Goal: Information Seeking & Learning: Learn about a topic

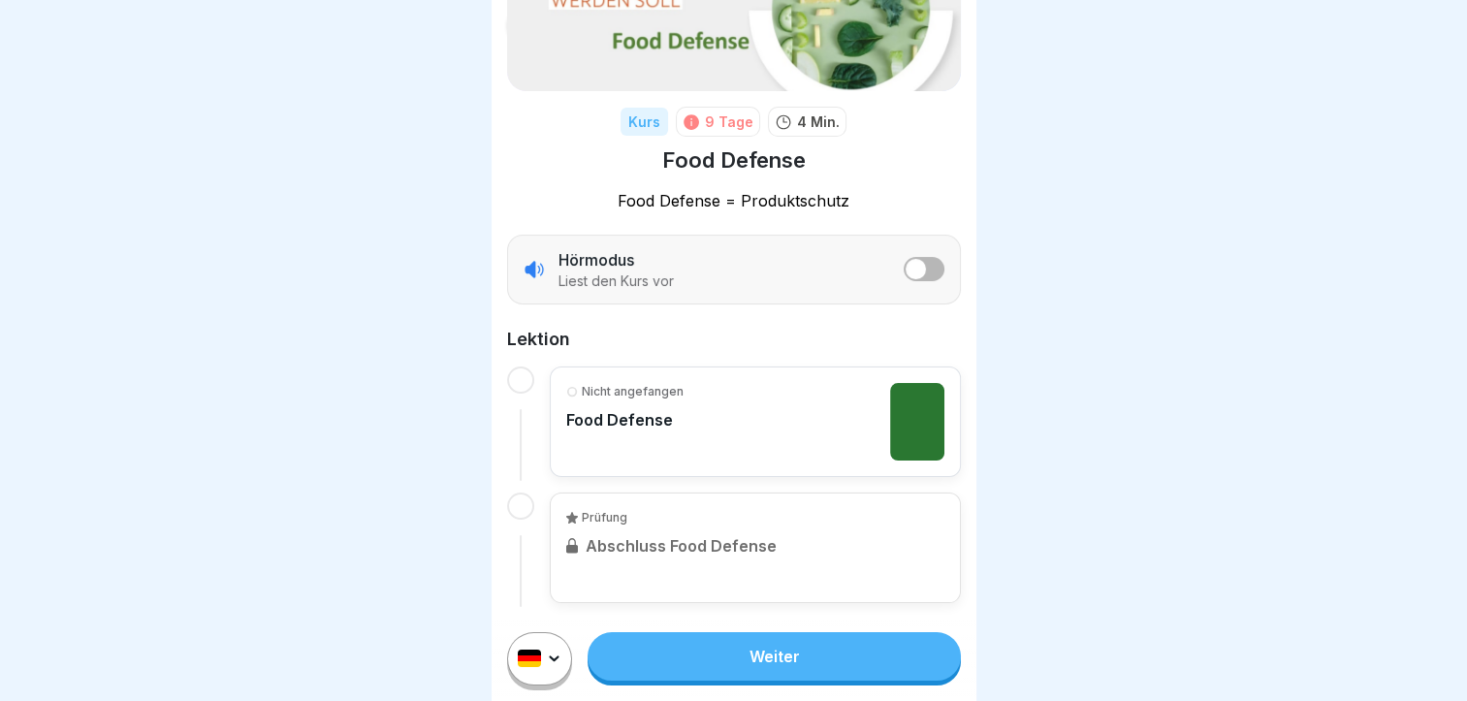
scroll to position [15, 0]
click at [764, 670] on link "Weiter" at bounding box center [774, 656] width 372 height 48
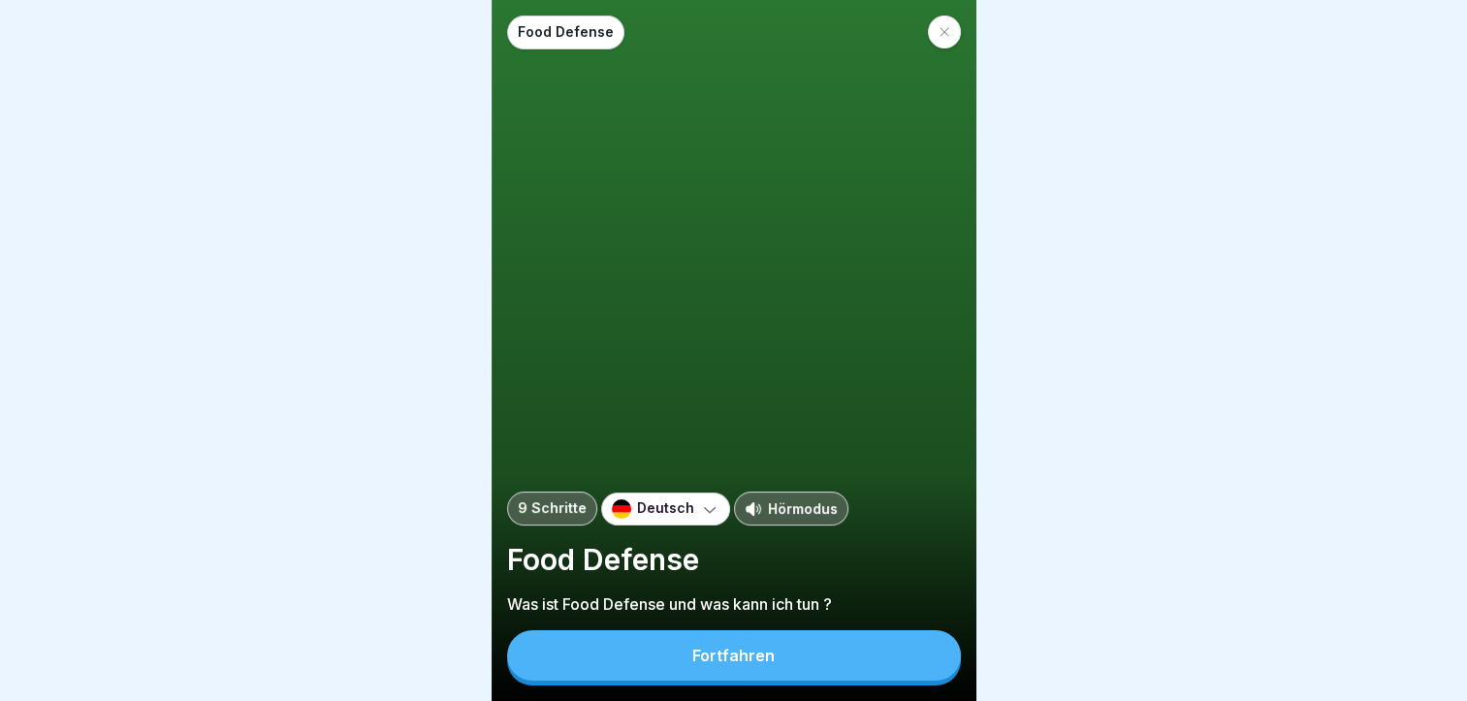
scroll to position [15, 0]
click at [834, 660] on button "Fortfahren" at bounding box center [734, 655] width 454 height 50
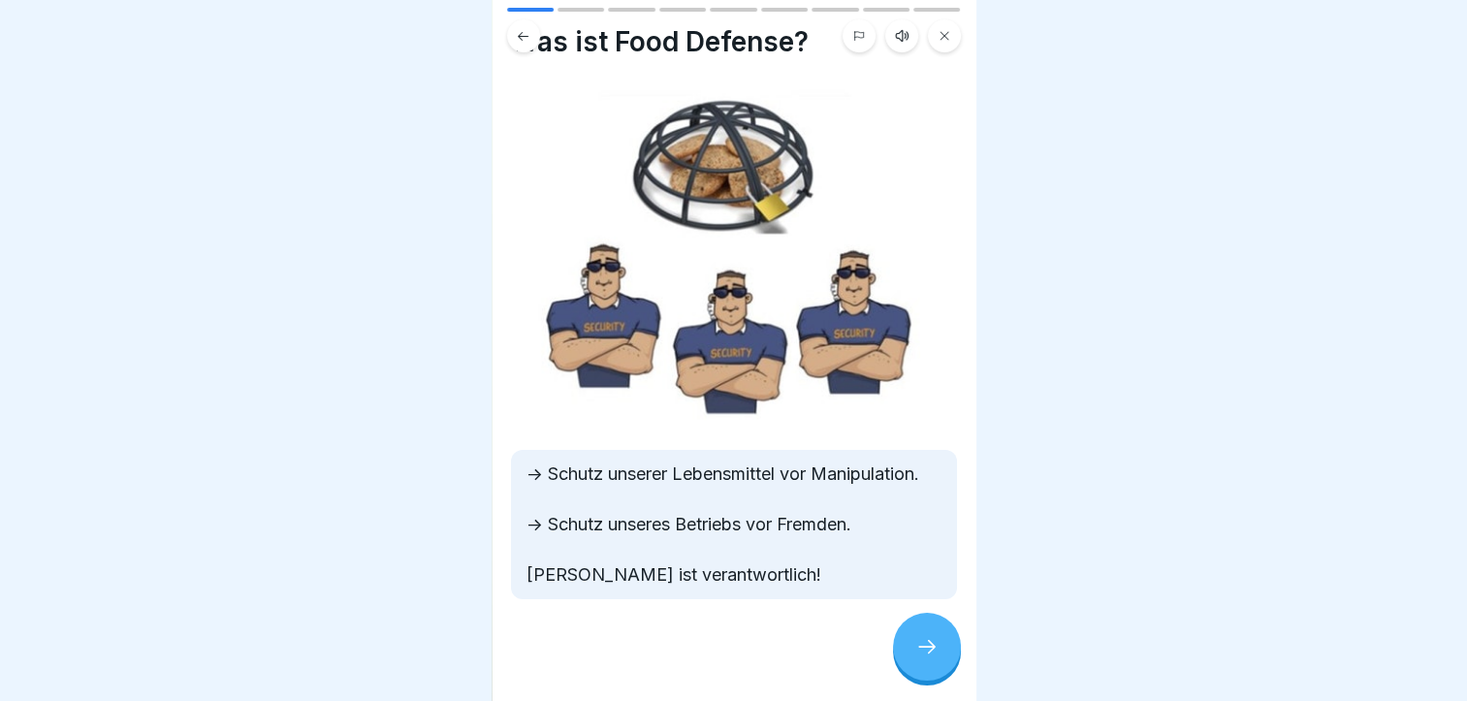
scroll to position [78, 0]
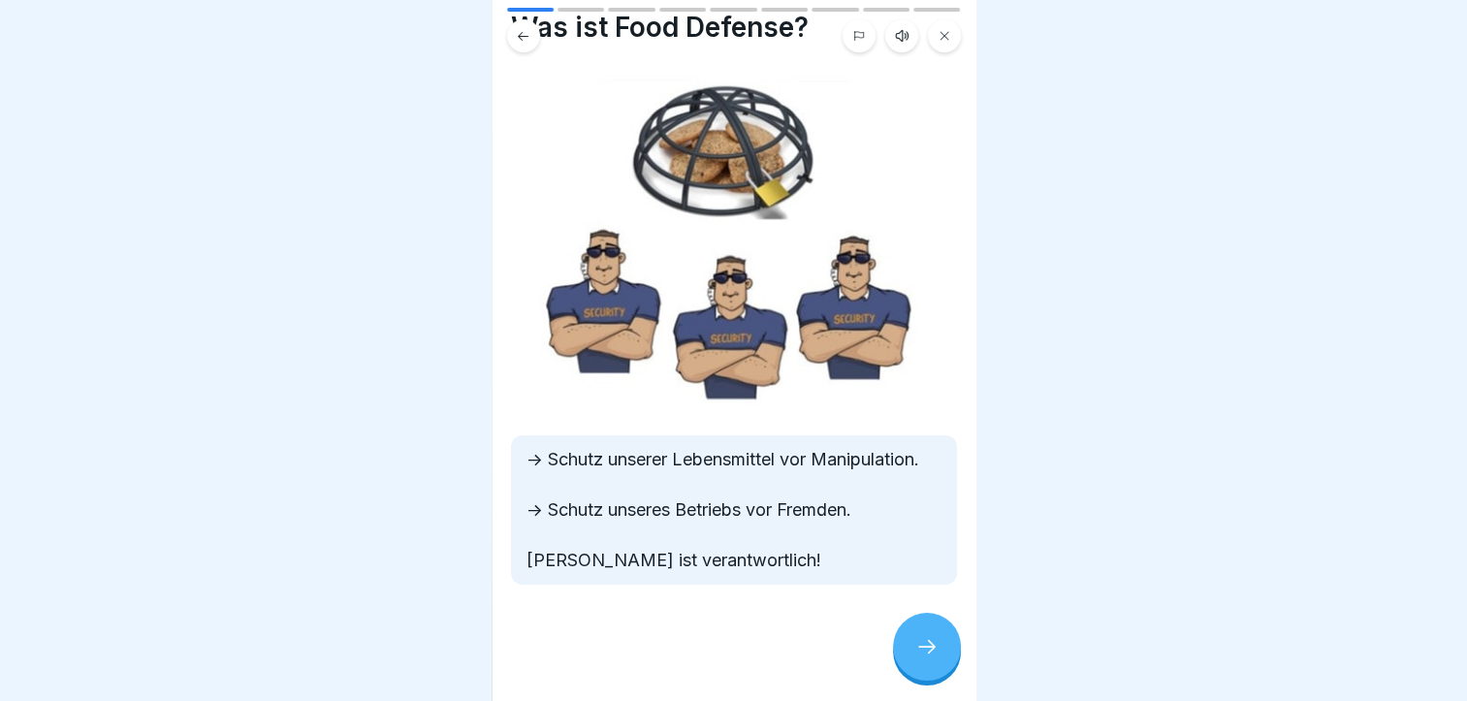
click at [908, 647] on div at bounding box center [927, 647] width 68 height 68
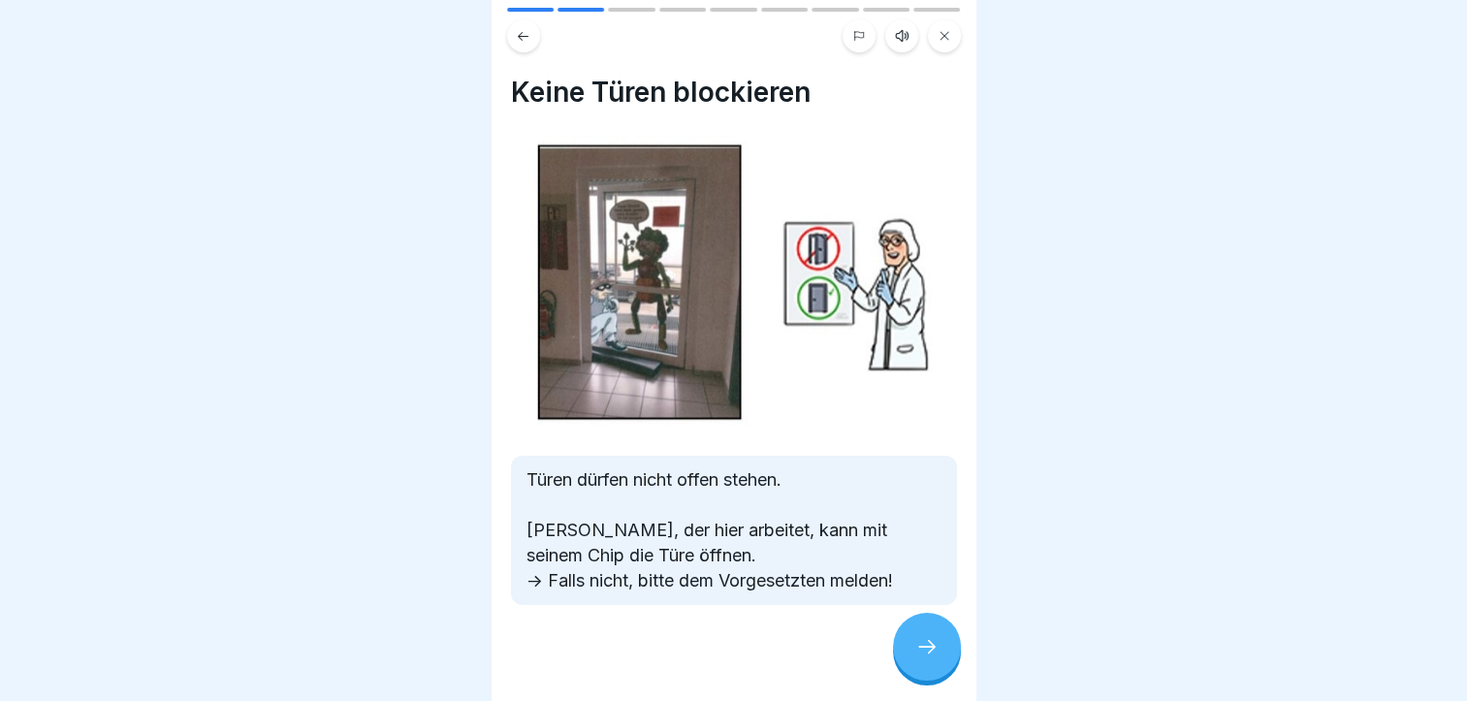
click at [916, 643] on icon at bounding box center [927, 646] width 23 height 23
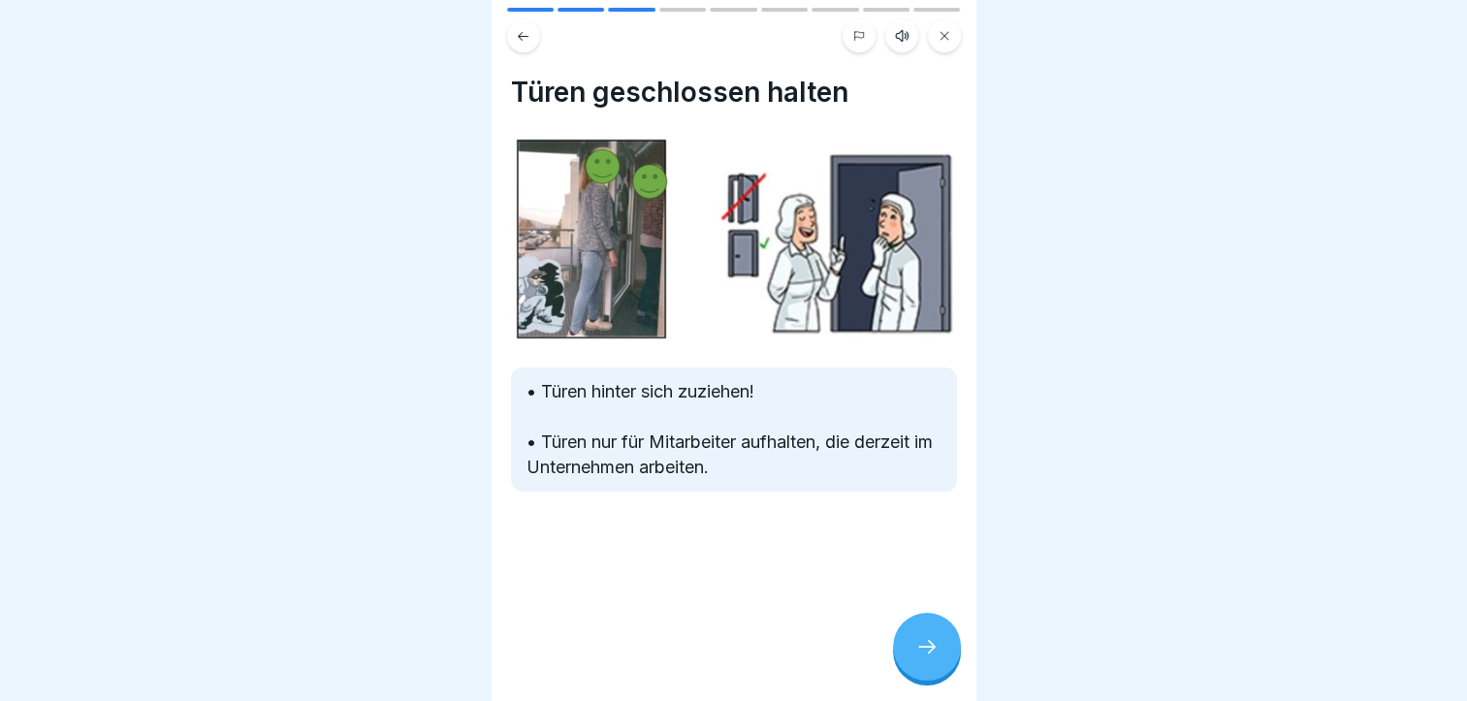
click at [916, 643] on icon at bounding box center [927, 646] width 23 height 23
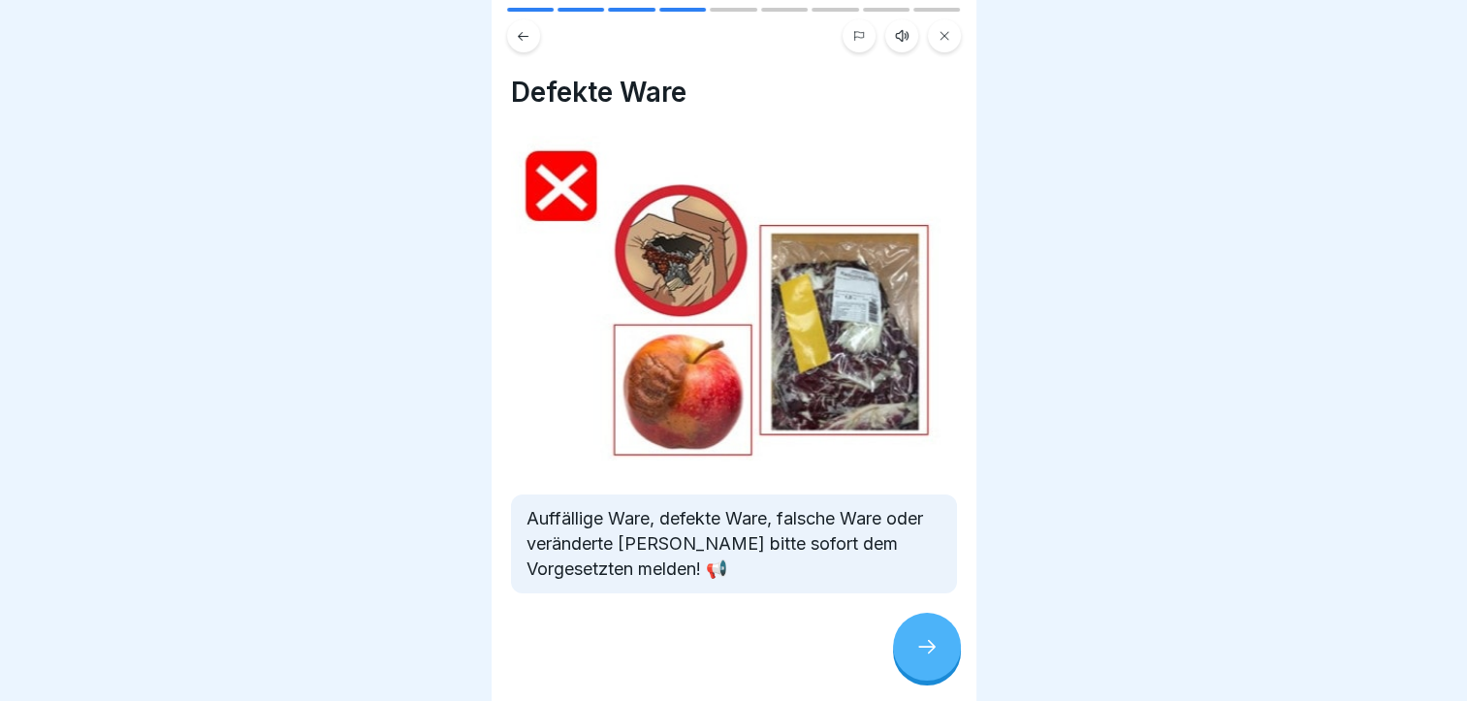
click at [916, 643] on icon at bounding box center [927, 646] width 23 height 23
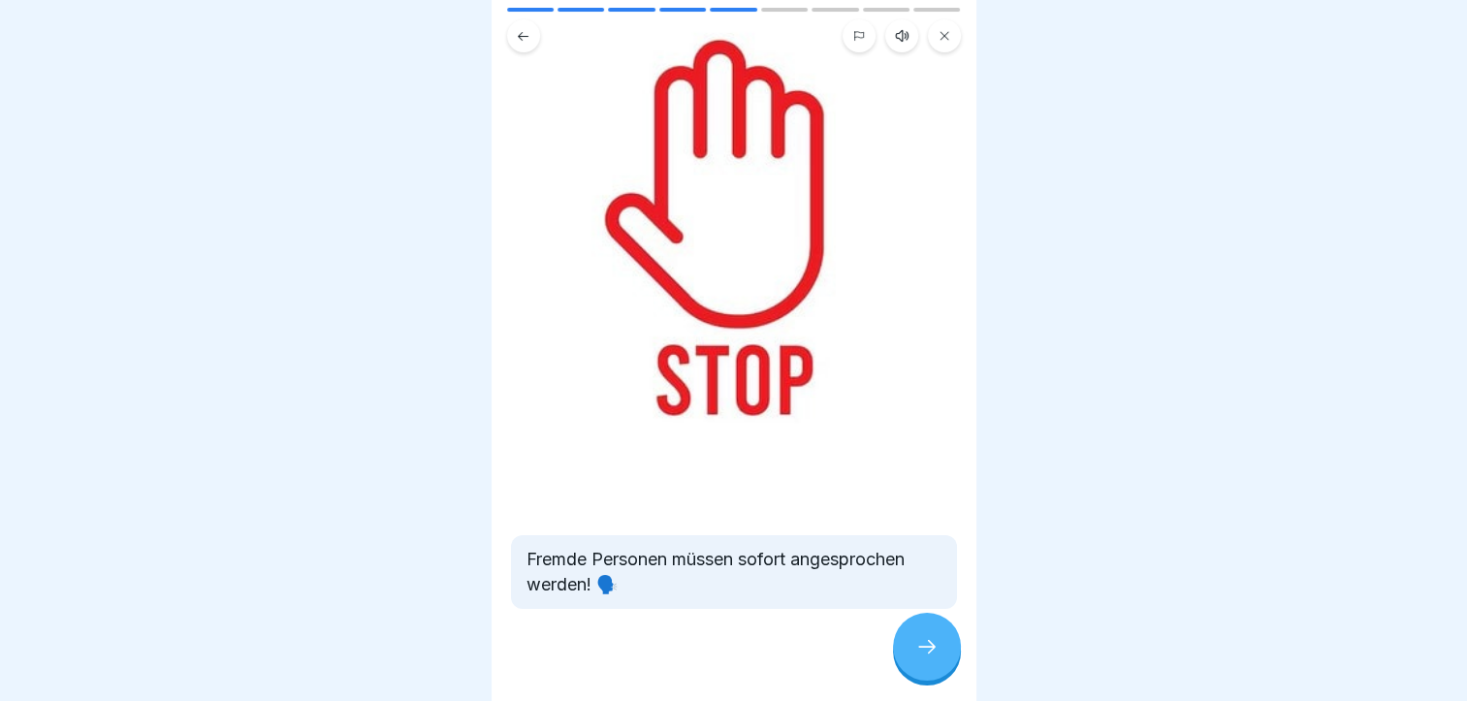
scroll to position [131, 0]
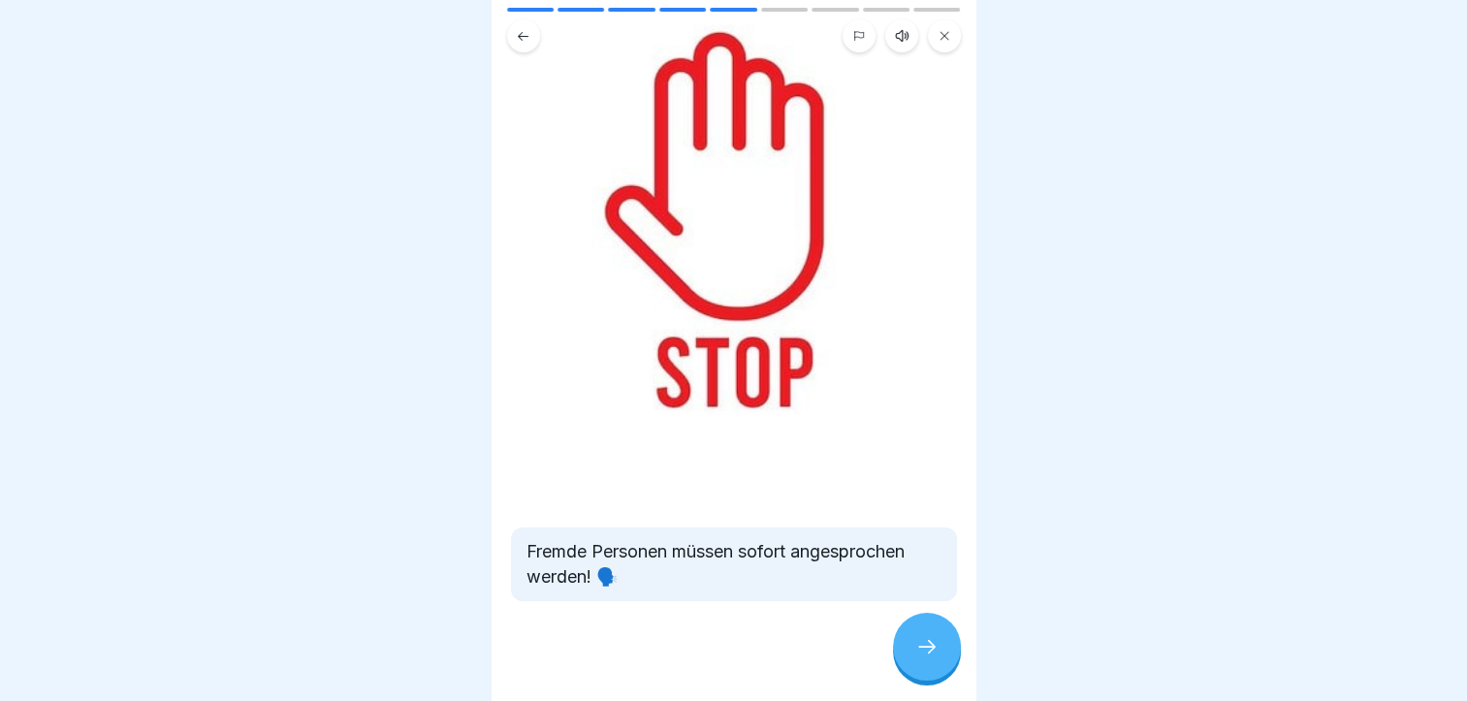
click at [925, 641] on icon at bounding box center [927, 646] width 23 height 23
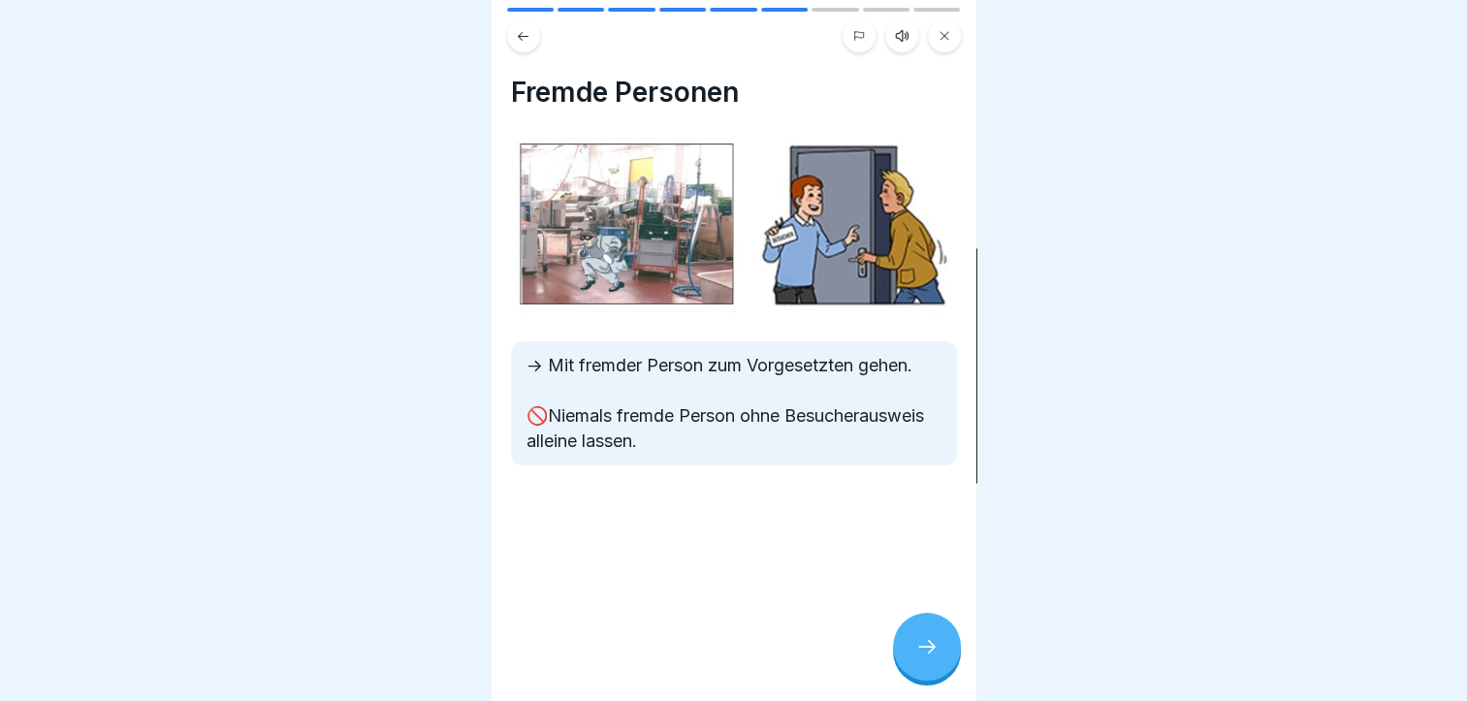
click at [926, 641] on icon at bounding box center [927, 646] width 23 height 23
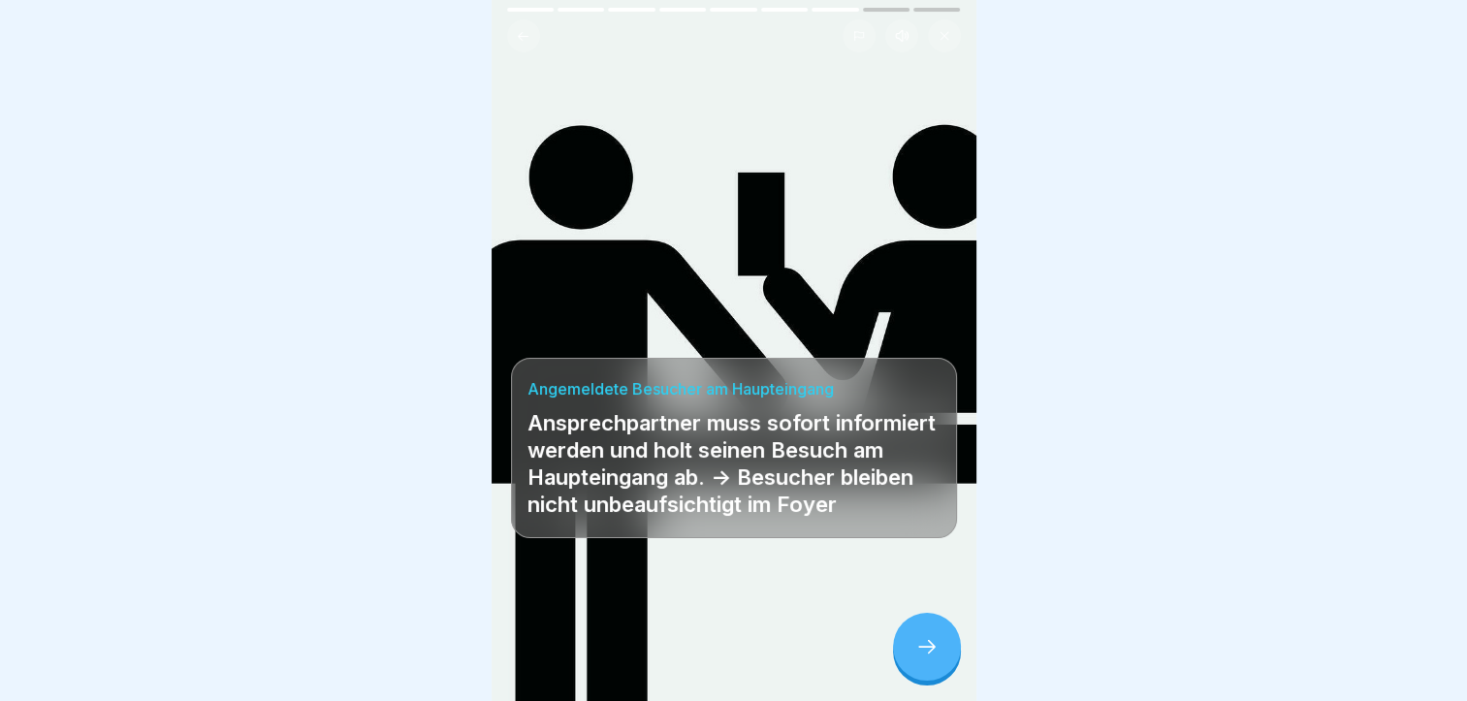
click at [926, 641] on icon at bounding box center [927, 646] width 23 height 23
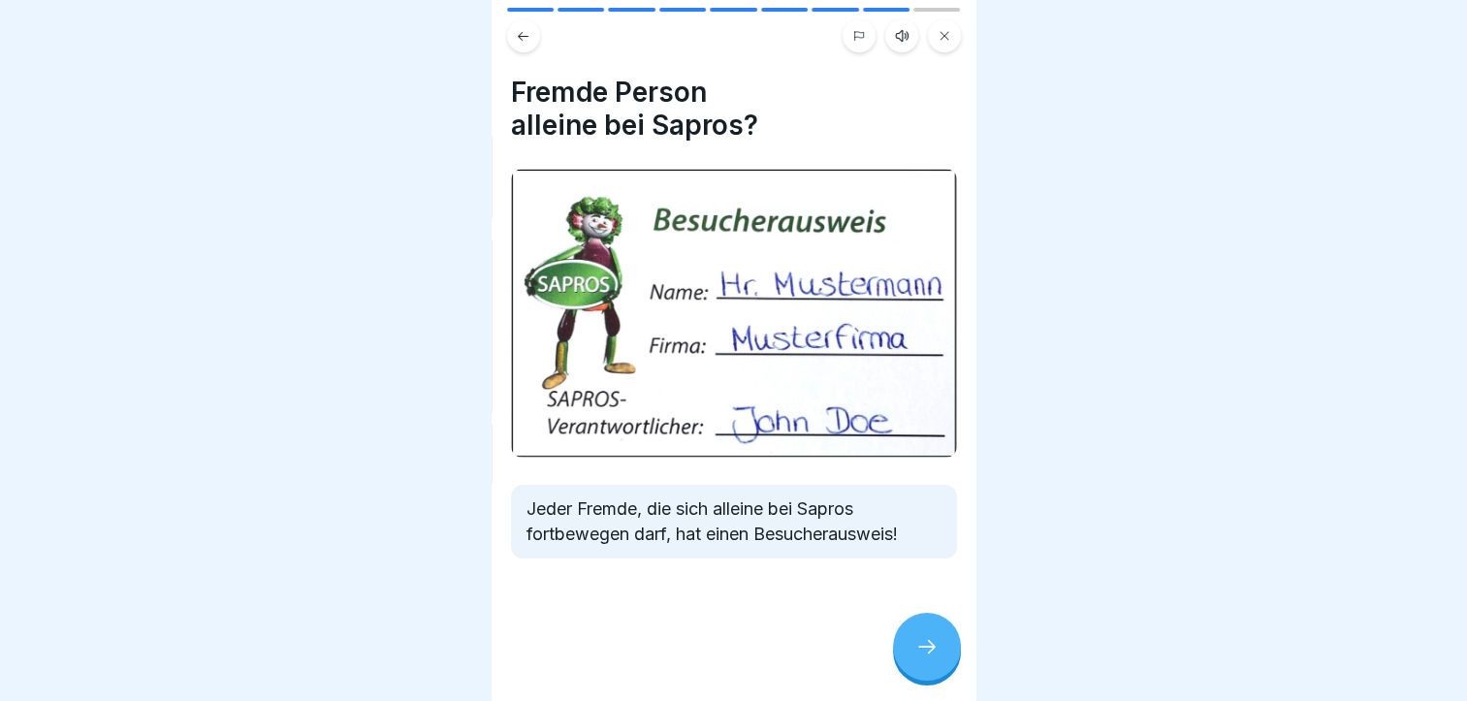
click at [926, 641] on icon at bounding box center [927, 646] width 23 height 23
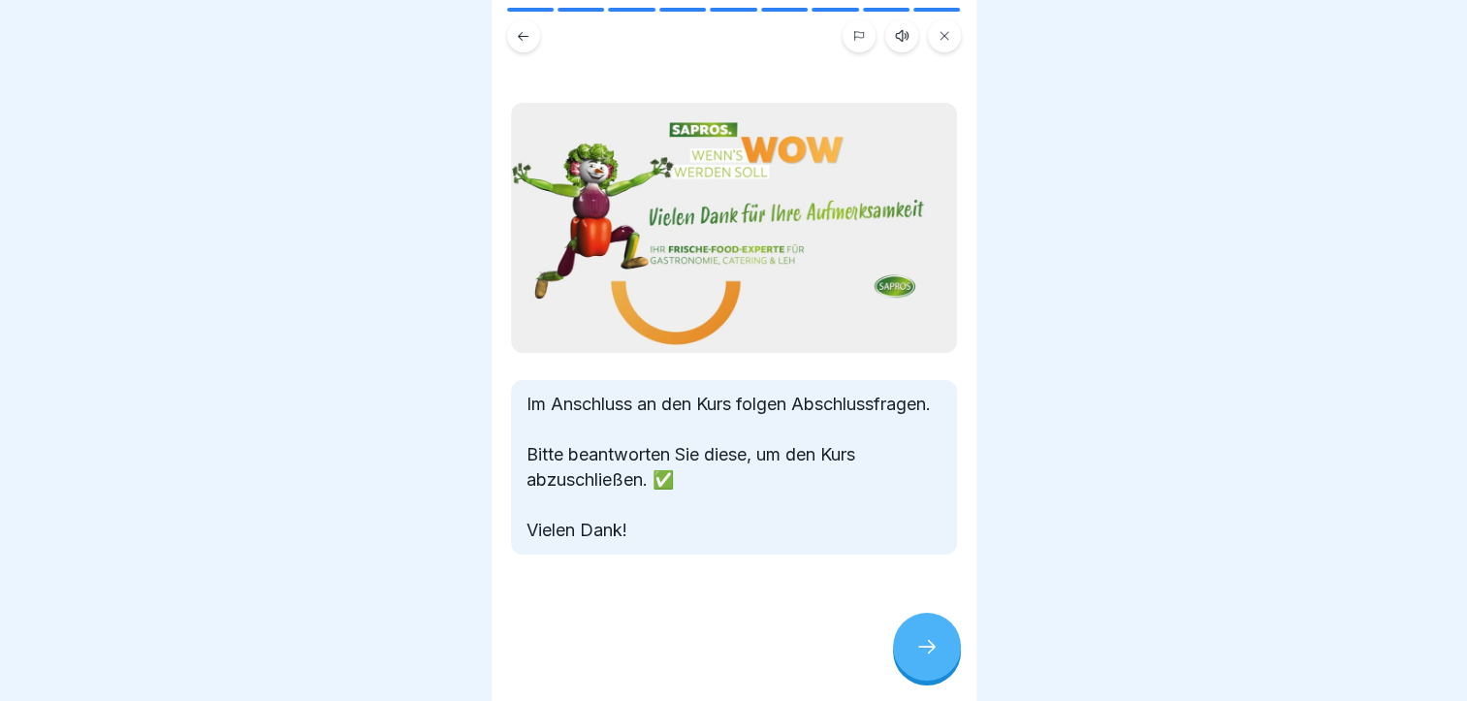
click at [926, 641] on icon at bounding box center [927, 646] width 23 height 23
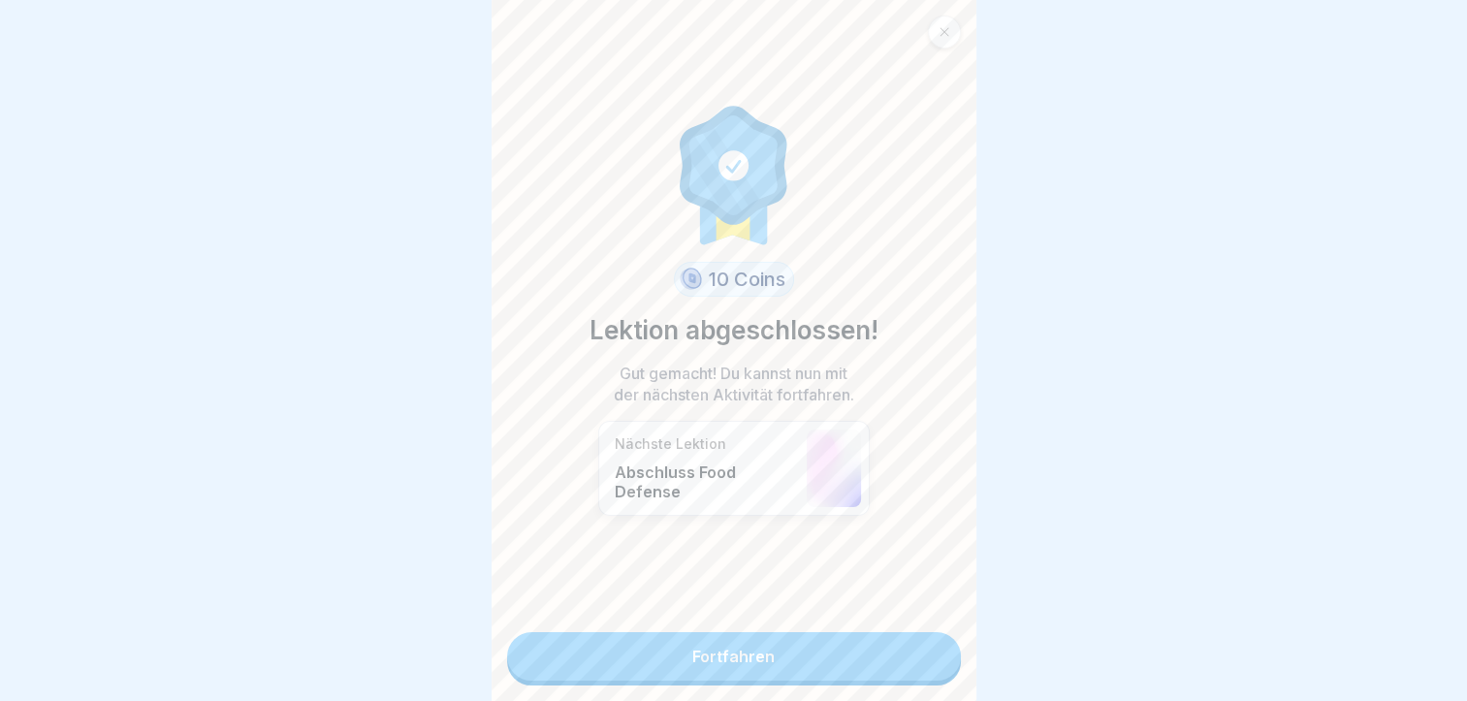
click at [901, 642] on link "Fortfahren" at bounding box center [734, 656] width 454 height 48
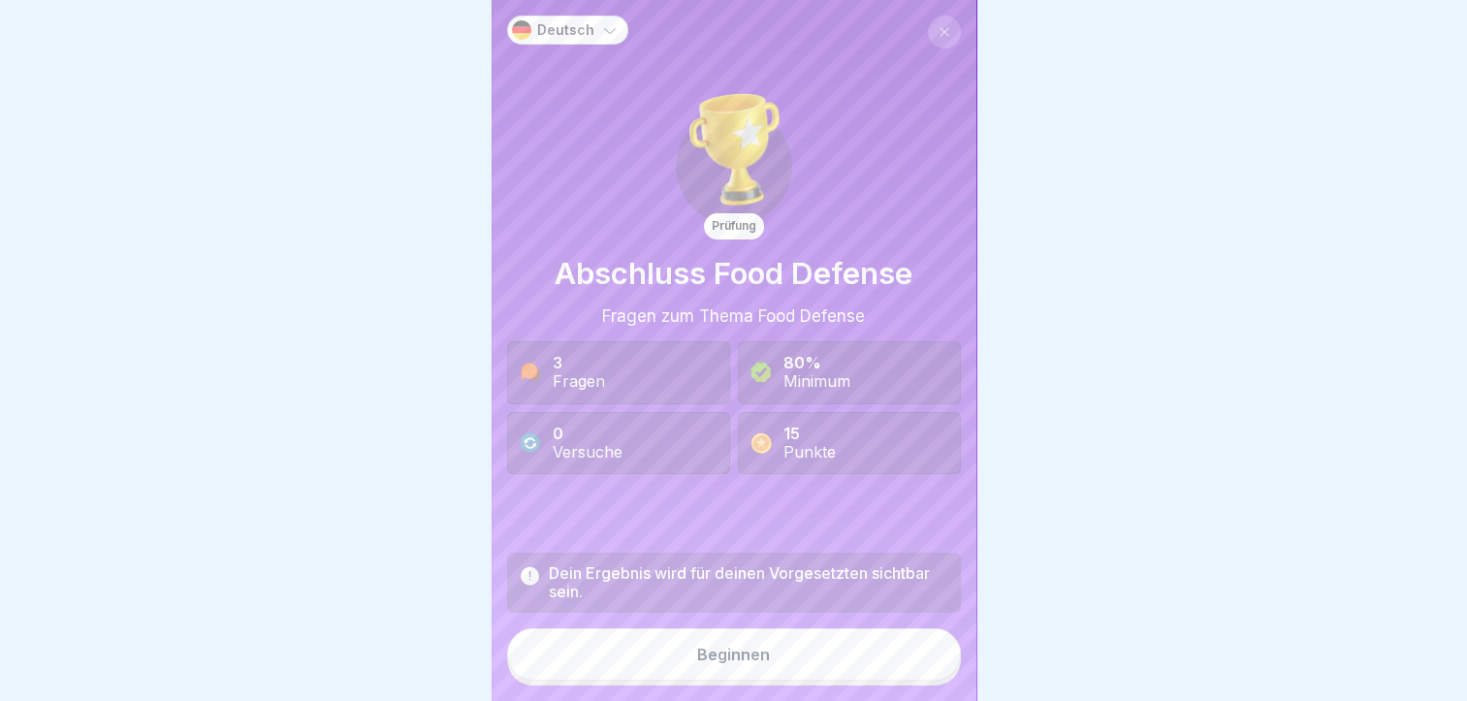
scroll to position [15, 0]
click at [722, 661] on div "Beginnen" at bounding box center [733, 654] width 73 height 17
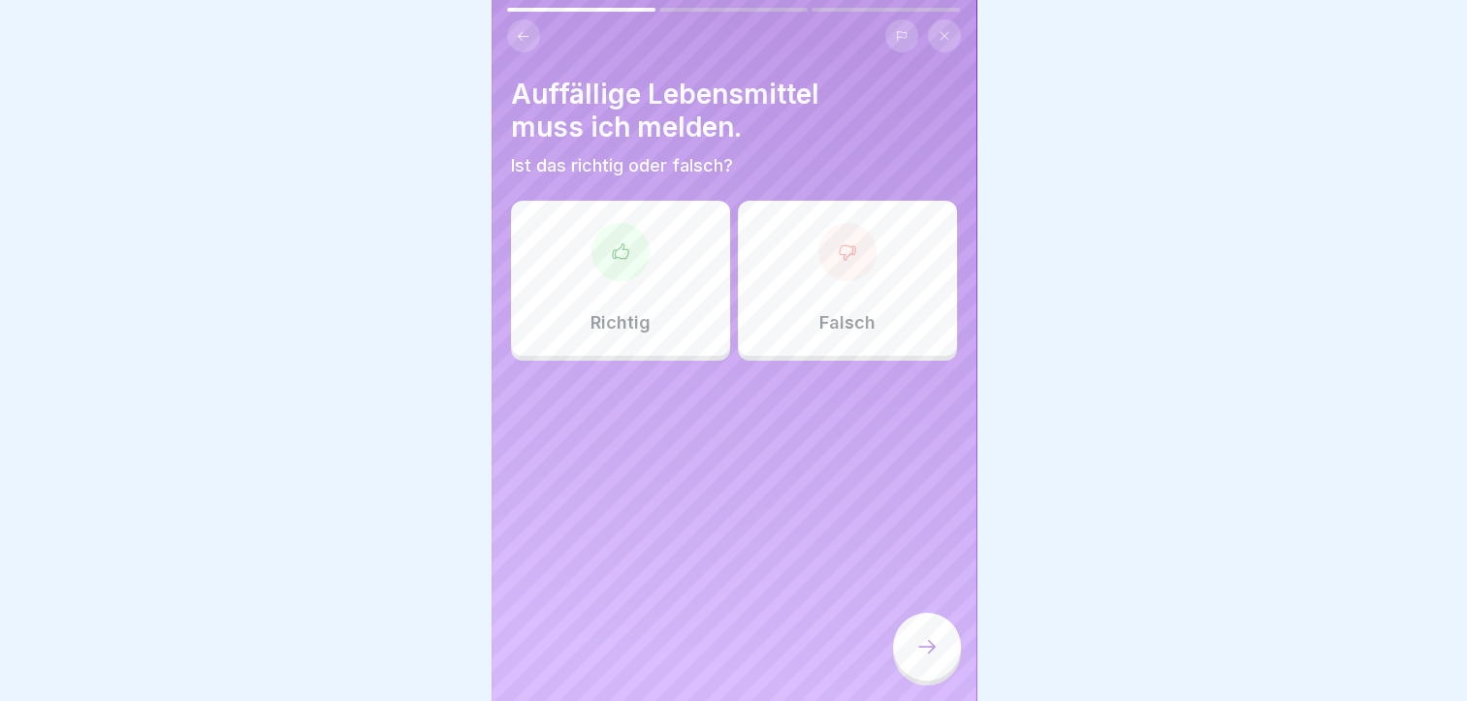
click at [595, 254] on div at bounding box center [621, 252] width 58 height 58
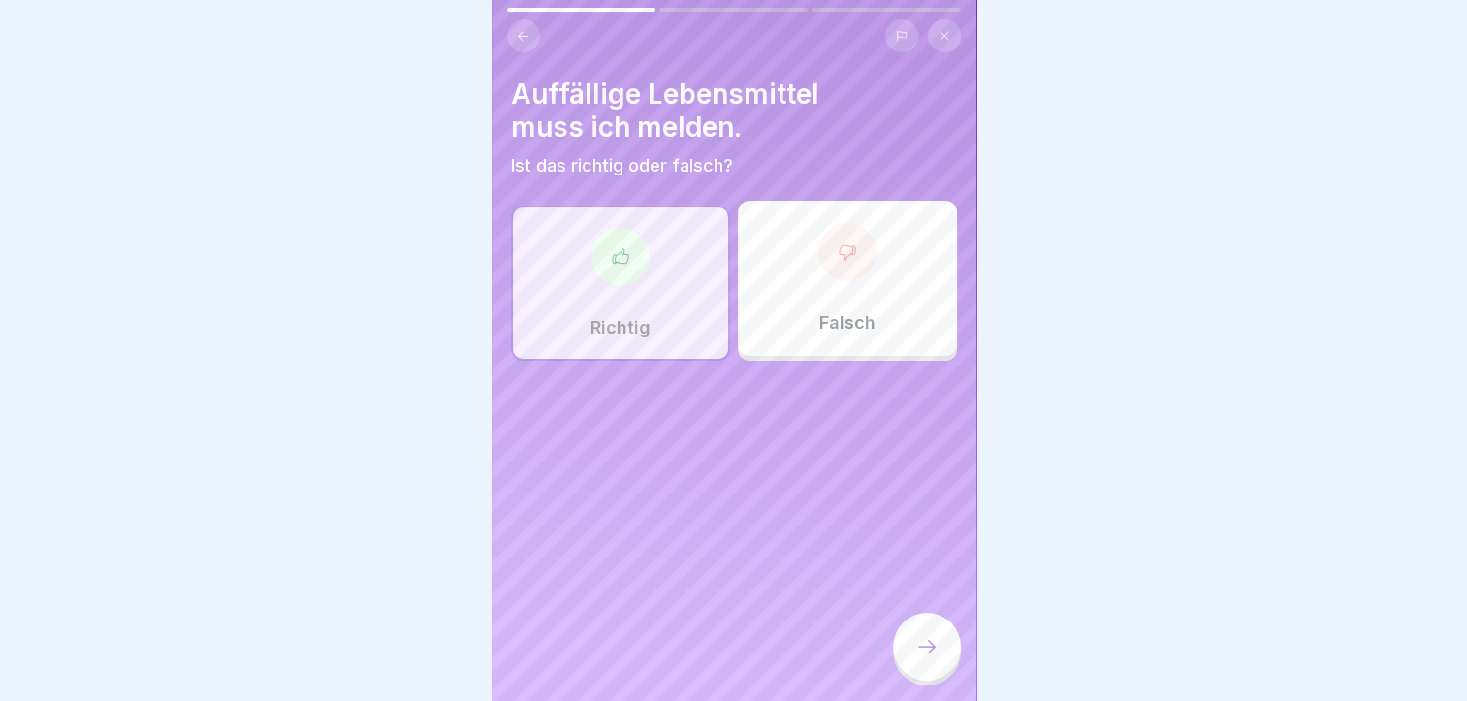
click at [922, 642] on icon at bounding box center [927, 646] width 23 height 23
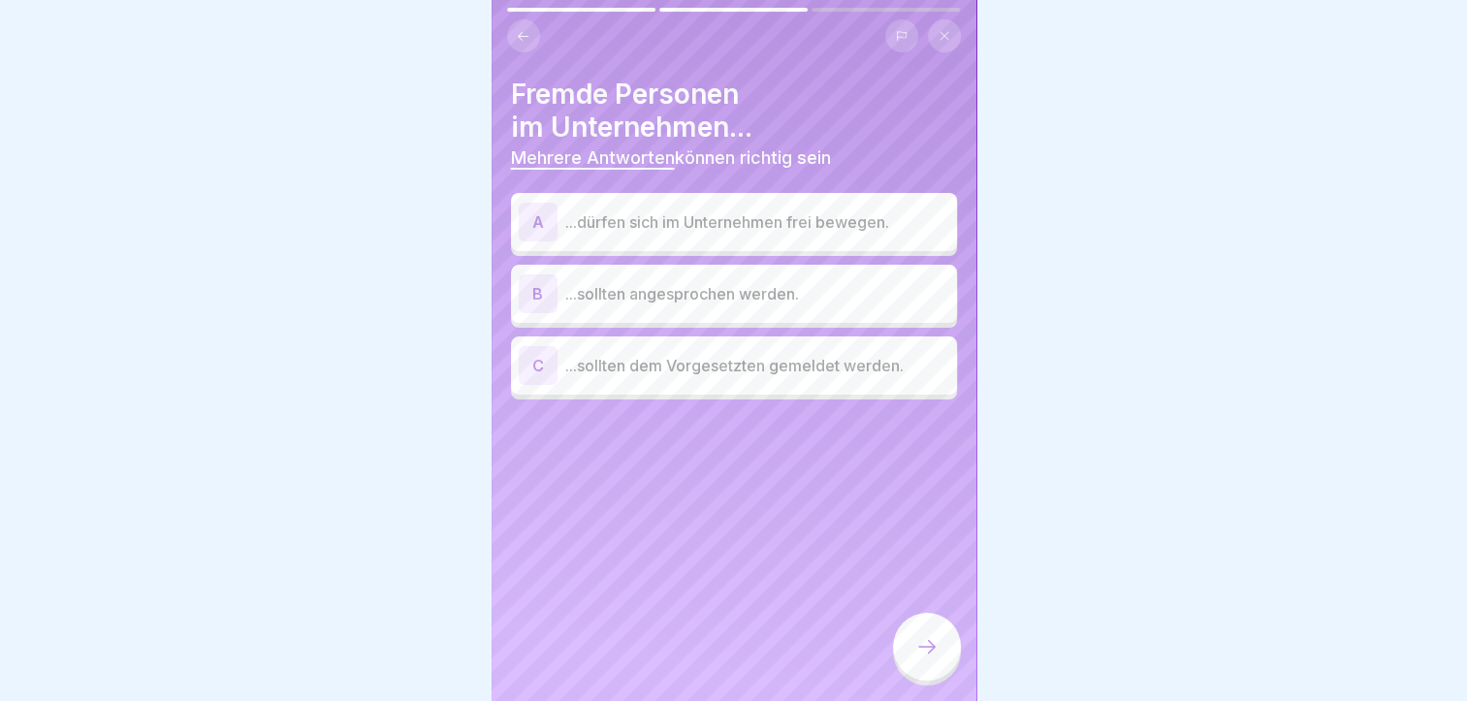
click at [726, 282] on p "...sollten angesprochen werden." at bounding box center [757, 293] width 384 height 23
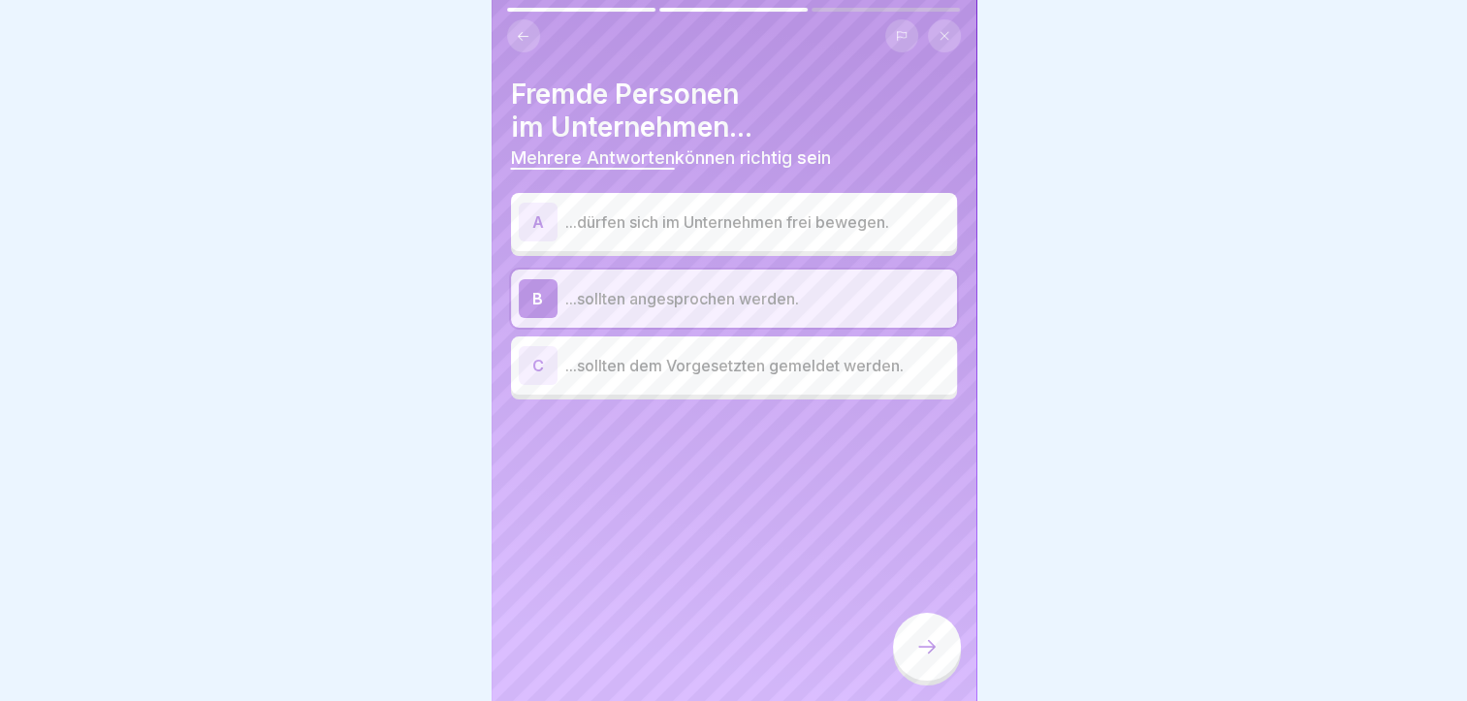
click at [767, 366] on div "C ...sollten dem Vorgesetzten gemeldet werden." at bounding box center [734, 365] width 431 height 39
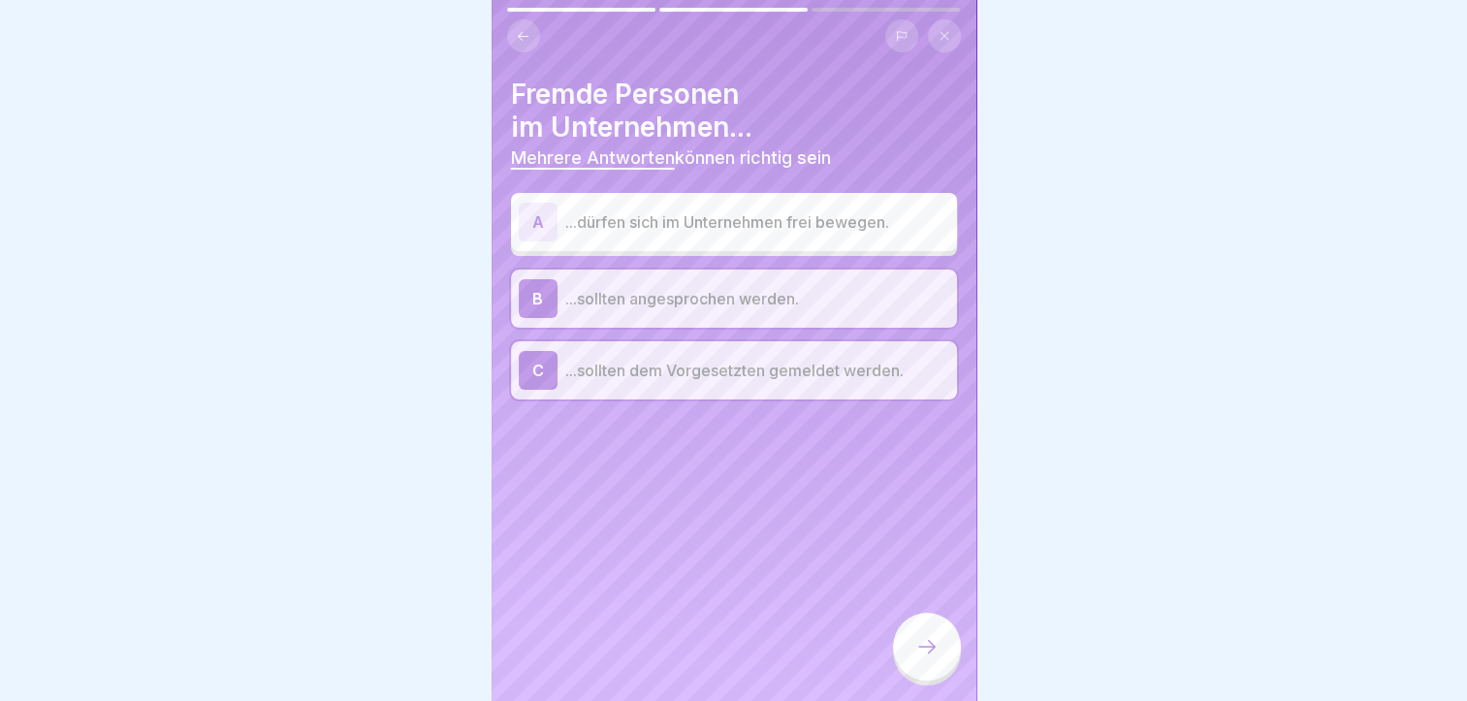
click at [931, 648] on icon at bounding box center [927, 646] width 23 height 23
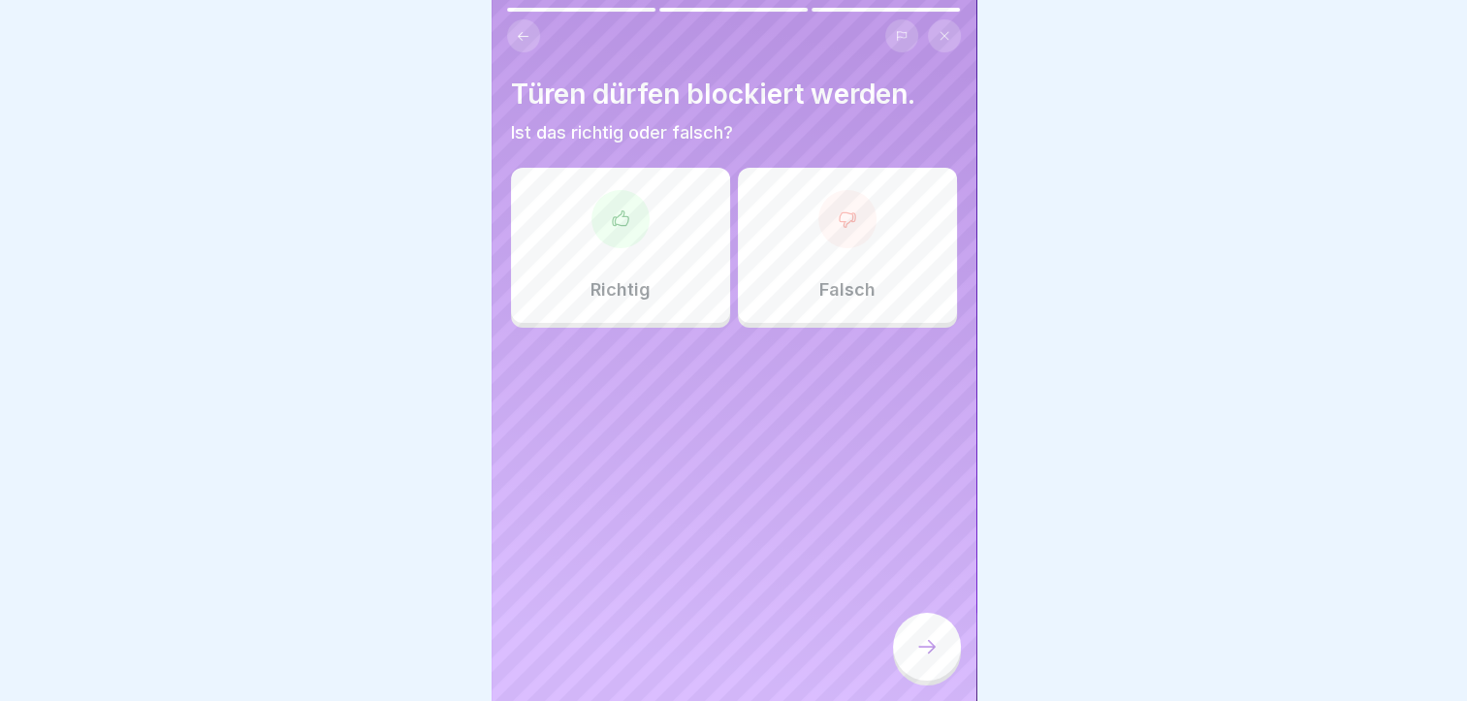
click at [836, 251] on div "Falsch" at bounding box center [847, 245] width 219 height 155
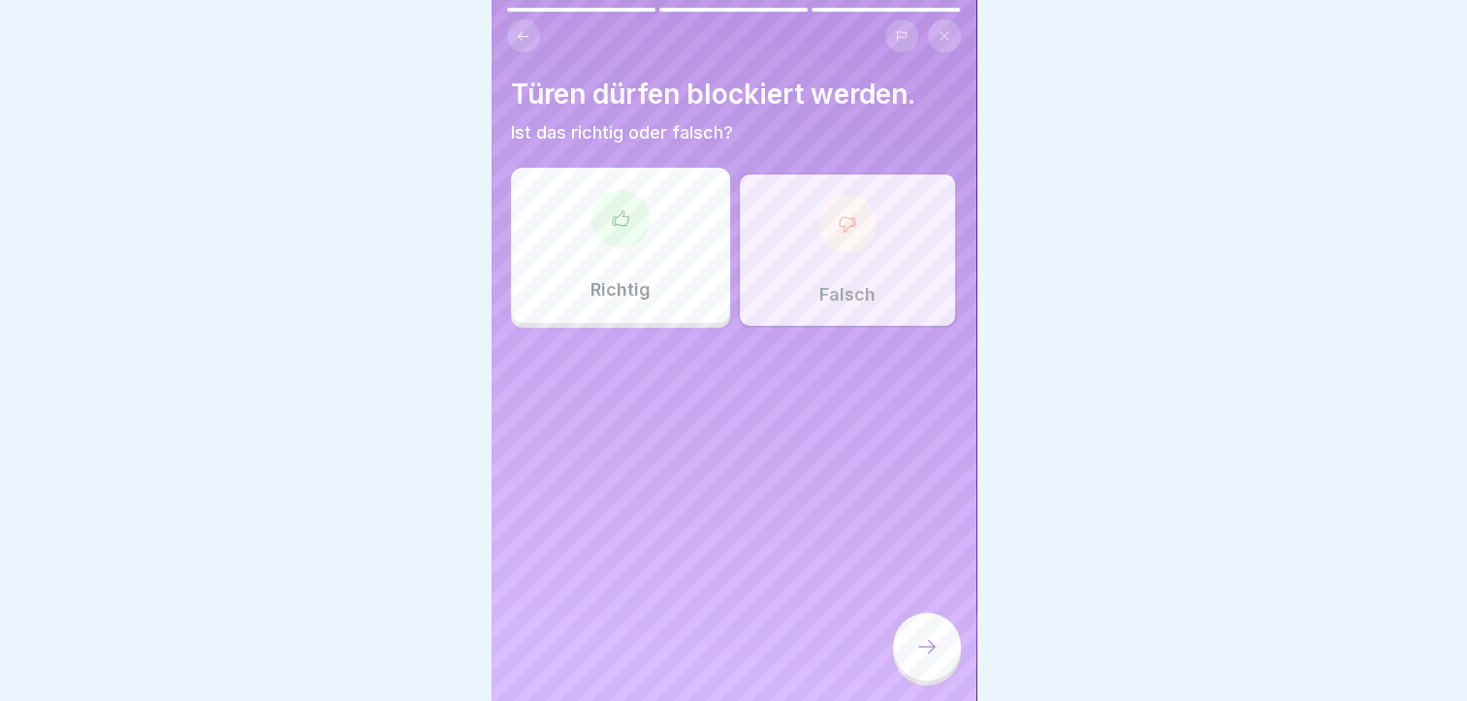
click at [919, 631] on div at bounding box center [927, 647] width 68 height 68
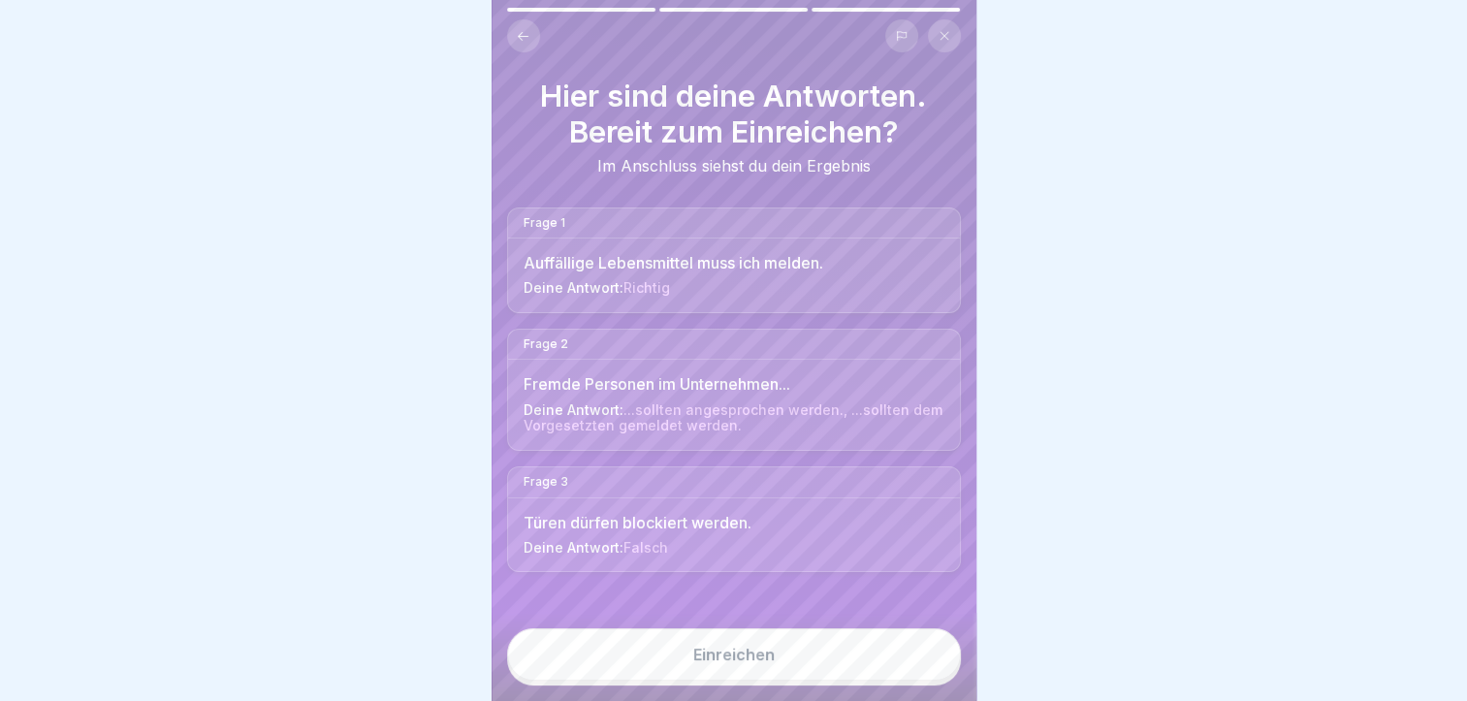
click at [750, 661] on div "Einreichen" at bounding box center [733, 654] width 81 height 17
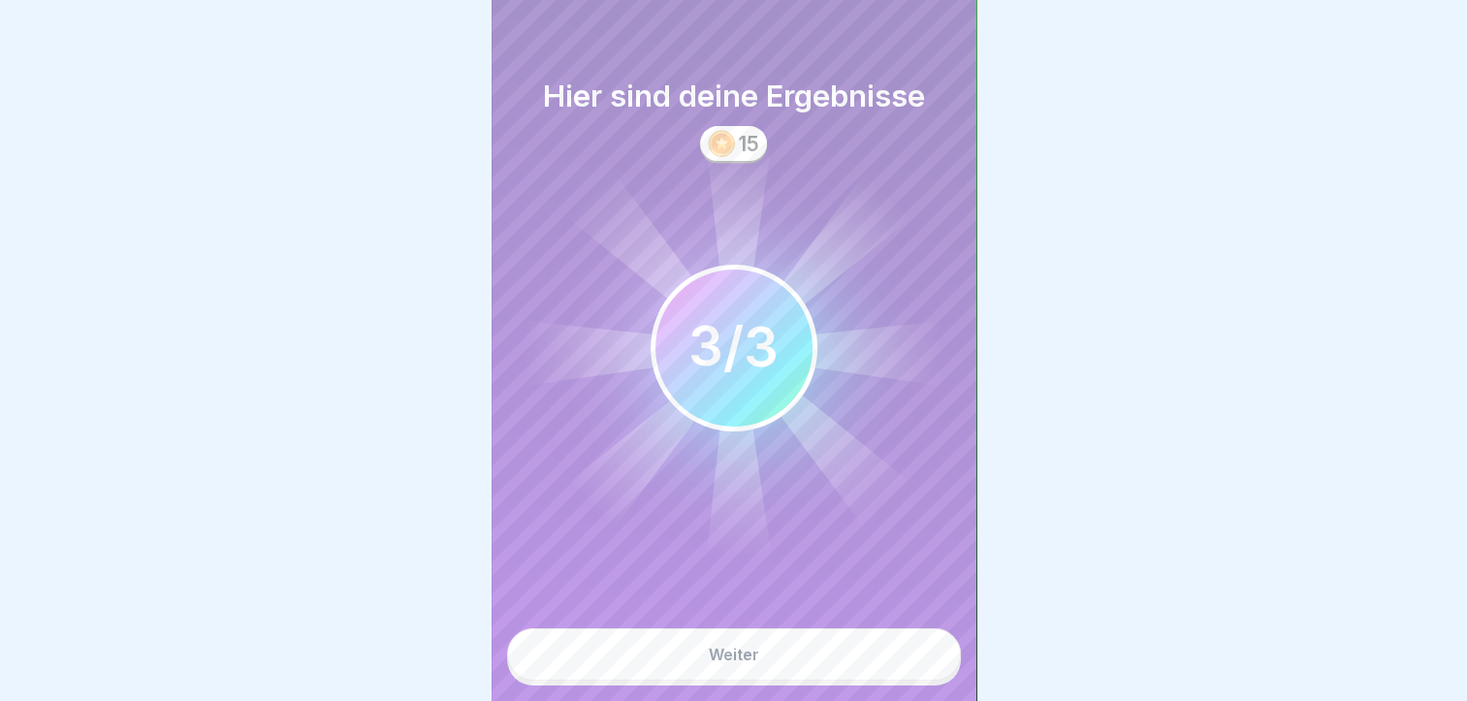
click at [750, 661] on div "Weiter" at bounding box center [734, 654] width 50 height 17
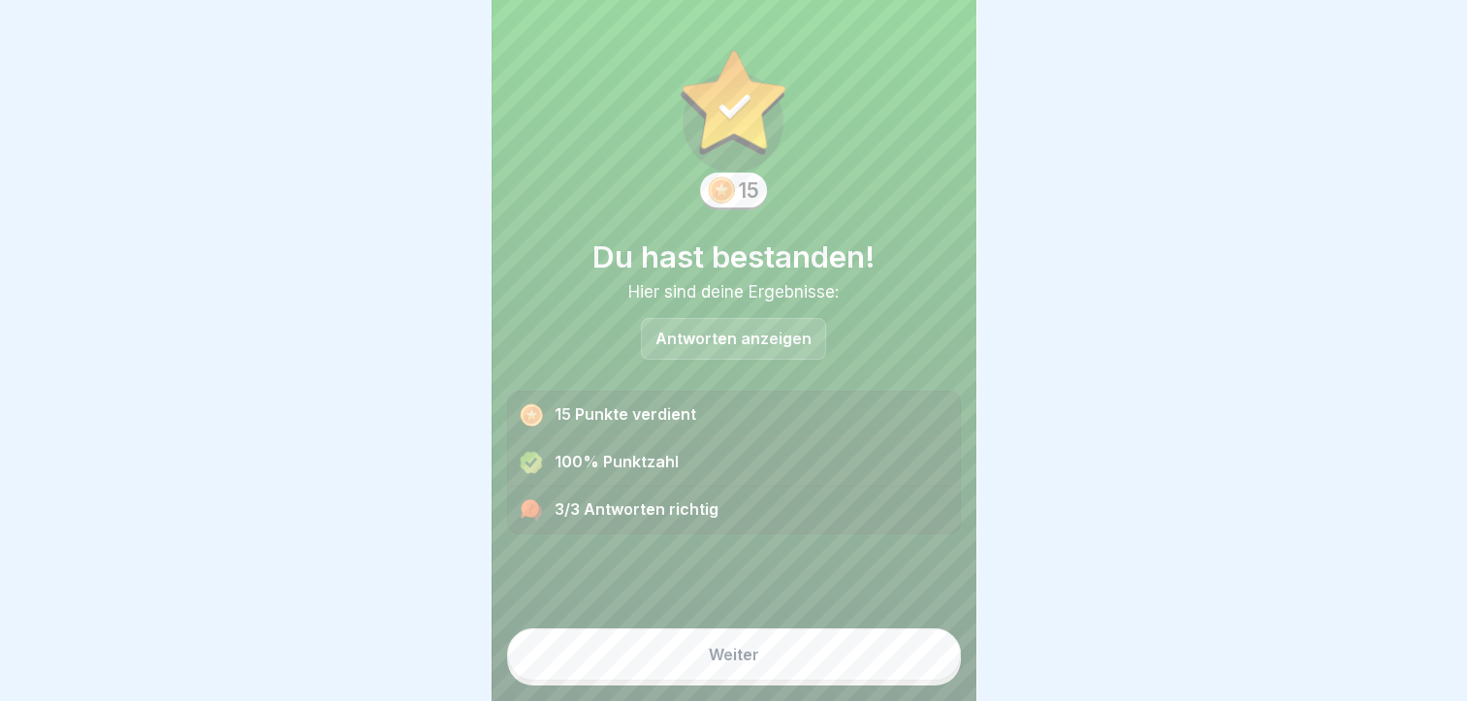
click at [750, 661] on div "Weiter" at bounding box center [734, 654] width 50 height 17
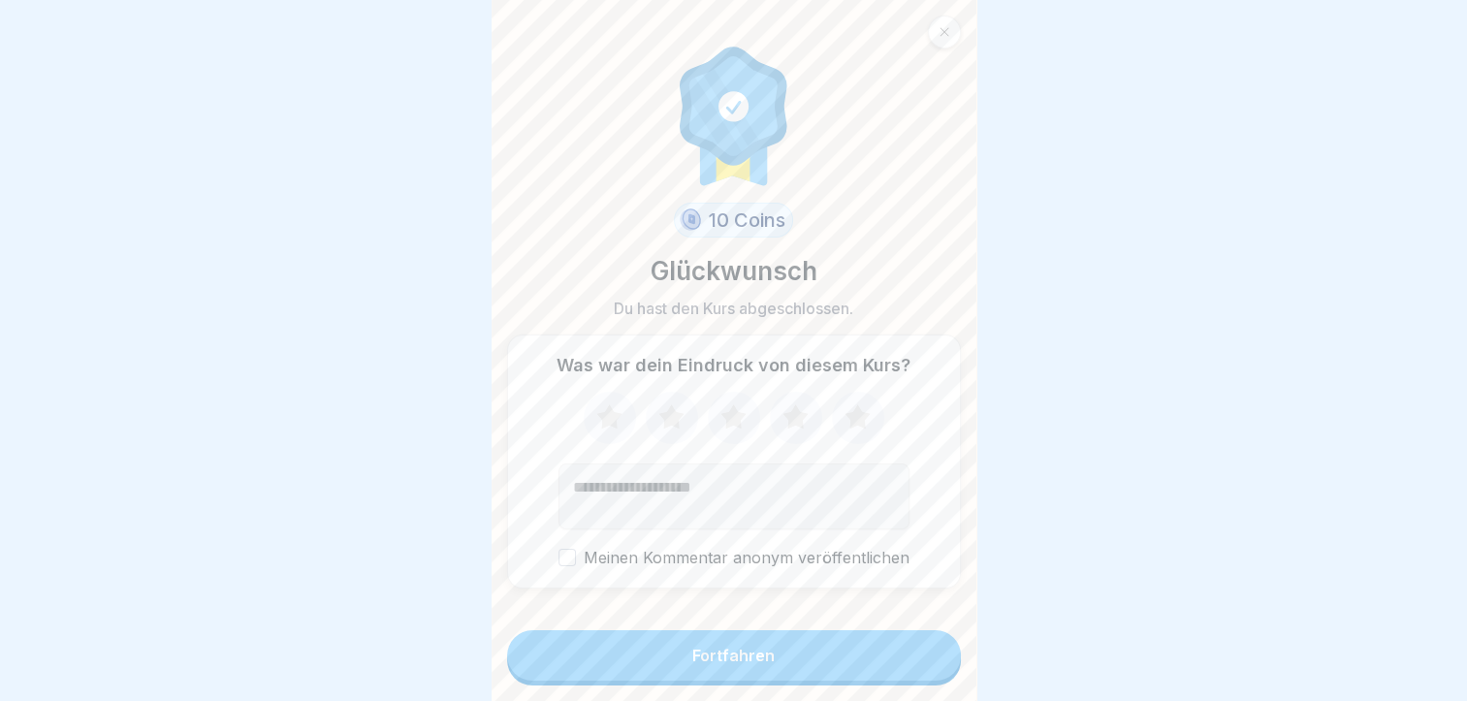
click at [750, 661] on div "Fortfahren" at bounding box center [734, 655] width 82 height 17
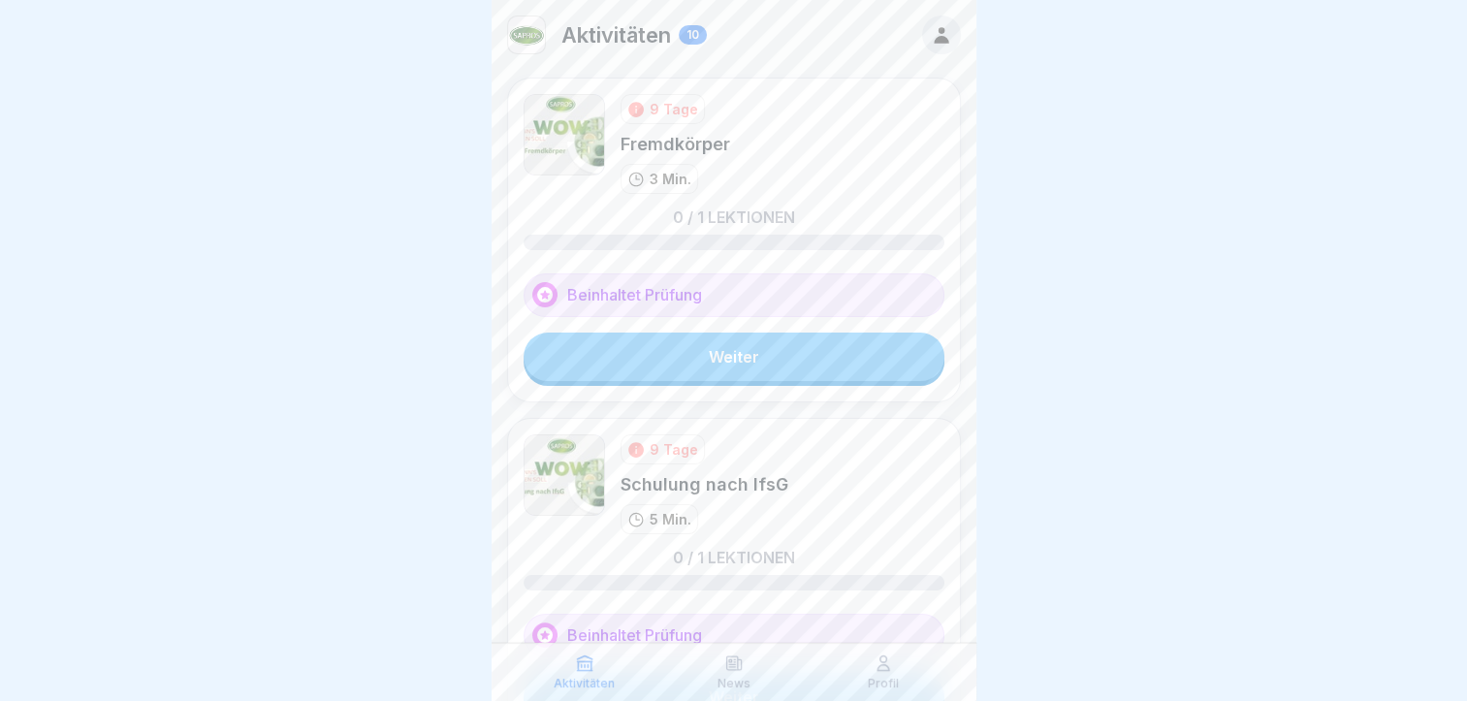
click at [743, 363] on link "Weiter" at bounding box center [734, 357] width 421 height 48
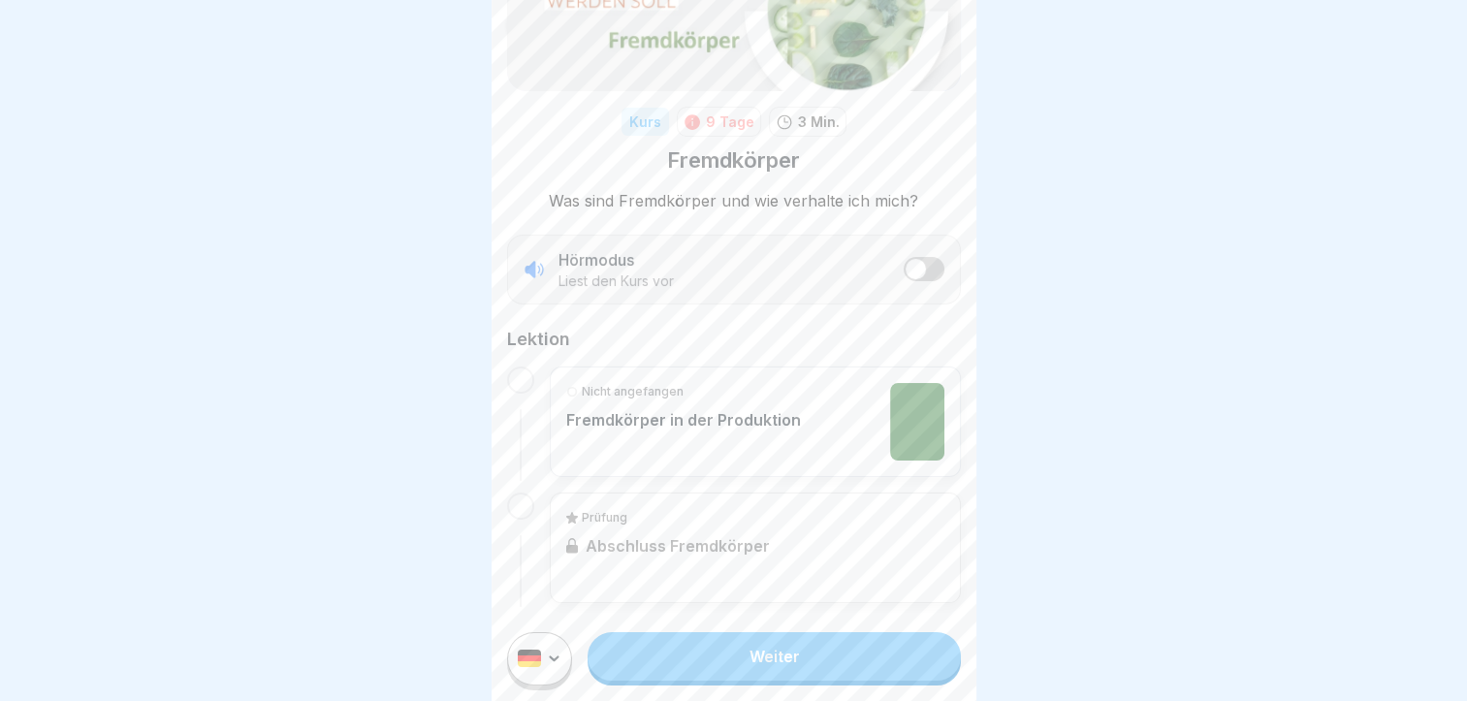
scroll to position [15, 0]
click at [772, 661] on link "Weiter" at bounding box center [774, 656] width 372 height 48
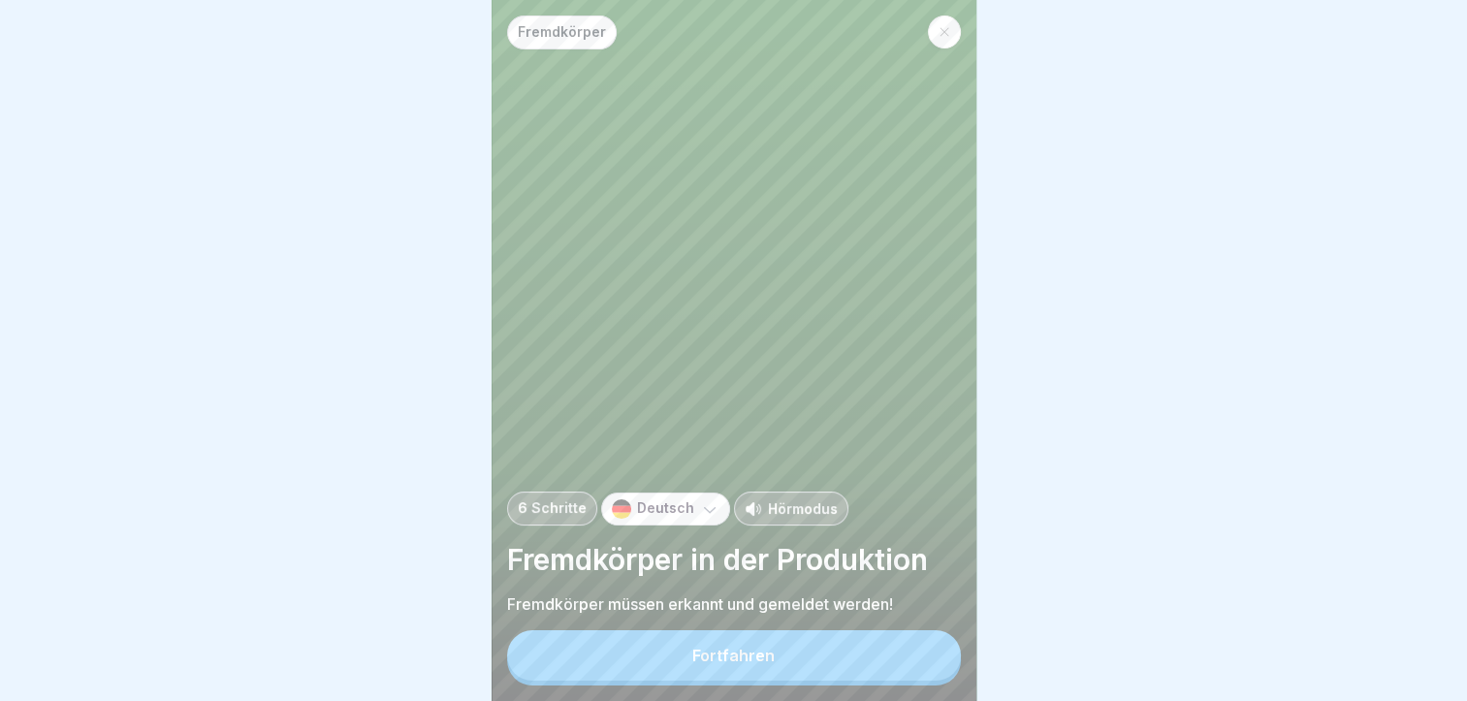
scroll to position [15, 0]
click at [776, 649] on button "Fortfahren" at bounding box center [734, 655] width 454 height 50
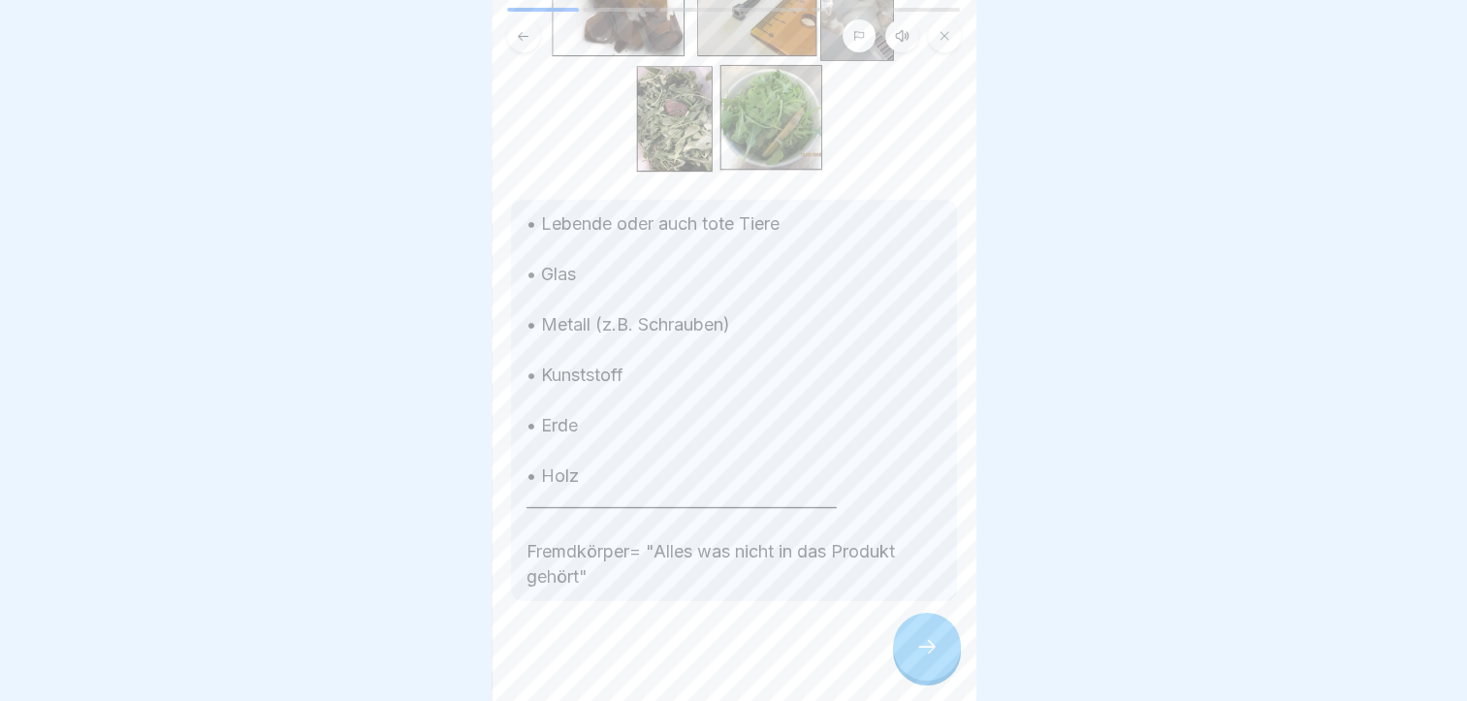
scroll to position [296, 0]
click at [908, 646] on div at bounding box center [927, 647] width 68 height 68
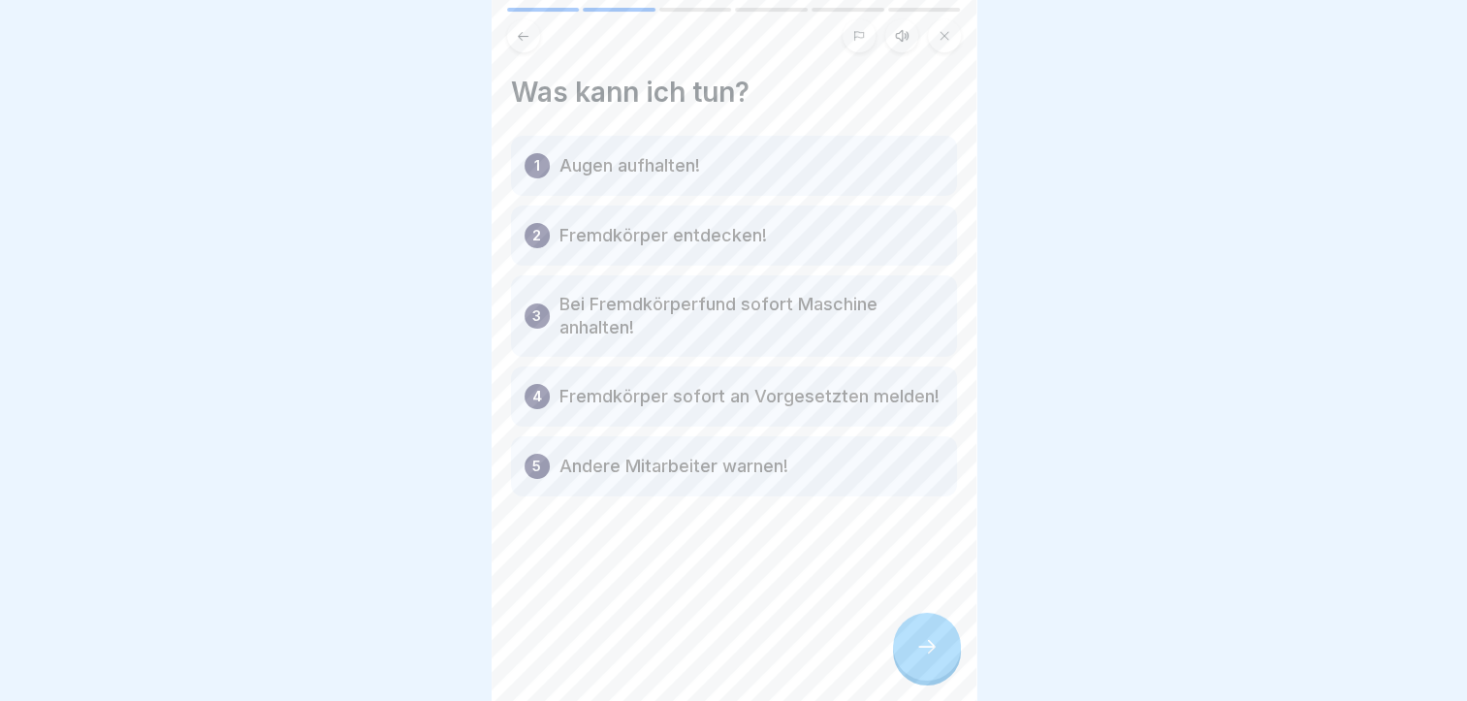
click at [921, 648] on icon at bounding box center [927, 646] width 23 height 23
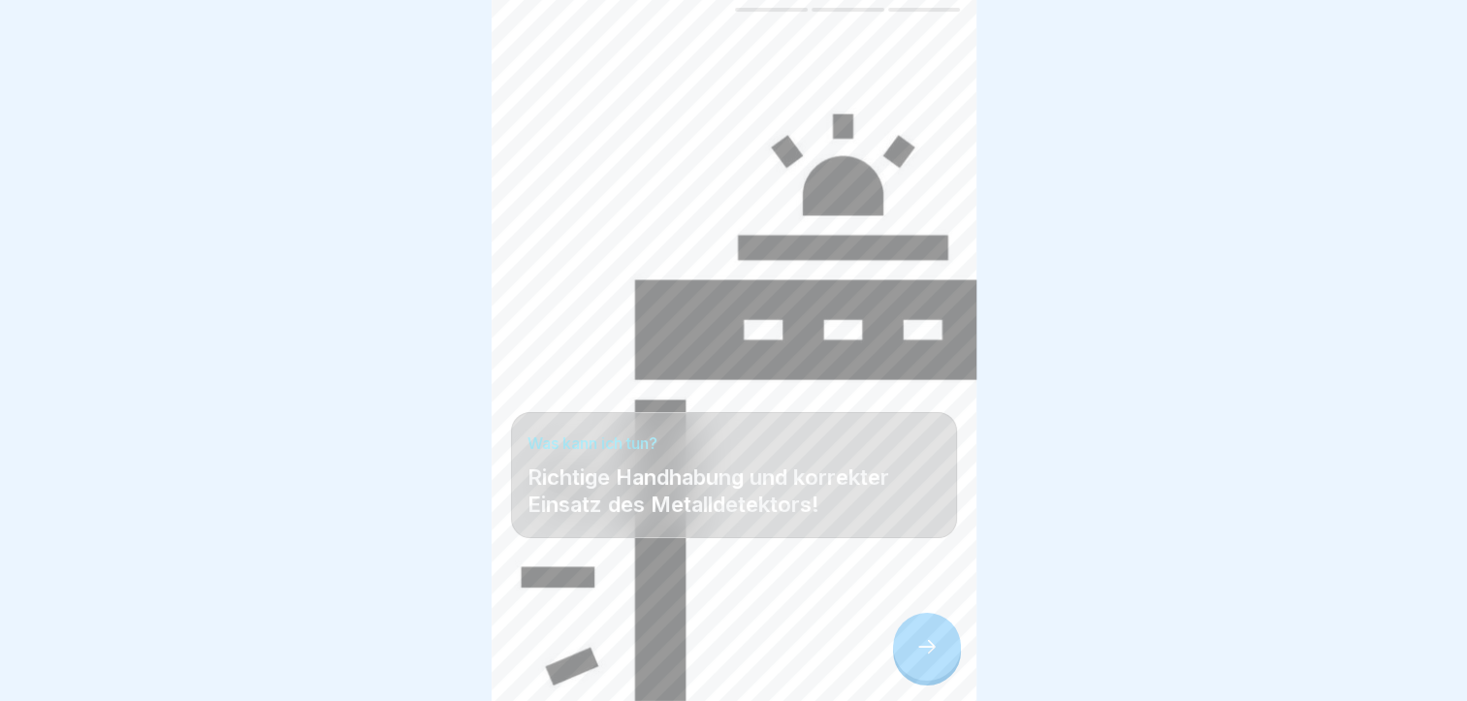
click at [922, 648] on icon at bounding box center [927, 646] width 23 height 23
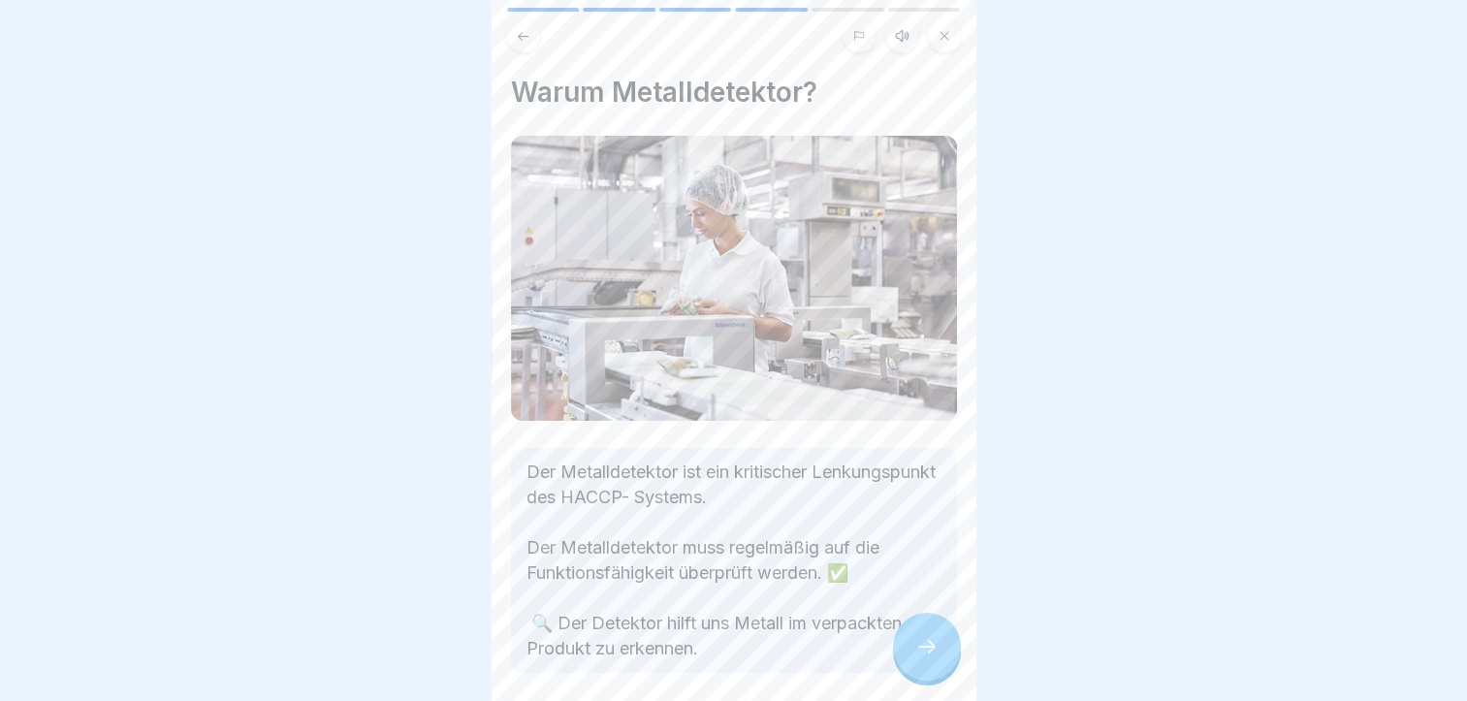
click at [922, 648] on icon at bounding box center [927, 646] width 23 height 23
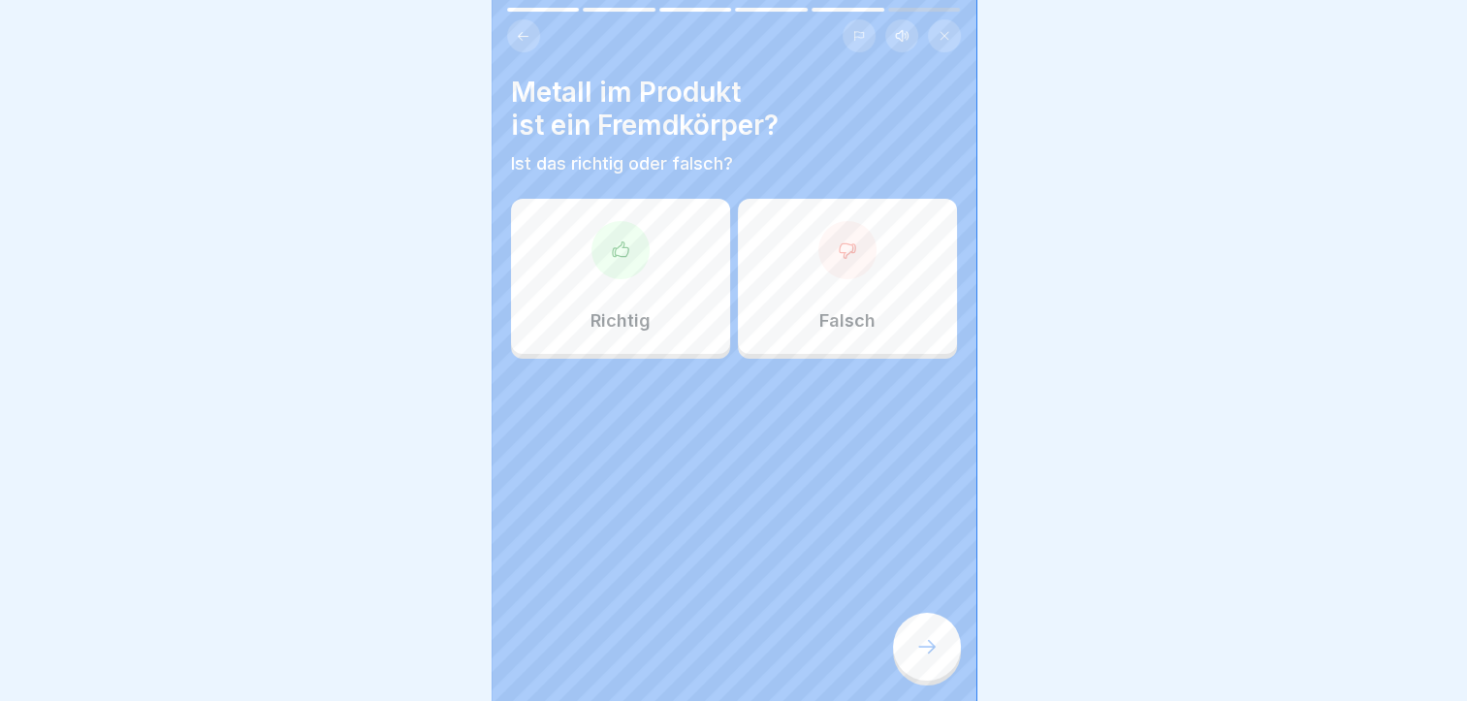
click at [624, 310] on p "Richtig" at bounding box center [621, 320] width 60 height 21
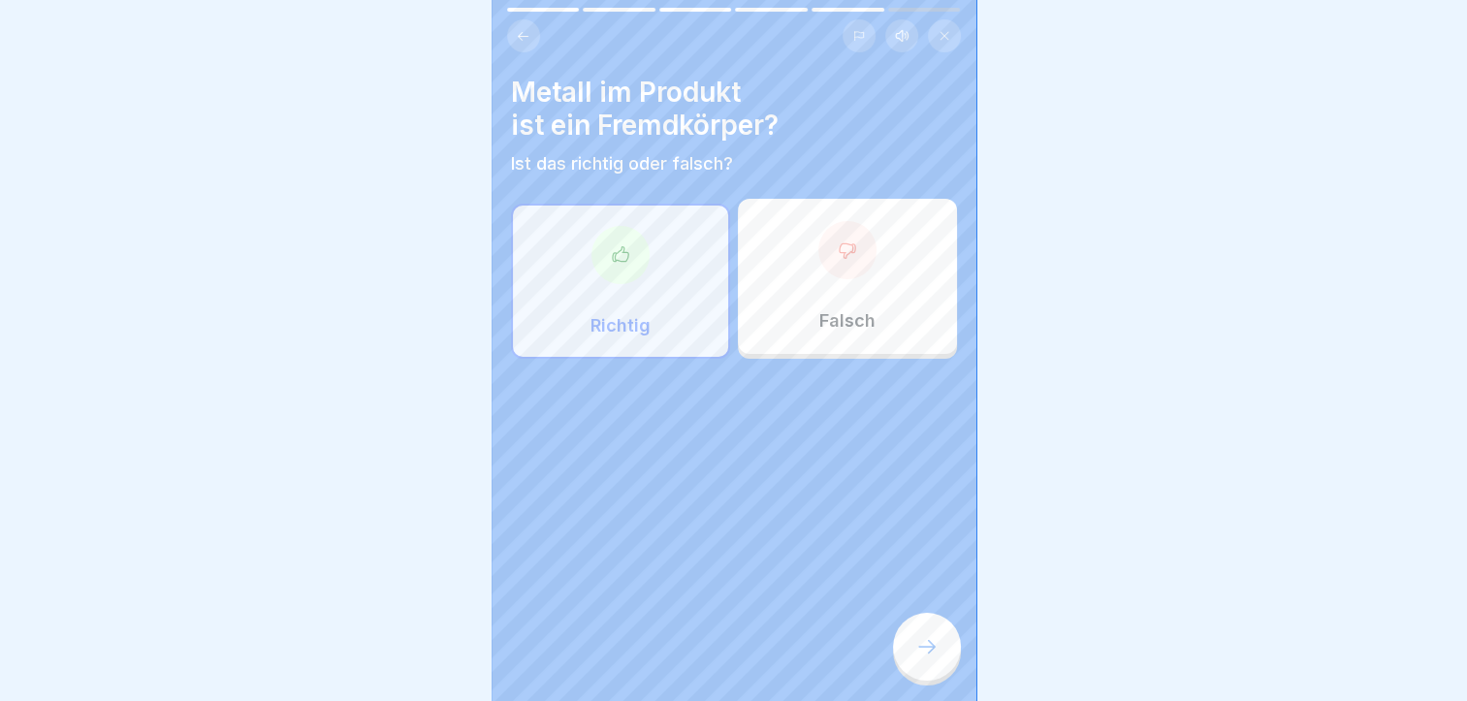
click at [930, 648] on icon at bounding box center [927, 646] width 23 height 23
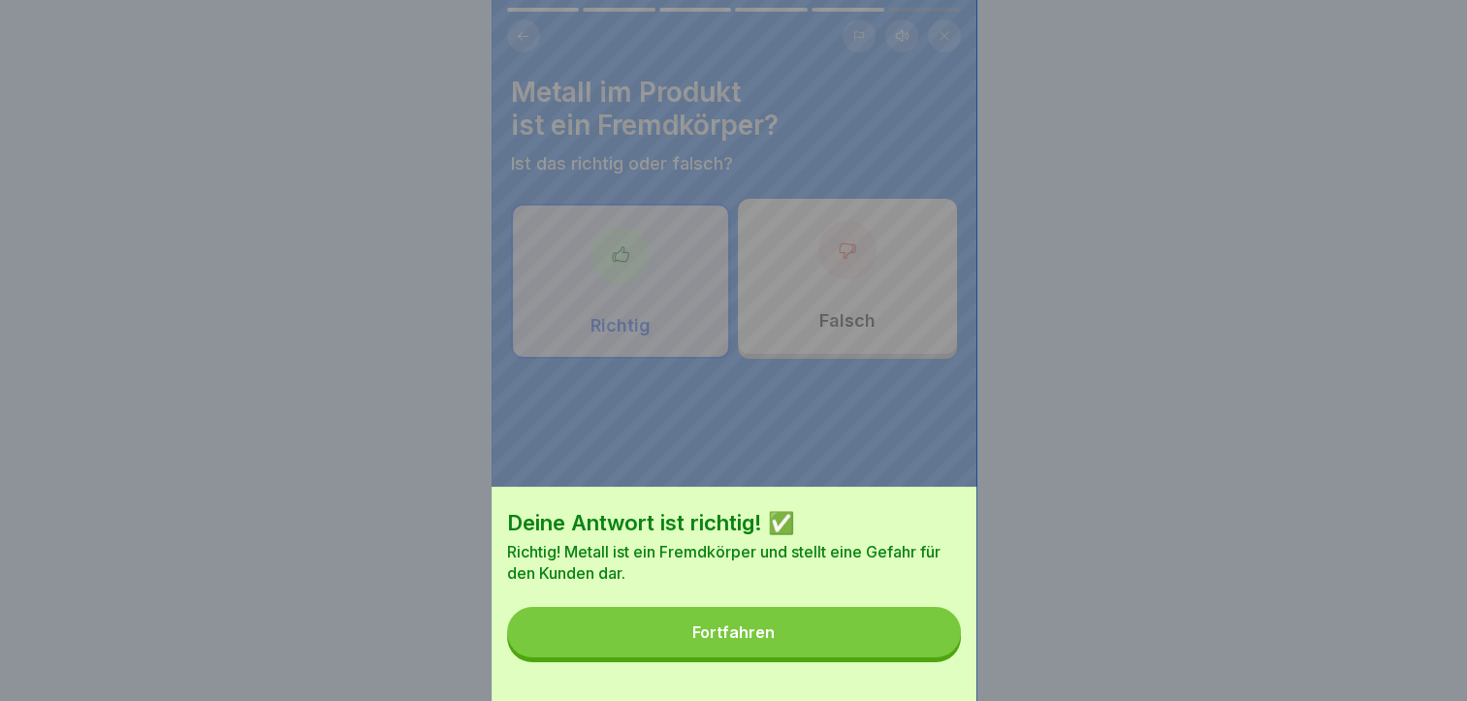
click at [783, 655] on button "Fortfahren" at bounding box center [734, 632] width 454 height 50
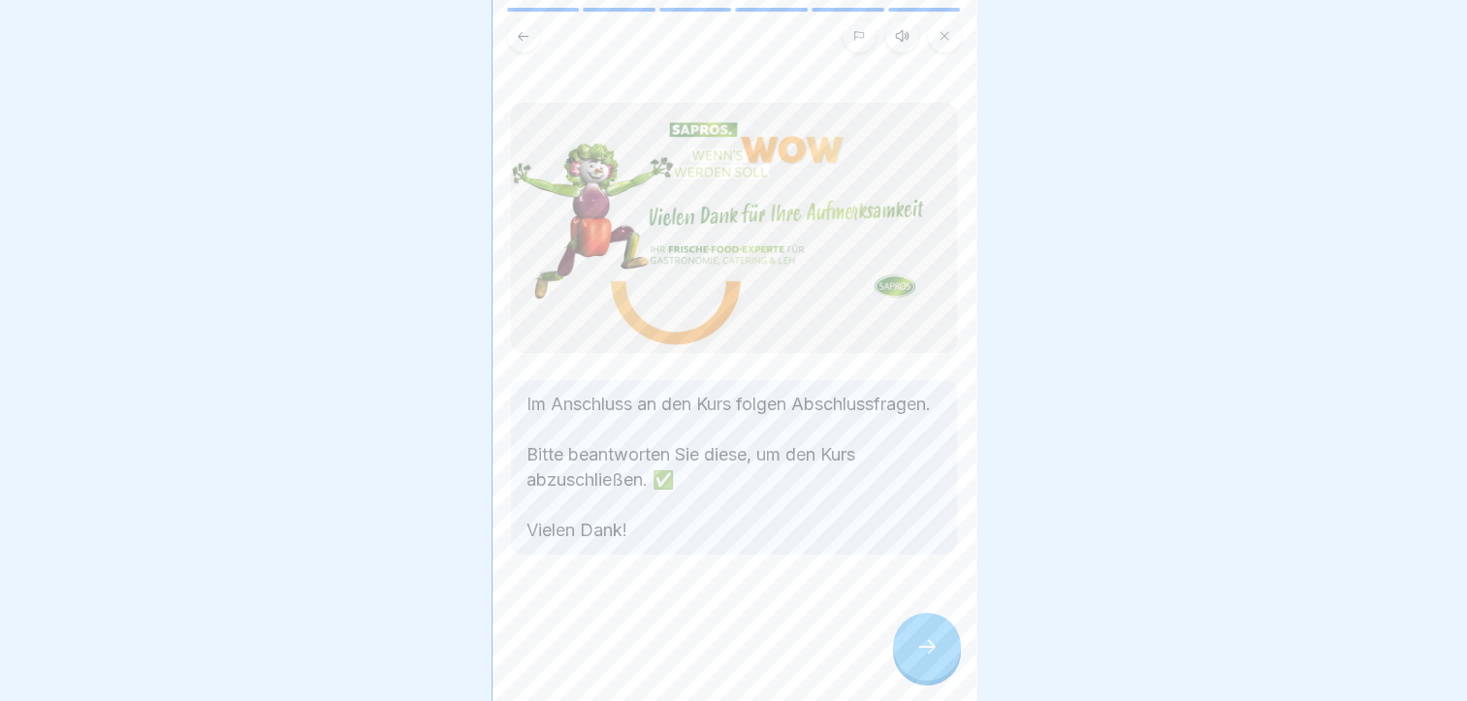
click at [937, 647] on icon at bounding box center [927, 646] width 23 height 23
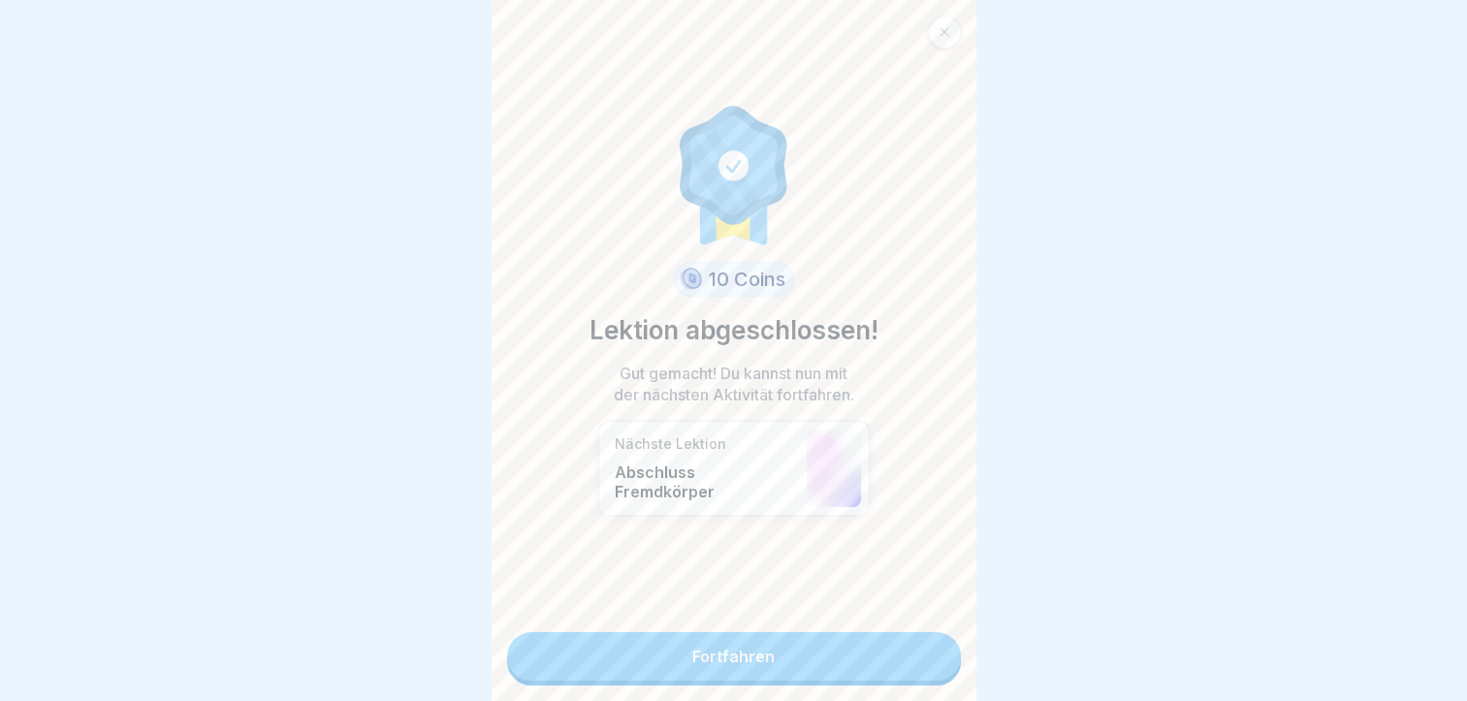
click at [785, 651] on link "Fortfahren" at bounding box center [734, 656] width 454 height 48
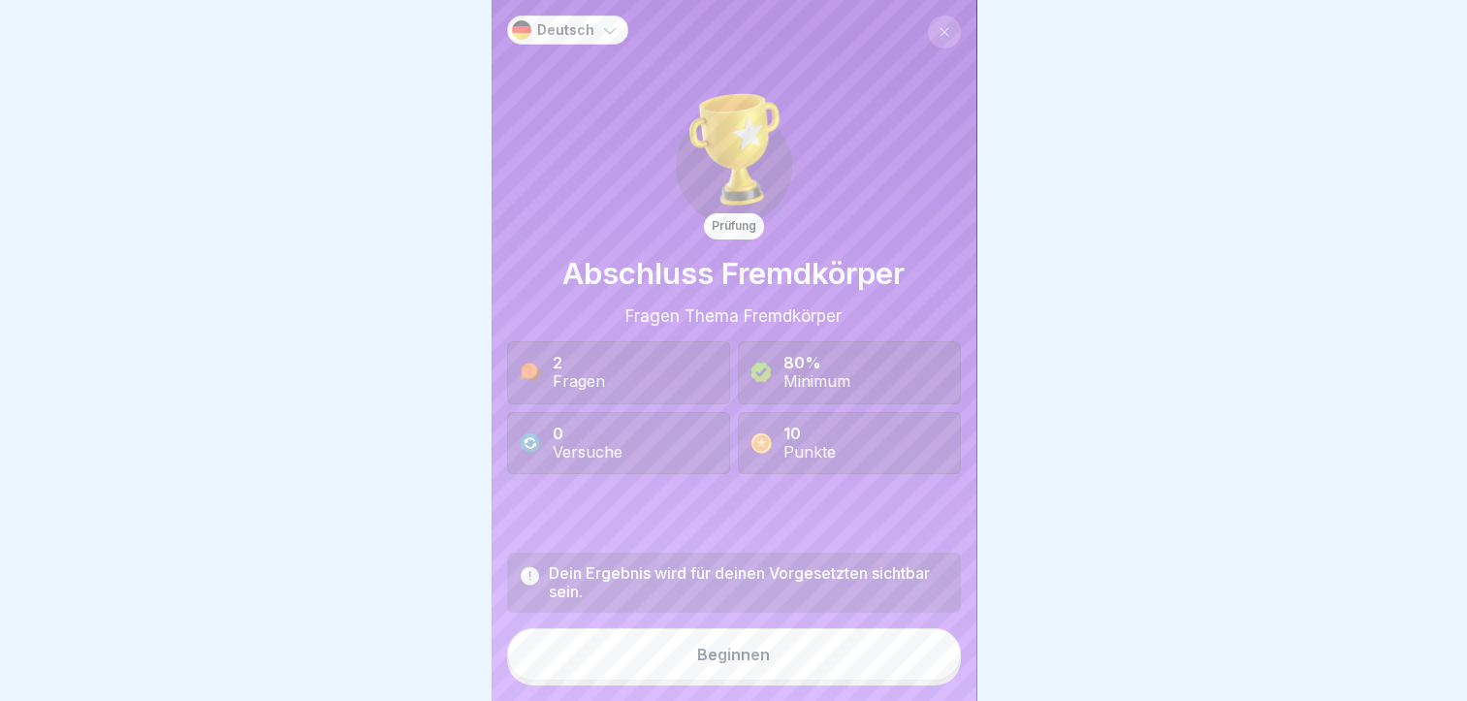
click at [844, 673] on button "Beginnen" at bounding box center [734, 655] width 454 height 52
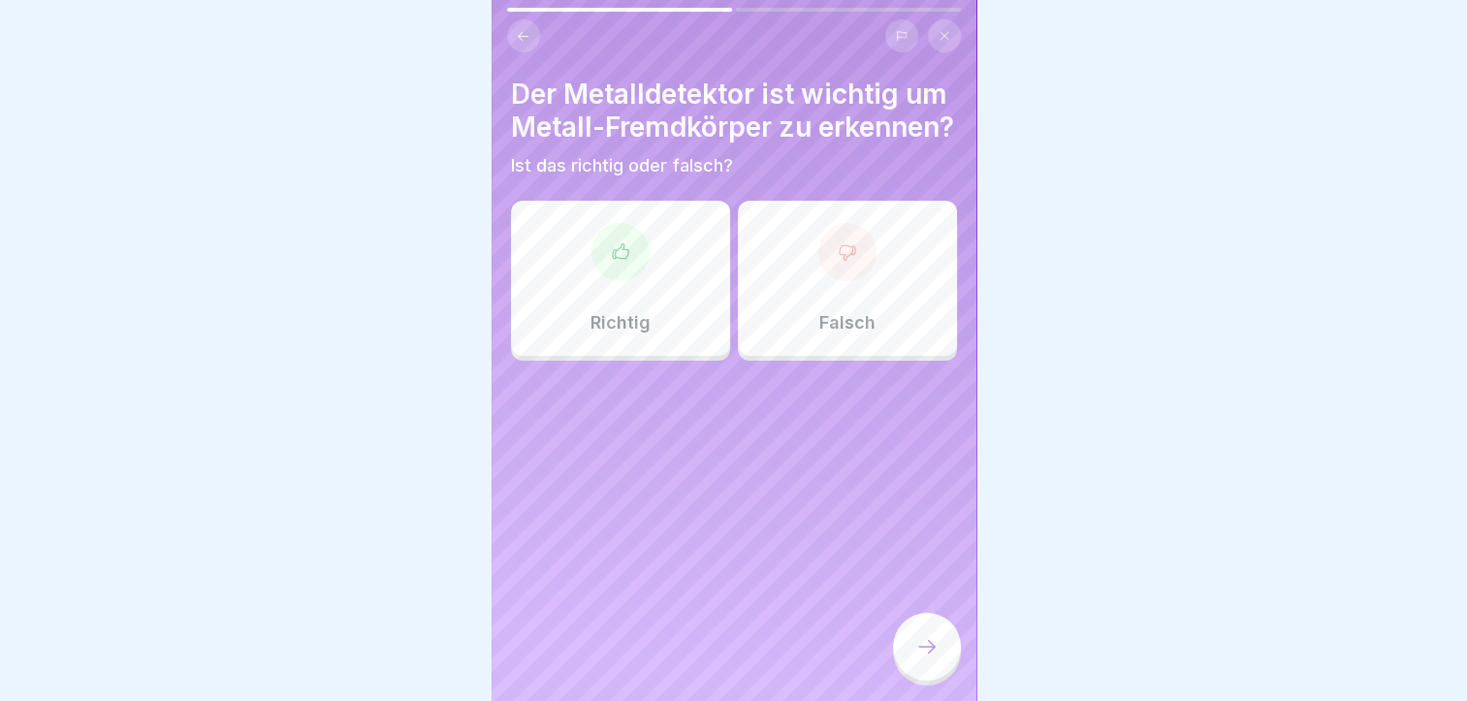
click at [656, 328] on div "Richtig" at bounding box center [620, 278] width 219 height 155
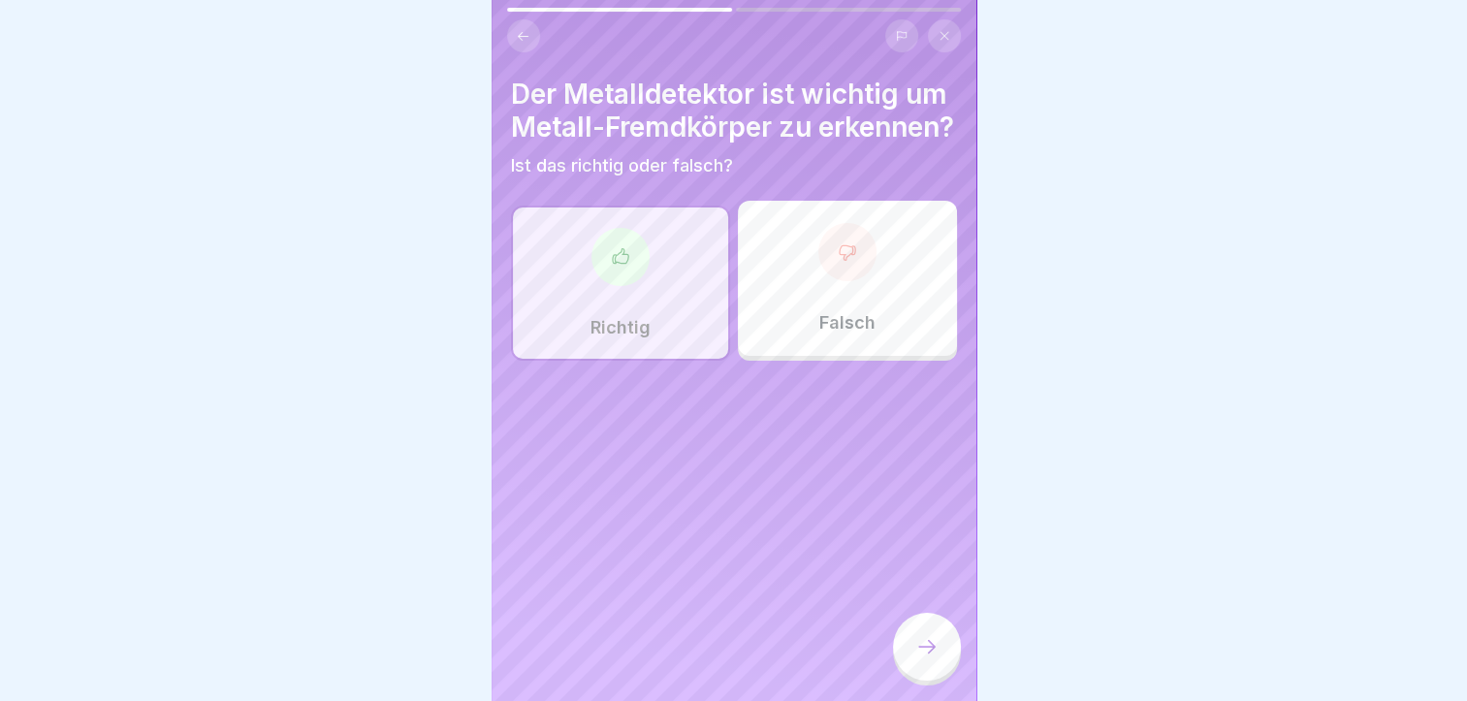
click at [919, 659] on icon at bounding box center [927, 646] width 23 height 23
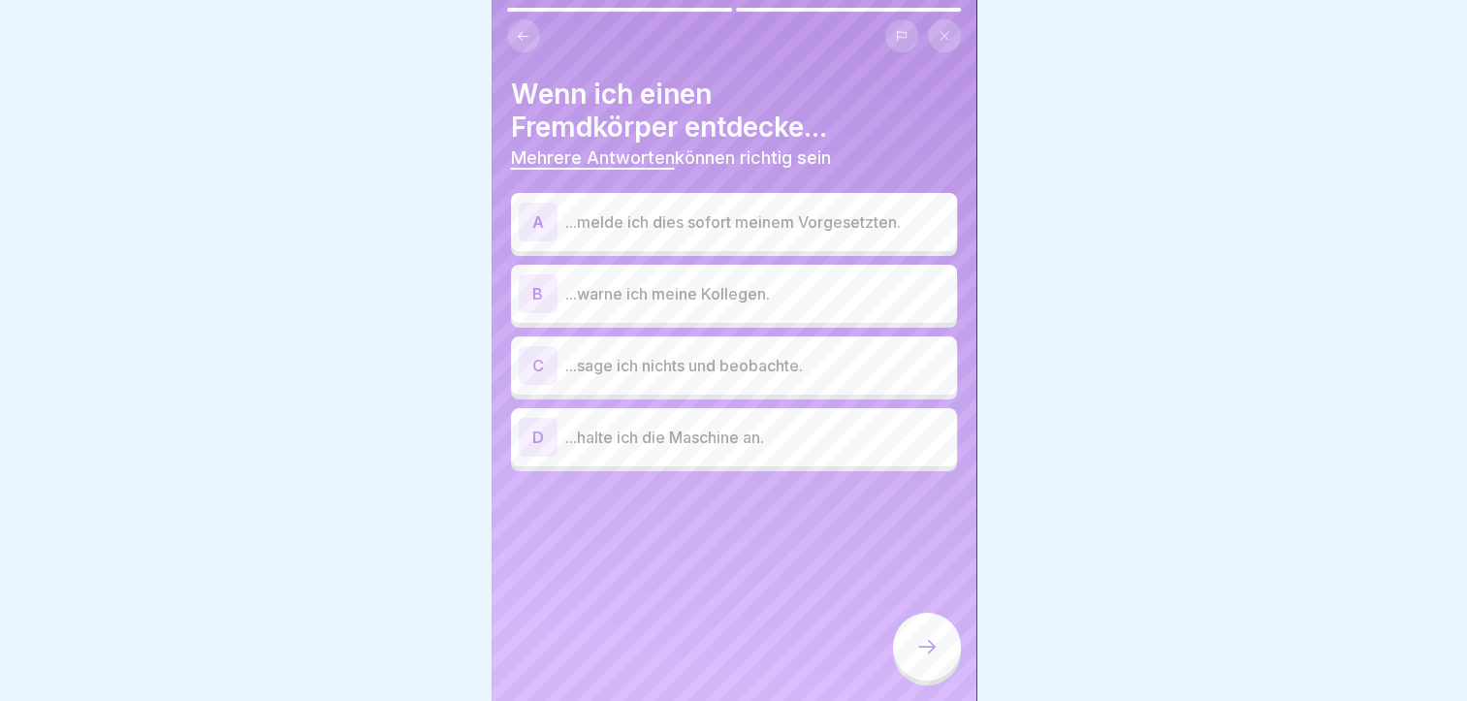
click at [854, 219] on p "...melde ich dies sofort meinem Vorgesetzten." at bounding box center [757, 221] width 384 height 23
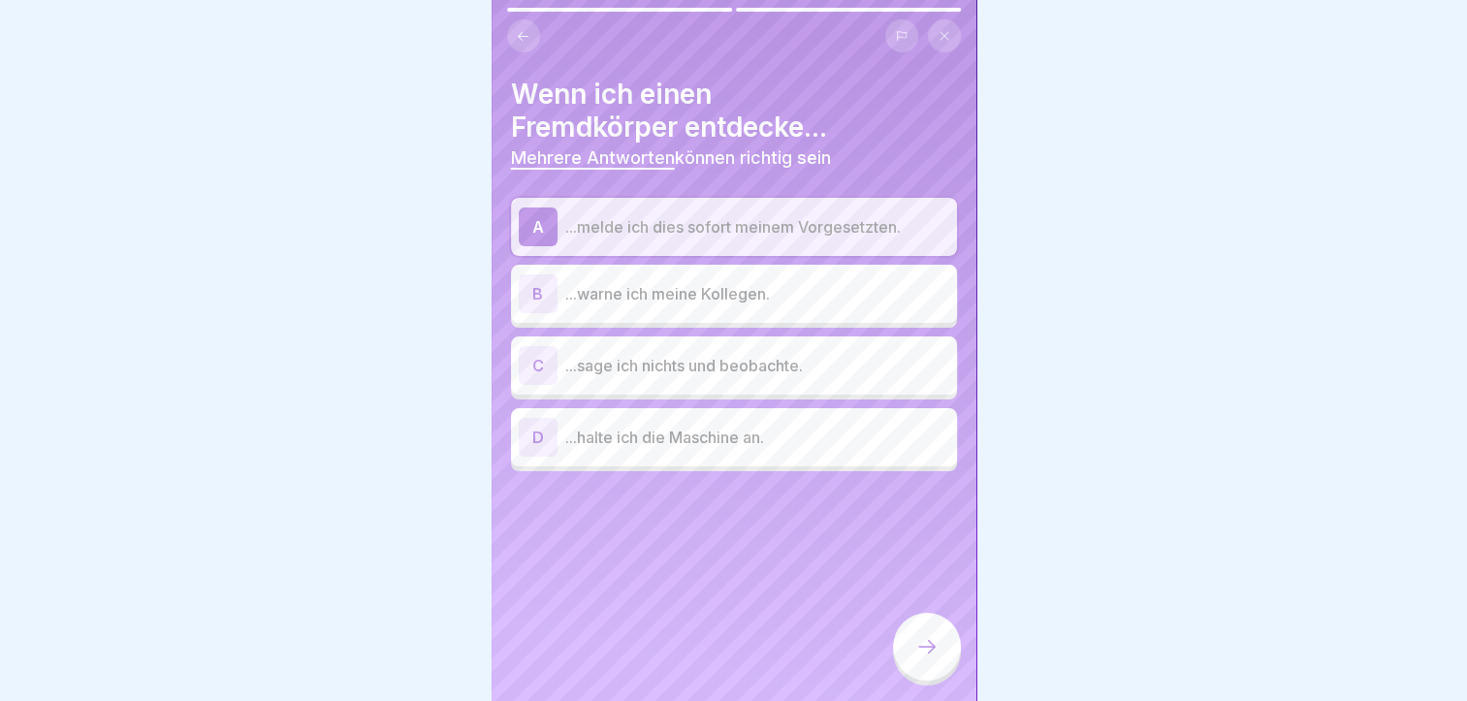
click at [809, 290] on p "...warne ich meine Kollegen." at bounding box center [757, 293] width 384 height 23
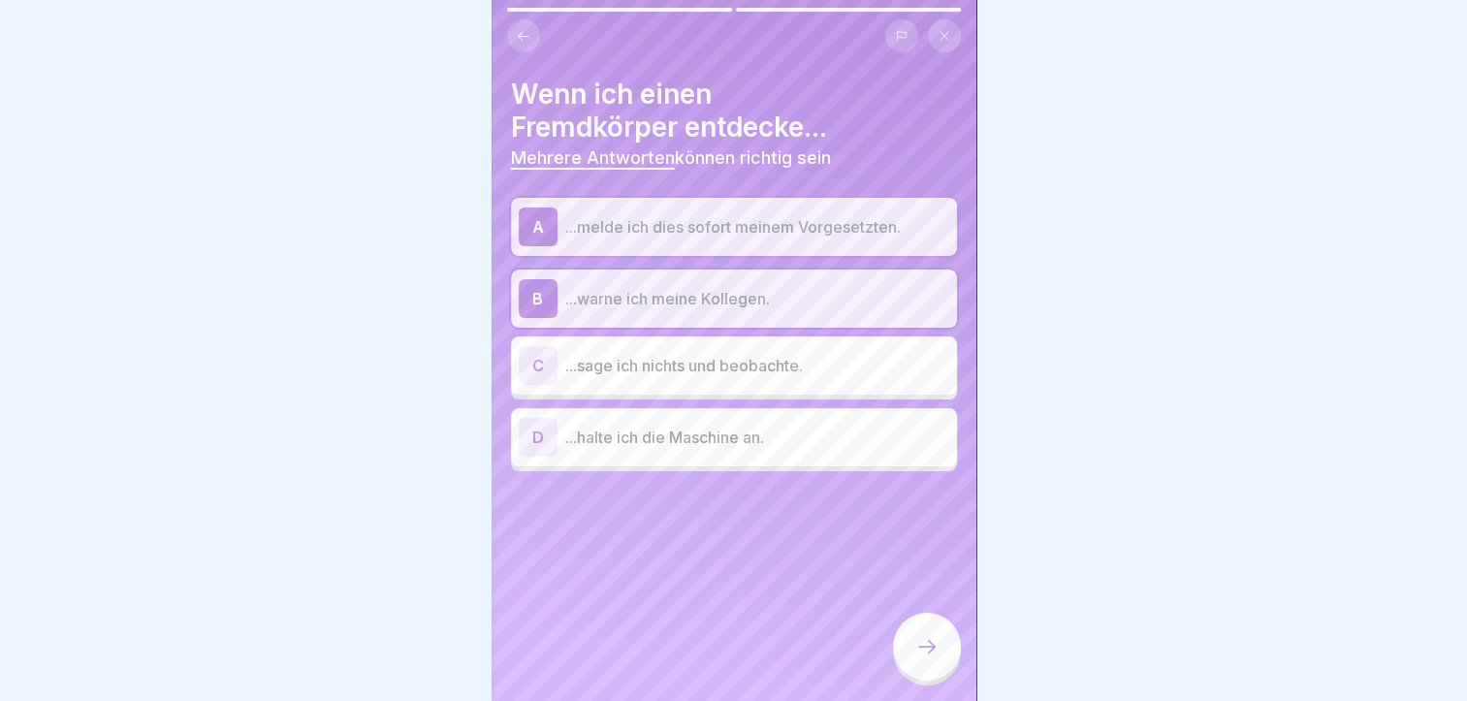
click at [705, 432] on p "...halte ich die Maschine an." at bounding box center [757, 437] width 384 height 23
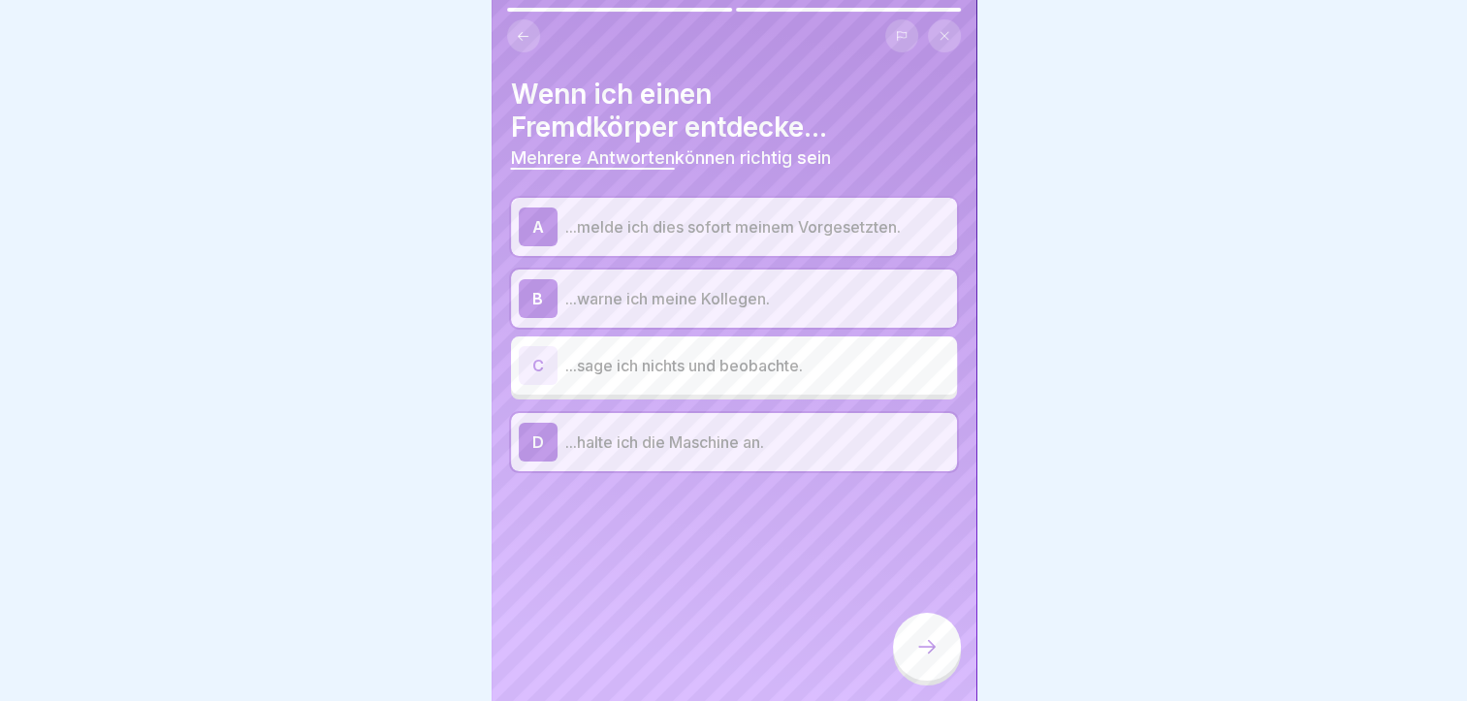
click at [943, 662] on div at bounding box center [927, 647] width 68 height 68
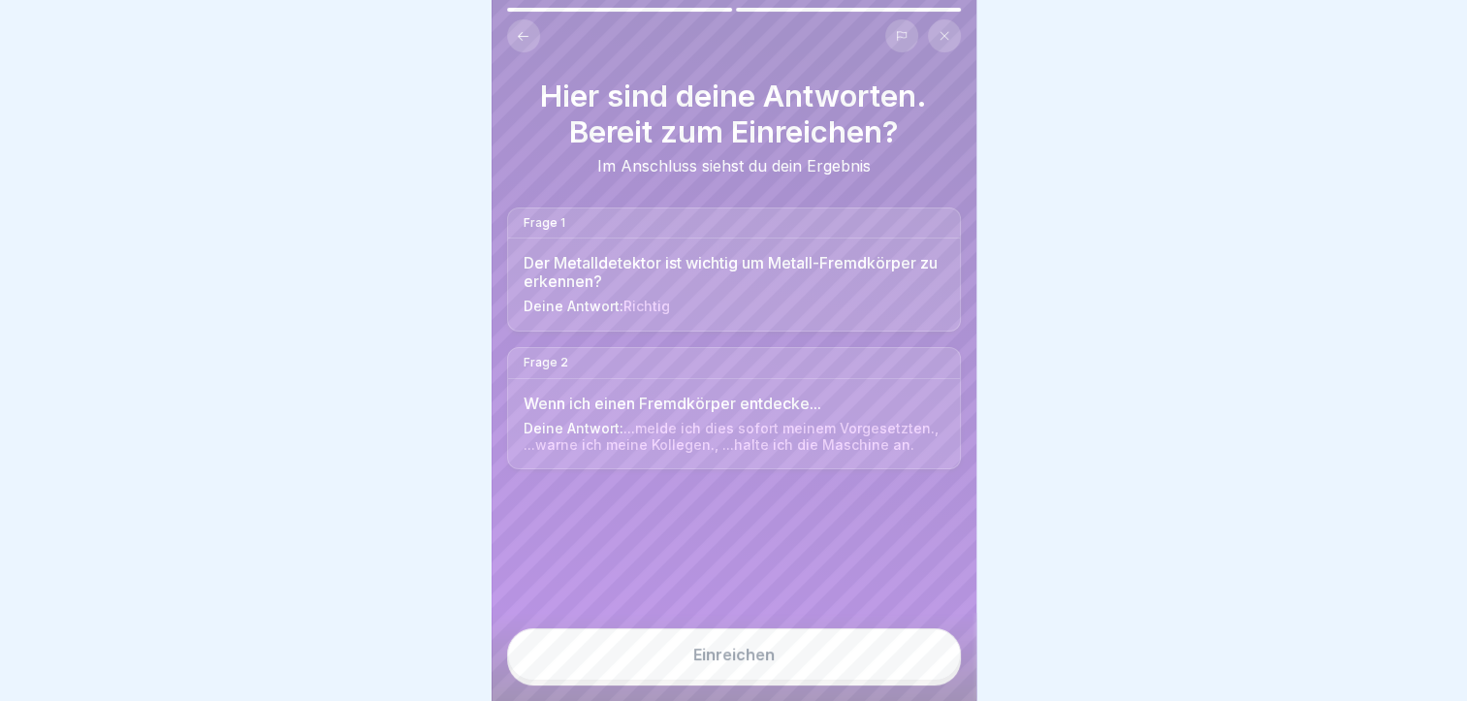
click at [748, 663] on div "Einreichen" at bounding box center [733, 654] width 81 height 17
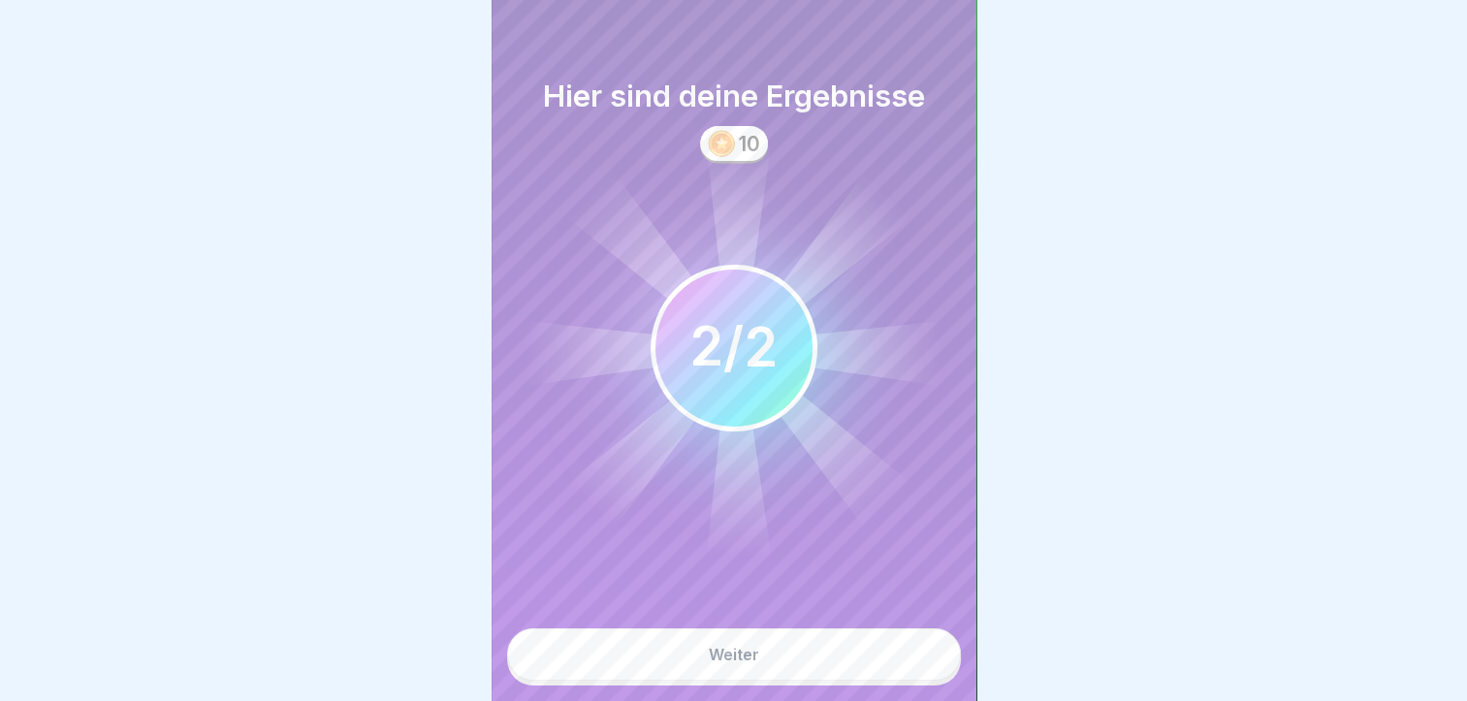
click at [748, 663] on div "Weiter" at bounding box center [734, 654] width 50 height 17
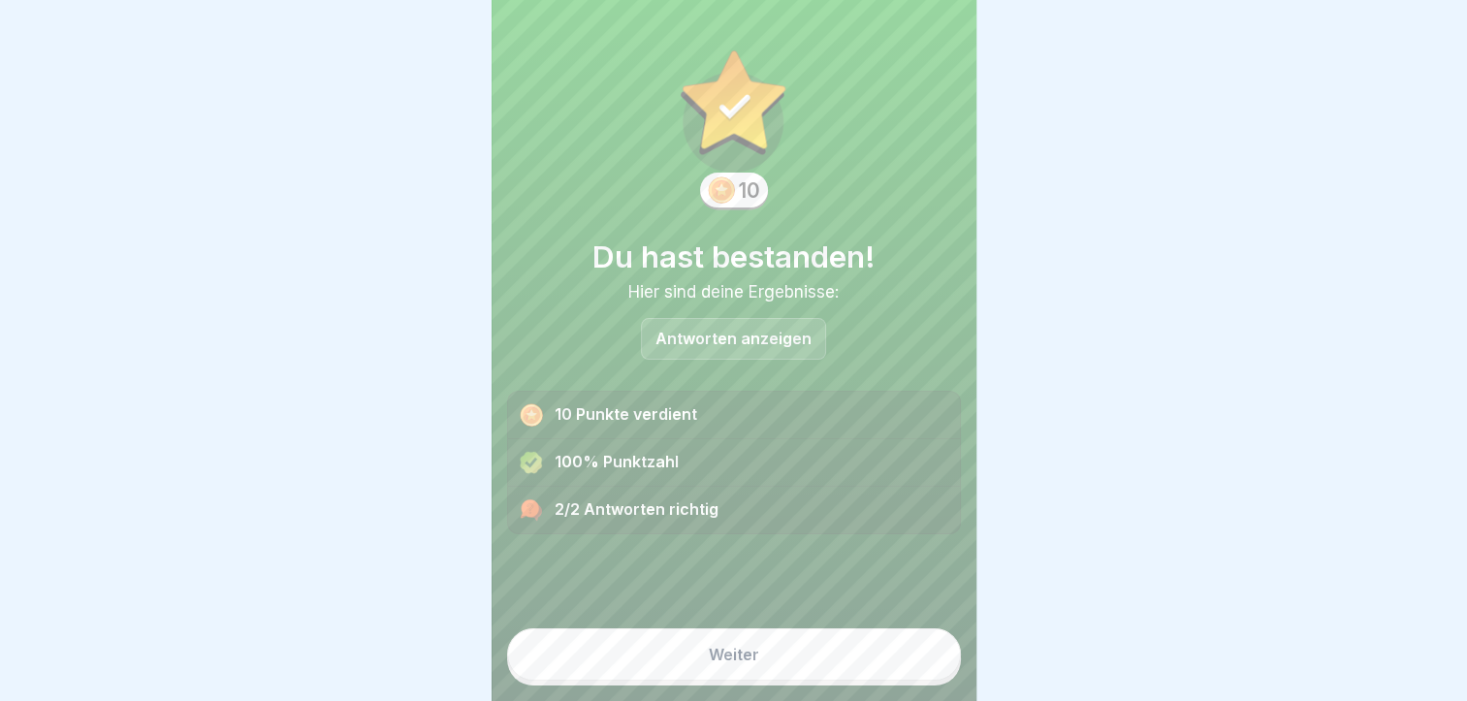
click at [748, 663] on div "Weiter" at bounding box center [734, 654] width 50 height 17
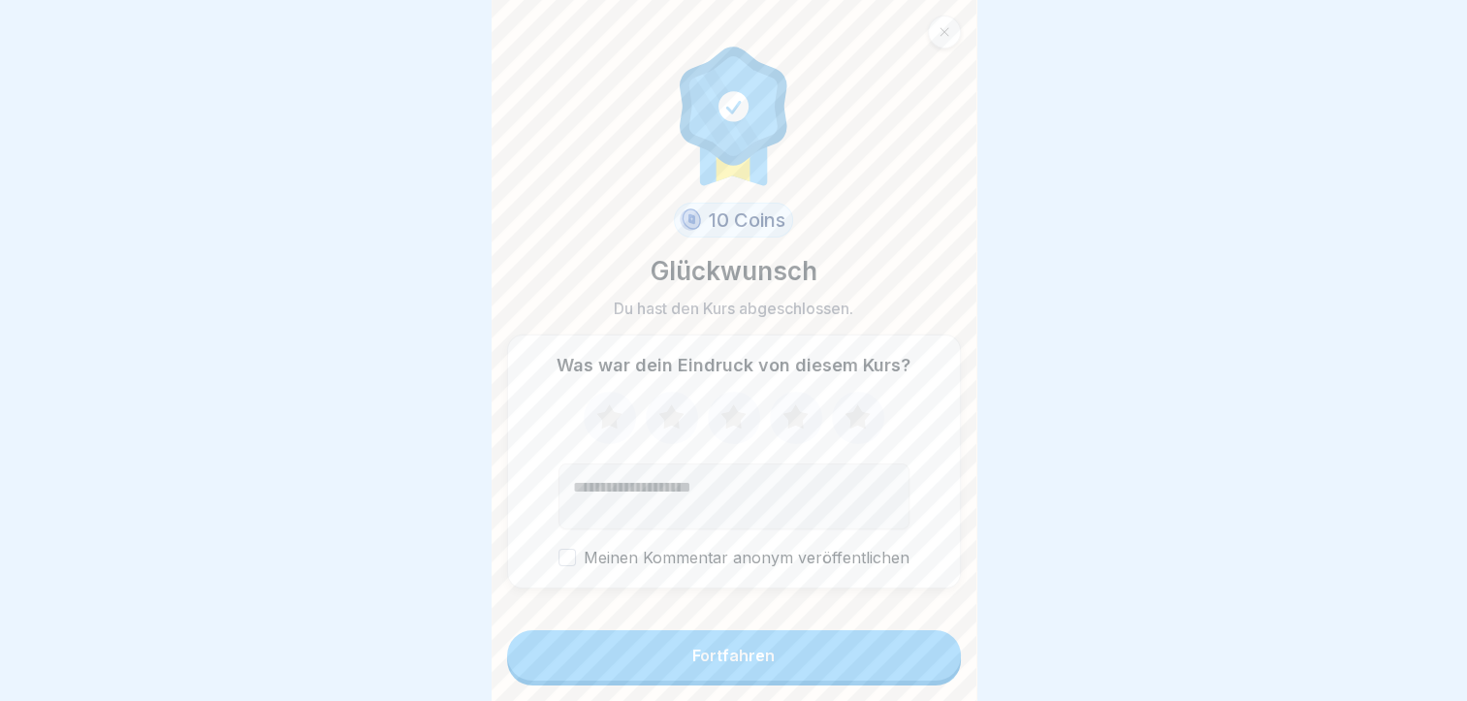
click at [749, 664] on div "Fortfahren" at bounding box center [734, 655] width 82 height 17
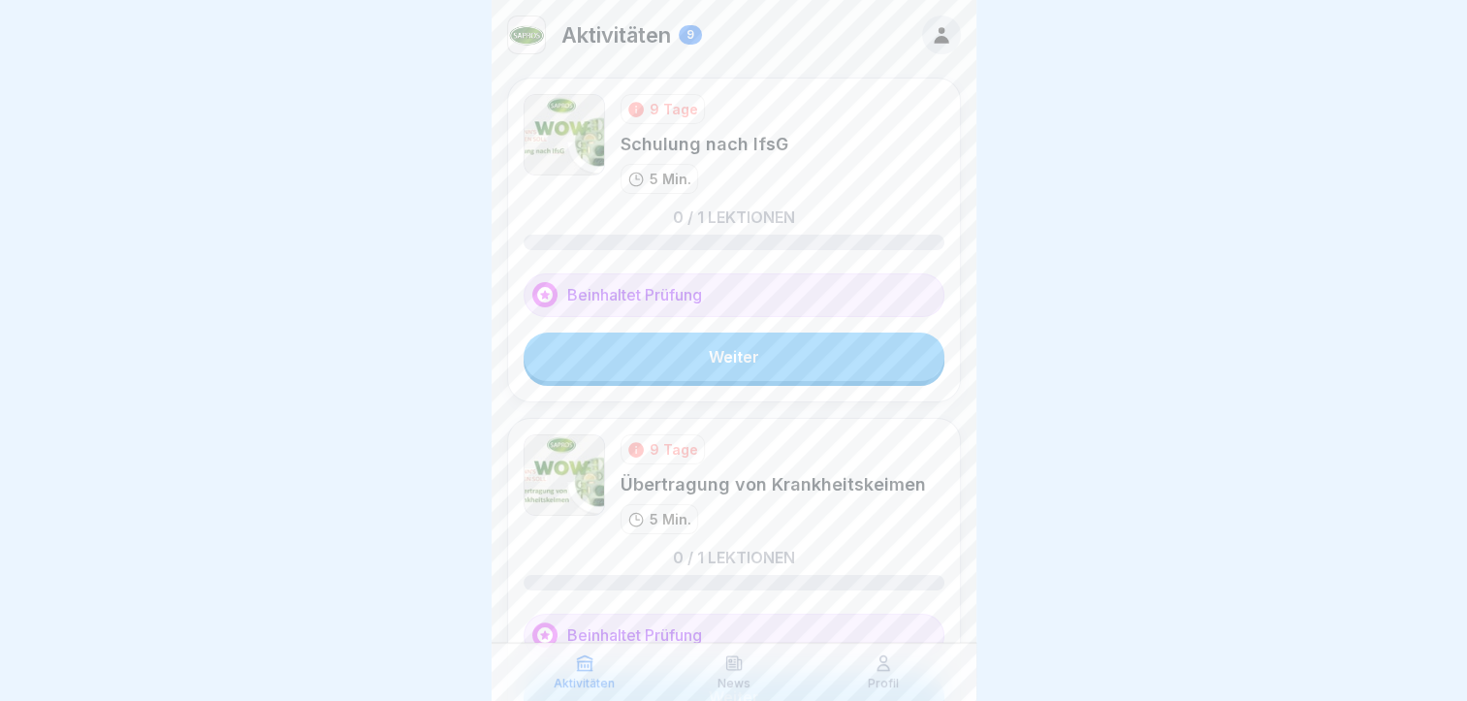
click at [811, 369] on link "Weiter" at bounding box center [734, 357] width 421 height 48
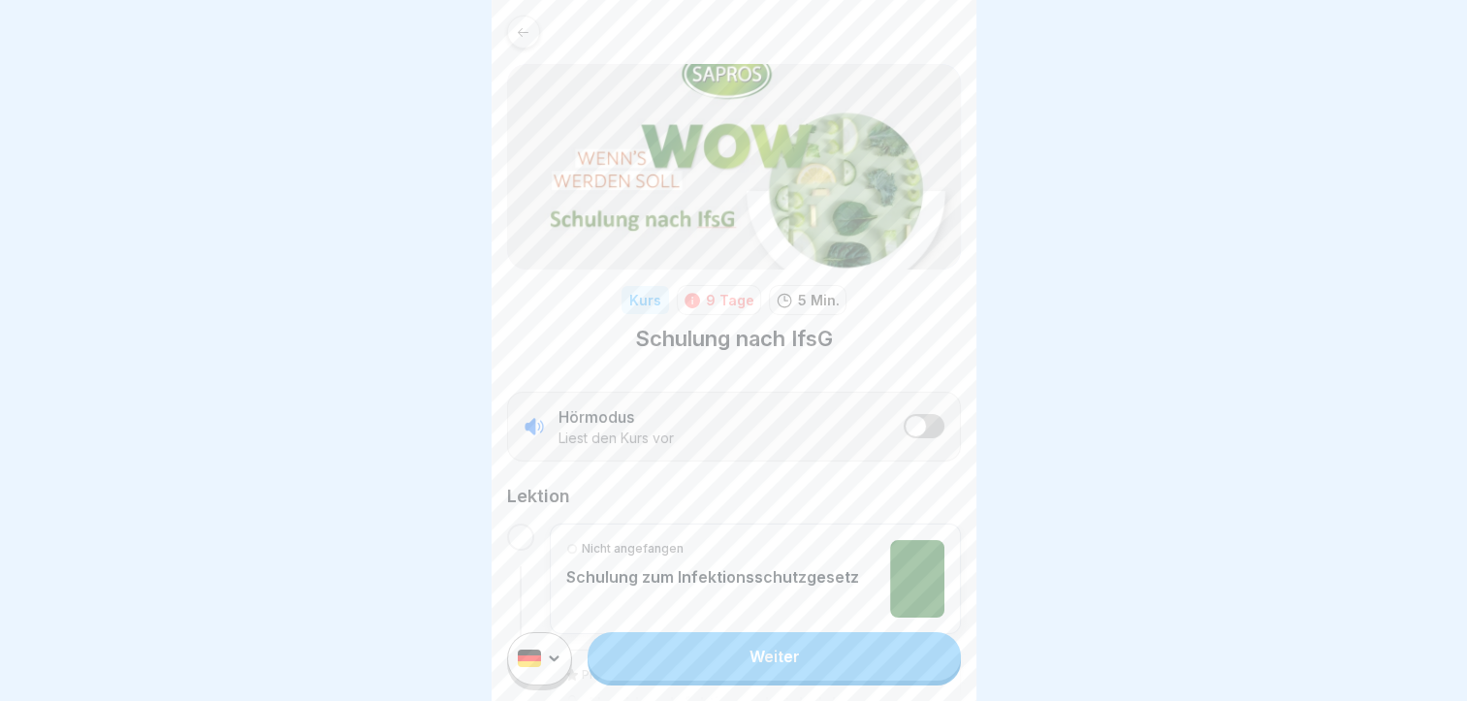
click at [772, 676] on link "Weiter" at bounding box center [774, 656] width 372 height 48
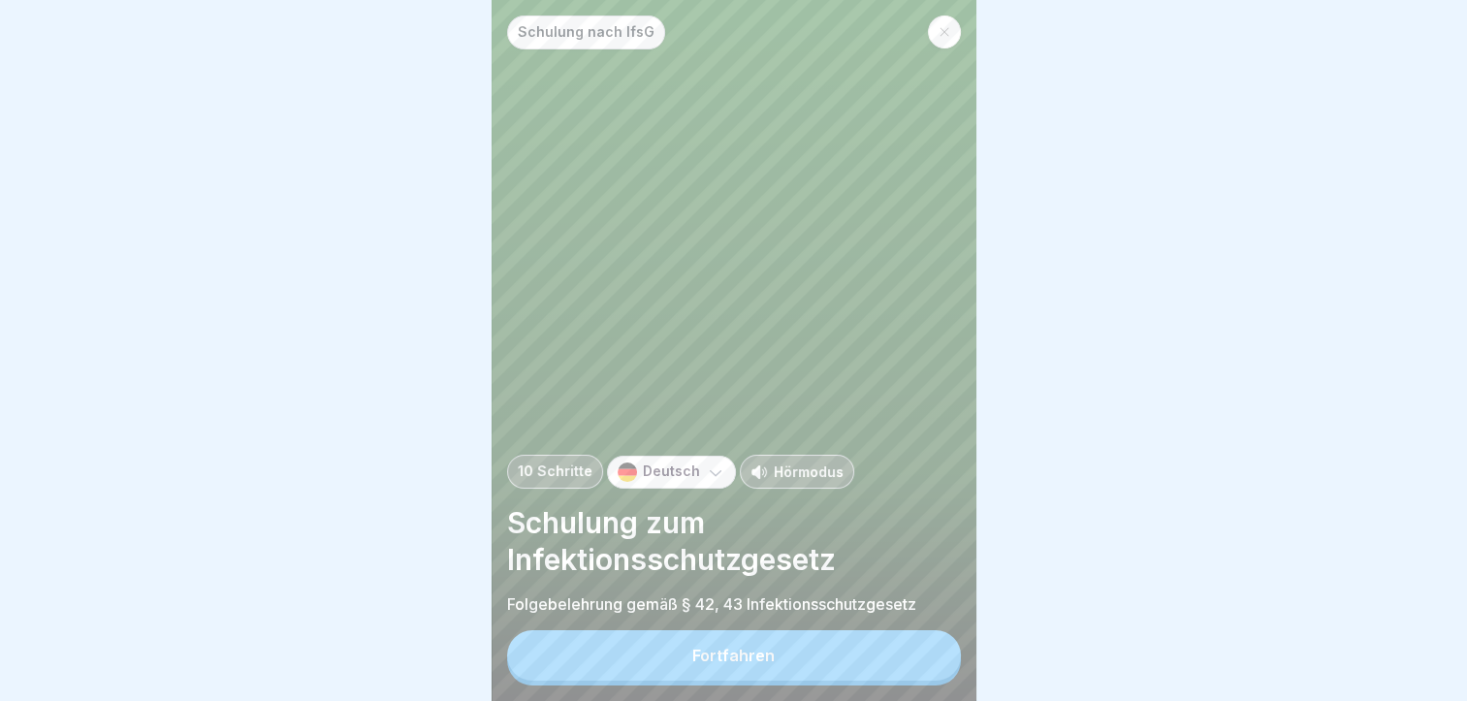
click at [772, 676] on button "Fortfahren" at bounding box center [734, 655] width 454 height 50
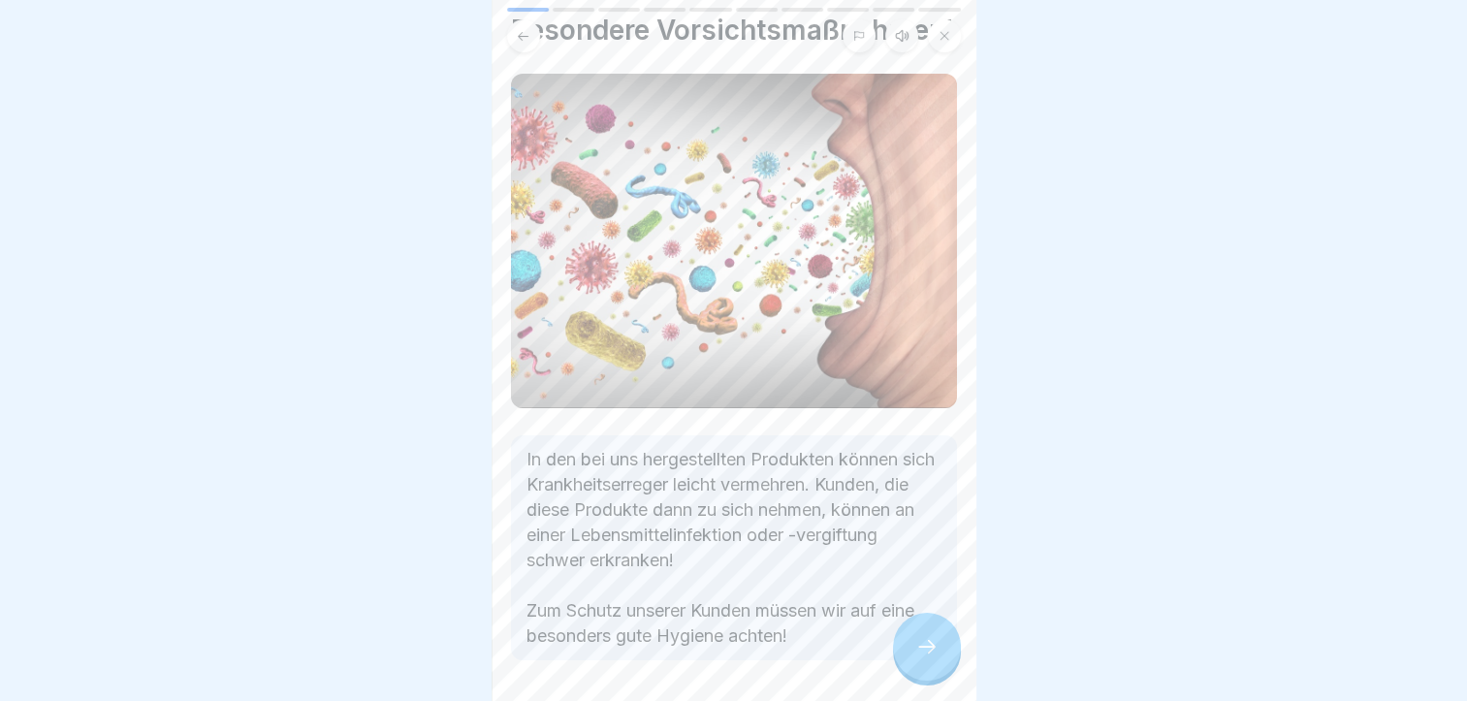
scroll to position [97, 0]
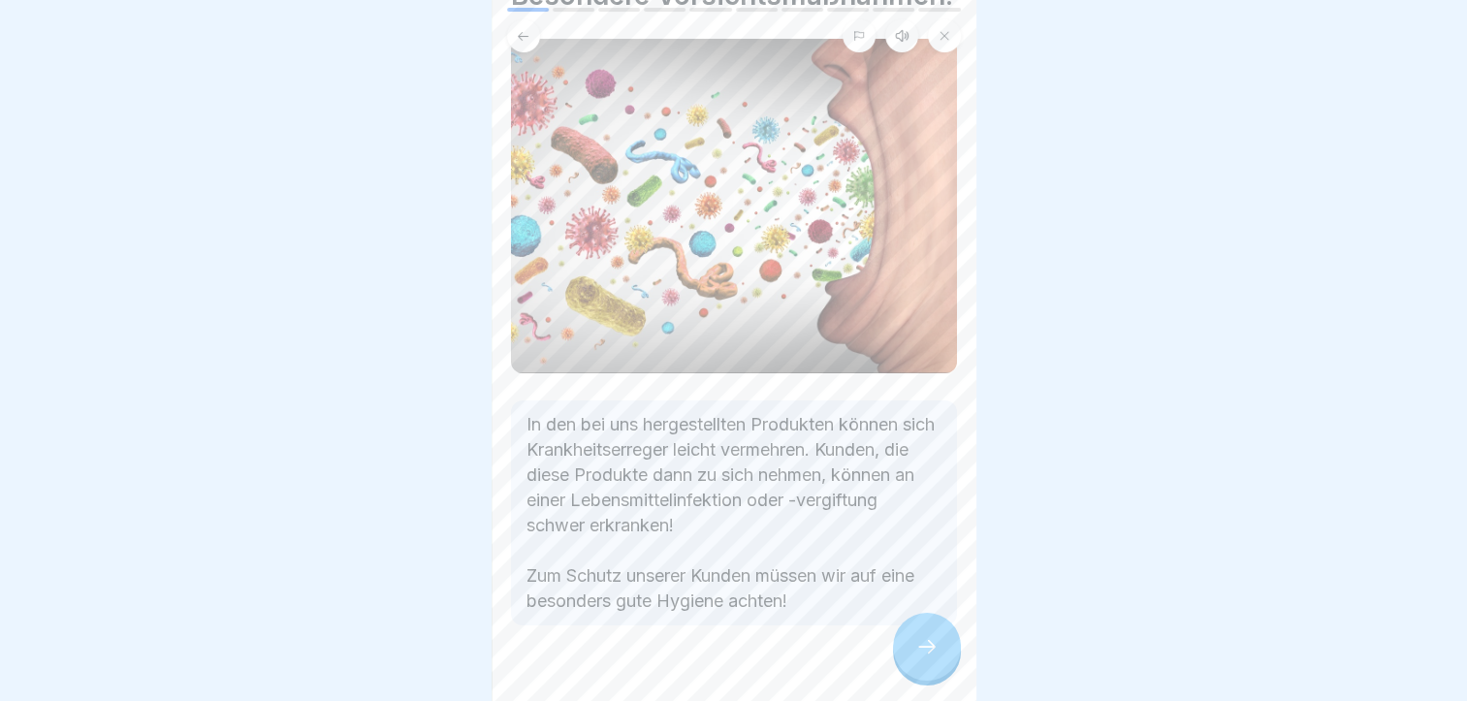
click at [927, 659] on icon at bounding box center [927, 646] width 23 height 23
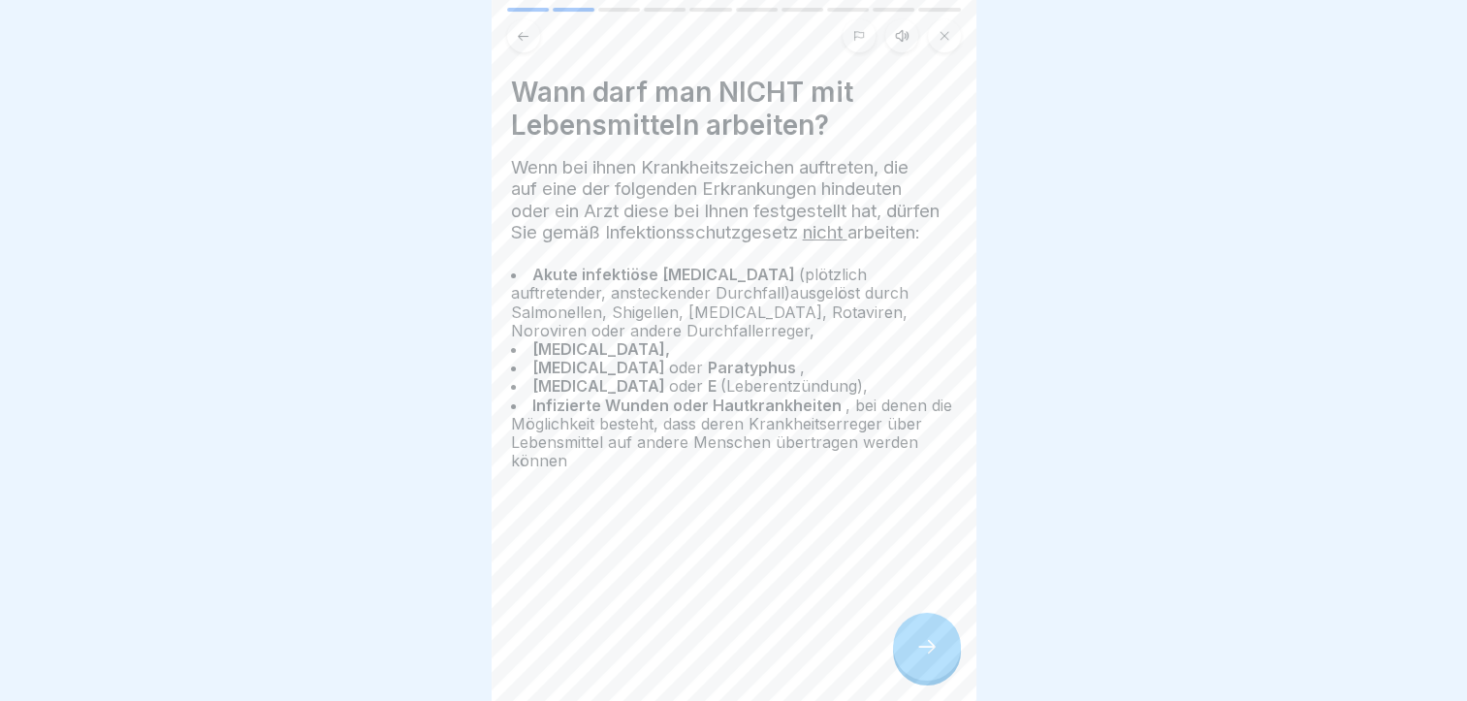
click at [912, 661] on div at bounding box center [927, 647] width 68 height 68
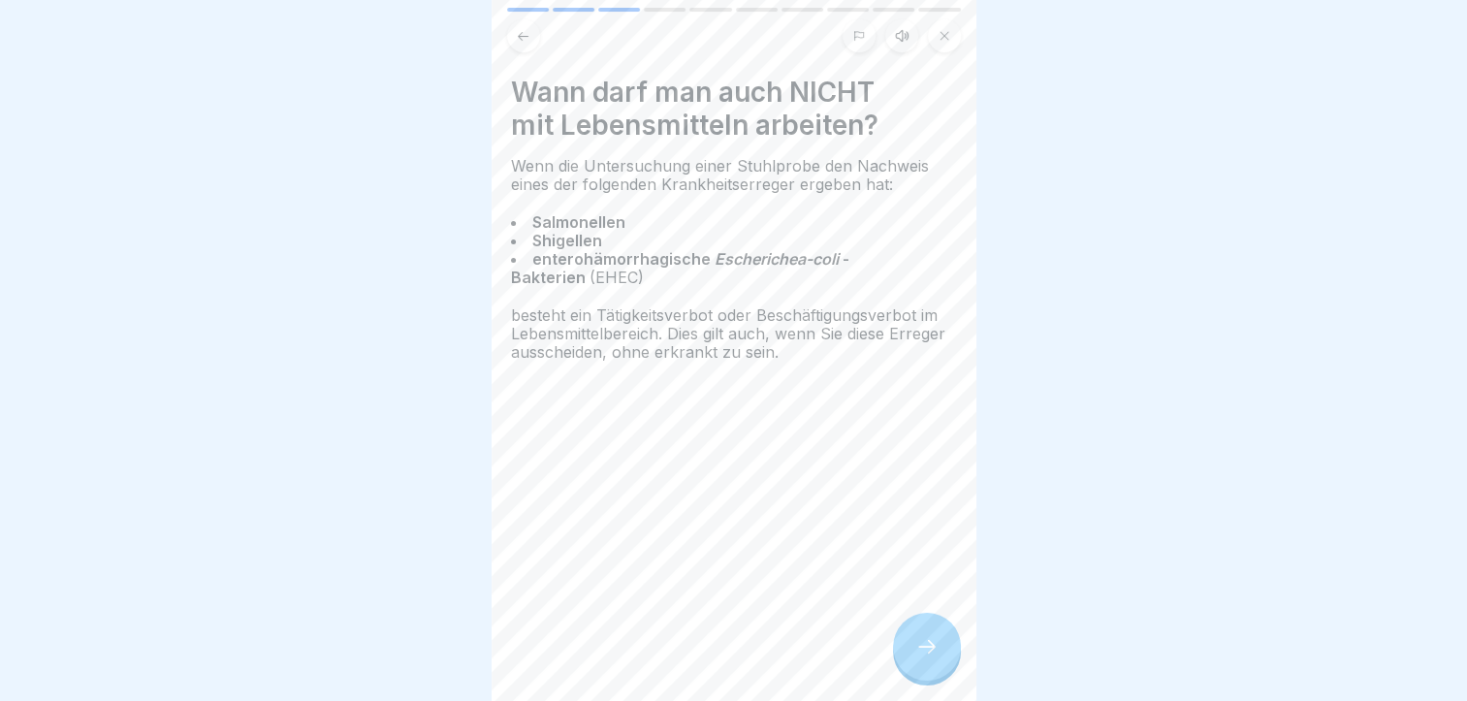
click at [912, 653] on div at bounding box center [927, 647] width 68 height 68
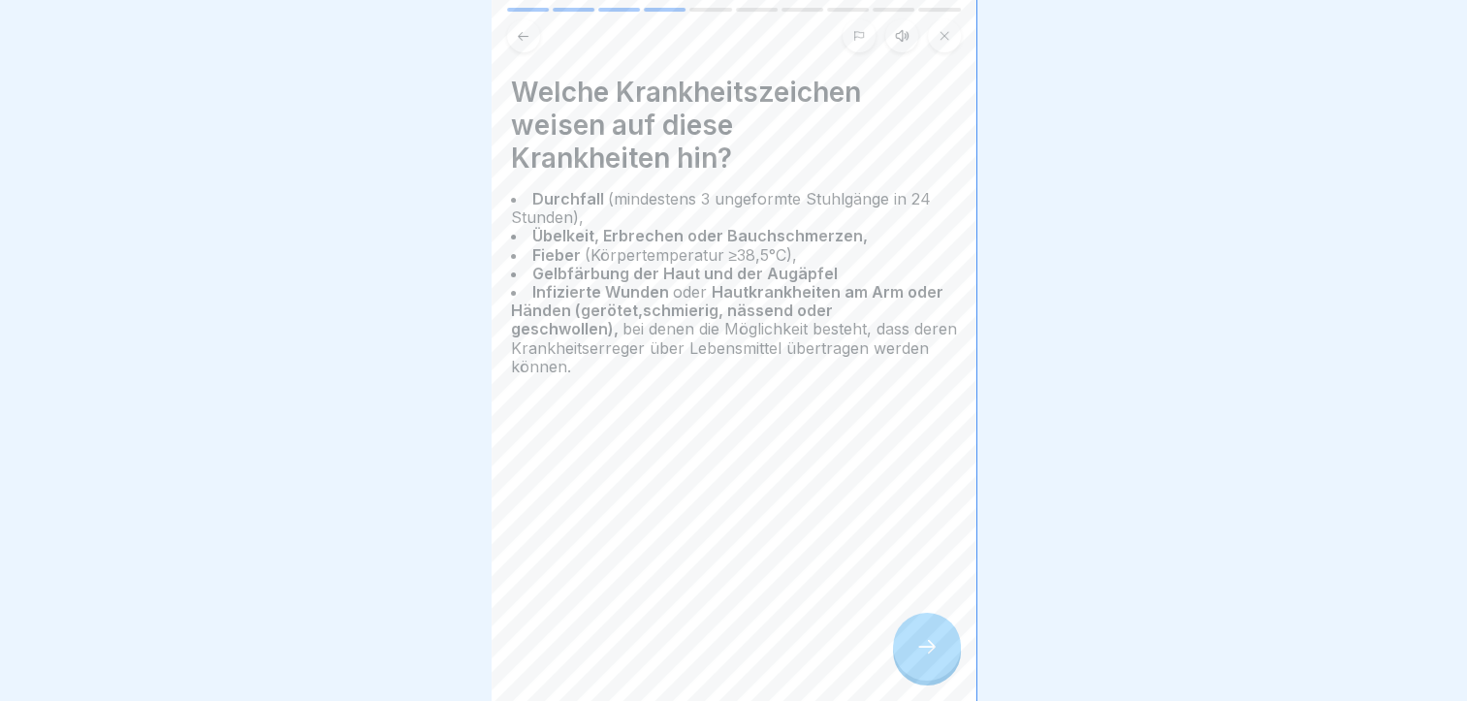
click at [927, 657] on icon at bounding box center [927, 646] width 23 height 23
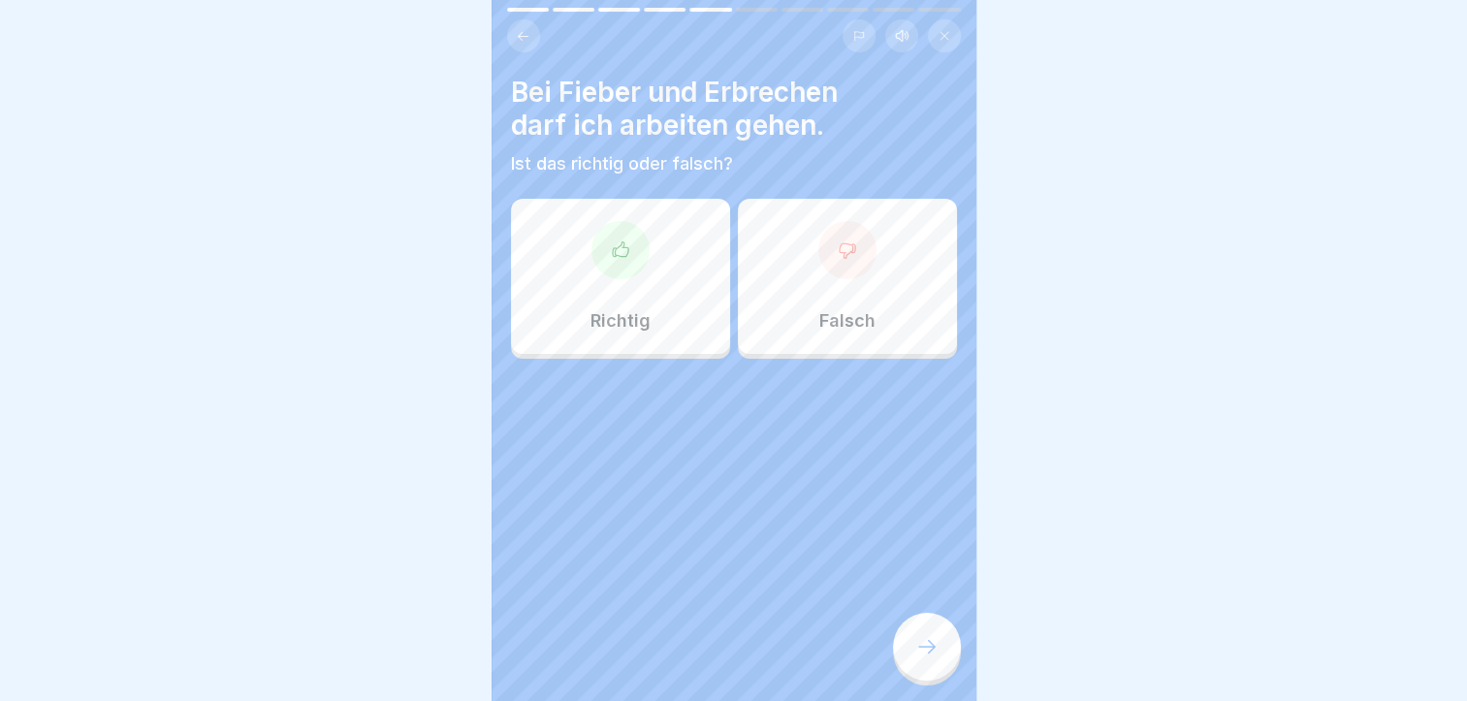
click at [885, 299] on div "Falsch" at bounding box center [847, 276] width 219 height 155
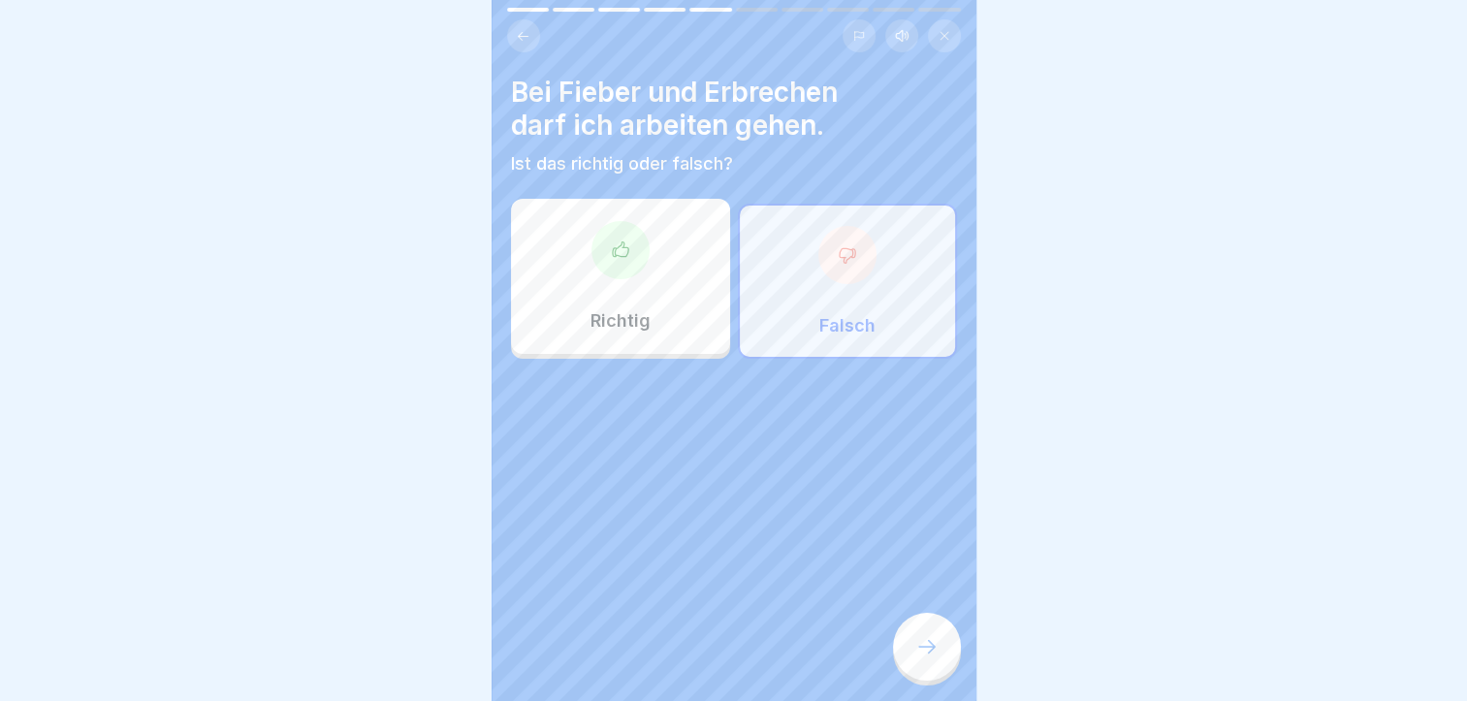
click at [916, 659] on icon at bounding box center [927, 646] width 23 height 23
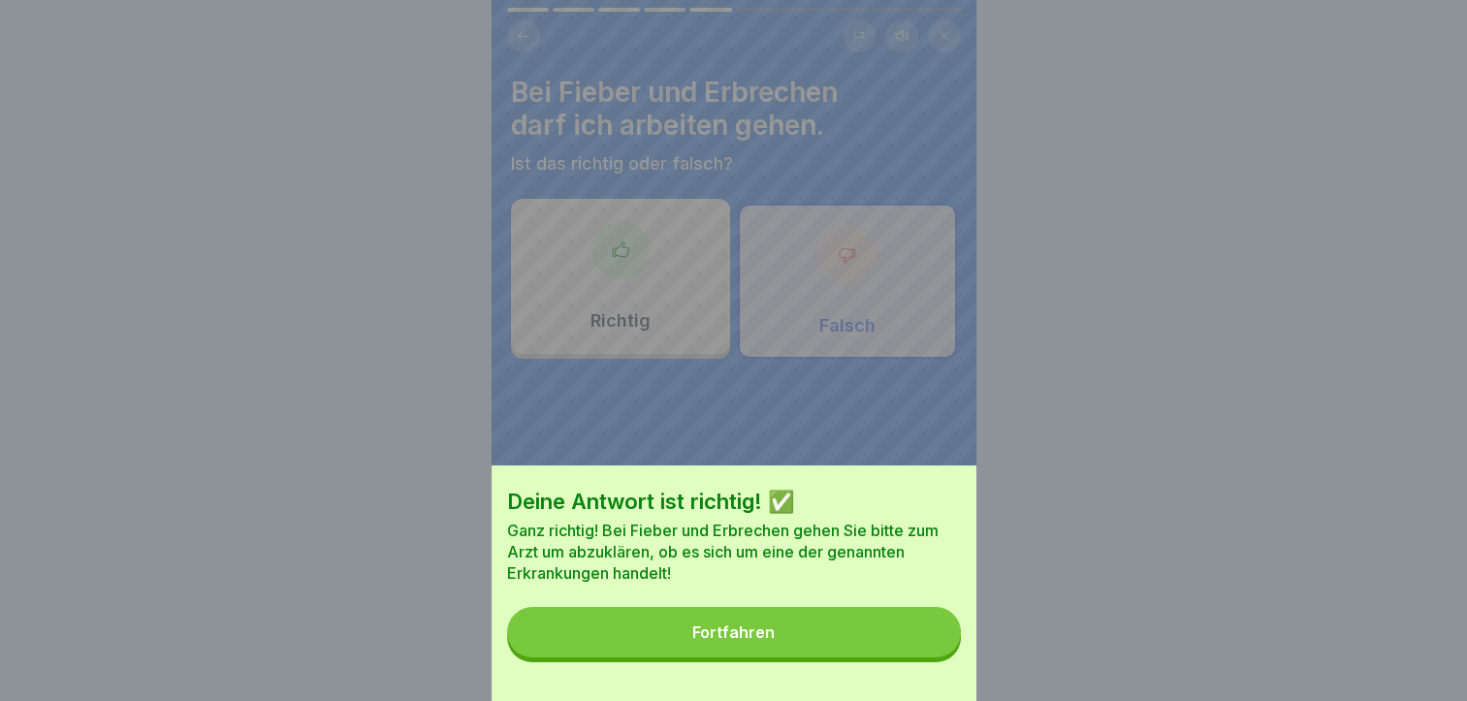
click at [787, 644] on button "Fortfahren" at bounding box center [734, 632] width 454 height 50
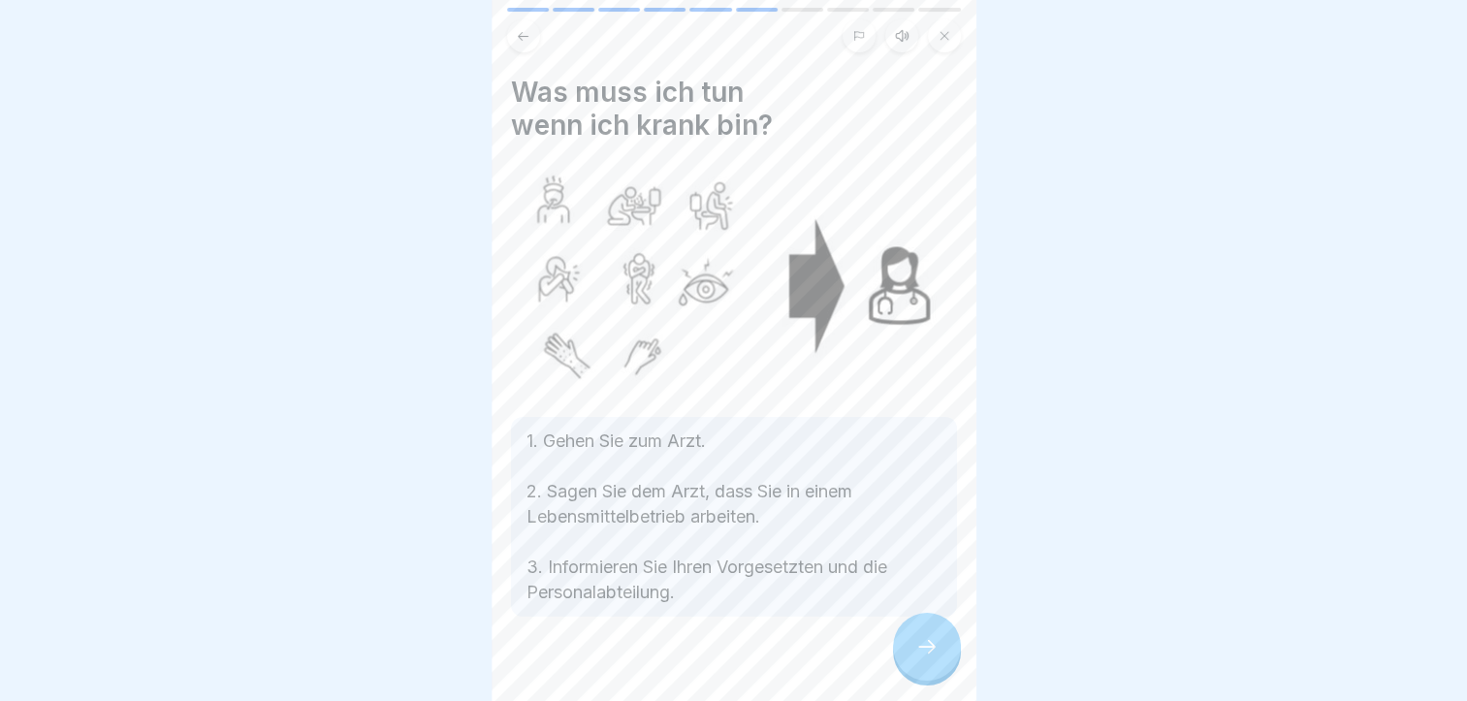
click at [907, 670] on div at bounding box center [927, 647] width 68 height 68
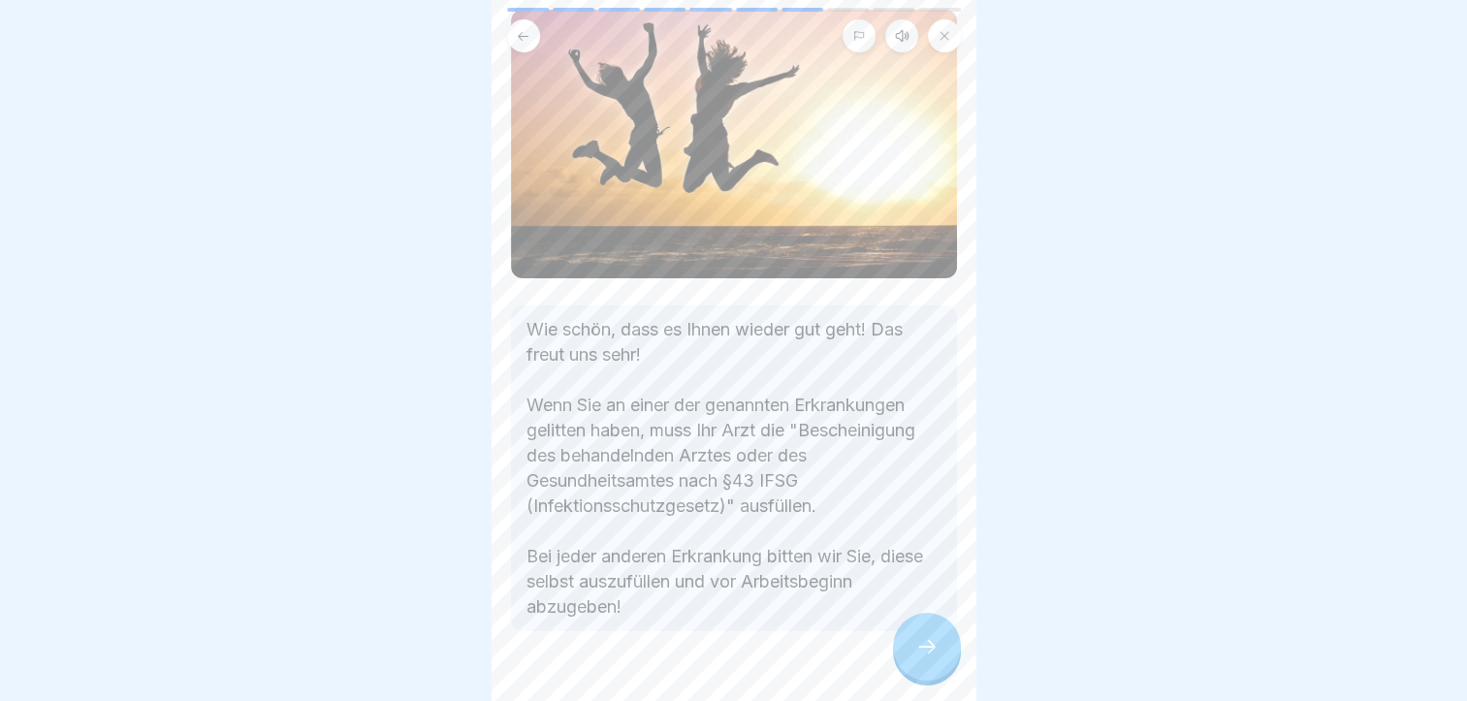
scroll to position [194, 0]
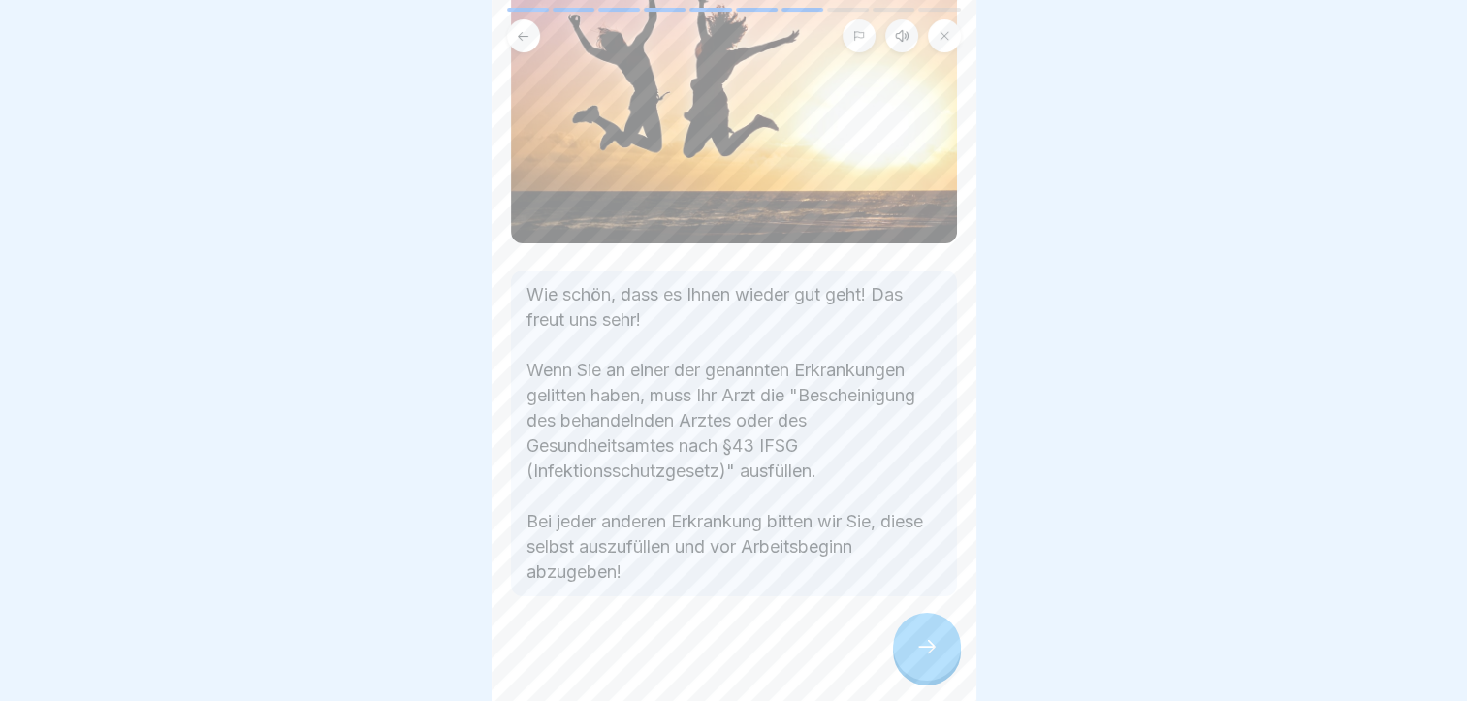
click at [939, 638] on div at bounding box center [927, 647] width 68 height 68
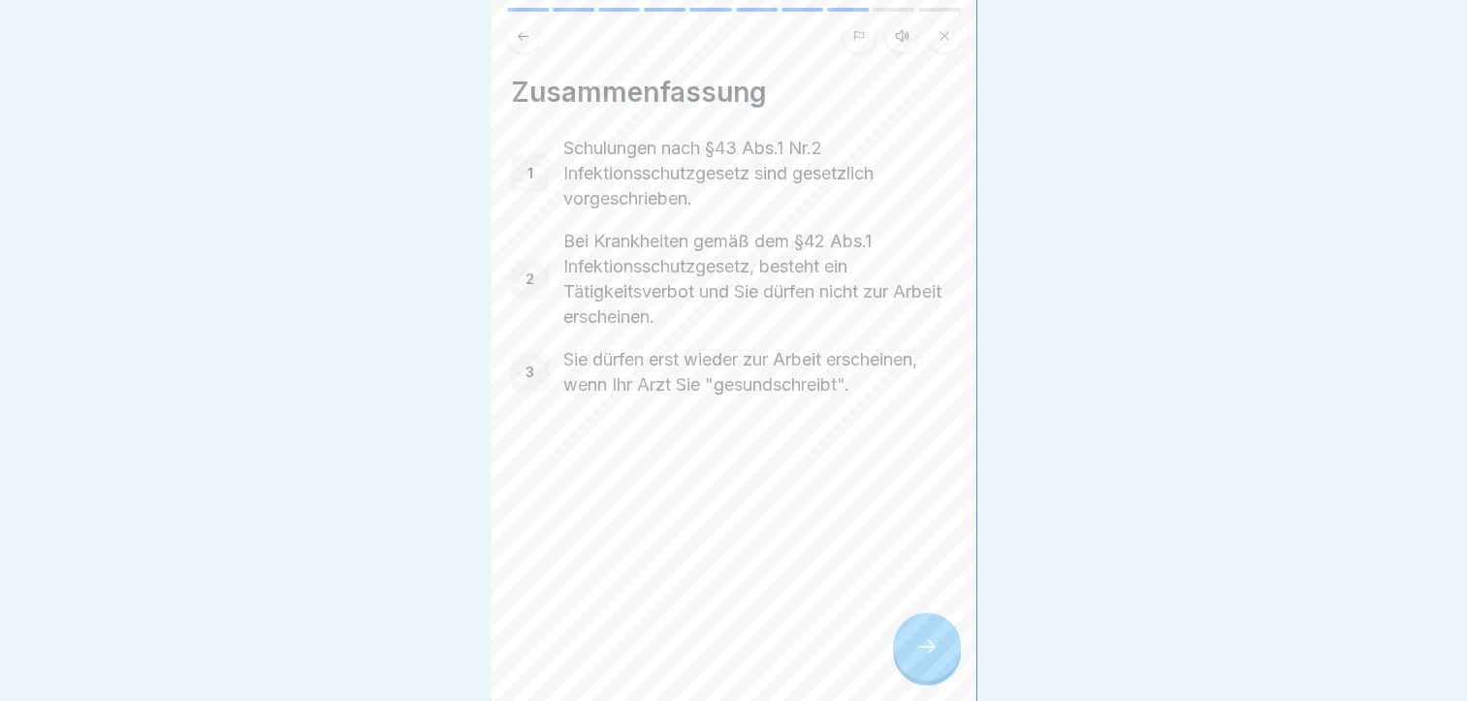
click at [911, 663] on div at bounding box center [927, 647] width 68 height 68
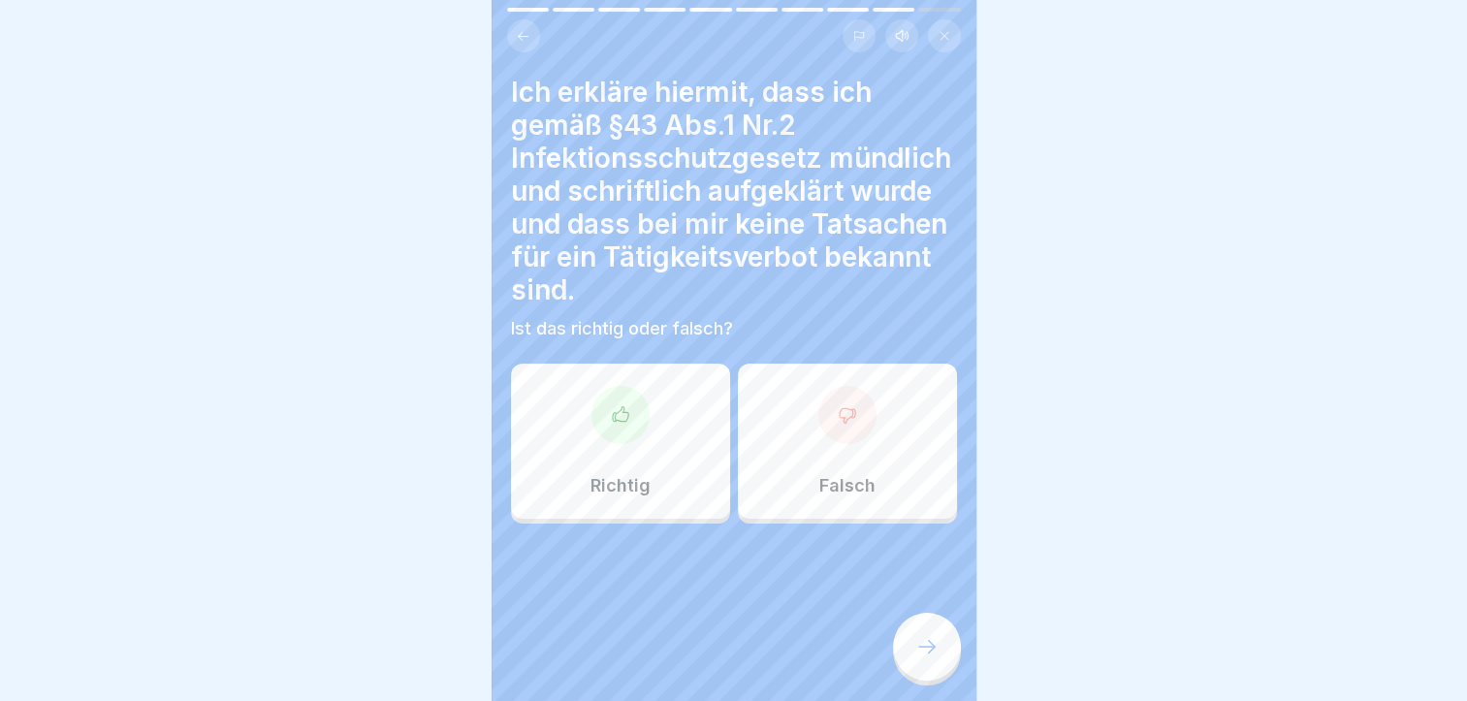
click at [830, 492] on div "Falsch" at bounding box center [847, 441] width 219 height 155
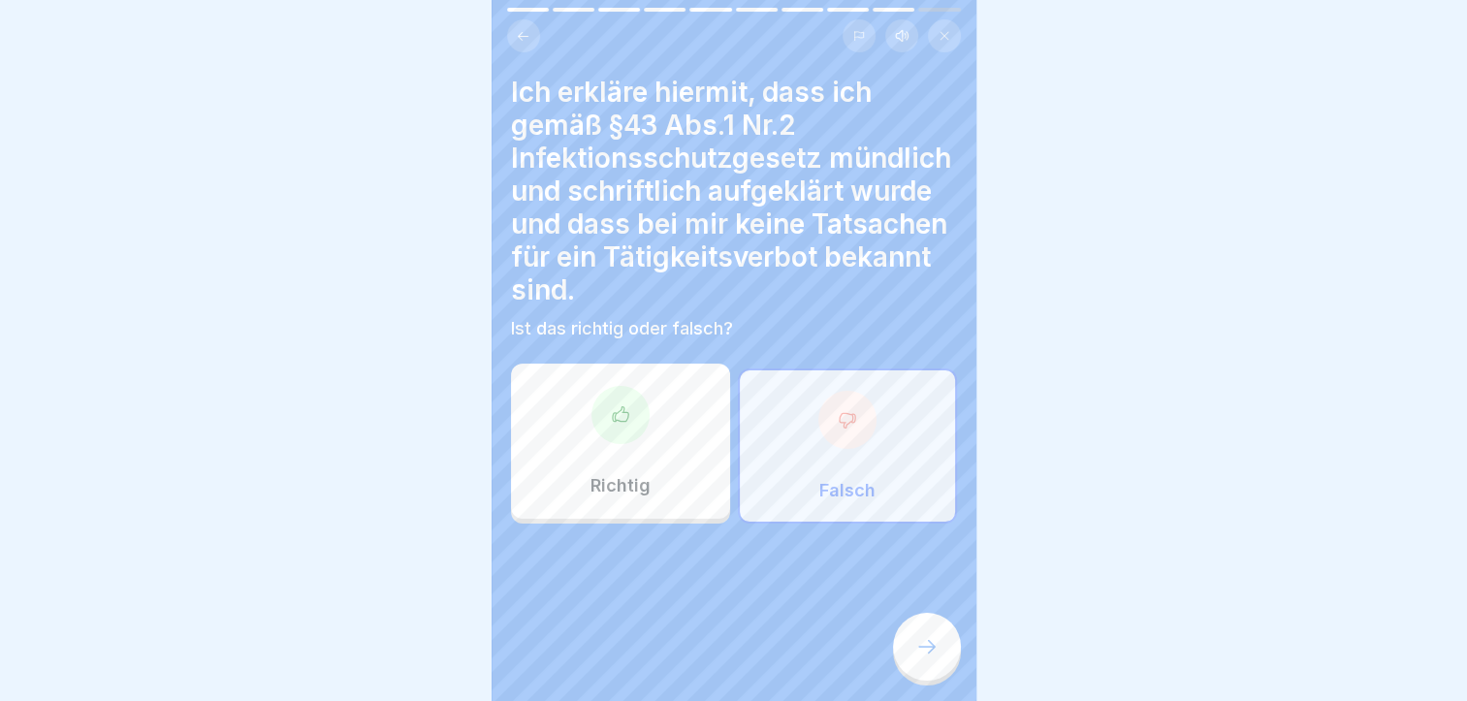
click at [927, 658] on icon at bounding box center [927, 646] width 23 height 23
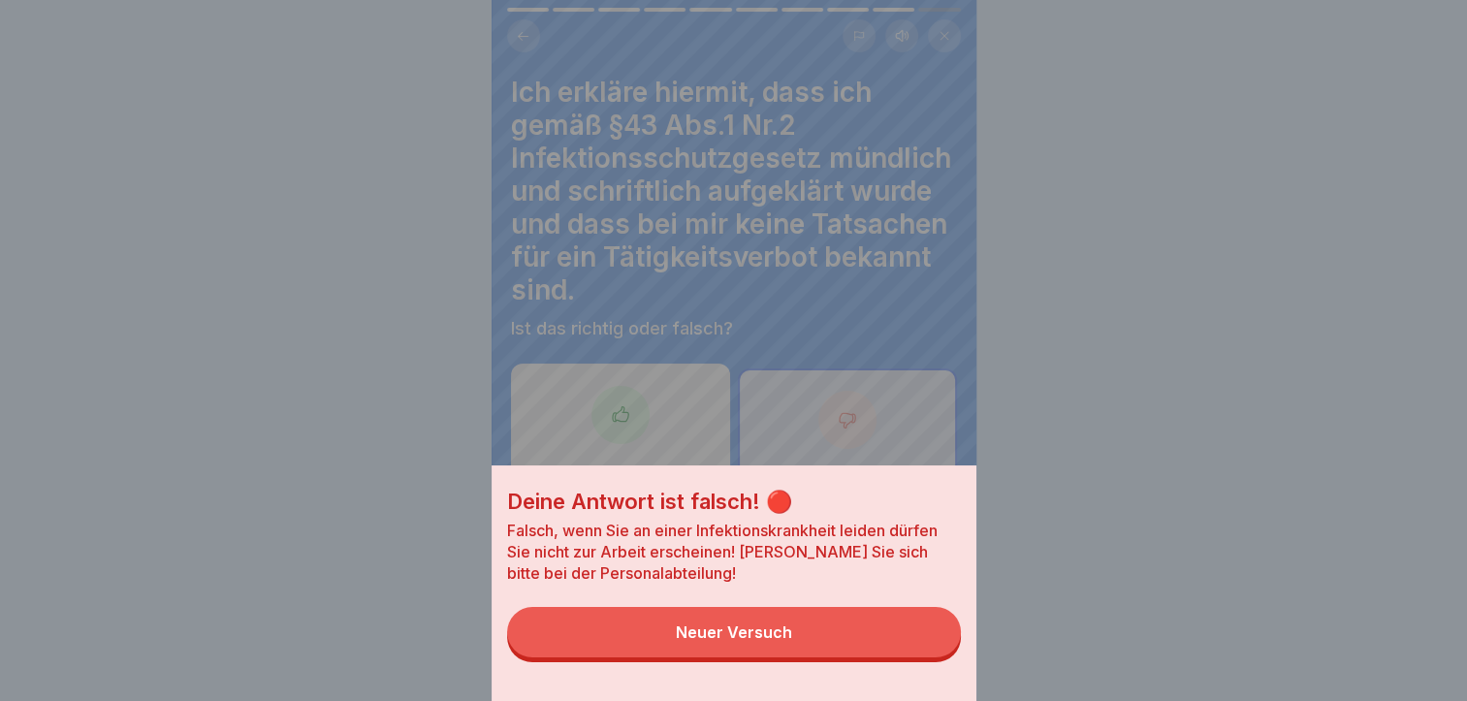
click at [927, 658] on button "Neuer Versuch" at bounding box center [734, 632] width 454 height 50
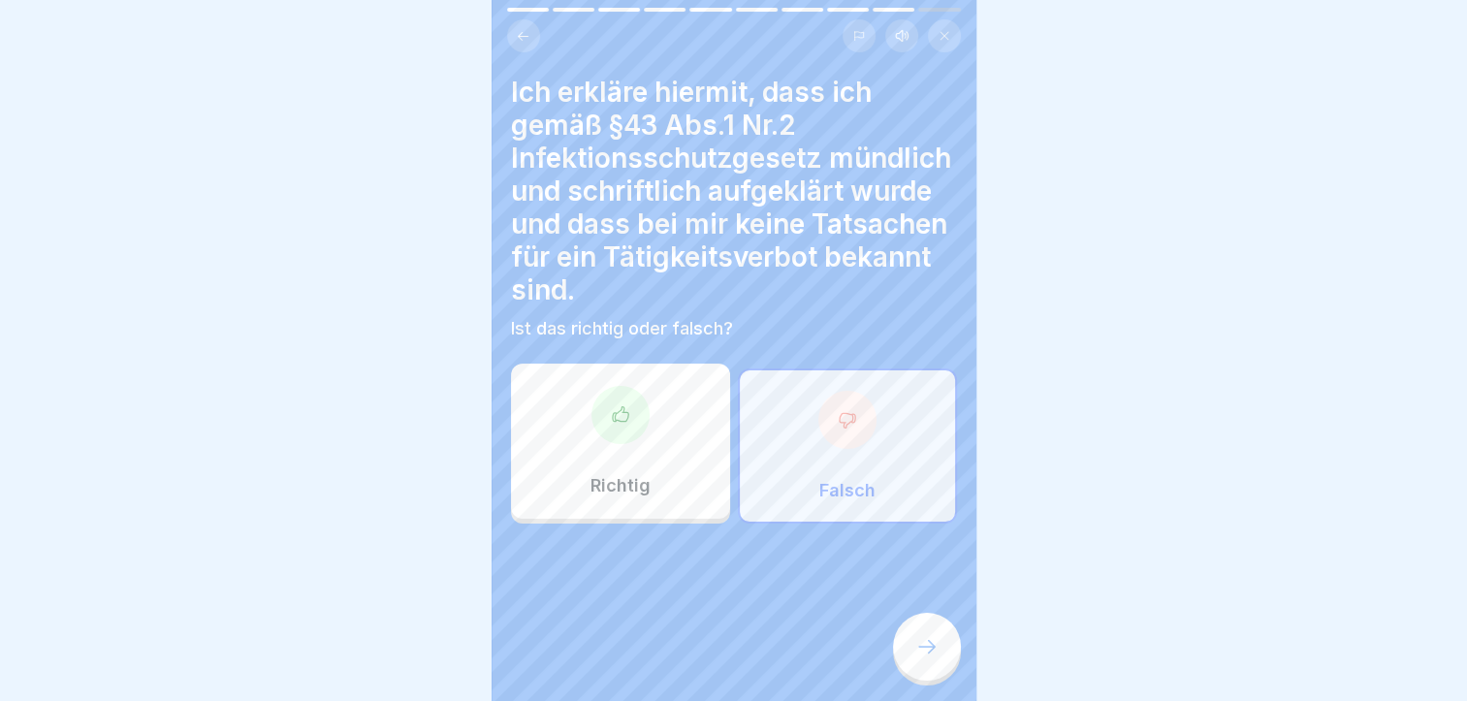
click at [622, 475] on p "Richtig" at bounding box center [621, 485] width 60 height 21
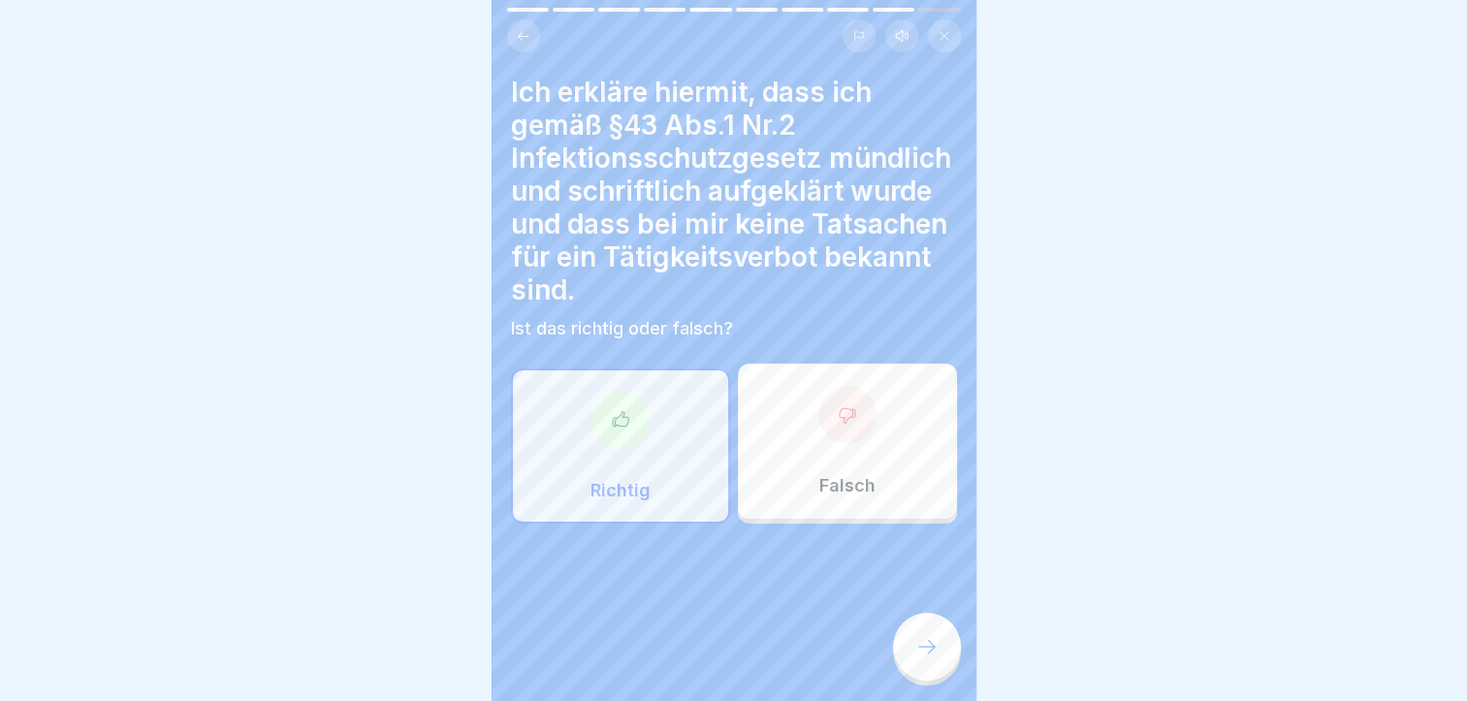
click at [947, 650] on div at bounding box center [927, 647] width 68 height 68
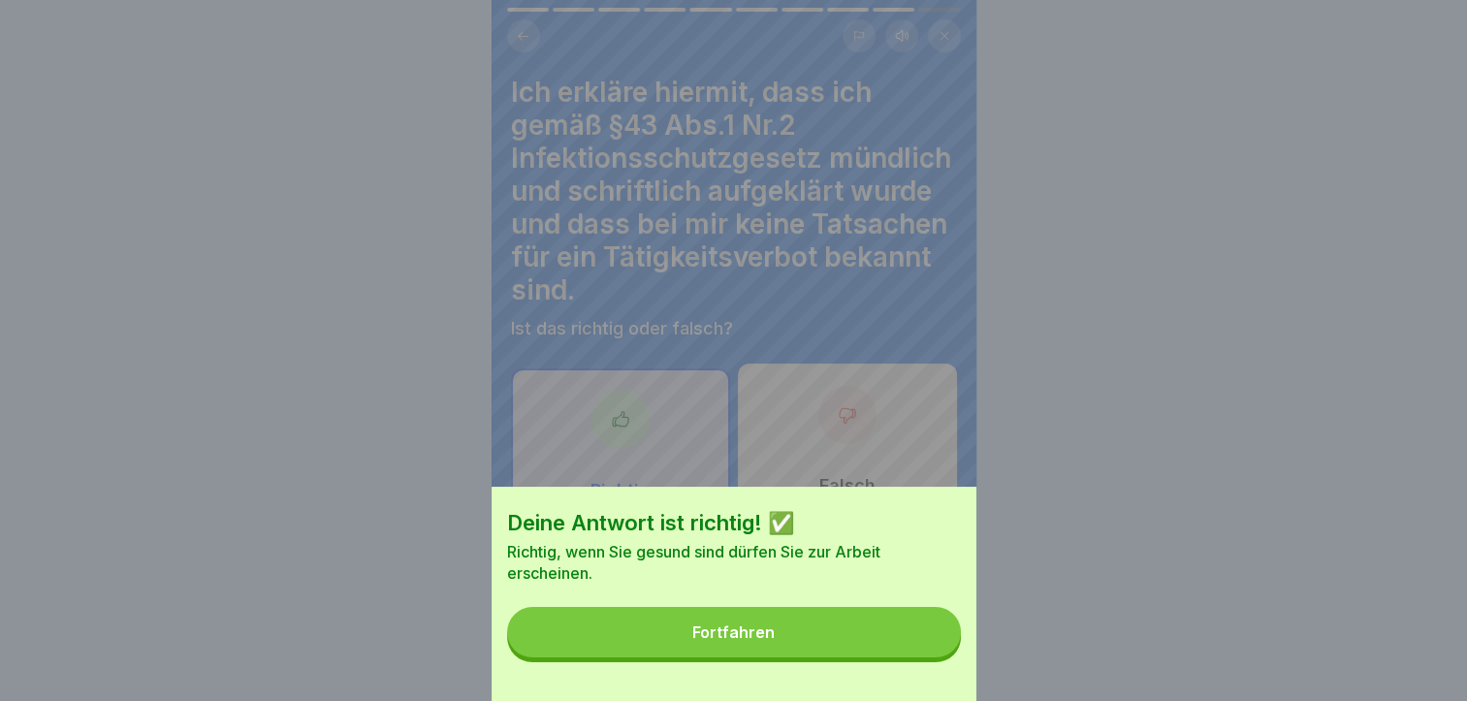
click at [841, 658] on button "Fortfahren" at bounding box center [734, 632] width 454 height 50
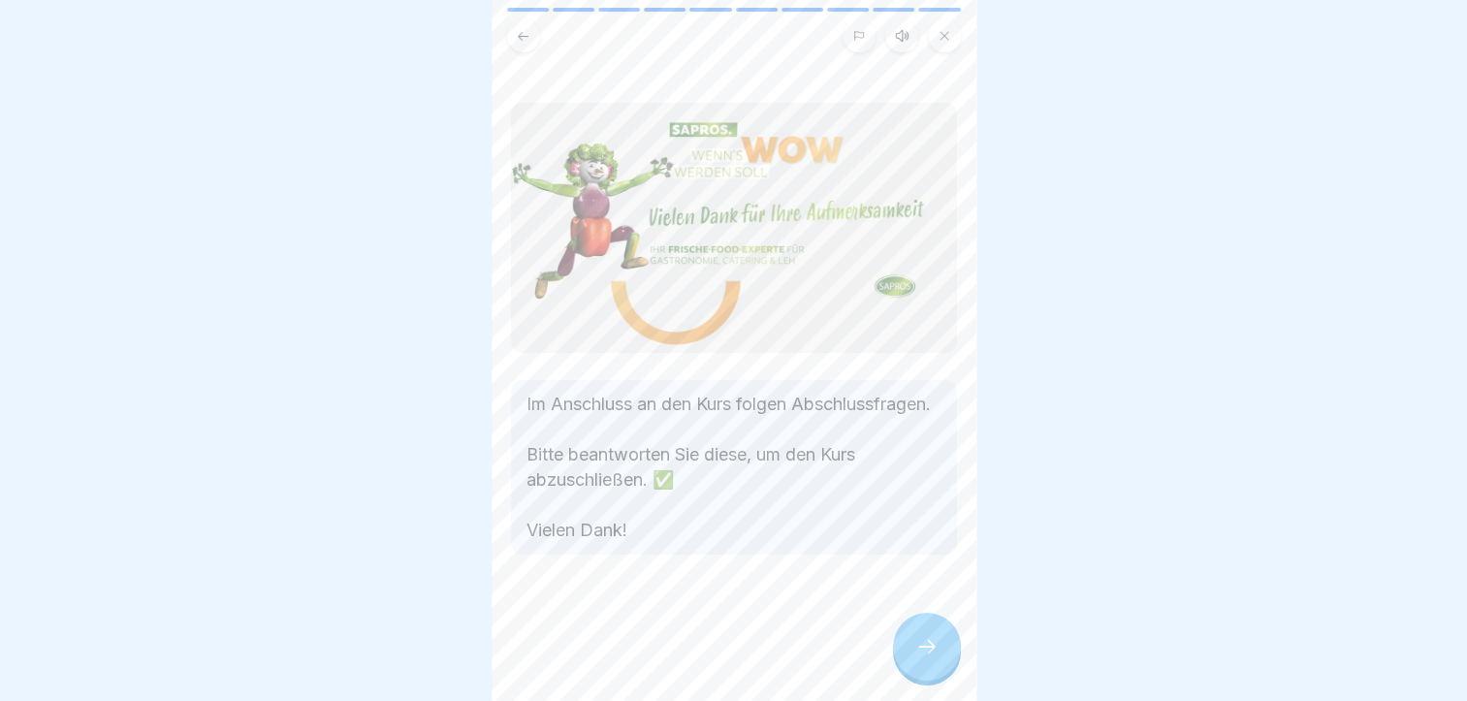
click at [927, 659] on div at bounding box center [927, 647] width 68 height 68
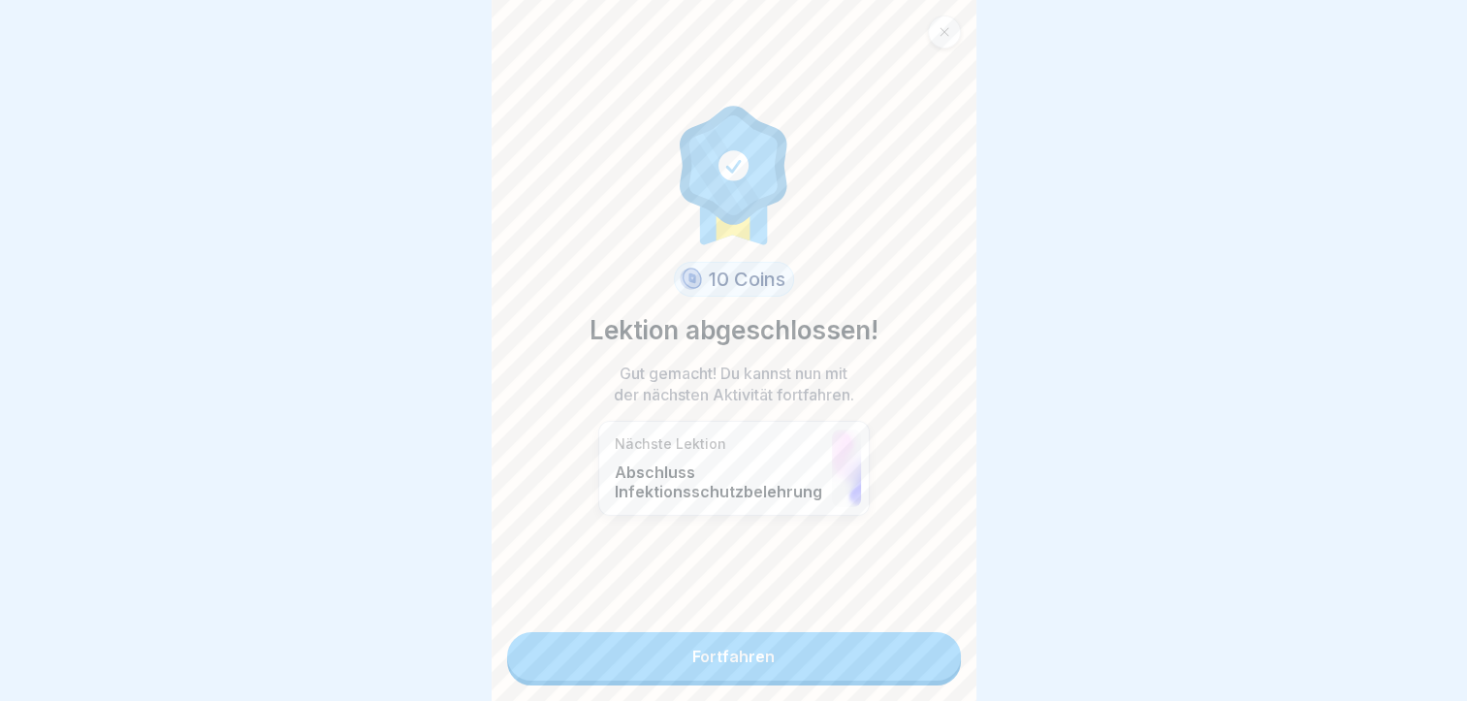
click at [724, 652] on link "Fortfahren" at bounding box center [734, 656] width 454 height 48
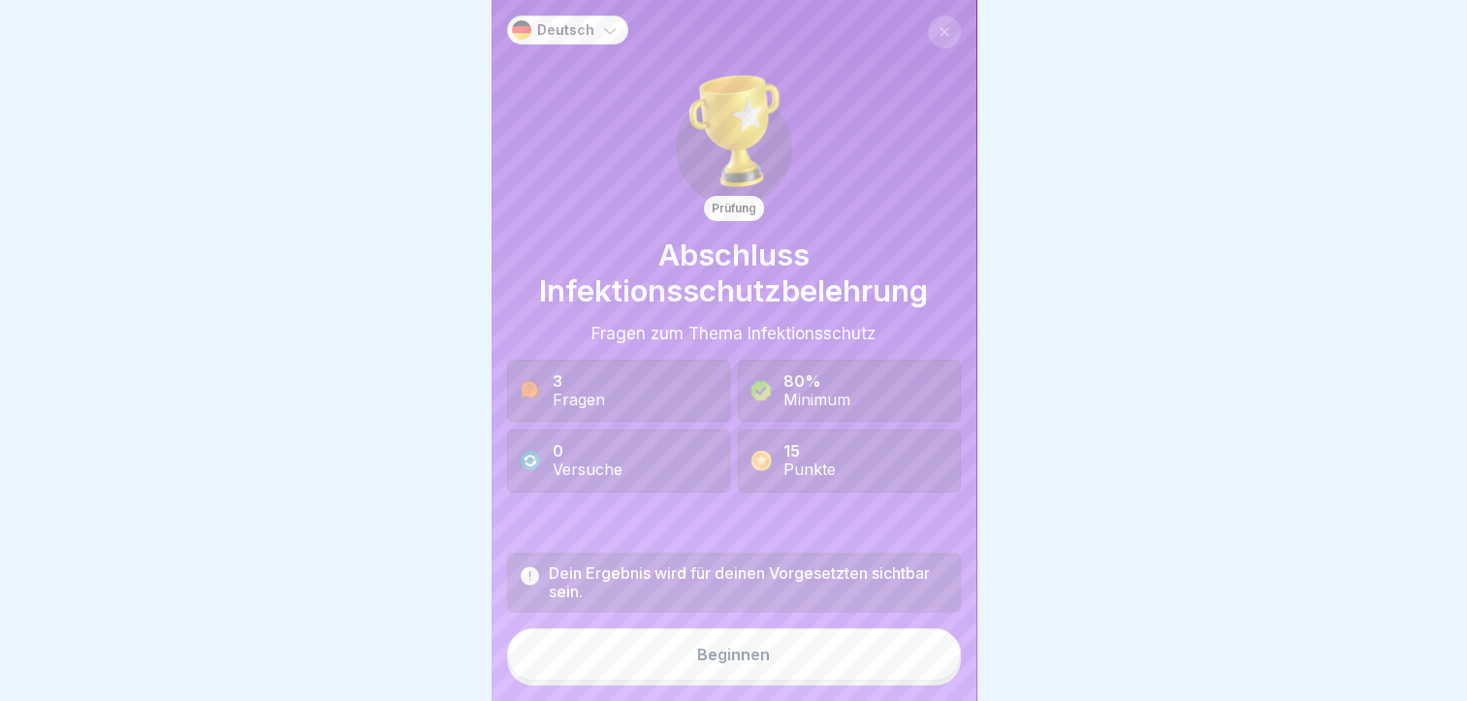
click at [755, 663] on div "Beginnen" at bounding box center [733, 654] width 73 height 17
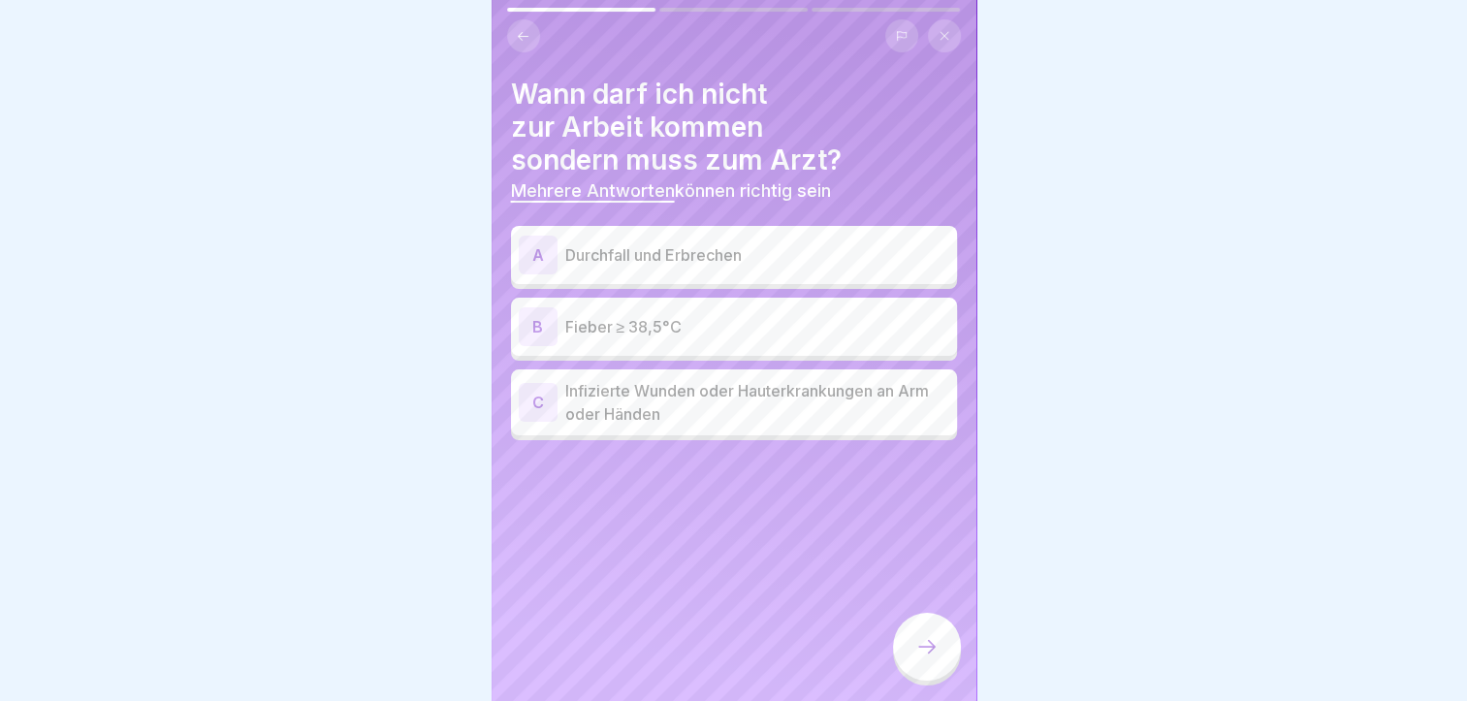
click at [607, 262] on p "Durchfall und Erbrechen" at bounding box center [757, 254] width 384 height 23
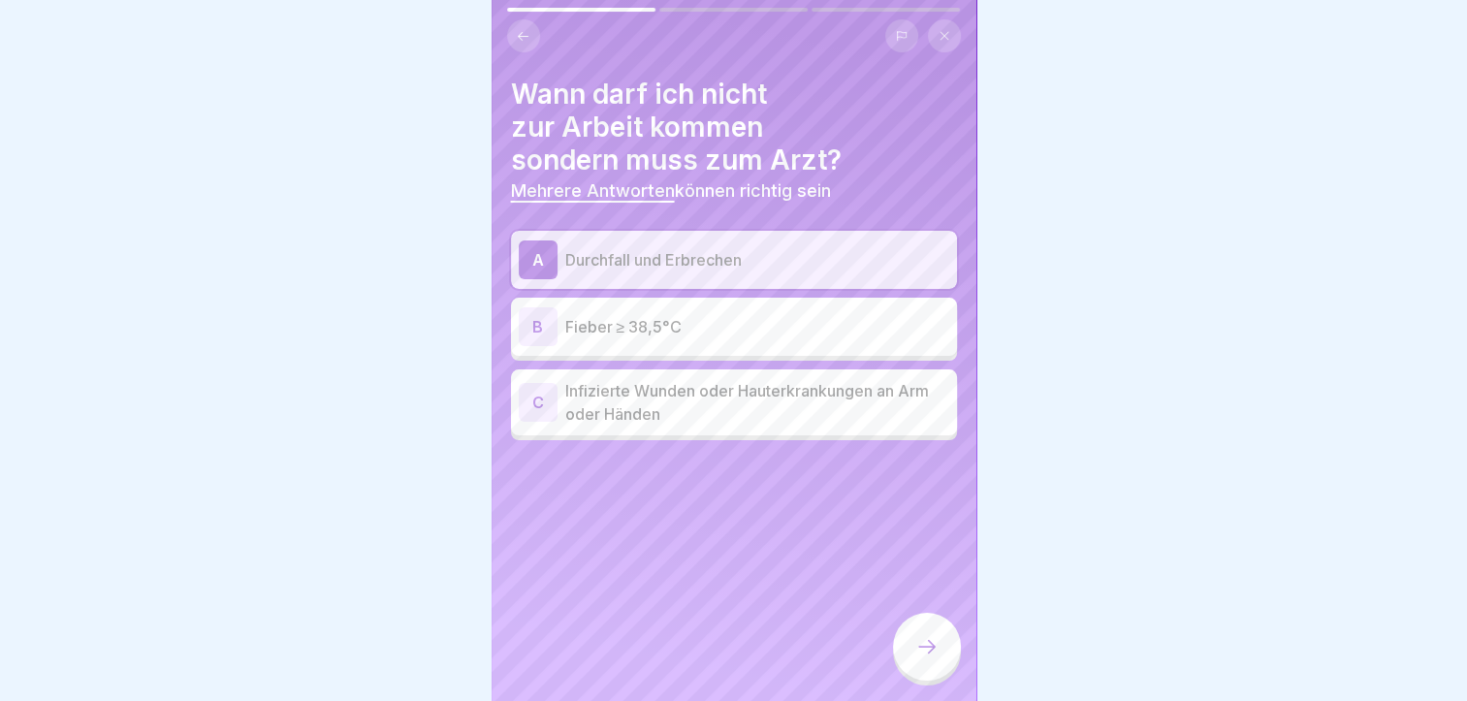
click at [602, 339] on div "B Fieber ≥ 38,5°C" at bounding box center [734, 326] width 431 height 39
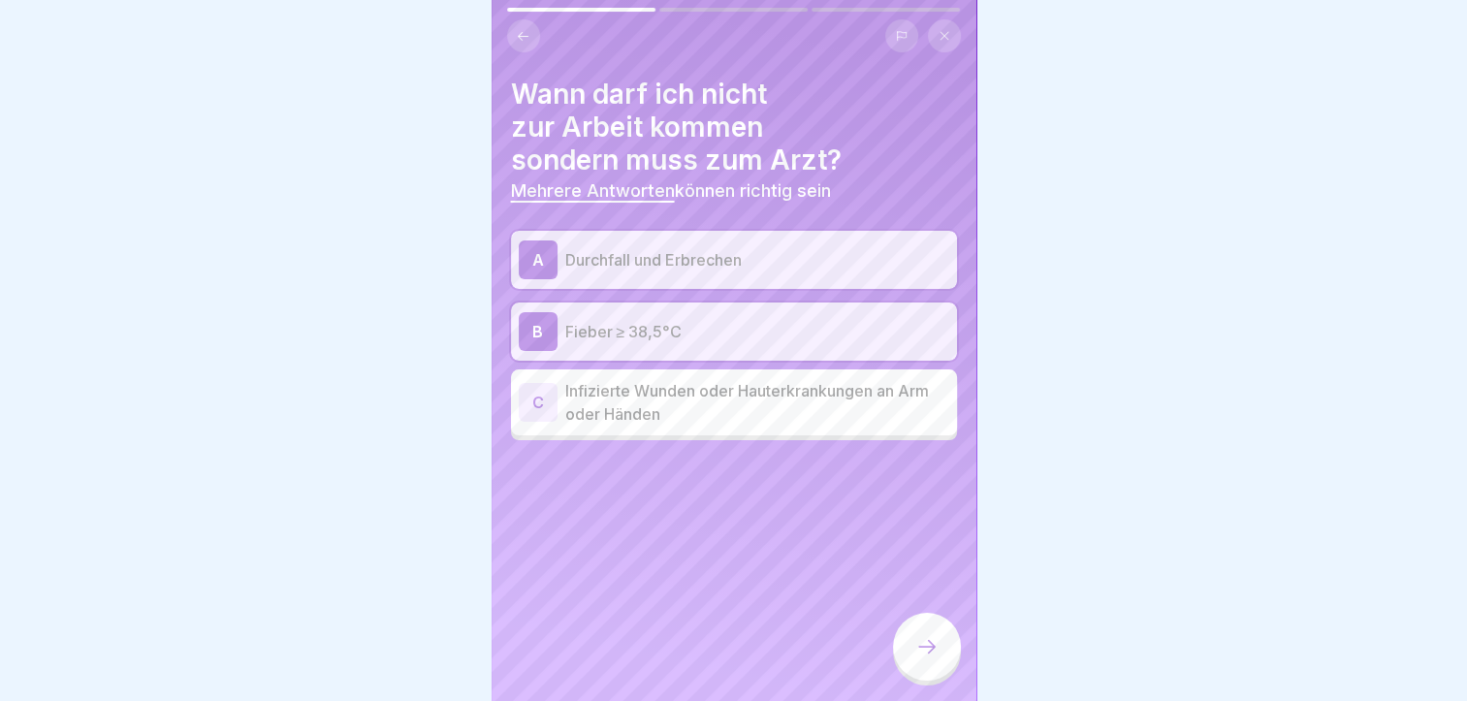
click at [657, 417] on p "Infizierte Wunden oder Hauterkrankungen an Arm oder Händen" at bounding box center [757, 402] width 384 height 47
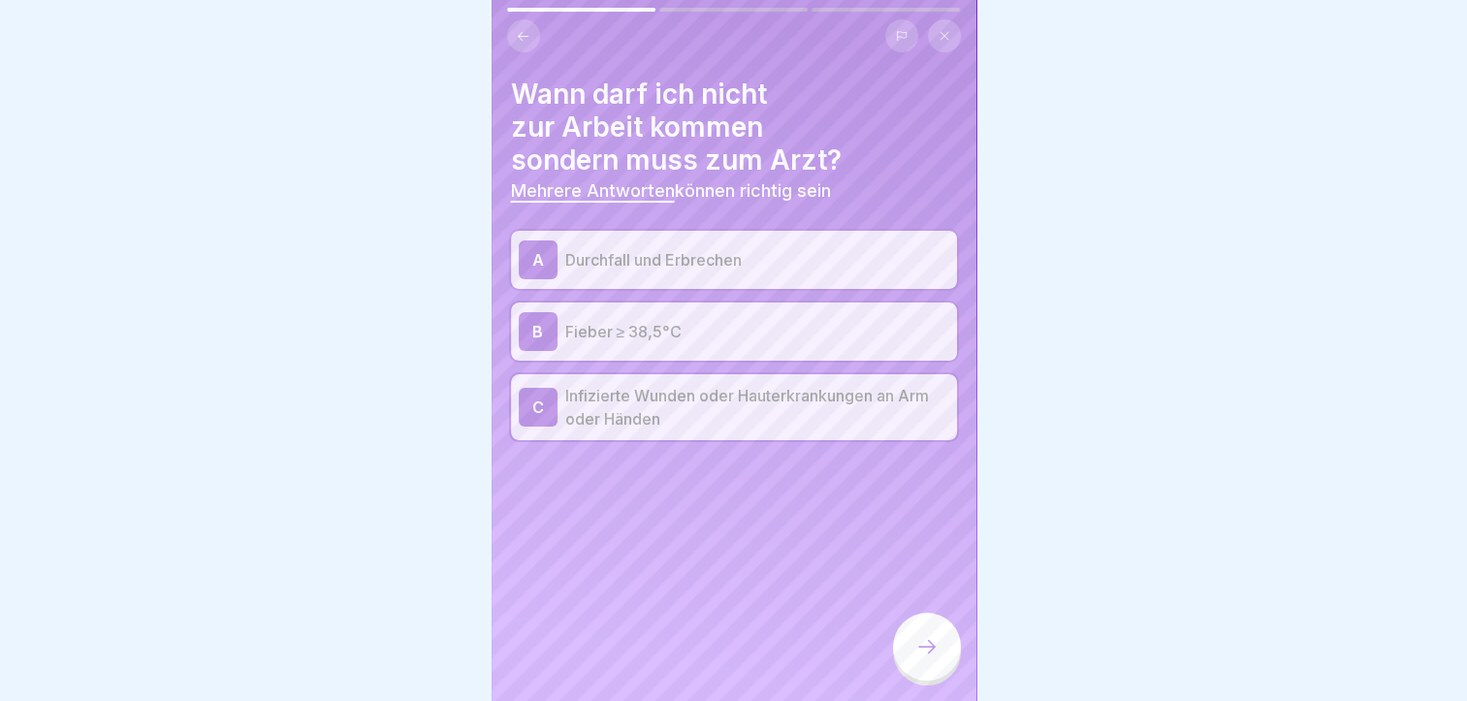
click at [937, 659] on icon at bounding box center [927, 646] width 23 height 23
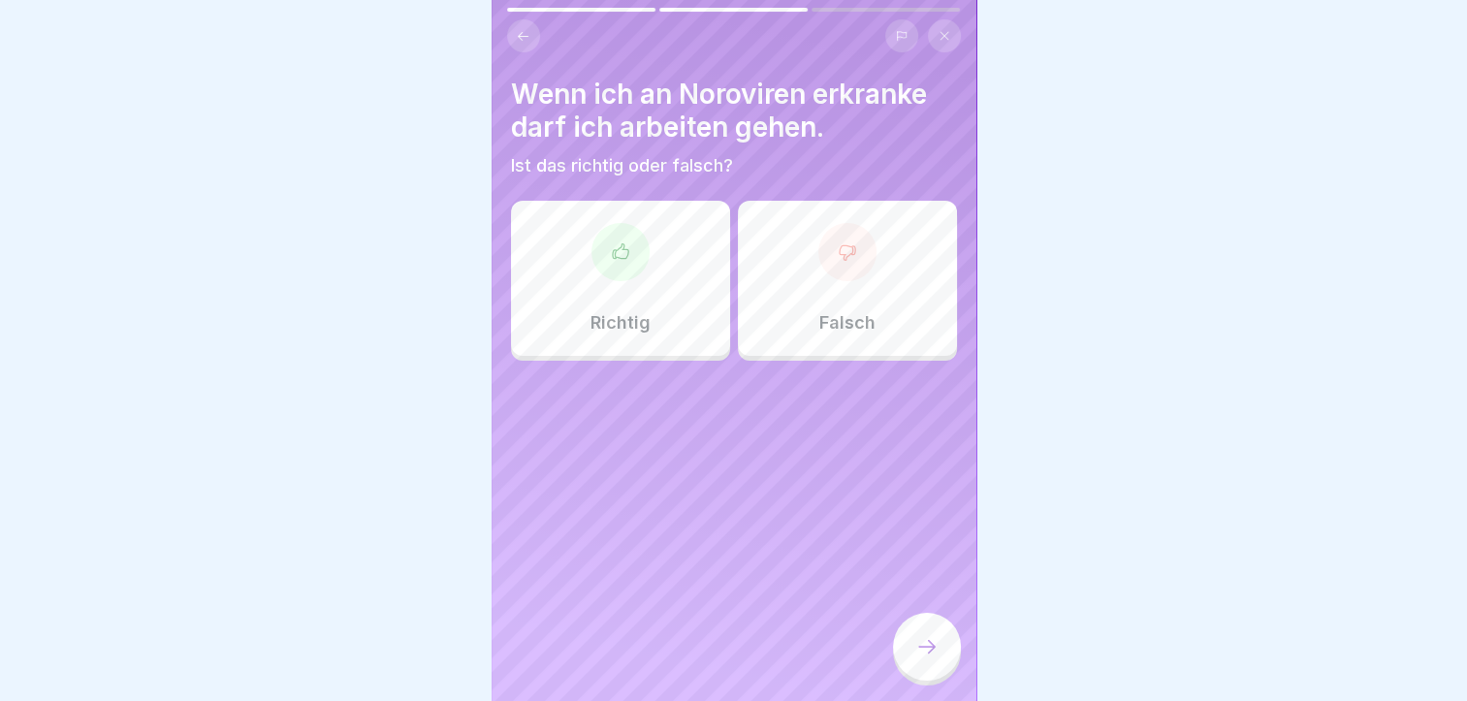
click at [844, 283] on div "Falsch" at bounding box center [847, 278] width 219 height 155
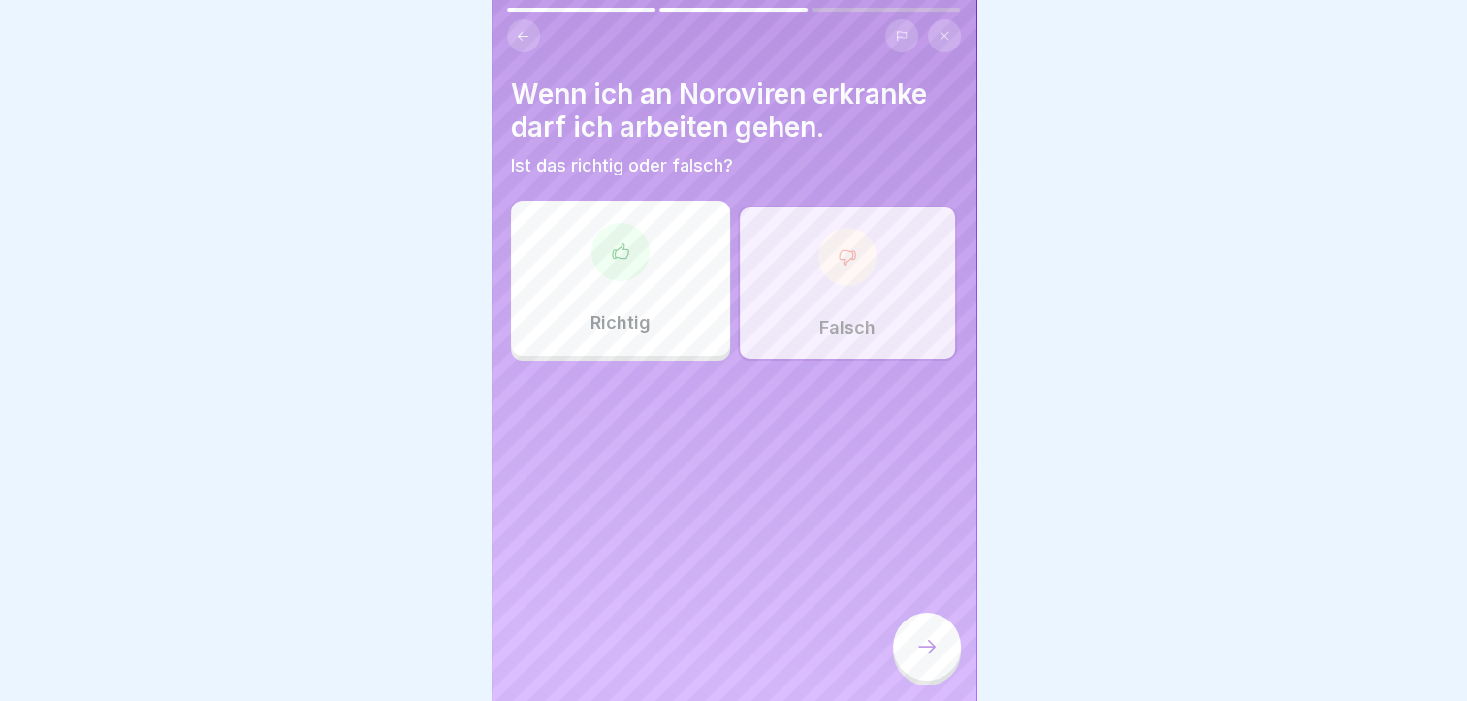
click at [932, 658] on icon at bounding box center [927, 646] width 23 height 23
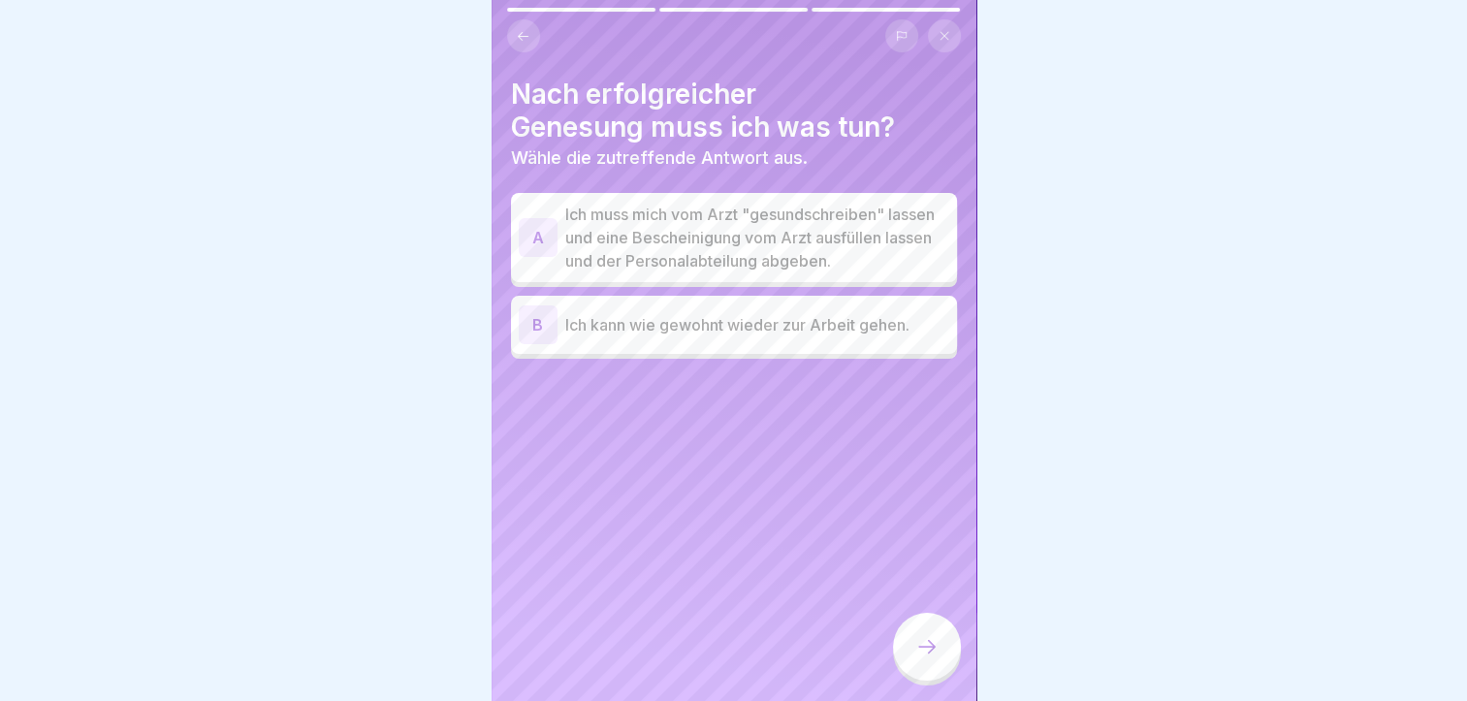
click at [764, 273] on p "Ich muss mich vom Arzt "gesundschreiben" lassen und eine Bescheinigung vom Arzt…" at bounding box center [757, 238] width 384 height 70
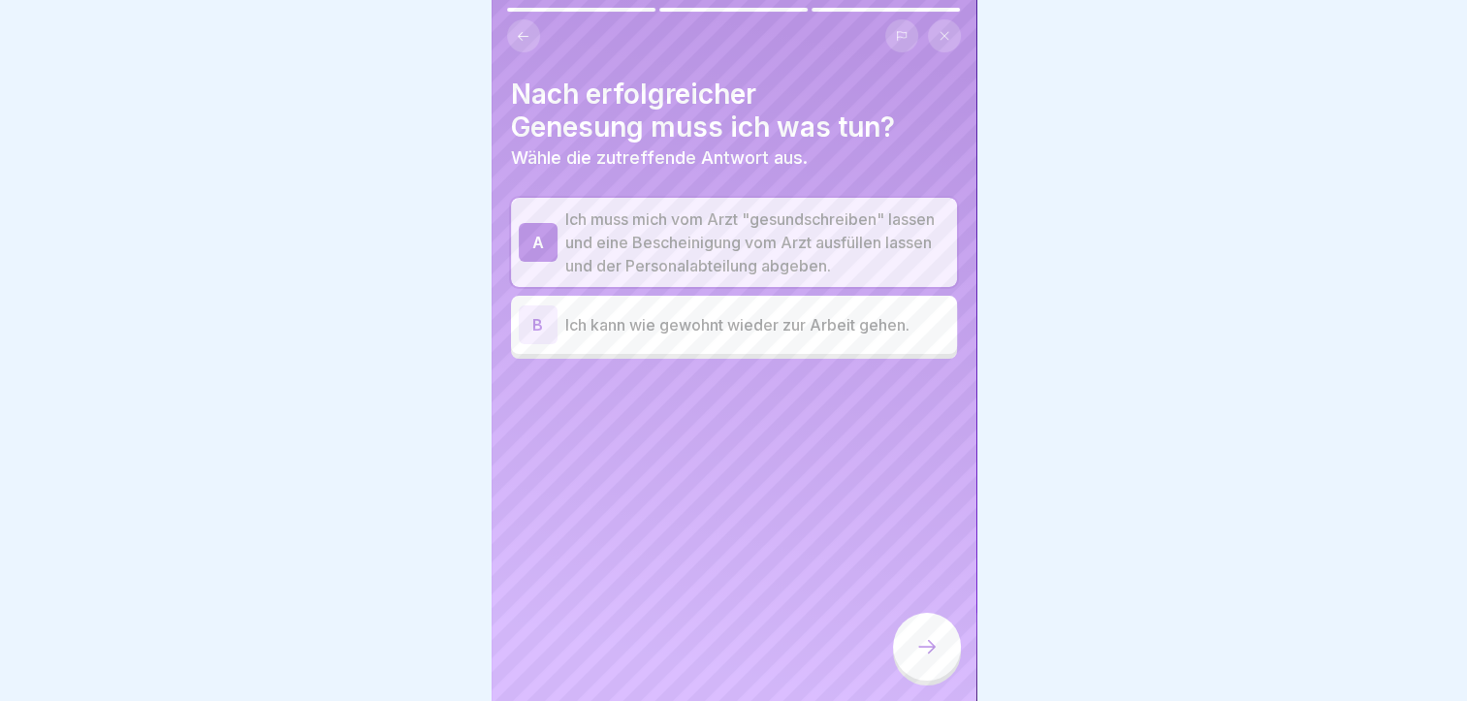
click at [935, 677] on div at bounding box center [927, 647] width 68 height 68
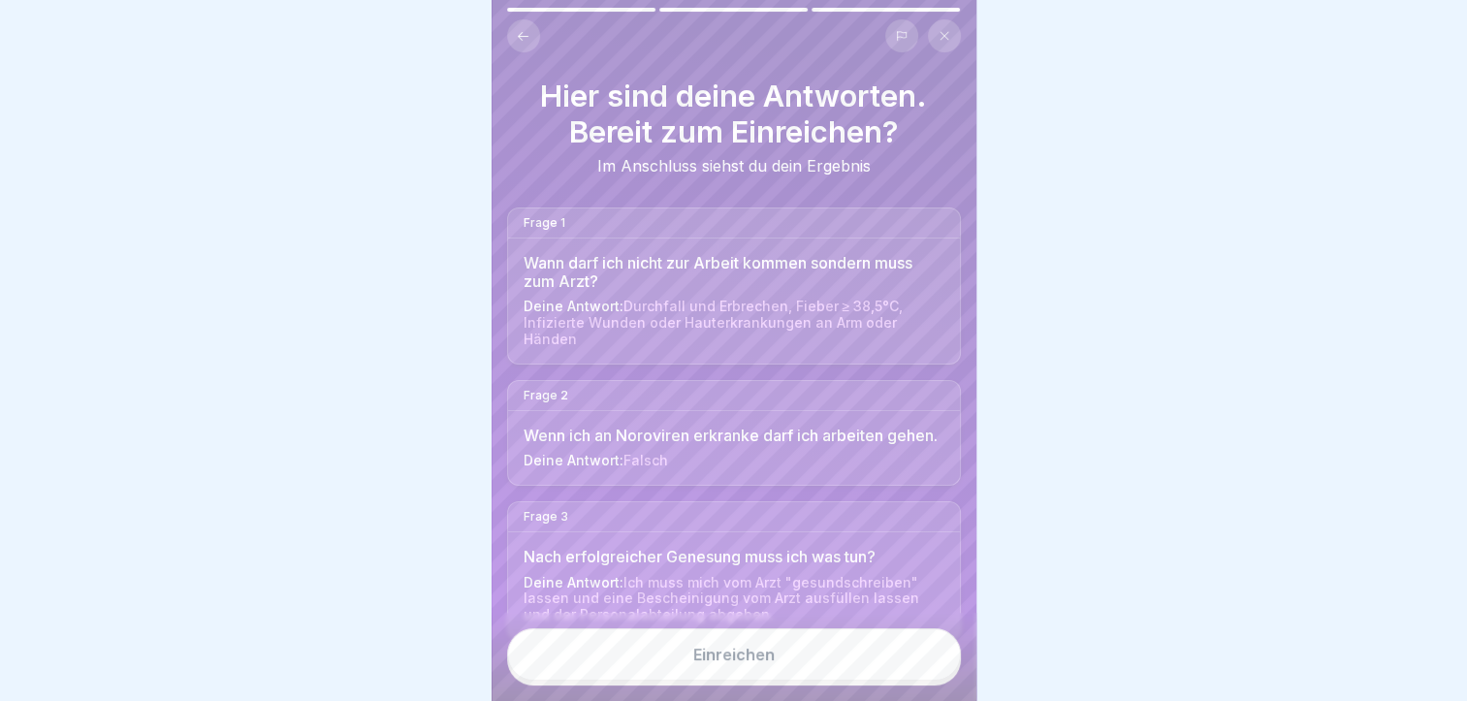
click at [920, 678] on button "Einreichen" at bounding box center [734, 655] width 454 height 52
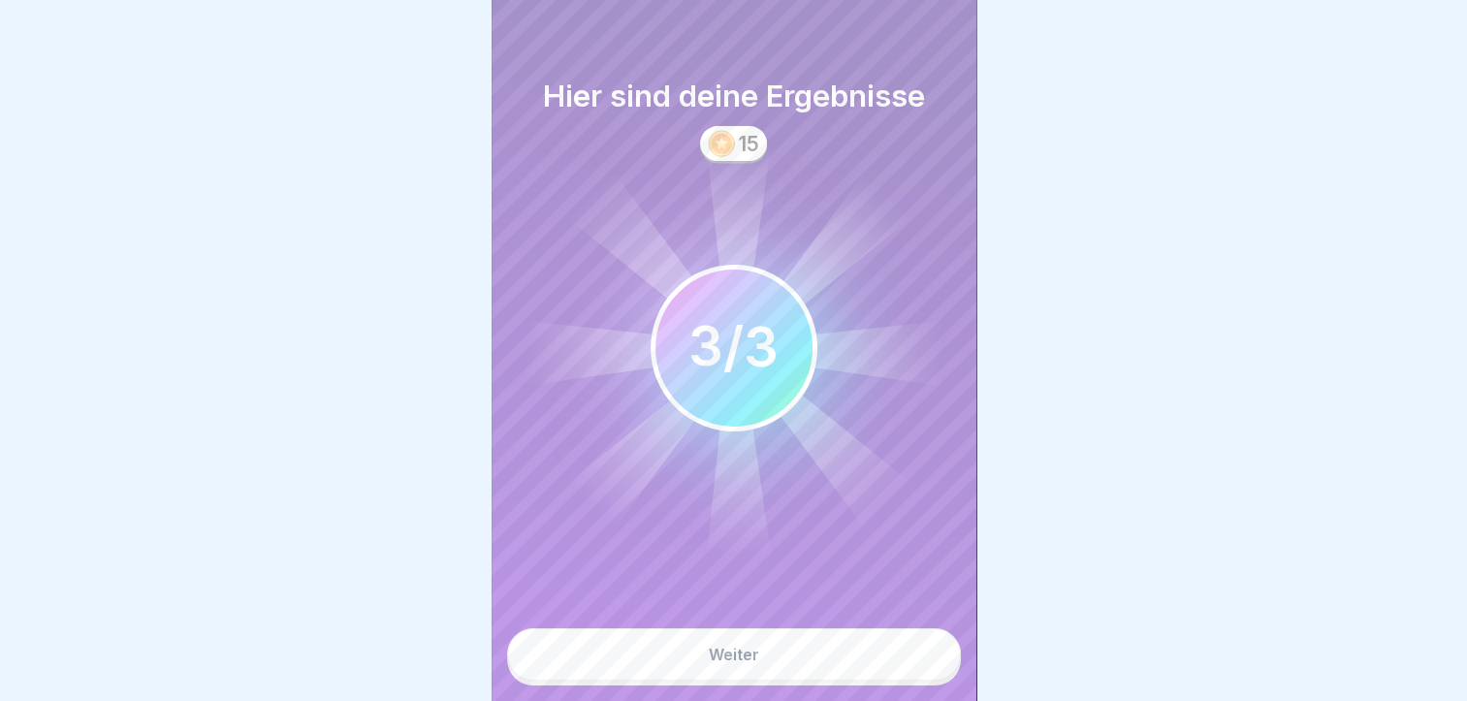
click at [920, 678] on button "Weiter" at bounding box center [734, 655] width 454 height 52
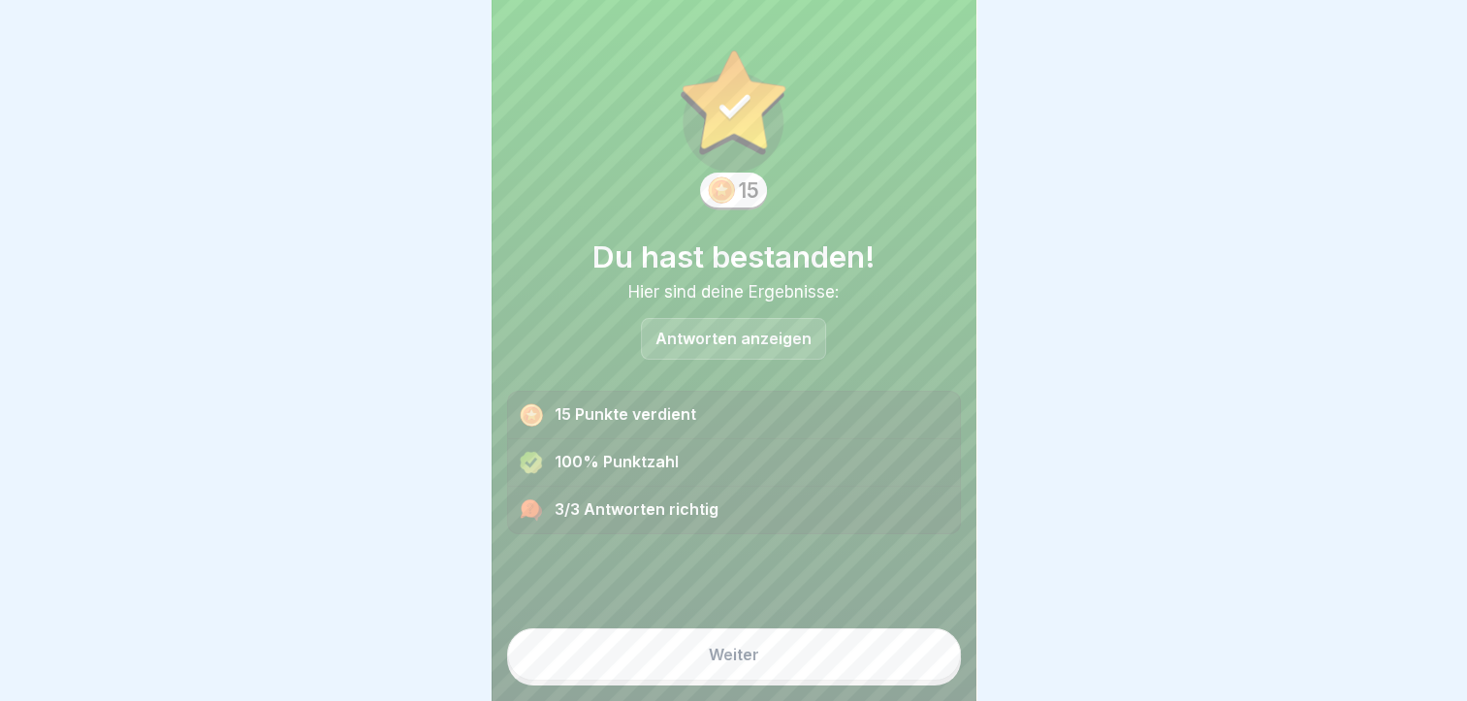
click at [713, 663] on div "Weiter" at bounding box center [734, 654] width 50 height 17
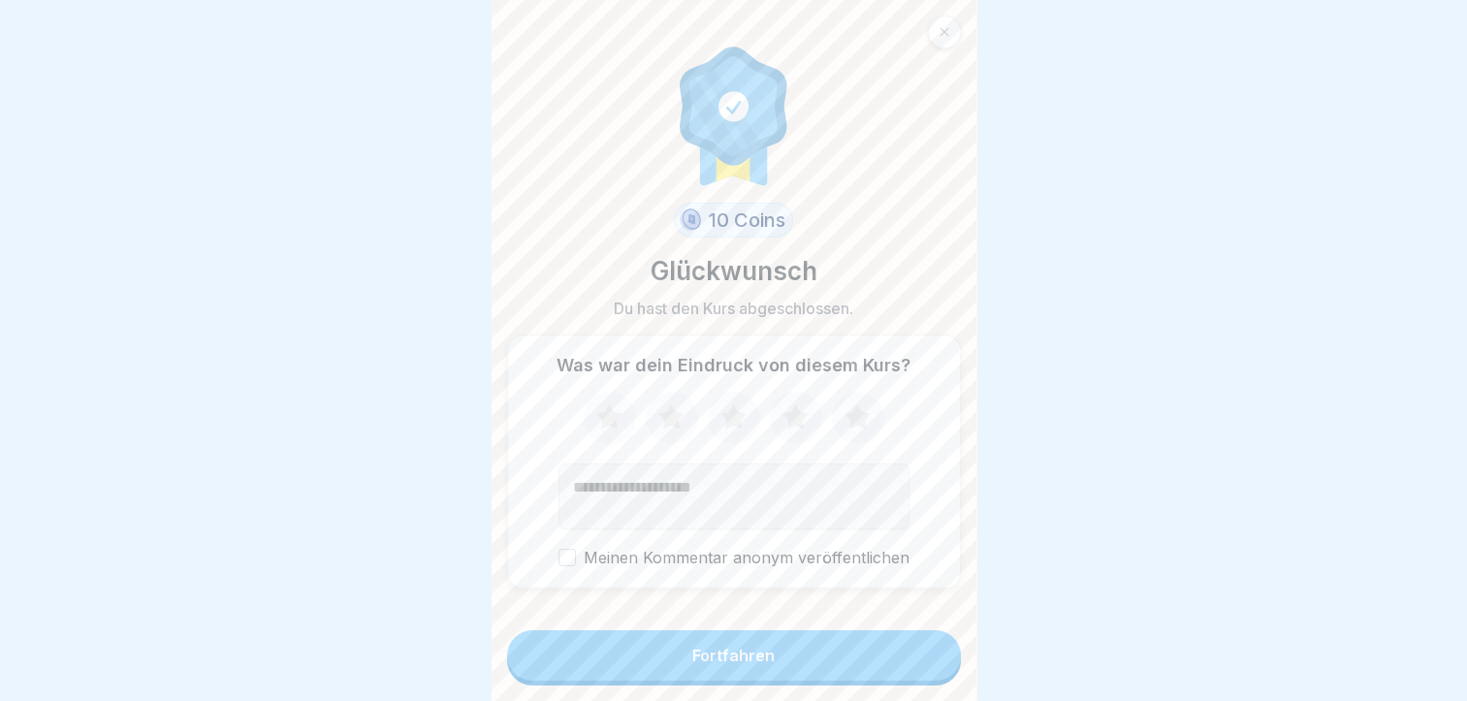
click at [719, 664] on div "Fortfahren" at bounding box center [734, 655] width 82 height 17
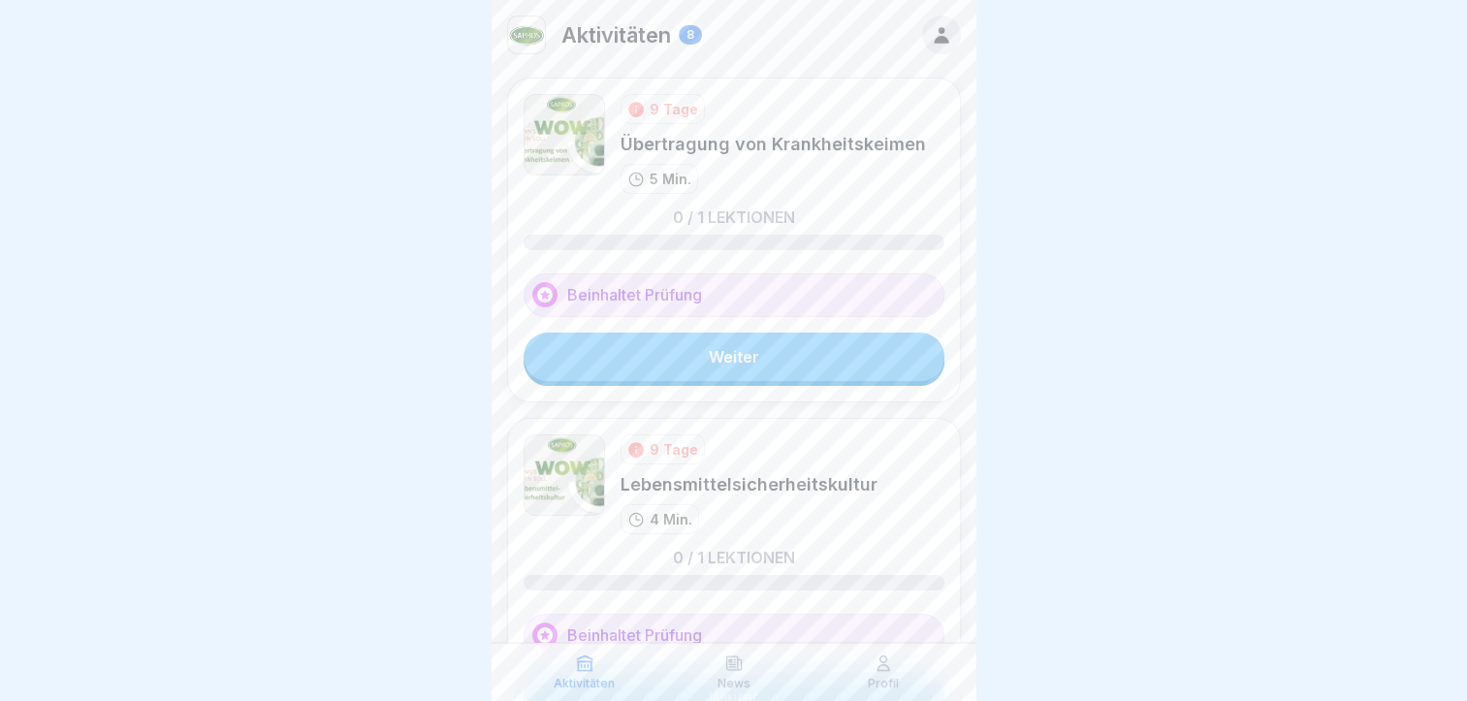
click at [720, 357] on link "Weiter" at bounding box center [734, 357] width 421 height 48
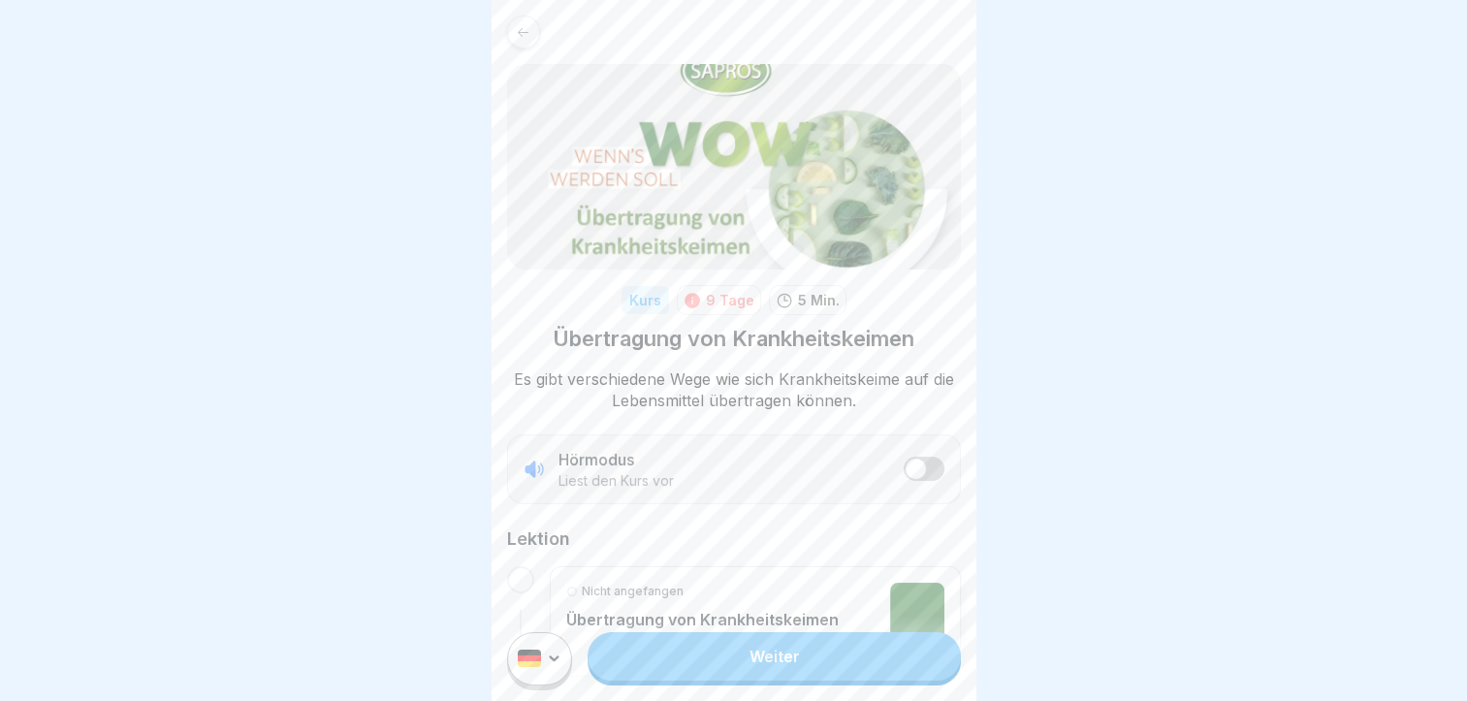
click at [777, 669] on link "Weiter" at bounding box center [774, 656] width 372 height 48
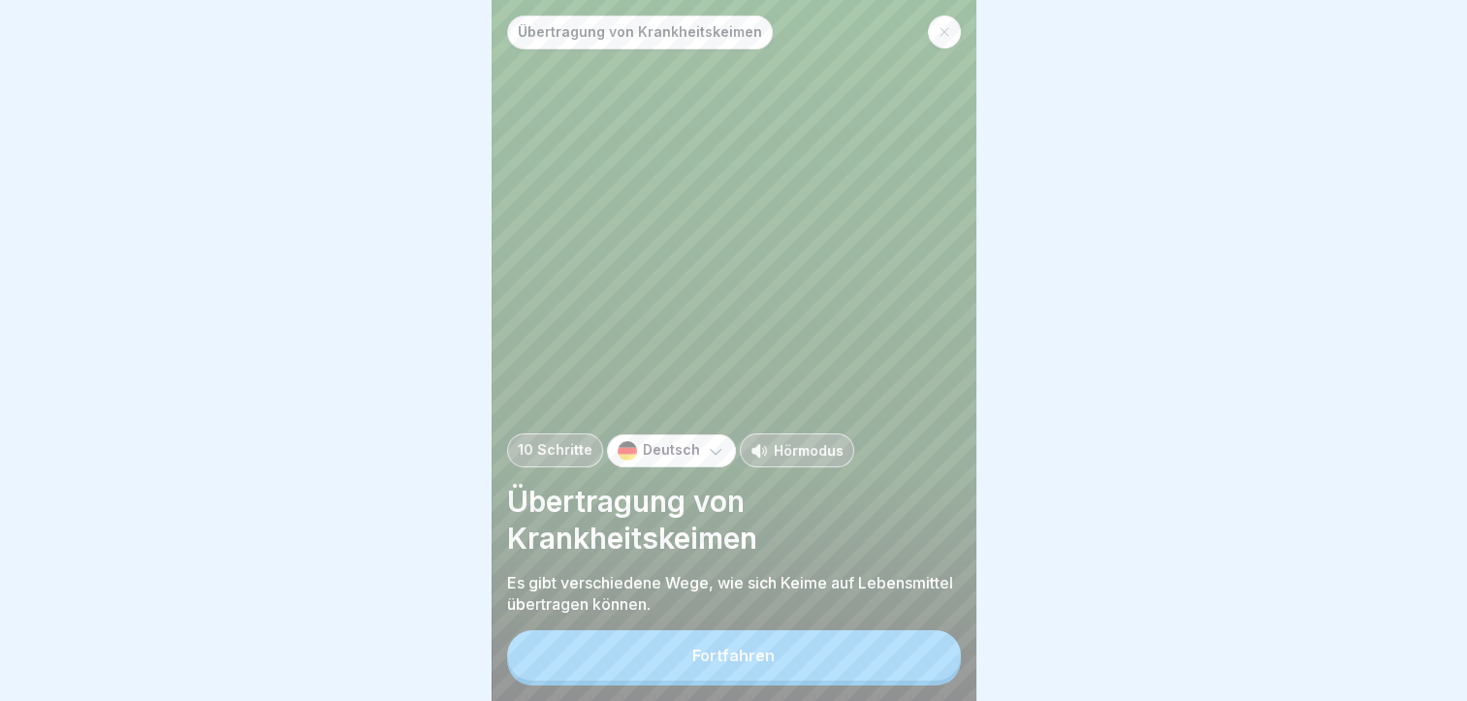
click at [780, 669] on button "Fortfahren" at bounding box center [734, 655] width 454 height 50
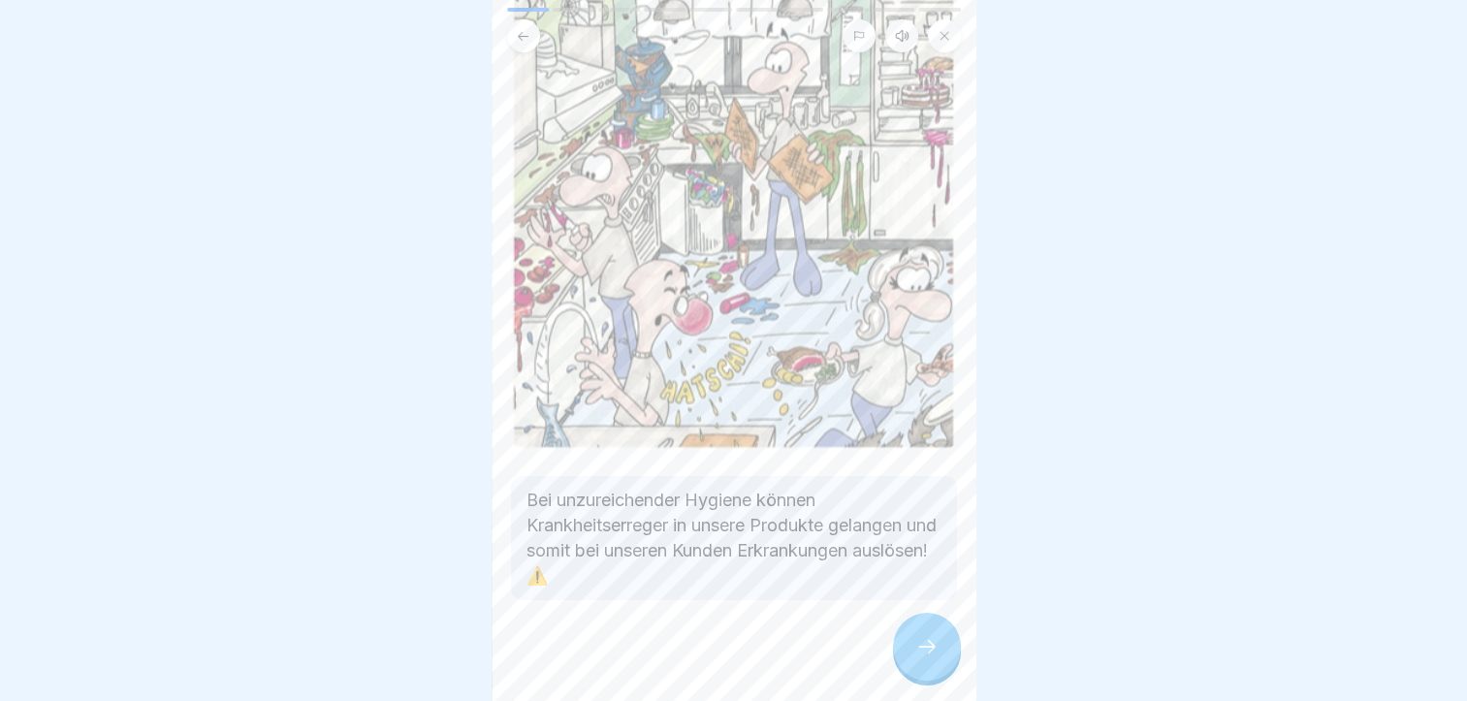
scroll to position [15, 0]
click at [927, 651] on icon at bounding box center [927, 646] width 23 height 23
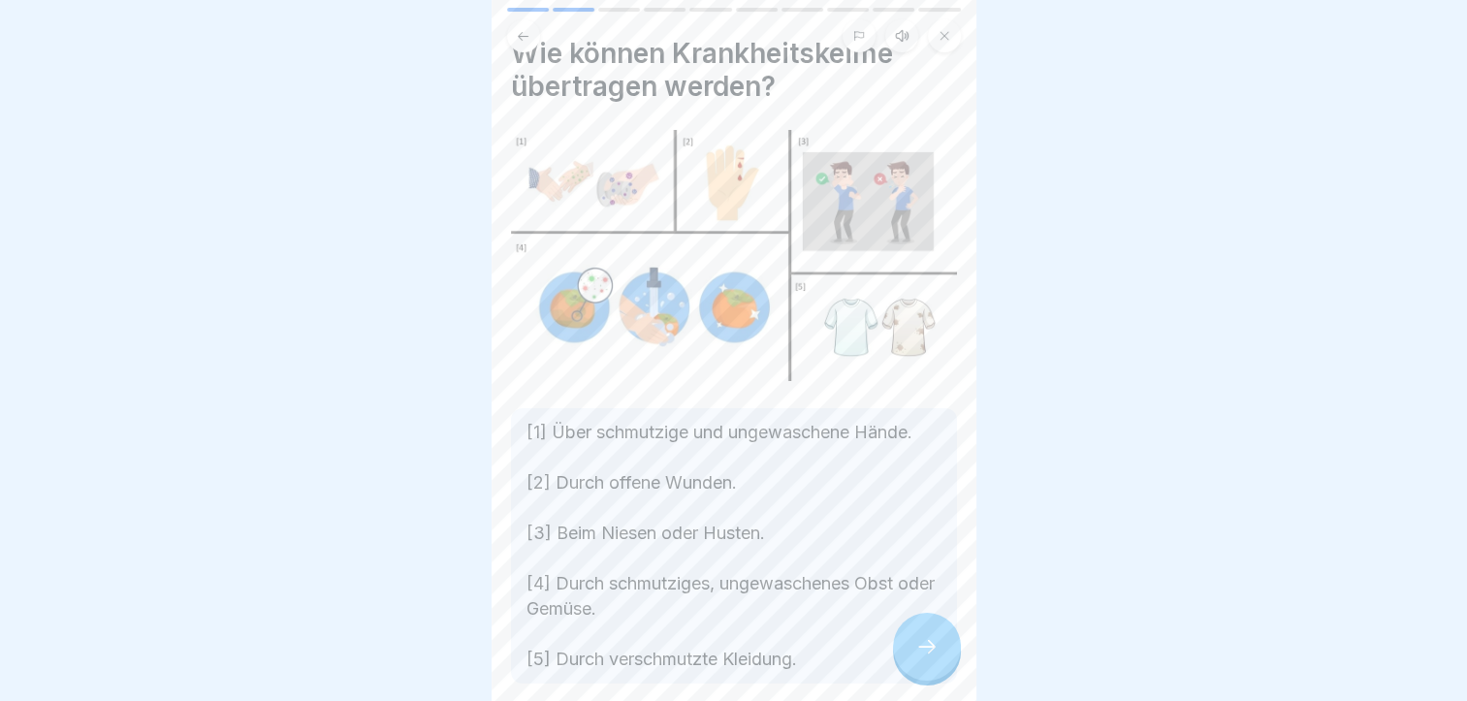
scroll to position [97, 0]
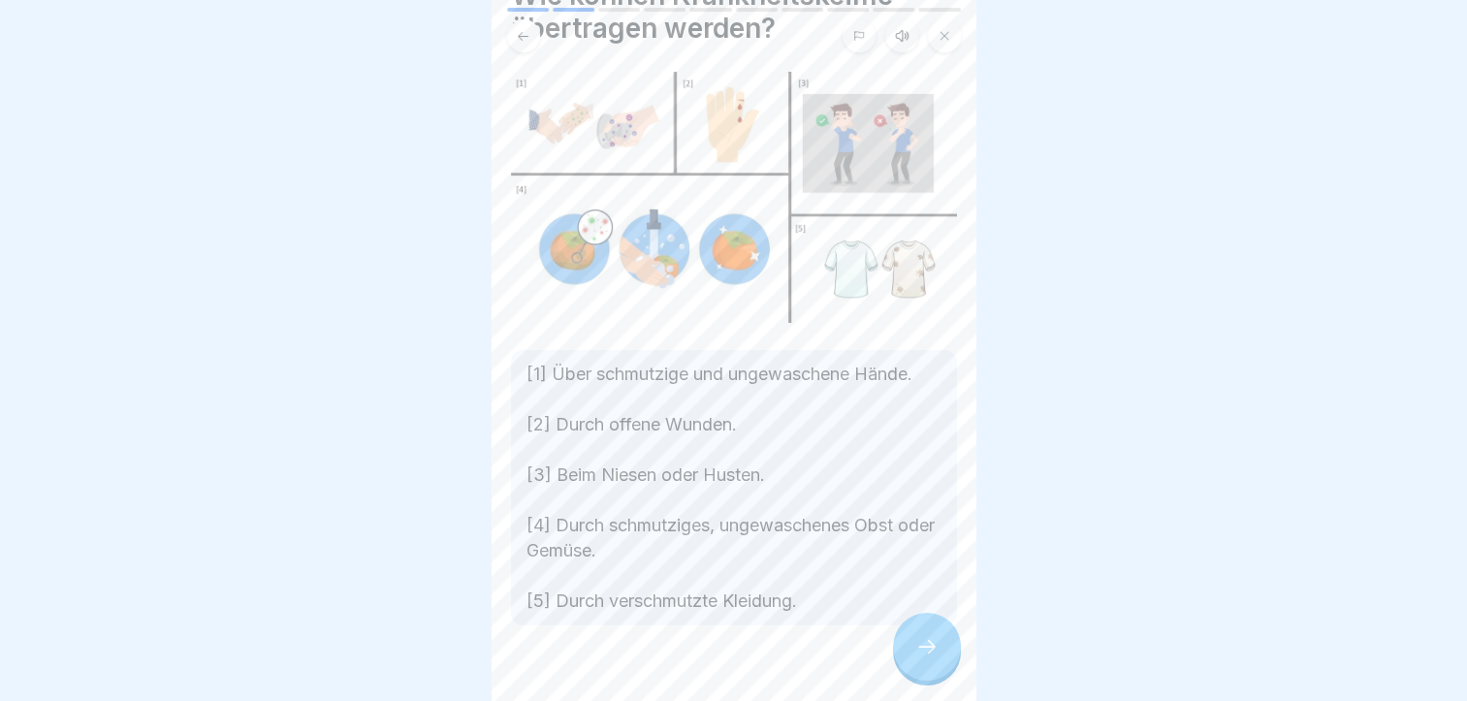
click at [919, 649] on icon at bounding box center [927, 646] width 23 height 23
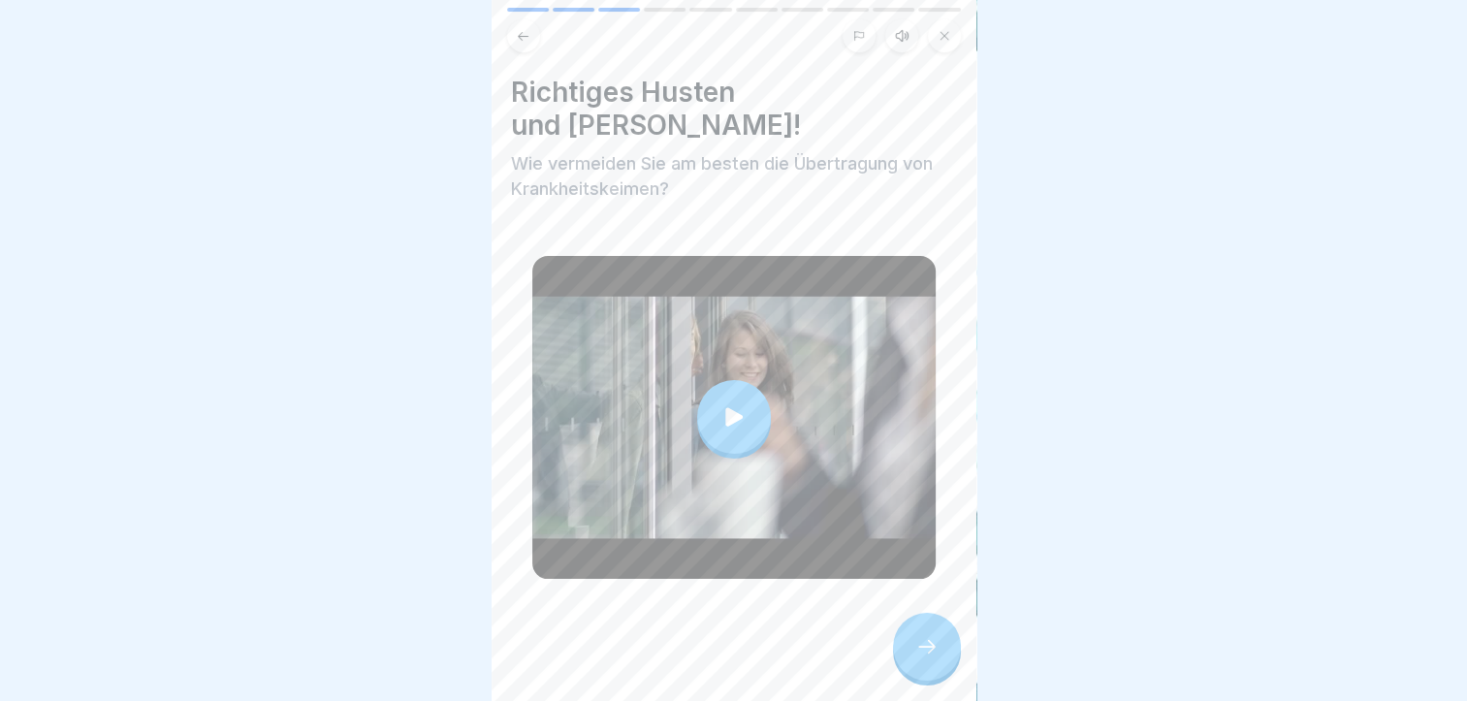
click at [721, 403] on icon at bounding box center [734, 416] width 27 height 27
click at [914, 631] on div at bounding box center [927, 647] width 68 height 68
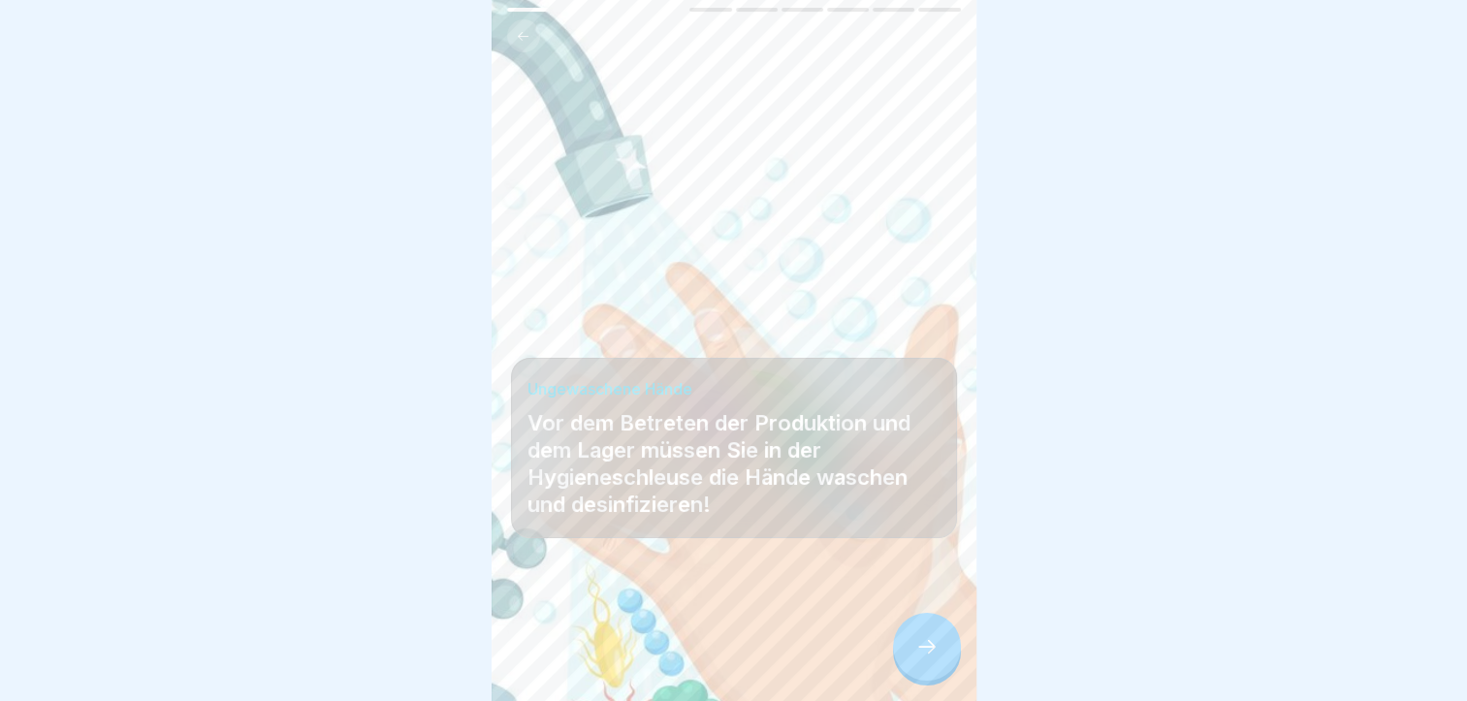
click at [920, 657] on icon at bounding box center [927, 646] width 23 height 23
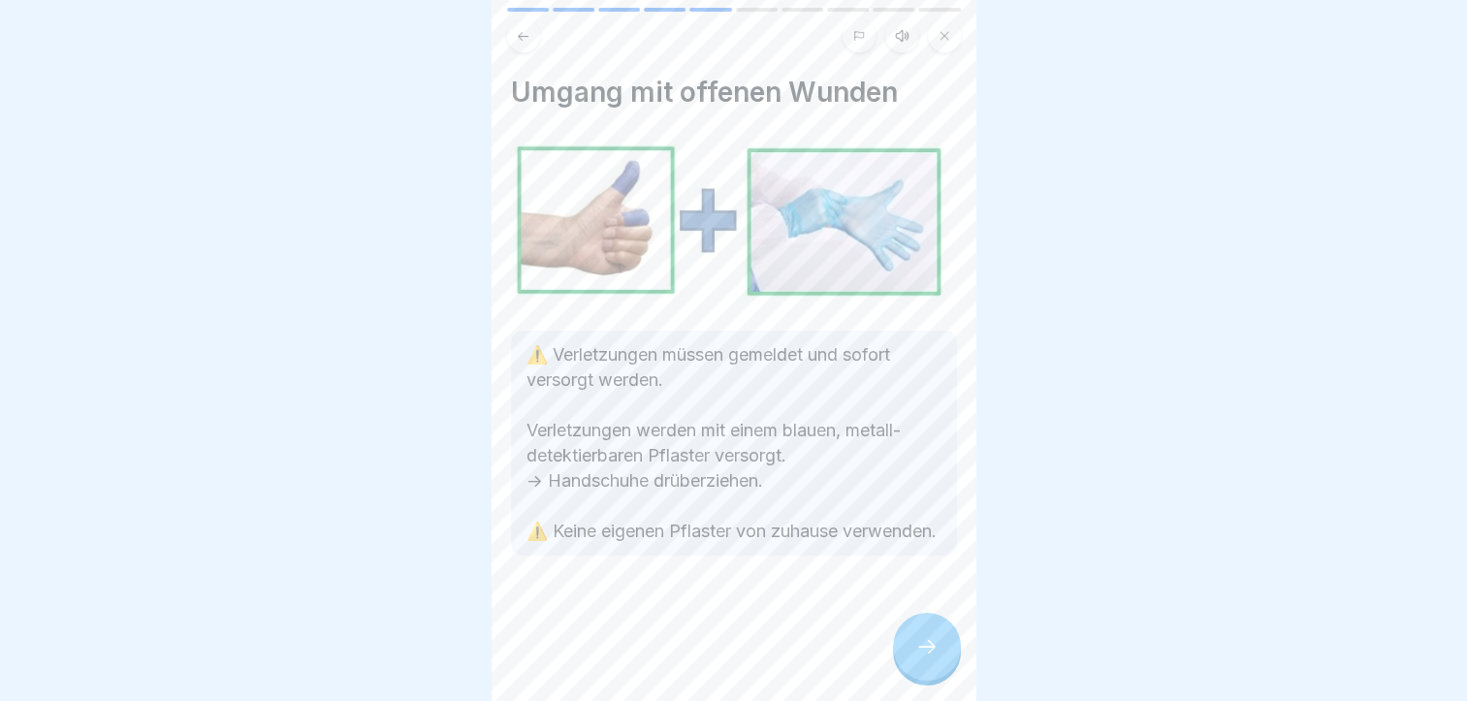
click at [926, 643] on icon at bounding box center [927, 646] width 23 height 23
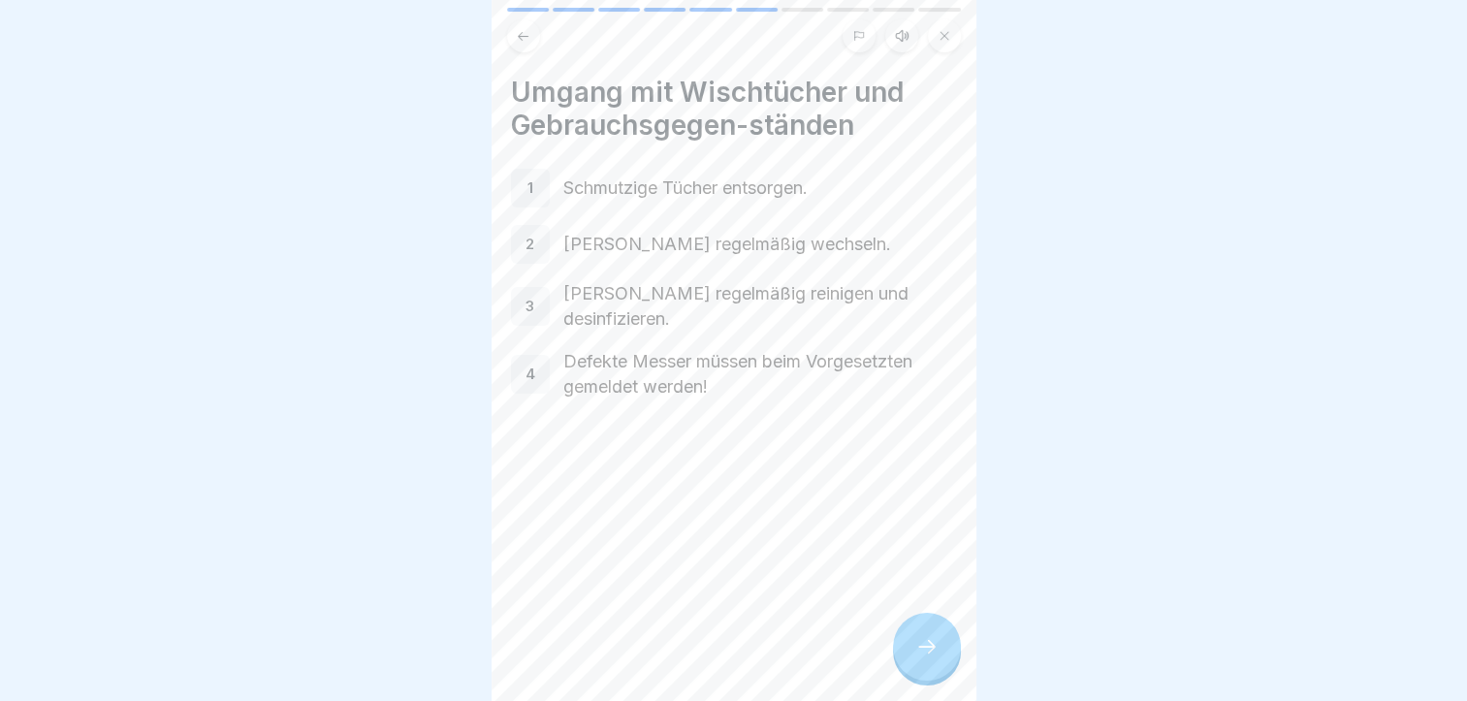
click at [919, 664] on div at bounding box center [927, 647] width 68 height 68
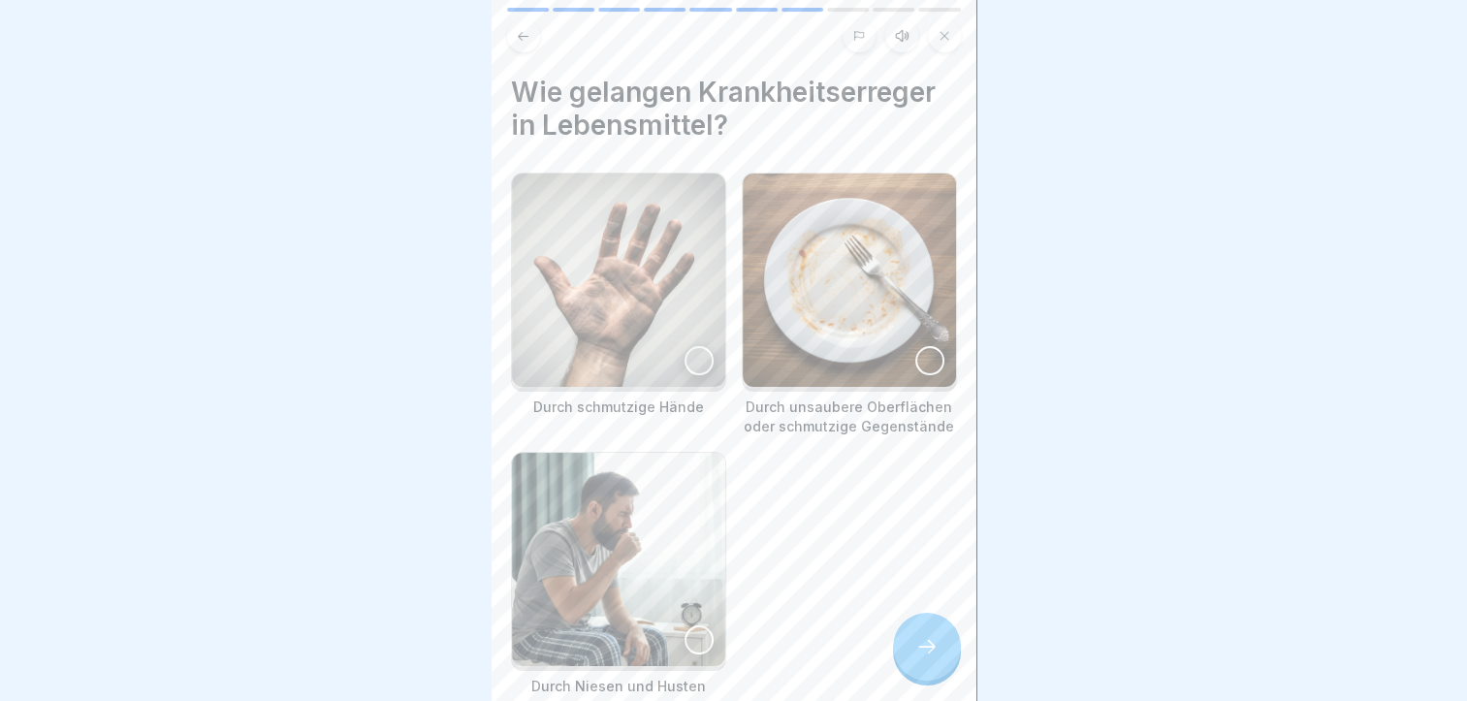
click at [644, 285] on img at bounding box center [618, 280] width 213 height 213
click at [874, 268] on img at bounding box center [849, 280] width 213 height 213
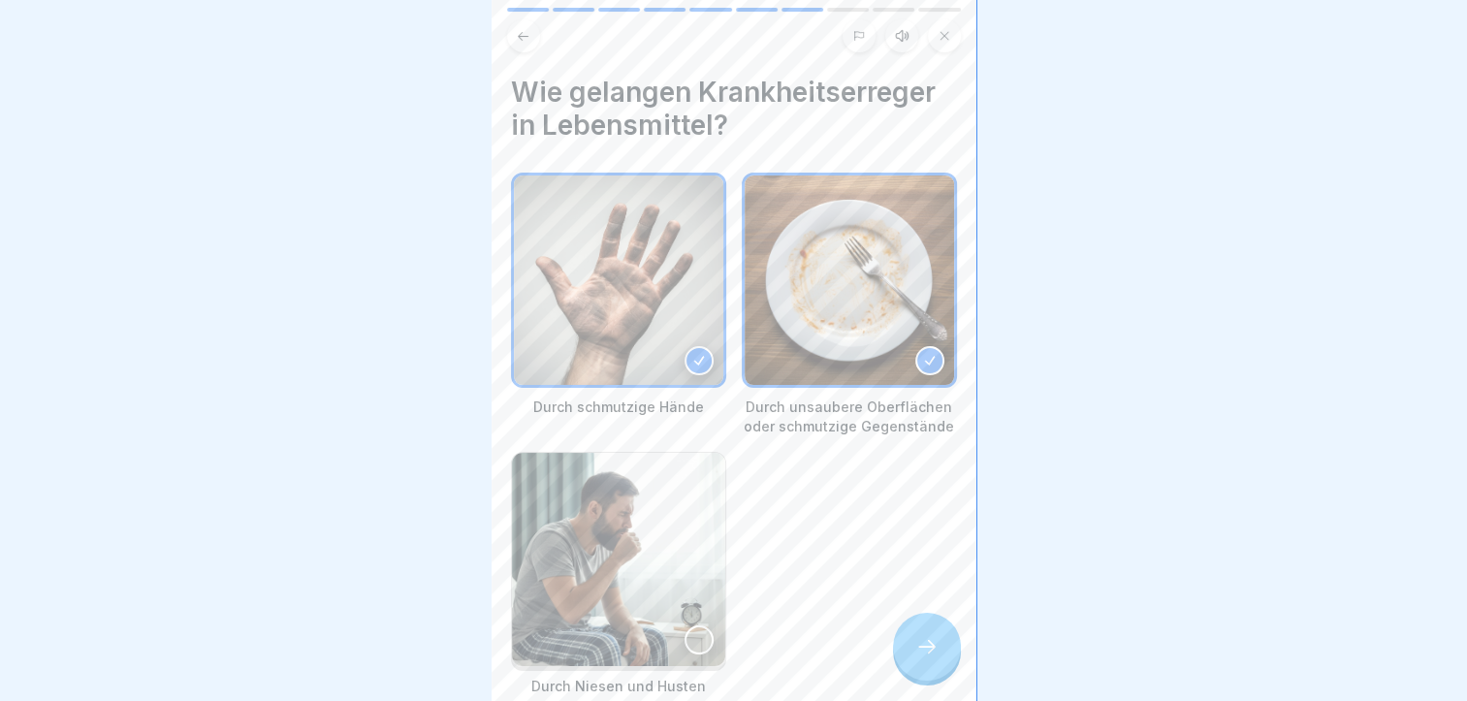
click at [617, 570] on img at bounding box center [618, 559] width 213 height 213
click at [931, 658] on icon at bounding box center [927, 646] width 23 height 23
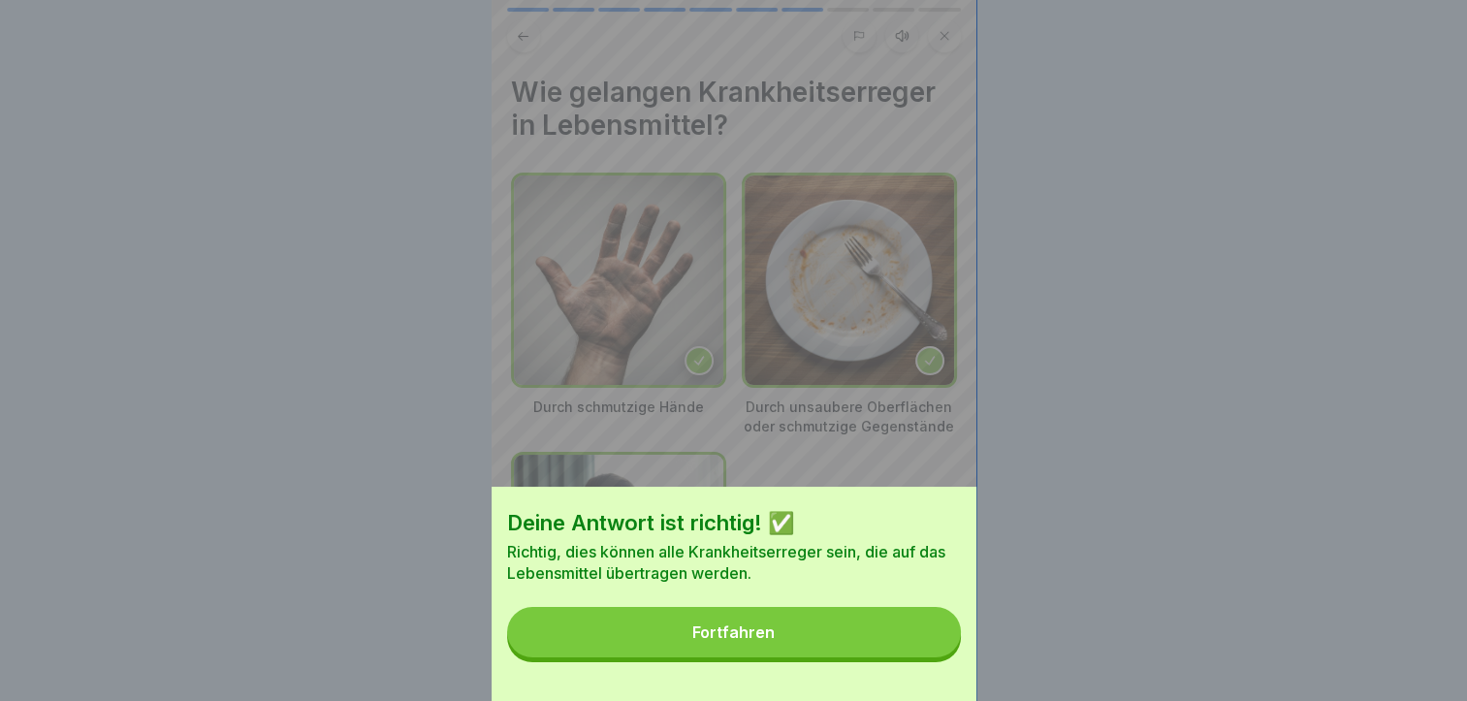
click at [750, 658] on button "Fortfahren" at bounding box center [734, 632] width 454 height 50
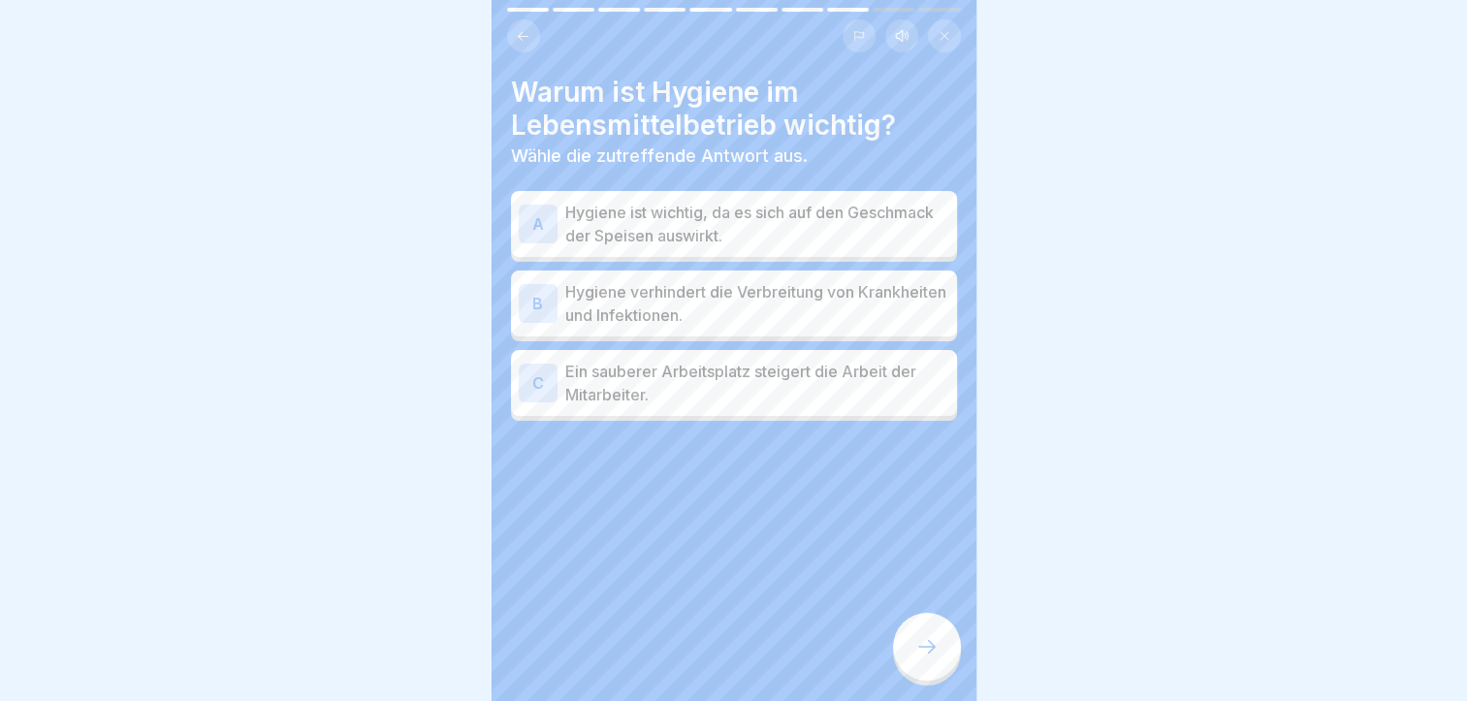
click at [942, 655] on div at bounding box center [927, 647] width 68 height 68
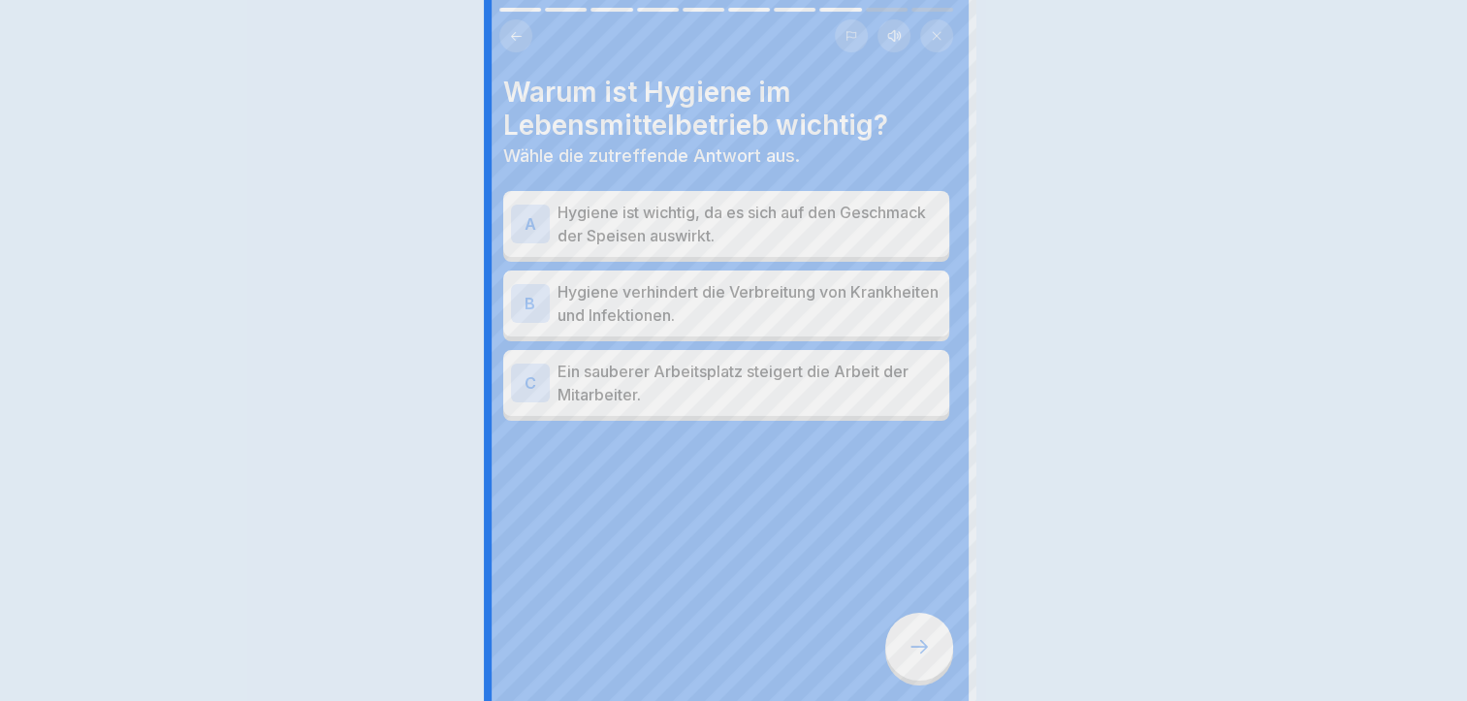
scroll to position [0, 0]
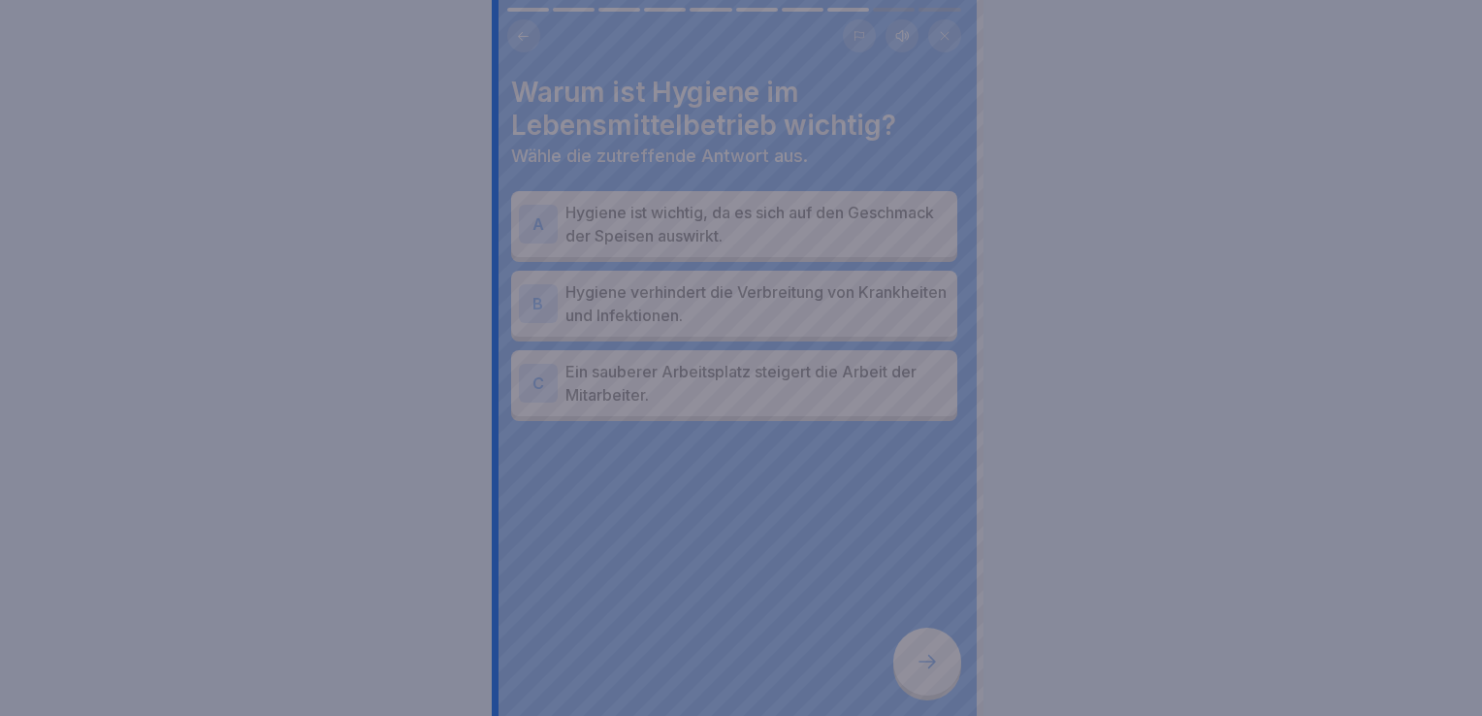
click at [832, 561] on div at bounding box center [741, 358] width 1482 height 716
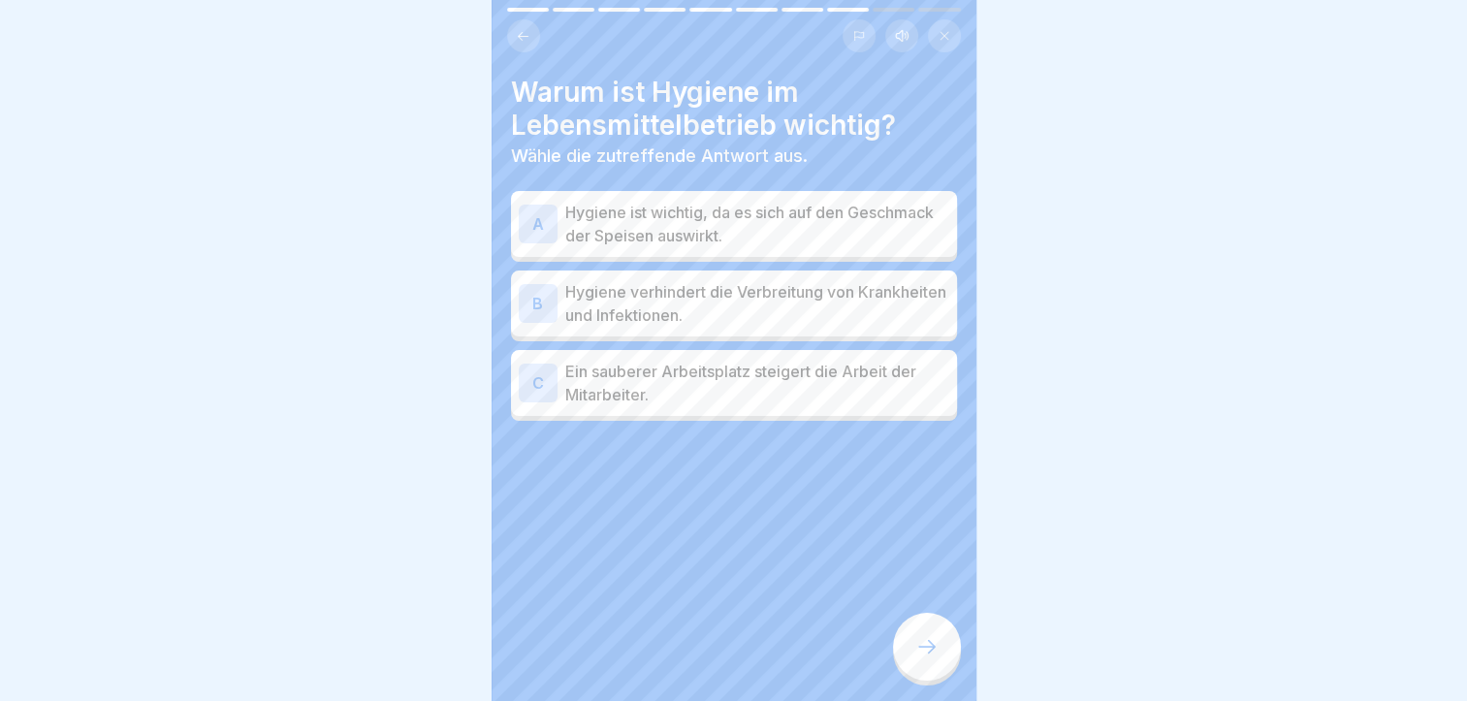
click at [759, 311] on p "Hygiene verhindert die Verbreitung von Krankheiten und Infektionen." at bounding box center [757, 303] width 384 height 47
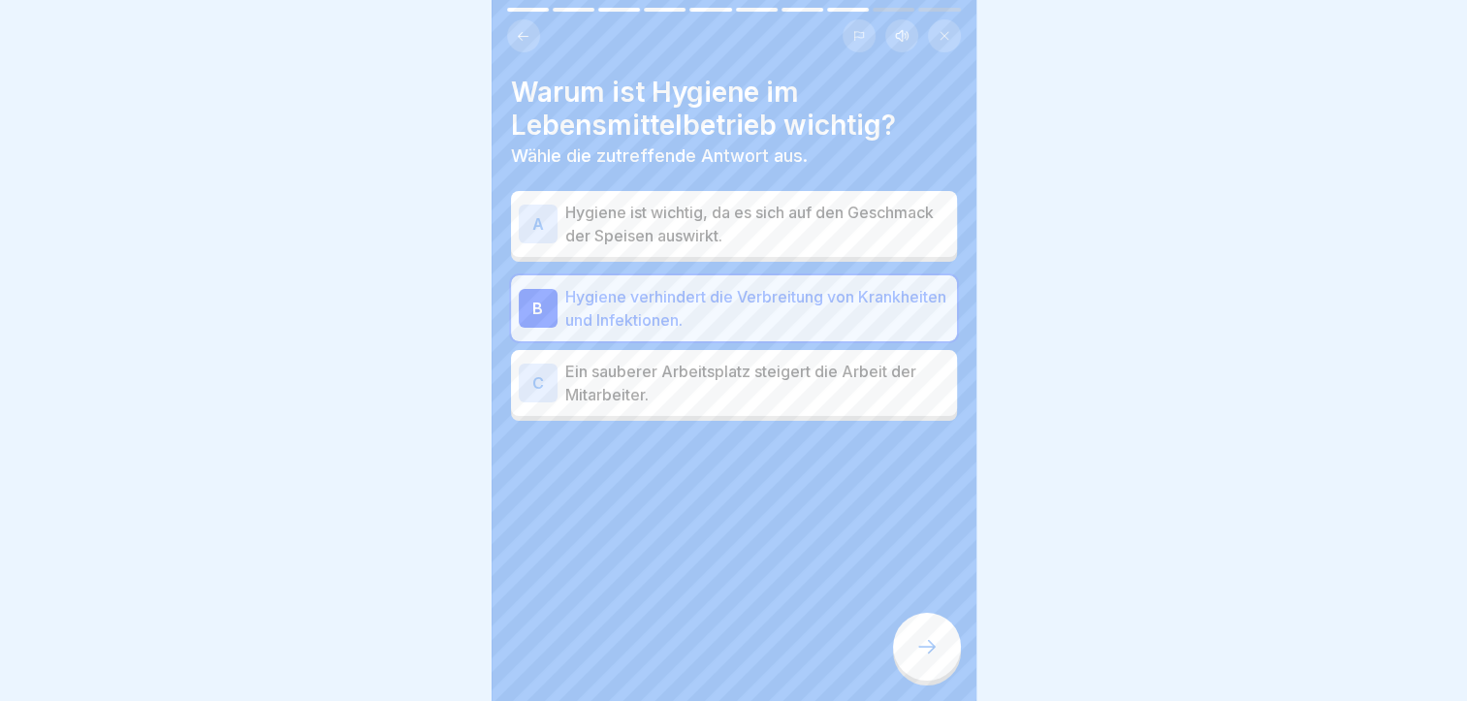
click at [927, 659] on icon at bounding box center [927, 646] width 23 height 23
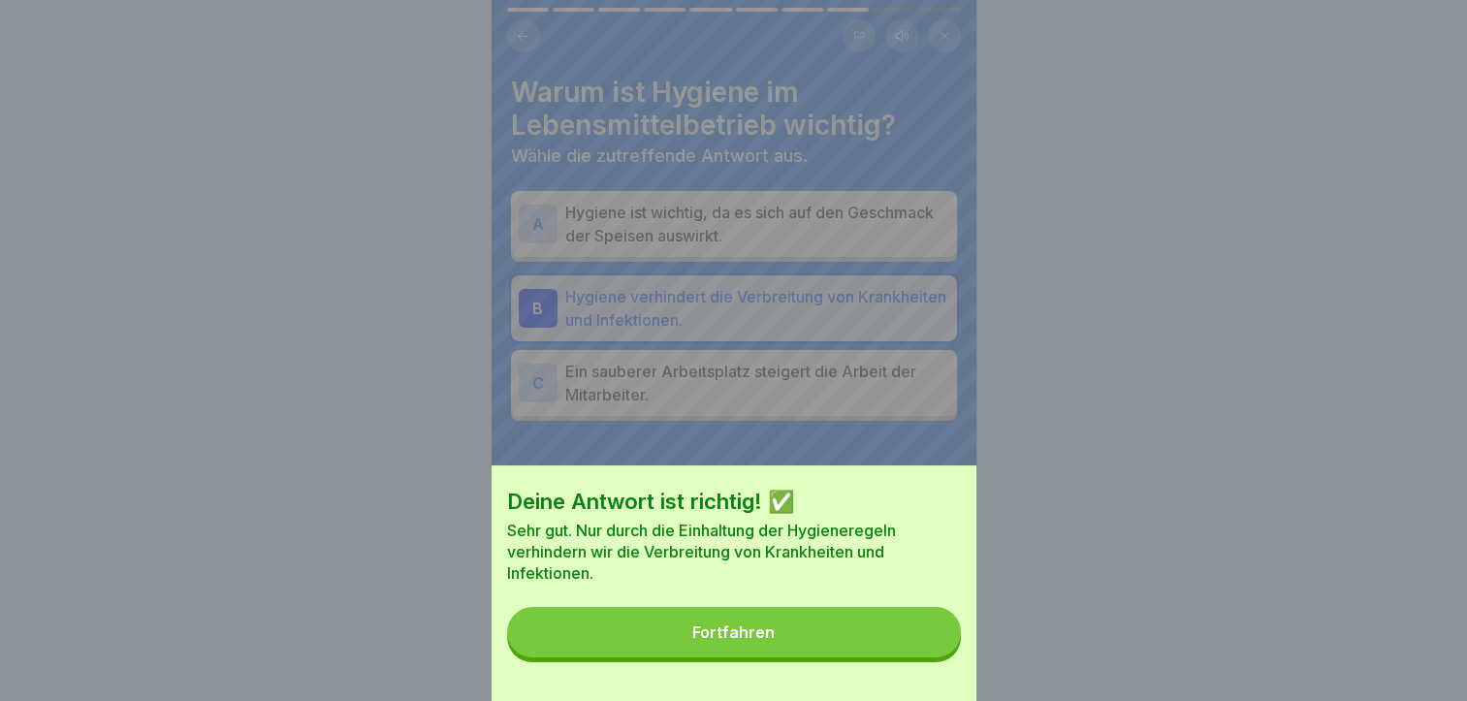
click at [802, 658] on button "Fortfahren" at bounding box center [734, 632] width 454 height 50
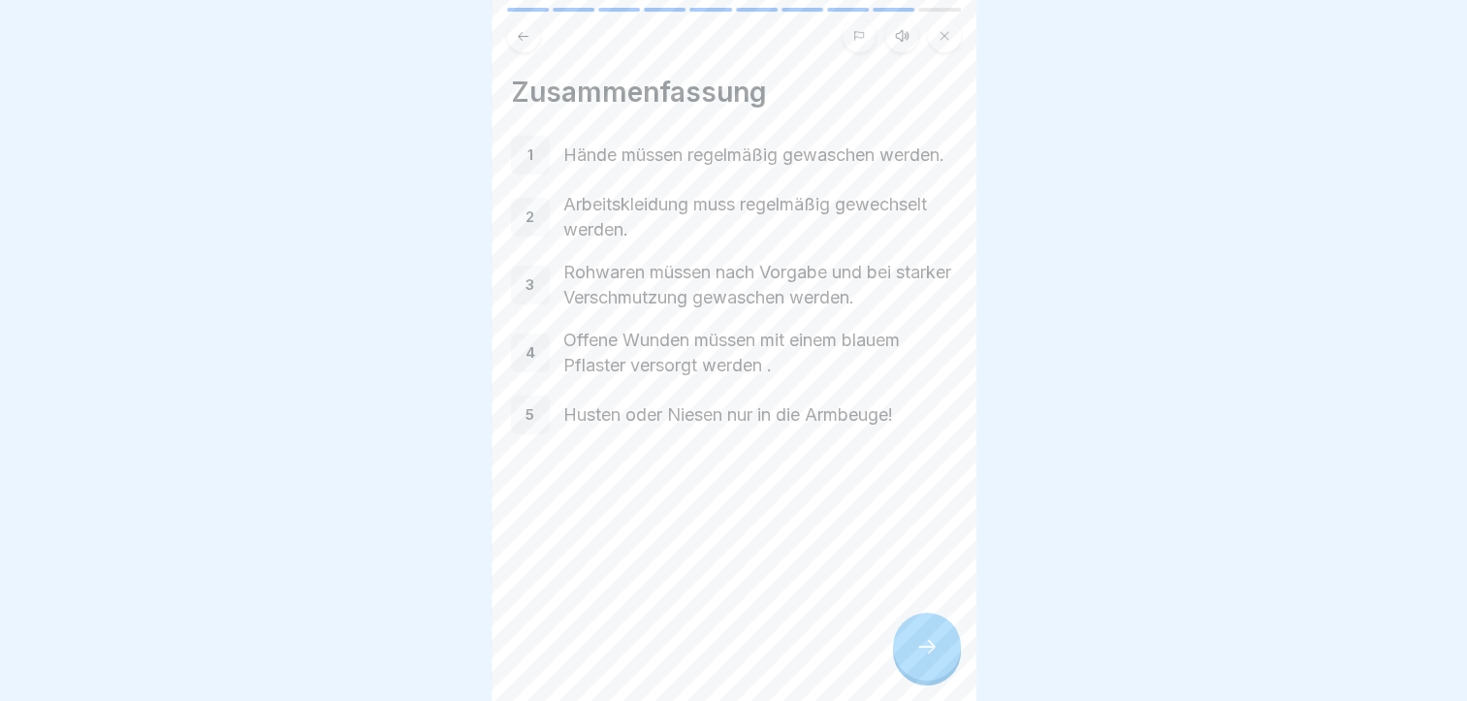
click at [916, 659] on icon at bounding box center [927, 646] width 23 height 23
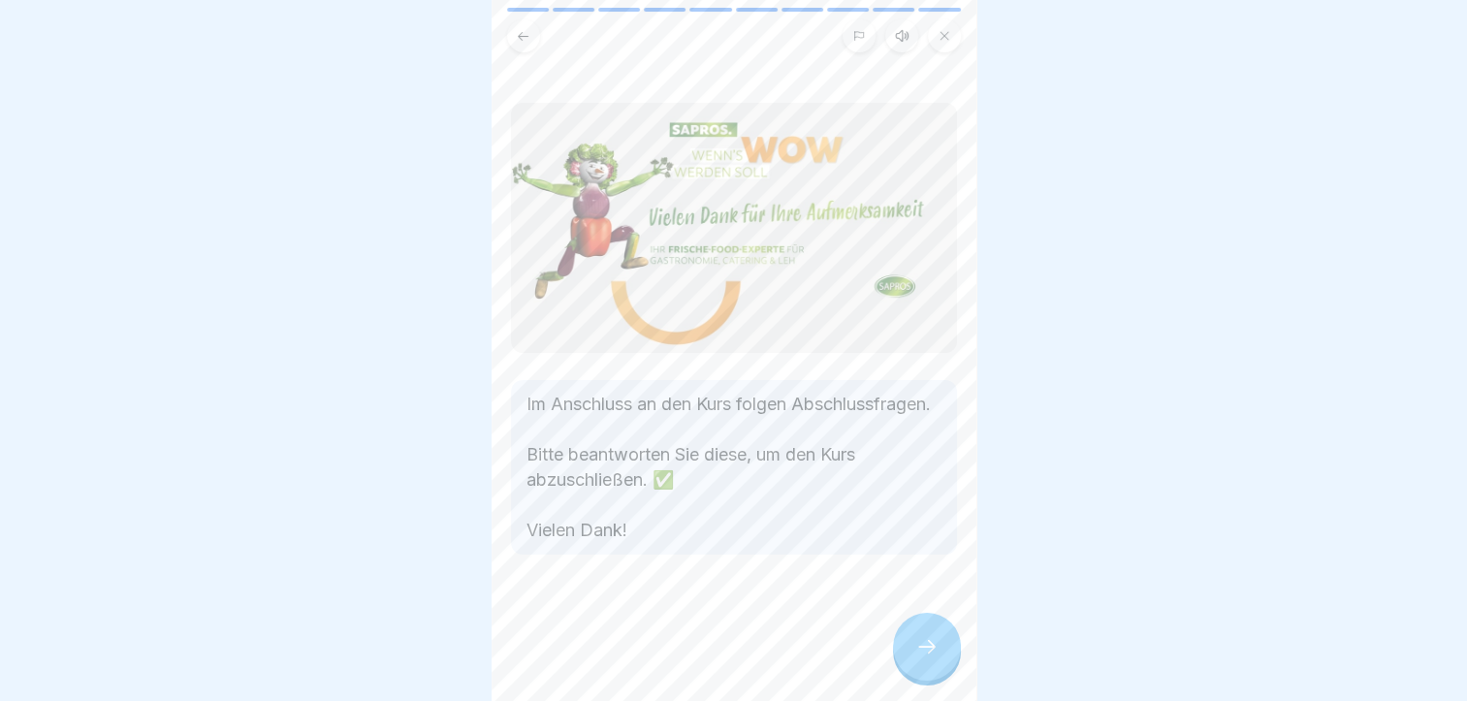
click at [916, 658] on icon at bounding box center [927, 646] width 23 height 23
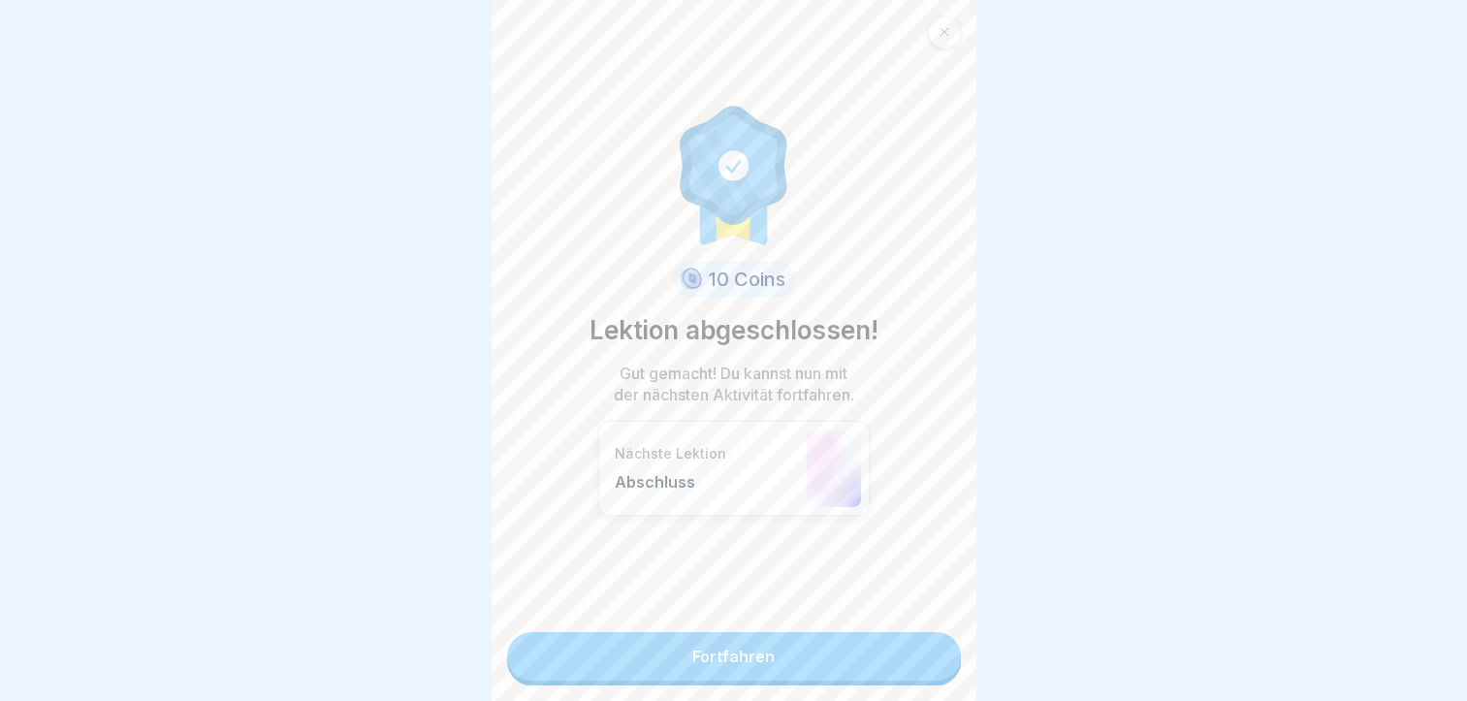
click at [692, 660] on link "Fortfahren" at bounding box center [734, 656] width 454 height 48
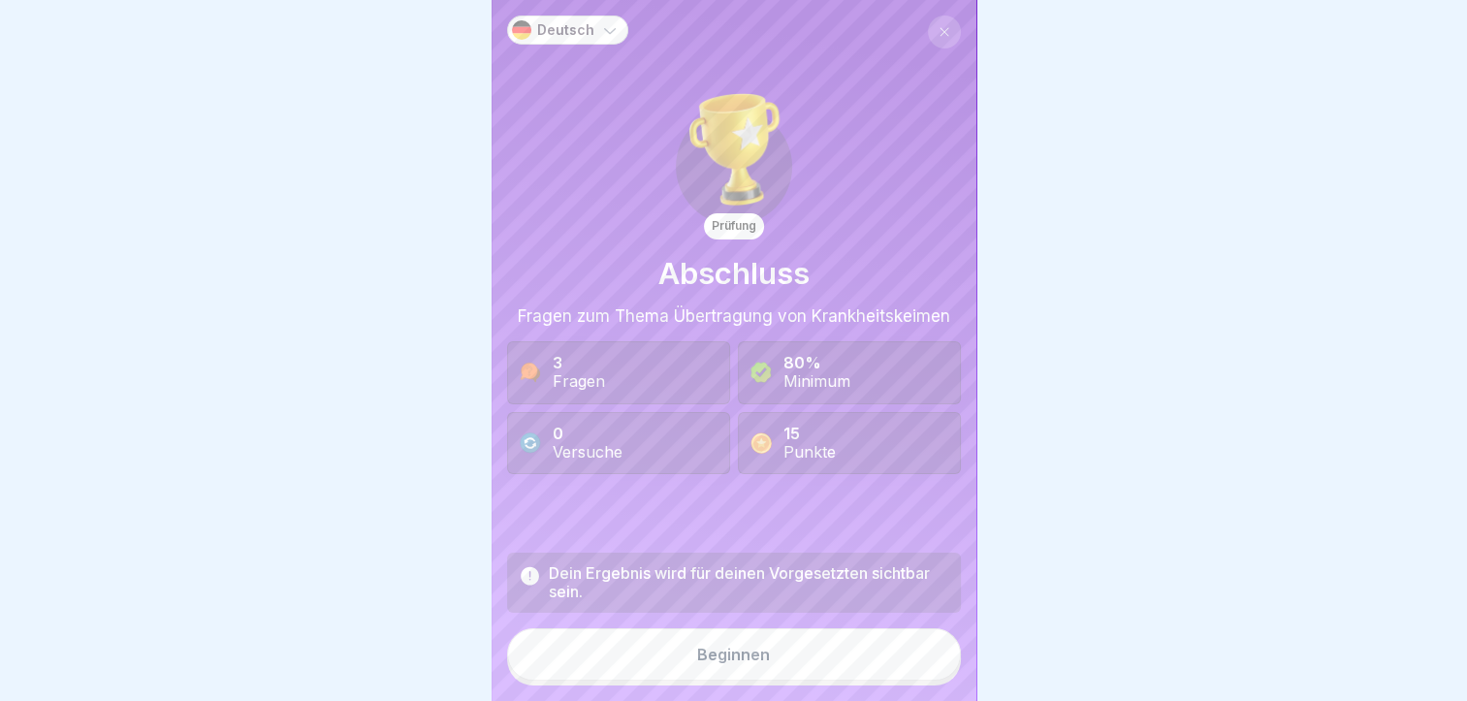
click at [736, 663] on div "Beginnen" at bounding box center [733, 654] width 73 height 17
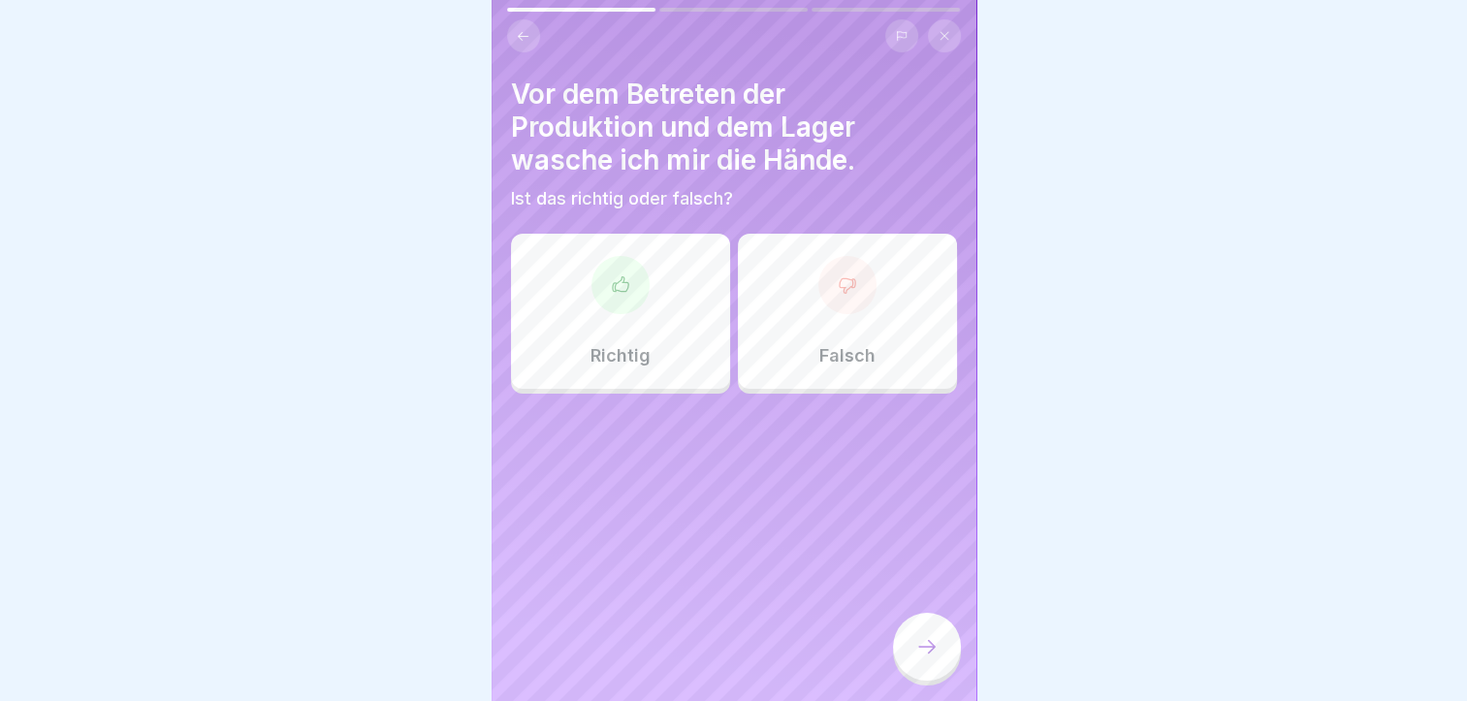
click at [630, 341] on div "Richtig" at bounding box center [620, 311] width 219 height 155
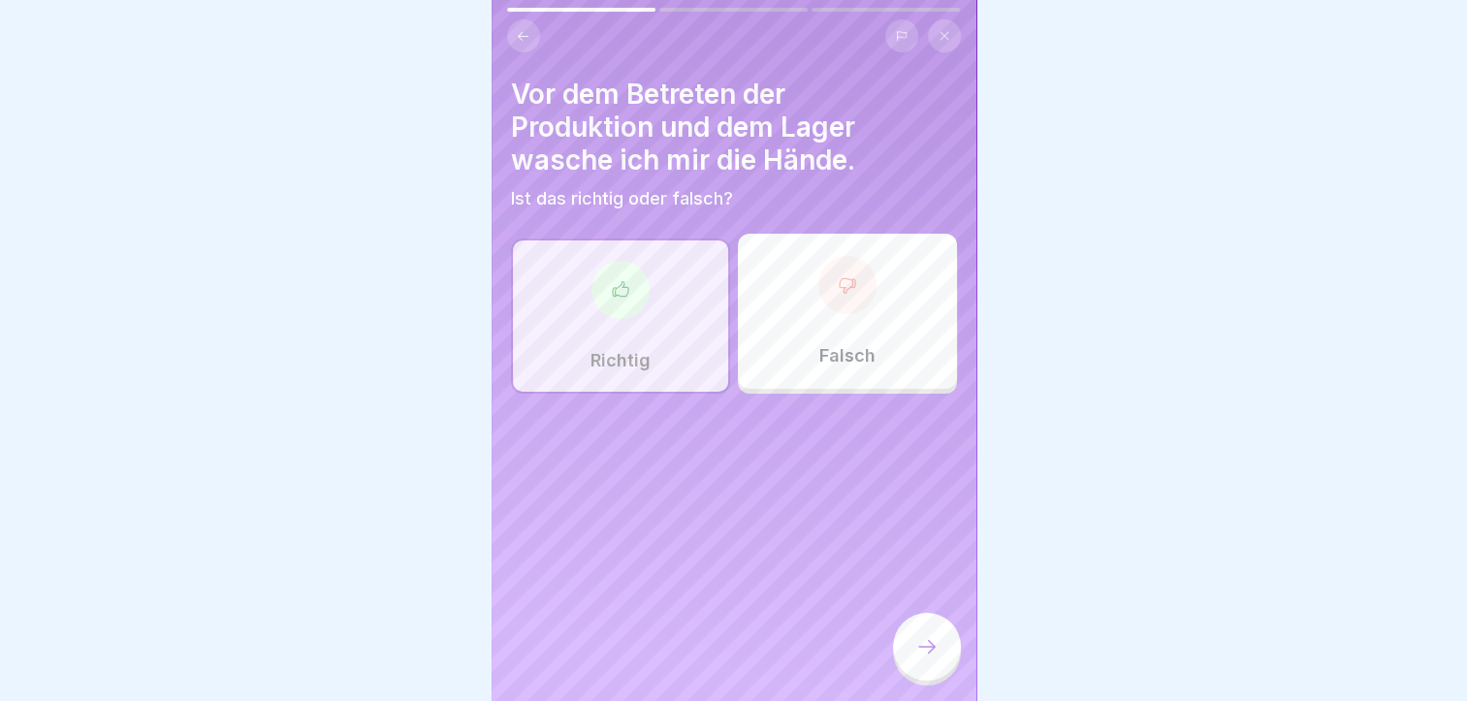
click at [917, 659] on icon at bounding box center [927, 646] width 23 height 23
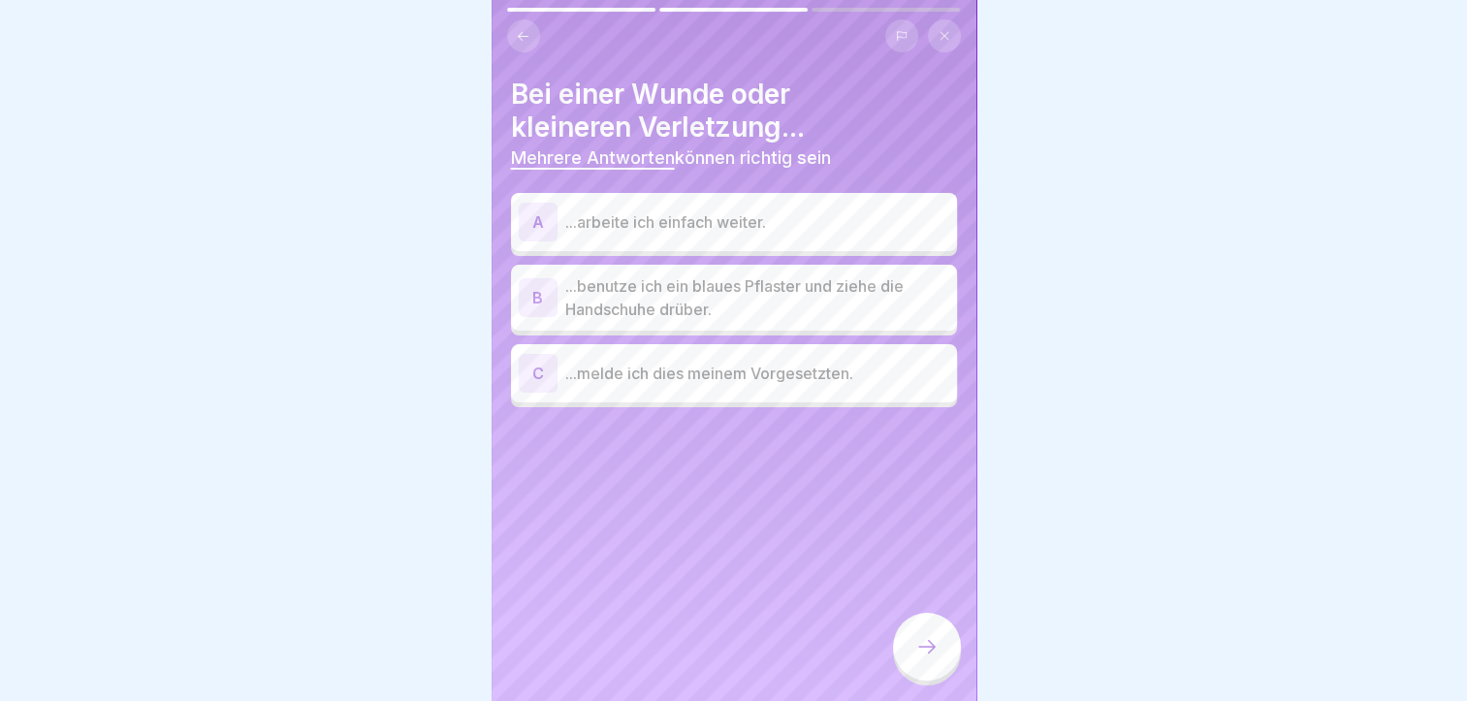
click at [709, 313] on p "...benutze ich ein blaues Pflaster und ziehe die Handschuhe drüber." at bounding box center [757, 297] width 384 height 47
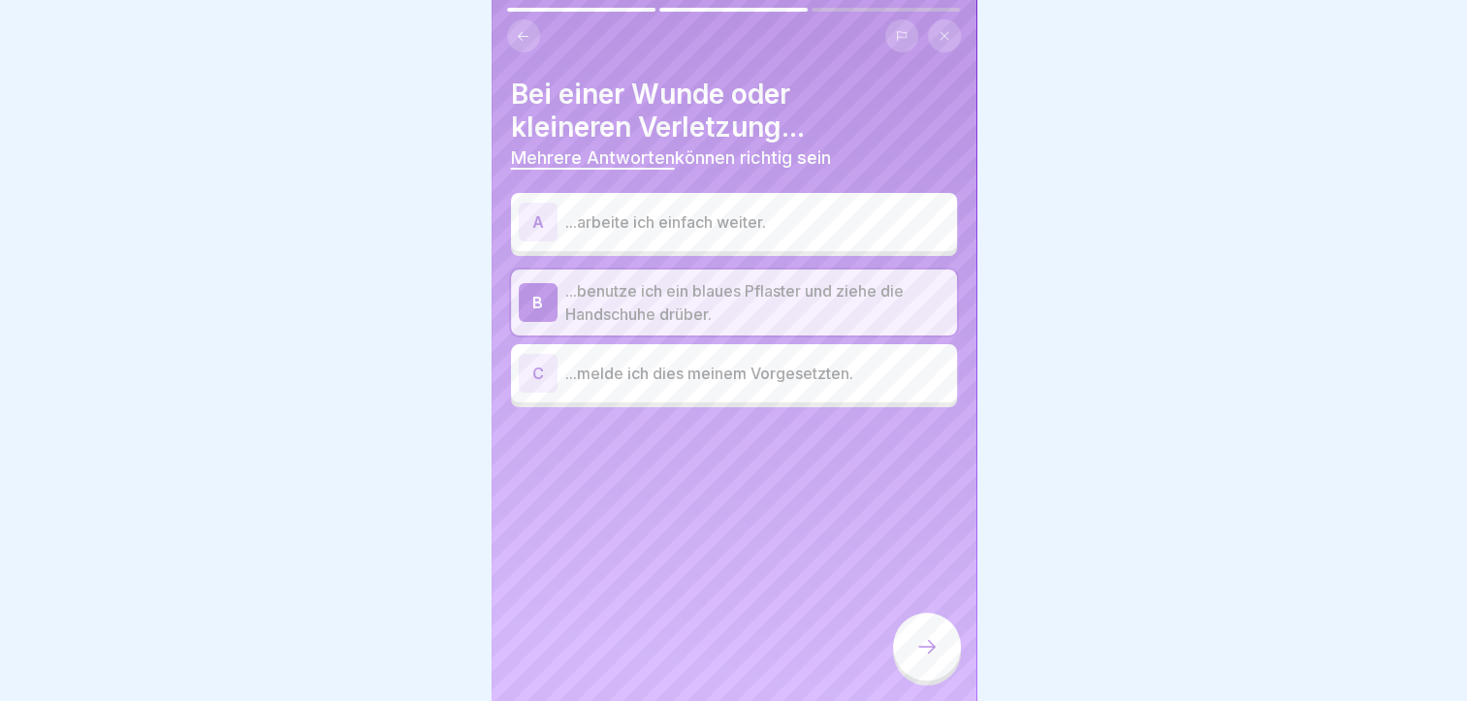
click at [704, 384] on p "...melde ich dies meinem Vorgesetzten." at bounding box center [757, 373] width 384 height 23
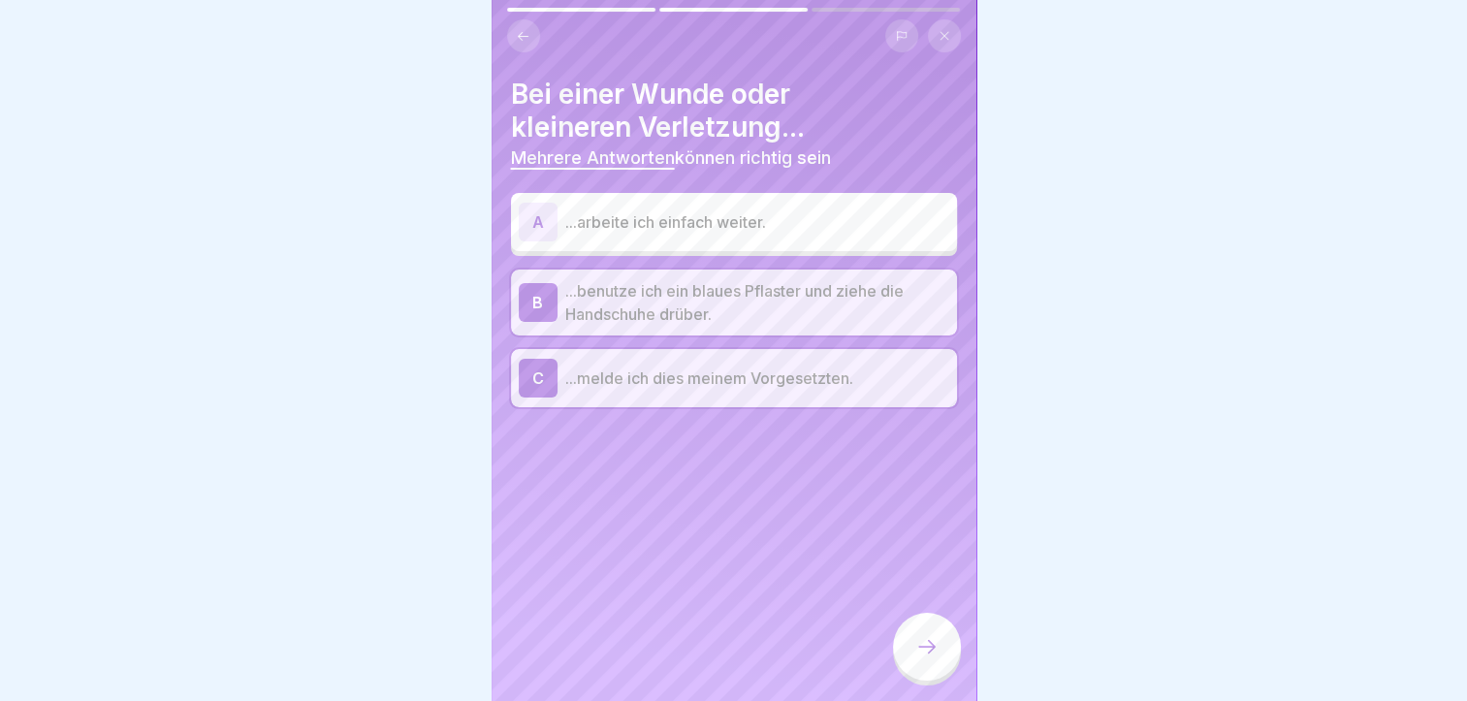
click at [924, 659] on icon at bounding box center [927, 646] width 23 height 23
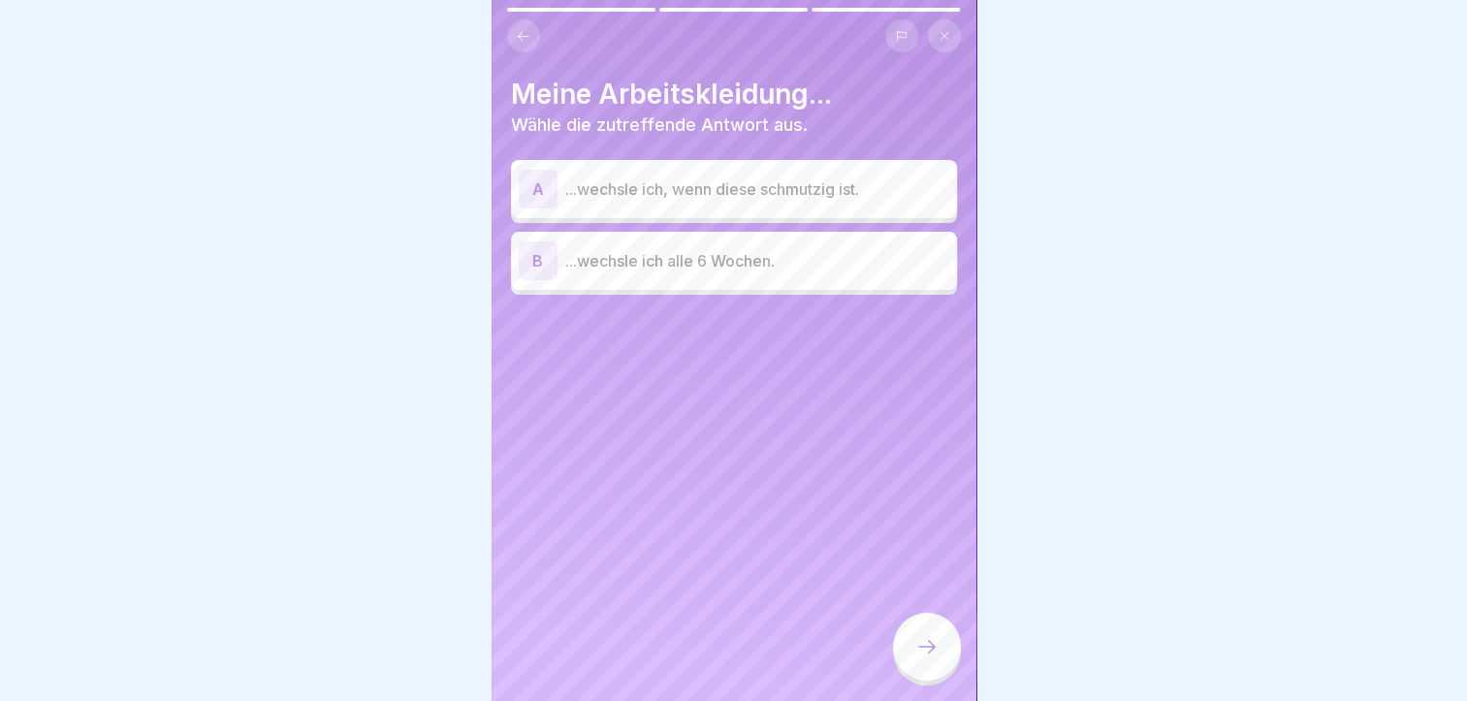
click at [762, 192] on p "...wechsle ich, wenn diese schmutzig ist." at bounding box center [757, 188] width 384 height 23
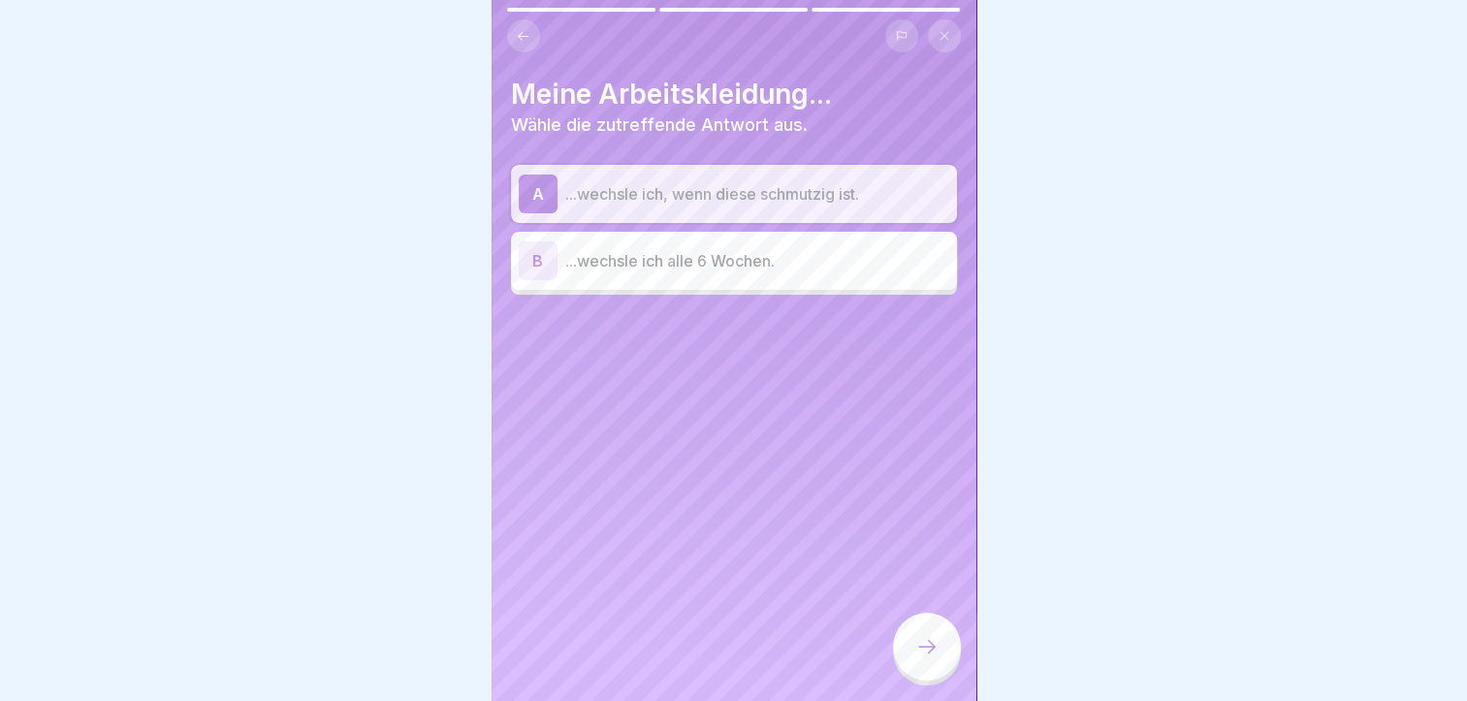
click at [930, 659] on icon at bounding box center [927, 646] width 23 height 23
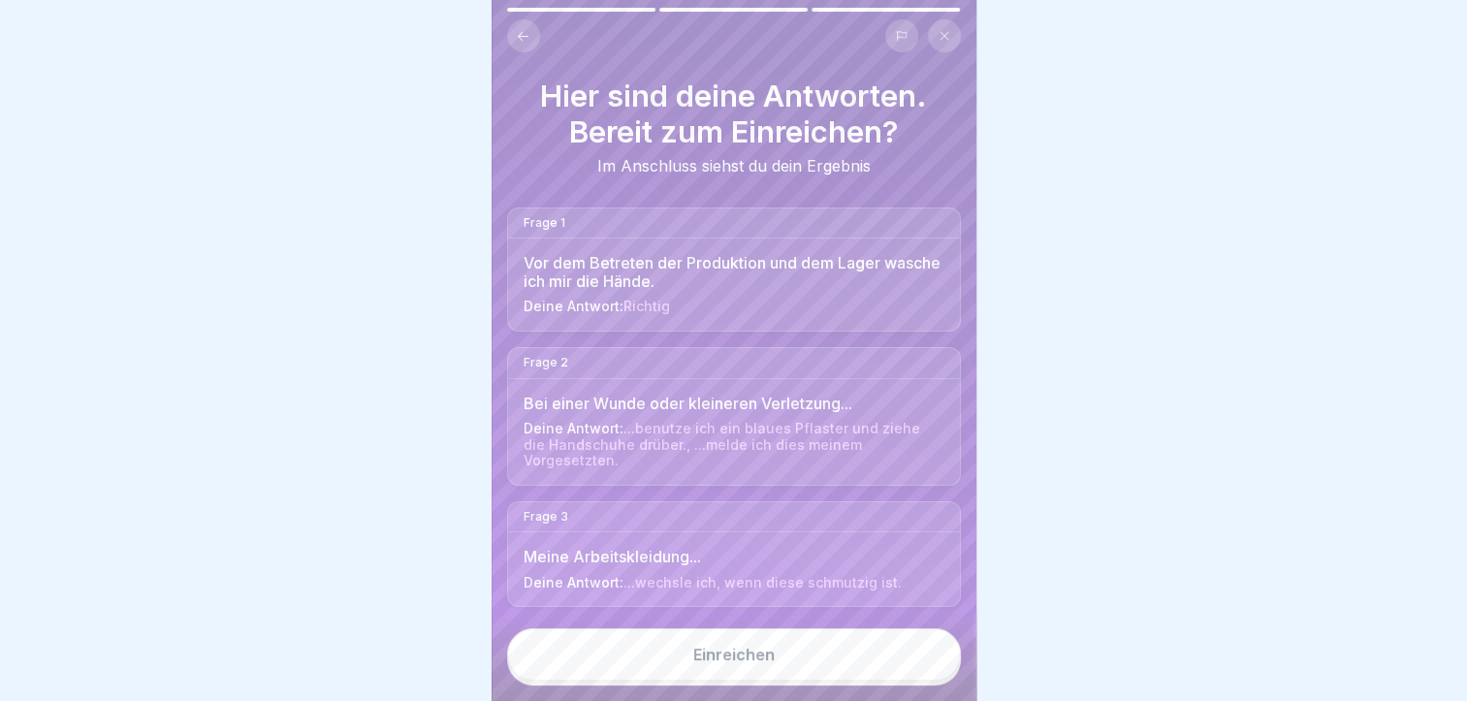
click at [792, 679] on button "Einreichen" at bounding box center [734, 655] width 454 height 52
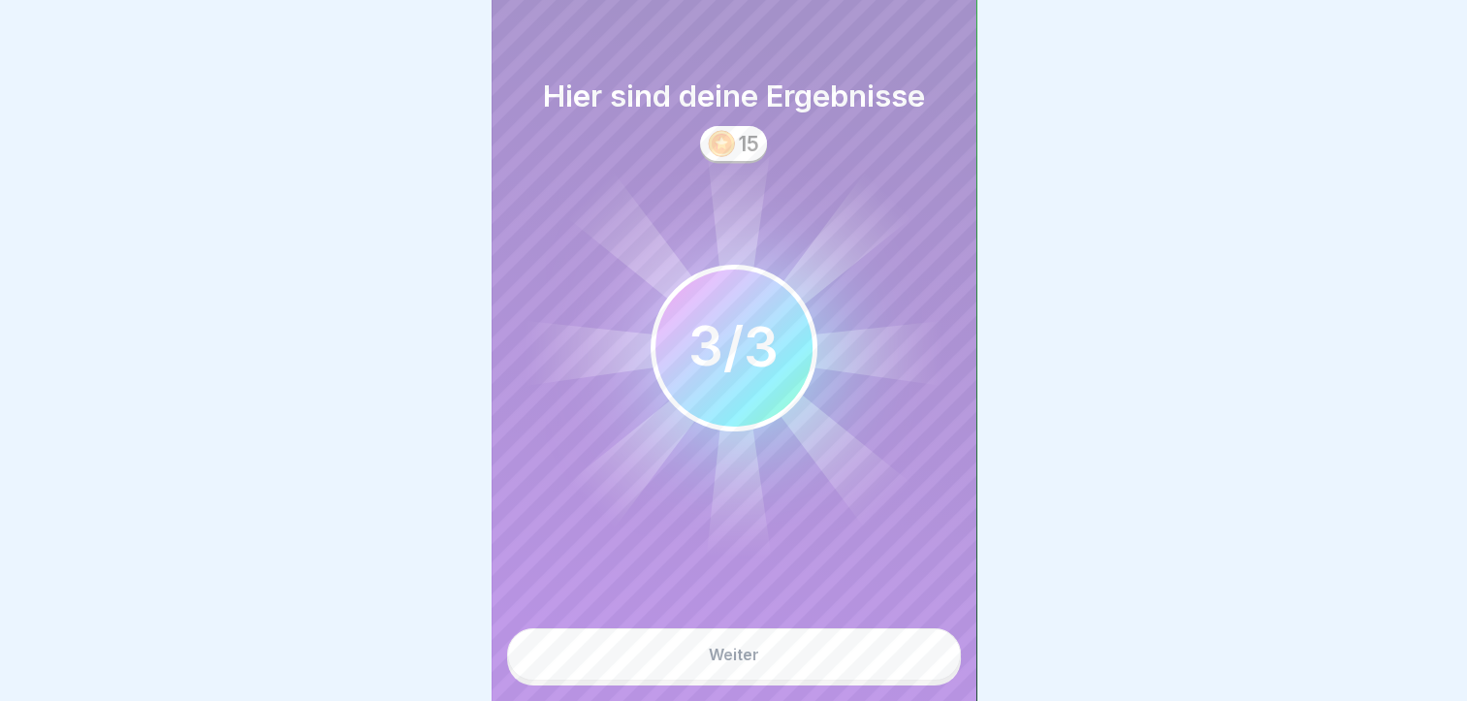
click at [815, 674] on button "Weiter" at bounding box center [734, 655] width 454 height 52
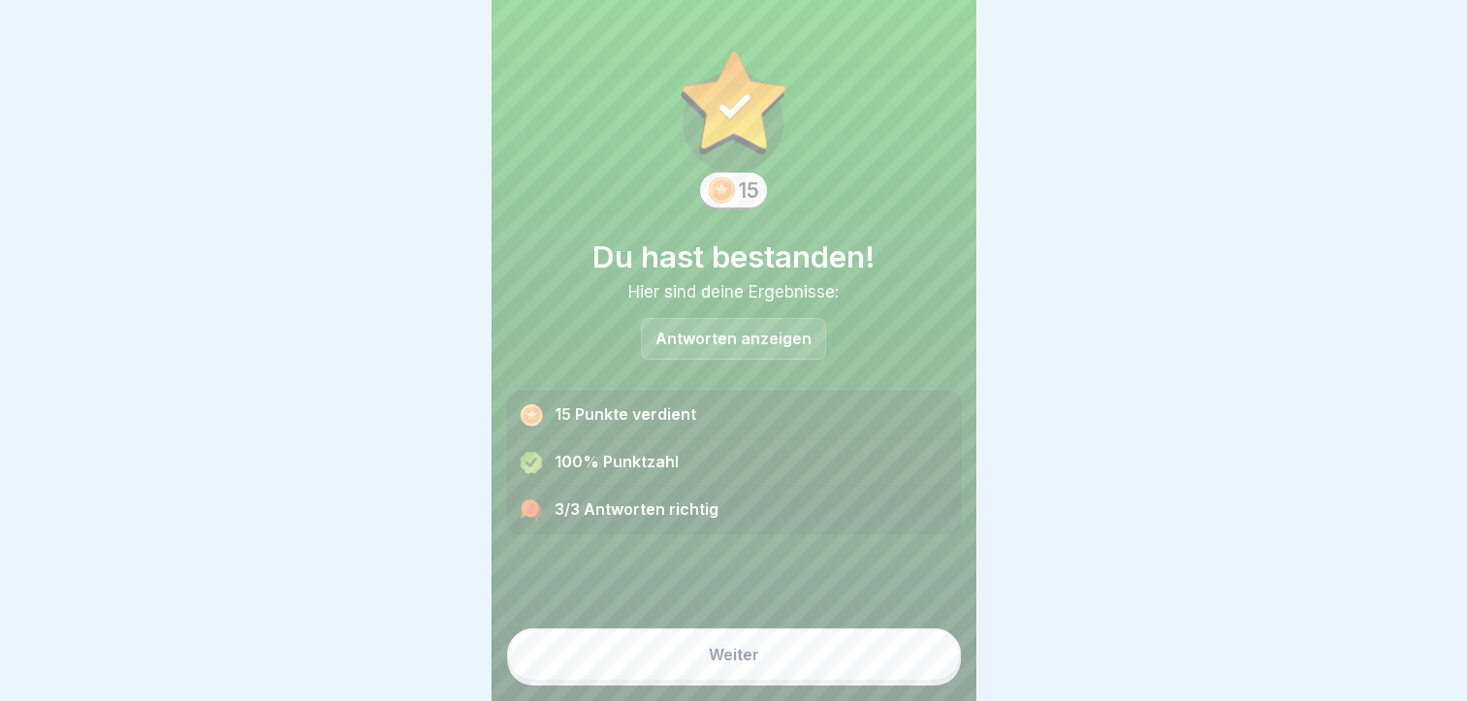
click at [815, 674] on button "Weiter" at bounding box center [734, 655] width 454 height 52
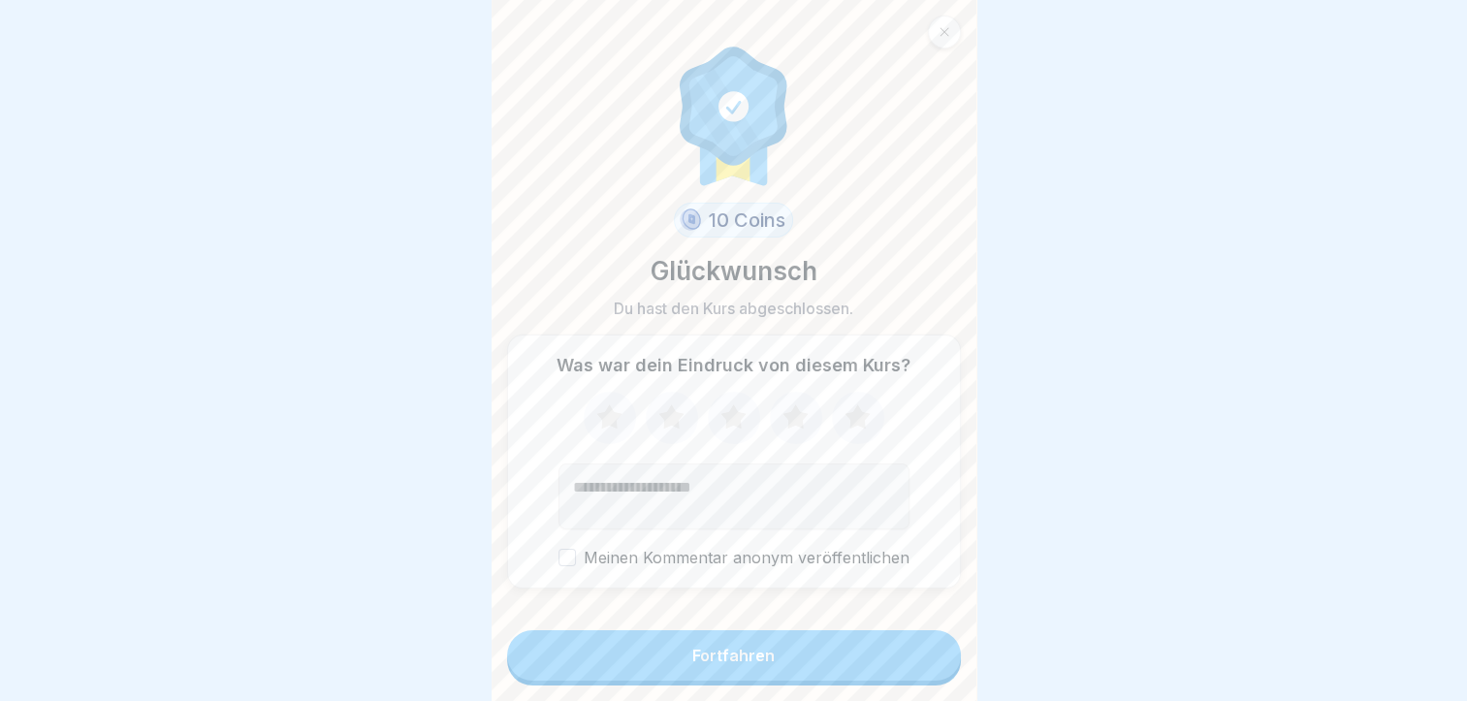
click at [815, 674] on button "Fortfahren" at bounding box center [734, 655] width 454 height 50
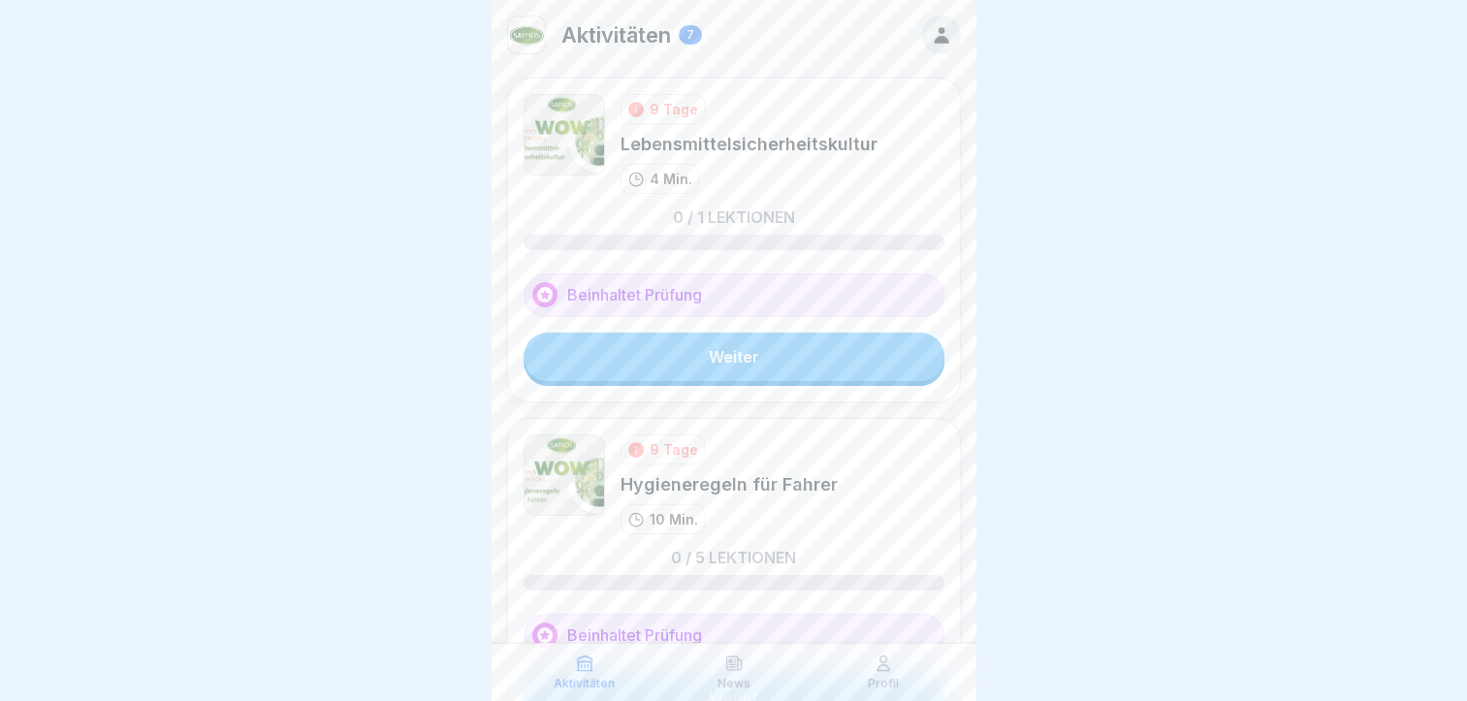
click at [760, 354] on link "Weiter" at bounding box center [734, 357] width 421 height 48
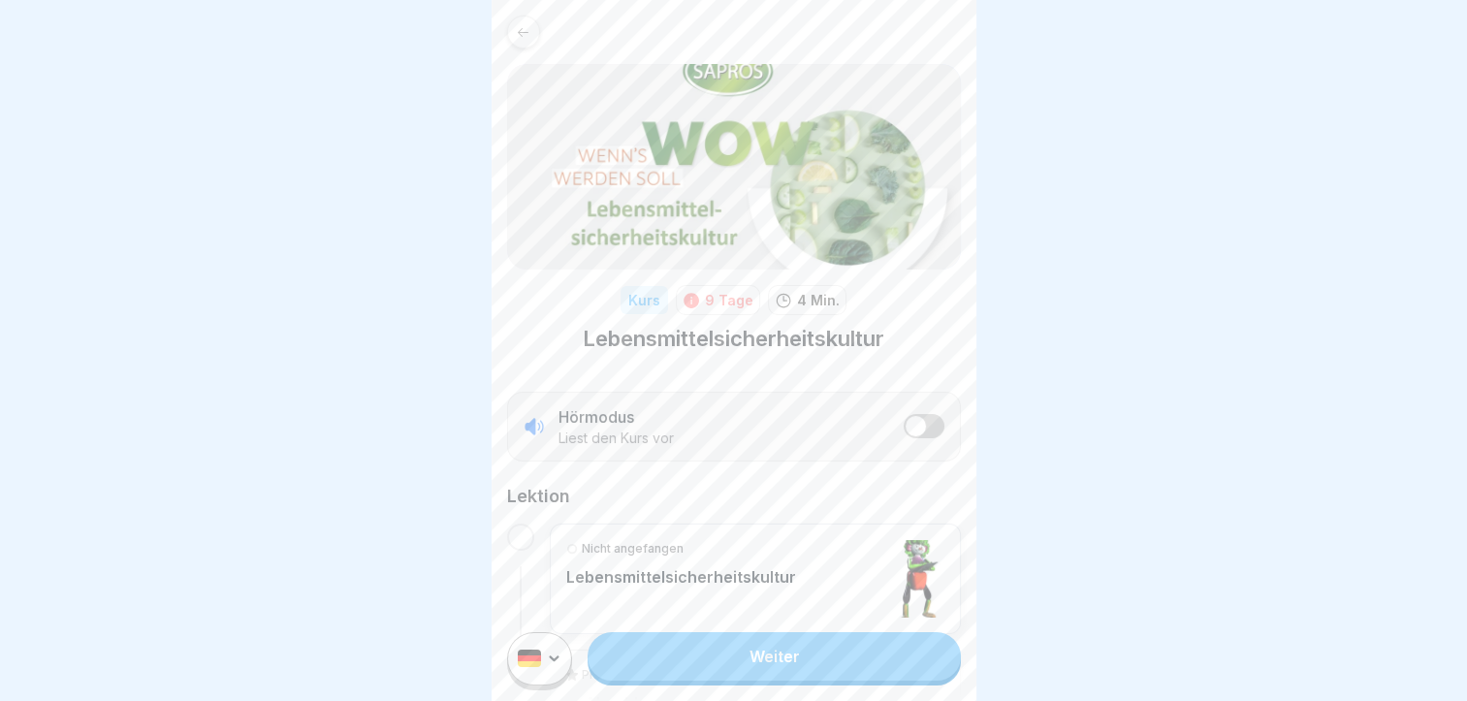
click at [735, 664] on link "Weiter" at bounding box center [774, 656] width 372 height 48
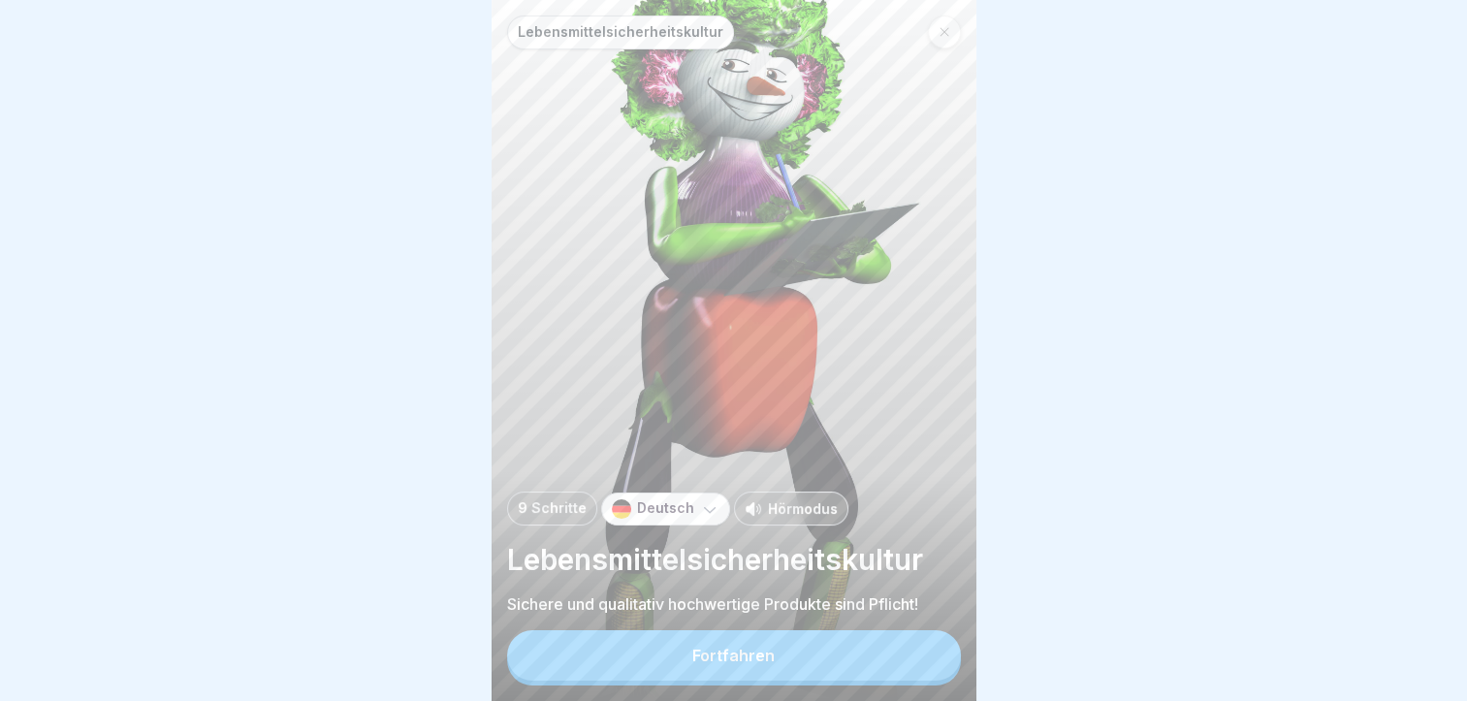
scroll to position [15, 0]
click at [752, 655] on div "Fortfahren" at bounding box center [734, 655] width 82 height 17
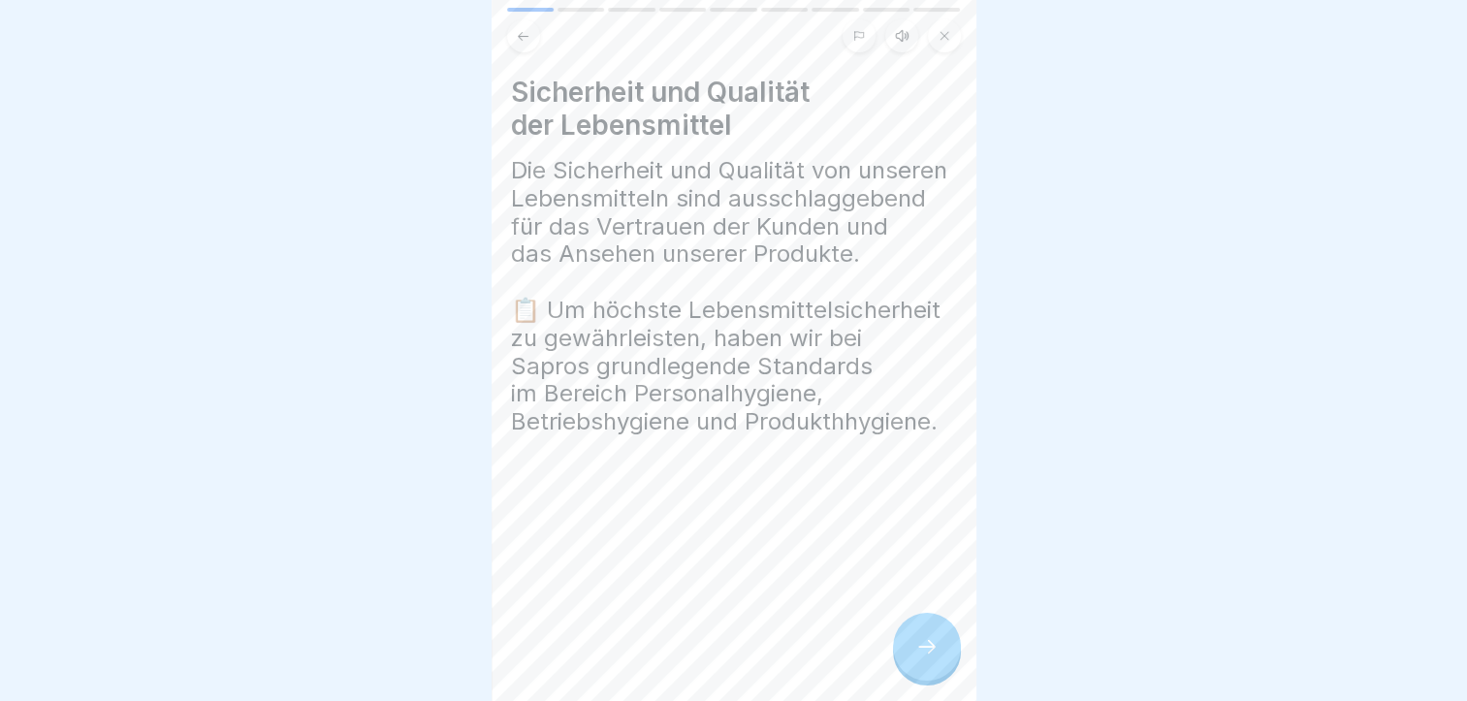
click at [913, 650] on div at bounding box center [927, 647] width 68 height 68
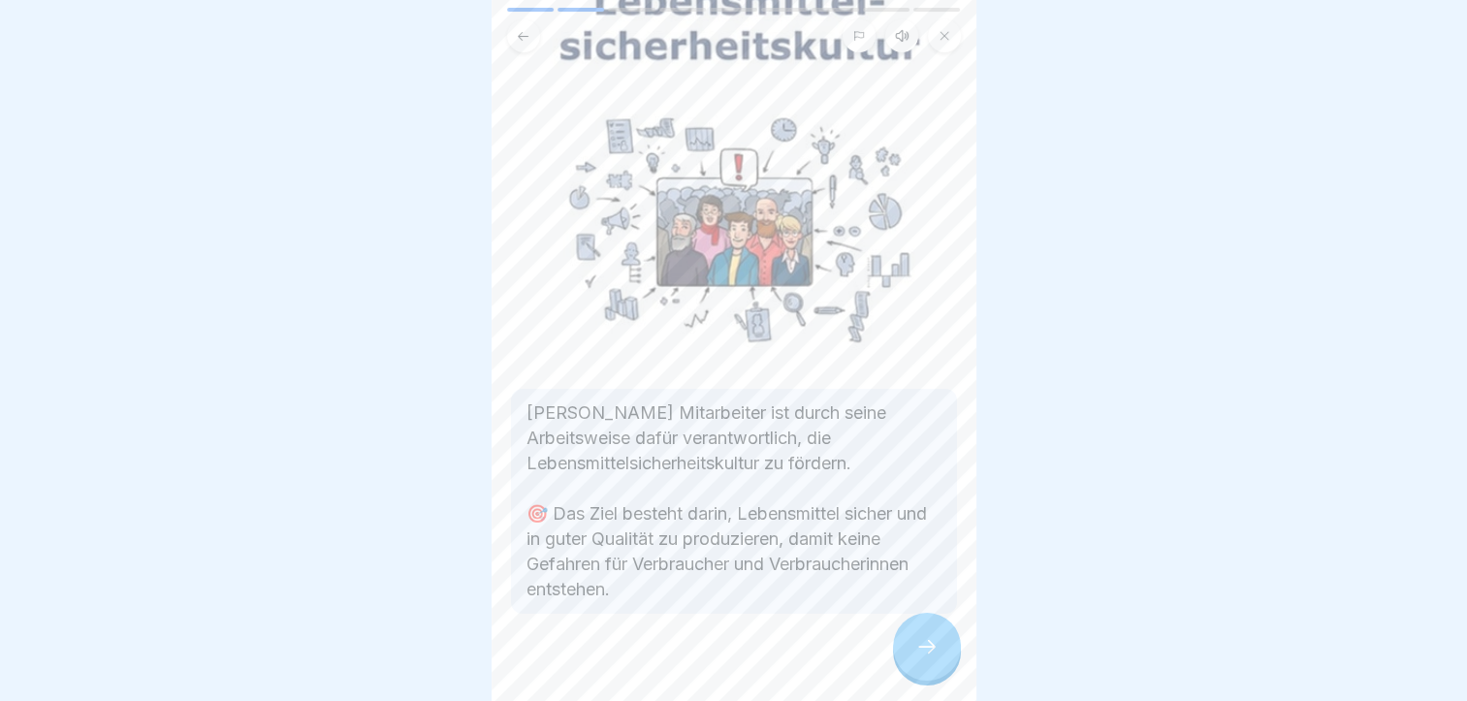
scroll to position [180, 0]
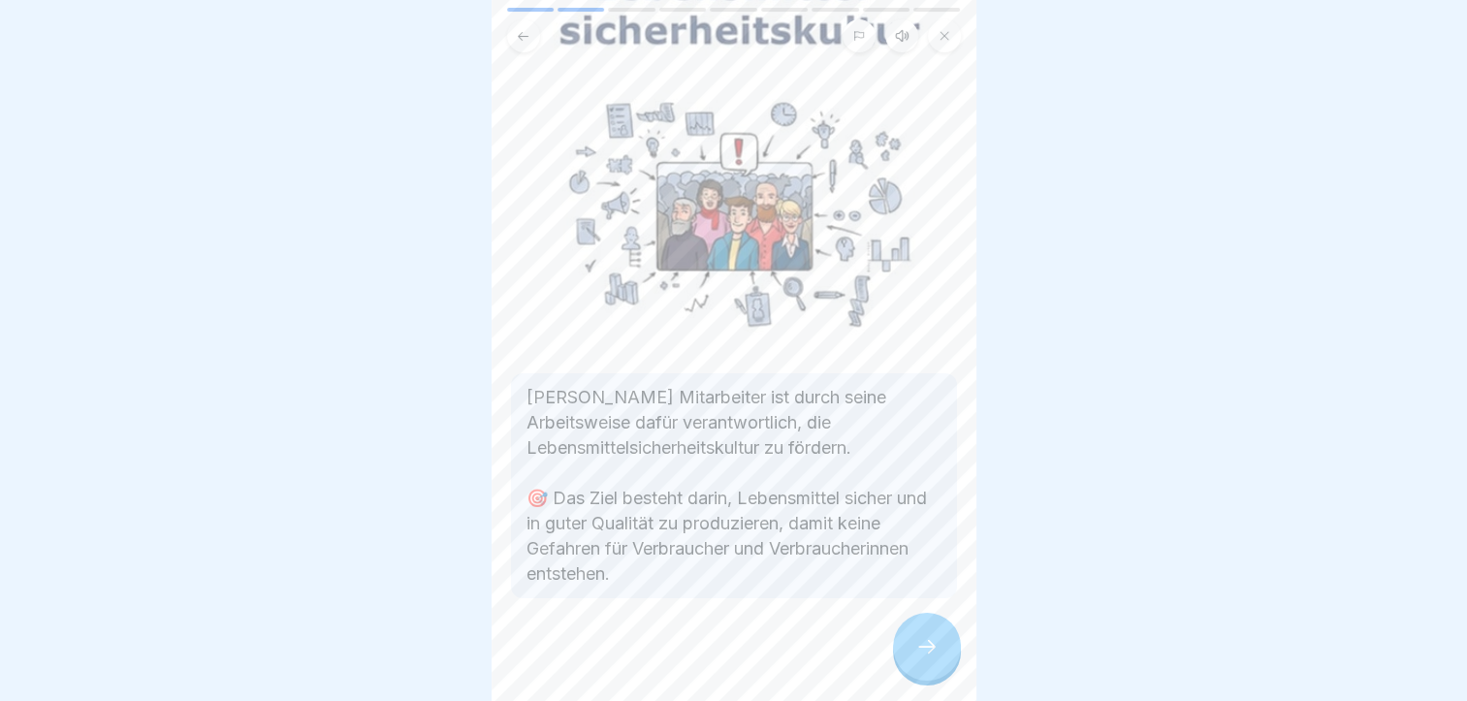
click at [912, 654] on div at bounding box center [927, 647] width 68 height 68
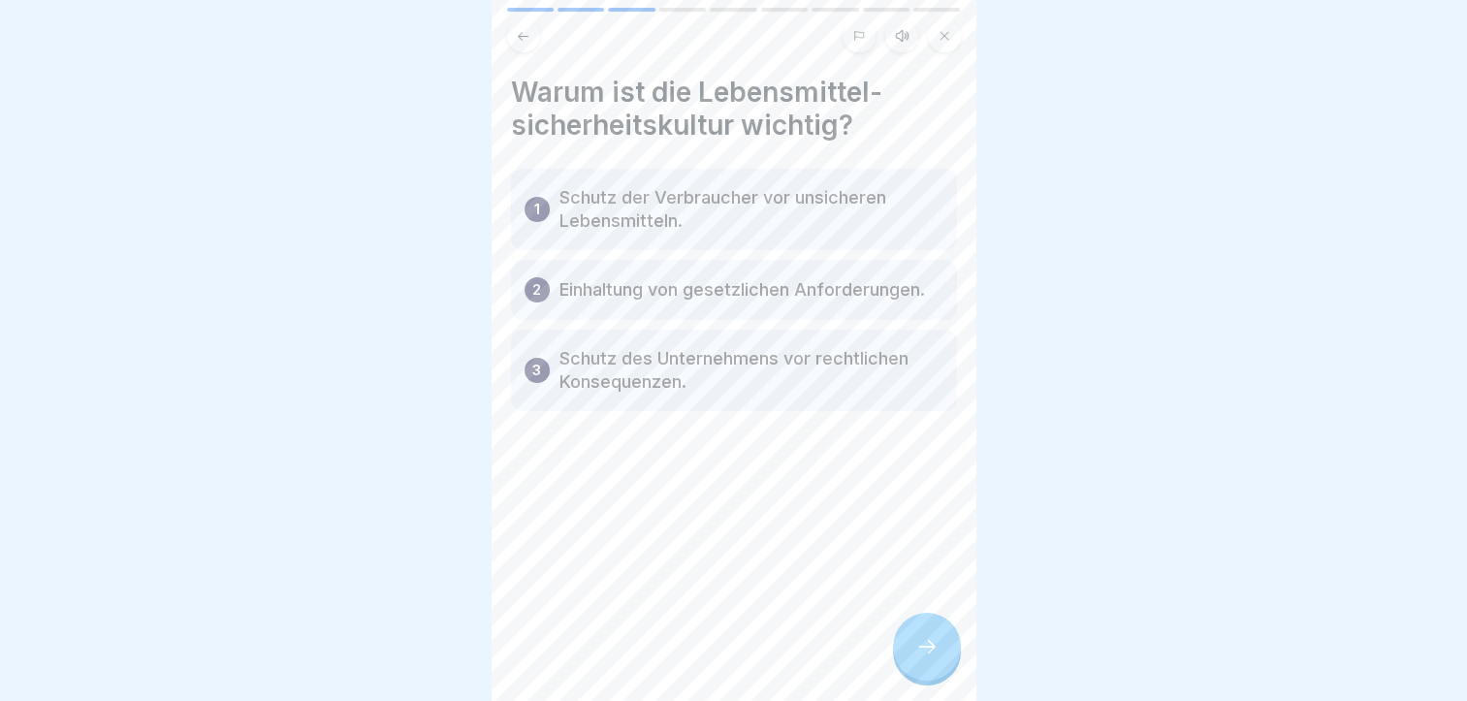
click at [929, 663] on div at bounding box center [927, 647] width 68 height 68
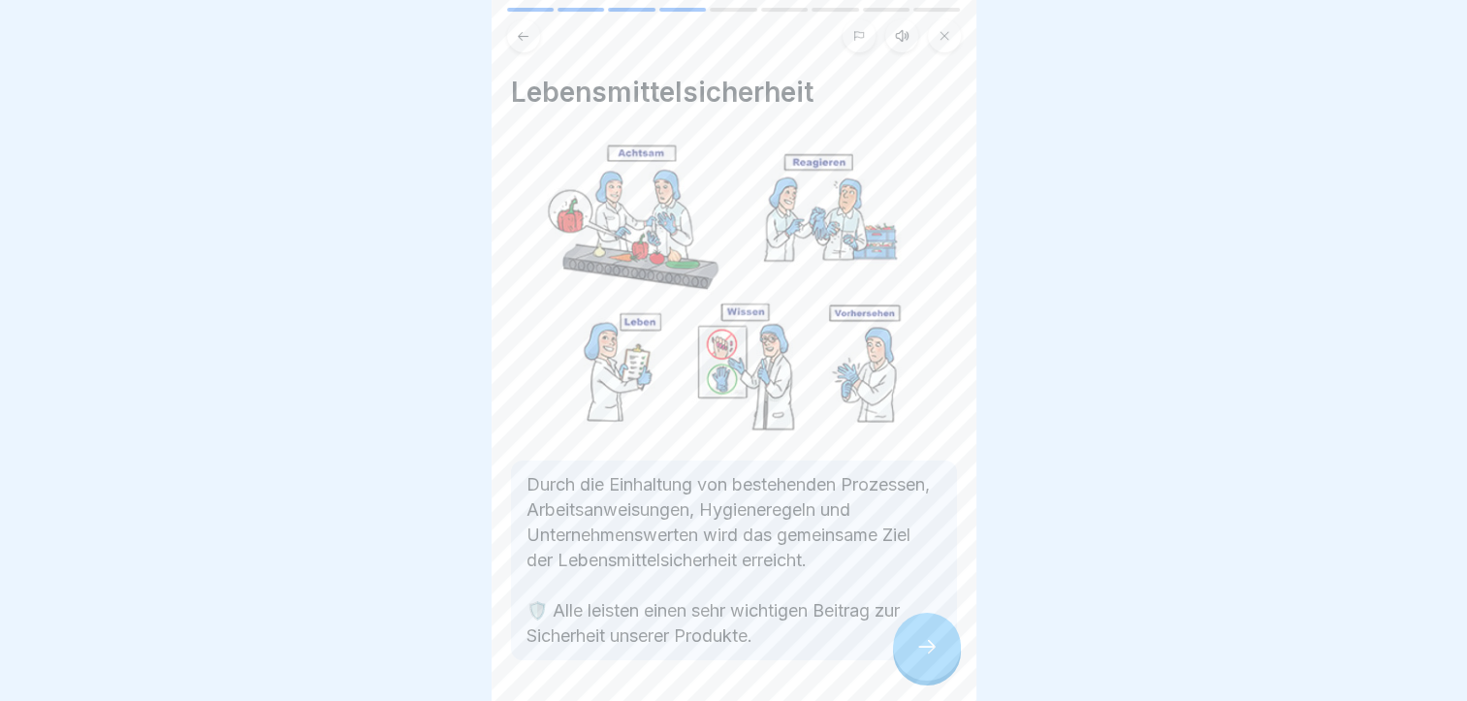
scroll to position [90, 0]
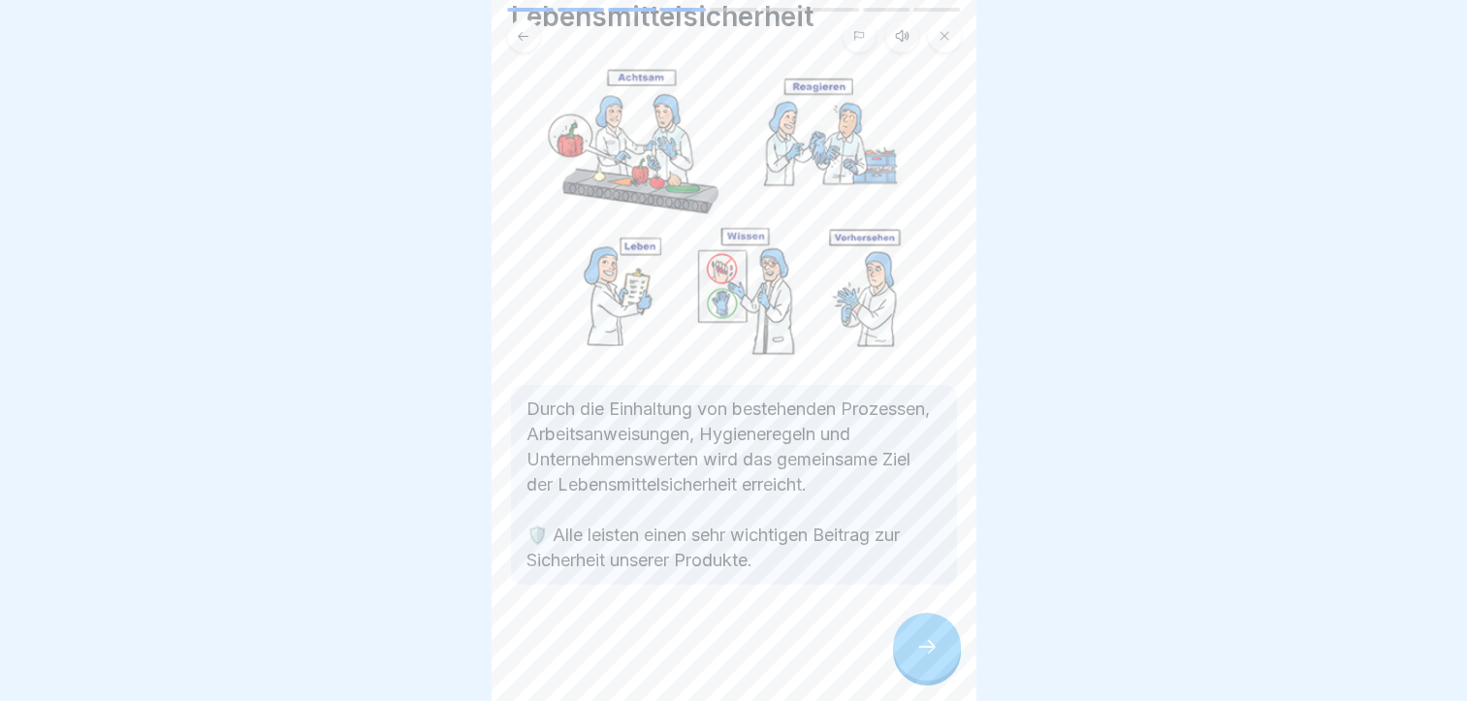
click at [916, 650] on icon at bounding box center [927, 646] width 23 height 23
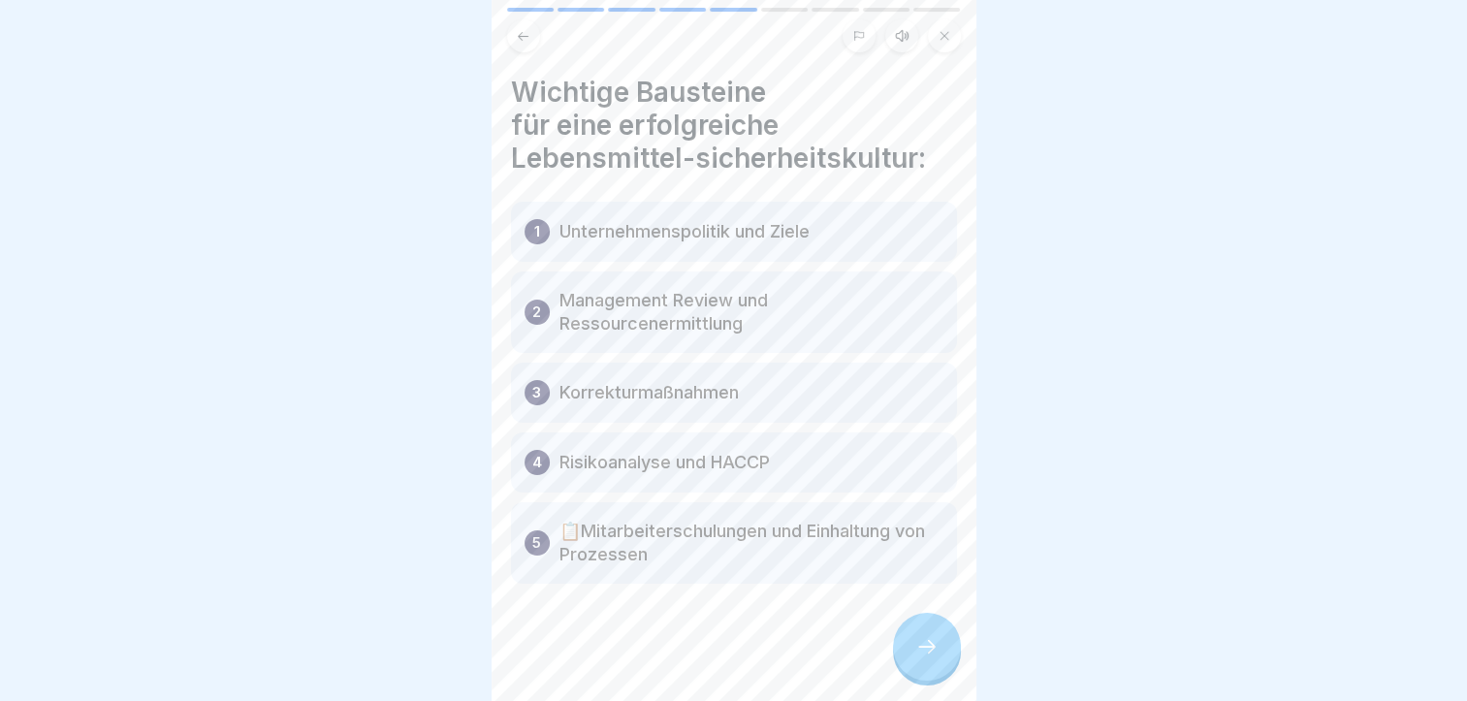
click at [925, 636] on div at bounding box center [927, 647] width 68 height 68
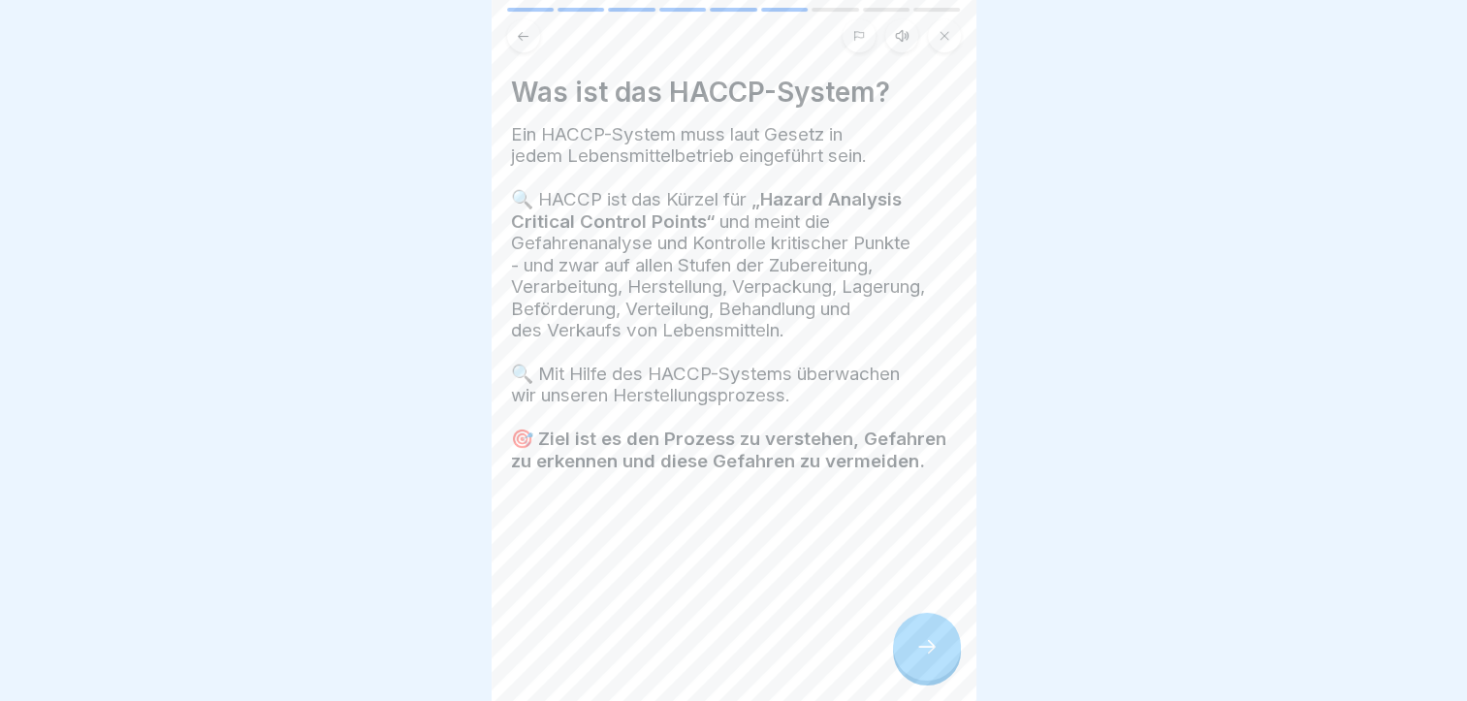
click at [923, 646] on icon at bounding box center [927, 646] width 23 height 23
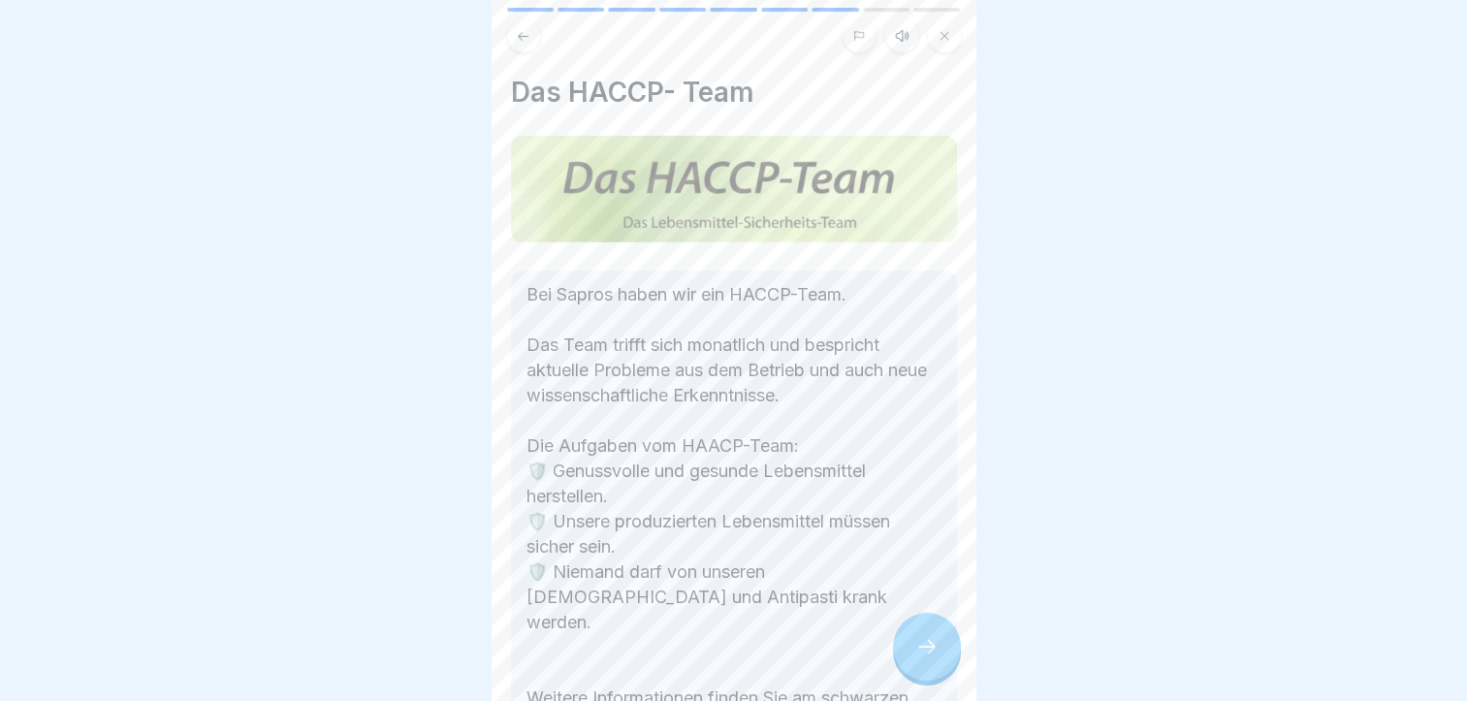
scroll to position [97, 0]
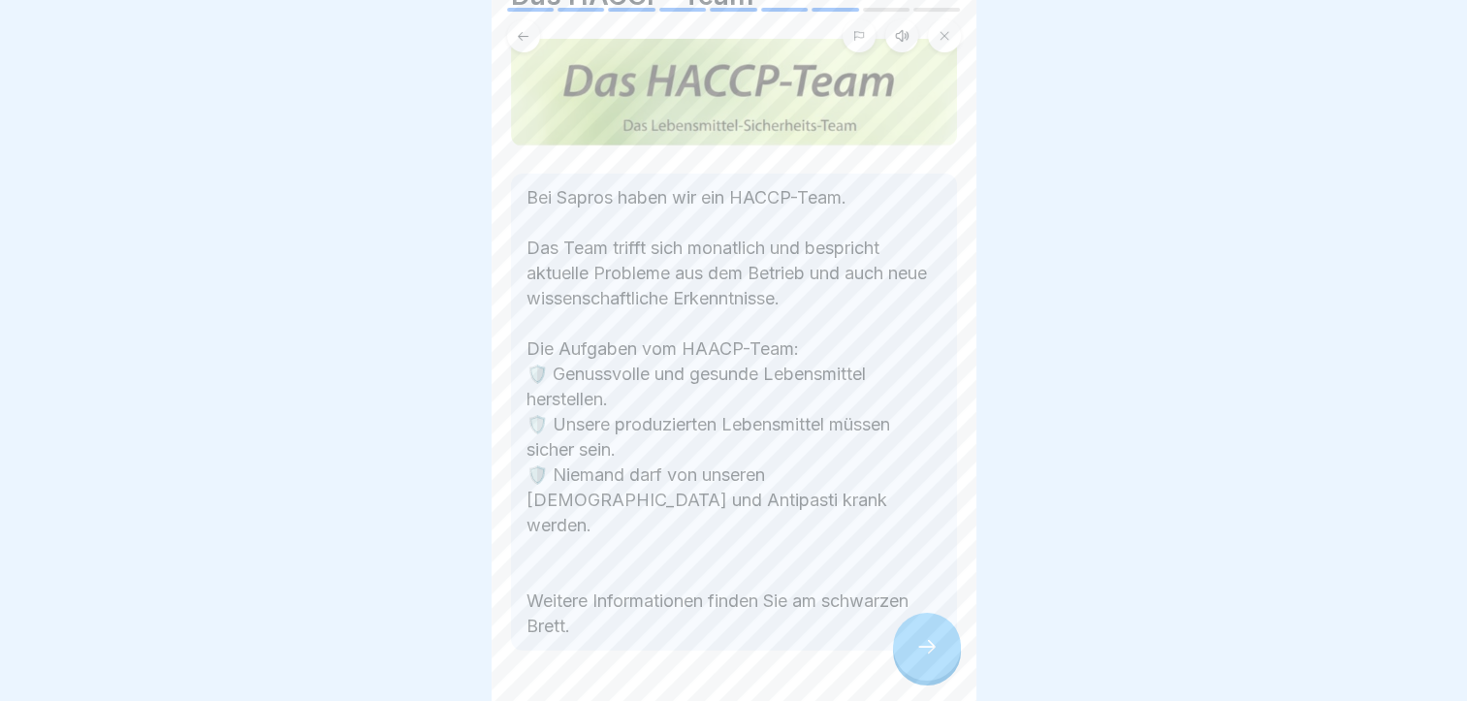
click at [930, 645] on icon at bounding box center [927, 646] width 23 height 23
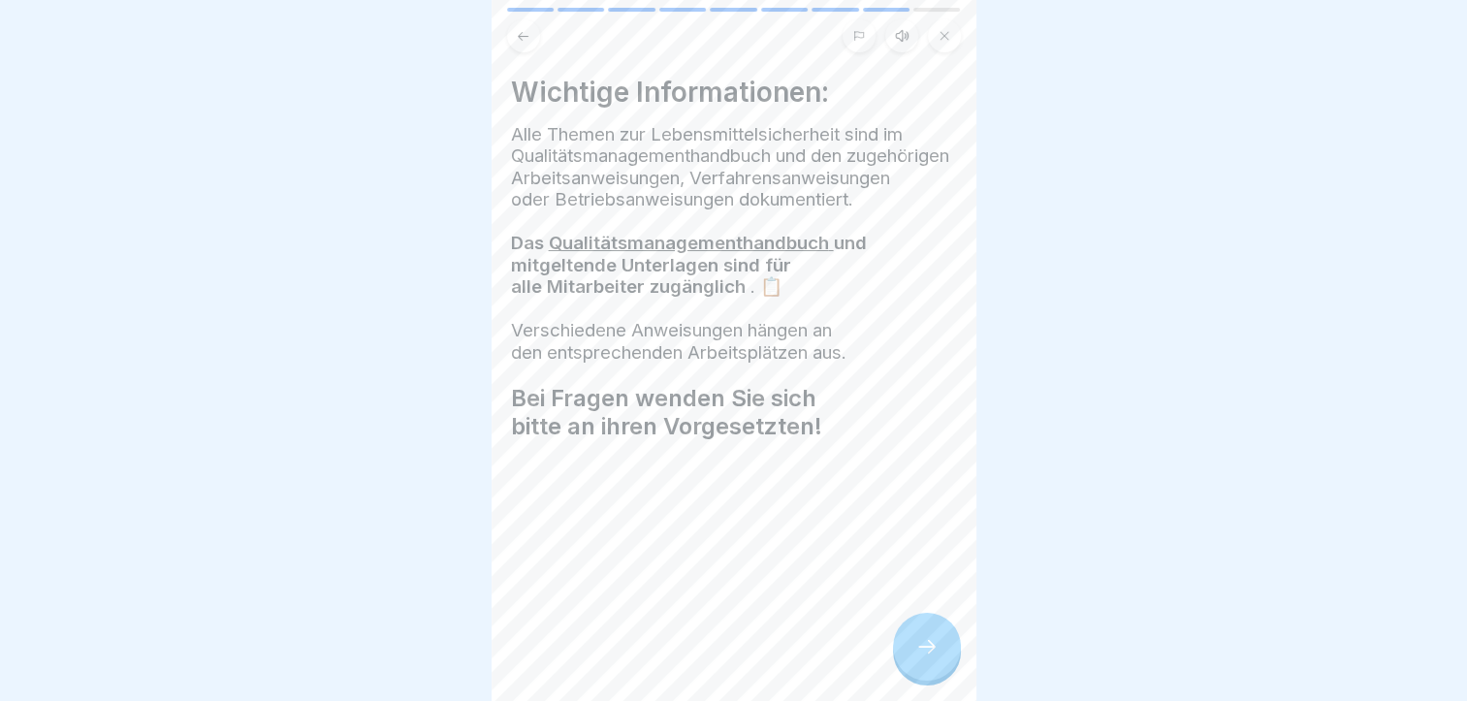
click at [903, 644] on div at bounding box center [927, 647] width 68 height 68
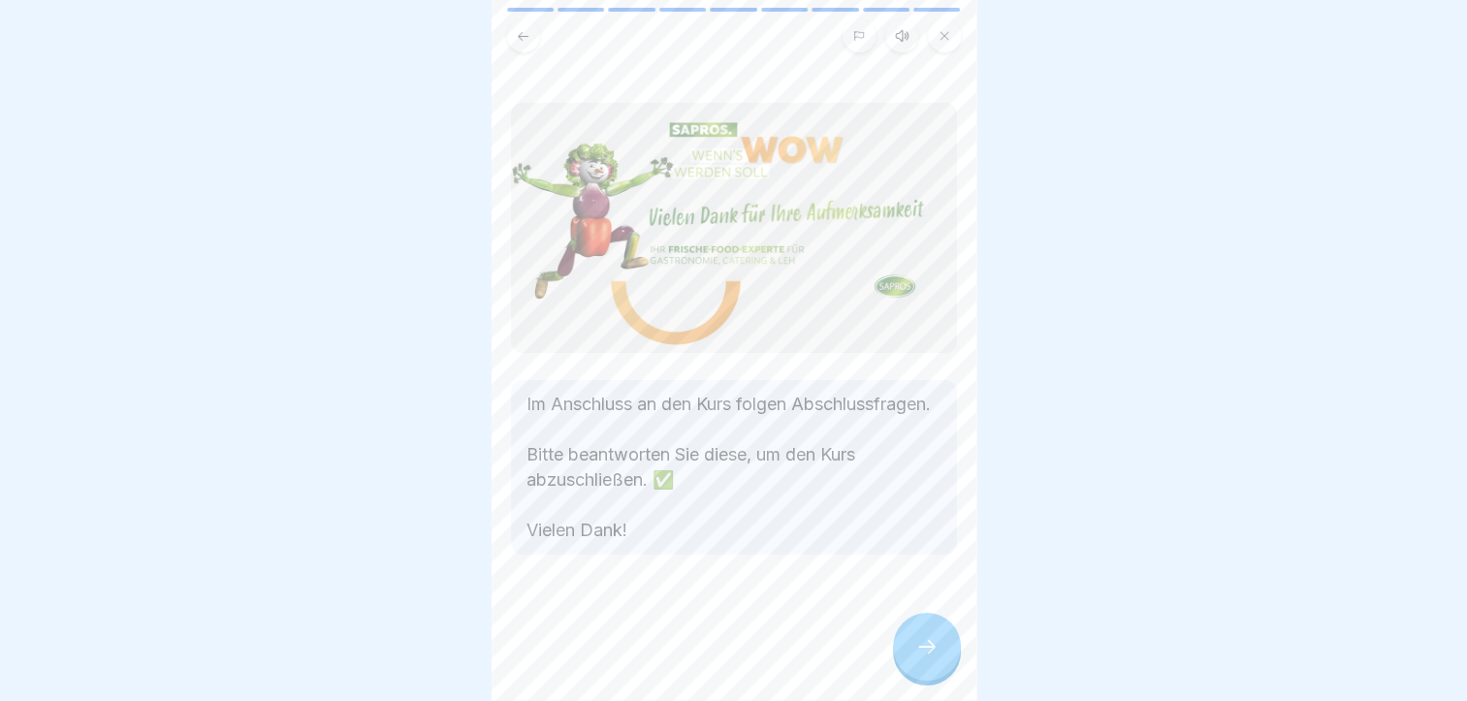
click at [903, 644] on div at bounding box center [927, 647] width 68 height 68
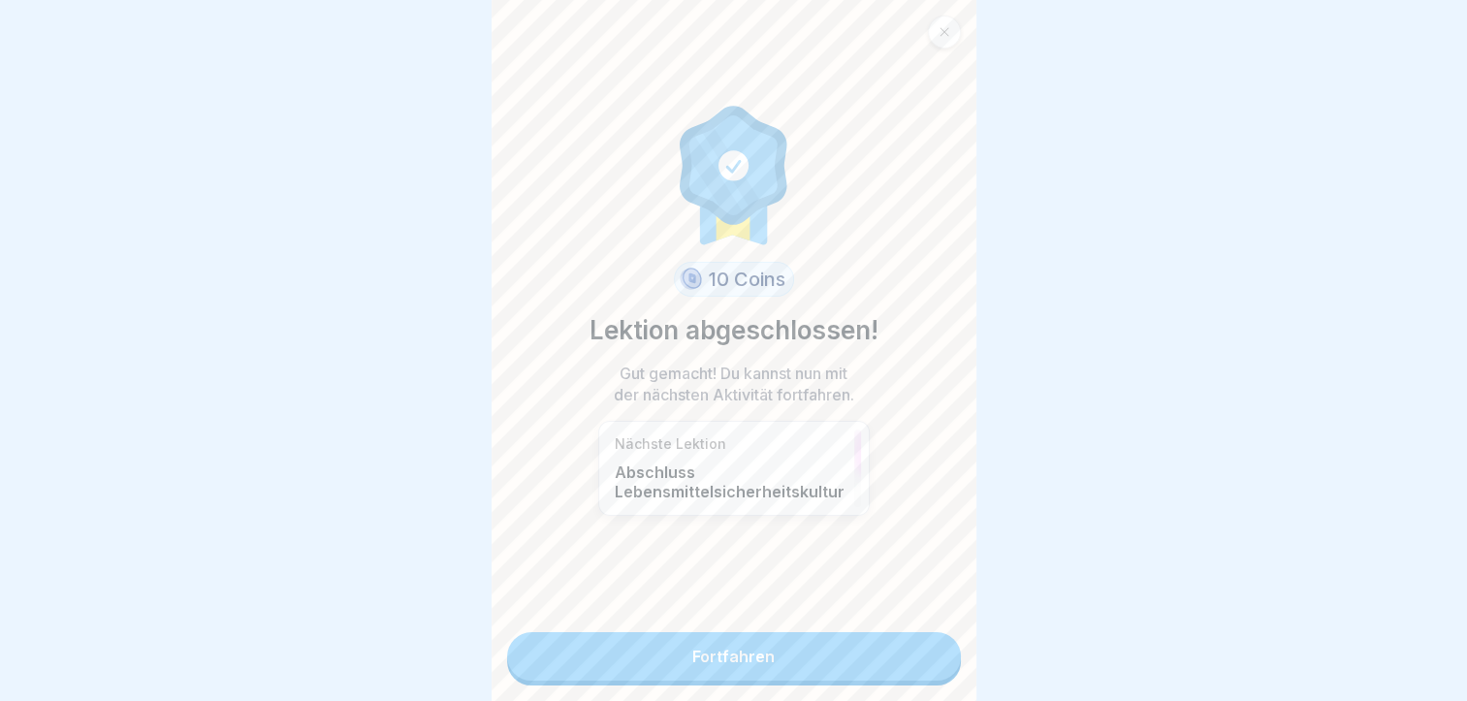
click at [903, 644] on link "Fortfahren" at bounding box center [734, 656] width 454 height 48
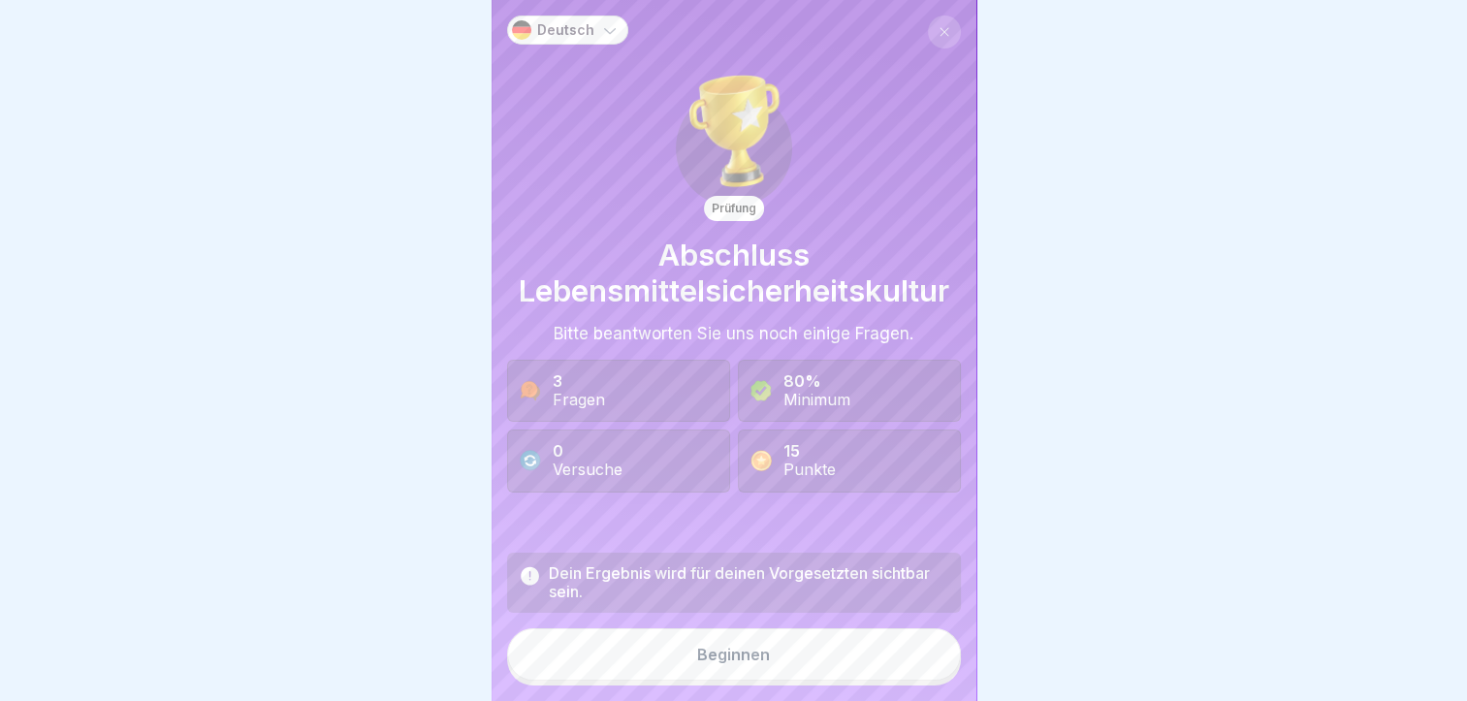
click at [903, 644] on div "Dein Ergebnis wird für deinen Vorgesetzten sichtbar sein. Beginnen" at bounding box center [734, 619] width 454 height 133
click at [718, 680] on button "Beginnen" at bounding box center [734, 655] width 454 height 52
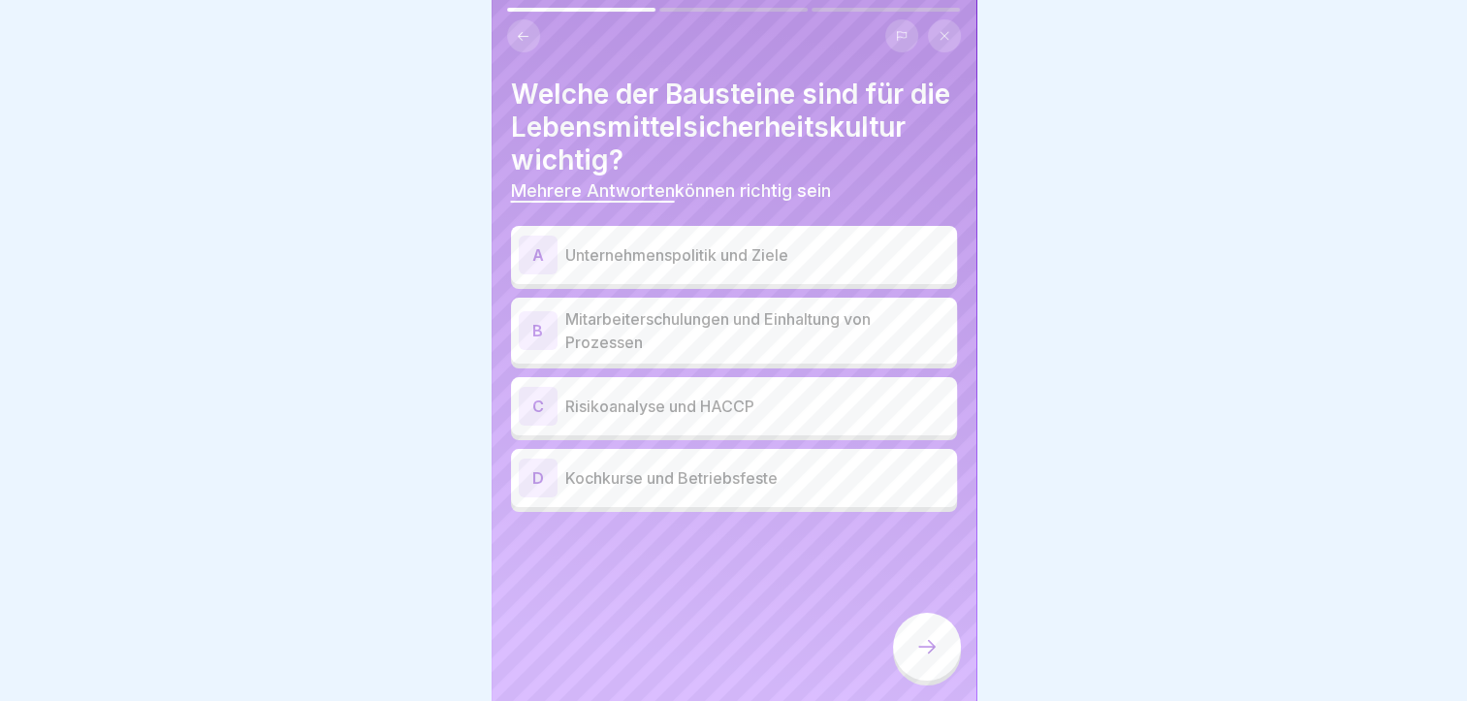
click at [741, 267] on p "Unternehmenspolitik und Ziele" at bounding box center [757, 254] width 384 height 23
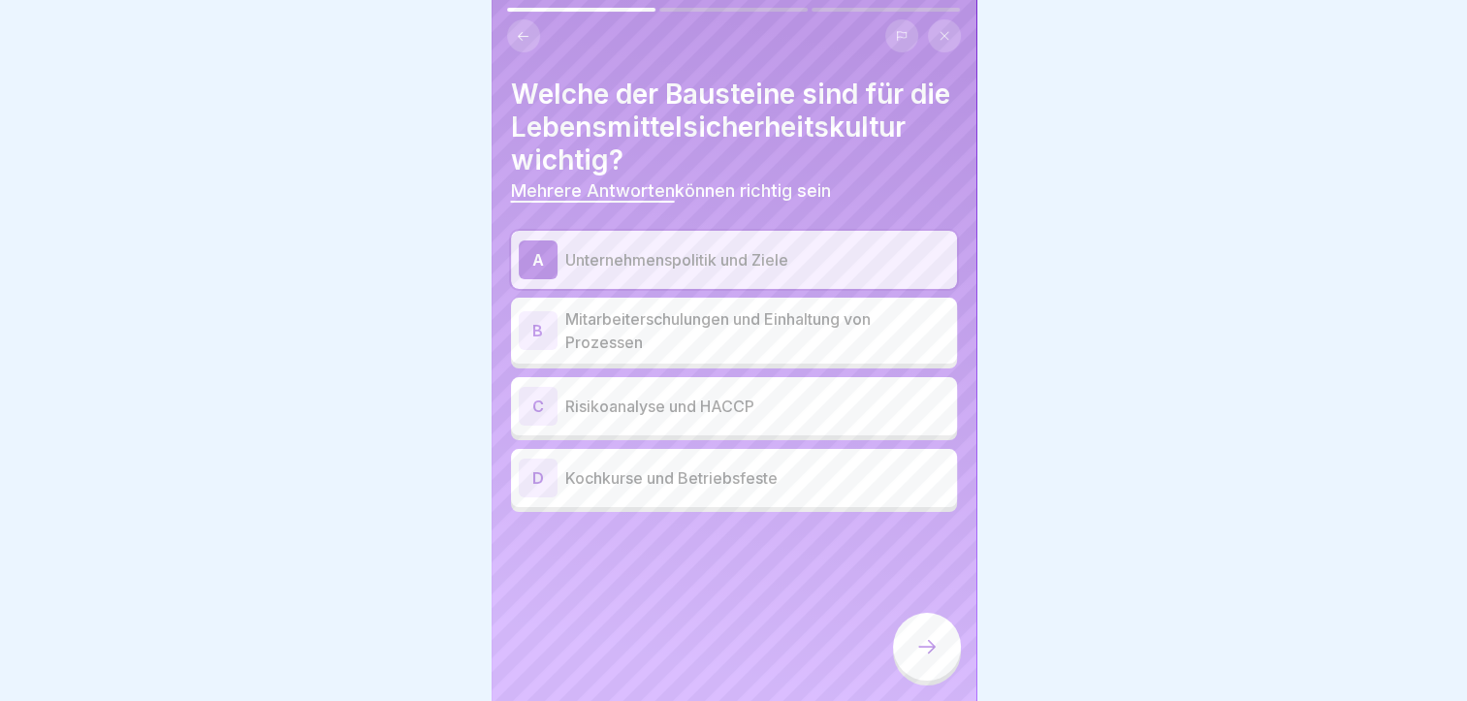
click at [765, 354] on p "Mitarbeiterschulungen und Einhaltung von Prozessen" at bounding box center [757, 330] width 384 height 47
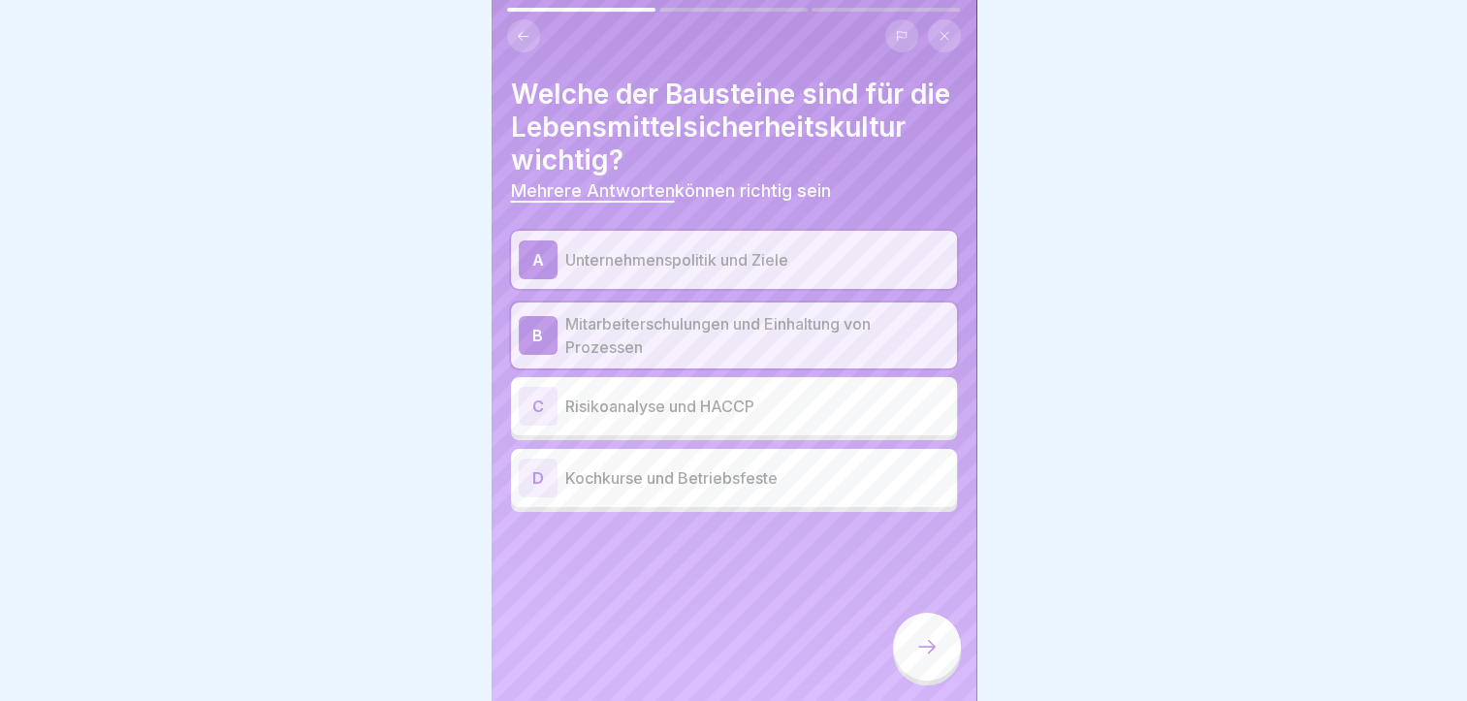
click at [745, 418] on p "Risikoanalyse und HACCP" at bounding box center [757, 406] width 384 height 23
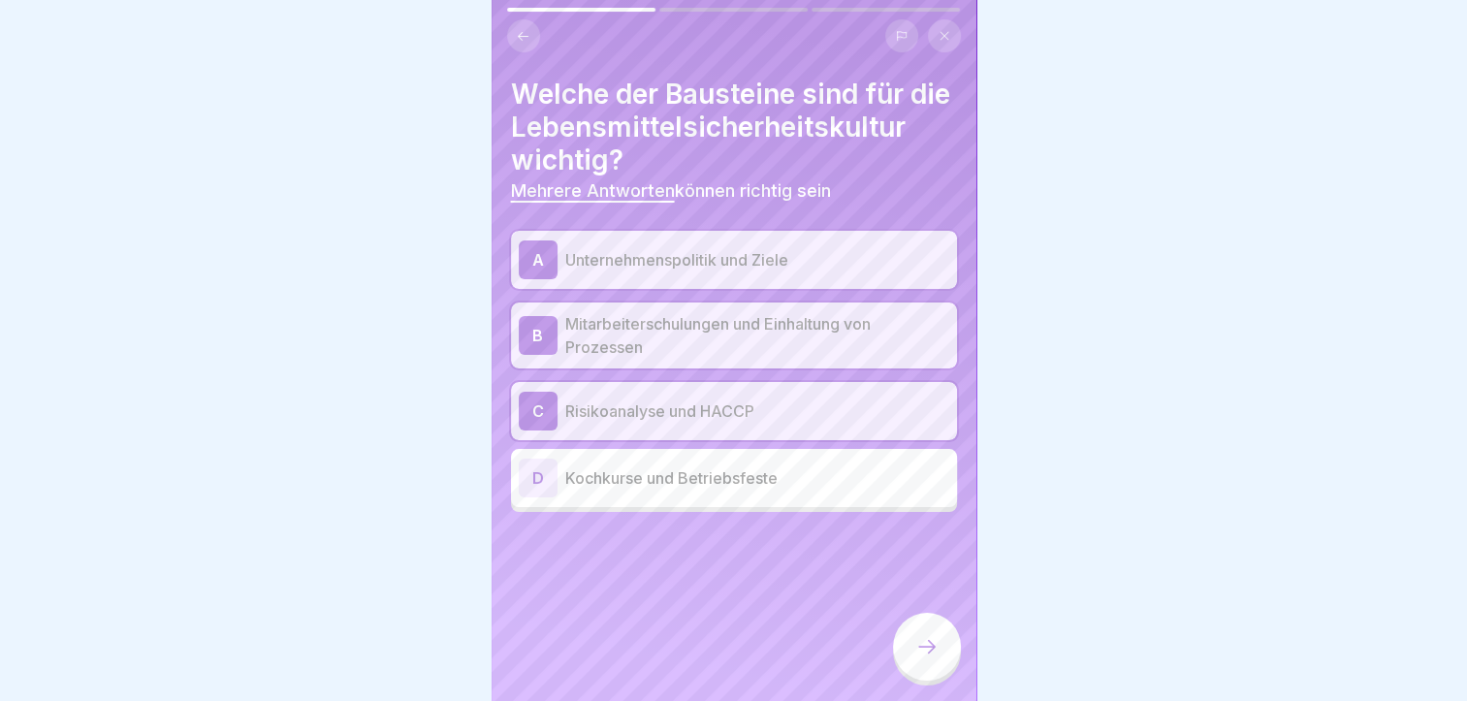
click at [926, 678] on div at bounding box center [927, 647] width 68 height 68
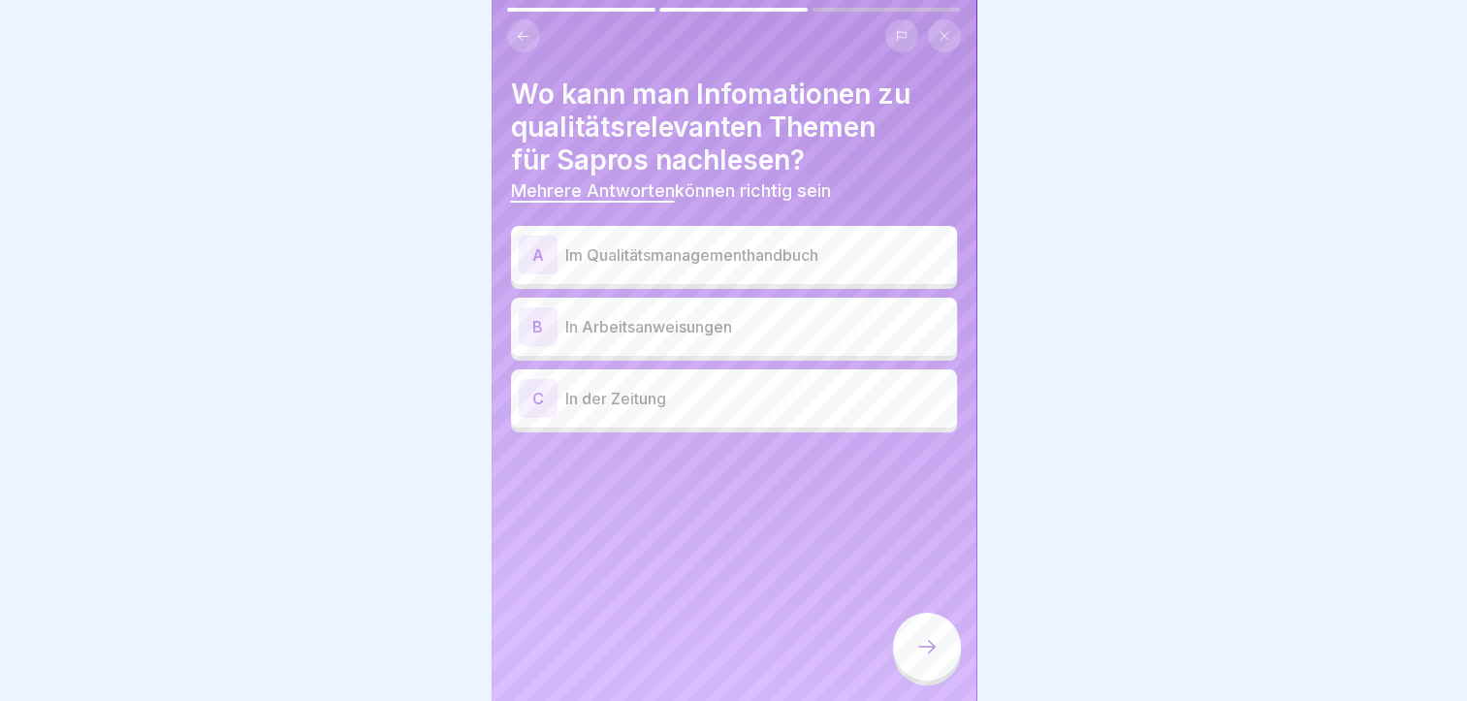
click at [722, 264] on p "Im Qualitätsmanagementhandbuch" at bounding box center [757, 254] width 384 height 23
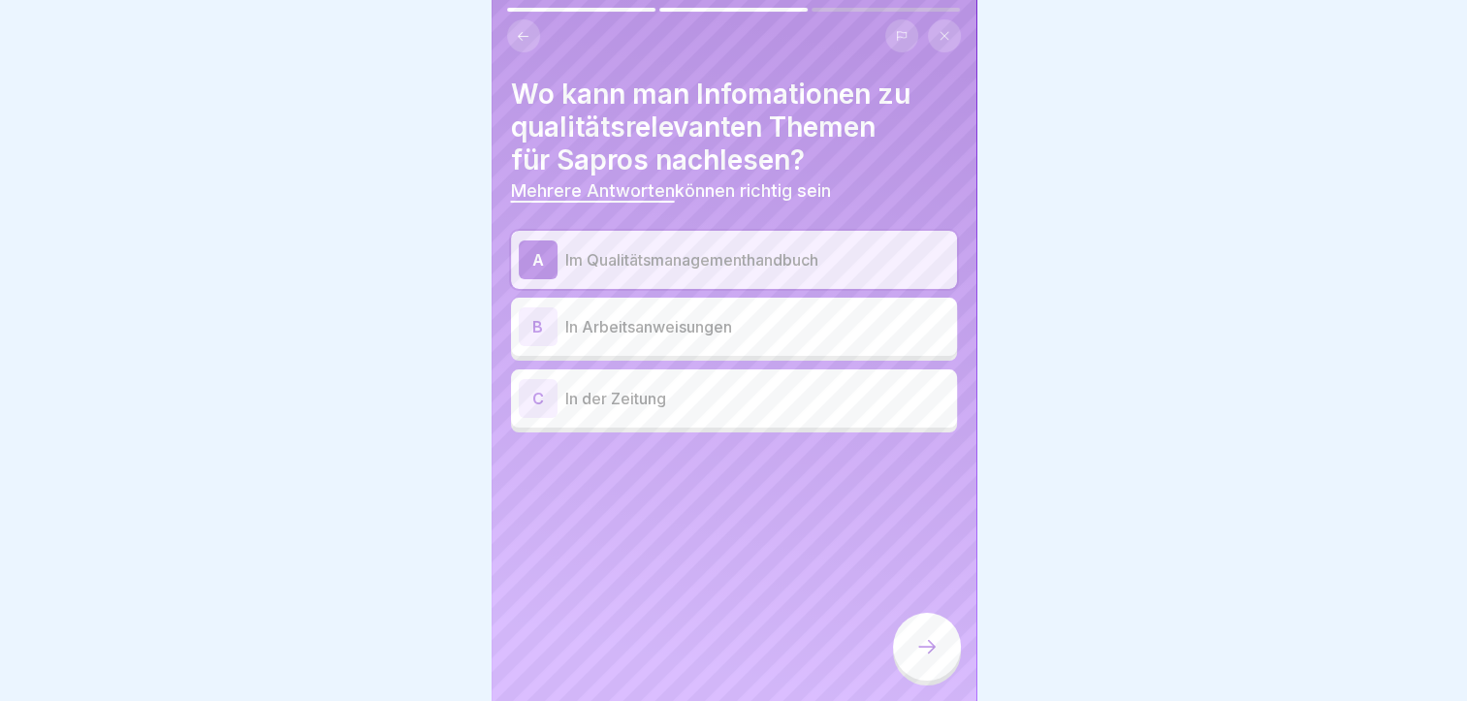
click at [722, 328] on p "In Arbeitsanweisungen" at bounding box center [757, 326] width 384 height 23
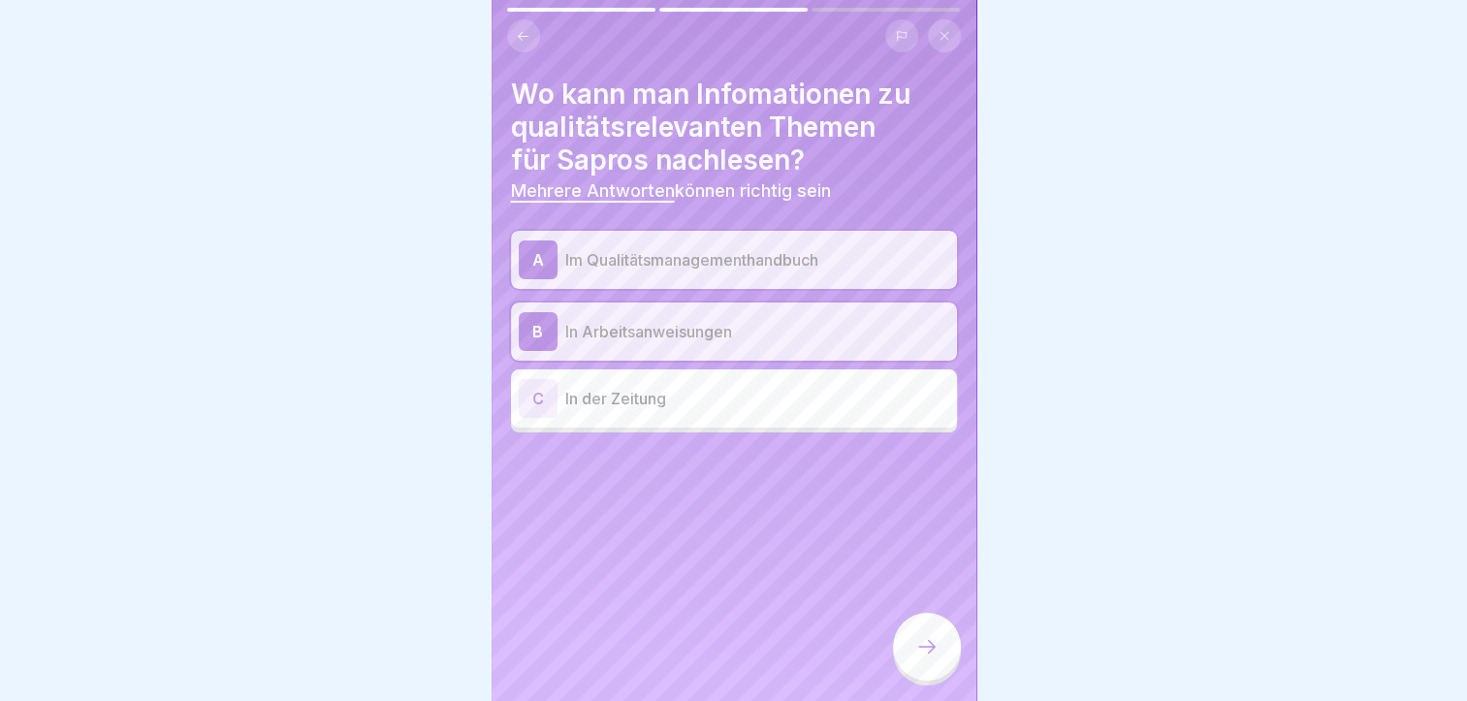
click at [922, 675] on div at bounding box center [927, 647] width 68 height 68
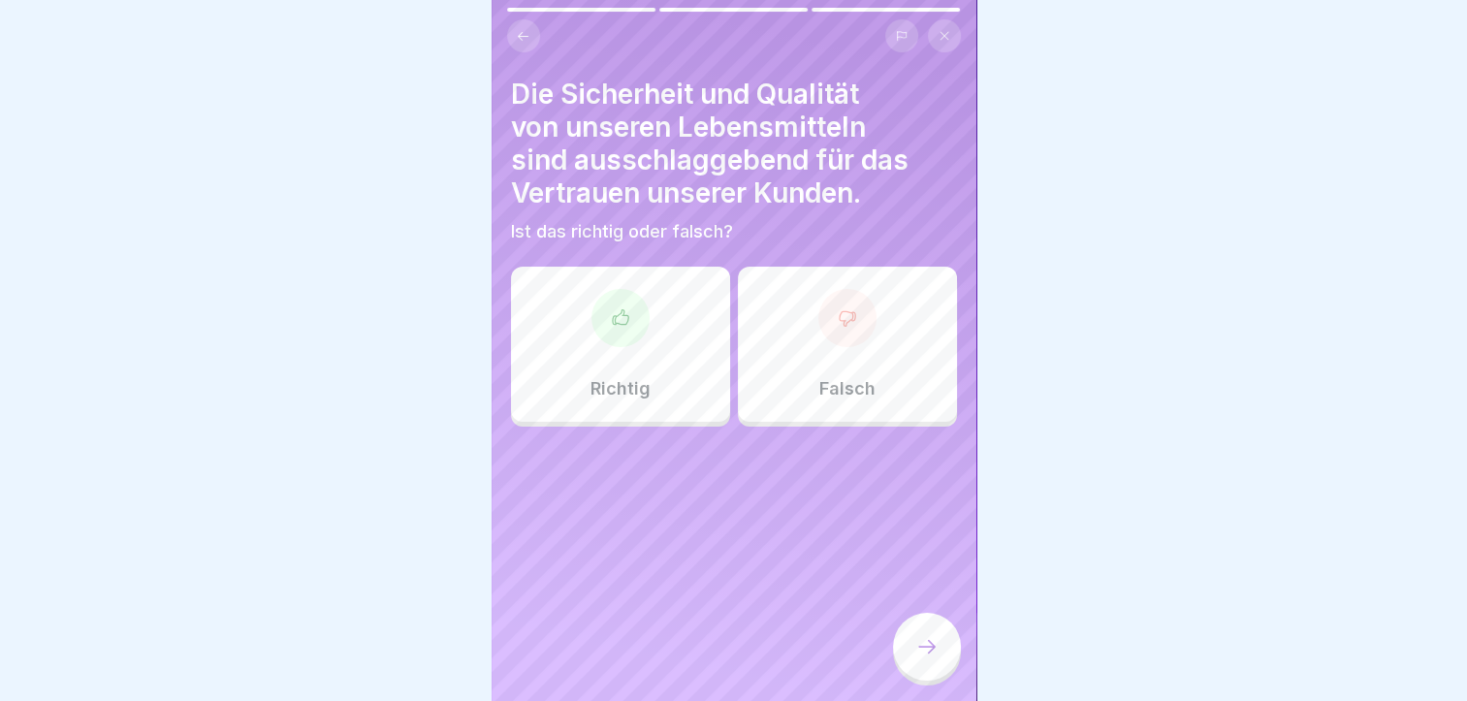
click at [648, 372] on div "Richtig" at bounding box center [620, 344] width 219 height 155
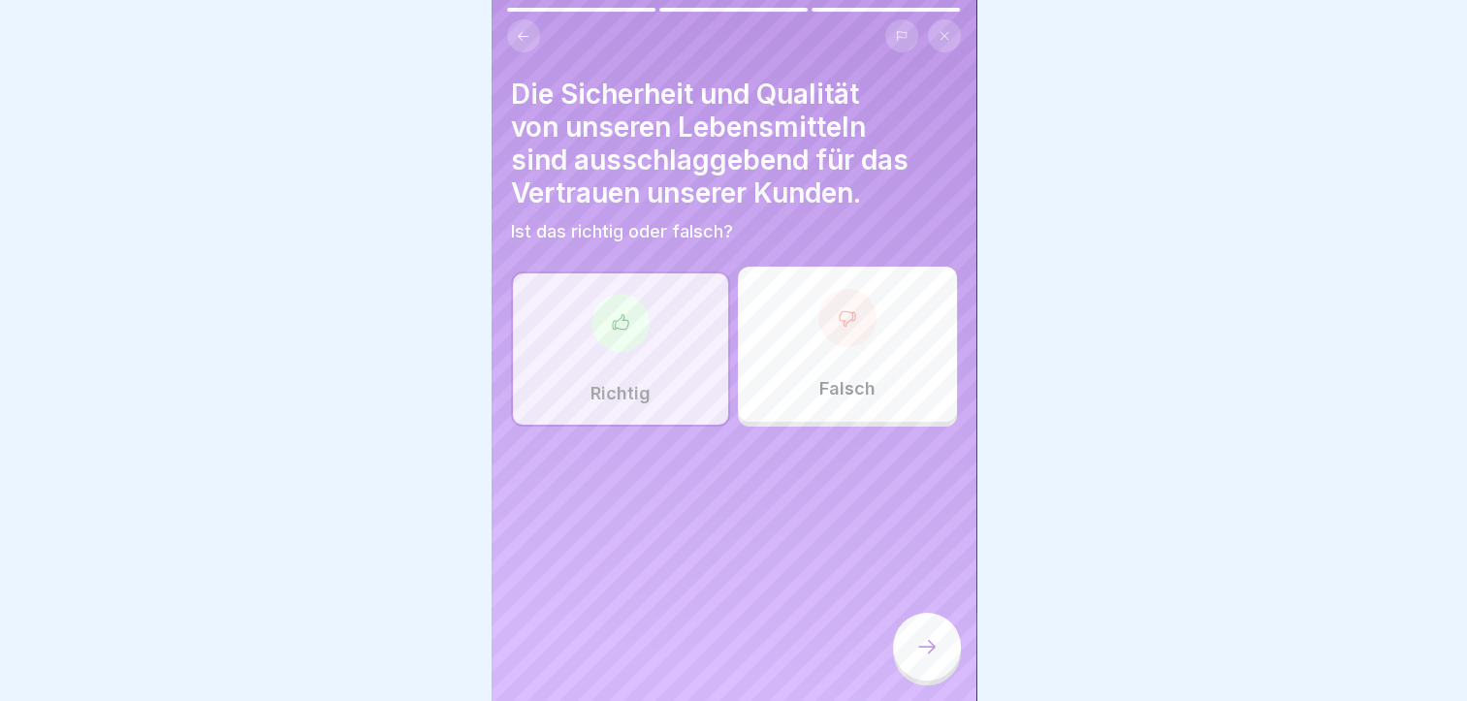
click at [908, 673] on div at bounding box center [927, 647] width 68 height 68
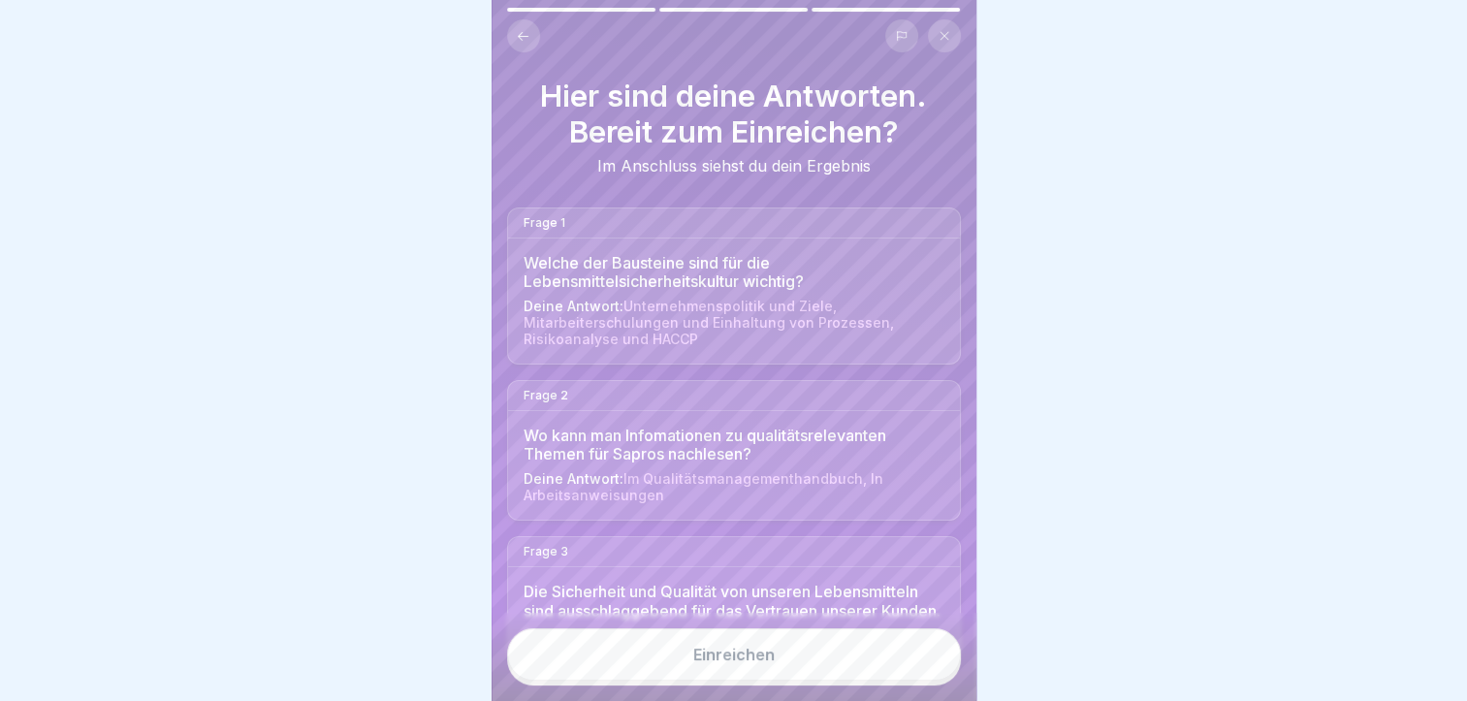
click at [911, 667] on button "Einreichen" at bounding box center [734, 655] width 454 height 52
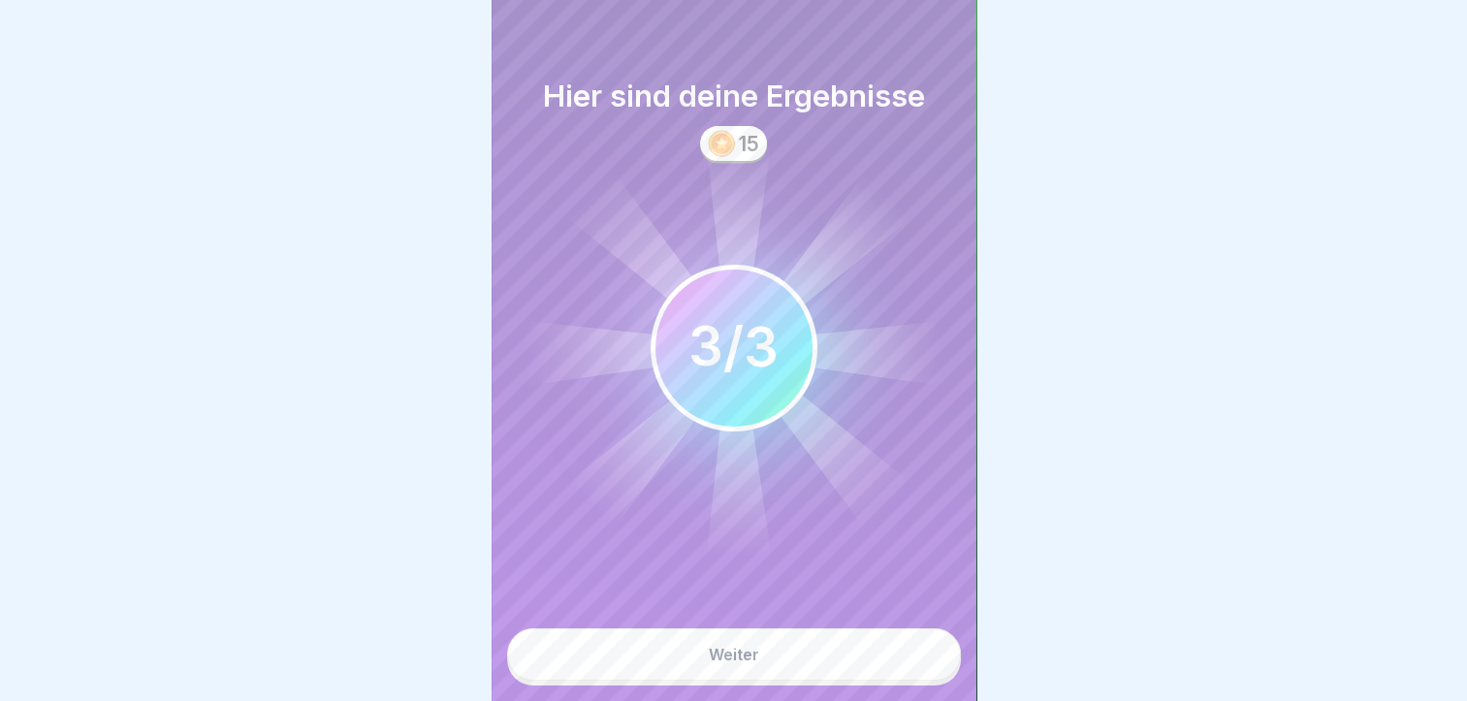
click at [911, 667] on button "Weiter" at bounding box center [734, 655] width 454 height 52
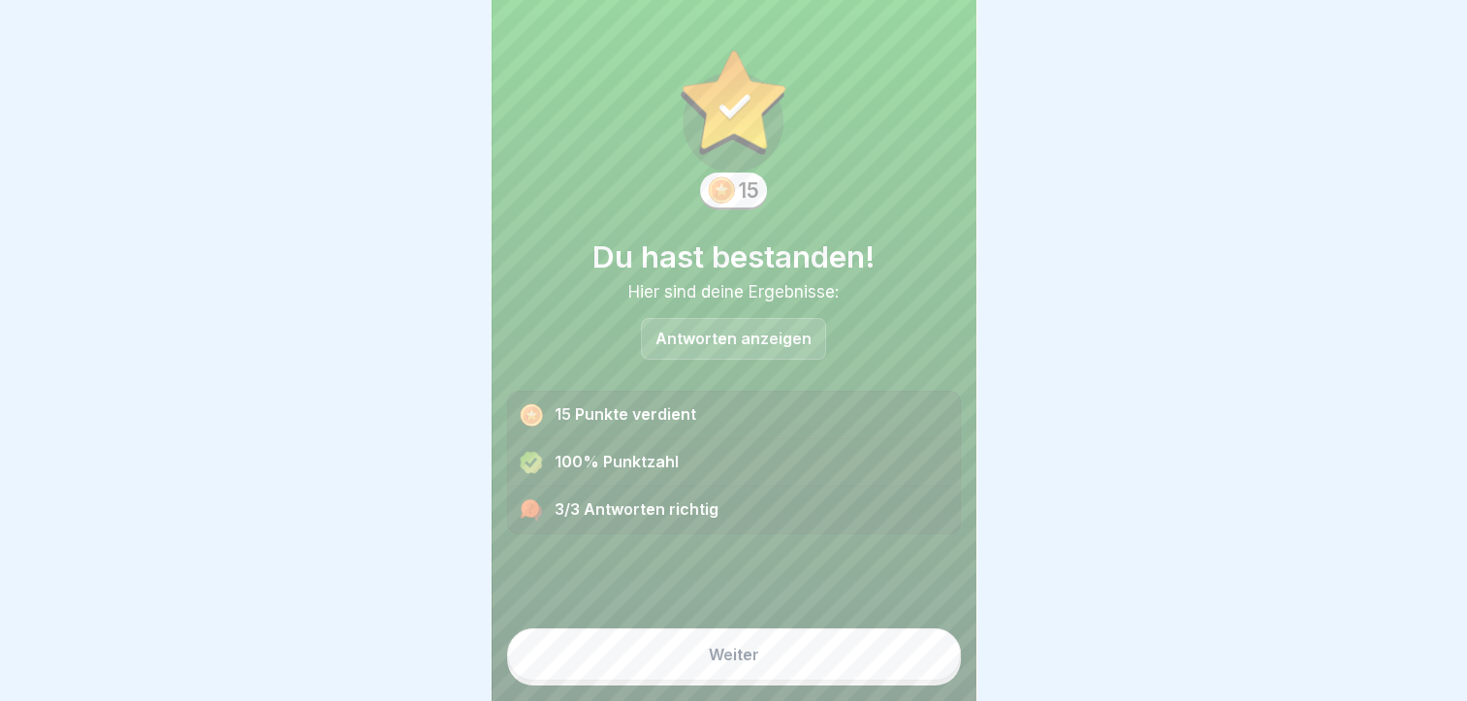
click at [911, 667] on button "Weiter" at bounding box center [734, 655] width 454 height 52
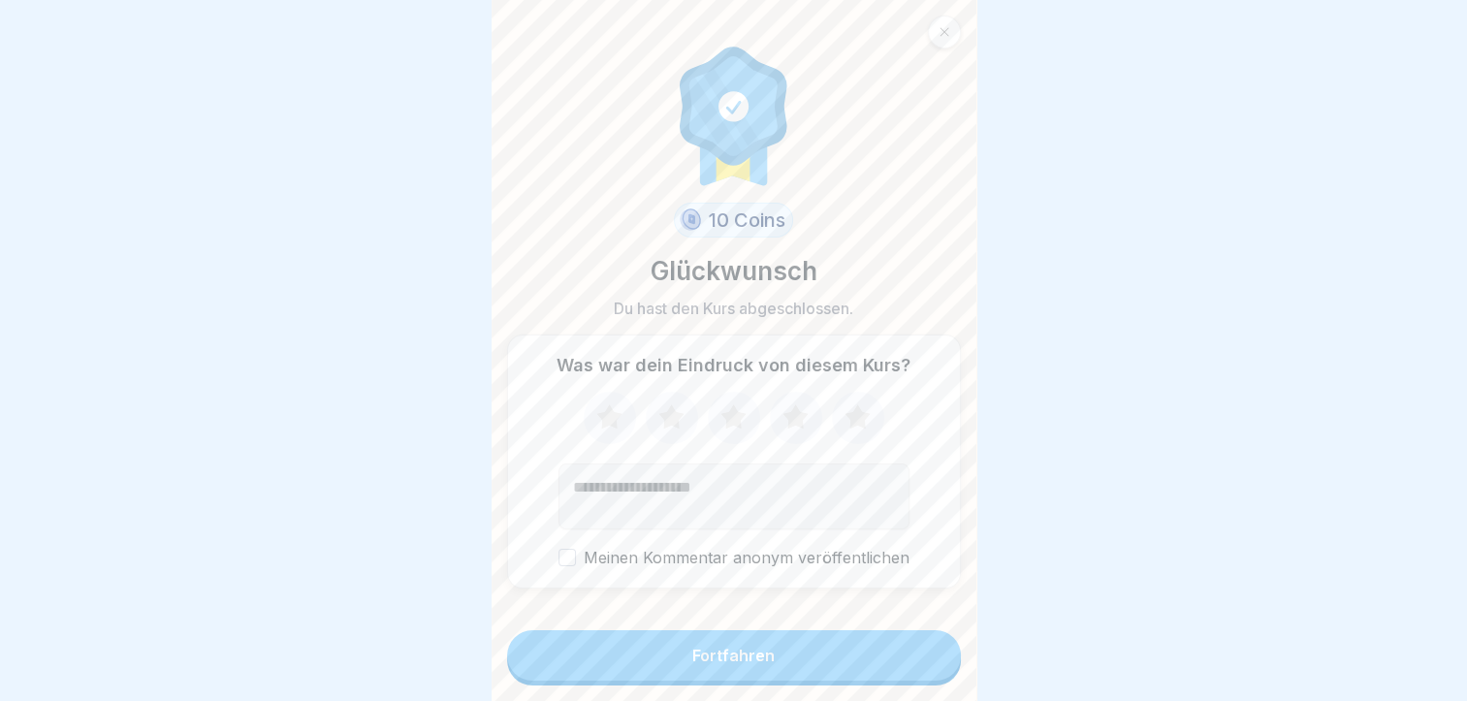
click at [911, 667] on button "Fortfahren" at bounding box center [734, 655] width 454 height 50
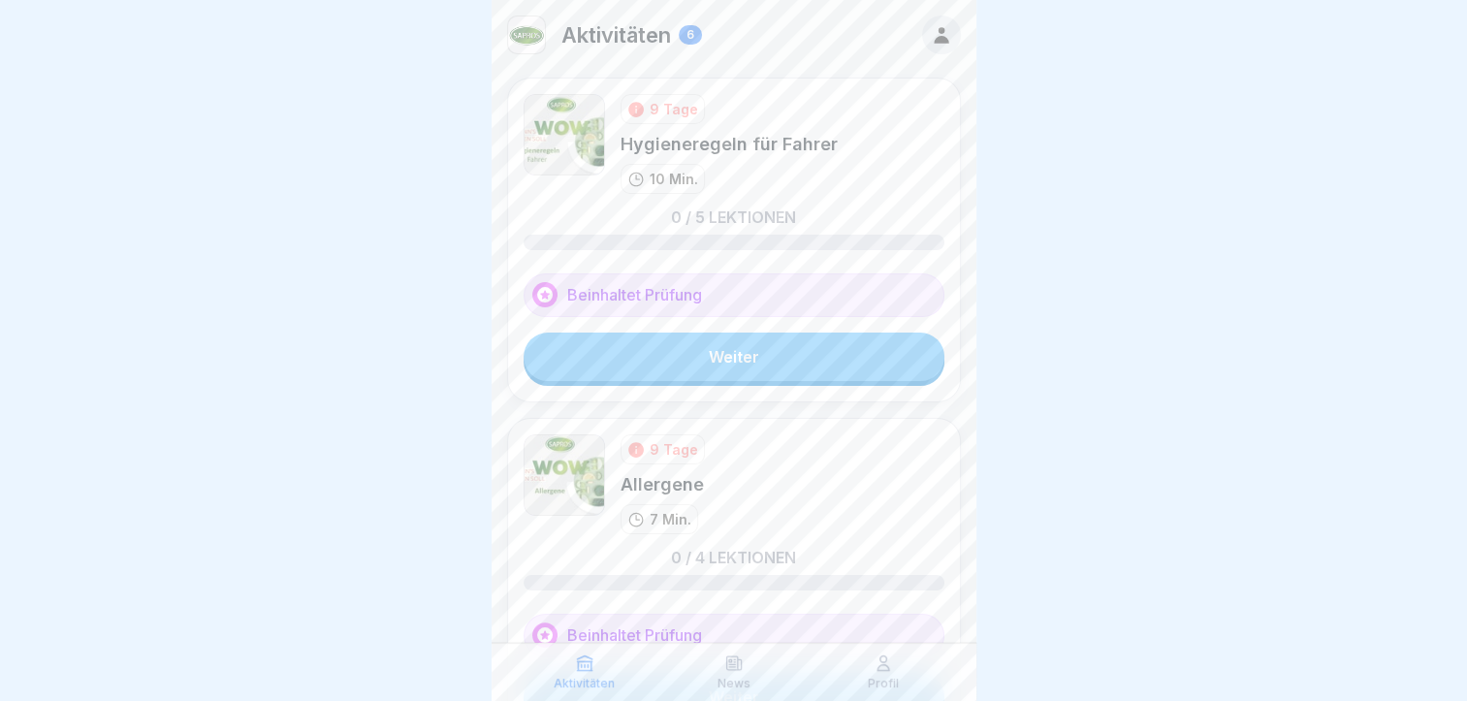
click at [713, 339] on link "Weiter" at bounding box center [734, 357] width 421 height 48
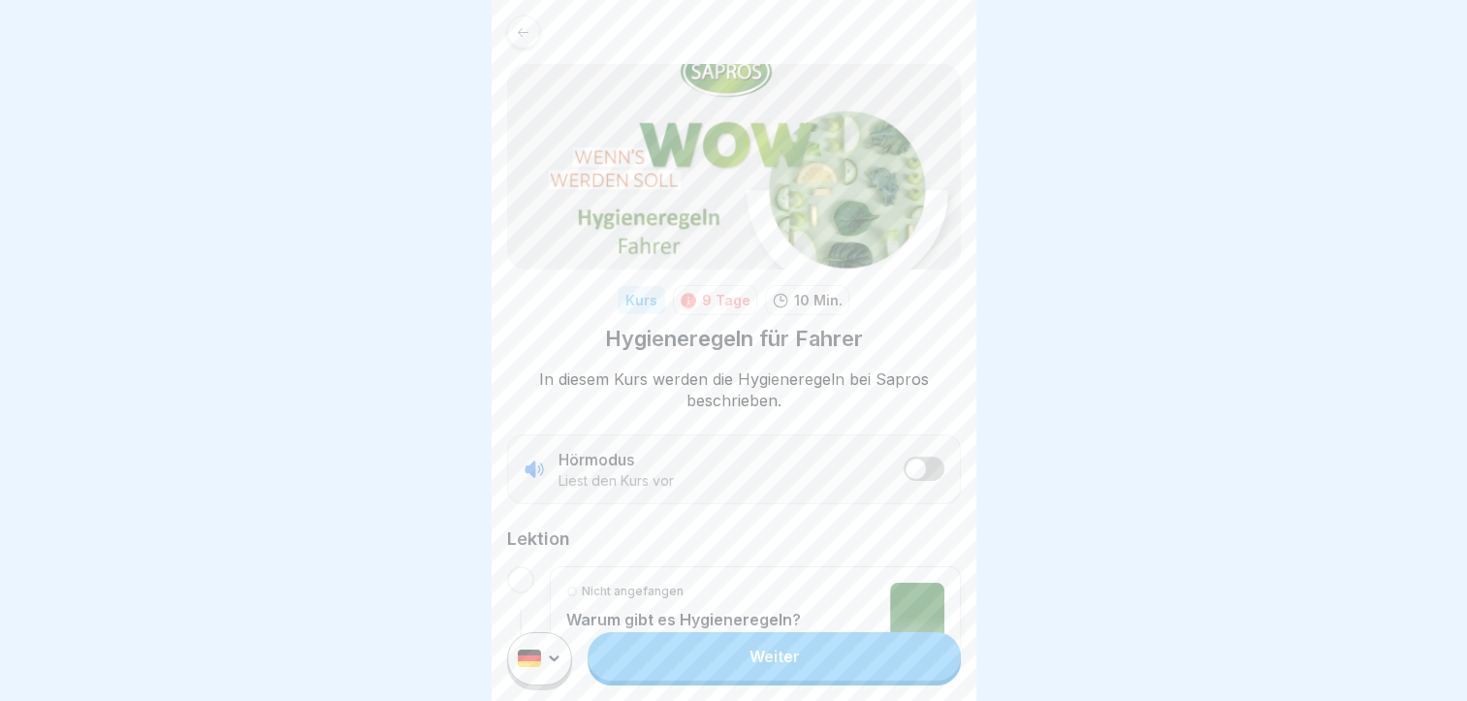
scroll to position [97, 0]
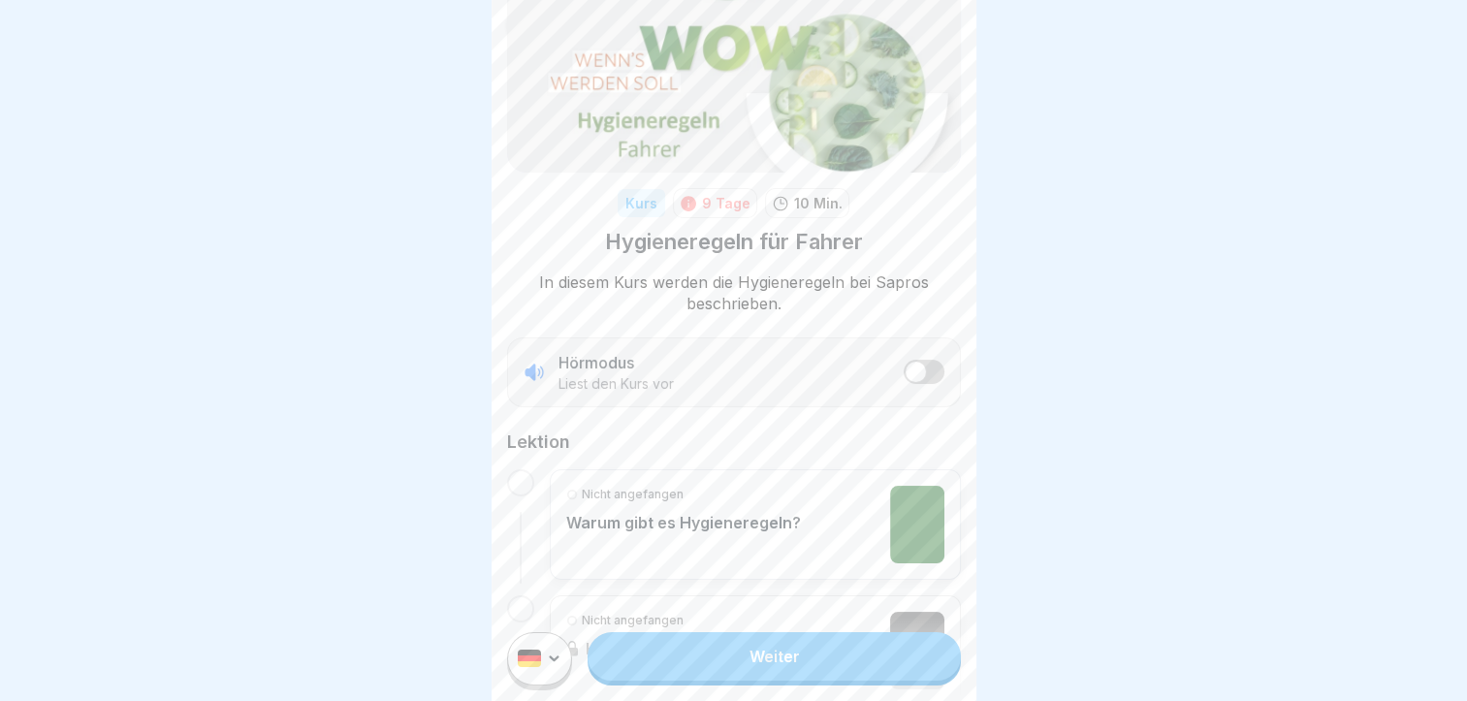
click at [742, 665] on link "Weiter" at bounding box center [774, 656] width 372 height 48
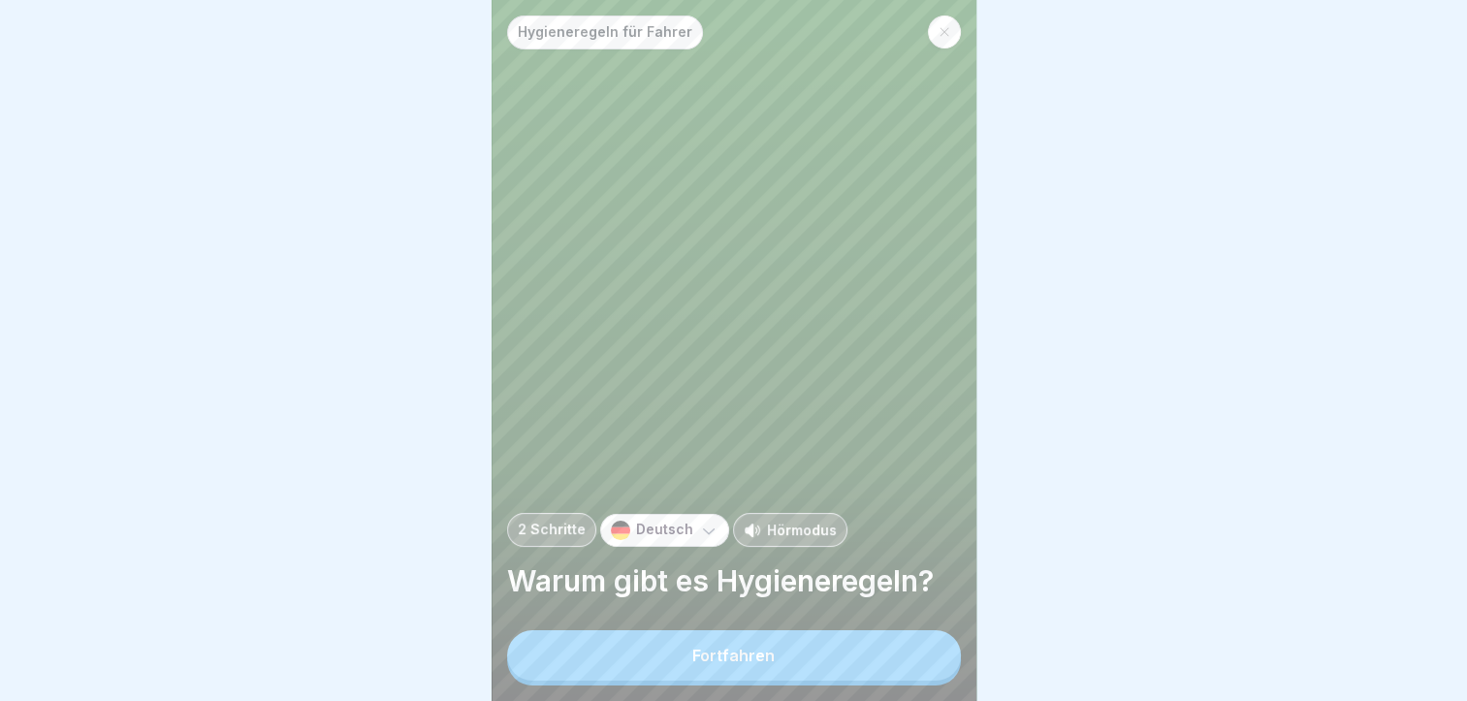
scroll to position [15, 0]
click at [717, 665] on button "Fortfahren" at bounding box center [734, 655] width 454 height 50
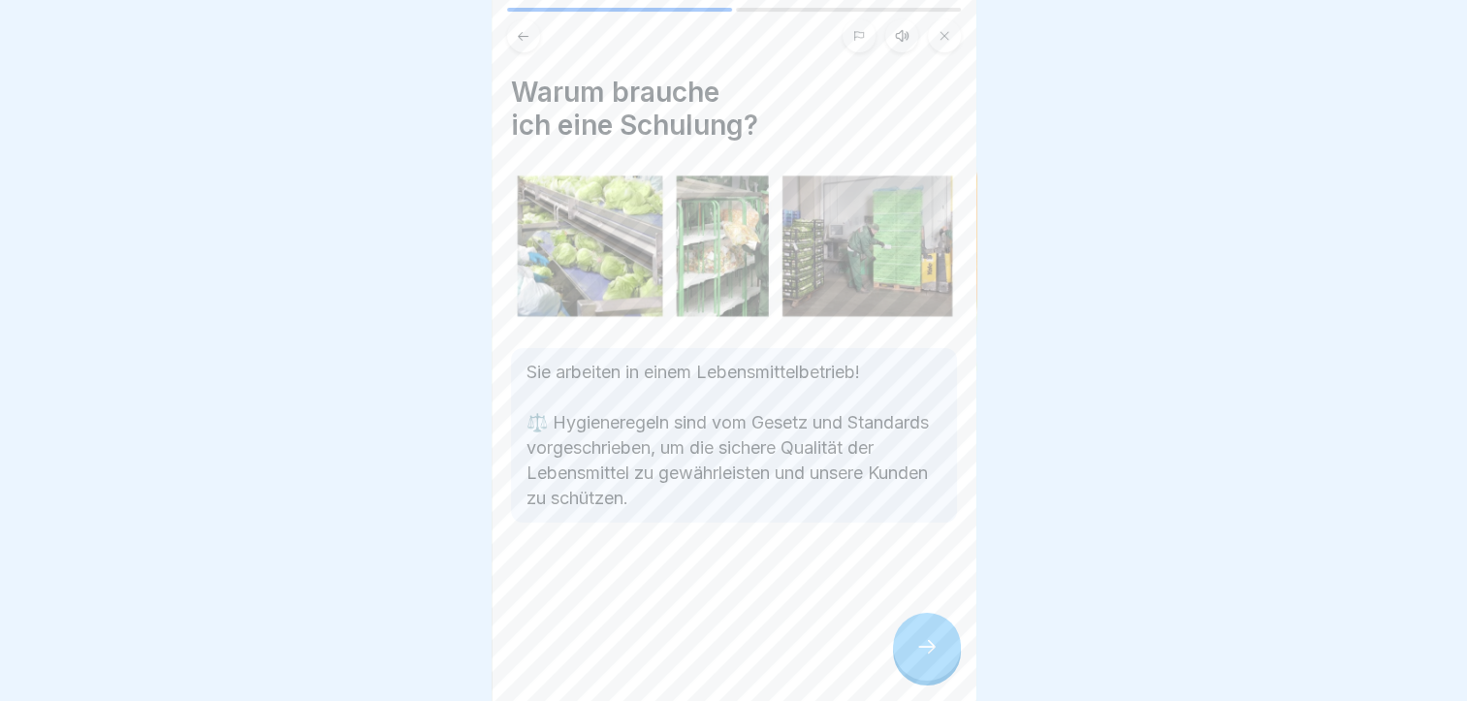
click at [930, 630] on div at bounding box center [927, 647] width 68 height 68
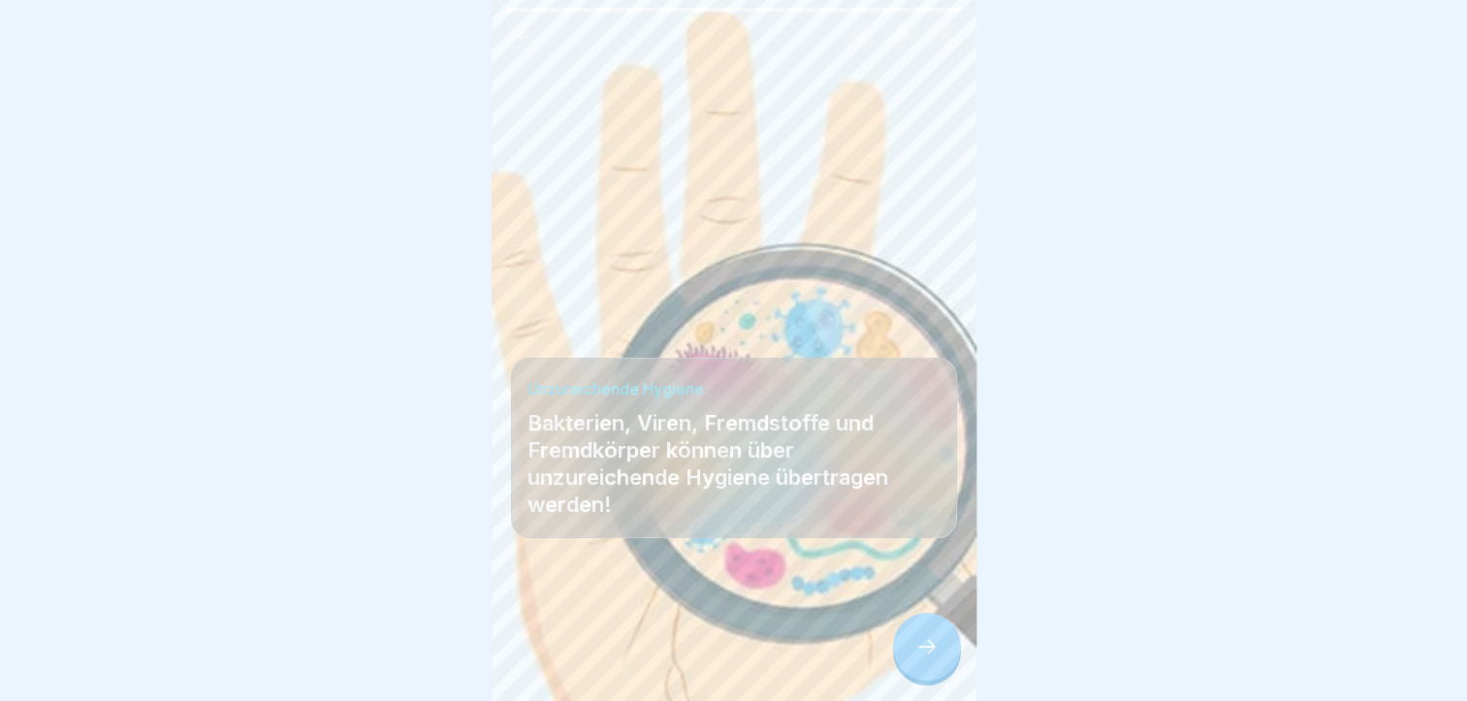
click at [924, 628] on div at bounding box center [927, 647] width 68 height 68
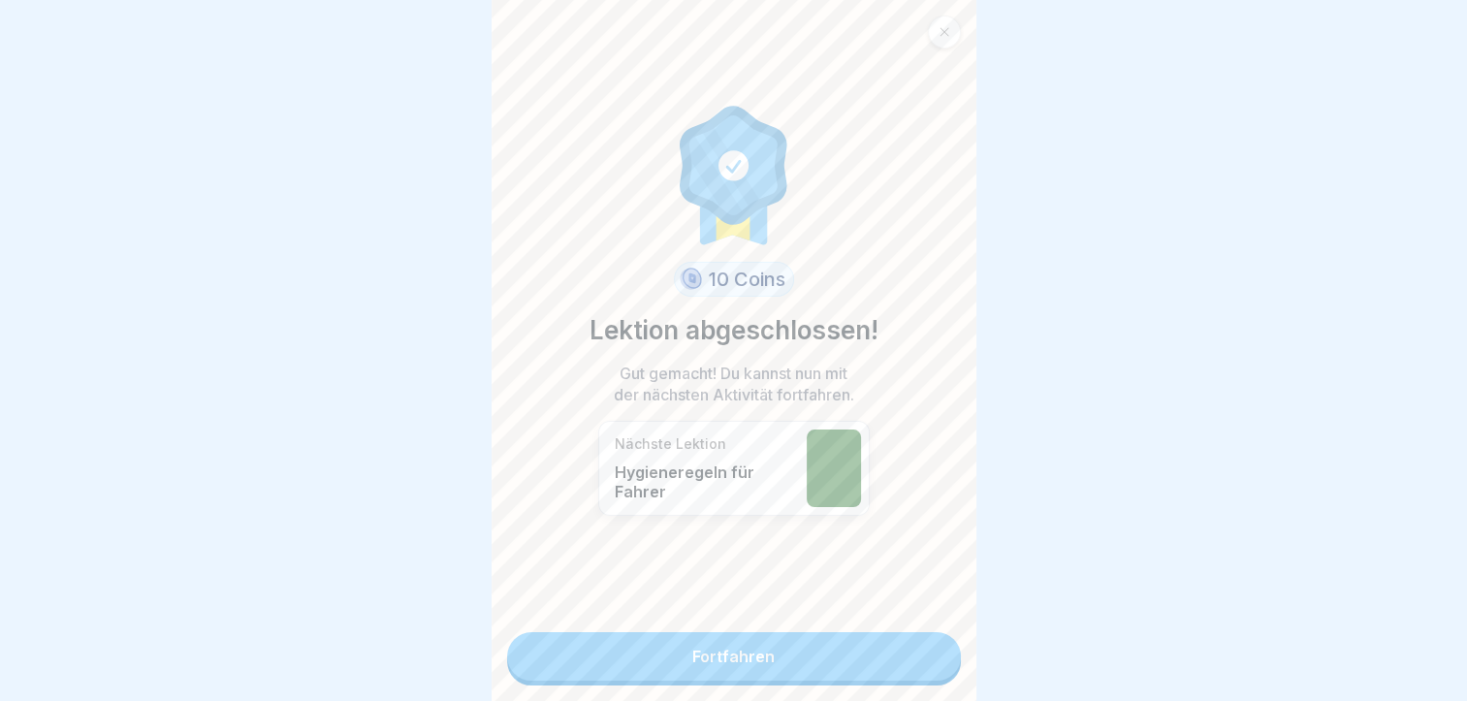
click at [678, 643] on link "Fortfahren" at bounding box center [734, 656] width 454 height 48
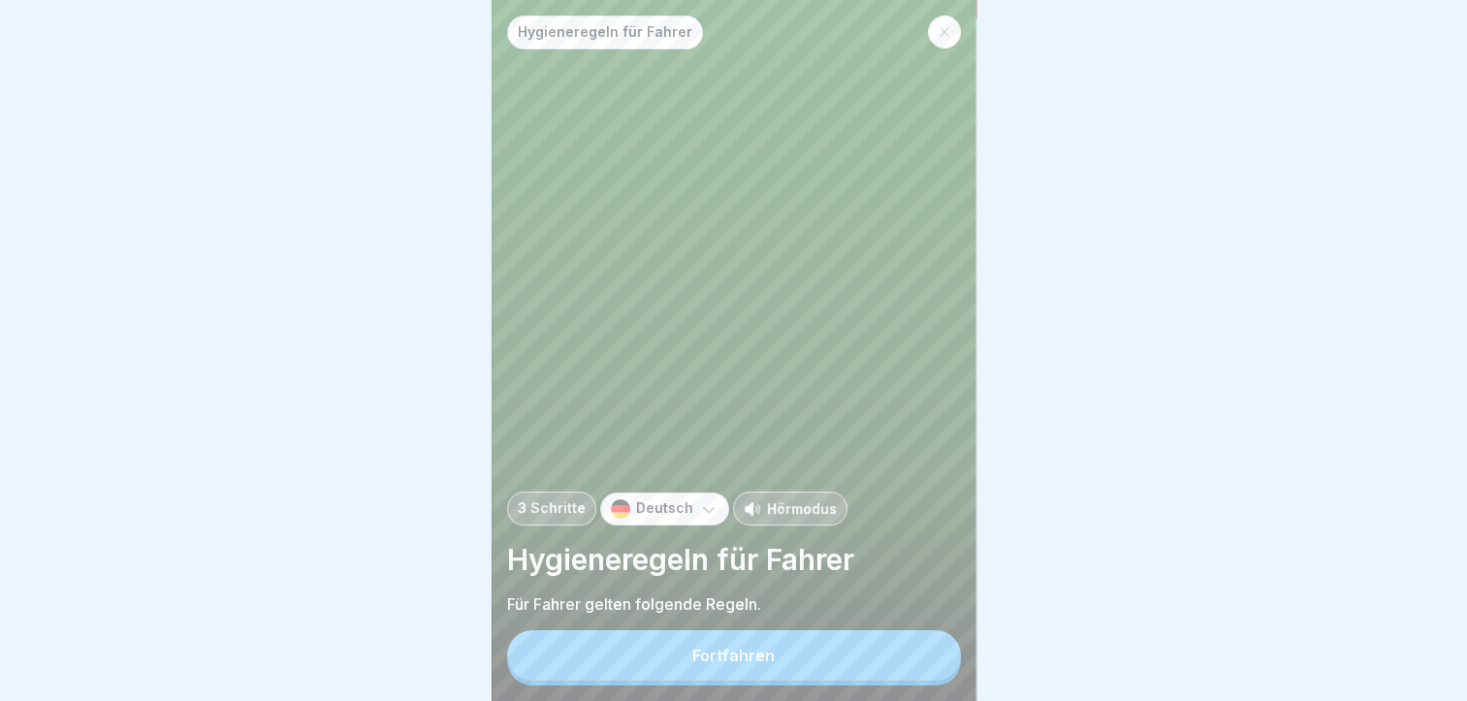
click at [757, 664] on div "Fortfahren" at bounding box center [734, 655] width 82 height 17
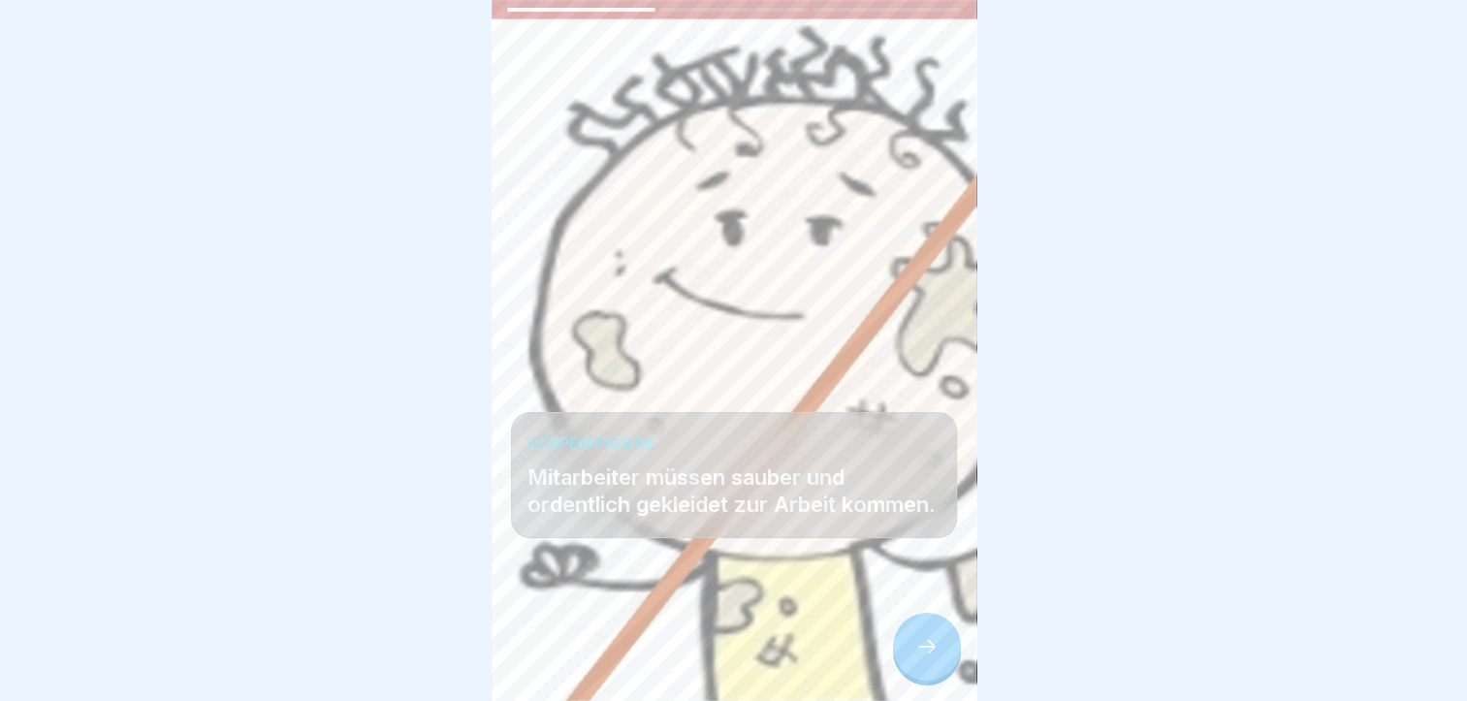
click at [921, 658] on icon at bounding box center [927, 646] width 23 height 23
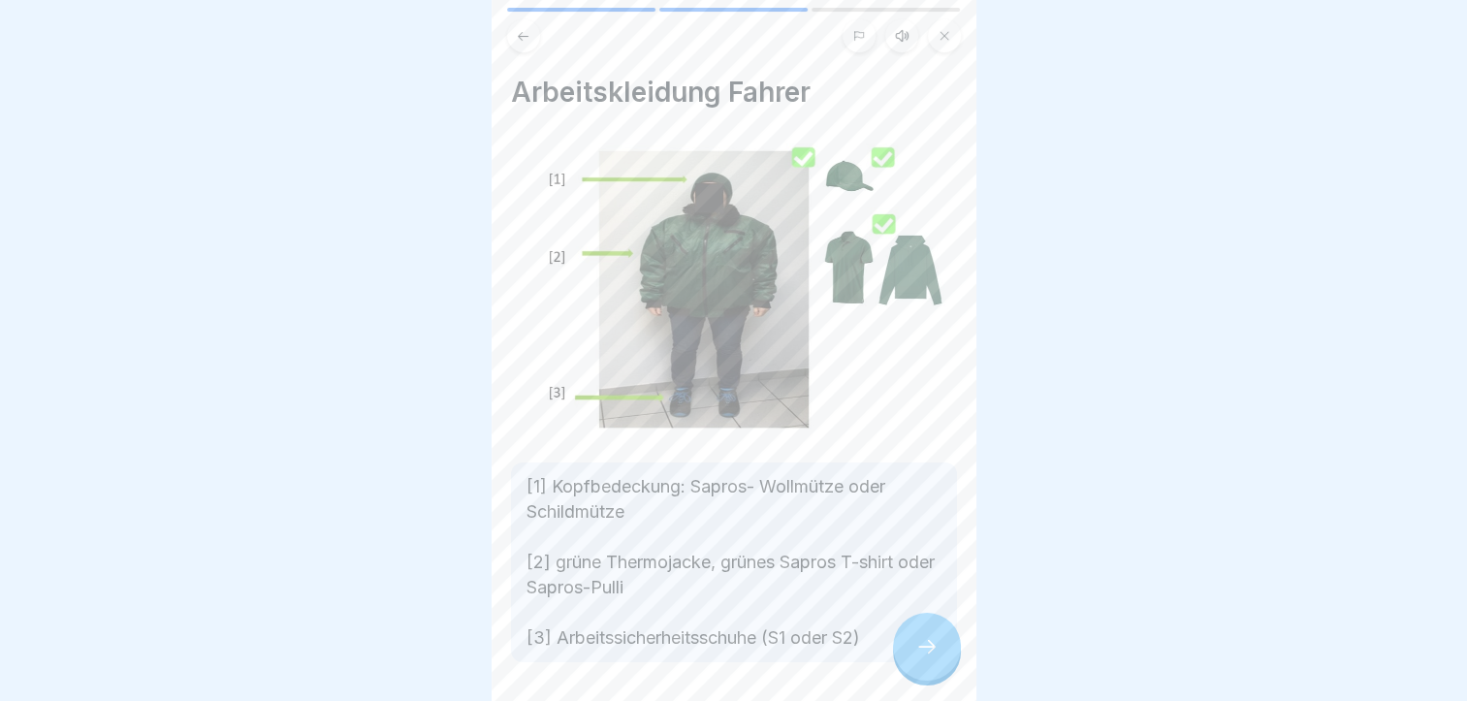
click at [929, 654] on icon at bounding box center [927, 646] width 23 height 23
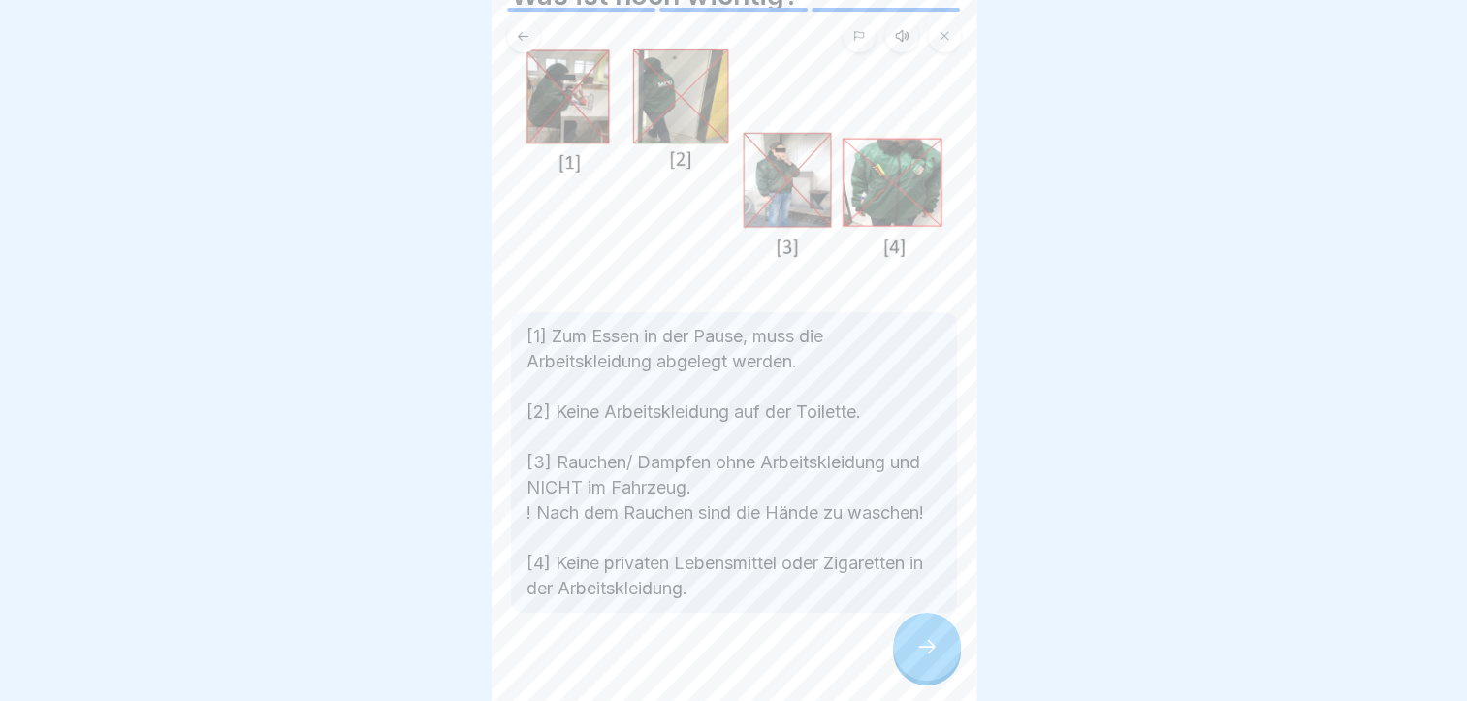
scroll to position [142, 0]
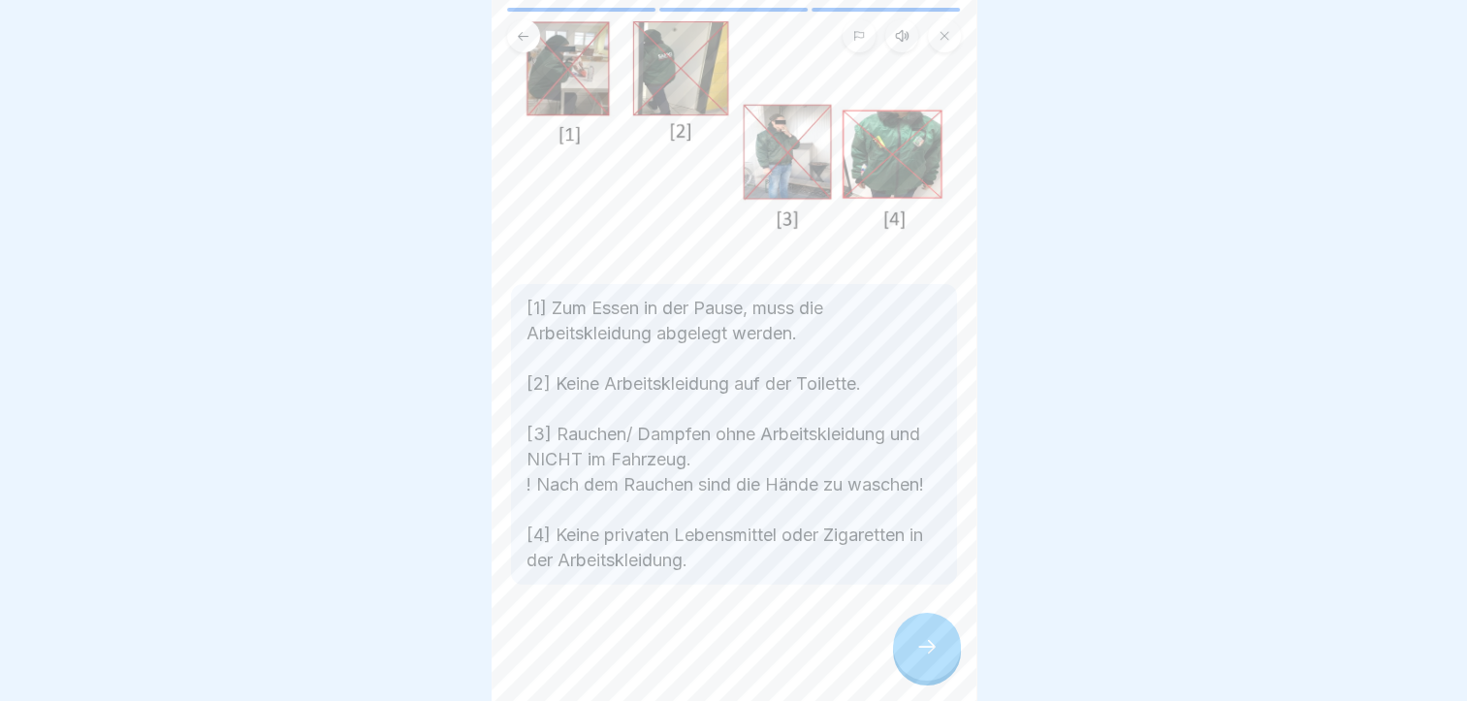
click at [923, 659] on icon at bounding box center [927, 646] width 23 height 23
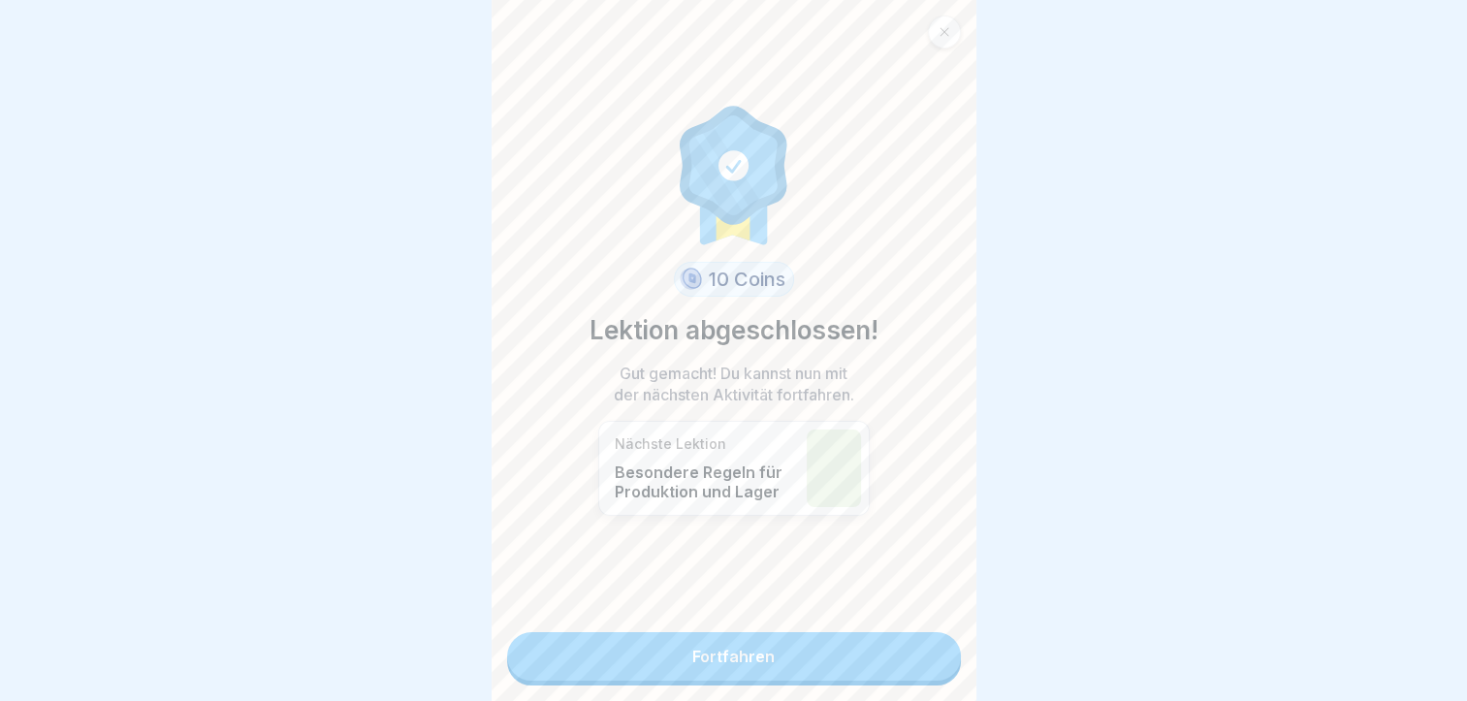
click at [701, 669] on link "Fortfahren" at bounding box center [734, 656] width 454 height 48
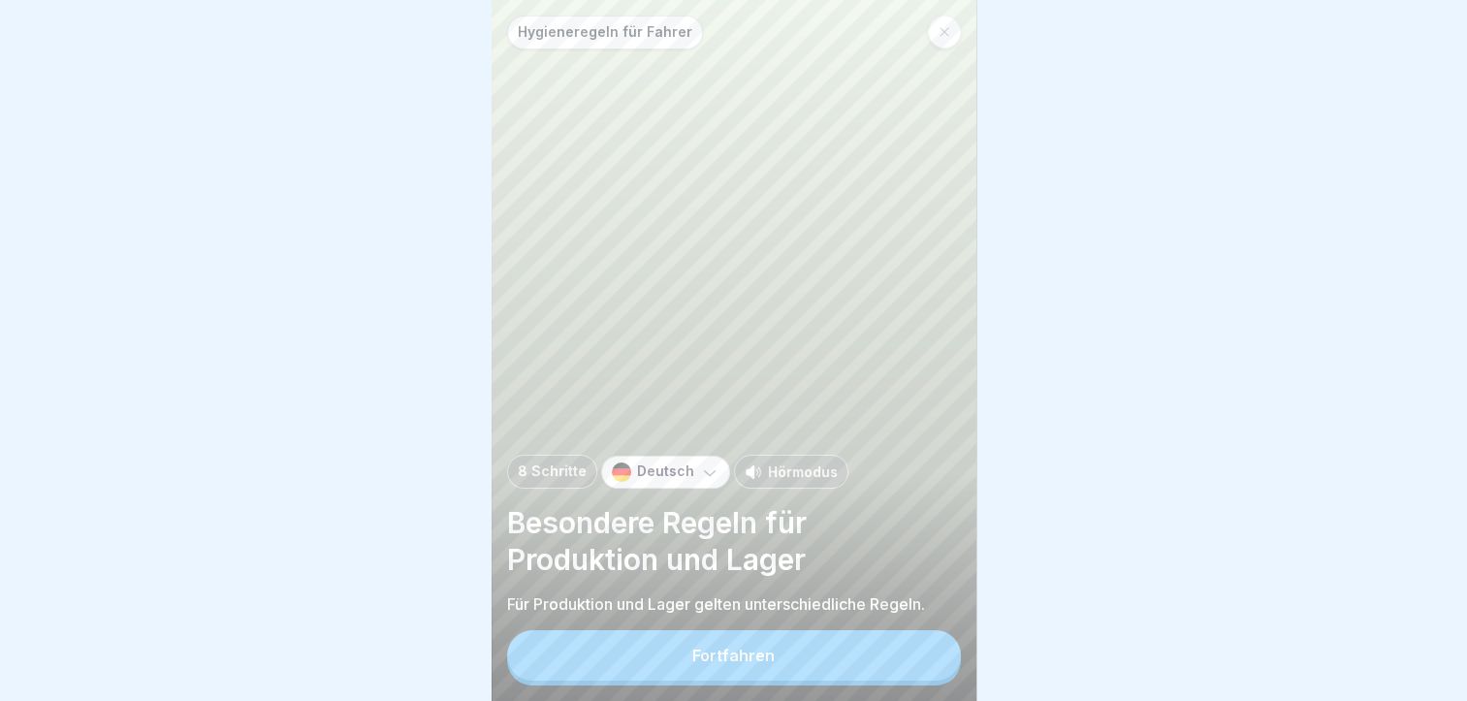
click at [758, 664] on div "Fortfahren" at bounding box center [734, 655] width 82 height 17
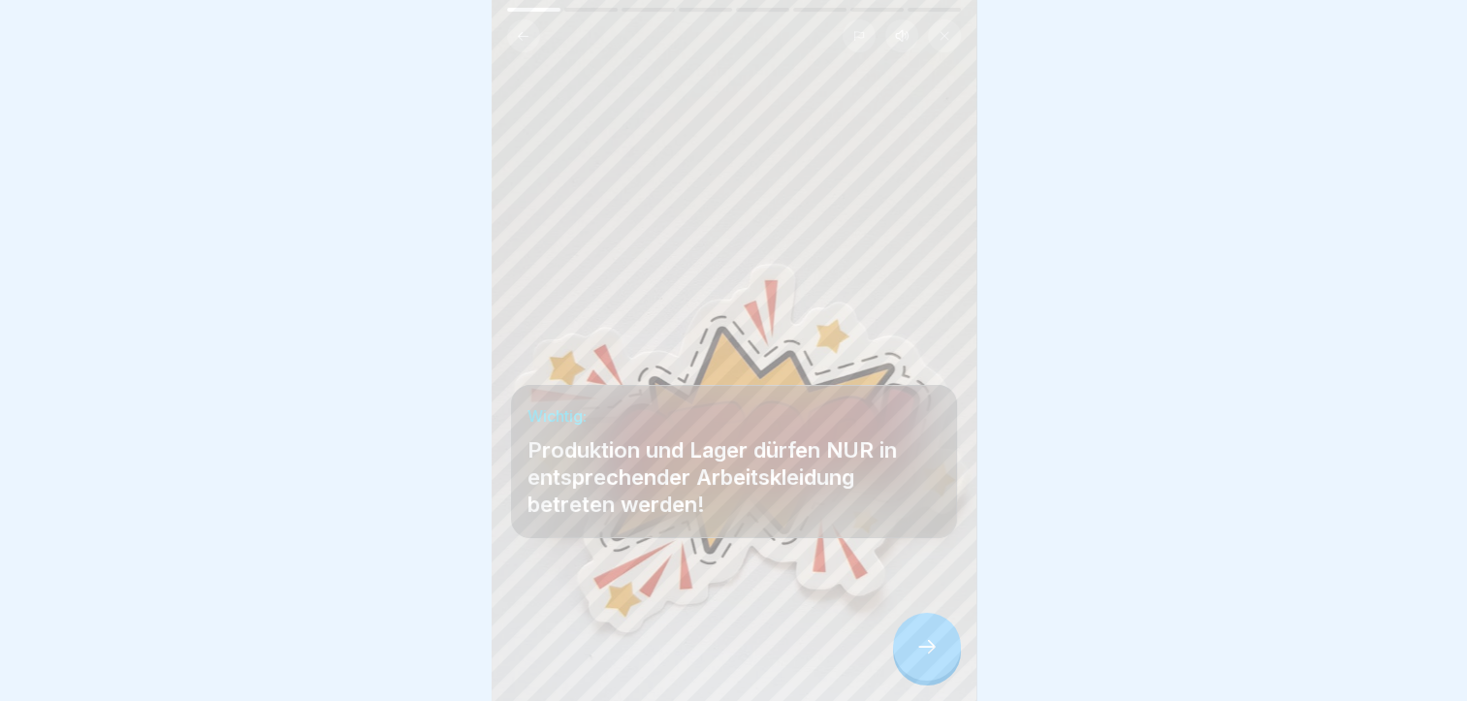
click at [931, 658] on icon at bounding box center [927, 646] width 23 height 23
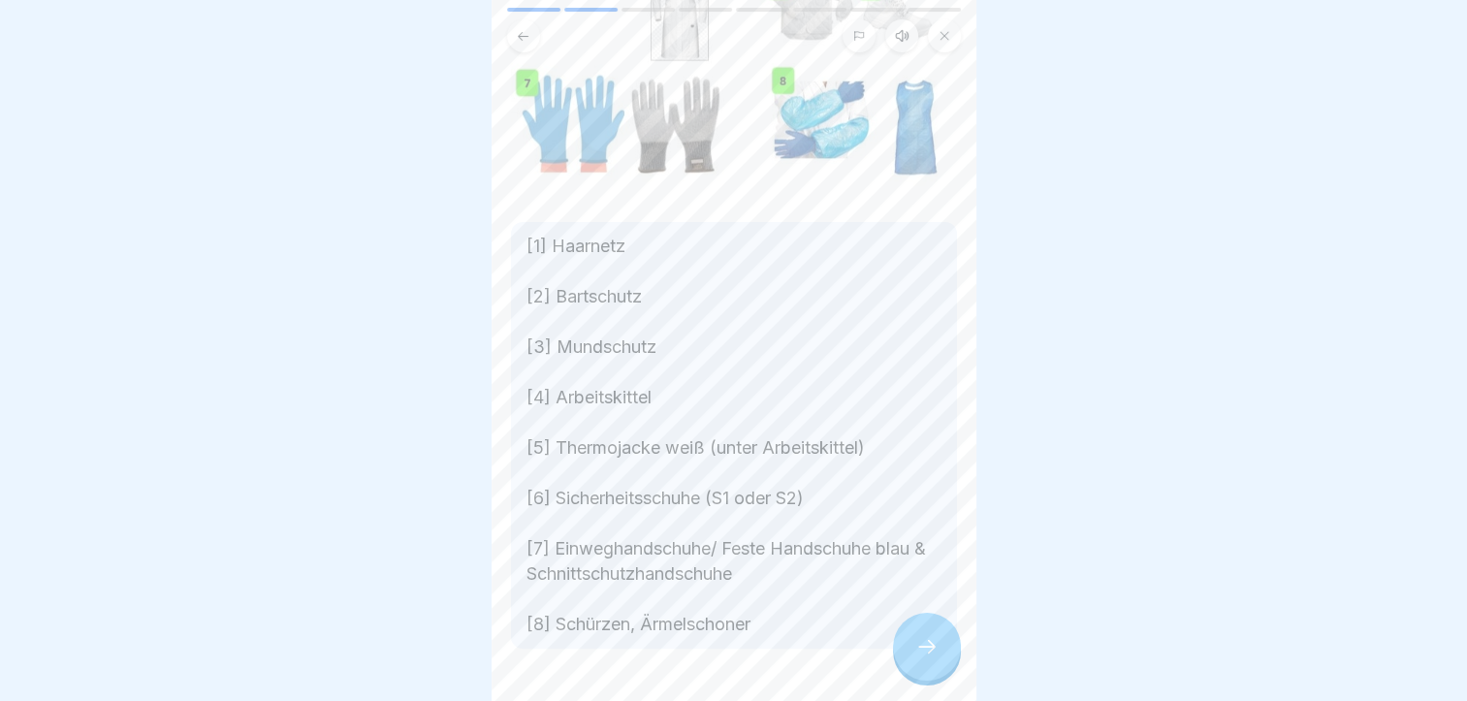
scroll to position [388, 0]
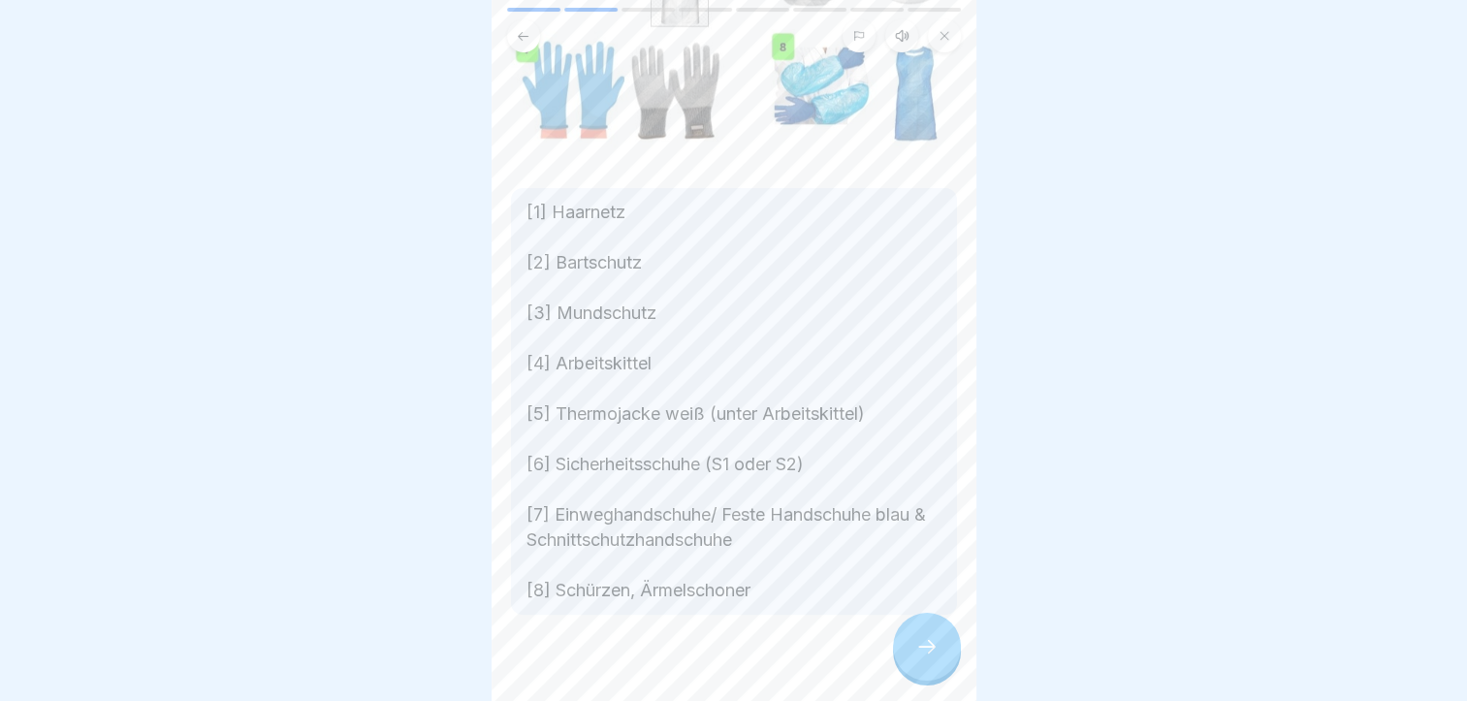
click at [923, 659] on icon at bounding box center [927, 646] width 23 height 23
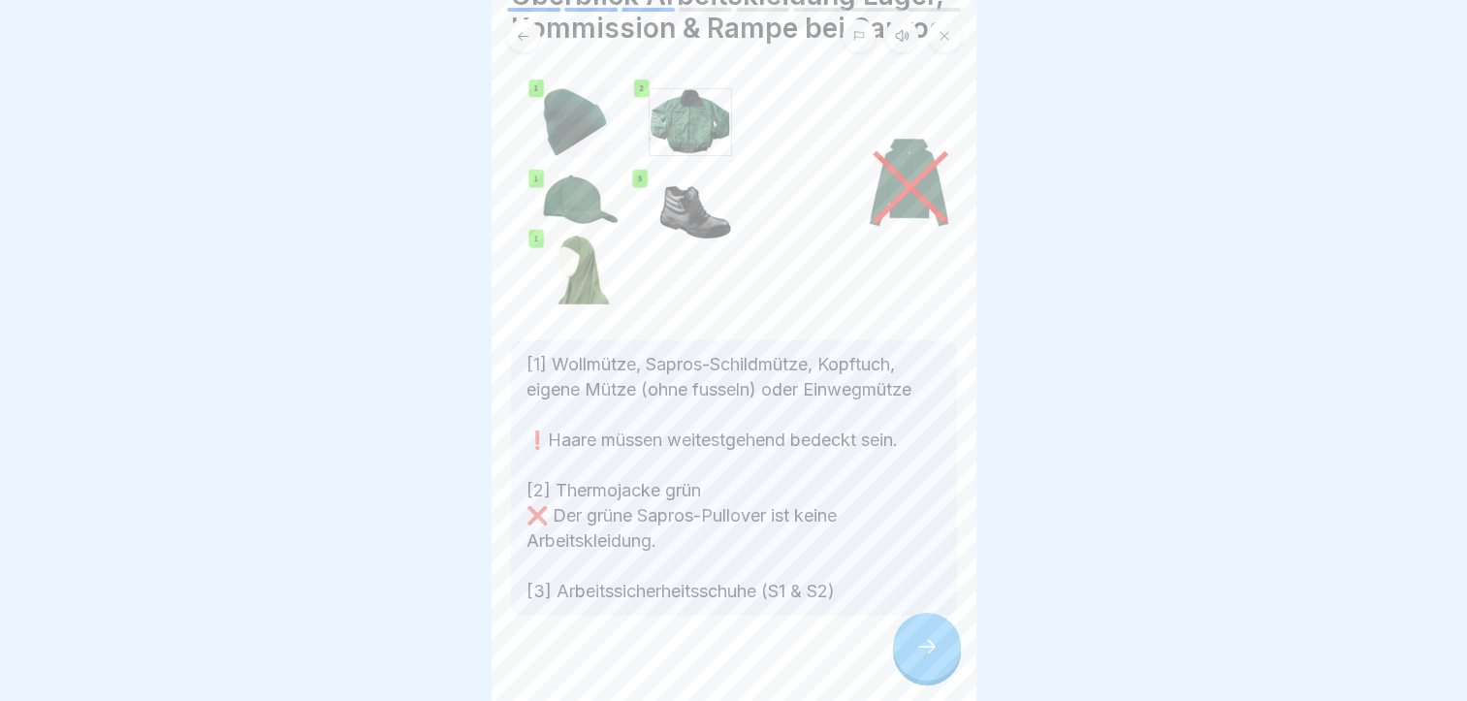
scroll to position [120, 0]
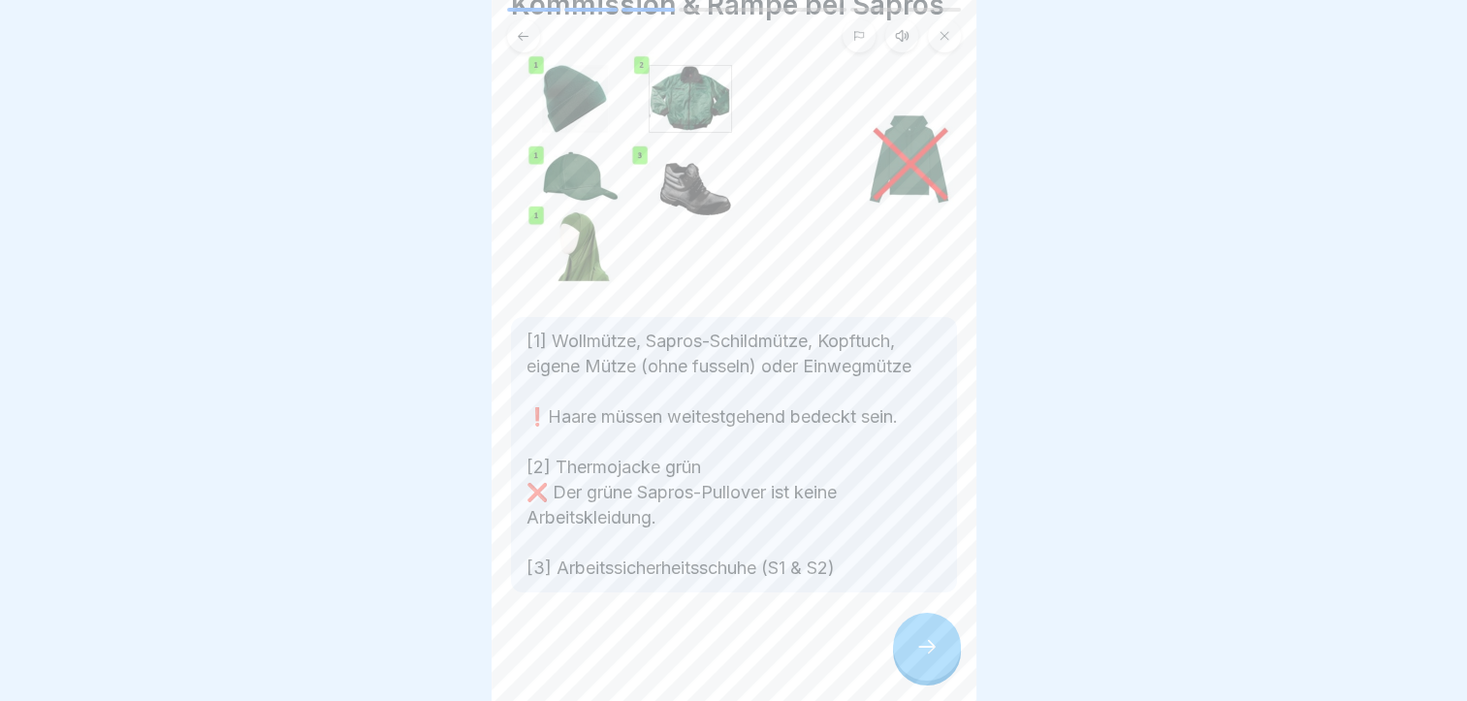
click at [904, 663] on div at bounding box center [927, 647] width 68 height 68
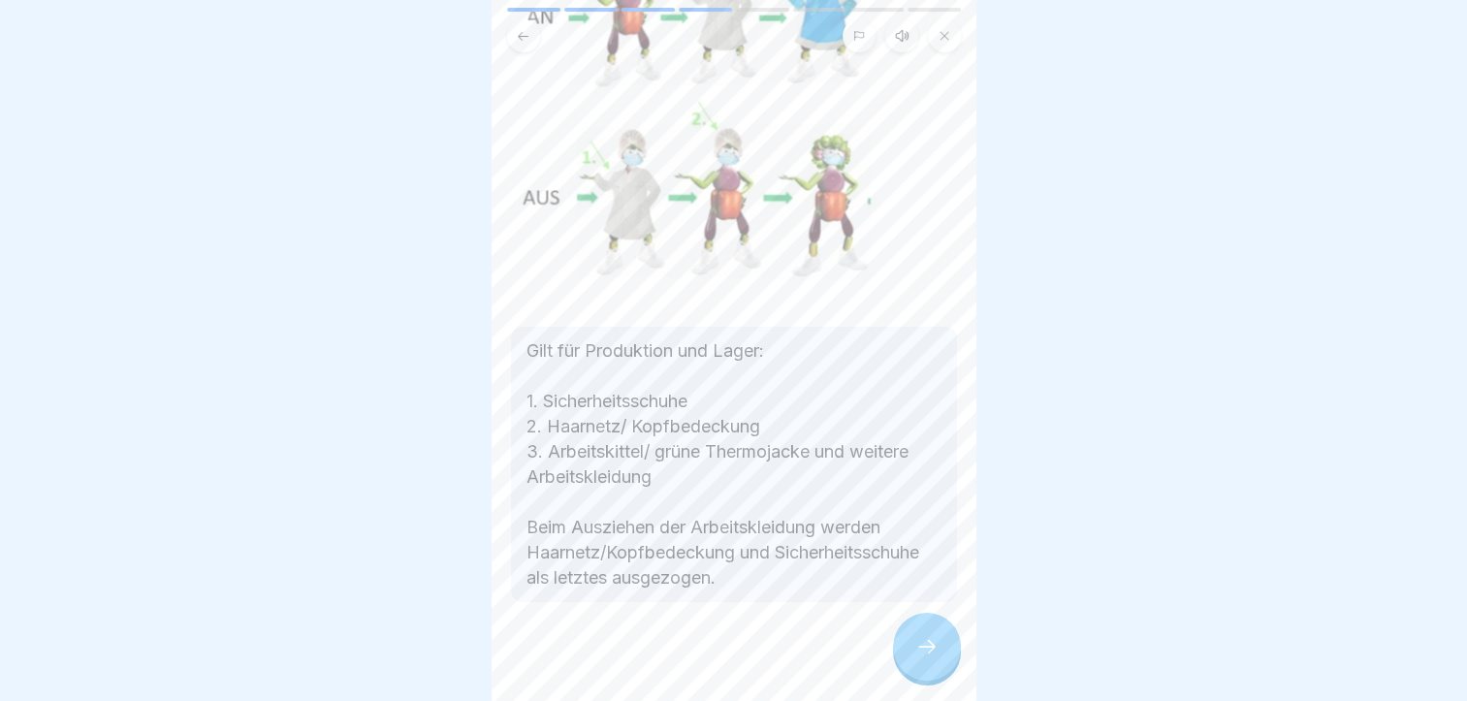
scroll to position [347, 0]
click at [939, 661] on div at bounding box center [927, 647] width 68 height 68
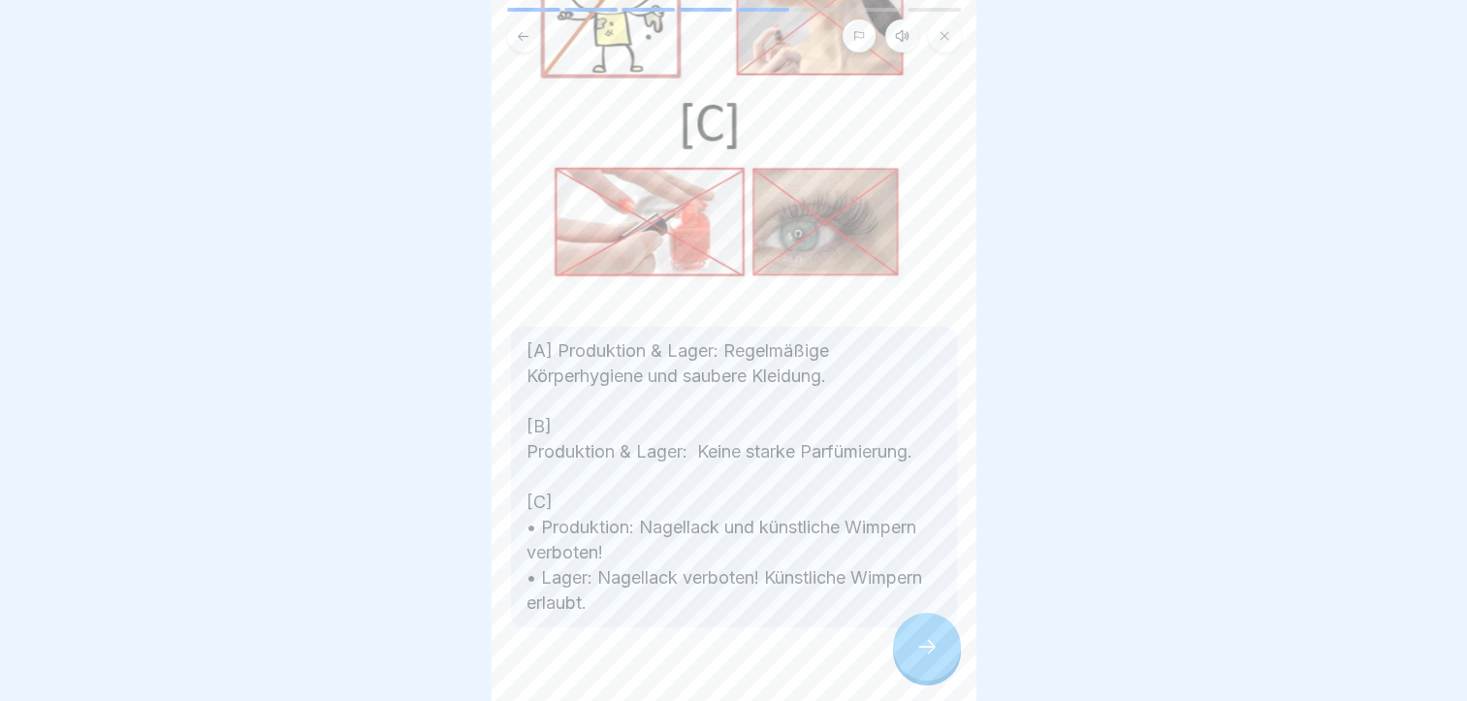
scroll to position [369, 0]
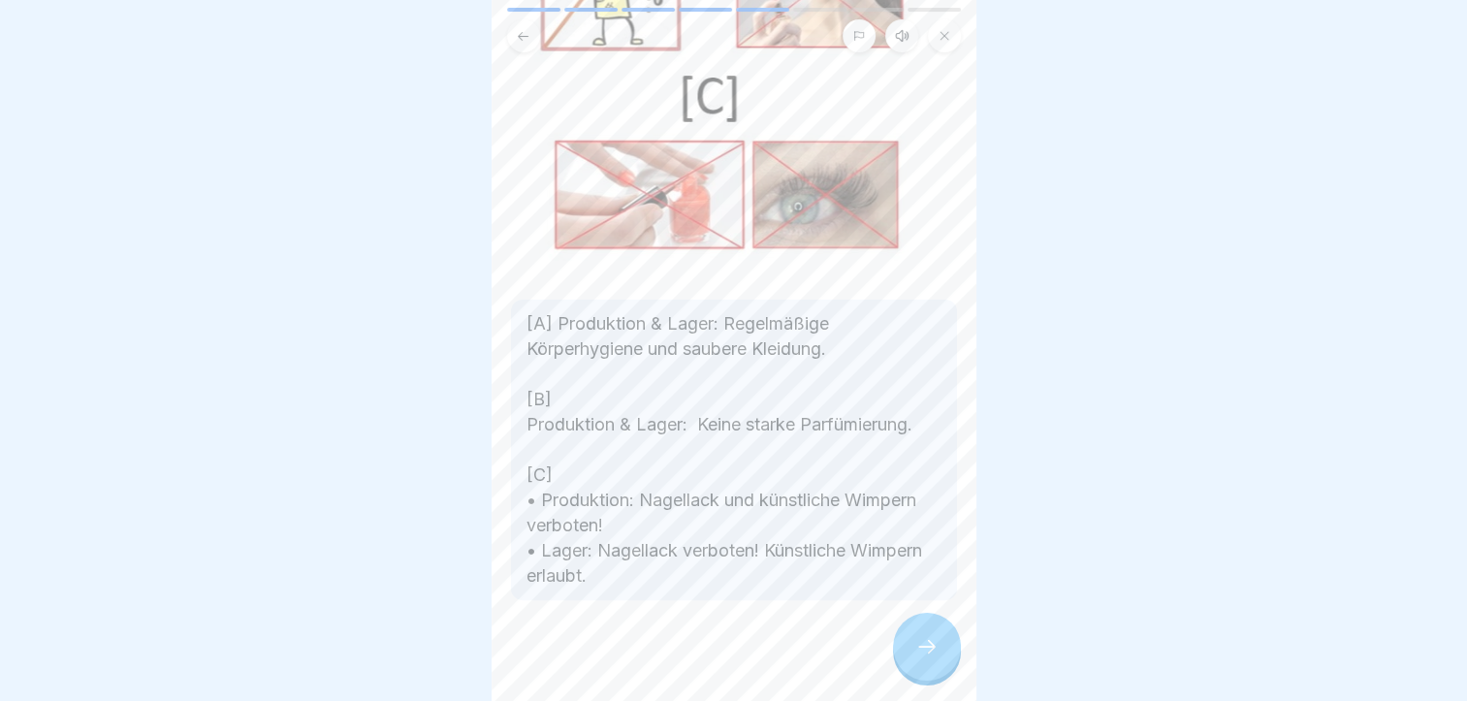
click at [935, 659] on icon at bounding box center [927, 646] width 23 height 23
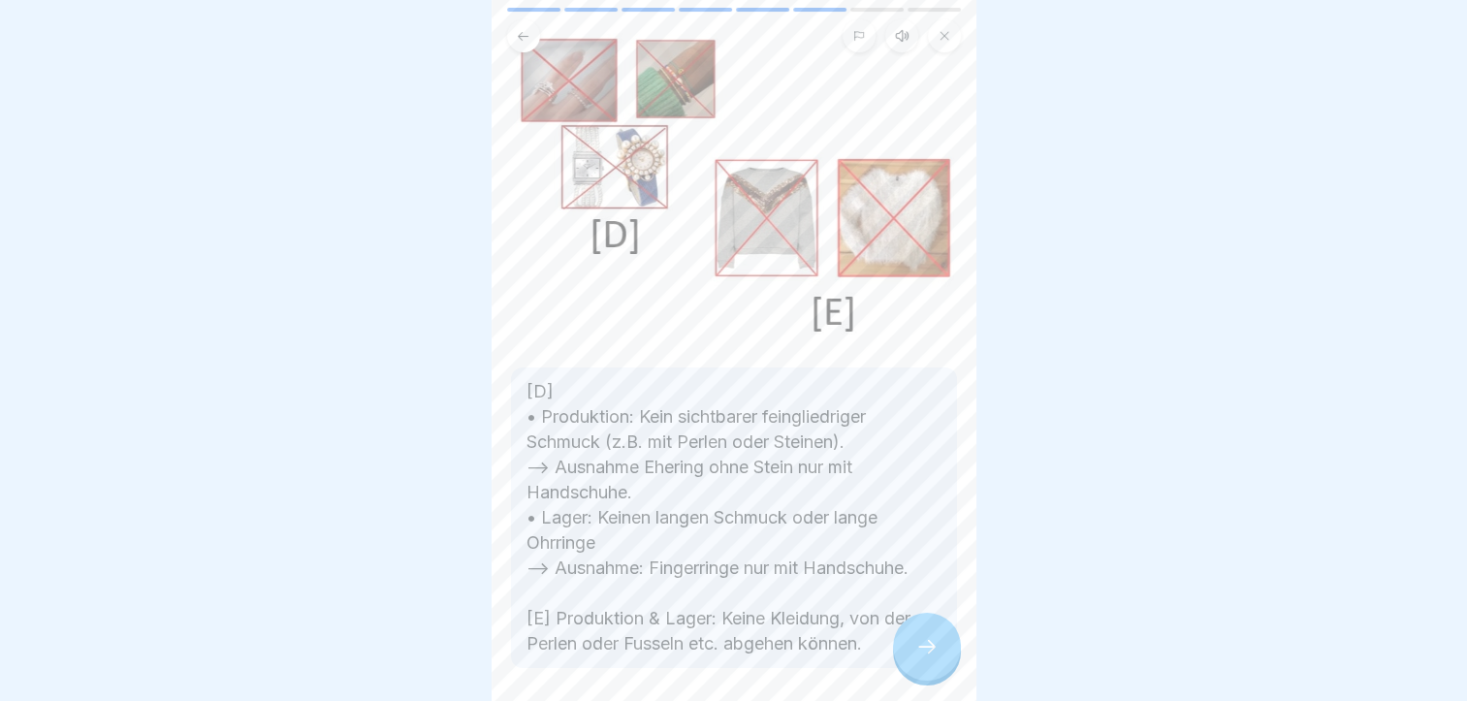
scroll to position [194, 0]
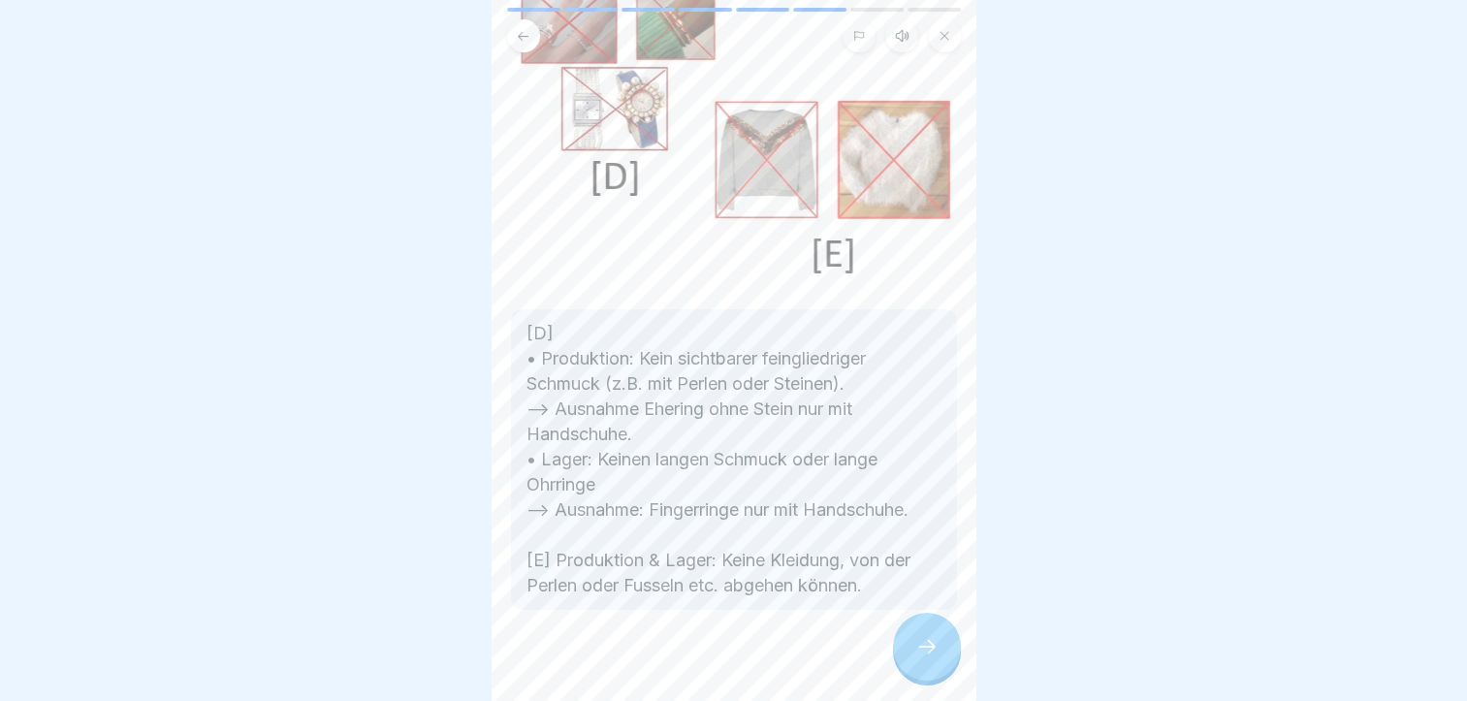
click at [933, 659] on icon at bounding box center [927, 646] width 23 height 23
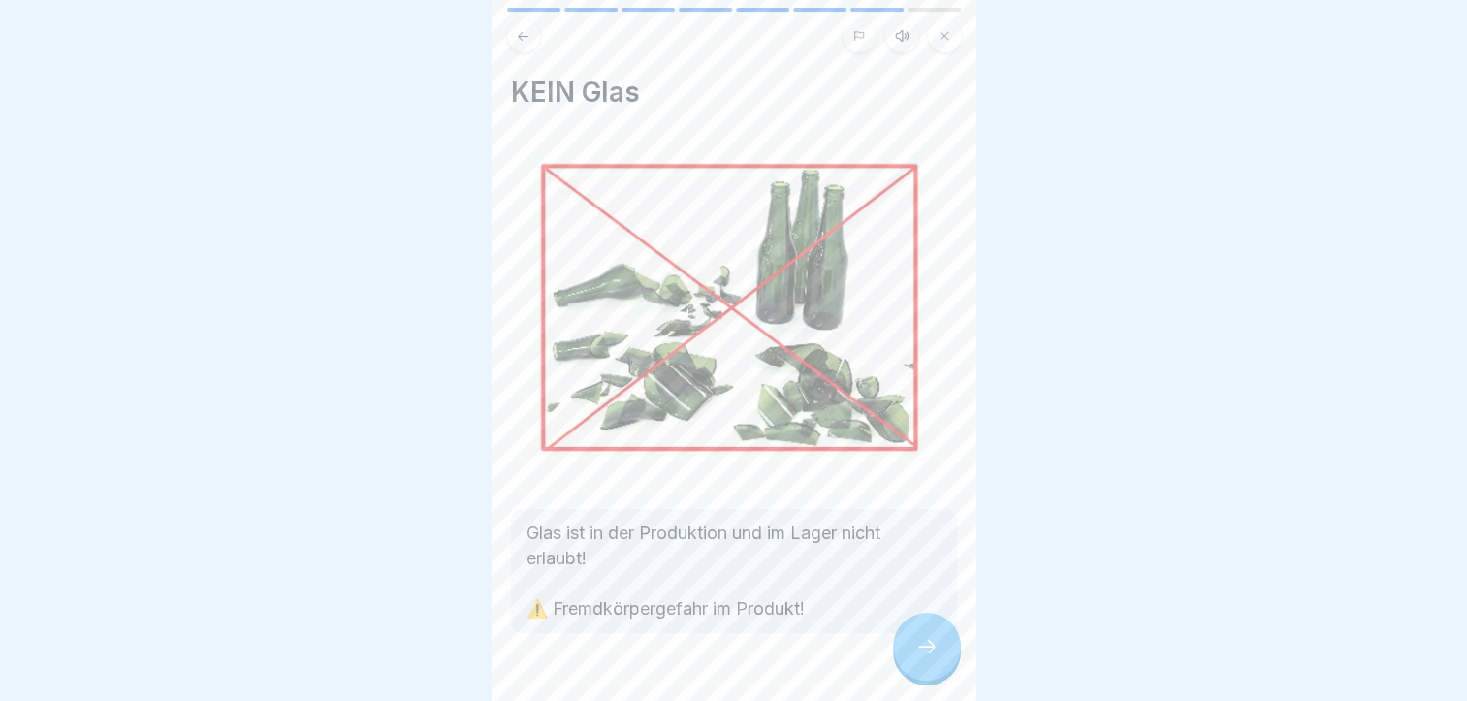
click at [935, 677] on div at bounding box center [927, 647] width 68 height 68
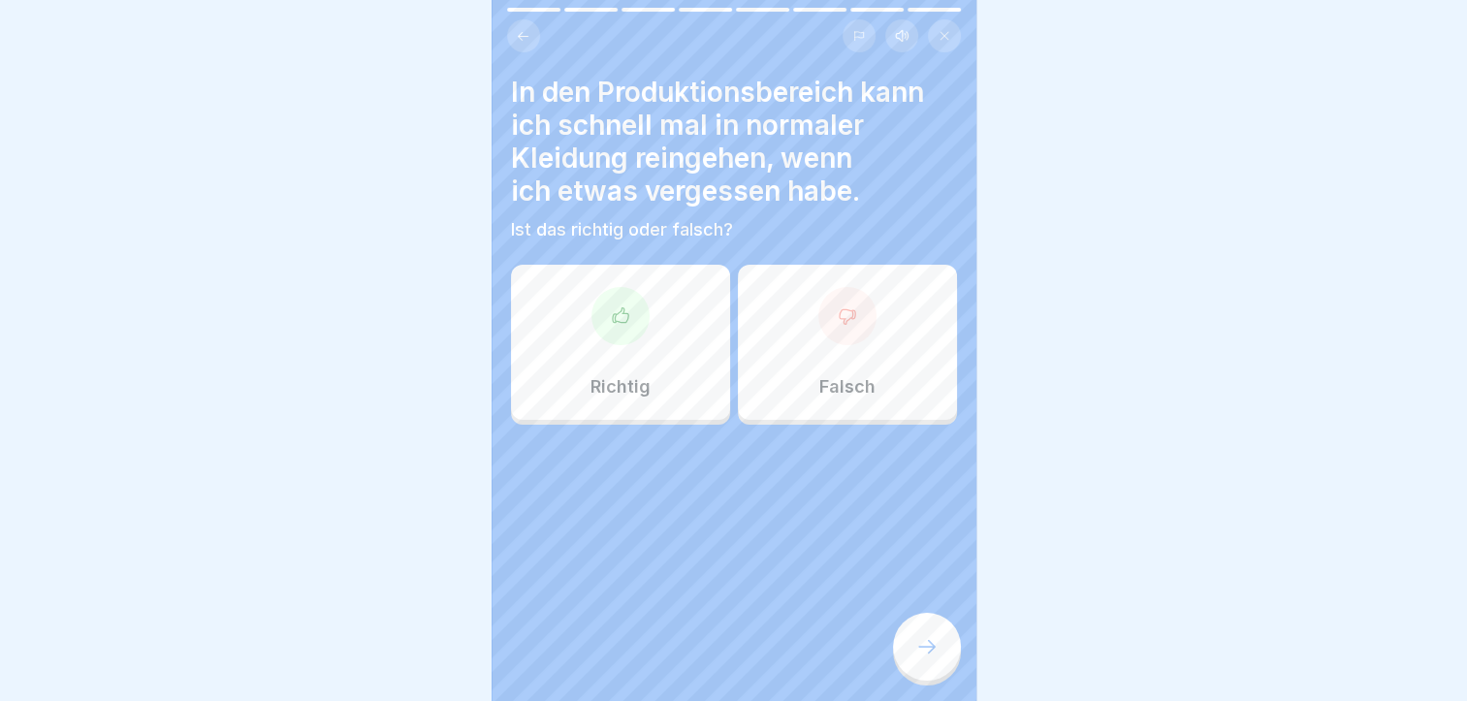
click at [791, 414] on div "Falsch" at bounding box center [847, 342] width 219 height 155
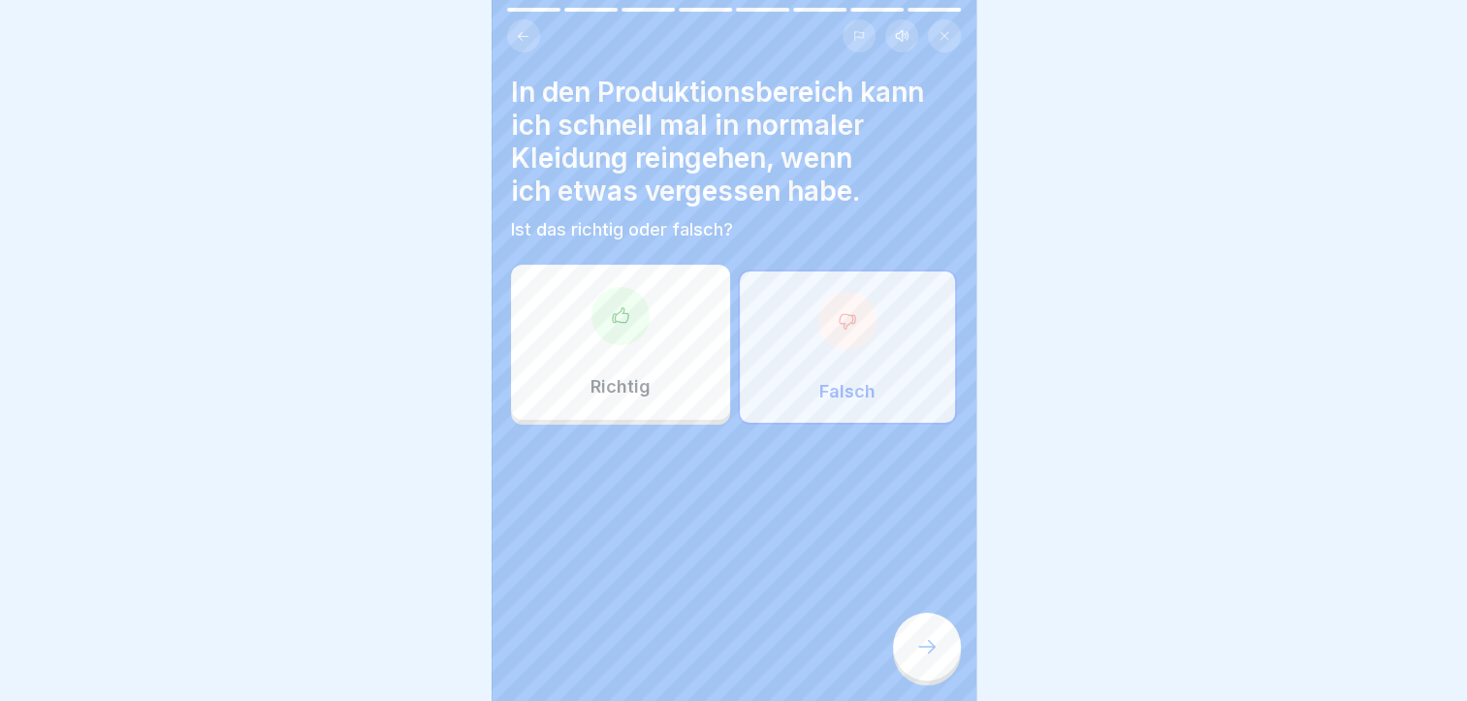
click at [928, 659] on icon at bounding box center [927, 646] width 23 height 23
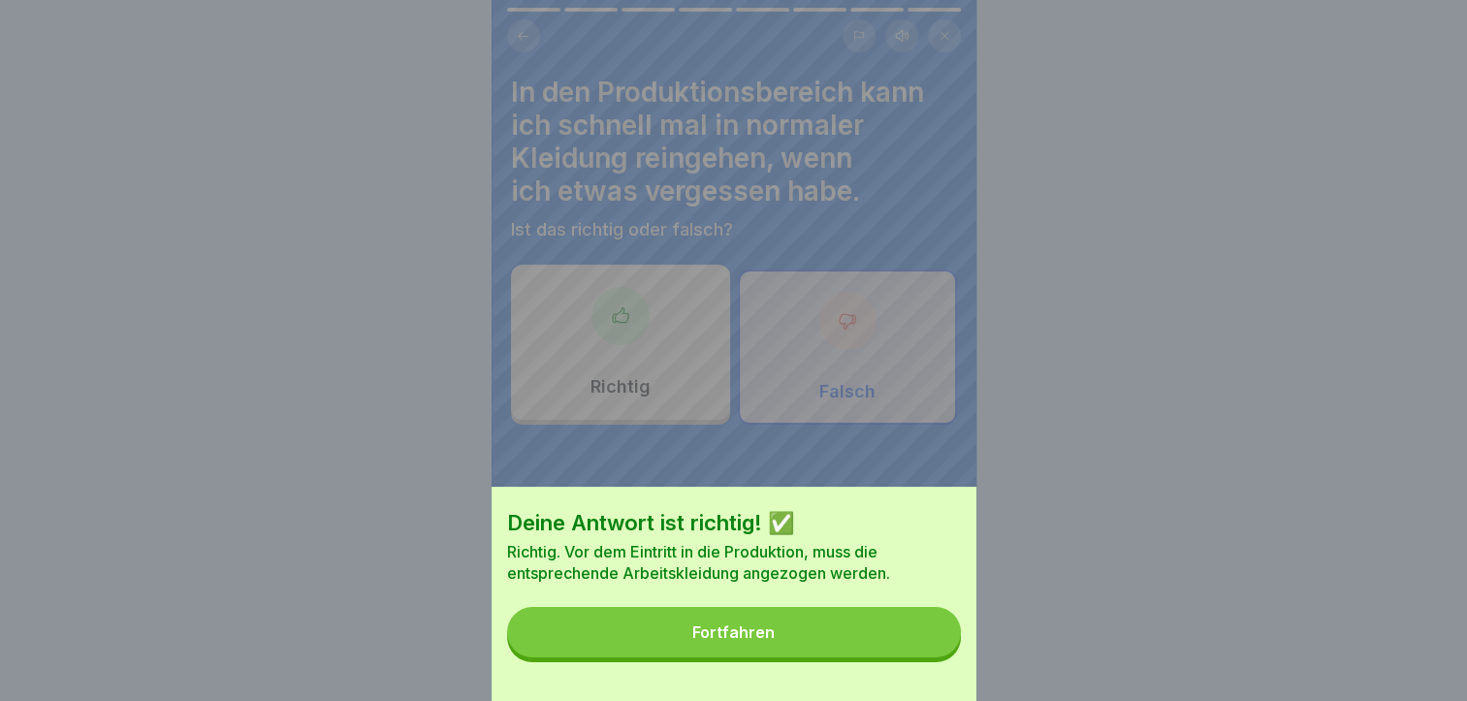
click at [858, 658] on button "Fortfahren" at bounding box center [734, 632] width 454 height 50
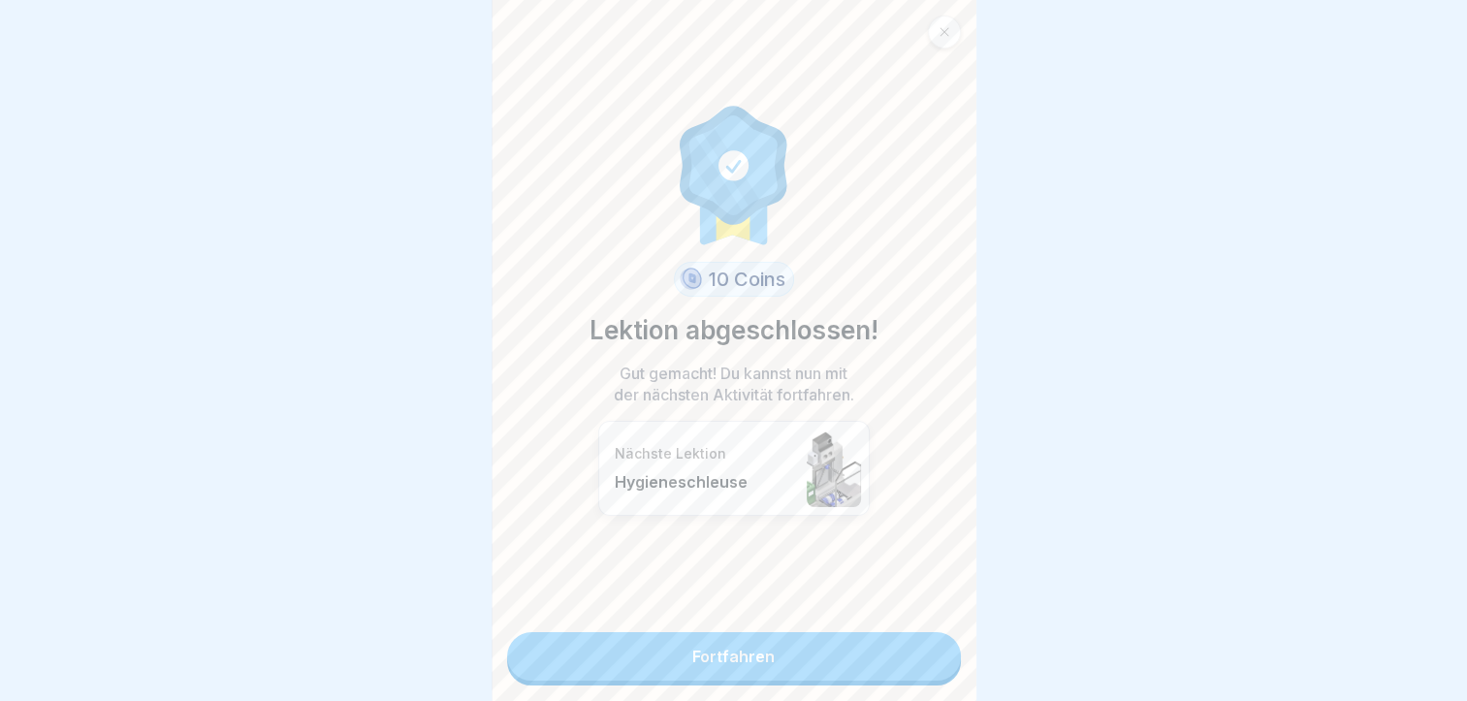
click at [806, 644] on link "Fortfahren" at bounding box center [734, 656] width 454 height 48
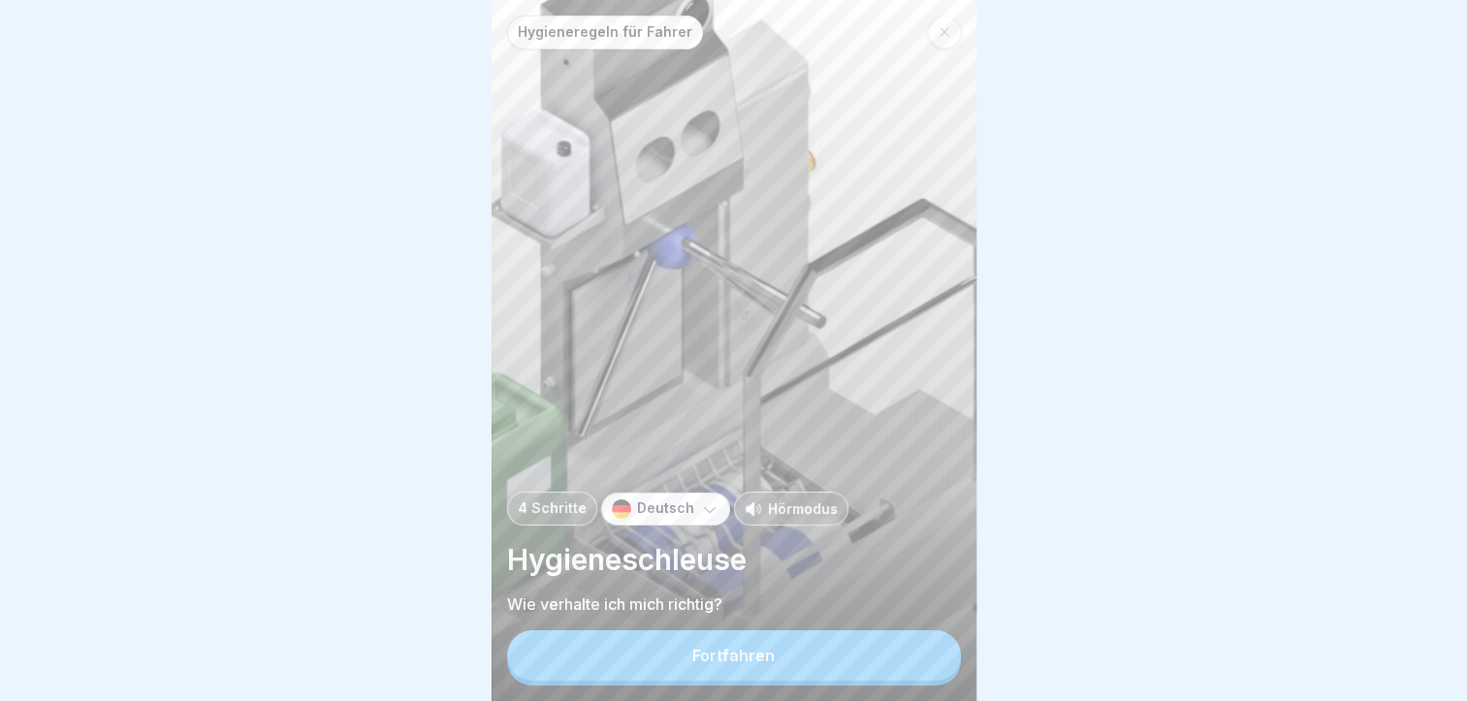
click at [777, 675] on button "Fortfahren" at bounding box center [734, 655] width 454 height 50
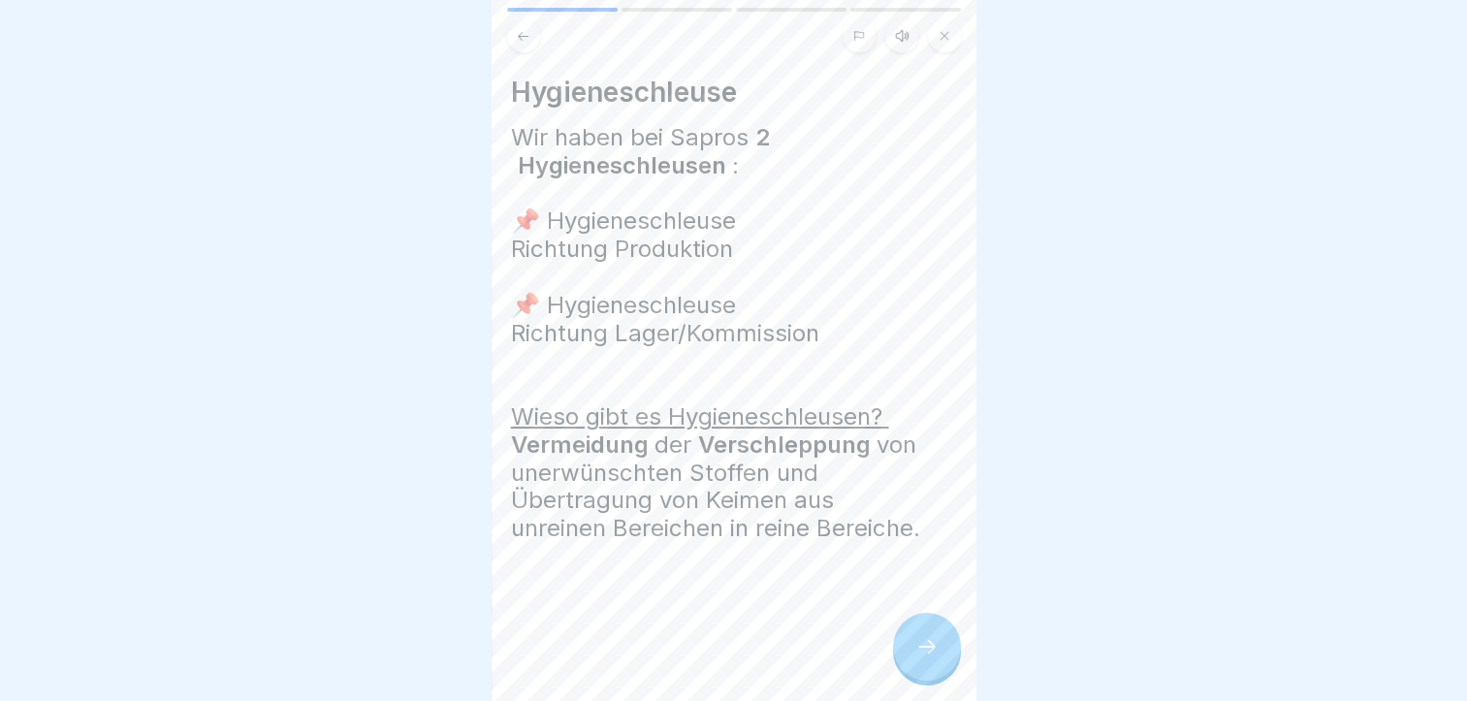
click at [920, 656] on icon at bounding box center [927, 646] width 23 height 23
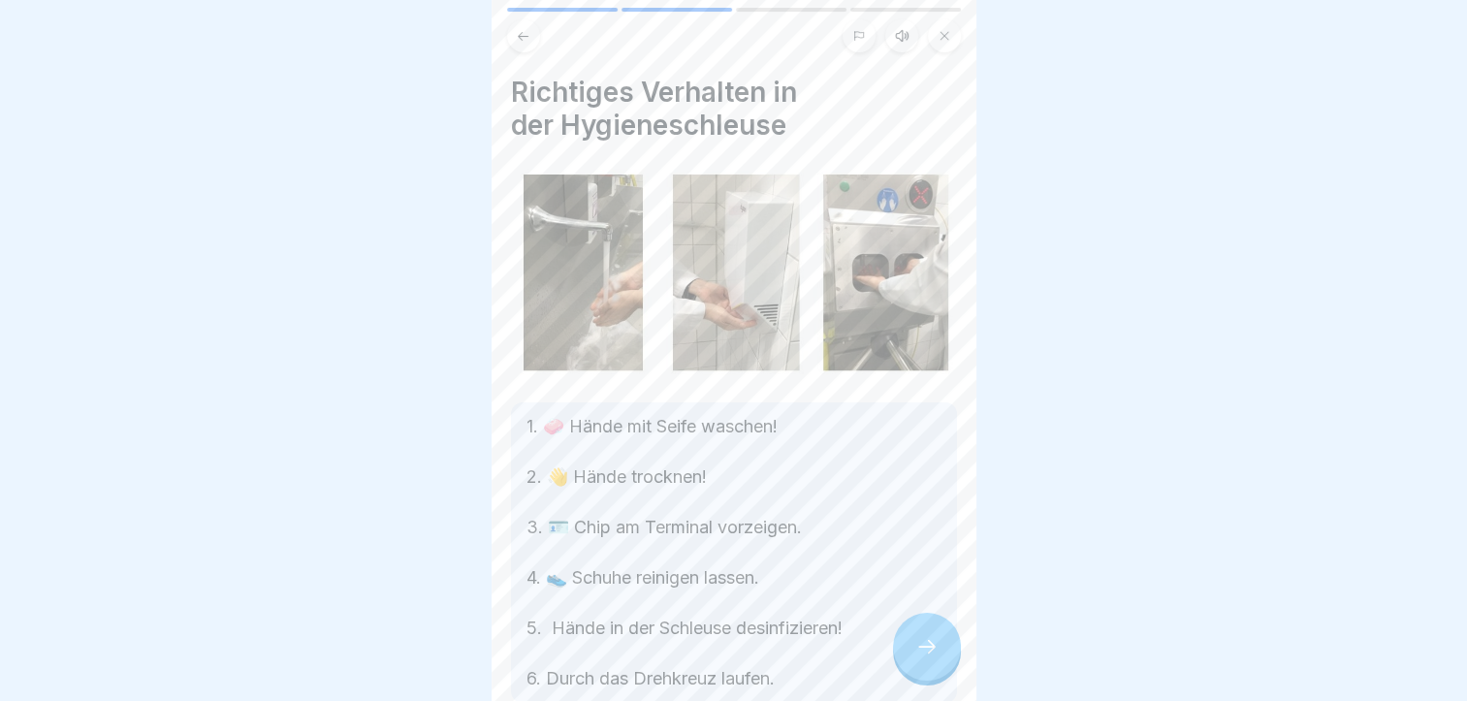
scroll to position [97, 0]
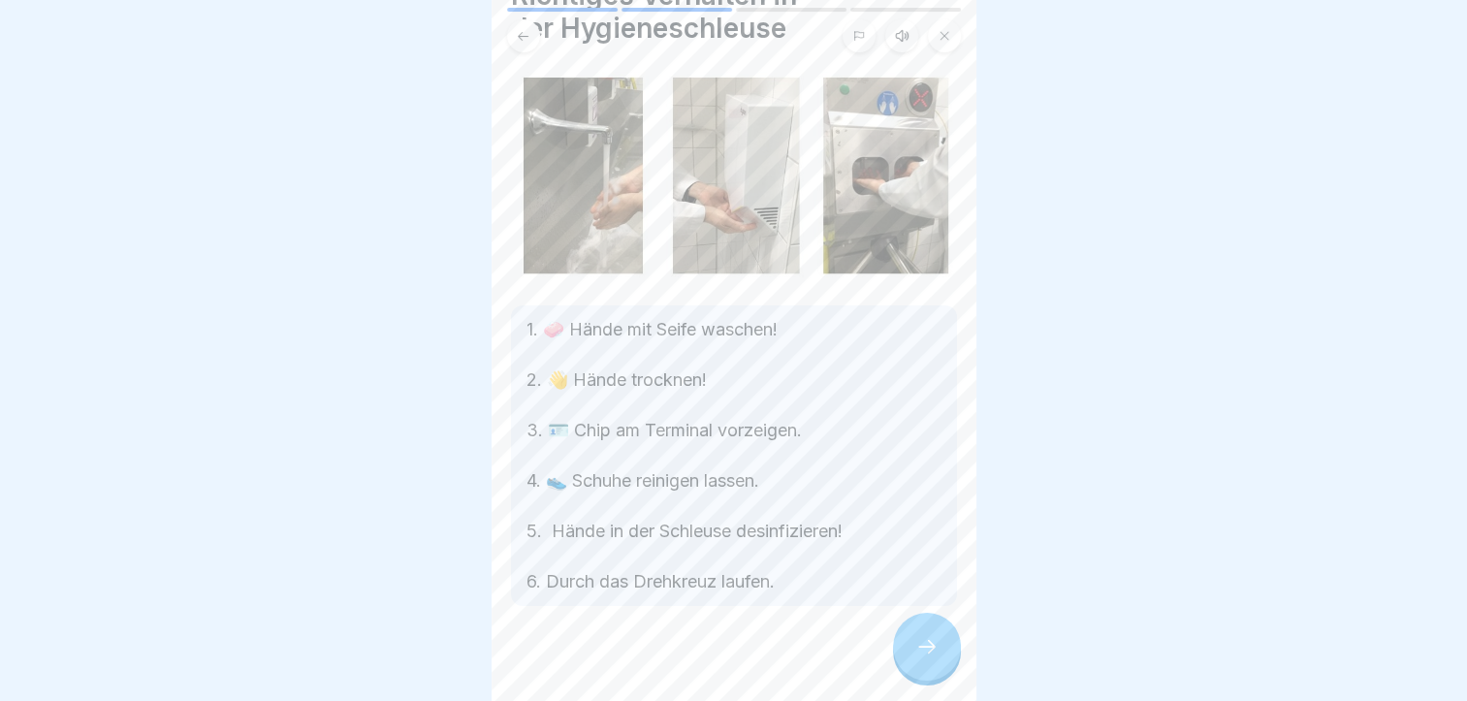
click at [935, 659] on icon at bounding box center [927, 646] width 23 height 23
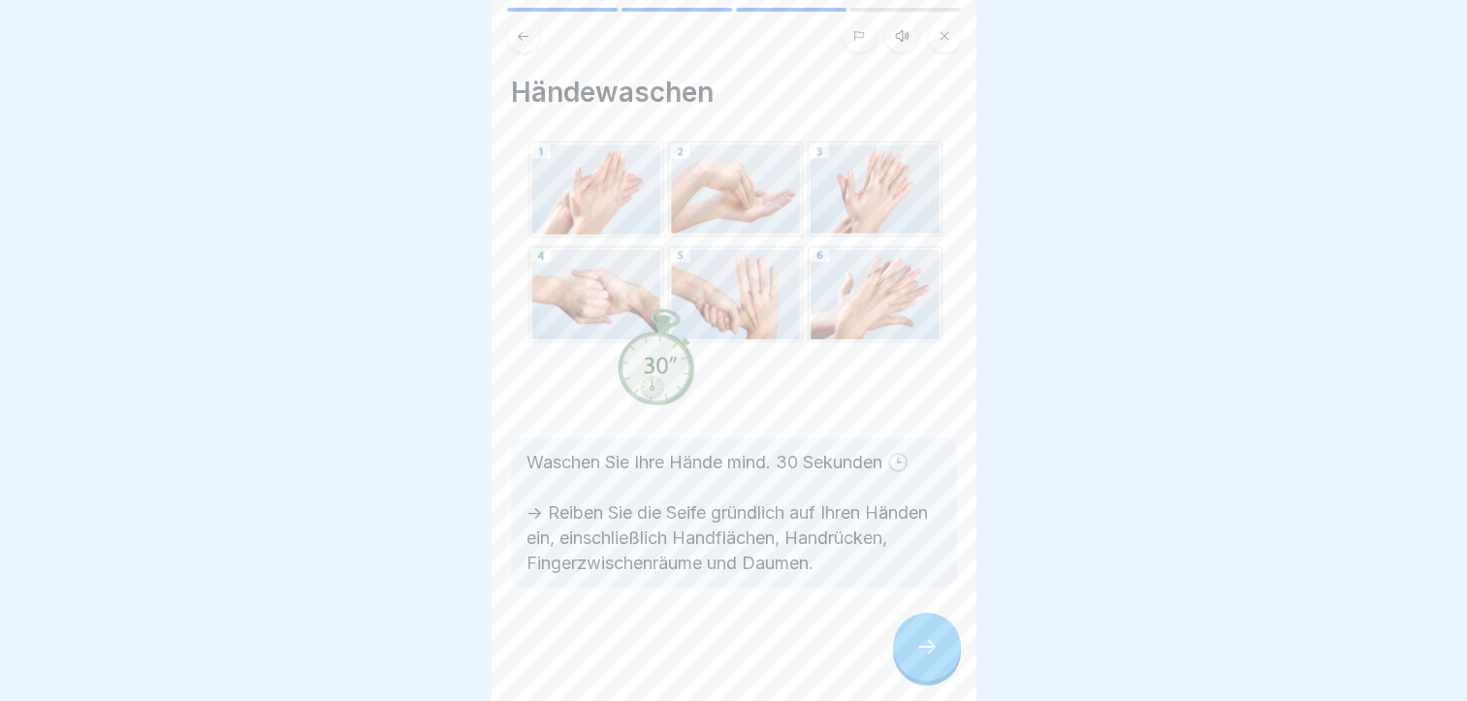
click at [928, 647] on div at bounding box center [927, 647] width 68 height 68
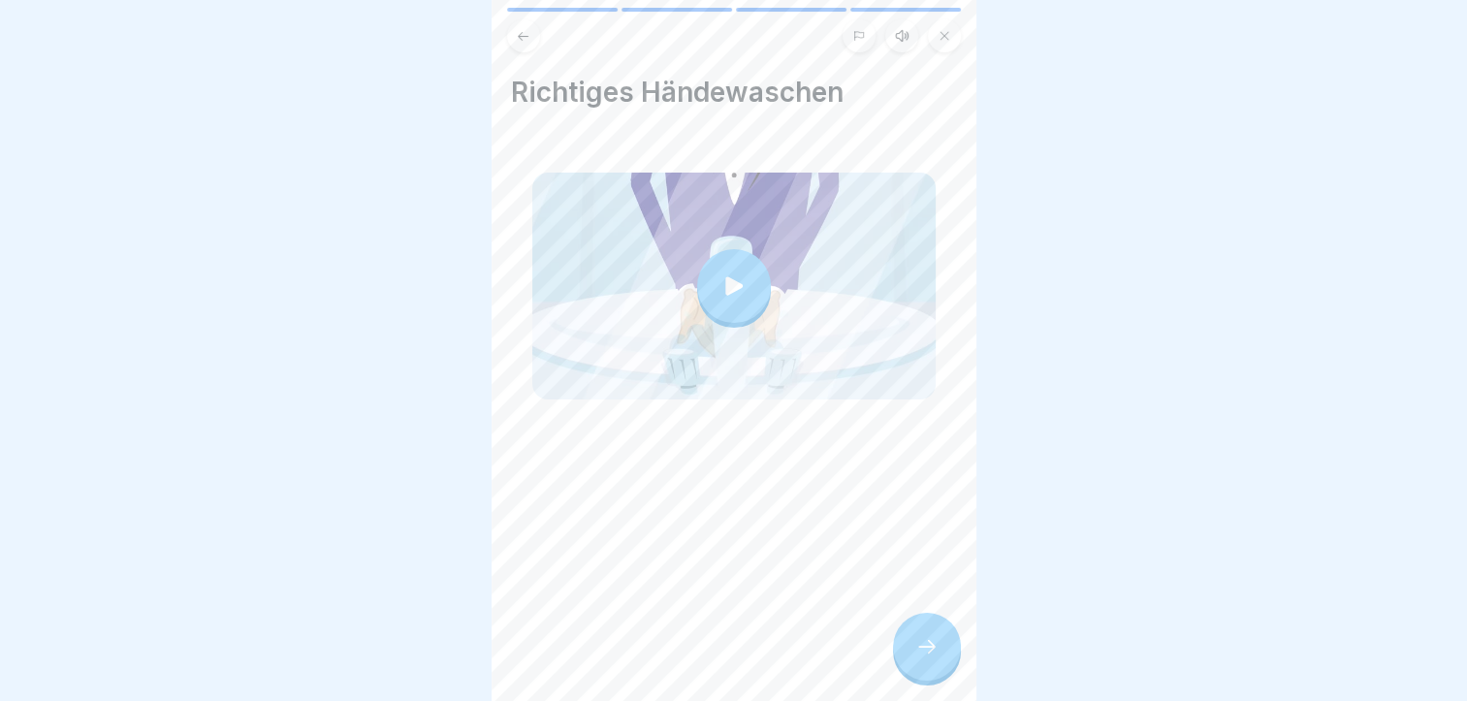
click at [726, 281] on icon at bounding box center [734, 285] width 17 height 18
click at [917, 659] on icon at bounding box center [927, 646] width 23 height 23
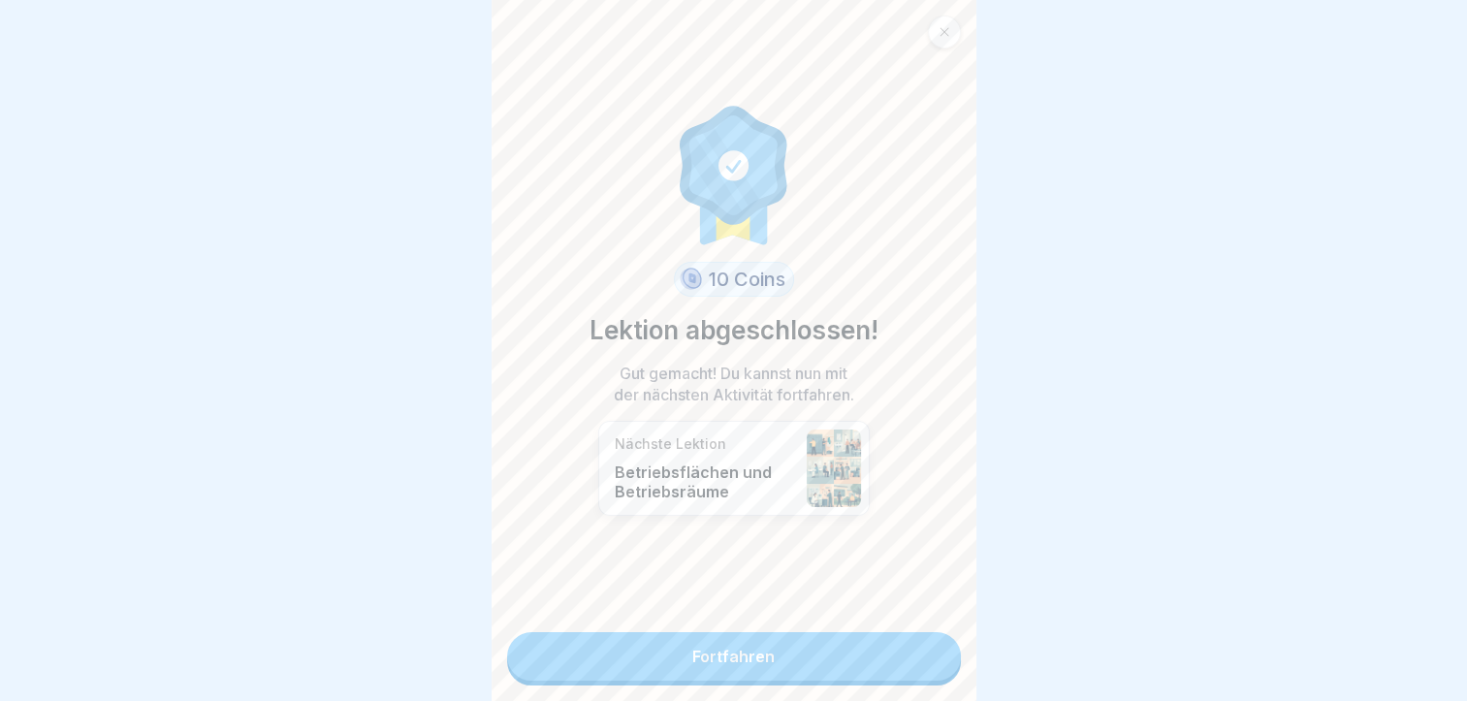
click at [679, 665] on link "Fortfahren" at bounding box center [734, 656] width 454 height 48
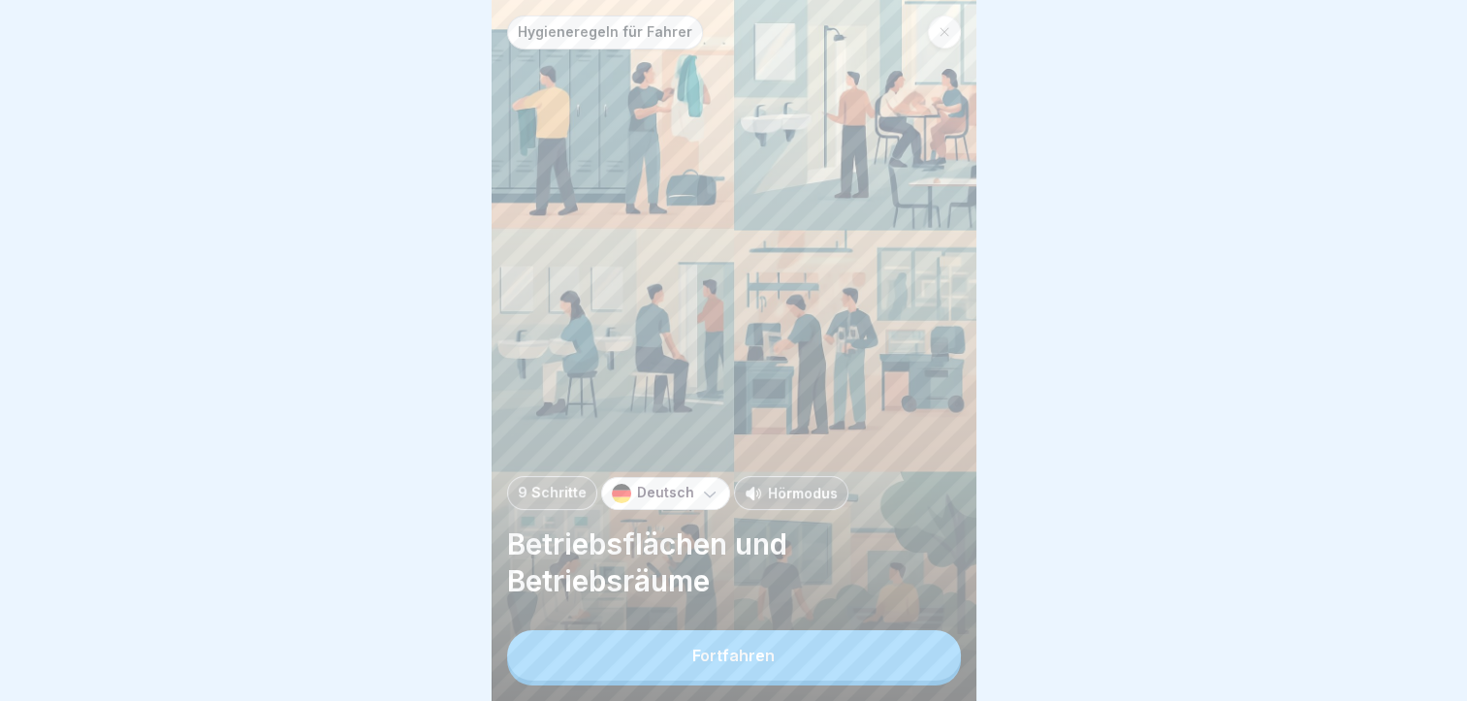
click at [718, 651] on button "Fortfahren" at bounding box center [734, 655] width 454 height 50
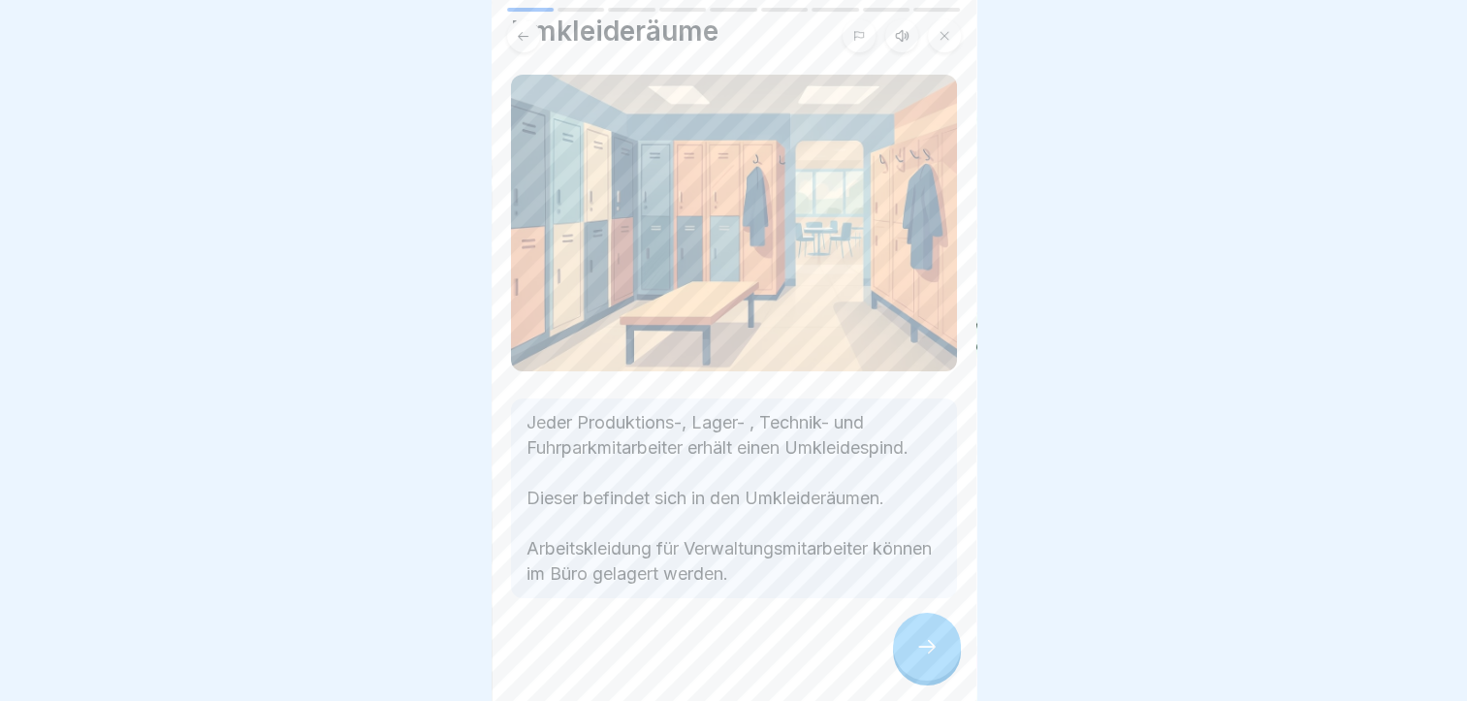
scroll to position [89, 0]
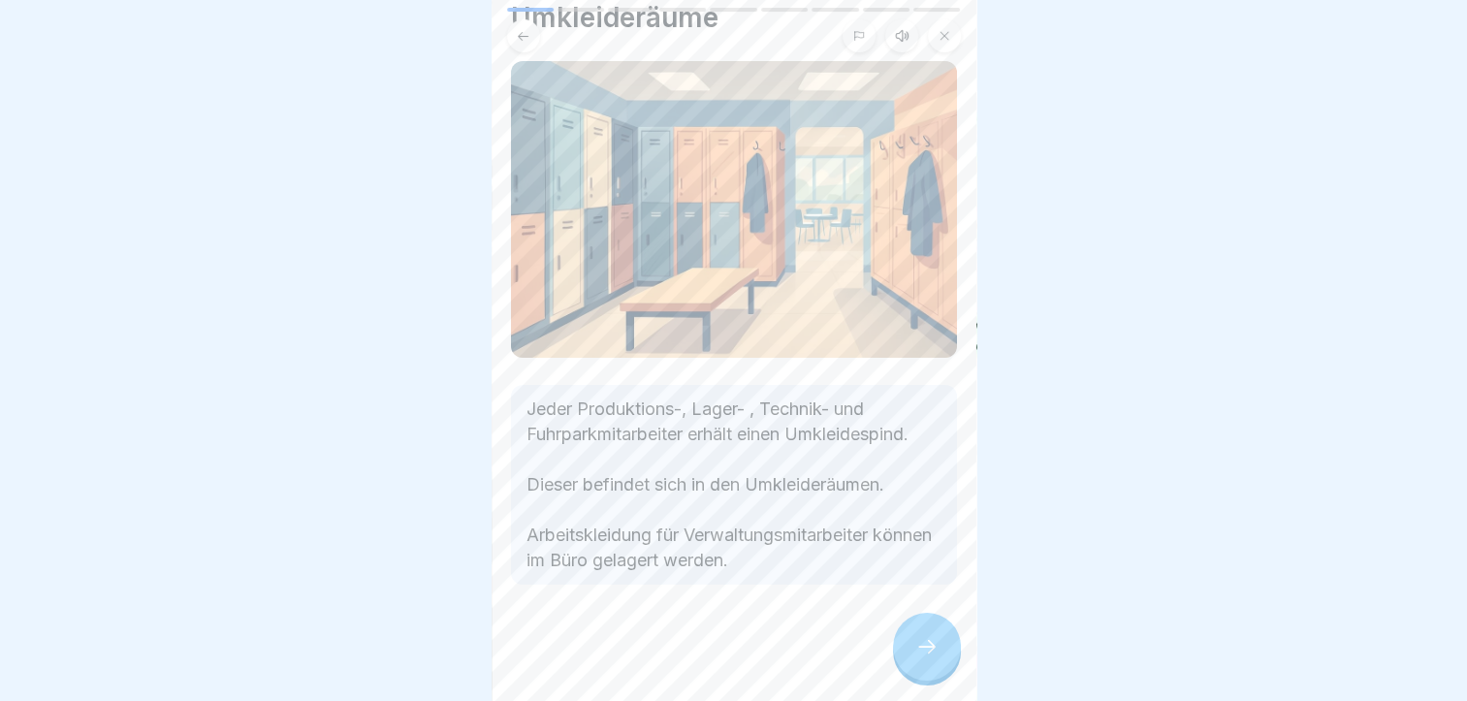
click at [937, 659] on icon at bounding box center [927, 646] width 23 height 23
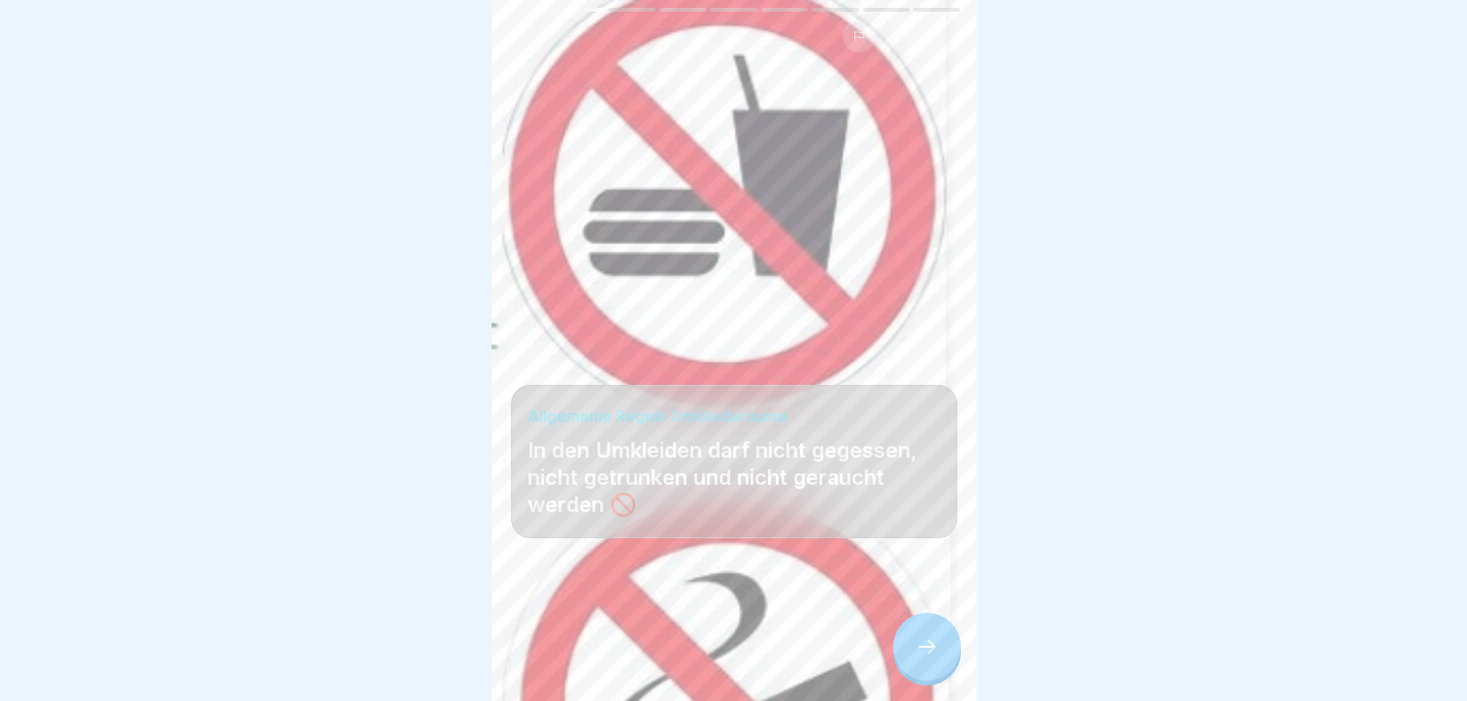
scroll to position [15, 0]
click at [943, 646] on div at bounding box center [927, 647] width 68 height 68
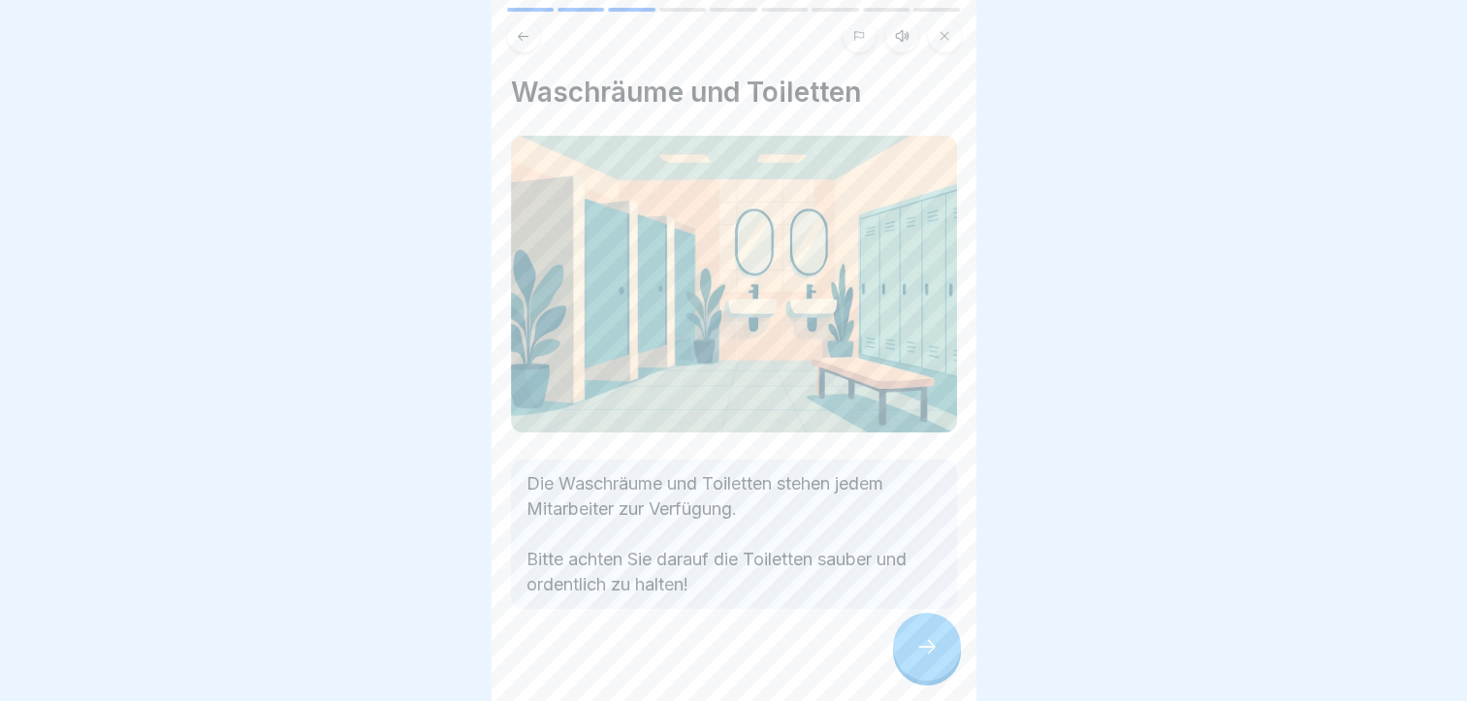
click at [927, 654] on icon at bounding box center [927, 646] width 23 height 23
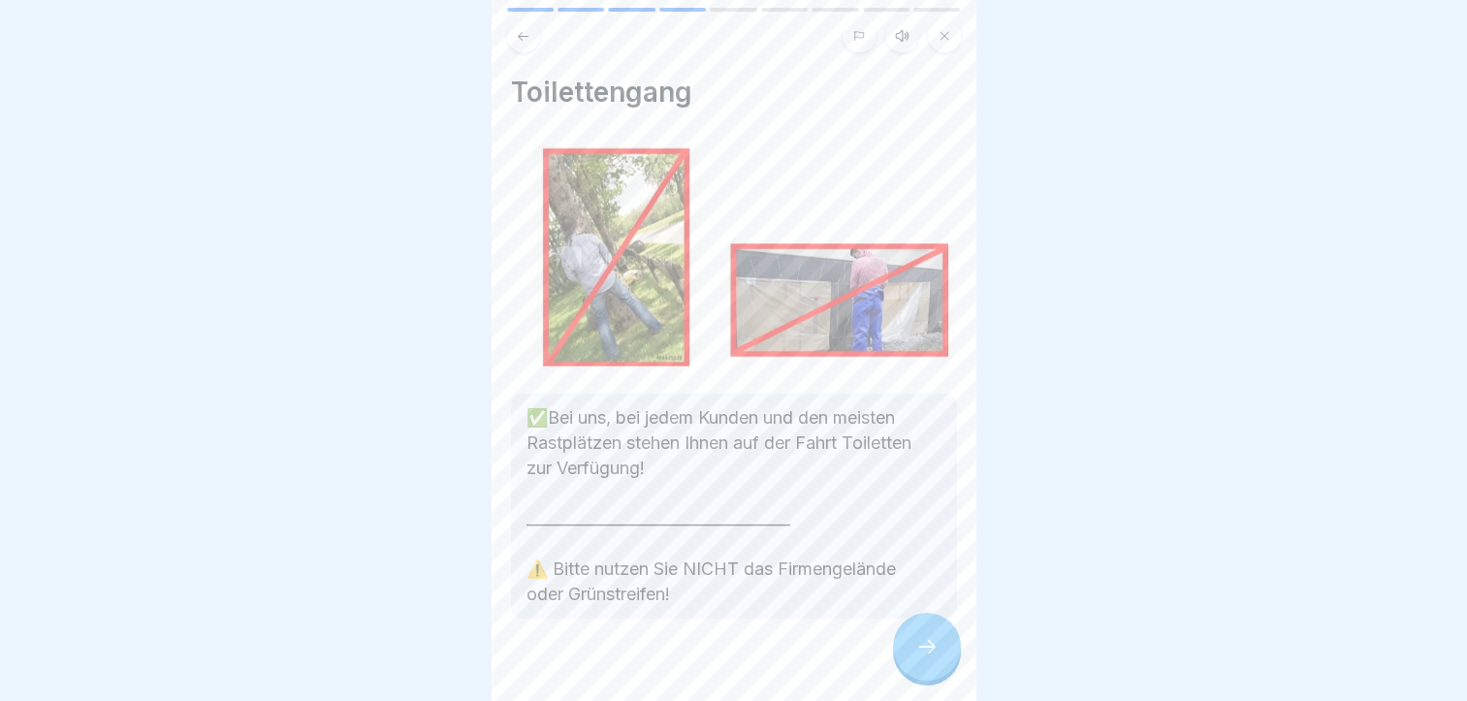
click at [908, 661] on div at bounding box center [927, 647] width 68 height 68
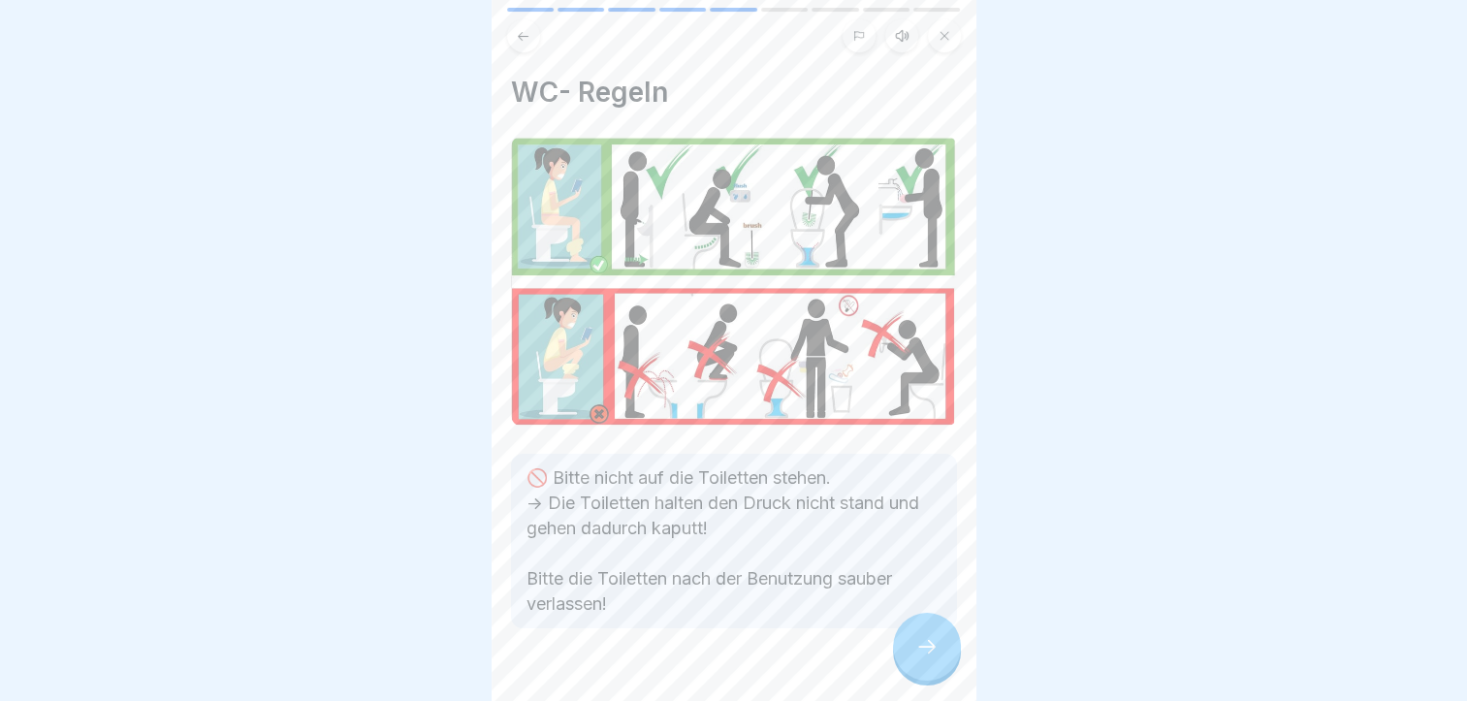
click at [943, 646] on div at bounding box center [927, 647] width 68 height 68
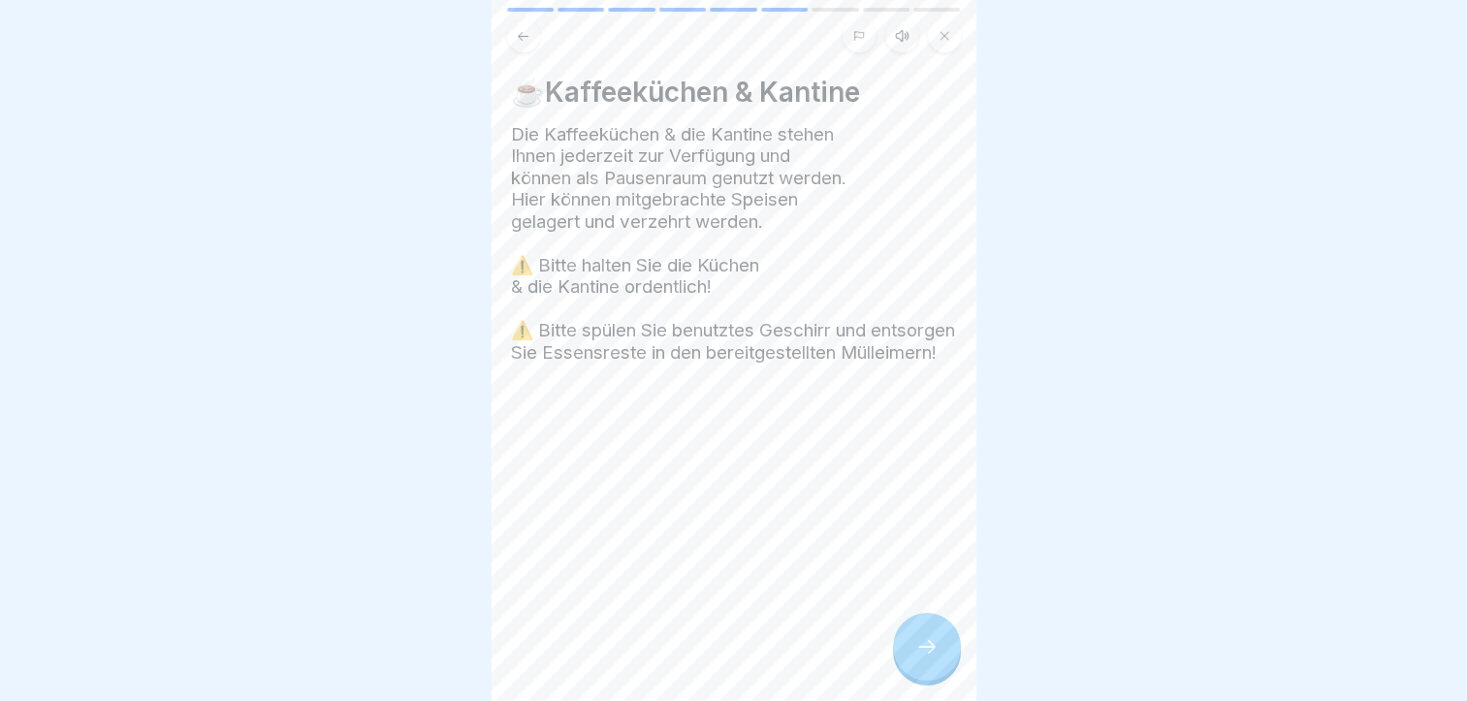
click at [923, 650] on icon at bounding box center [927, 646] width 23 height 23
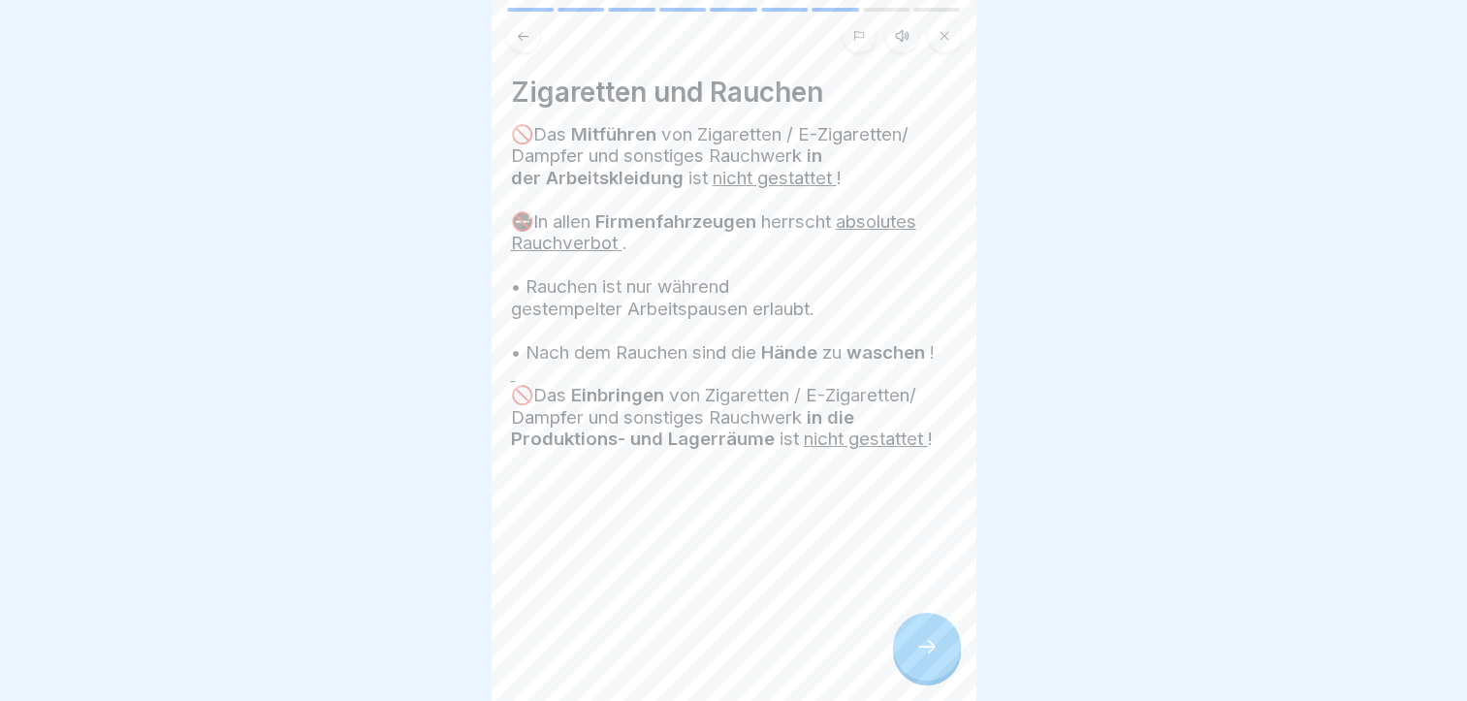
click at [935, 660] on div at bounding box center [927, 647] width 68 height 68
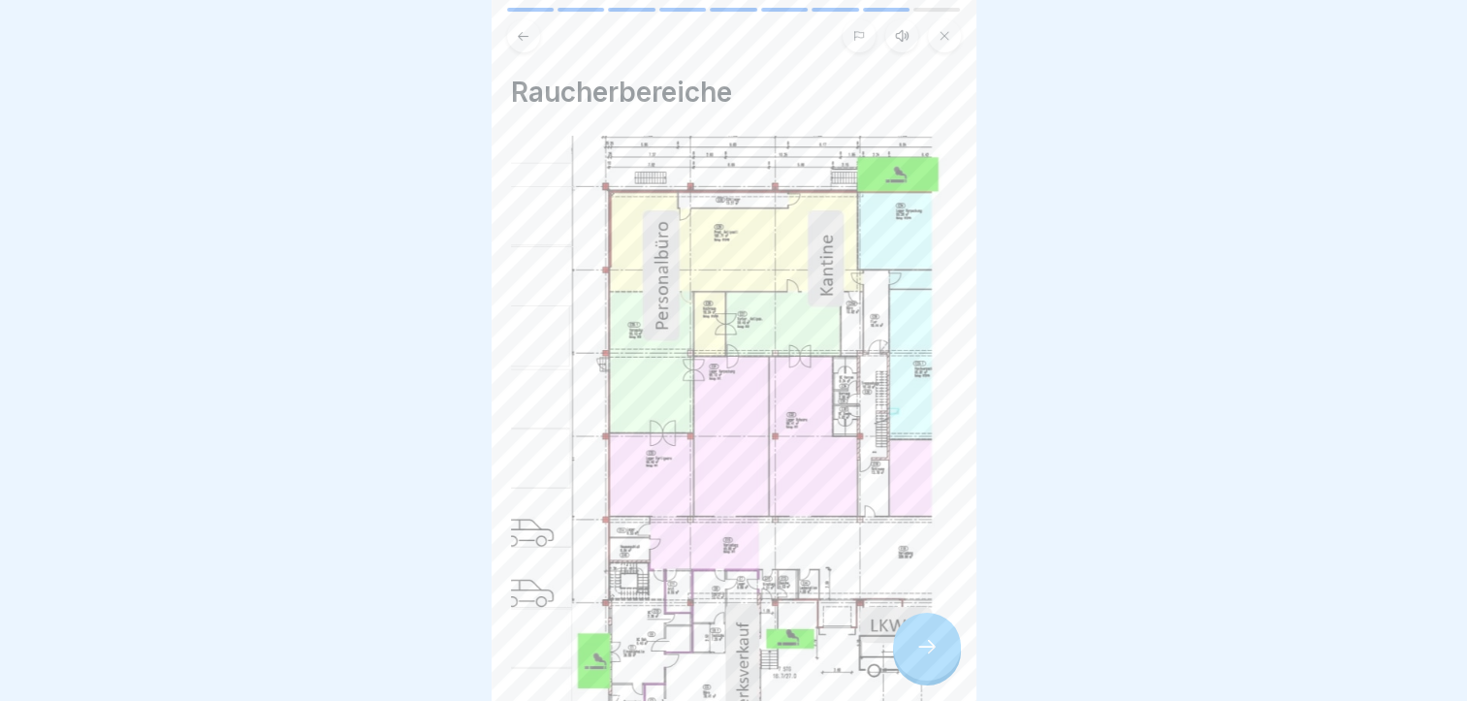
click at [942, 661] on div at bounding box center [927, 647] width 68 height 68
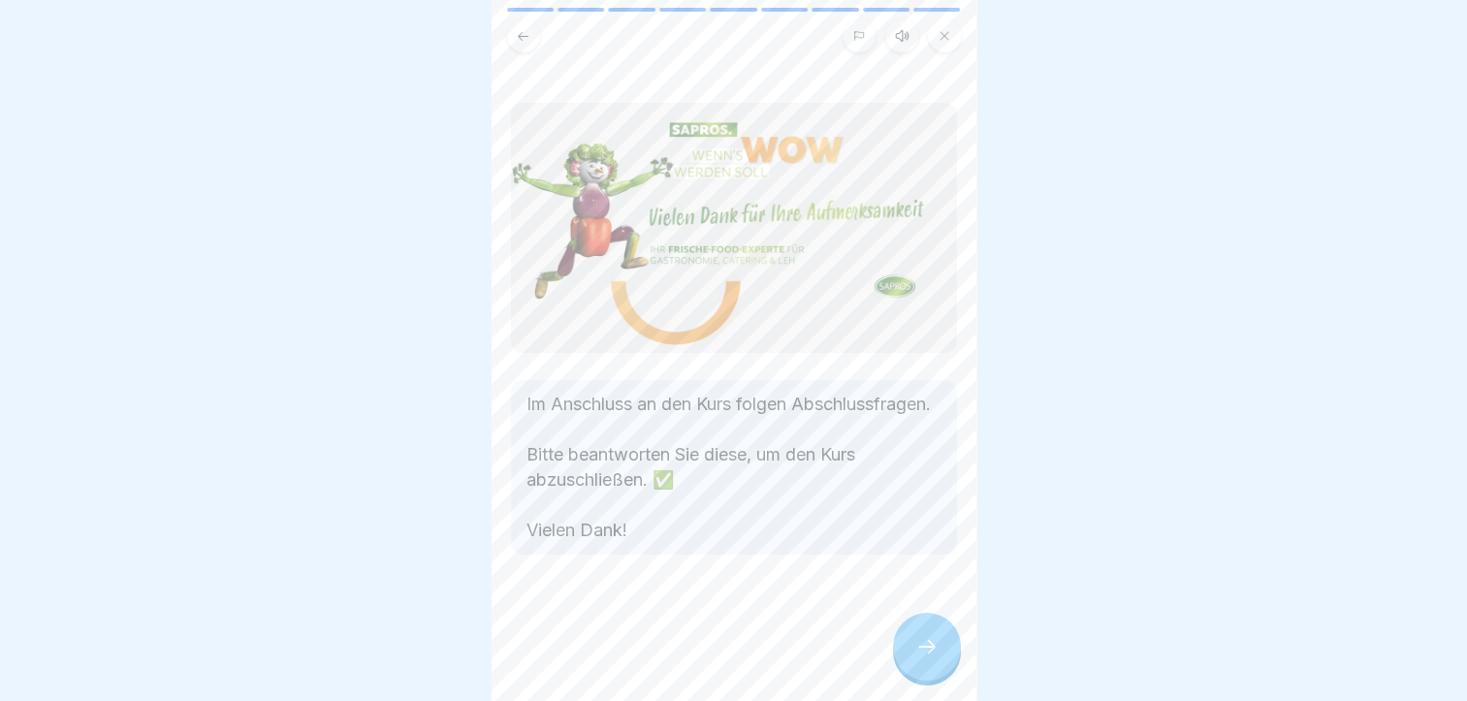
click at [942, 661] on div at bounding box center [927, 647] width 68 height 68
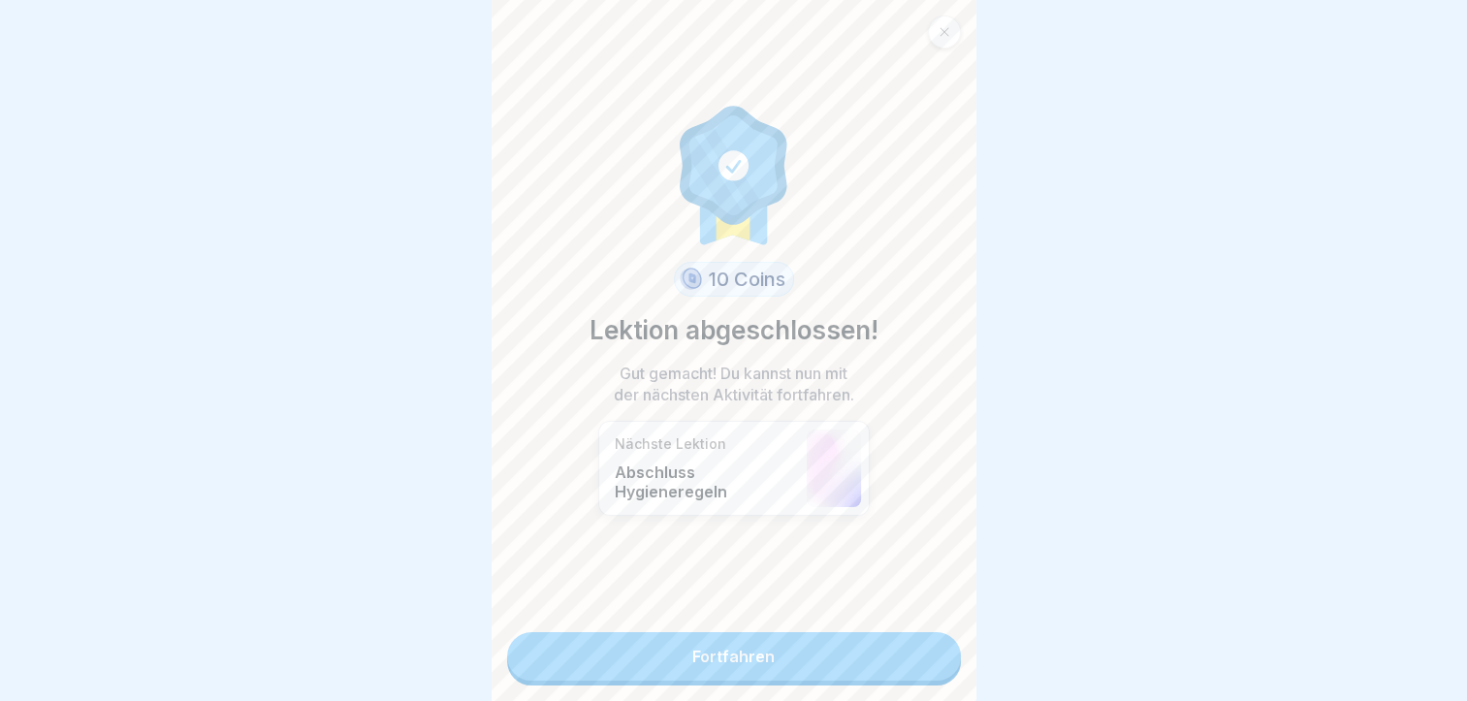
click at [729, 656] on link "Fortfahren" at bounding box center [734, 656] width 454 height 48
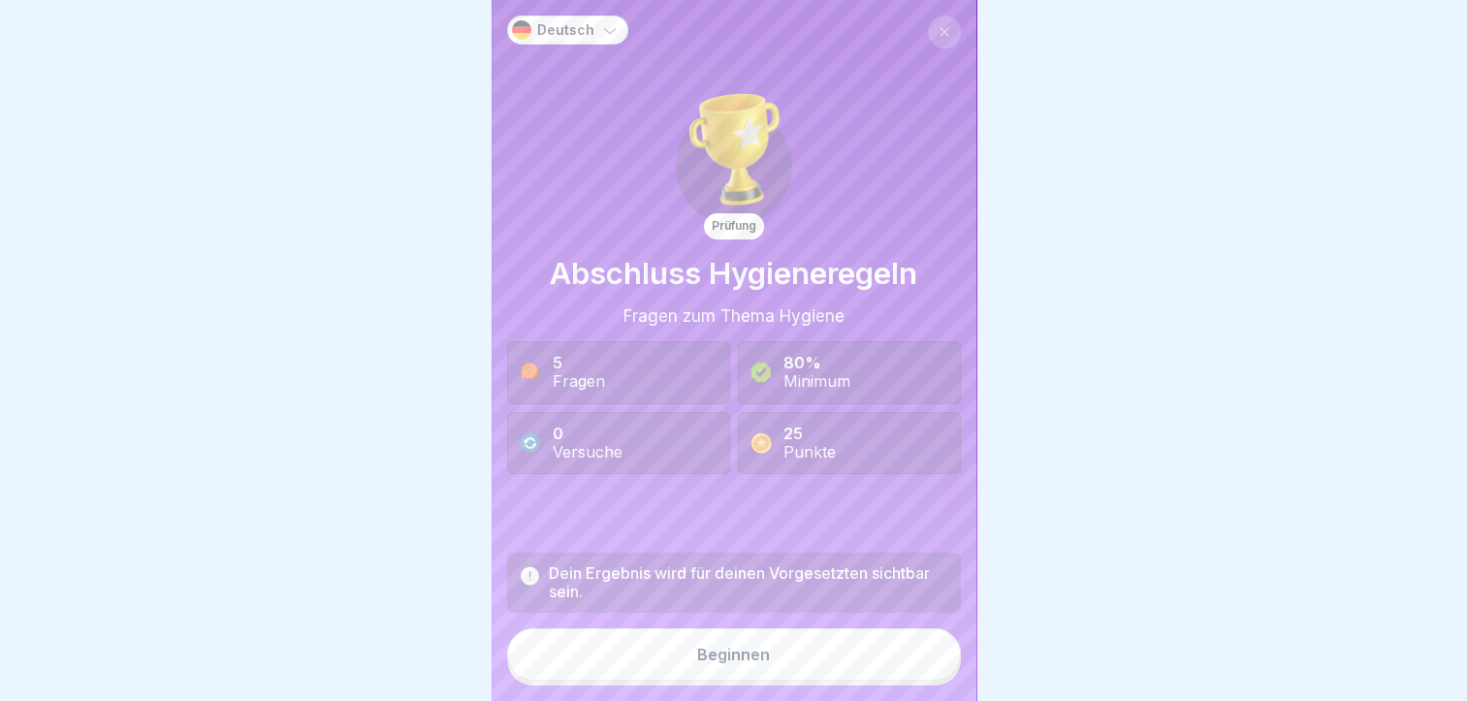
click at [734, 648] on button "Beginnen" at bounding box center [734, 655] width 454 height 52
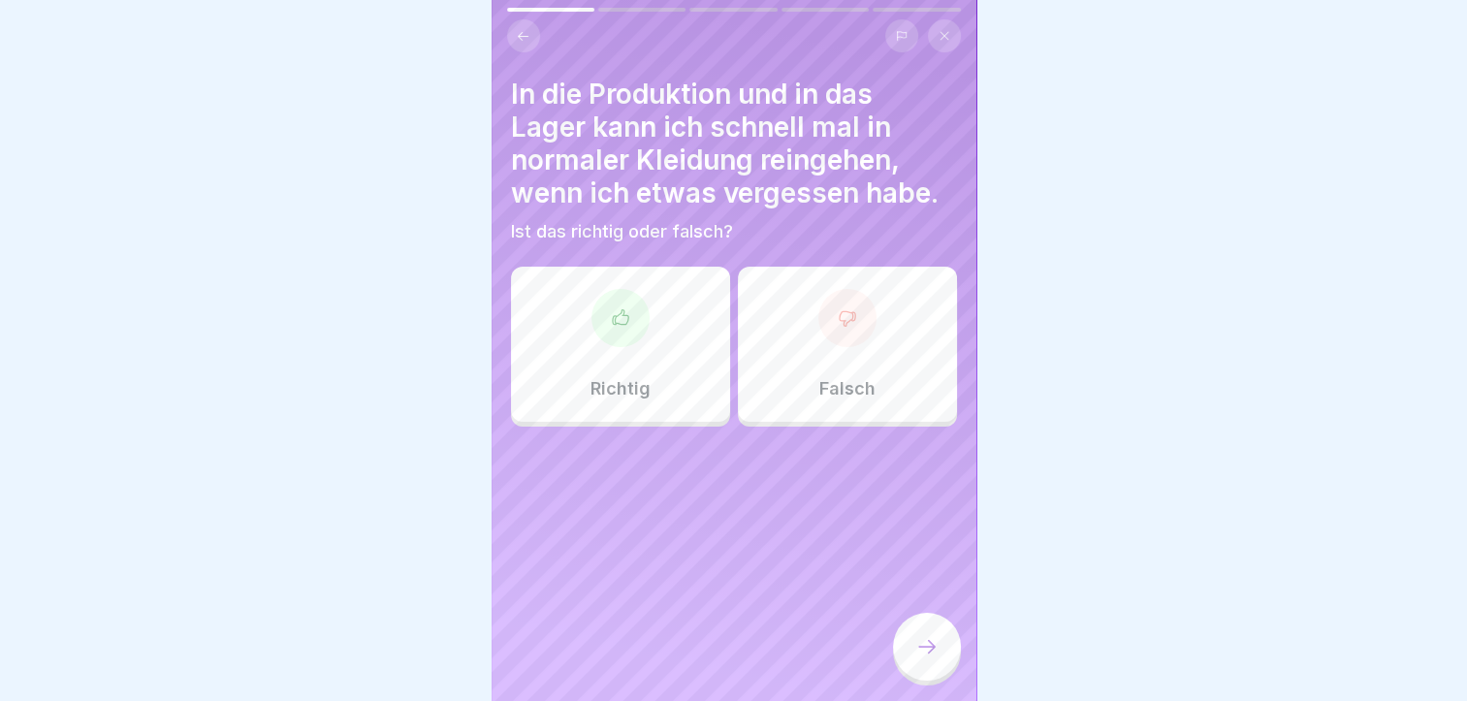
click at [822, 390] on p "Falsch" at bounding box center [848, 388] width 56 height 21
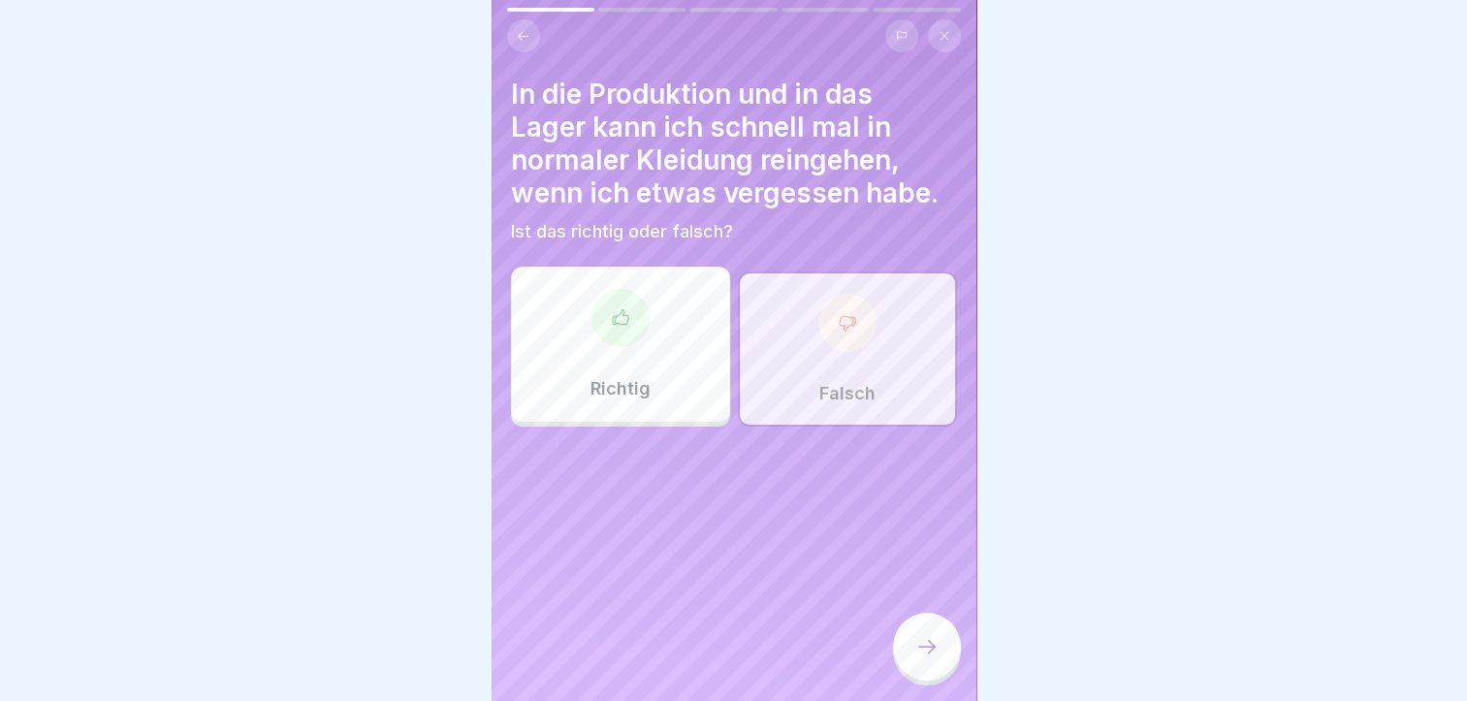
click at [930, 659] on icon at bounding box center [927, 646] width 23 height 23
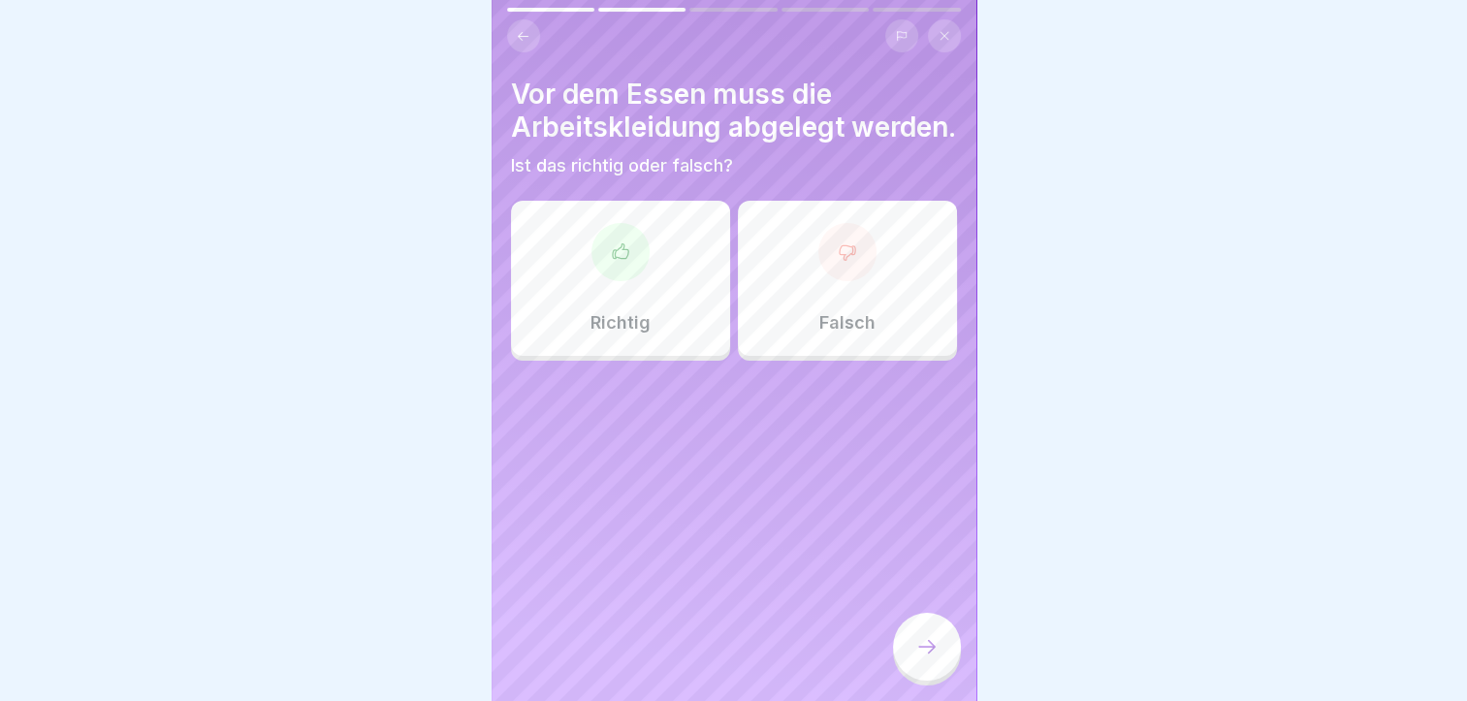
click at [617, 314] on div "Richtig" at bounding box center [620, 278] width 219 height 155
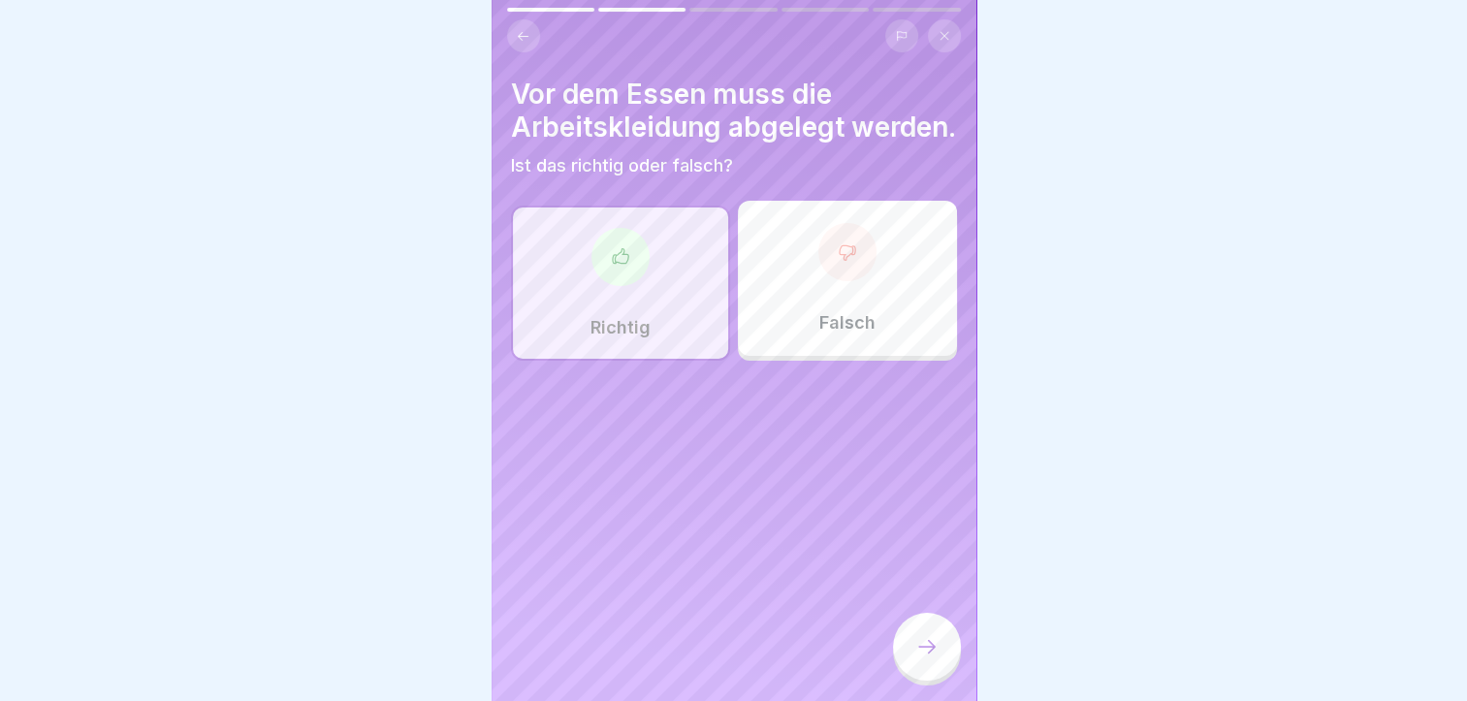
click at [927, 680] on div at bounding box center [927, 647] width 68 height 68
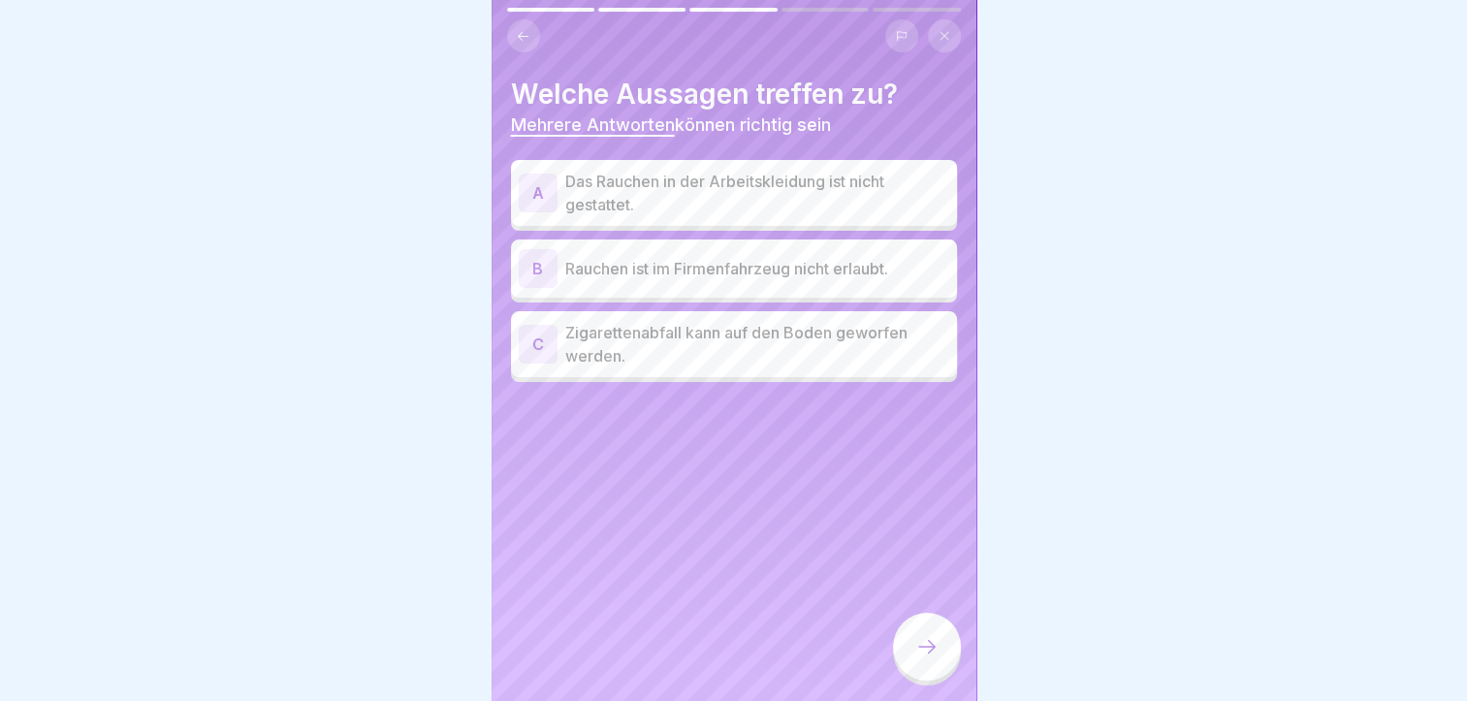
click at [662, 185] on p "Das Rauchen in der Arbeitskleidung ist nicht gestattet." at bounding box center [757, 193] width 384 height 47
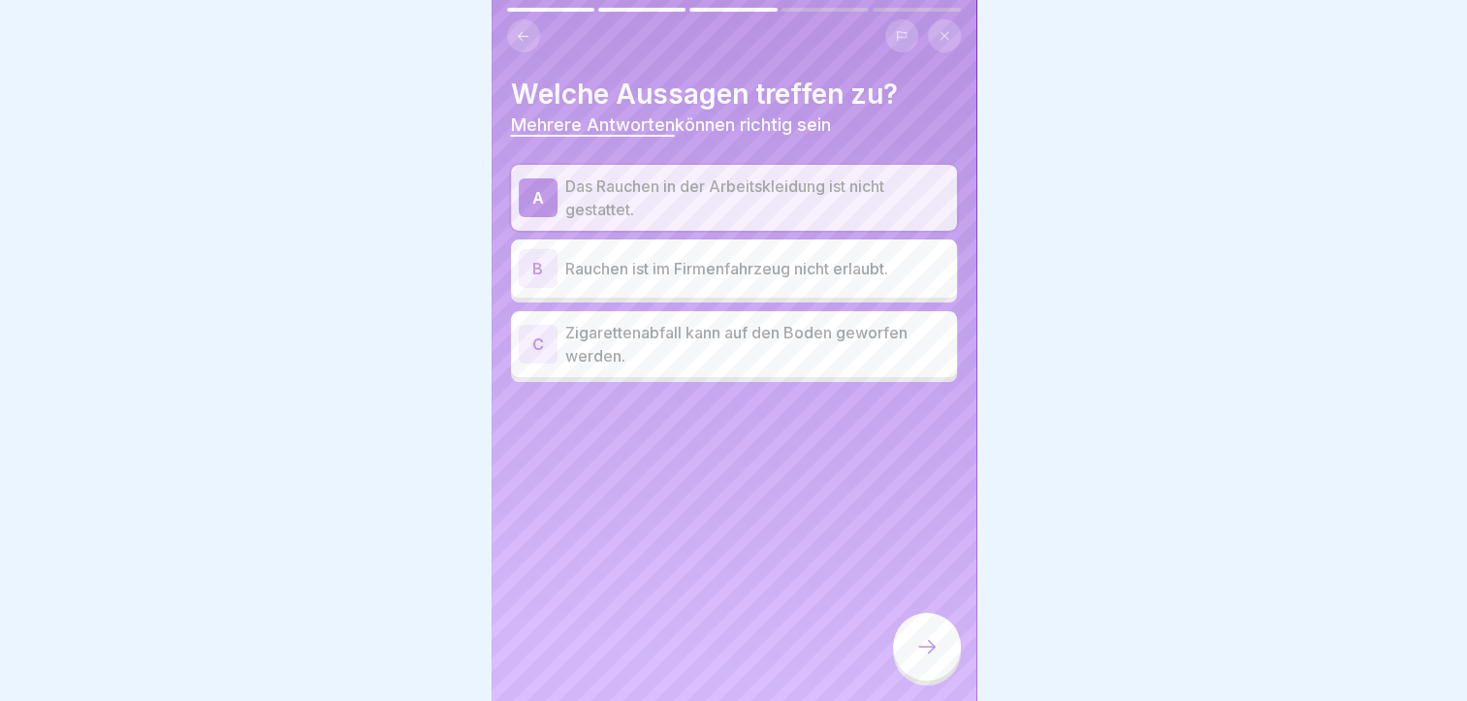
click at [726, 266] on p "Rauchen ist im Firmenfahrzeug nicht erlaubt." at bounding box center [757, 268] width 384 height 23
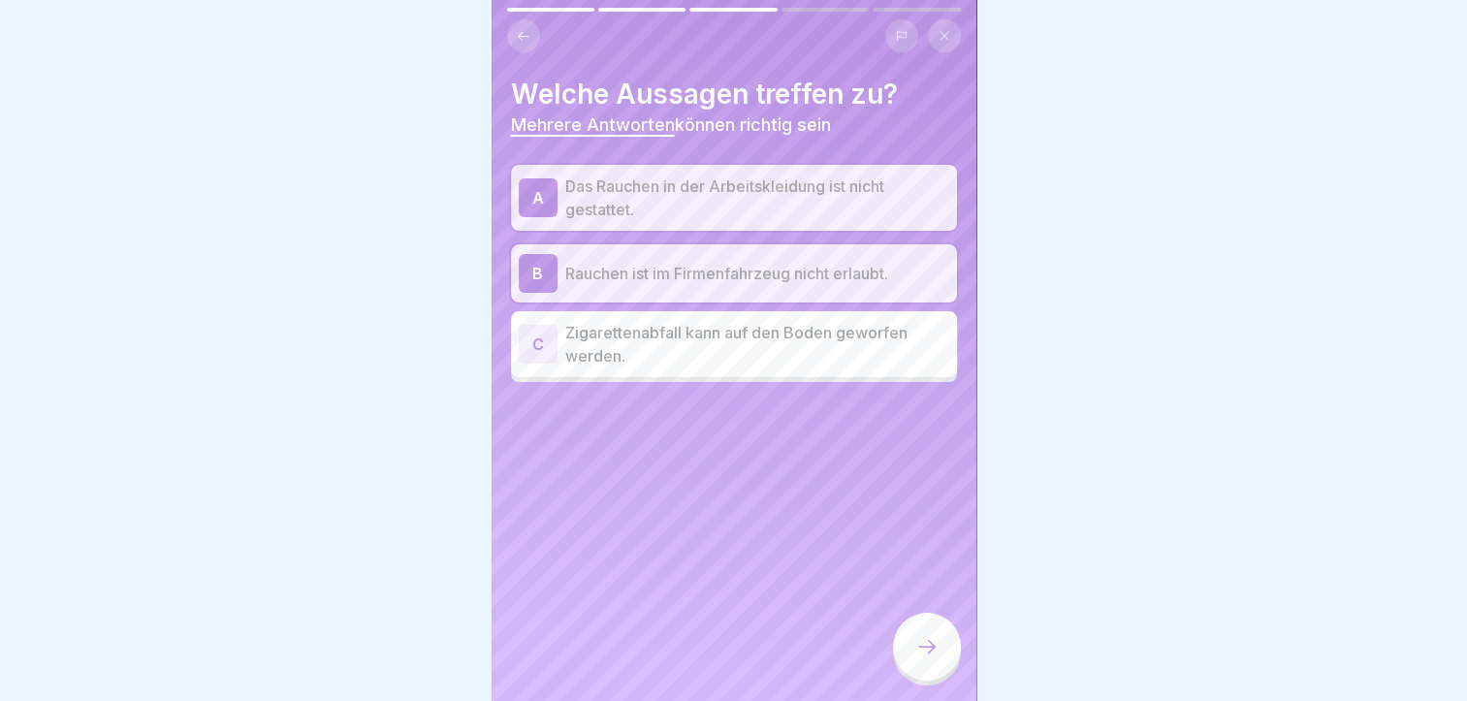
click at [920, 659] on icon at bounding box center [927, 646] width 23 height 23
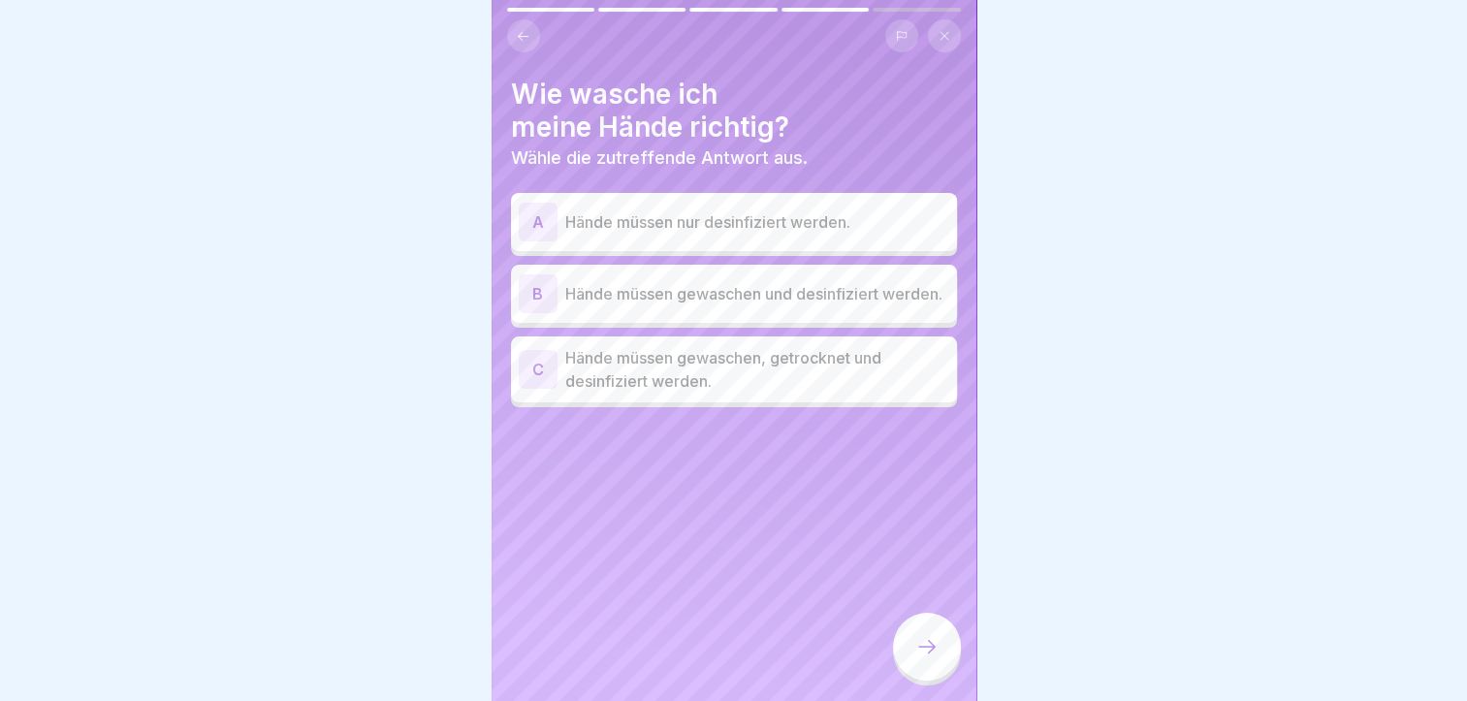
click at [689, 390] on p "Hände müssen gewaschen, getrocknet und desinfiziert werden." at bounding box center [757, 369] width 384 height 47
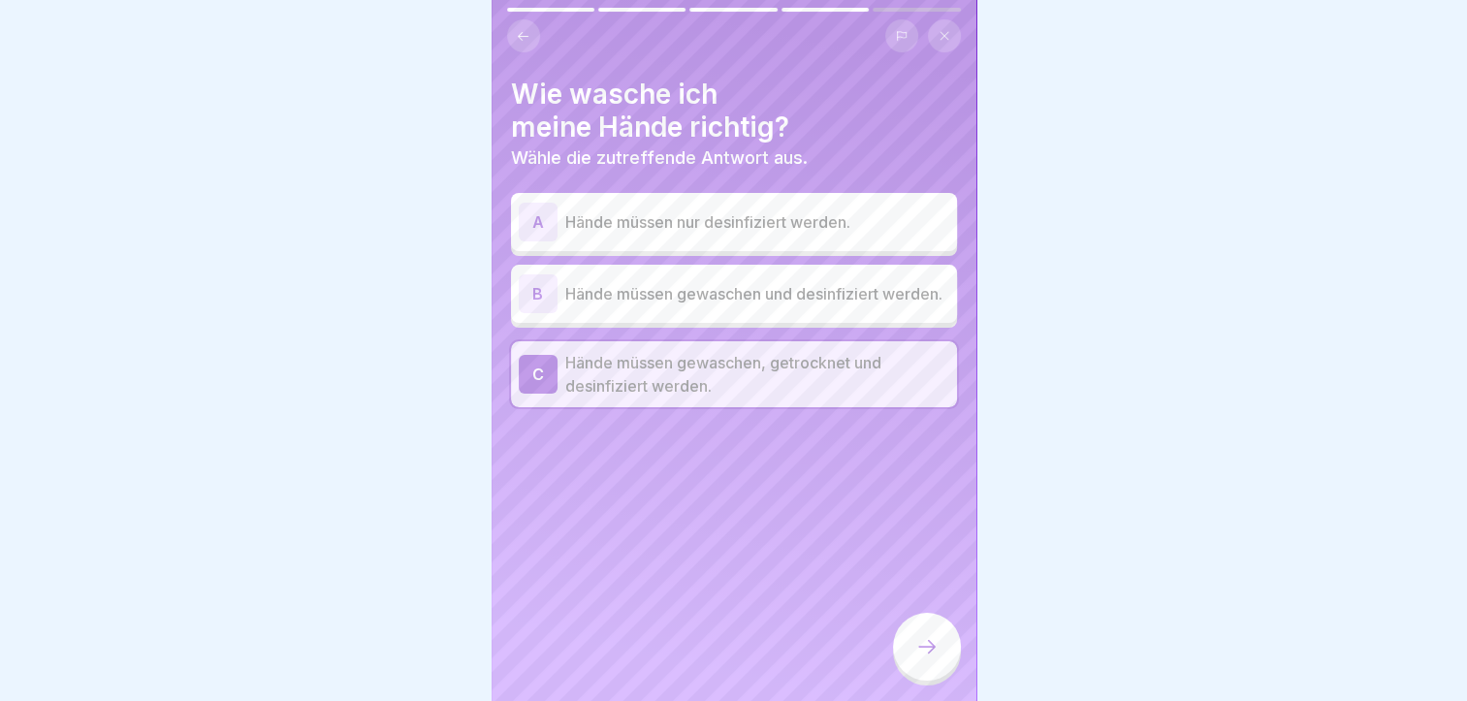
click at [935, 659] on icon at bounding box center [927, 646] width 23 height 23
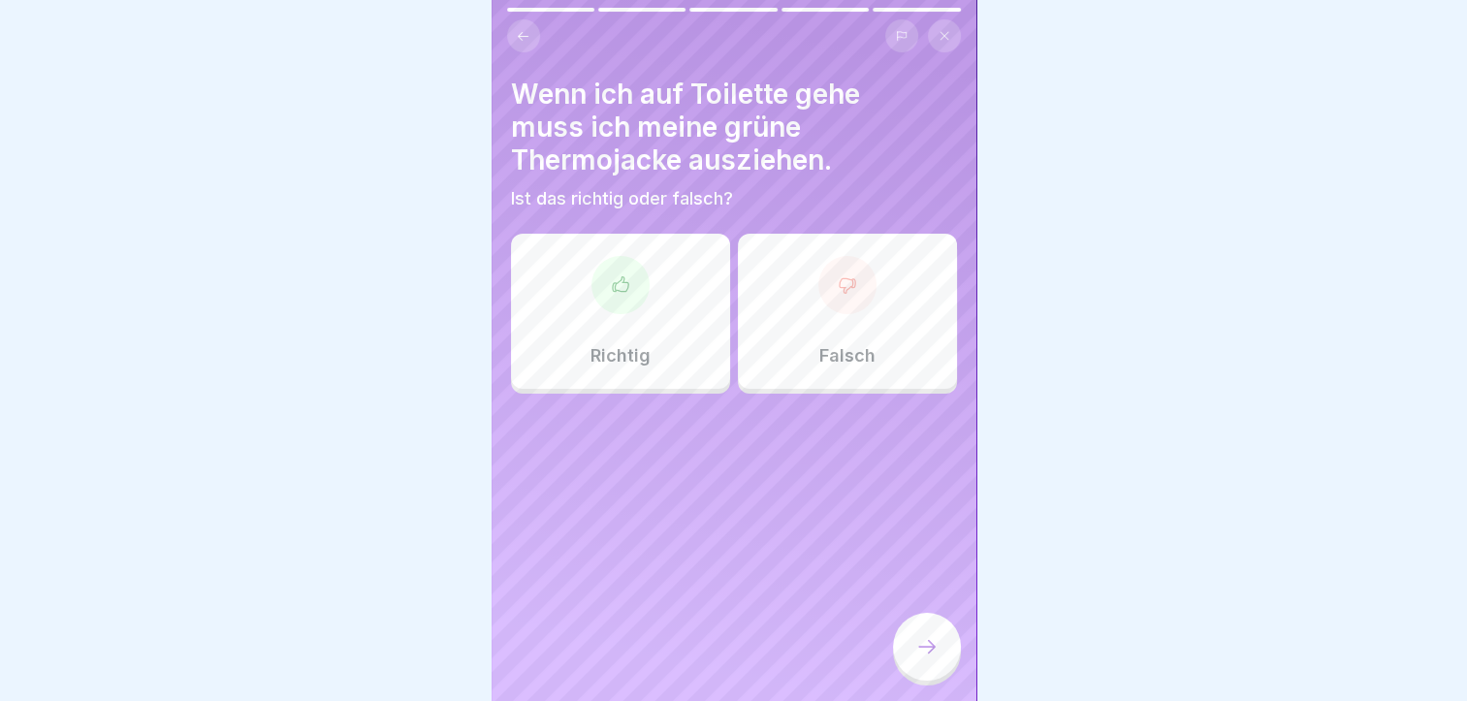
click at [589, 328] on div "Richtig" at bounding box center [620, 311] width 219 height 155
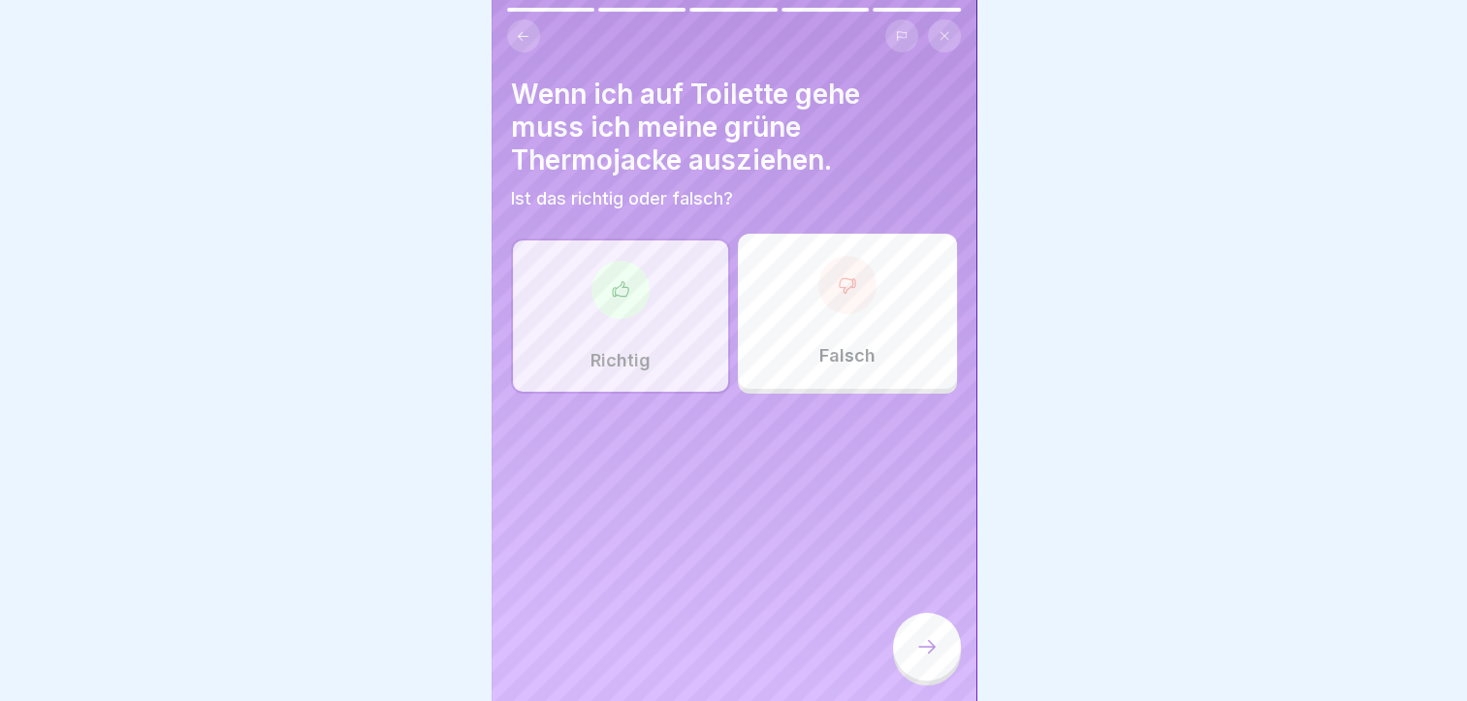
click at [931, 659] on icon at bounding box center [927, 646] width 23 height 23
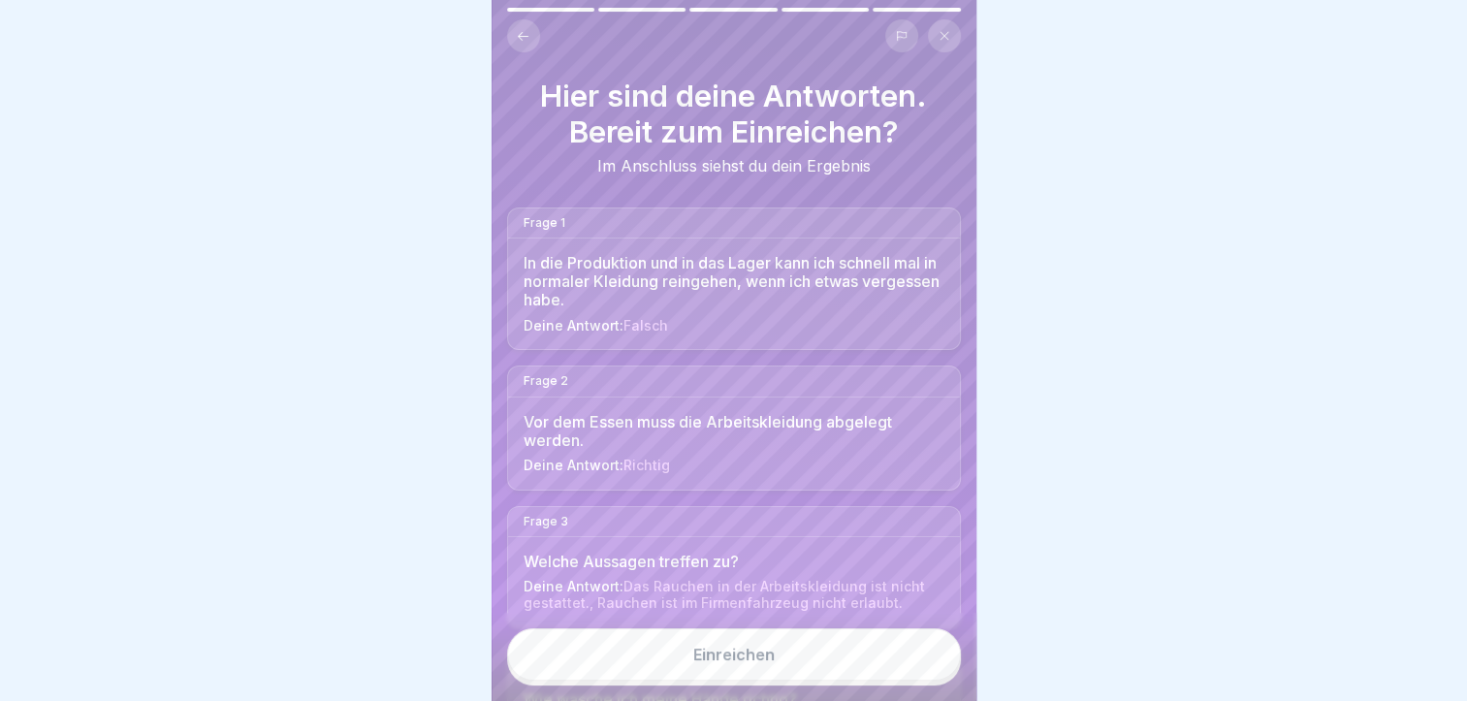
click at [846, 669] on button "Einreichen" at bounding box center [734, 655] width 454 height 52
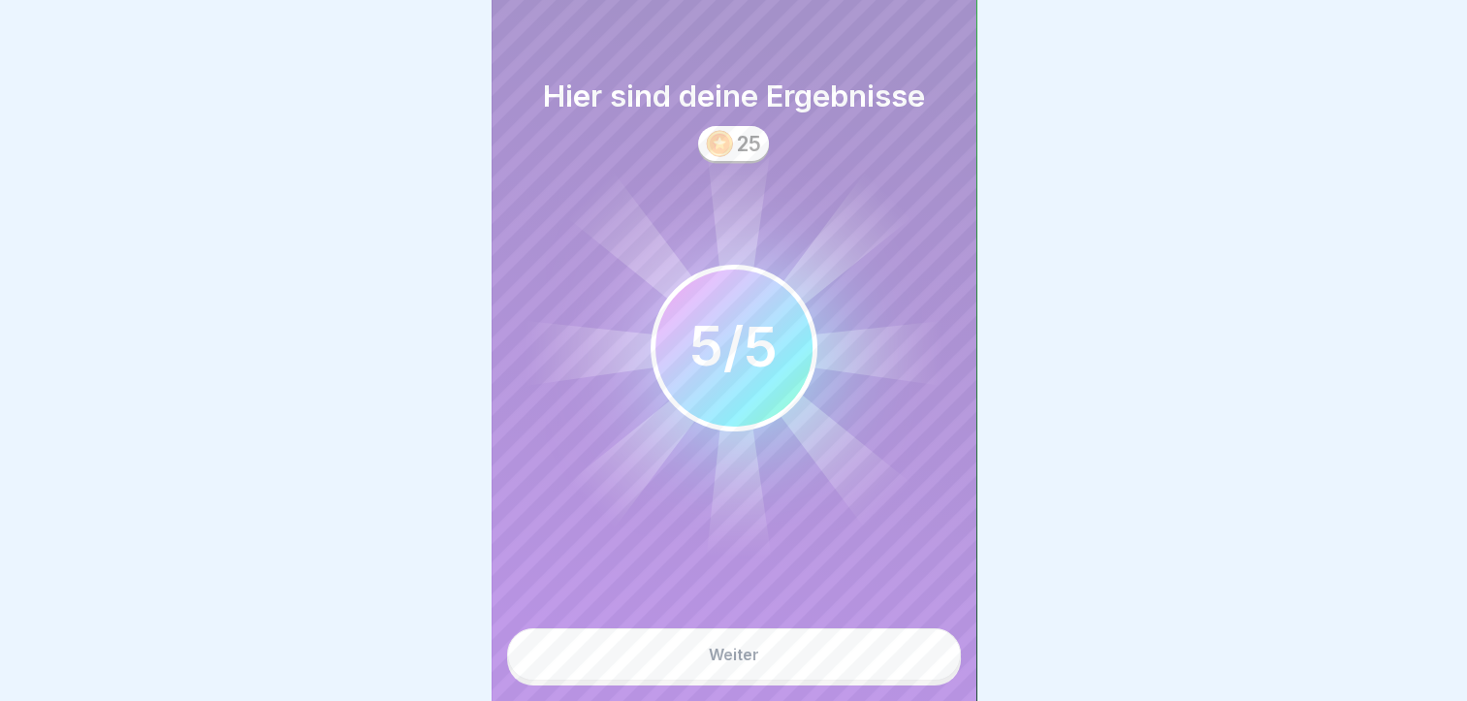
click at [851, 669] on button "Weiter" at bounding box center [734, 655] width 454 height 52
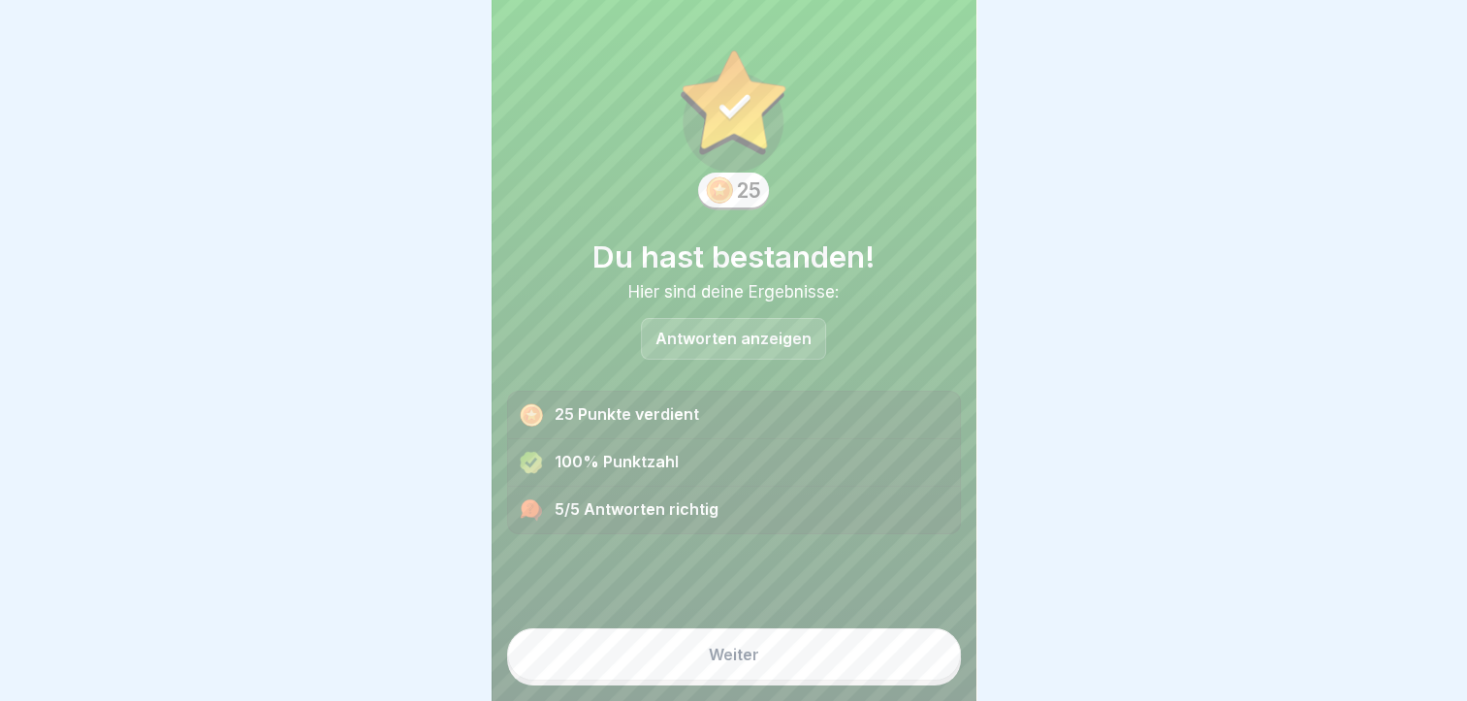
click at [851, 669] on button "Weiter" at bounding box center [734, 655] width 454 height 52
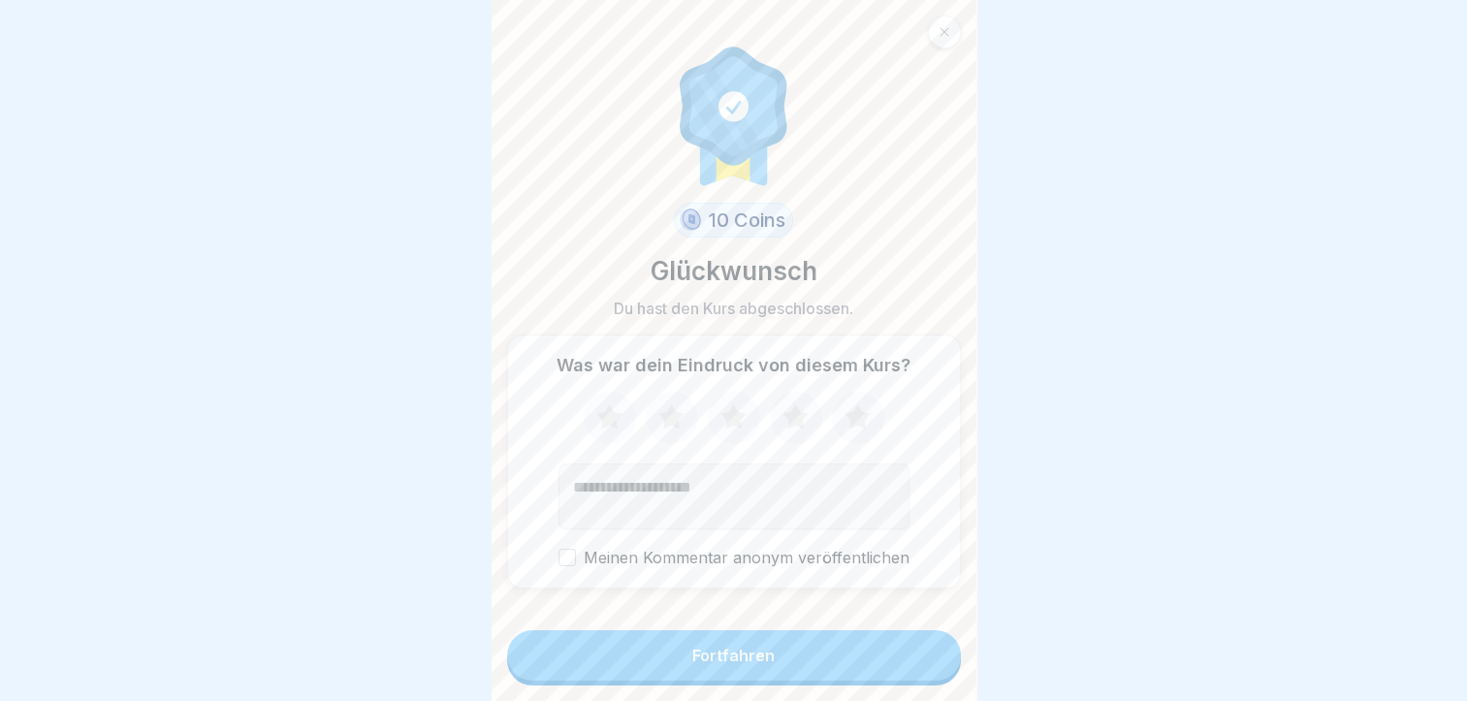
click at [853, 669] on button "Fortfahren" at bounding box center [734, 655] width 454 height 50
click at [733, 664] on div "Fortfahren" at bounding box center [734, 655] width 82 height 17
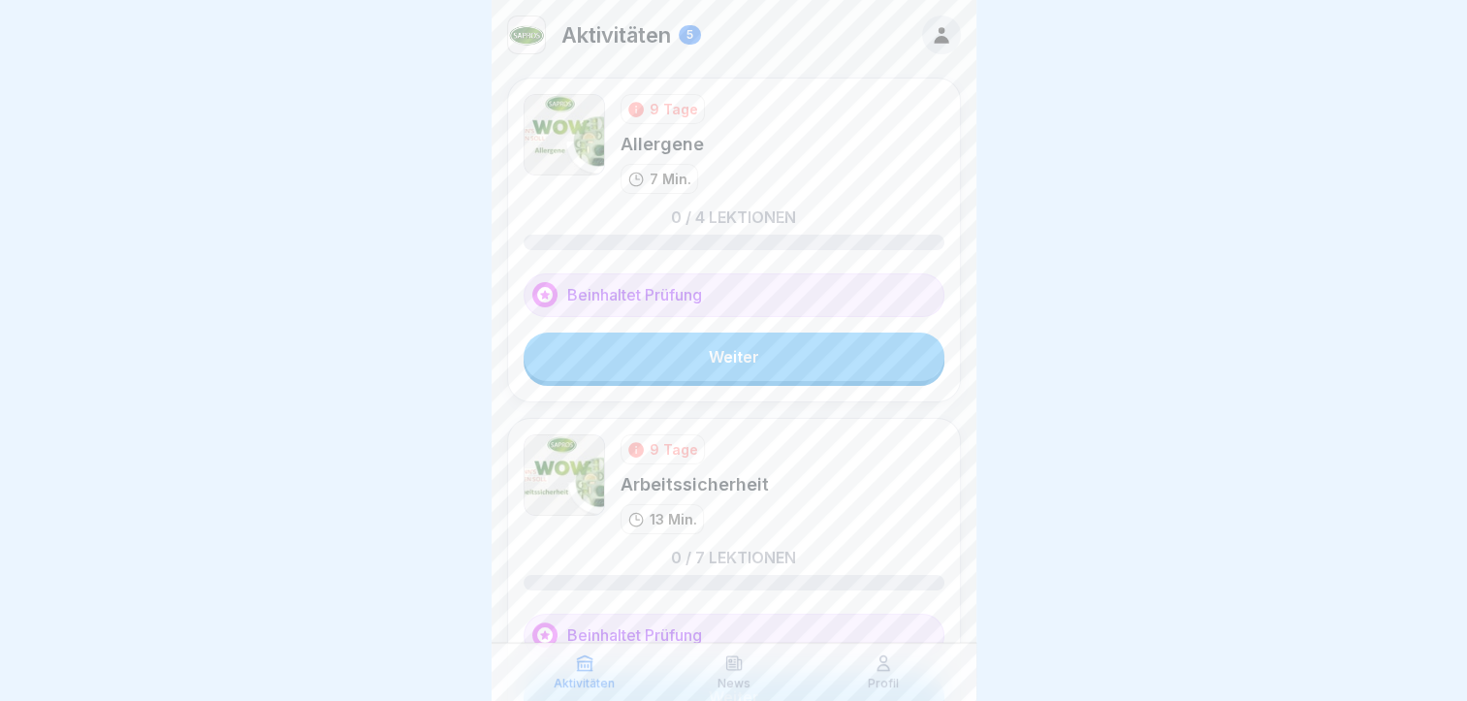
click at [698, 352] on link "Weiter" at bounding box center [734, 357] width 421 height 48
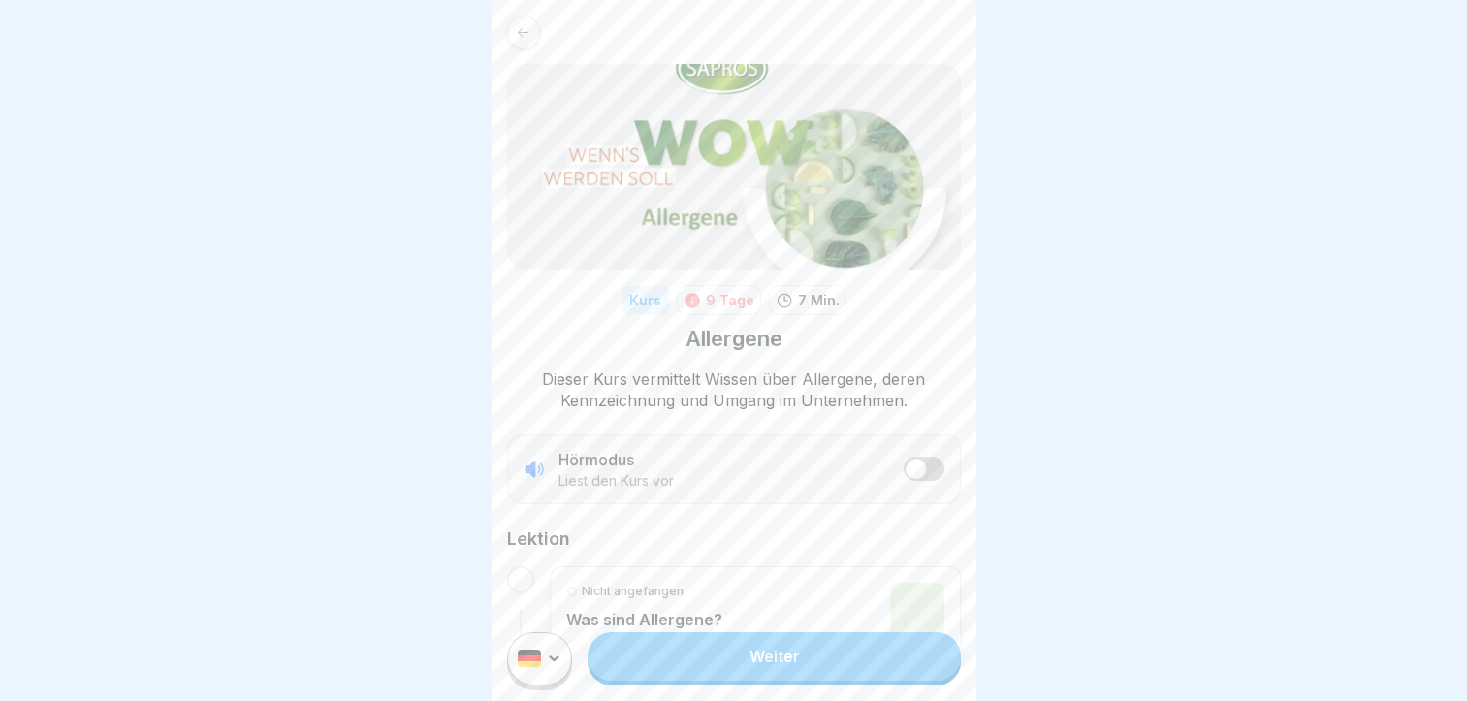
click at [768, 675] on link "Weiter" at bounding box center [774, 656] width 372 height 48
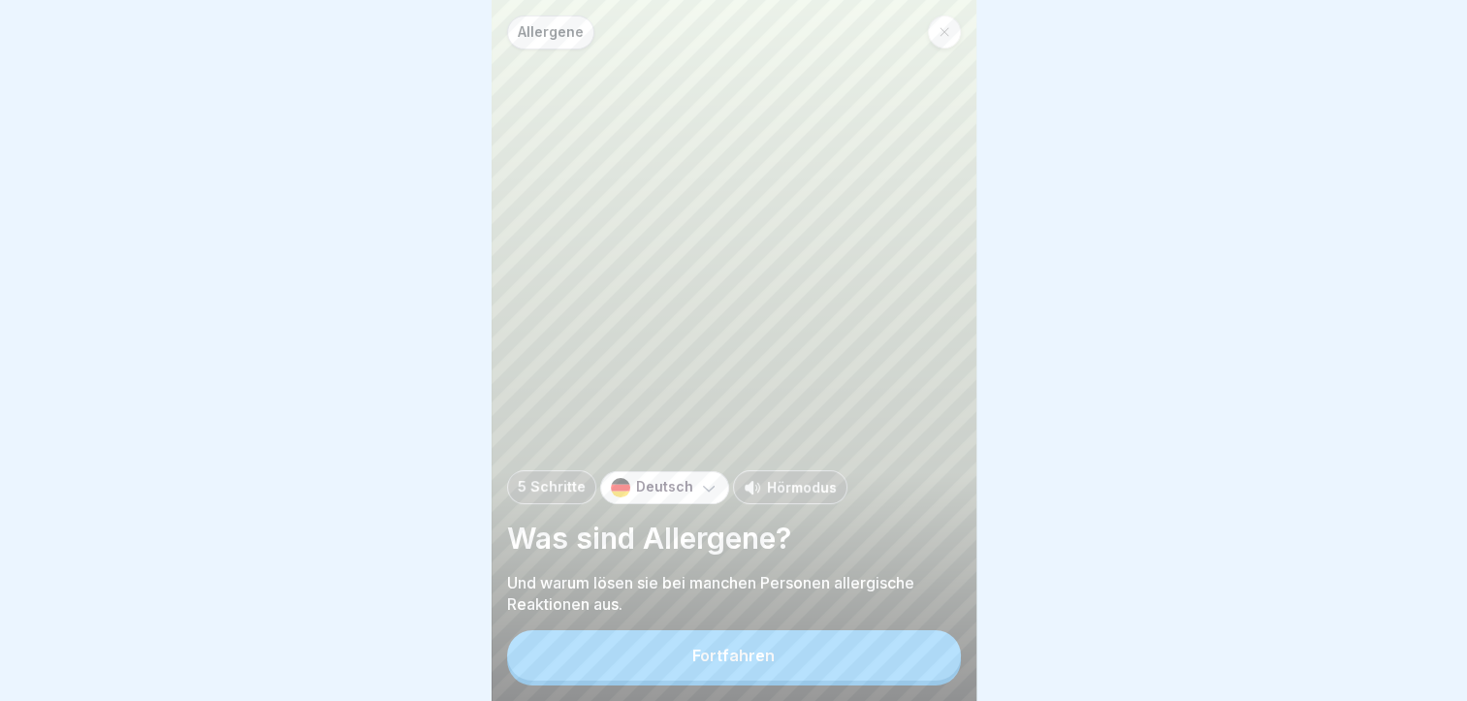
click at [774, 676] on button "Fortfahren" at bounding box center [734, 655] width 454 height 50
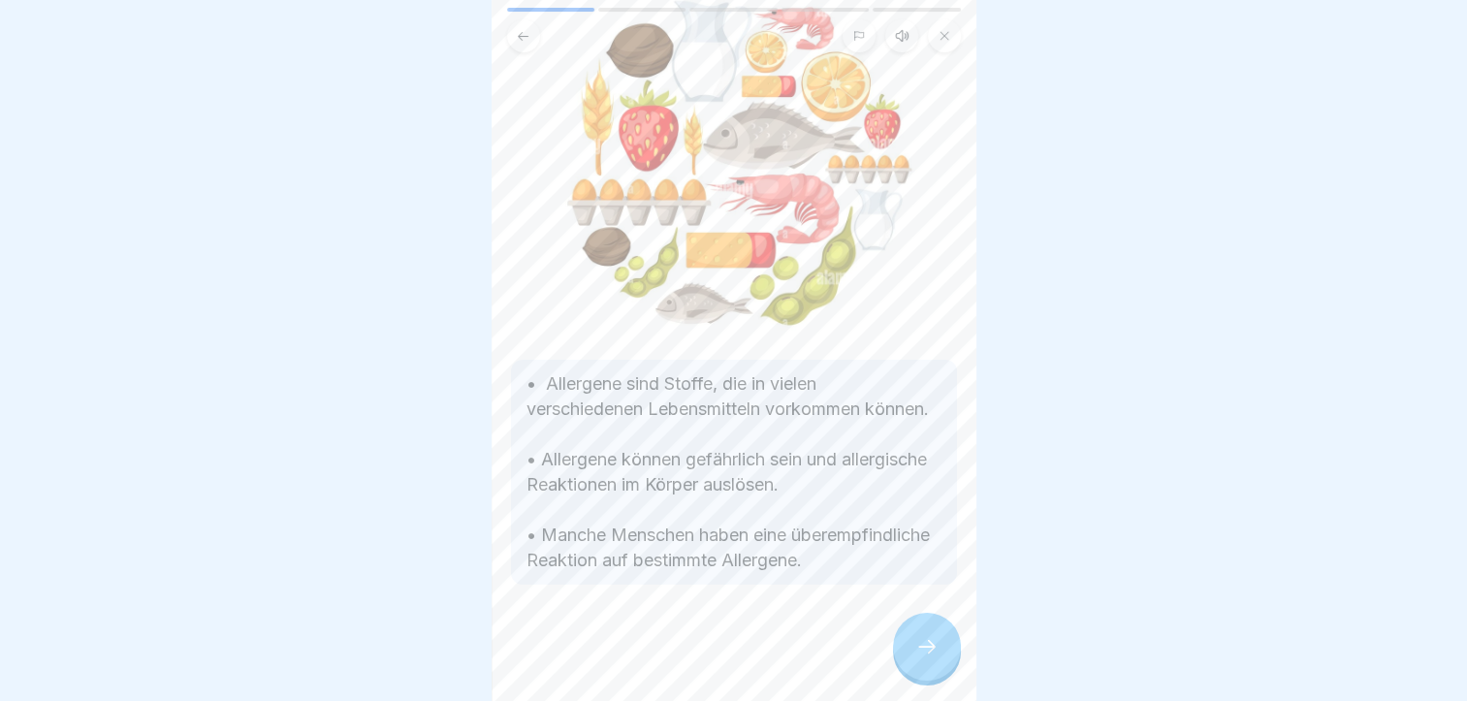
scroll to position [178, 0]
click at [932, 650] on icon at bounding box center [927, 646] width 23 height 23
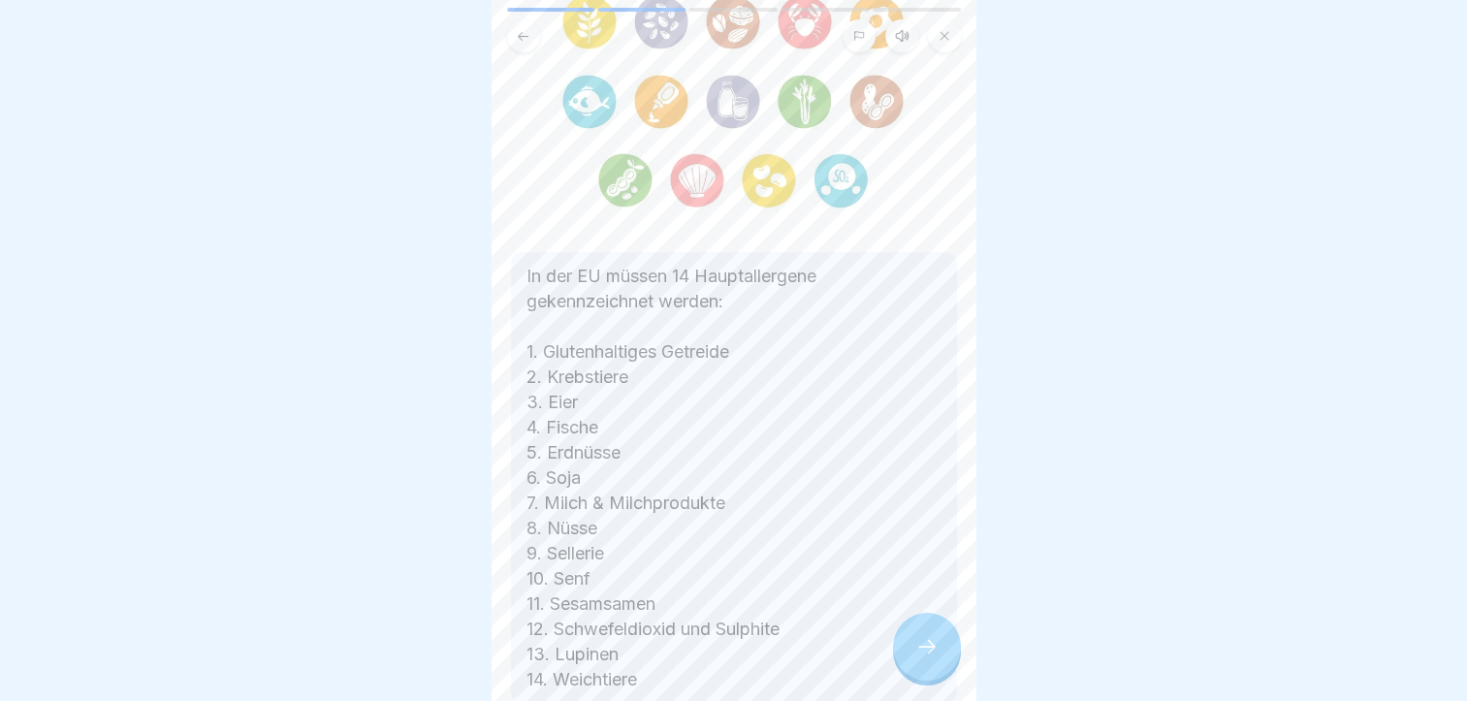
scroll to position [194, 0]
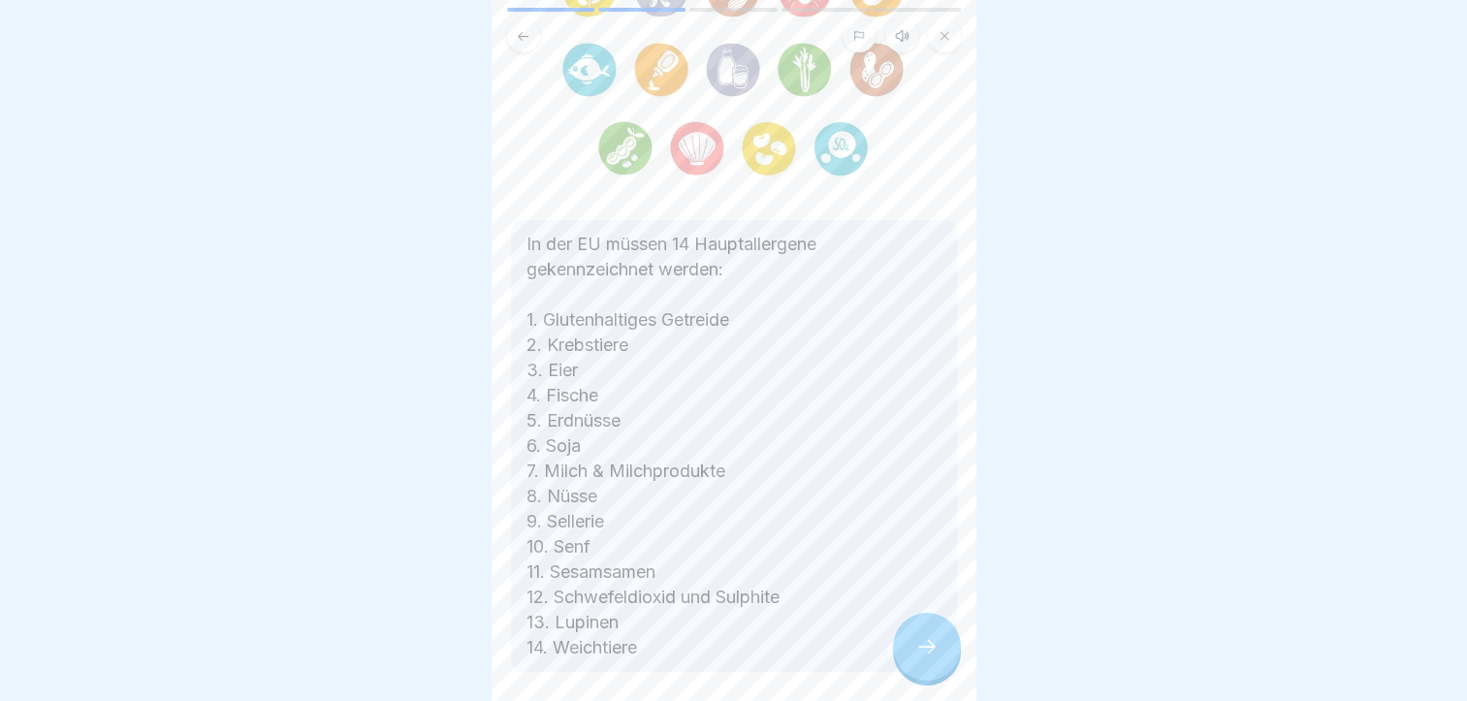
click at [916, 646] on icon at bounding box center [927, 646] width 23 height 23
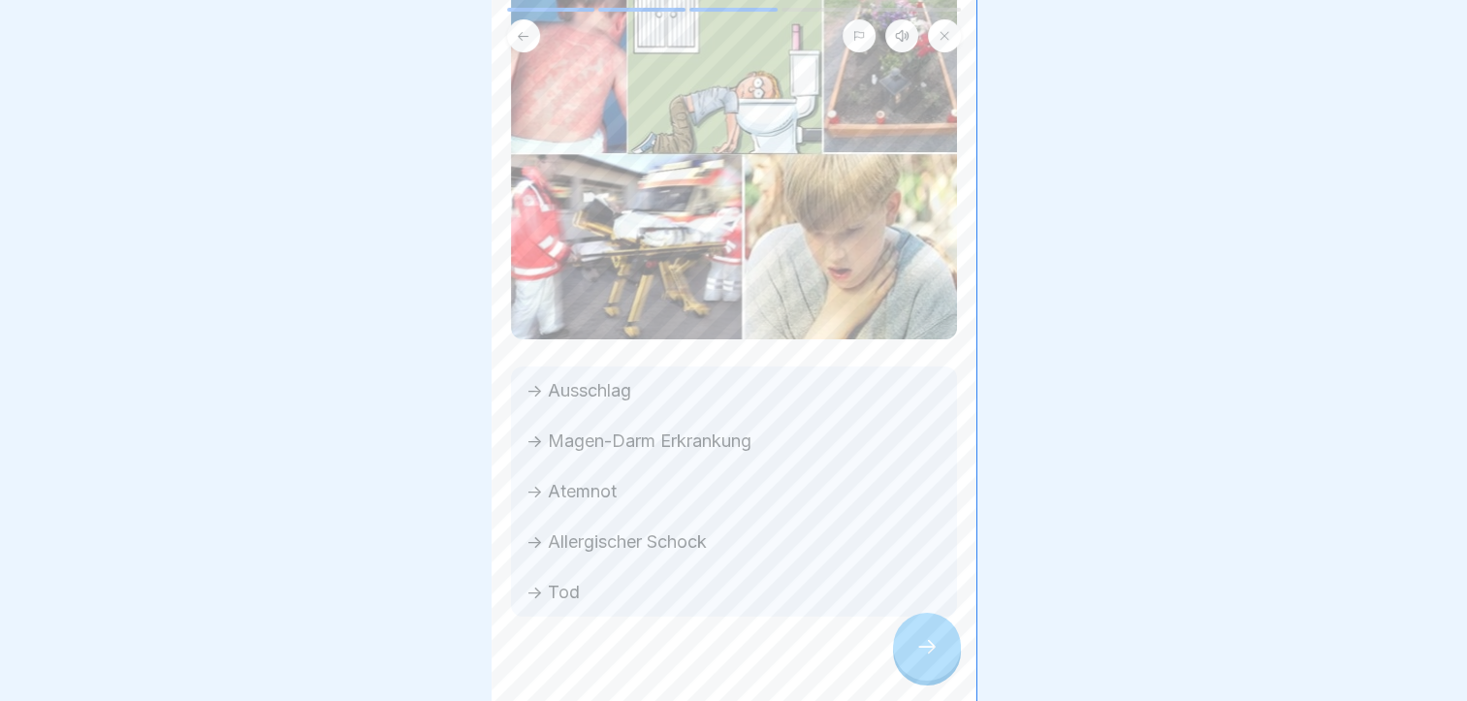
click at [938, 650] on icon at bounding box center [927, 646] width 23 height 23
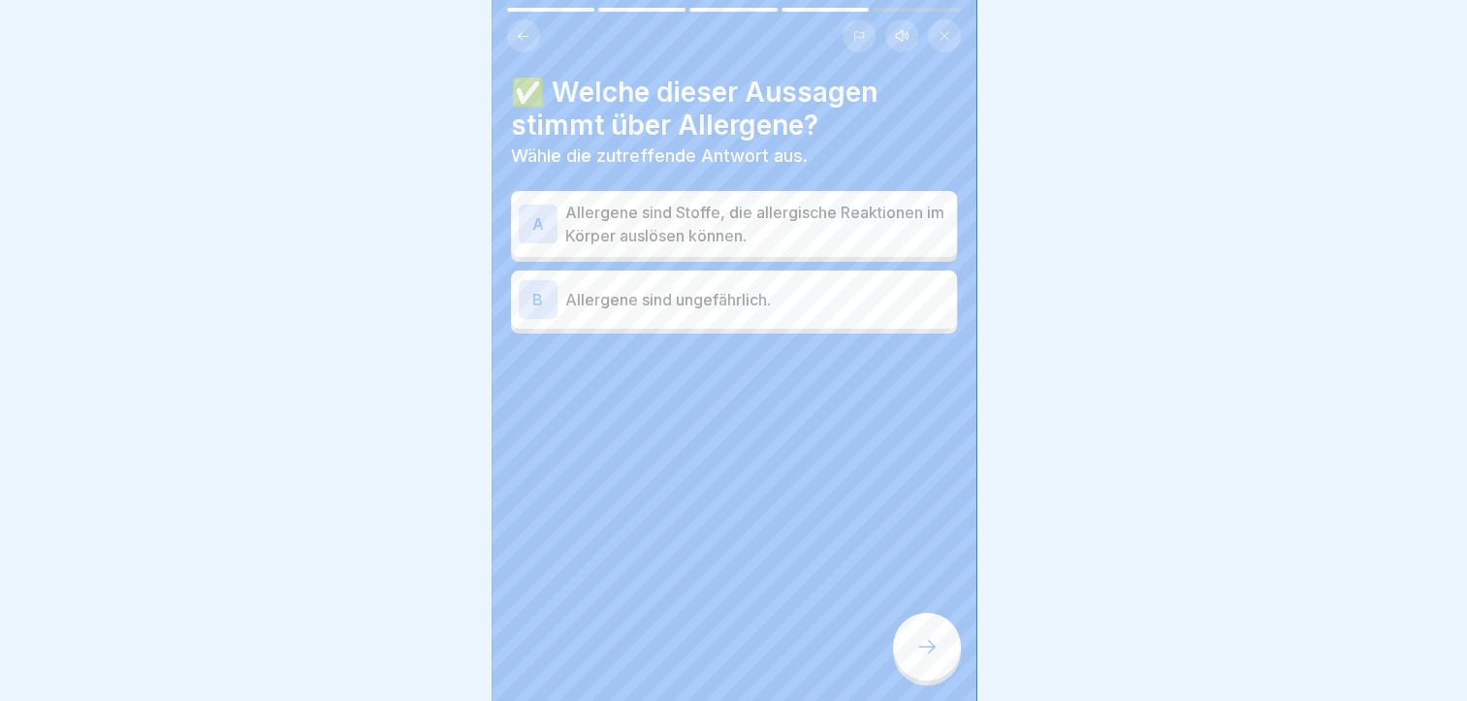
click at [725, 220] on p "Allergene sind Stoffe, die allergische Reaktionen im Körper auslösen können." at bounding box center [757, 224] width 384 height 47
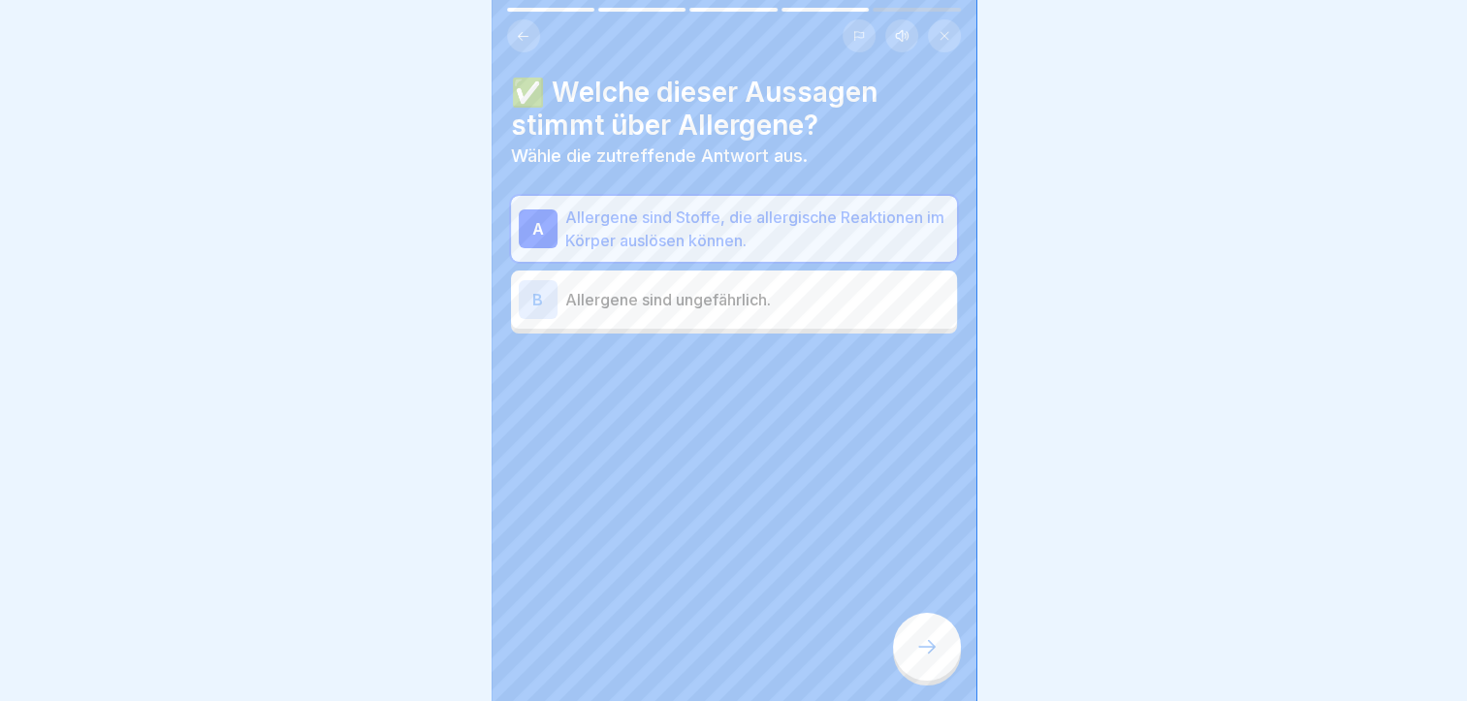
click at [913, 656] on div at bounding box center [927, 647] width 68 height 68
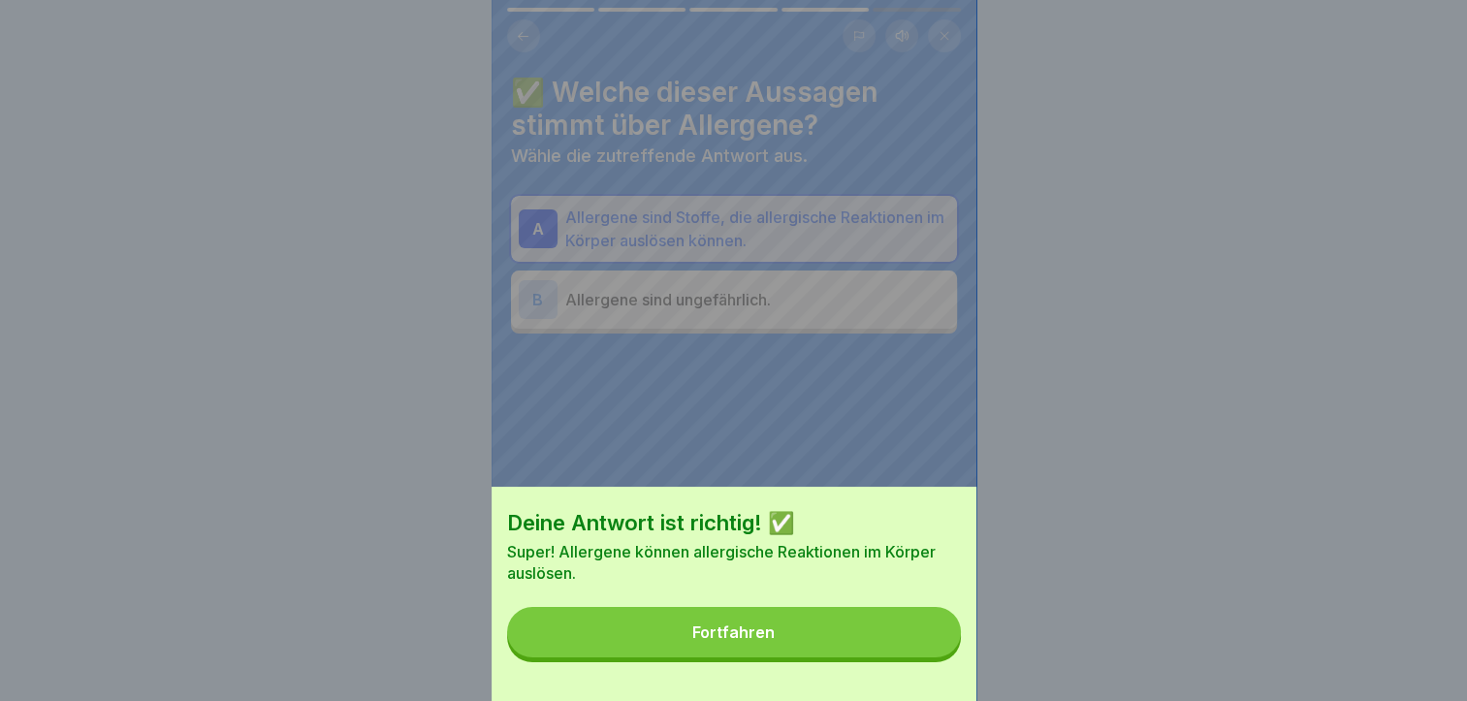
click at [891, 656] on button "Fortfahren" at bounding box center [734, 632] width 454 height 50
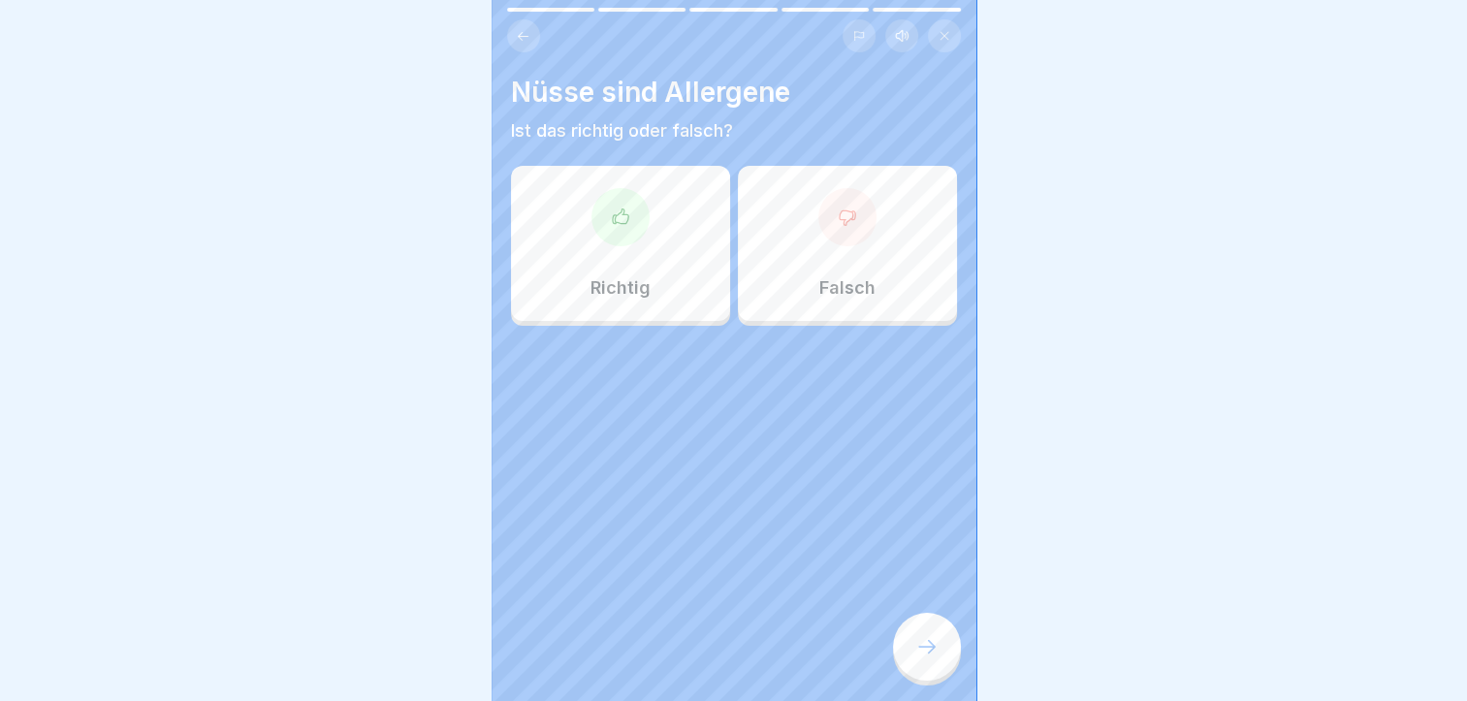
click at [656, 208] on div "Richtig" at bounding box center [620, 243] width 219 height 155
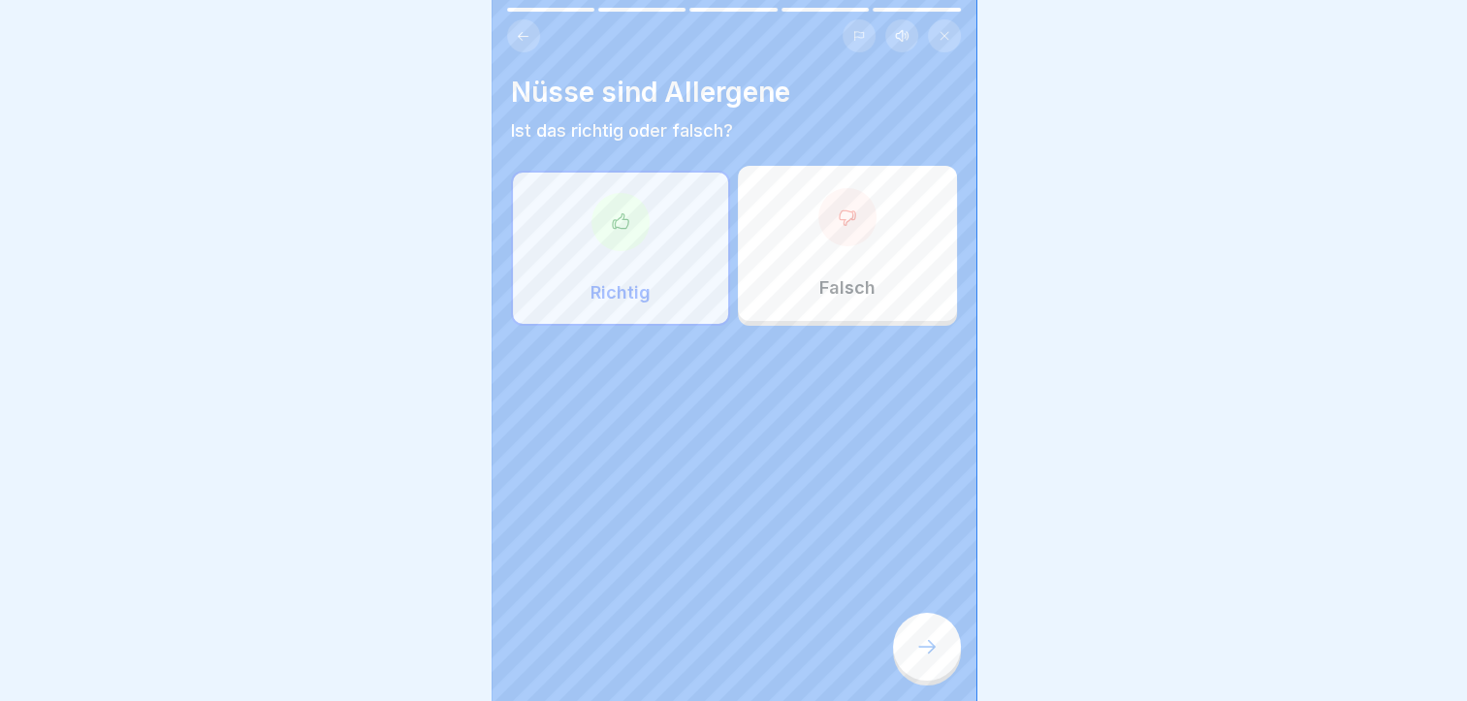
click at [897, 656] on div at bounding box center [927, 647] width 68 height 68
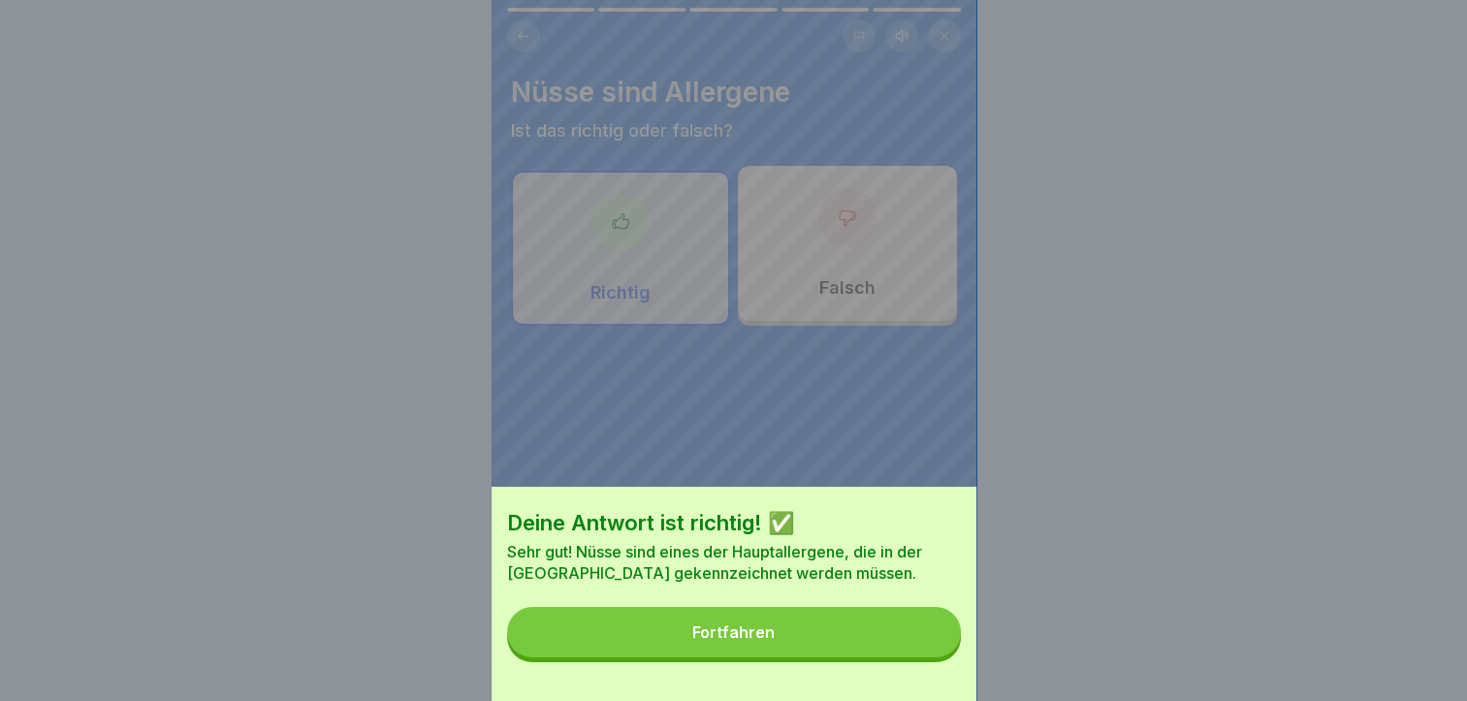
click at [898, 655] on button "Fortfahren" at bounding box center [734, 632] width 454 height 50
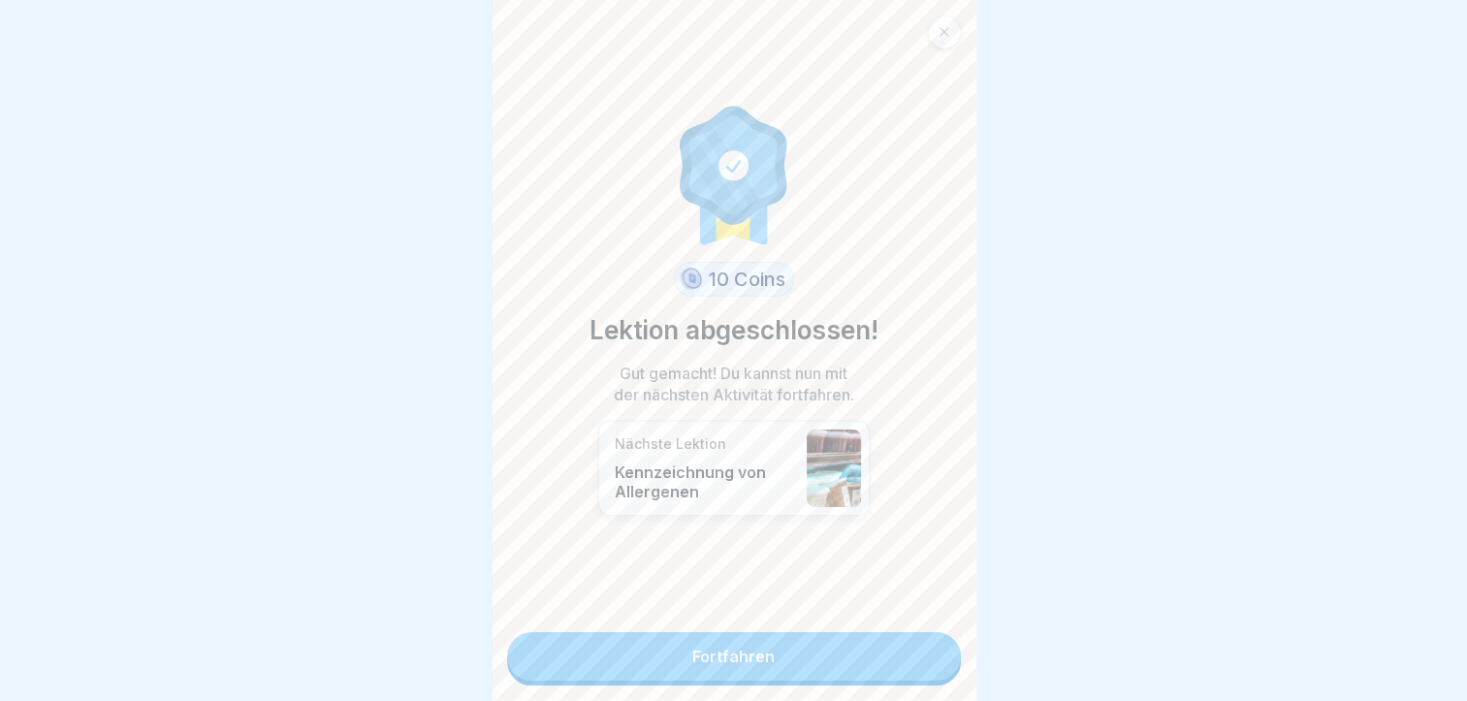
click at [898, 655] on link "Fortfahren" at bounding box center [734, 656] width 454 height 48
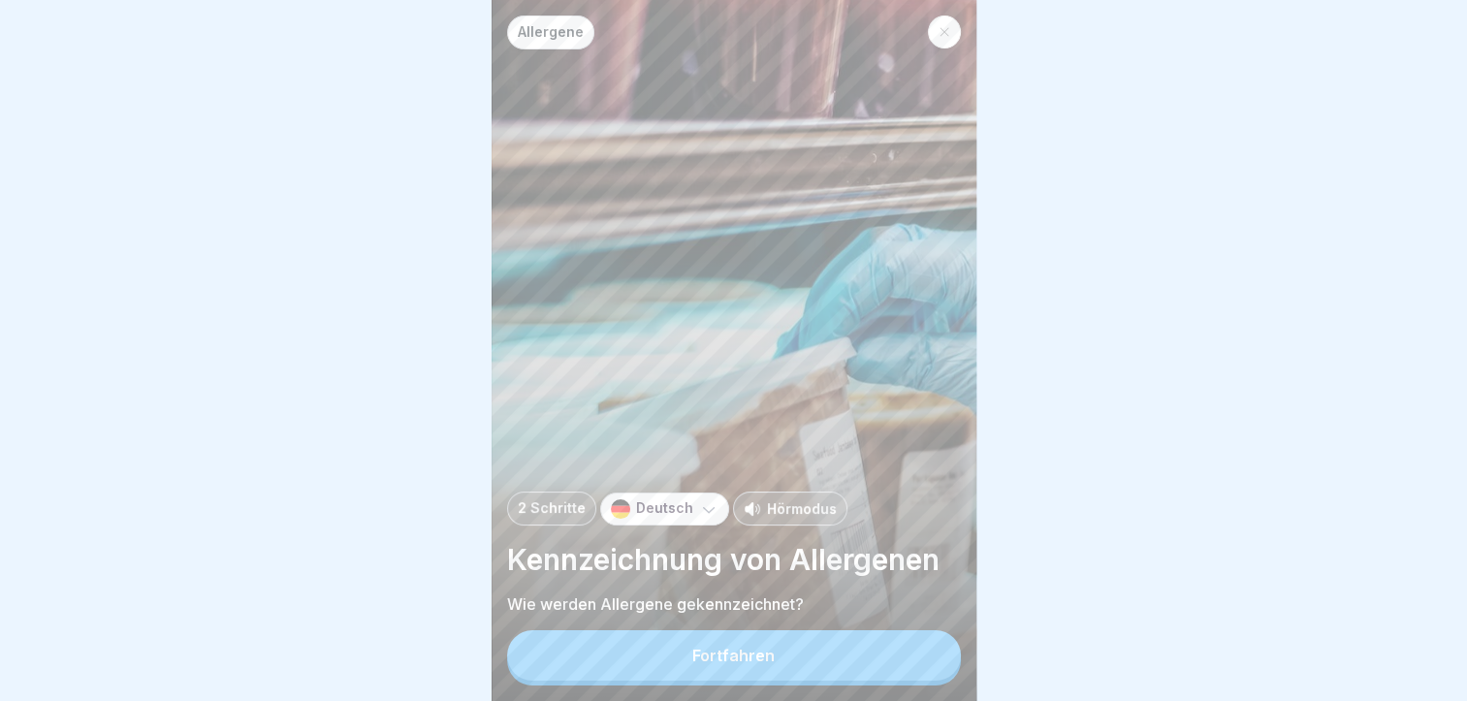
click at [903, 664] on button "Fortfahren" at bounding box center [734, 655] width 454 height 50
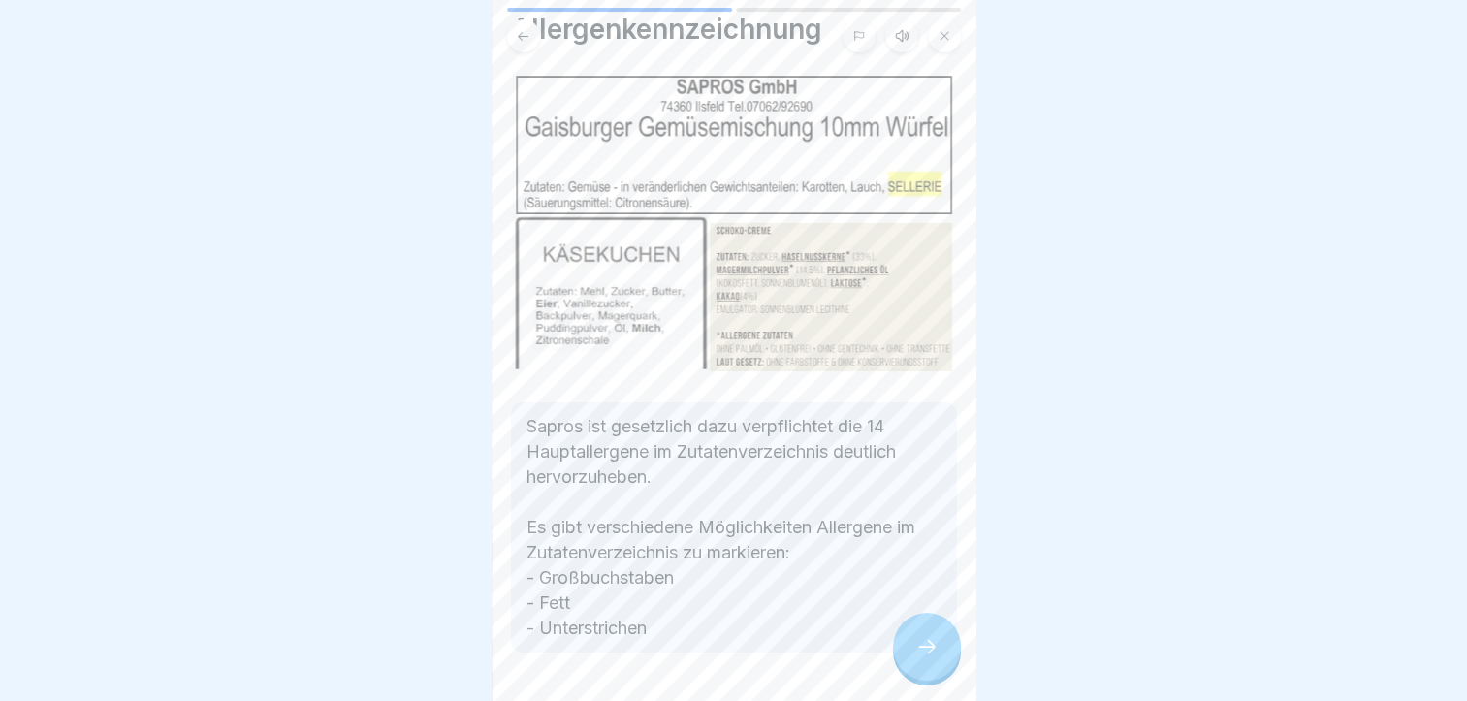
scroll to position [97, 0]
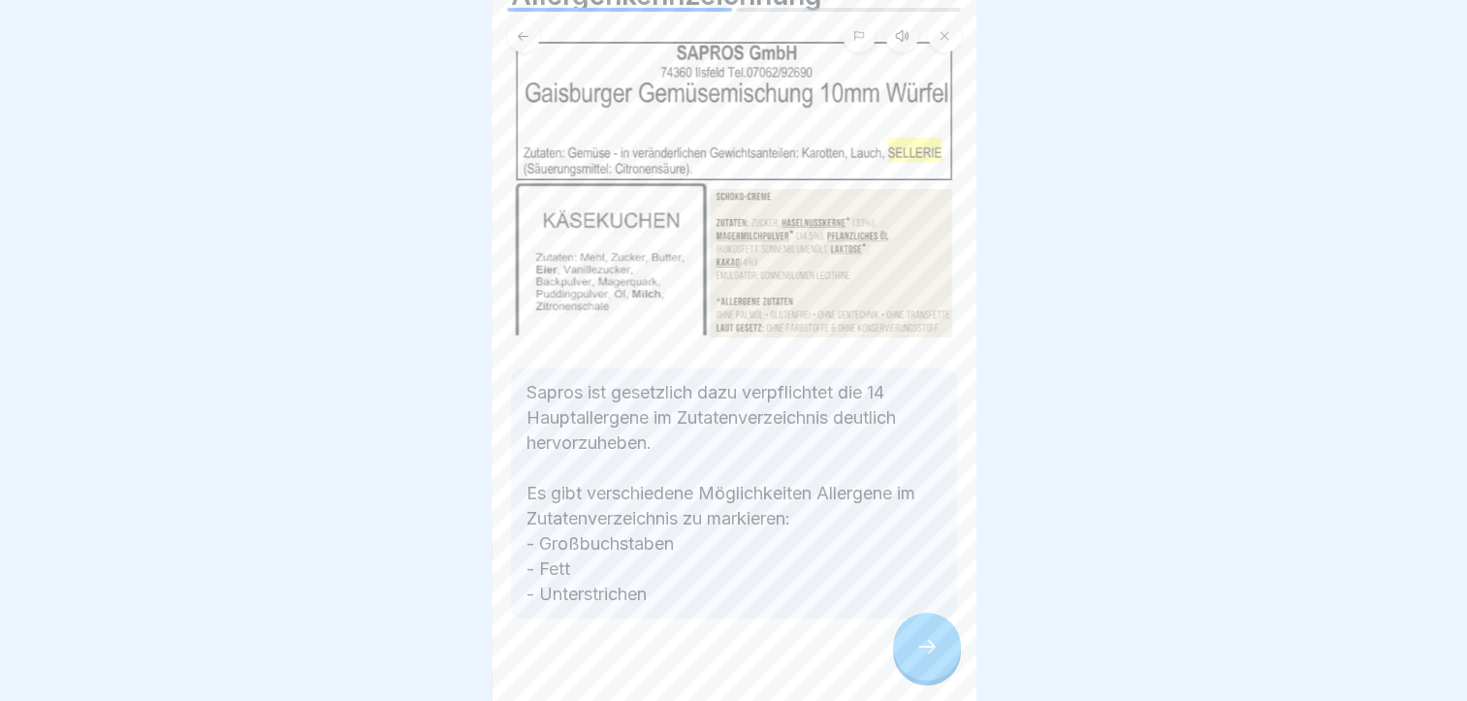
click at [912, 665] on div at bounding box center [927, 647] width 68 height 68
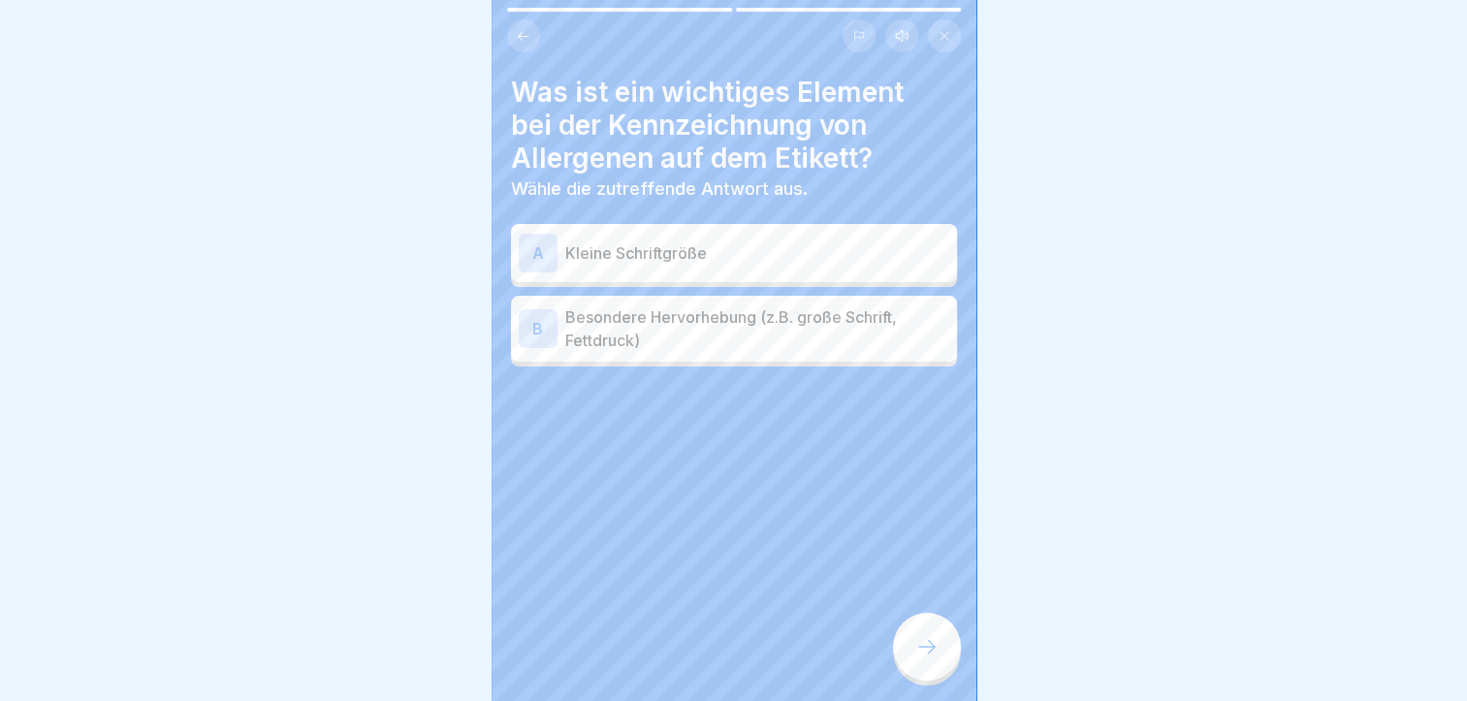
click at [678, 344] on p "Besondere Hervorhebung (z.B. große Schrift, Fettdruck)" at bounding box center [757, 329] width 384 height 47
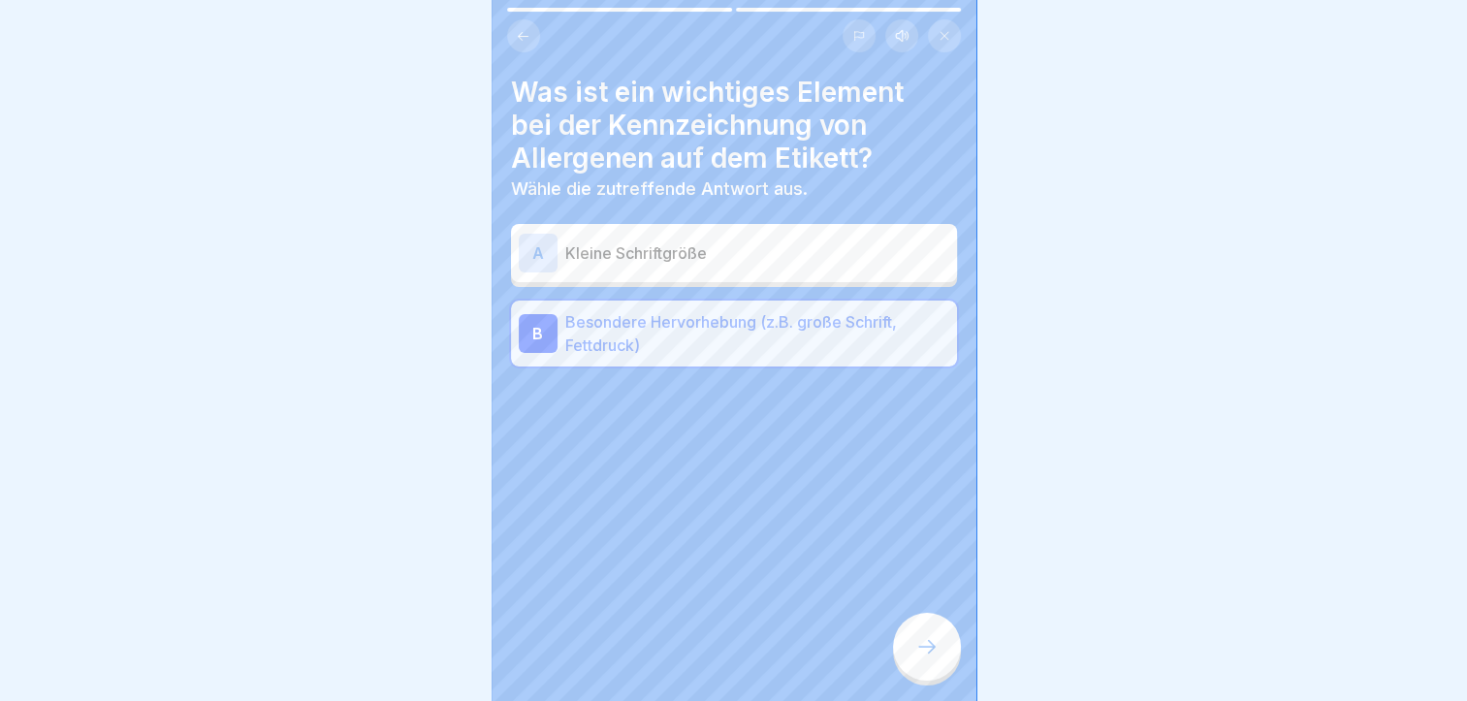
click at [906, 670] on div at bounding box center [927, 647] width 68 height 68
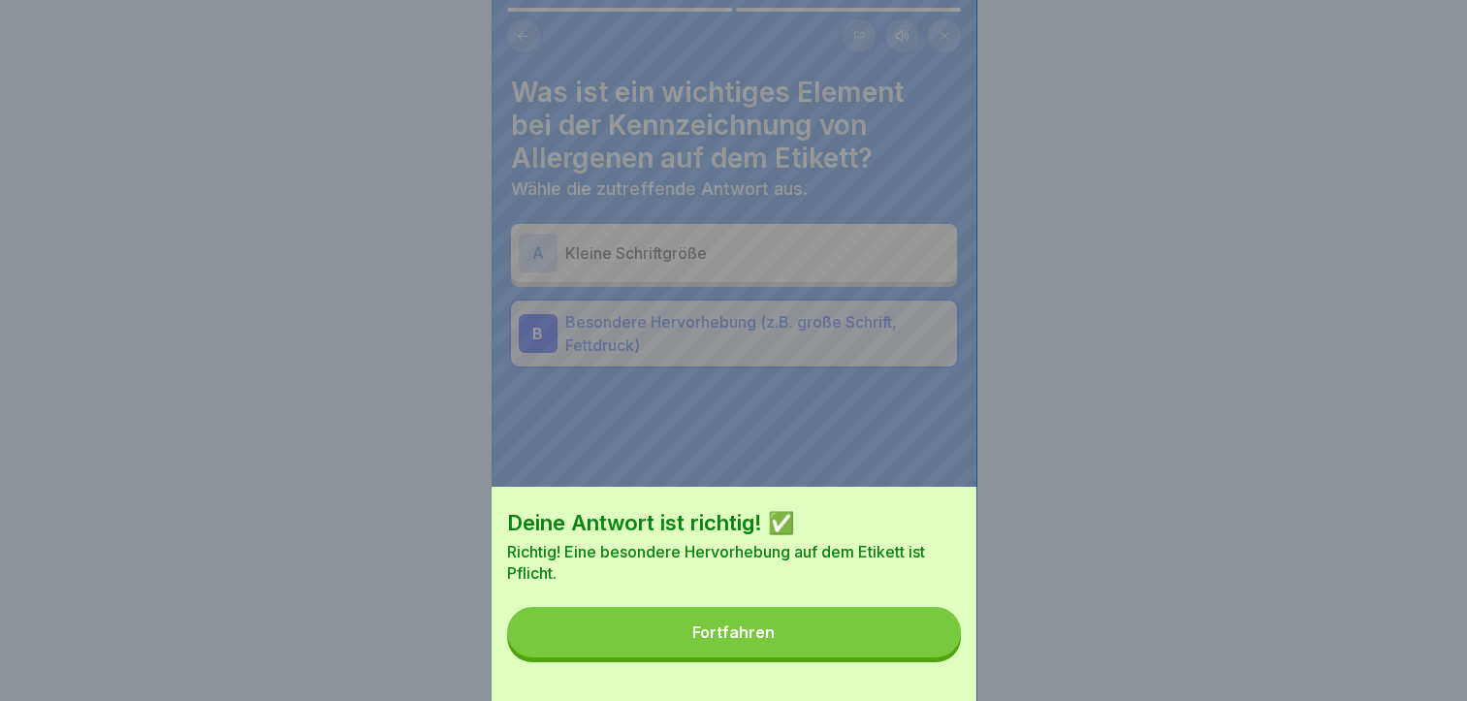
click at [871, 658] on button "Fortfahren" at bounding box center [734, 632] width 454 height 50
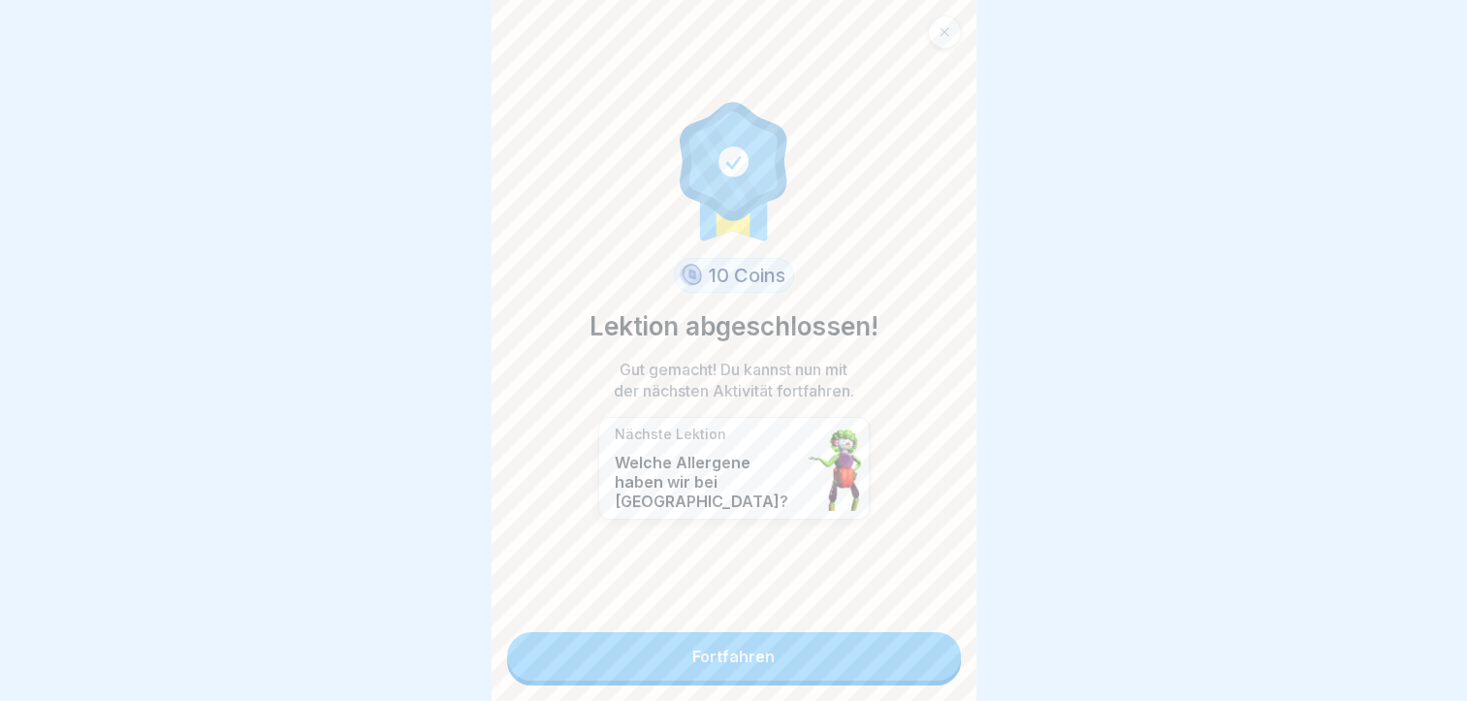
click at [868, 671] on link "Fortfahren" at bounding box center [734, 656] width 454 height 48
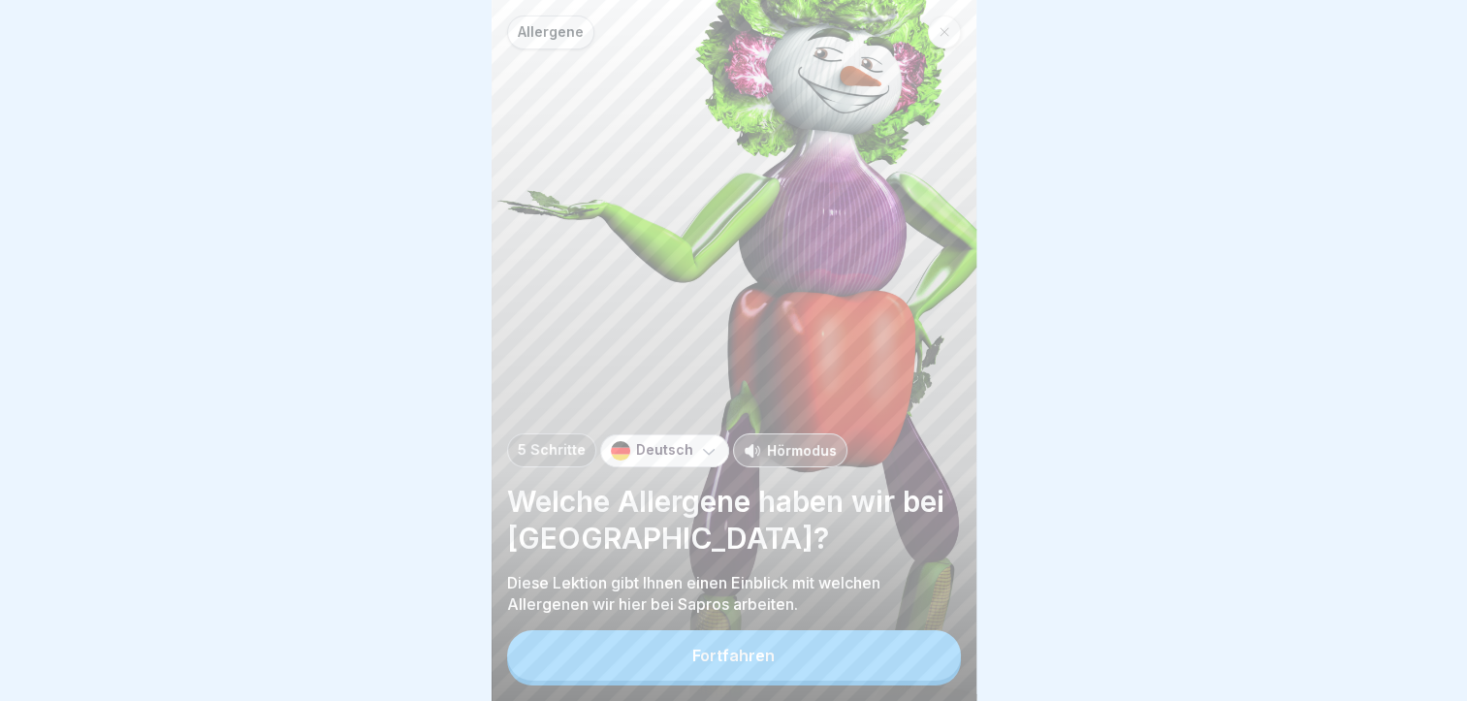
click at [862, 676] on button "Fortfahren" at bounding box center [734, 655] width 454 height 50
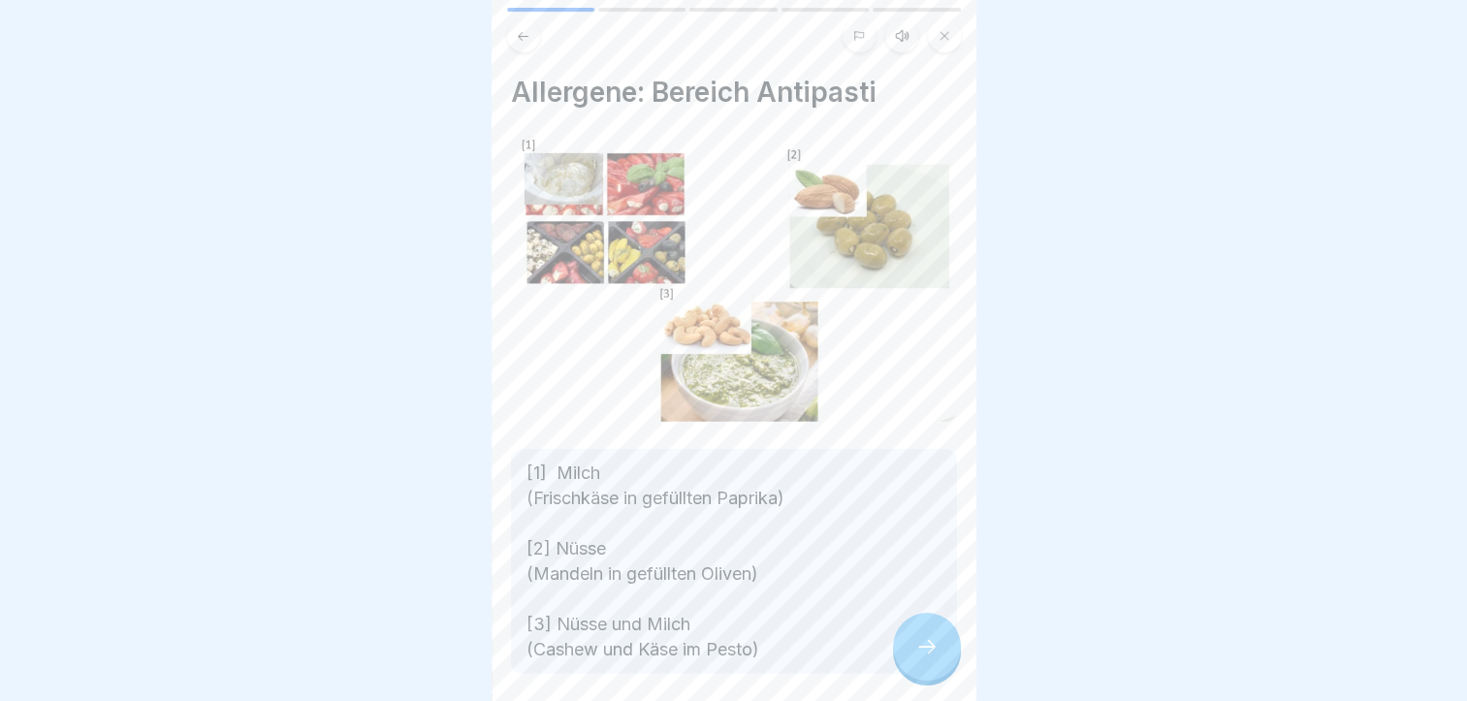
click at [932, 659] on icon at bounding box center [927, 646] width 23 height 23
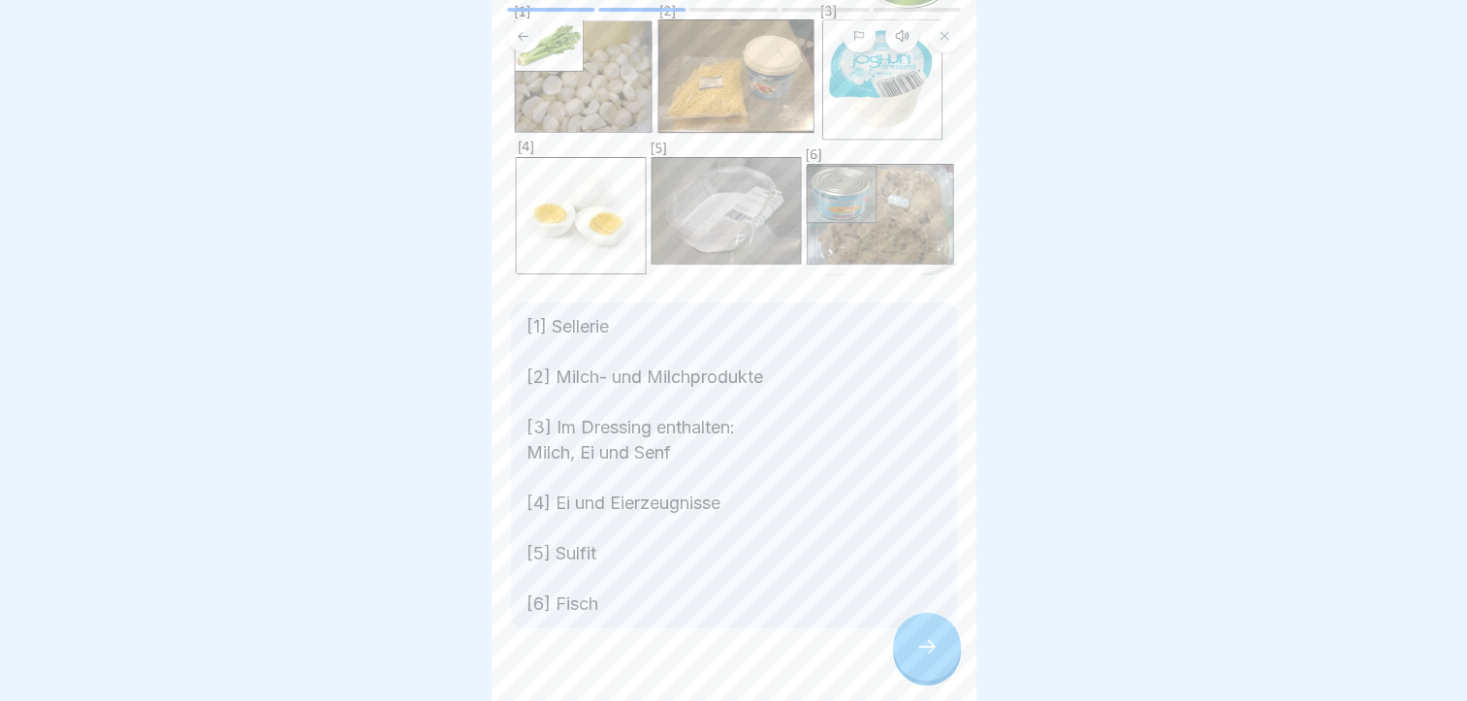
scroll to position [170, 0]
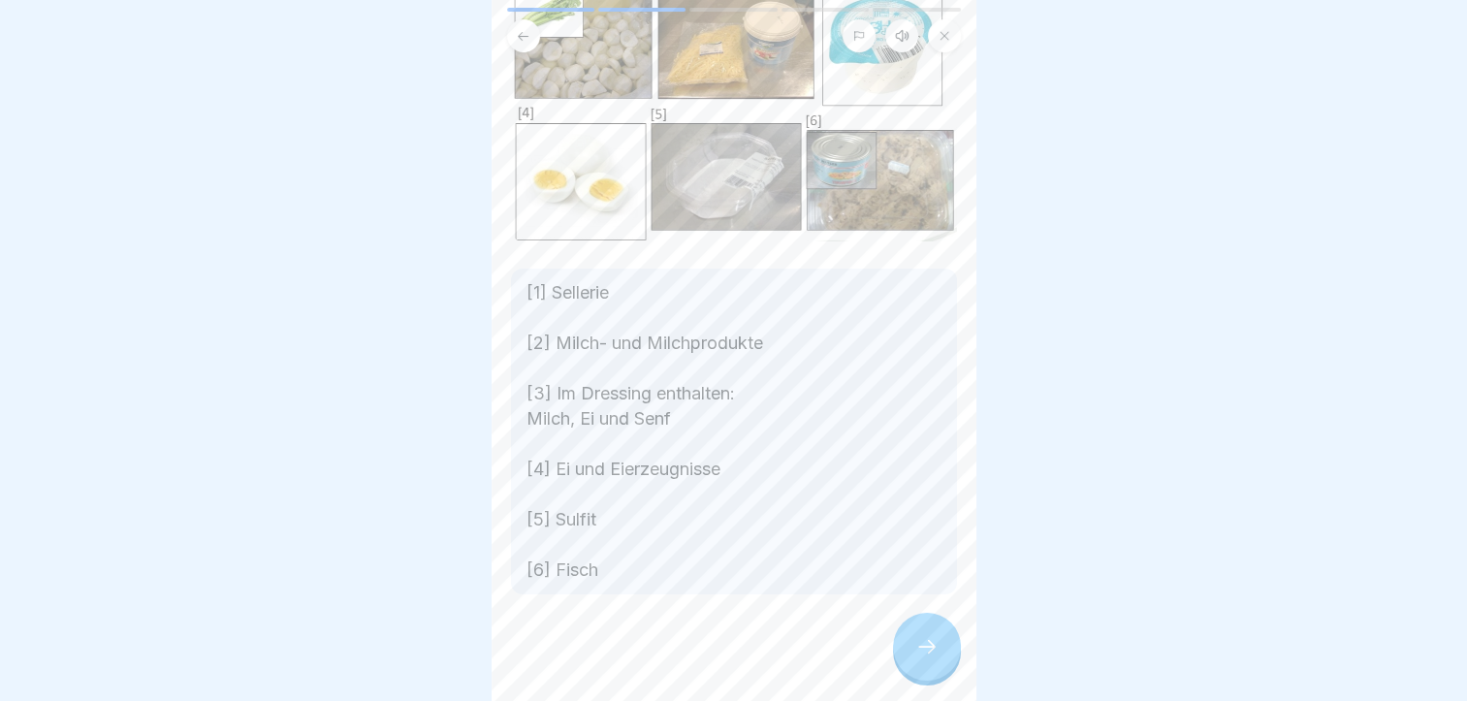
click at [939, 666] on div at bounding box center [927, 647] width 68 height 68
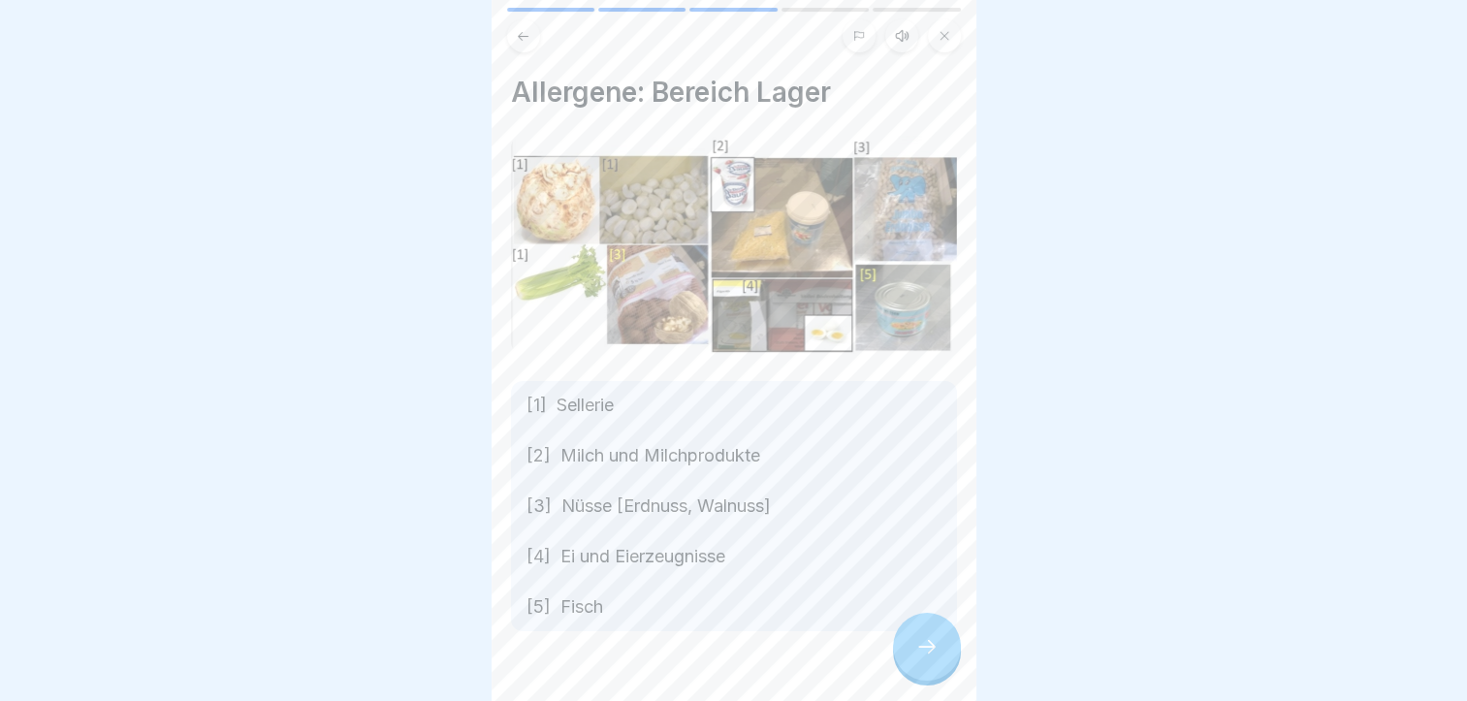
click at [940, 666] on div at bounding box center [927, 647] width 68 height 68
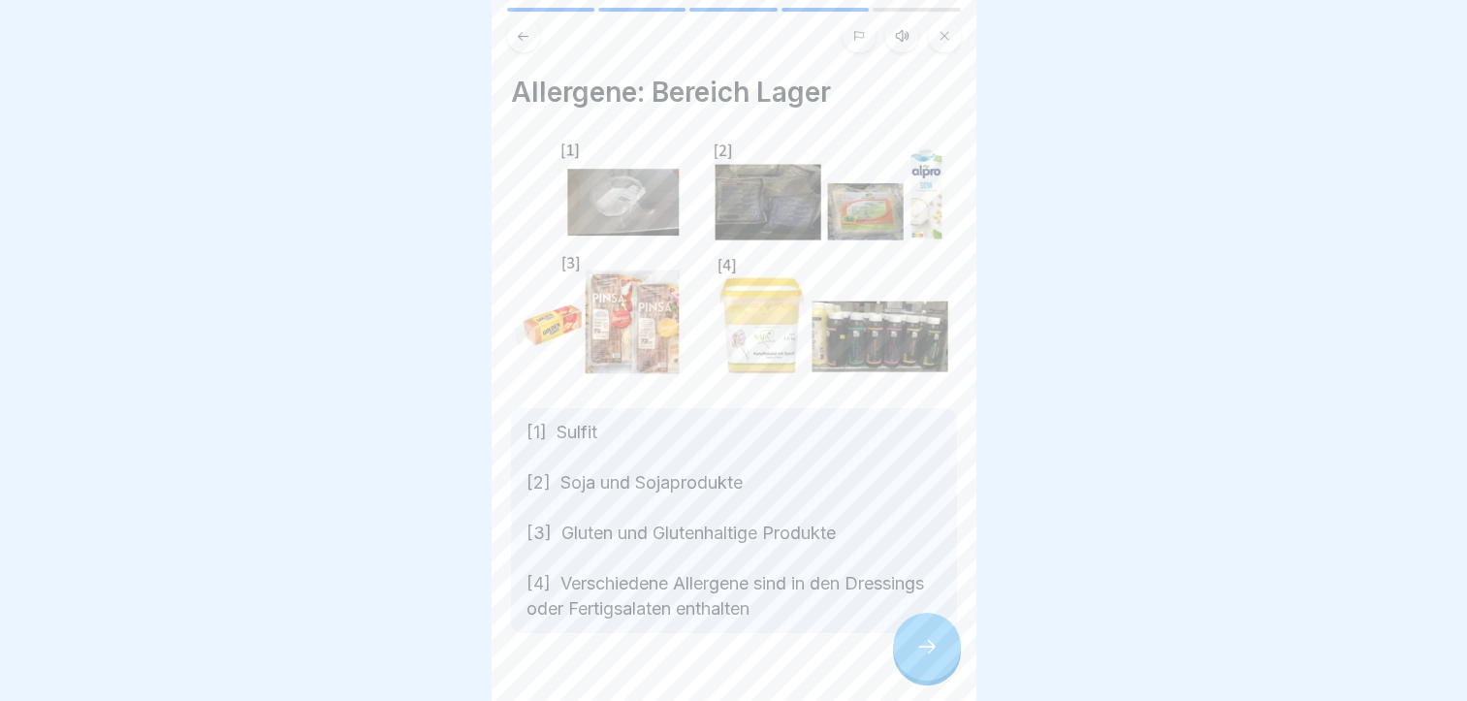
click at [940, 666] on div at bounding box center [927, 647] width 68 height 68
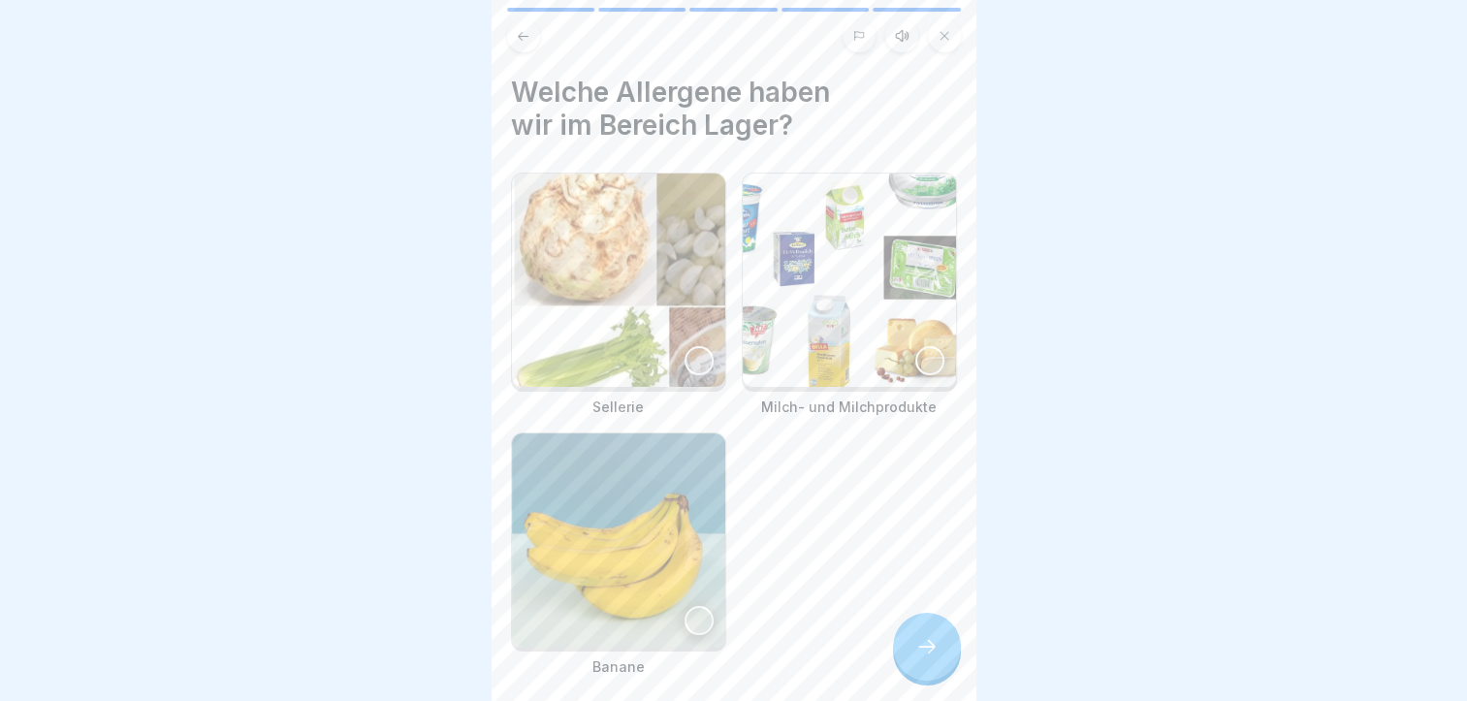
click at [603, 306] on img at bounding box center [618, 280] width 213 height 213
click at [818, 343] on img at bounding box center [849, 280] width 213 height 213
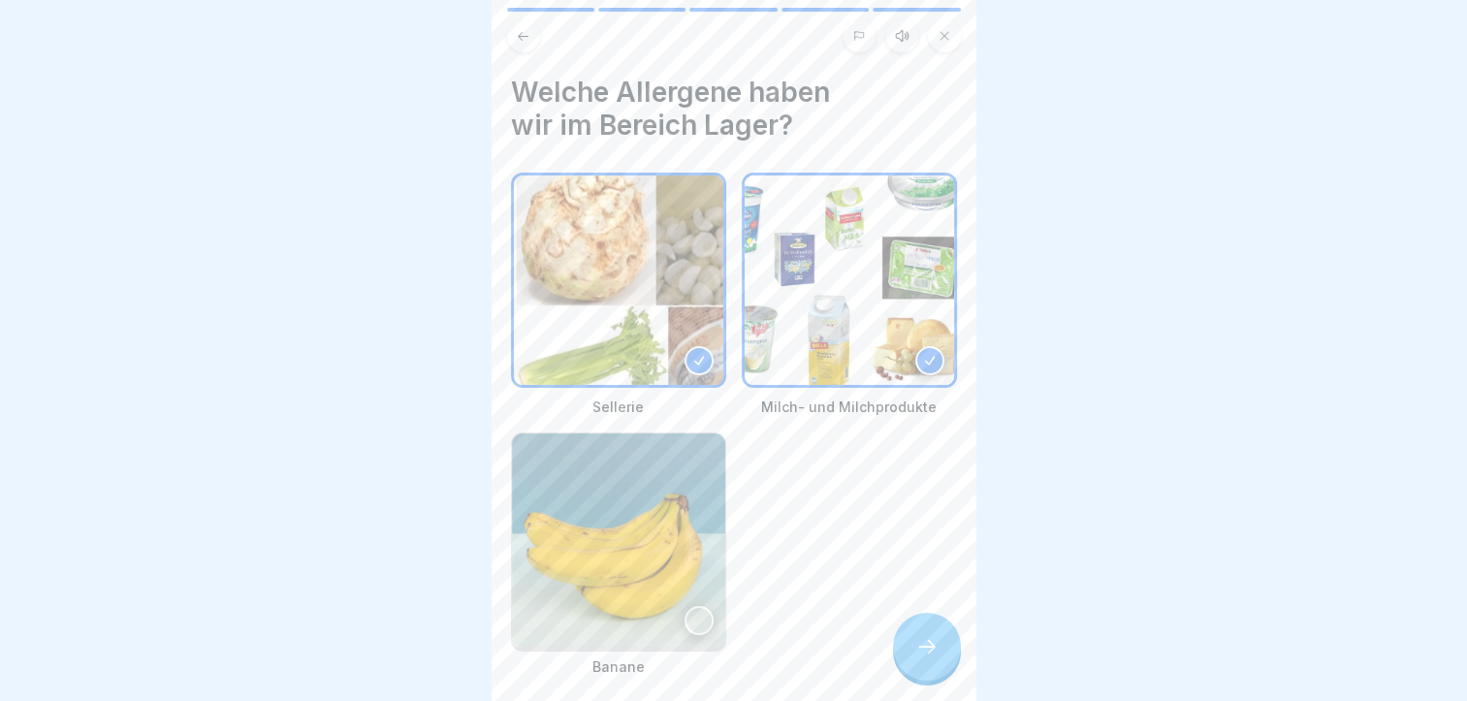
click at [938, 659] on icon at bounding box center [927, 646] width 23 height 23
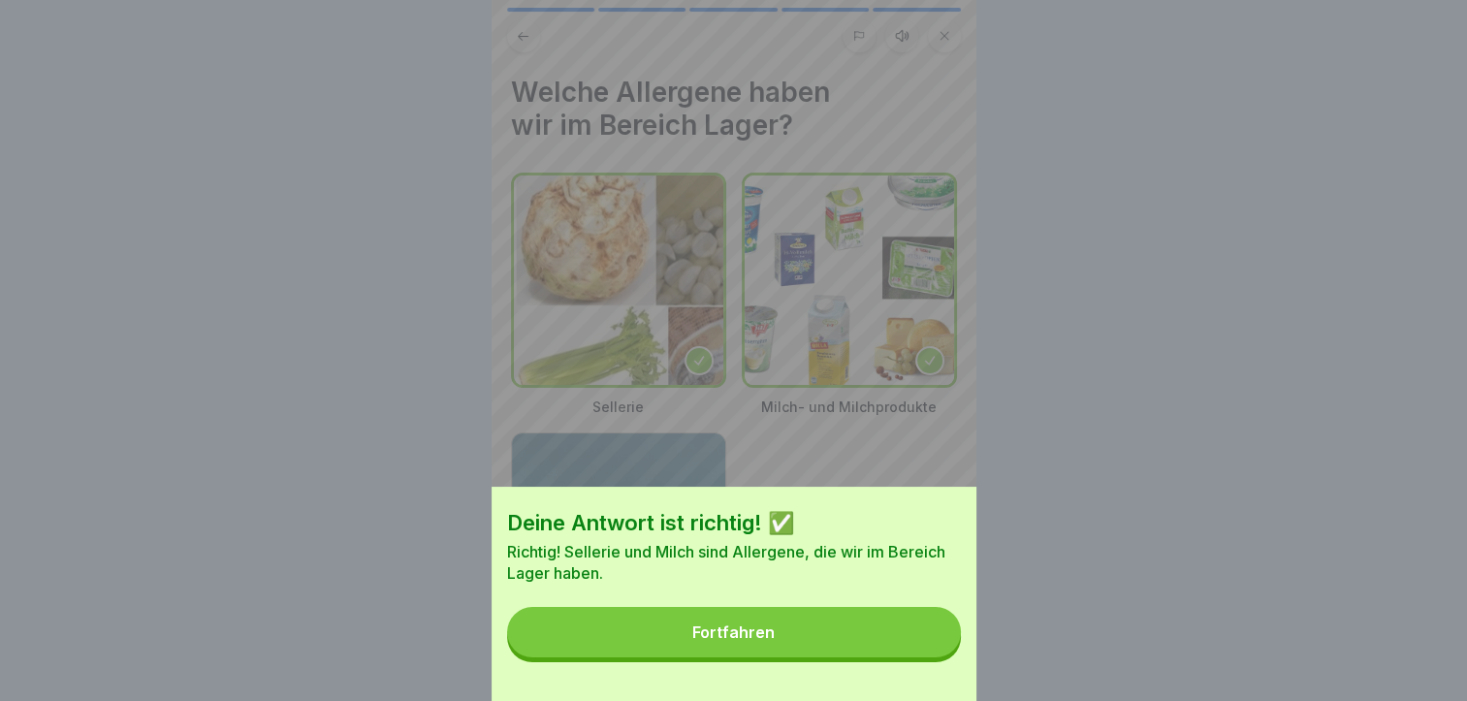
click at [925, 658] on button "Fortfahren" at bounding box center [734, 632] width 454 height 50
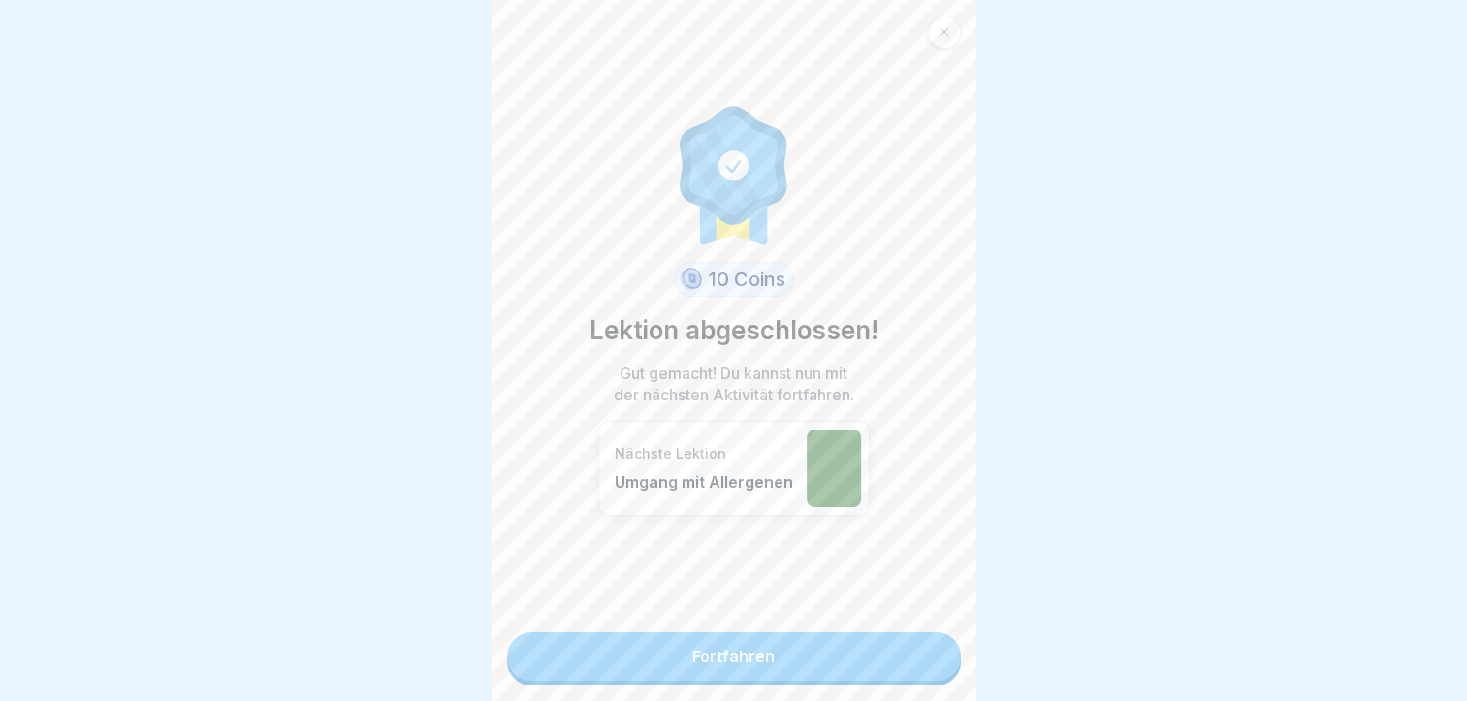
click at [925, 665] on link "Fortfahren" at bounding box center [734, 656] width 454 height 48
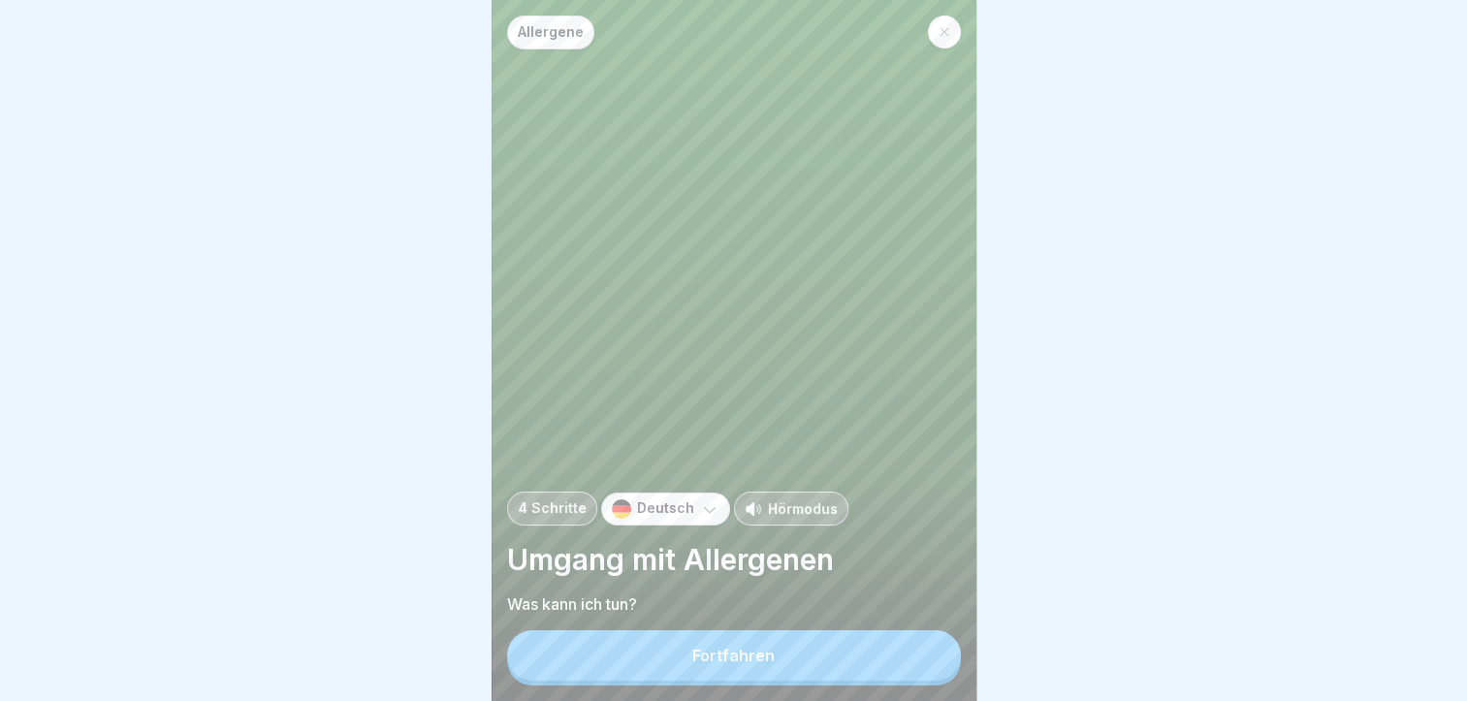
click at [925, 665] on button "Fortfahren" at bounding box center [734, 655] width 454 height 50
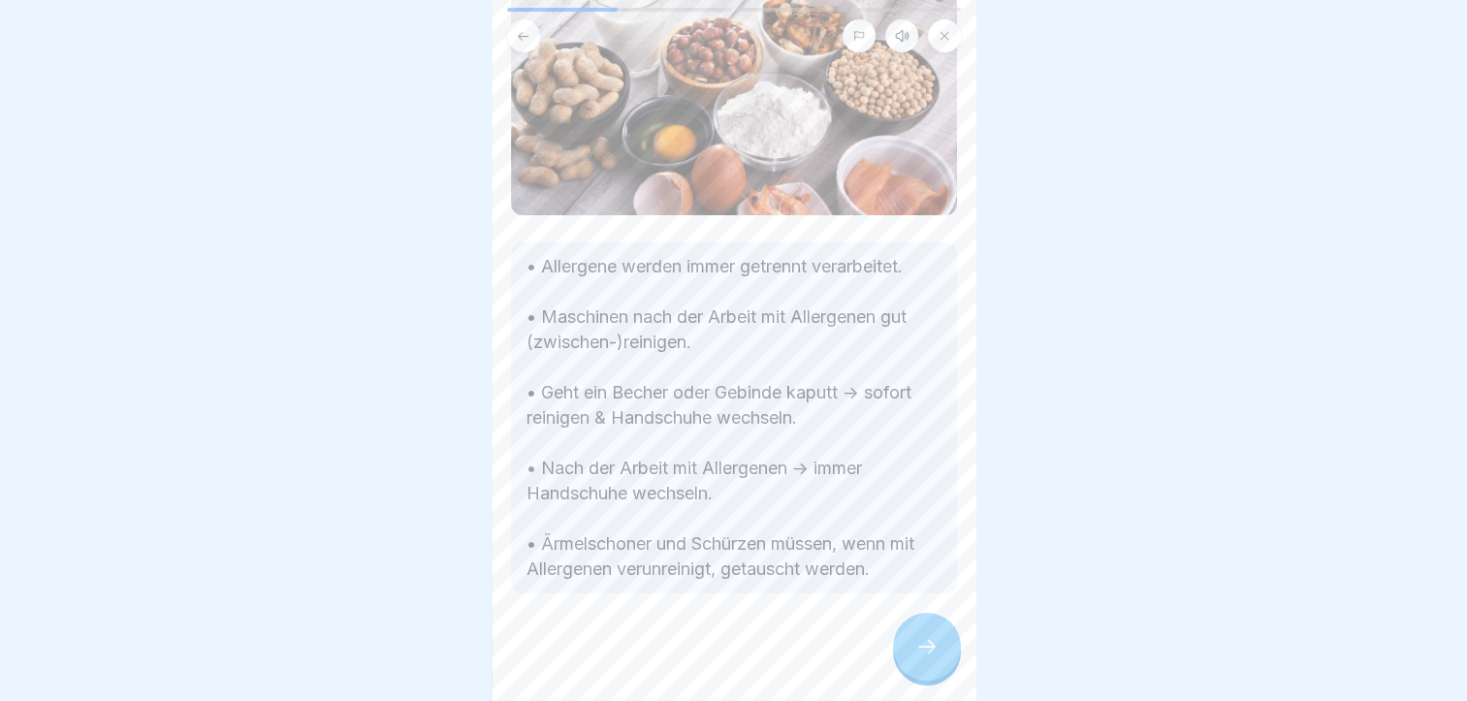
scroll to position [145, 0]
click at [927, 646] on icon at bounding box center [927, 646] width 23 height 23
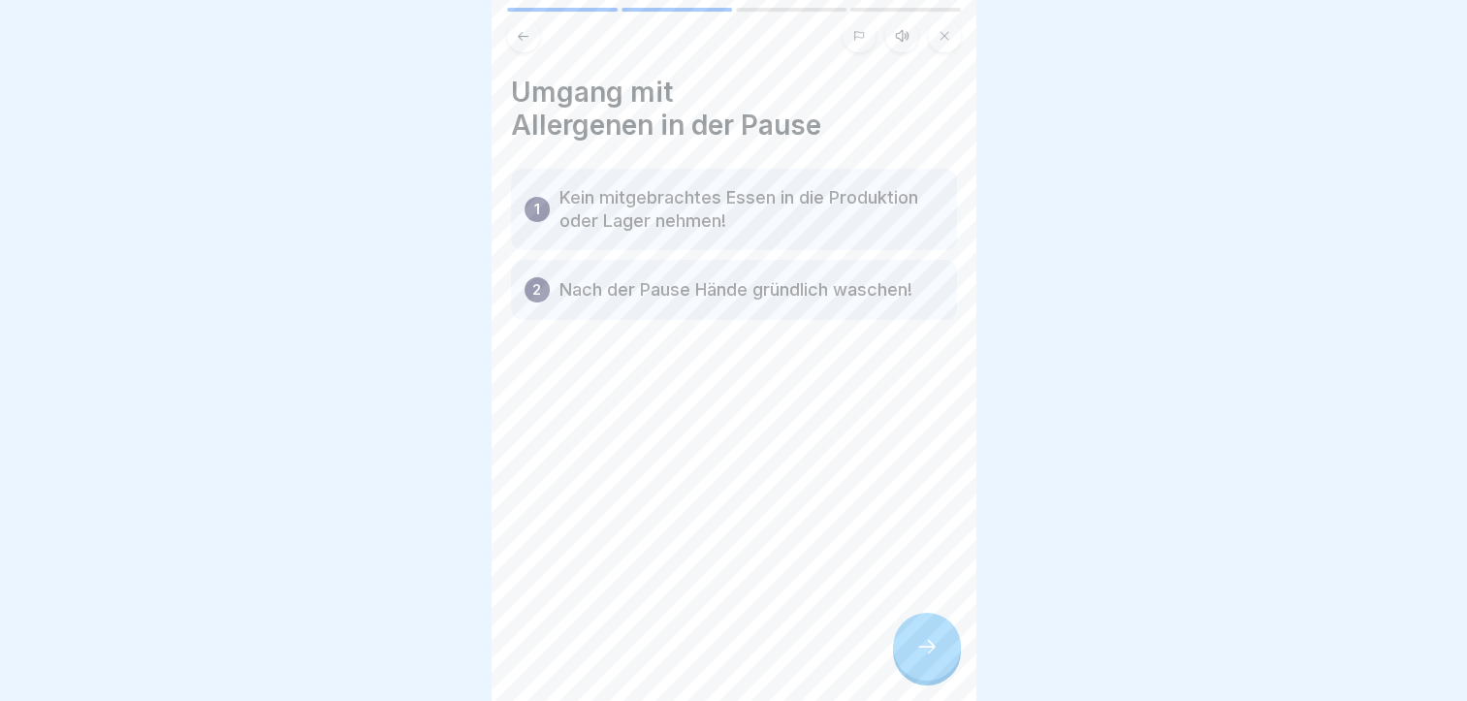
click at [923, 646] on icon at bounding box center [927, 646] width 23 height 23
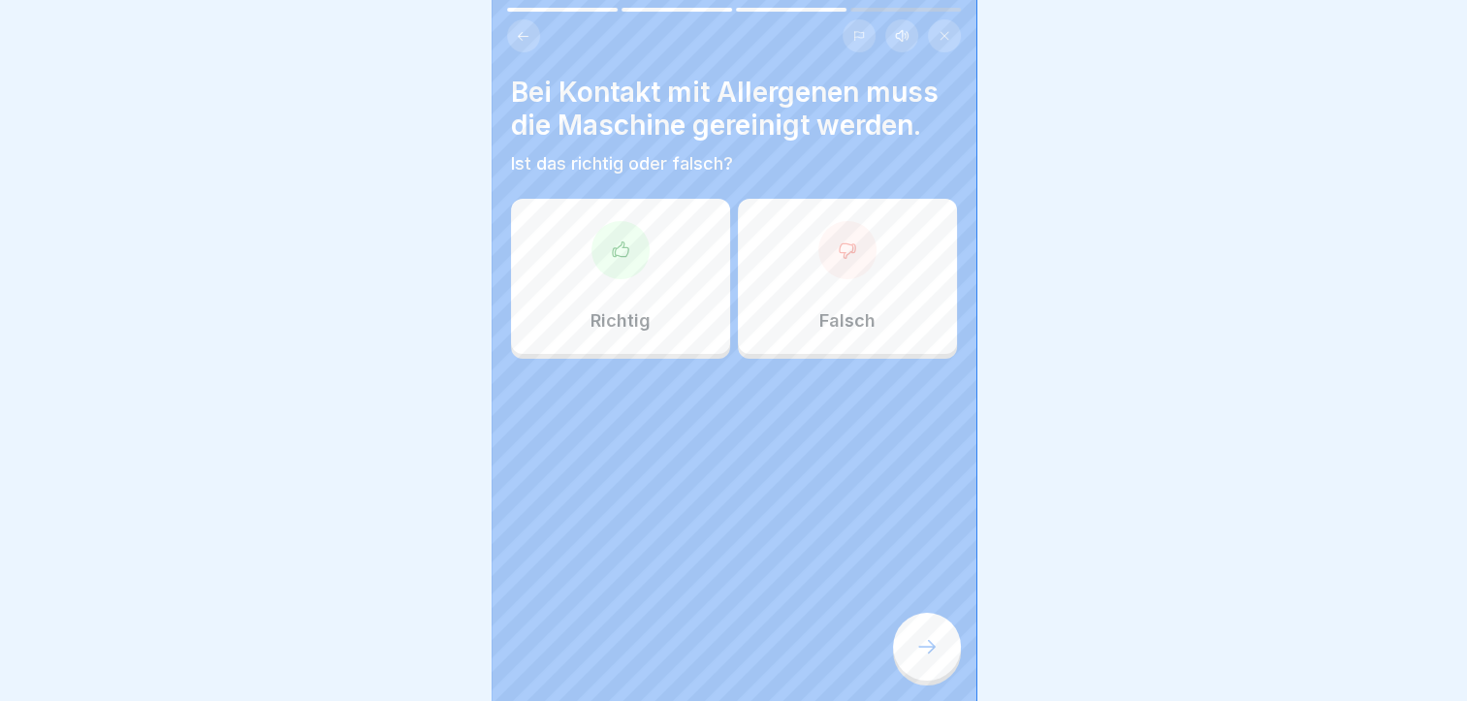
click at [646, 285] on div "Richtig" at bounding box center [620, 276] width 219 height 155
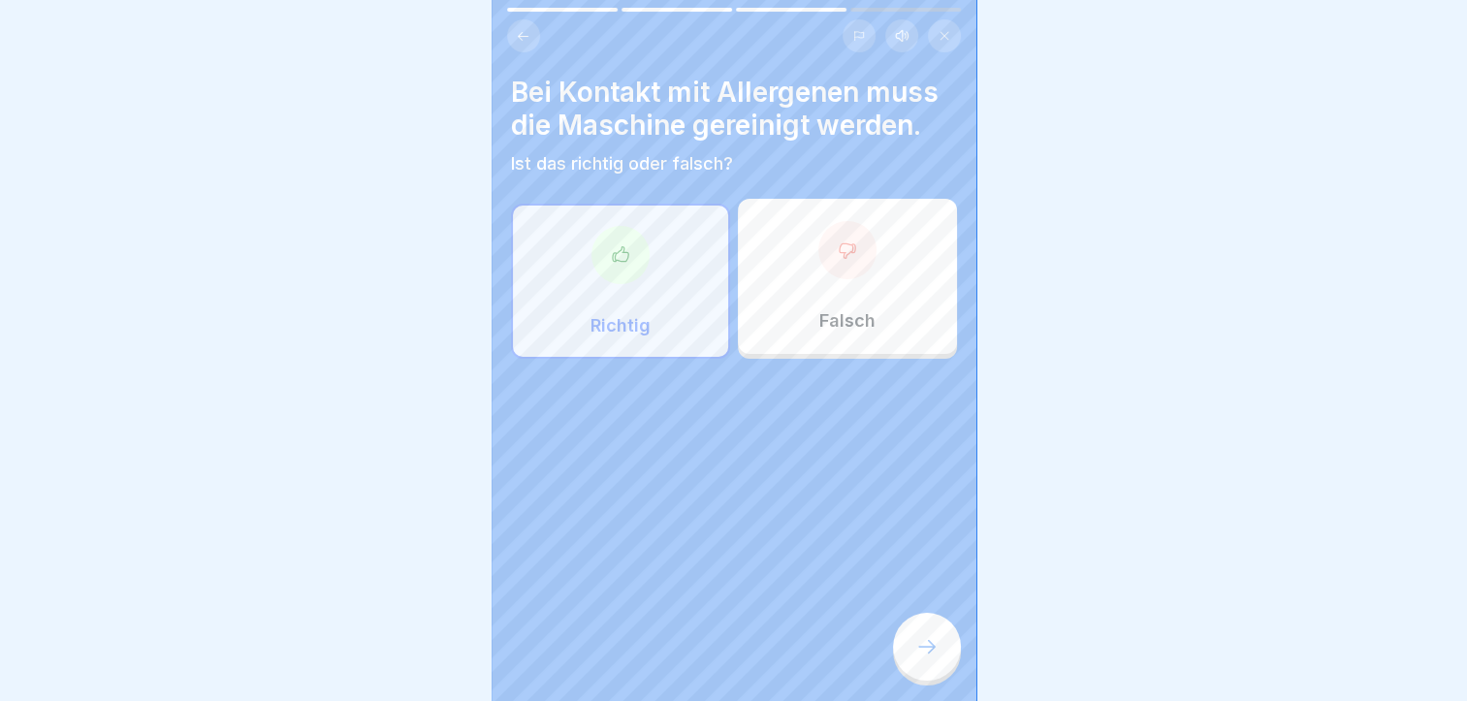
click at [916, 643] on icon at bounding box center [927, 646] width 23 height 23
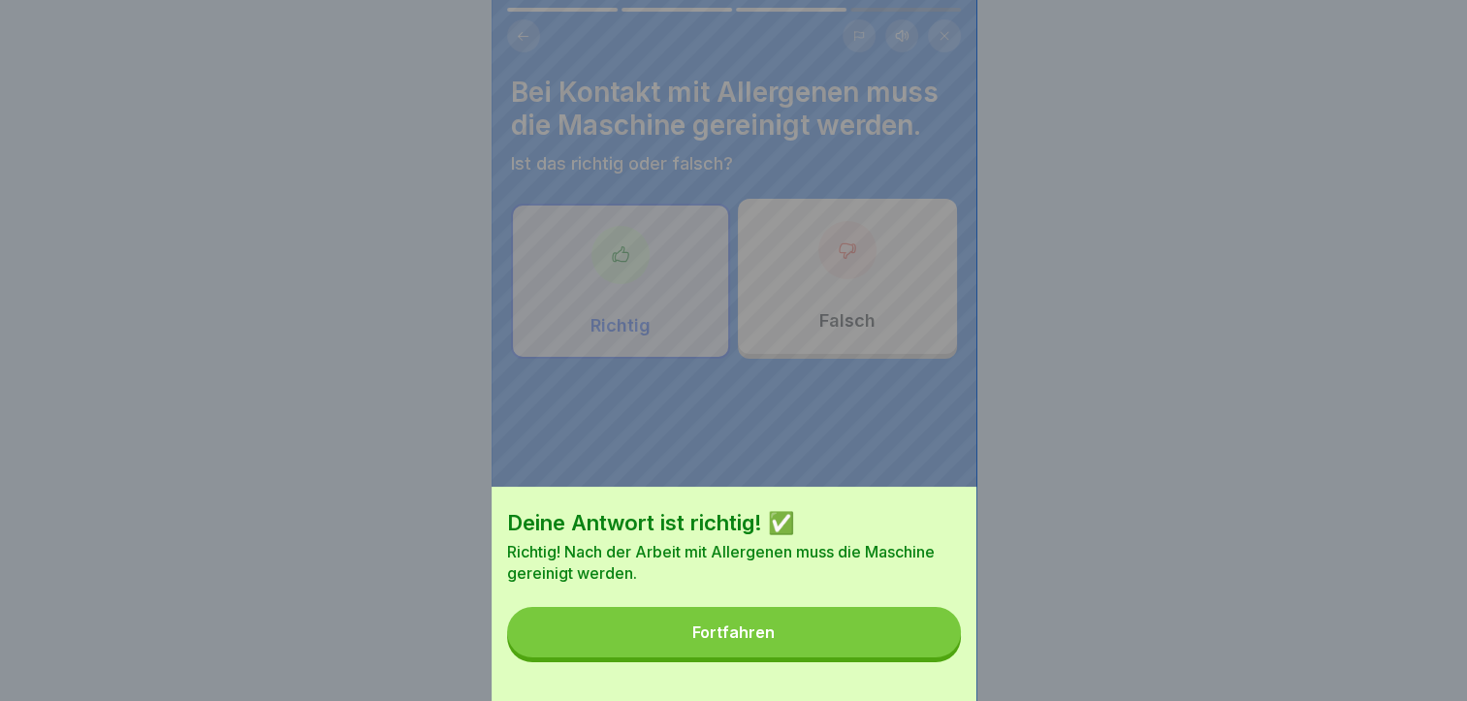
click at [919, 651] on button "Fortfahren" at bounding box center [734, 632] width 454 height 50
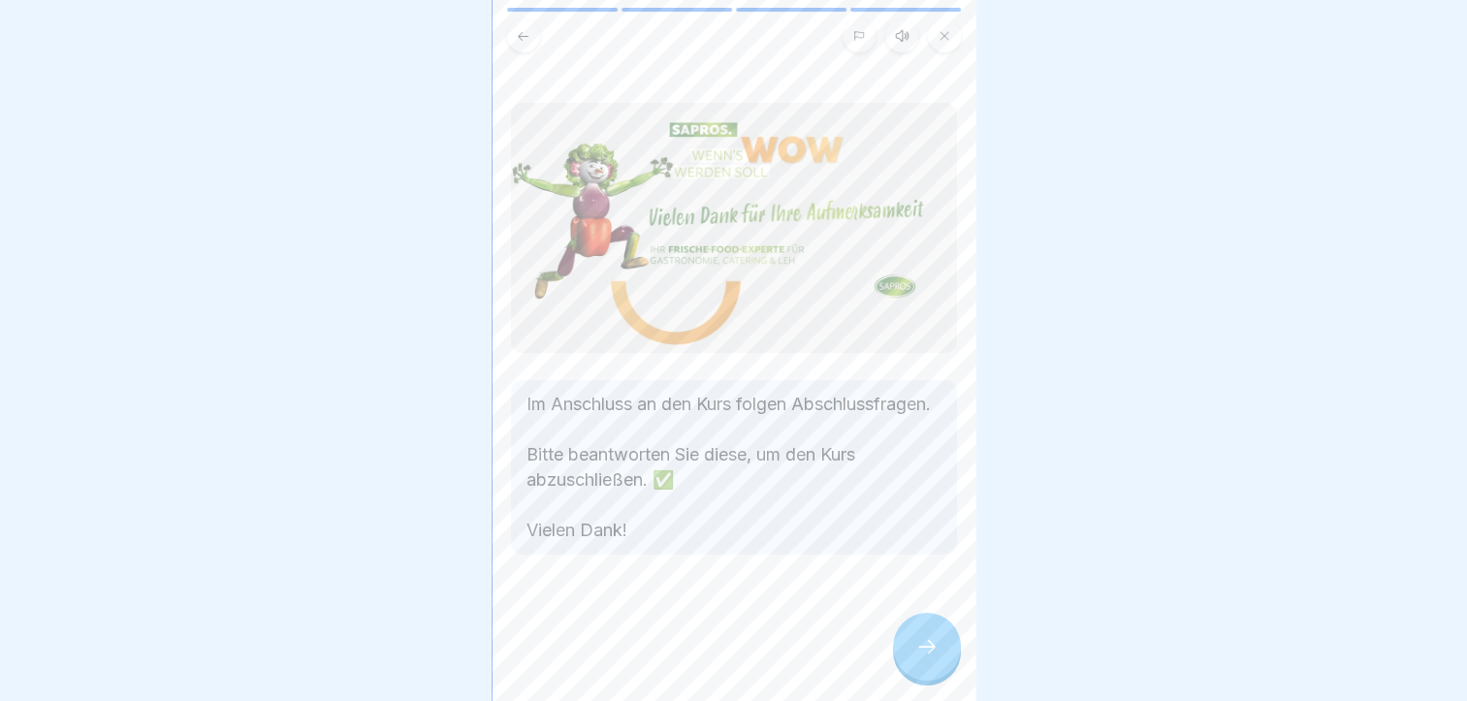
click at [936, 658] on icon at bounding box center [927, 646] width 23 height 23
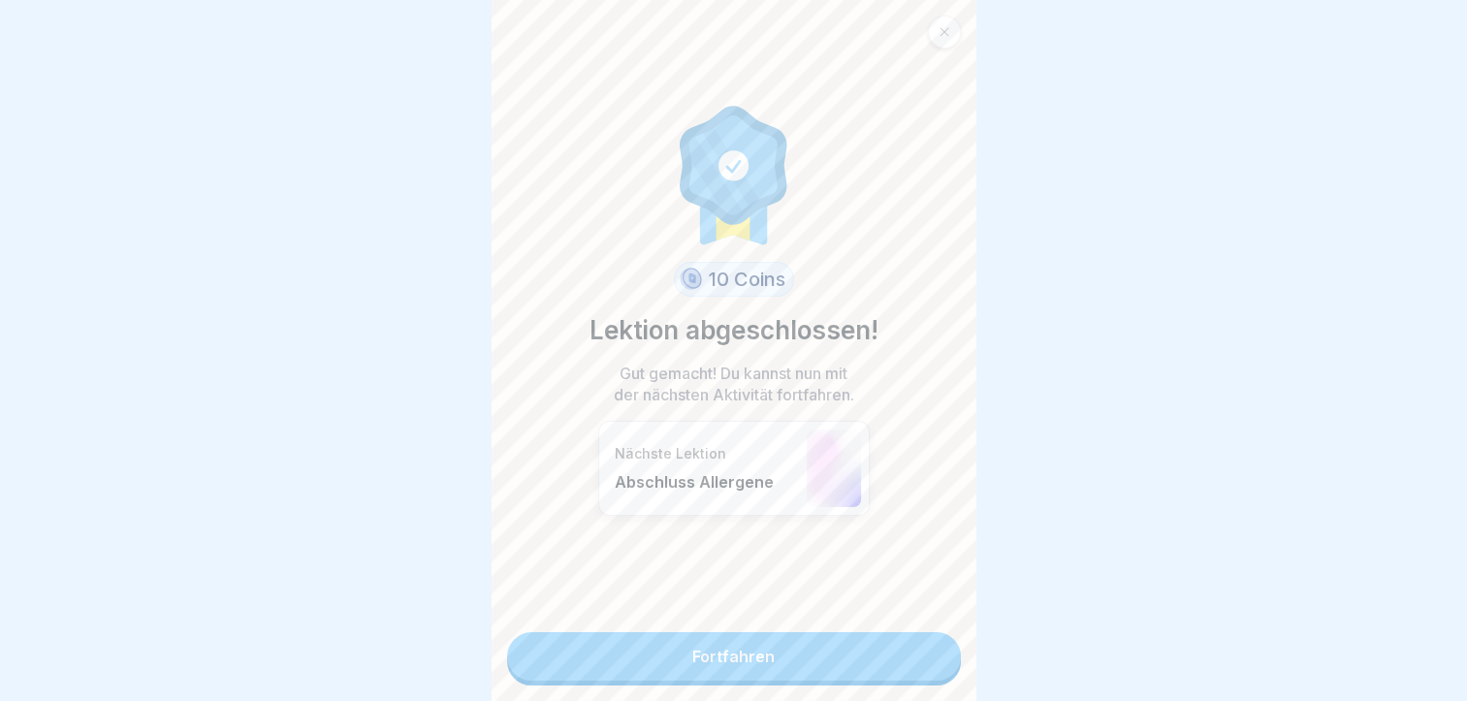
click at [741, 638] on link "Fortfahren" at bounding box center [734, 656] width 454 height 48
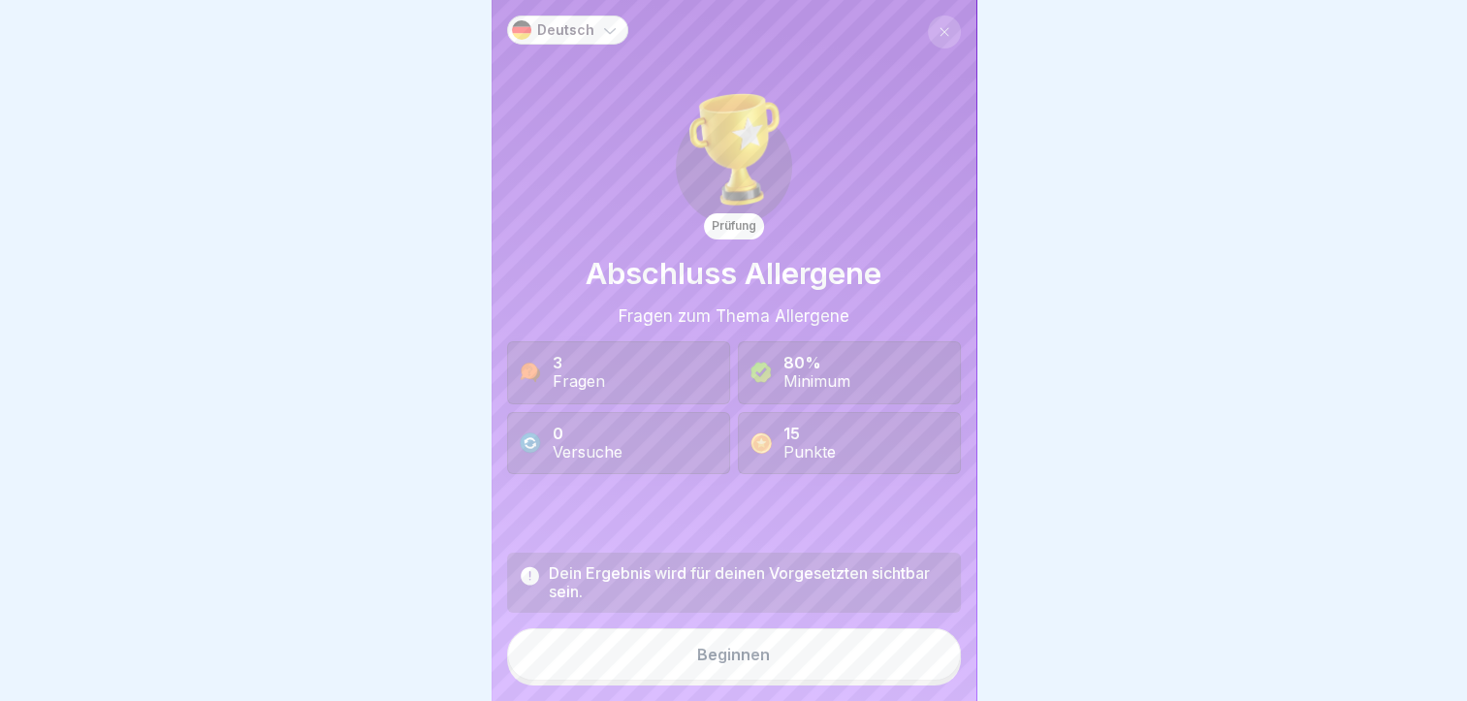
click at [753, 681] on button "Beginnen" at bounding box center [734, 655] width 454 height 52
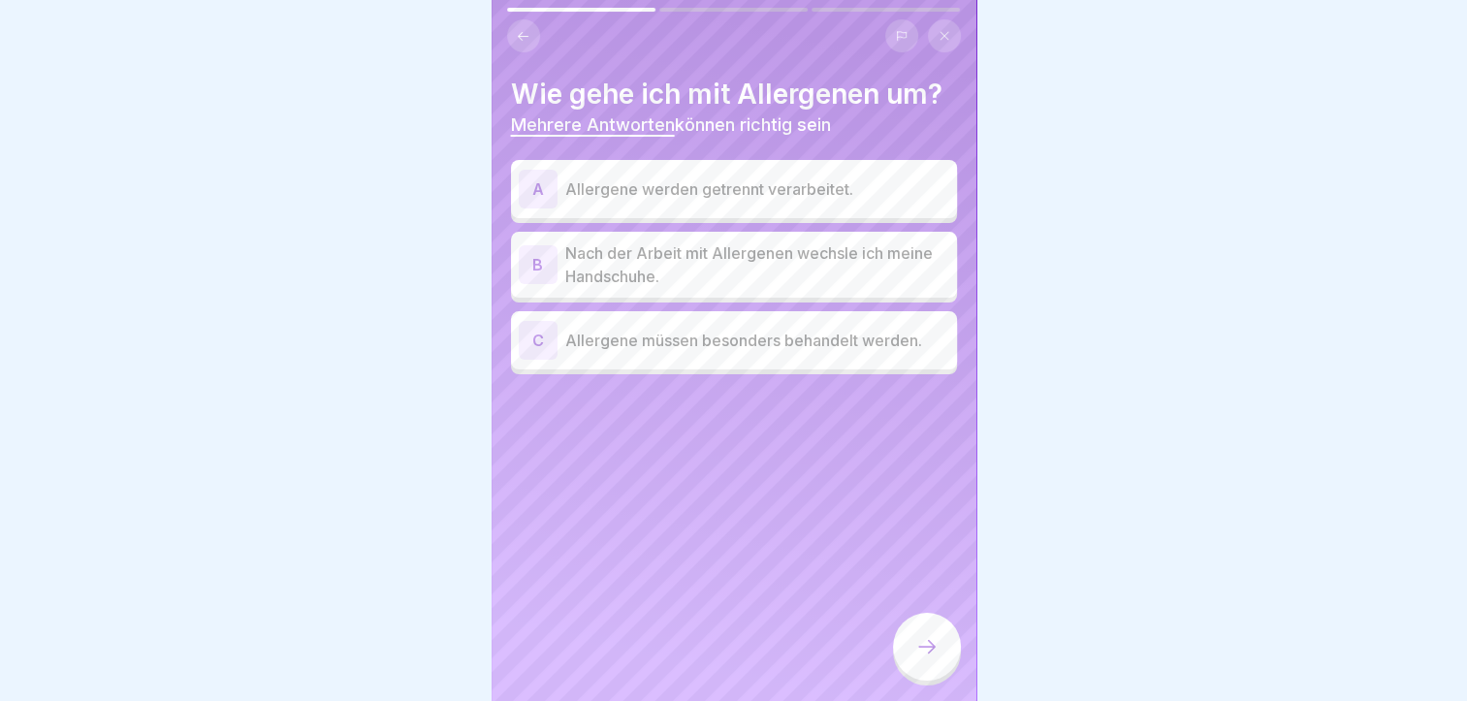
click at [726, 192] on p "Allergene werden getrennt verarbeitet." at bounding box center [757, 188] width 384 height 23
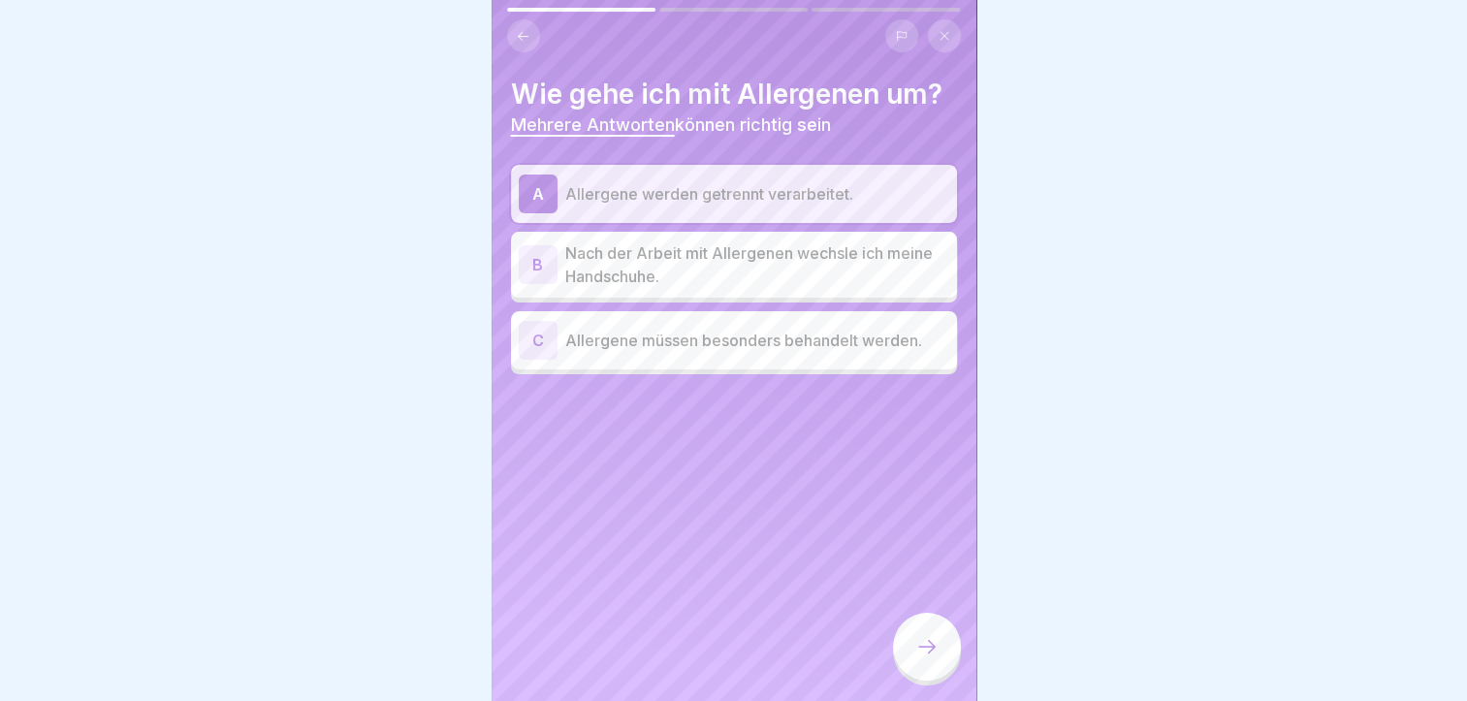
click at [710, 260] on p "Nach der Arbeit mit Allergenen wechsle ich meine Handschuhe." at bounding box center [757, 265] width 384 height 47
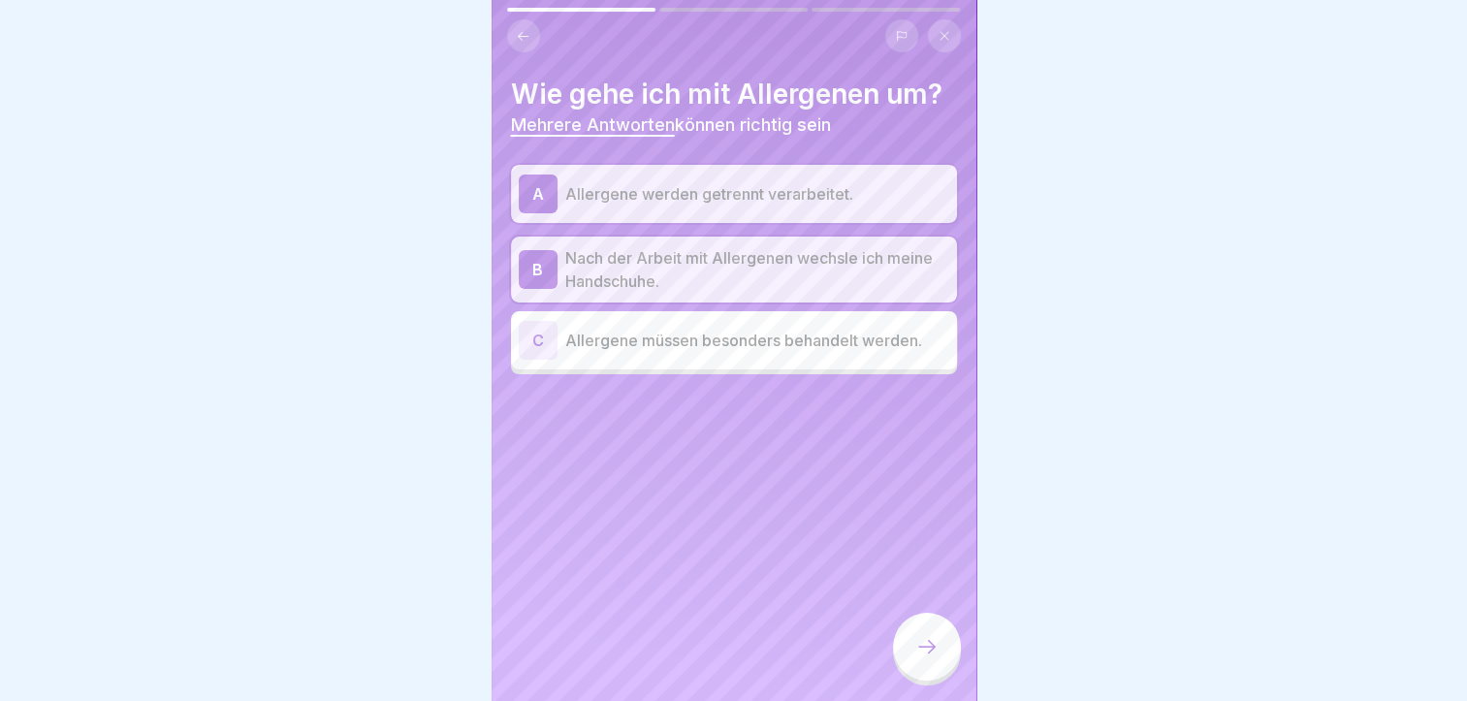
click at [736, 363] on div "C Allergene müssen besonders behandelt werden." at bounding box center [734, 340] width 446 height 58
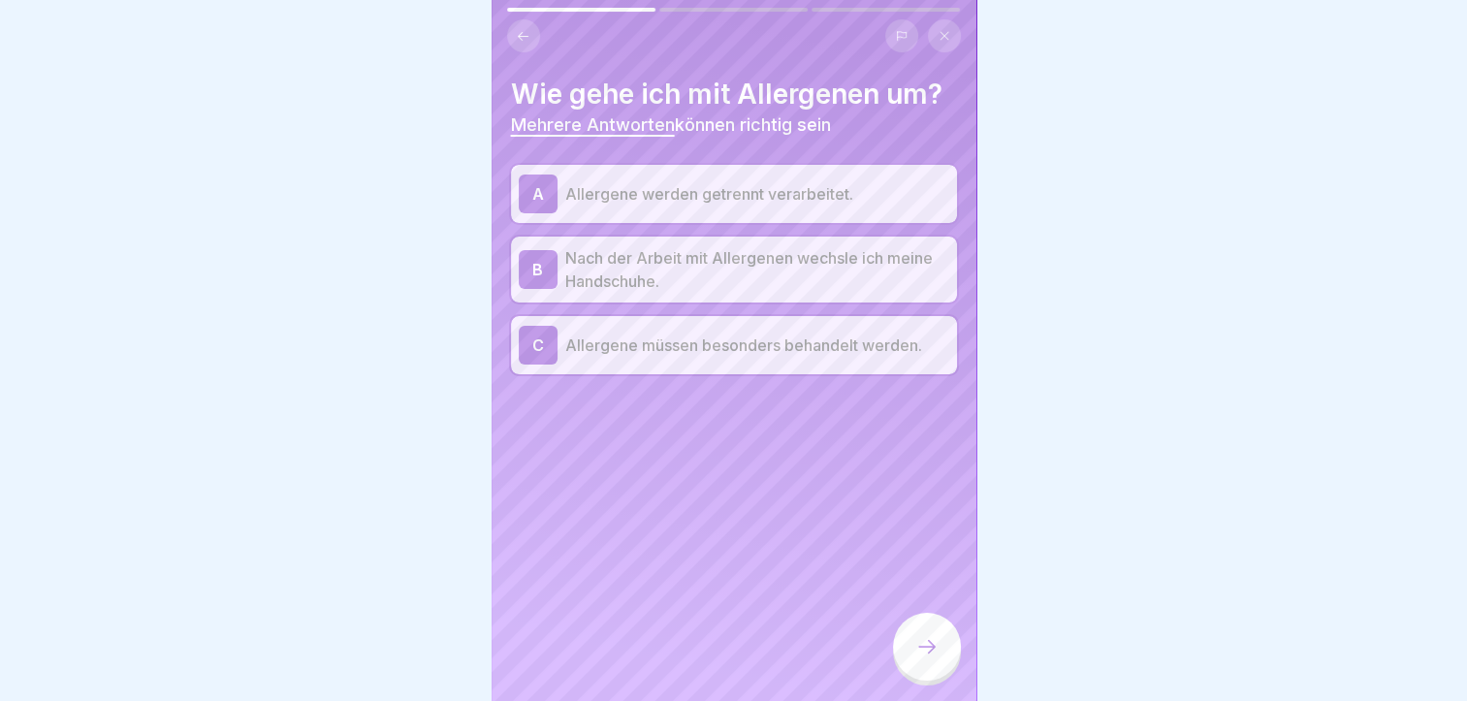
click at [931, 659] on icon at bounding box center [927, 646] width 23 height 23
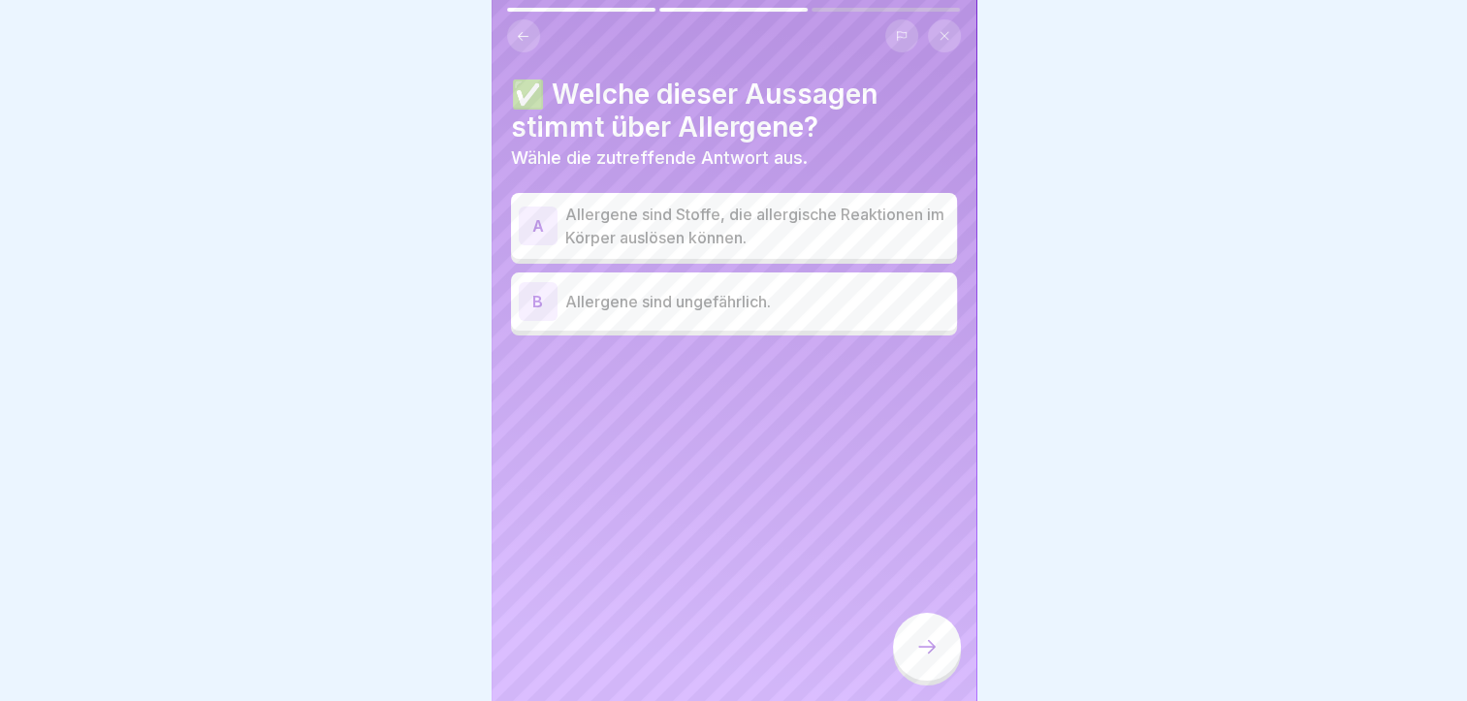
click at [663, 237] on p "Allergene sind Stoffe, die allergische Reaktionen im Körper auslösen können." at bounding box center [757, 226] width 384 height 47
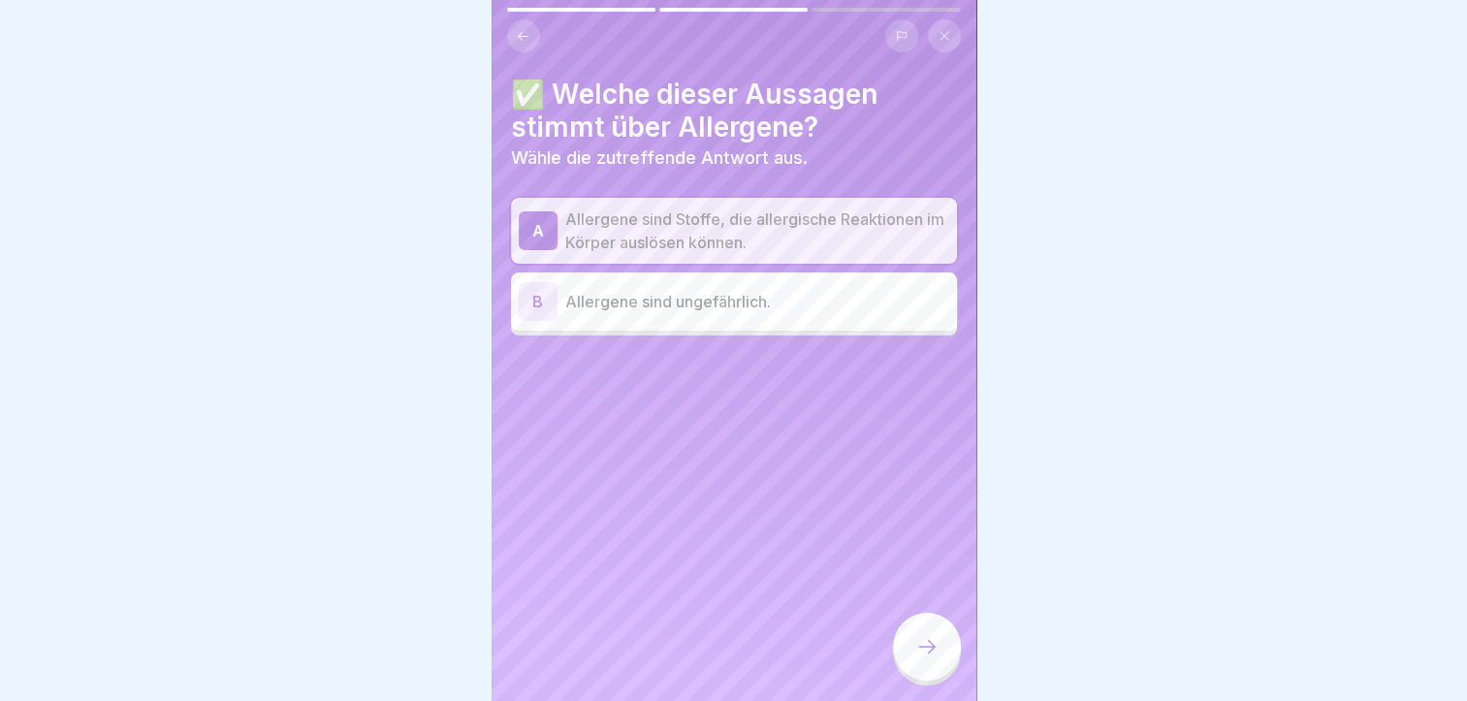
click at [914, 670] on div at bounding box center [927, 647] width 68 height 68
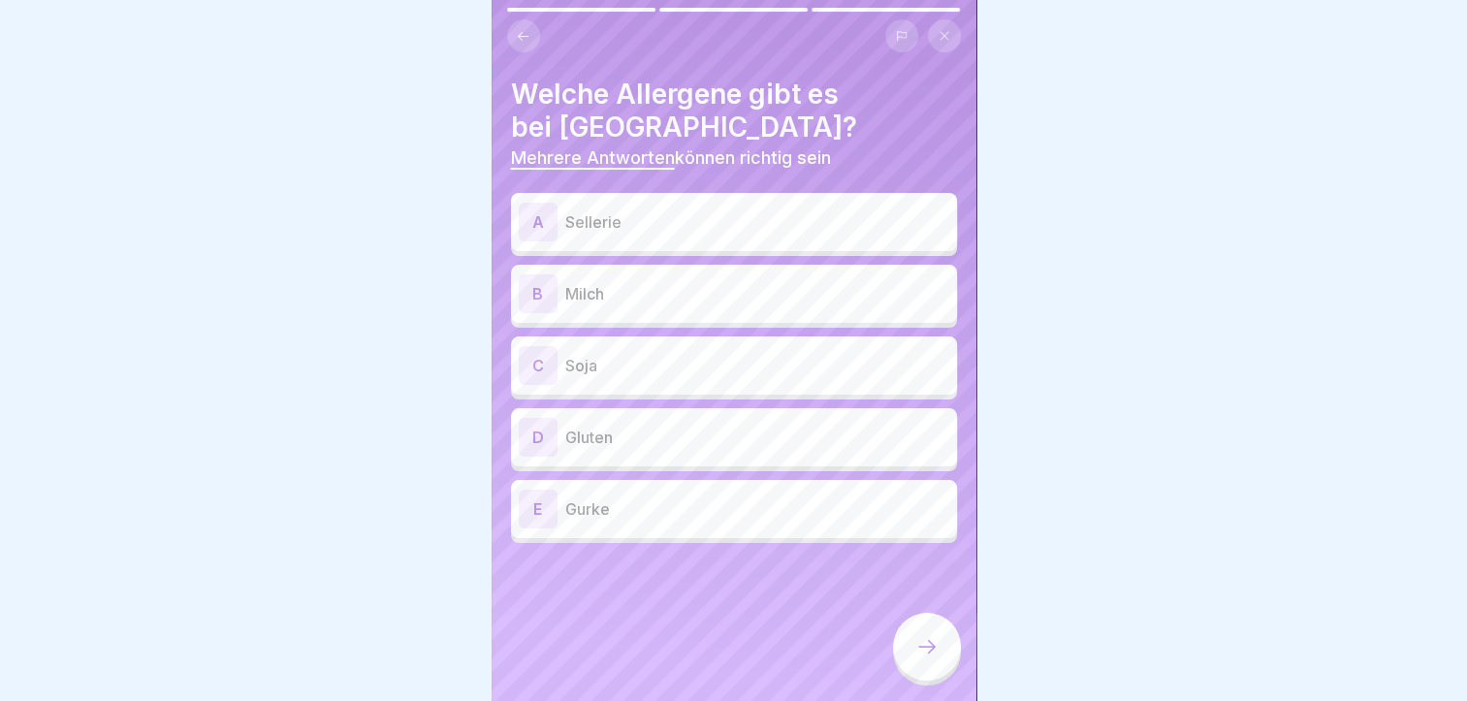
click at [583, 230] on p "Sellerie" at bounding box center [757, 221] width 384 height 23
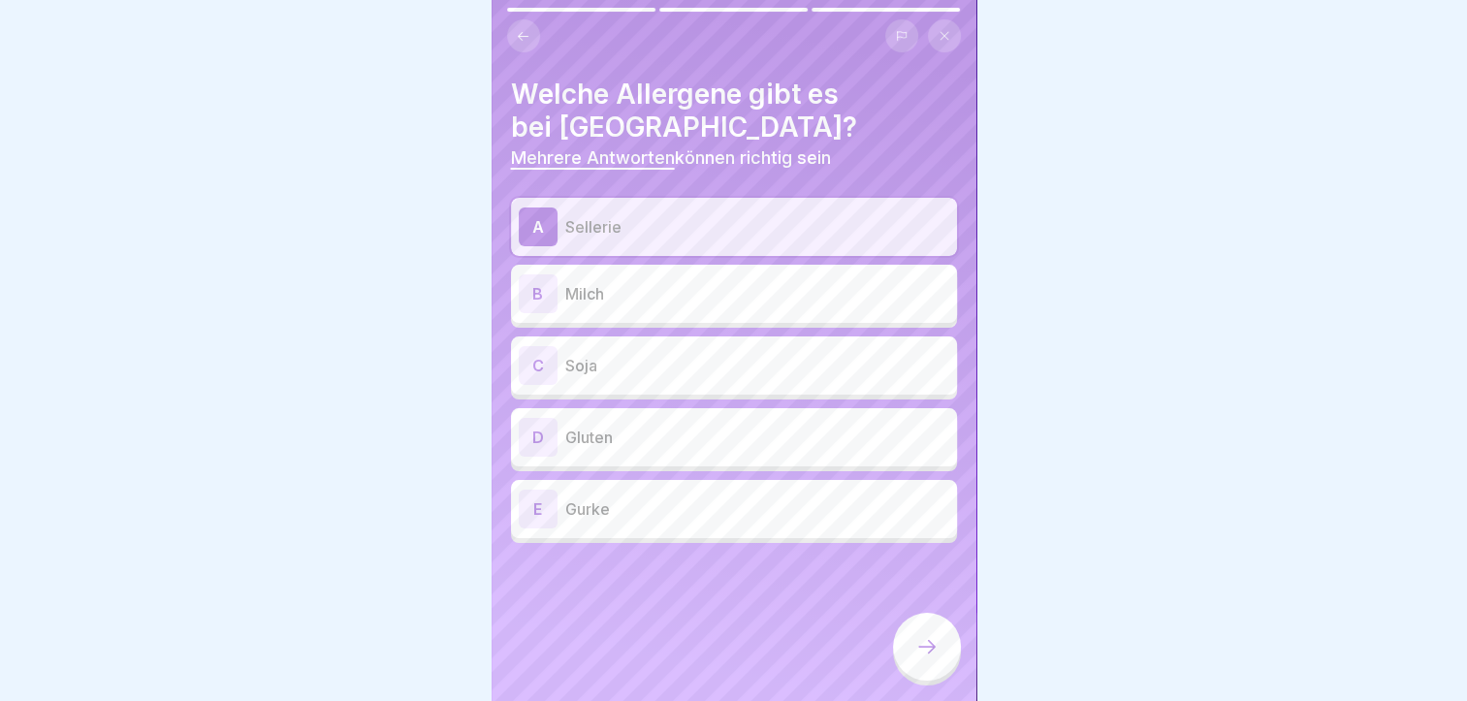
click at [603, 298] on p "Milch" at bounding box center [757, 293] width 384 height 23
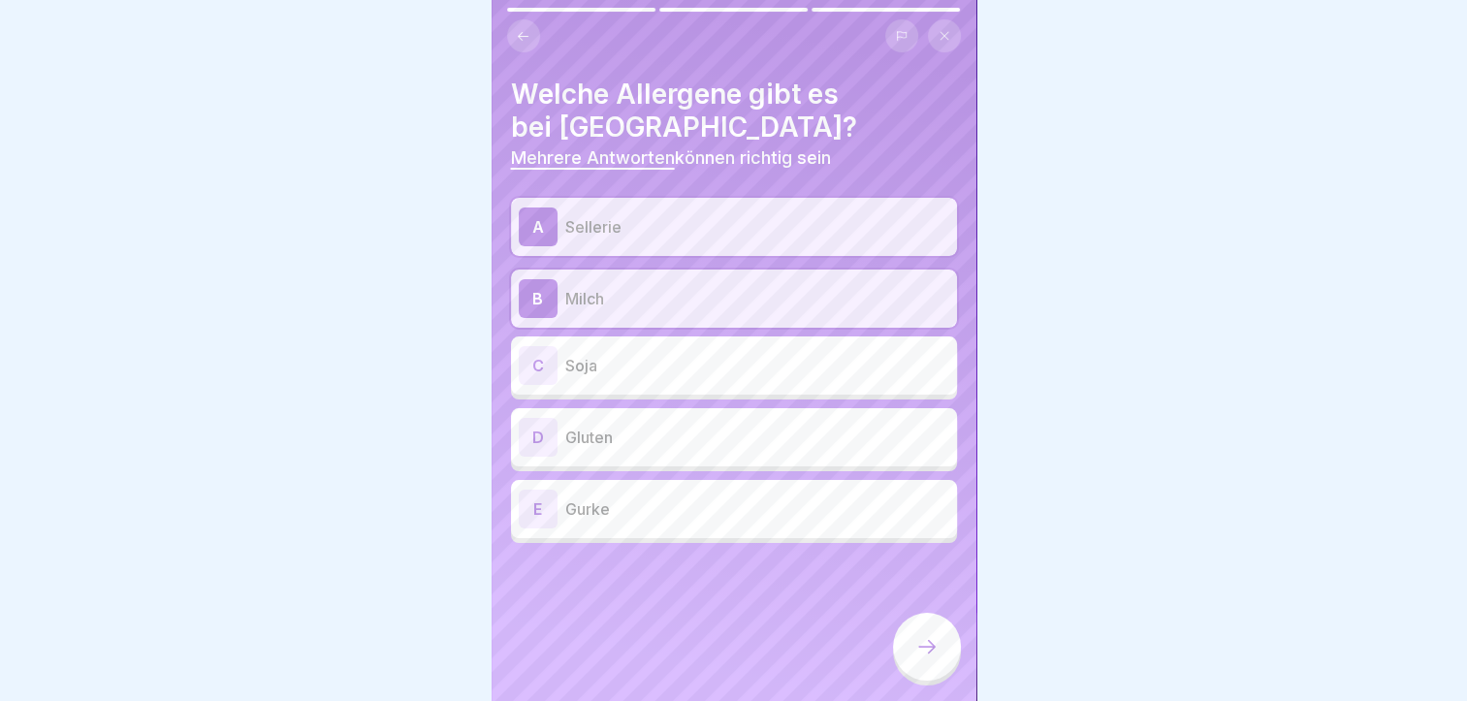
click at [616, 373] on p "Soja" at bounding box center [757, 365] width 384 height 23
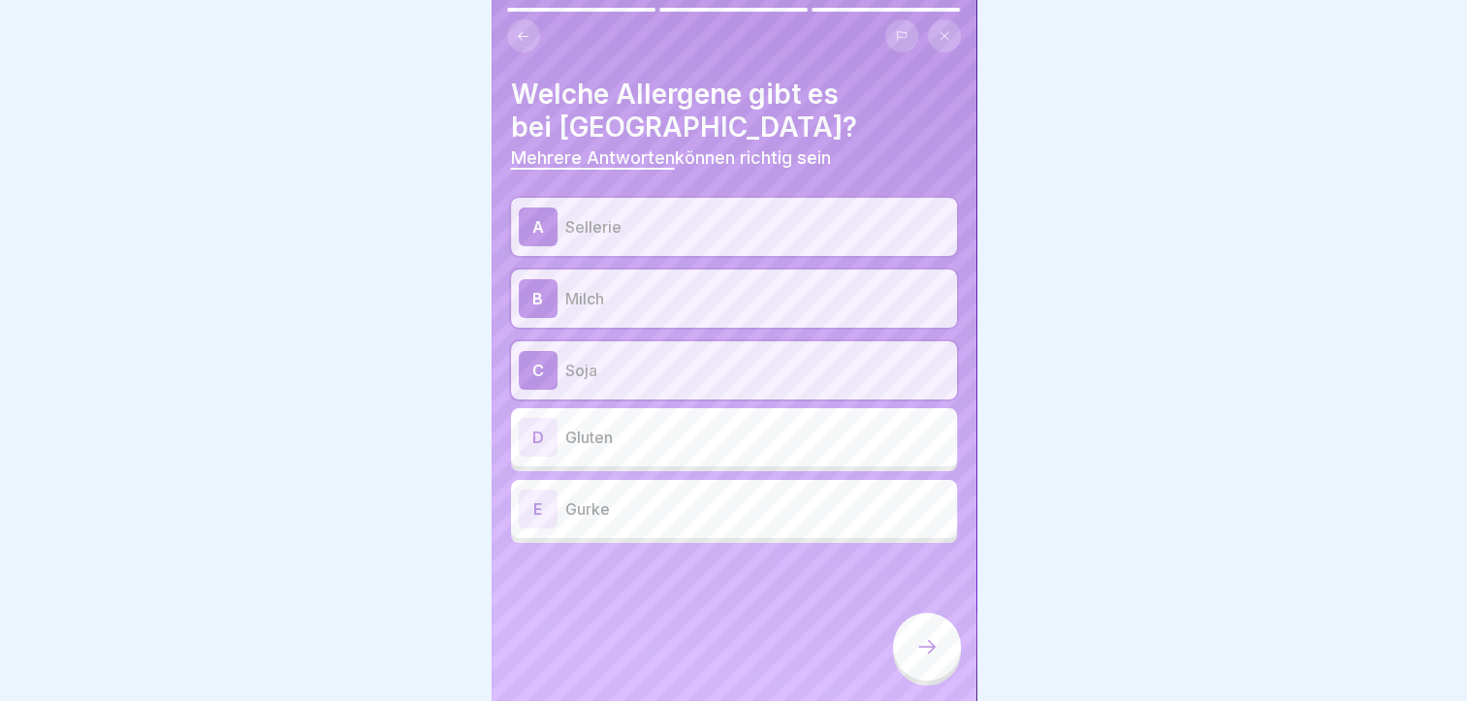
click at [621, 436] on p "Gluten" at bounding box center [757, 437] width 384 height 23
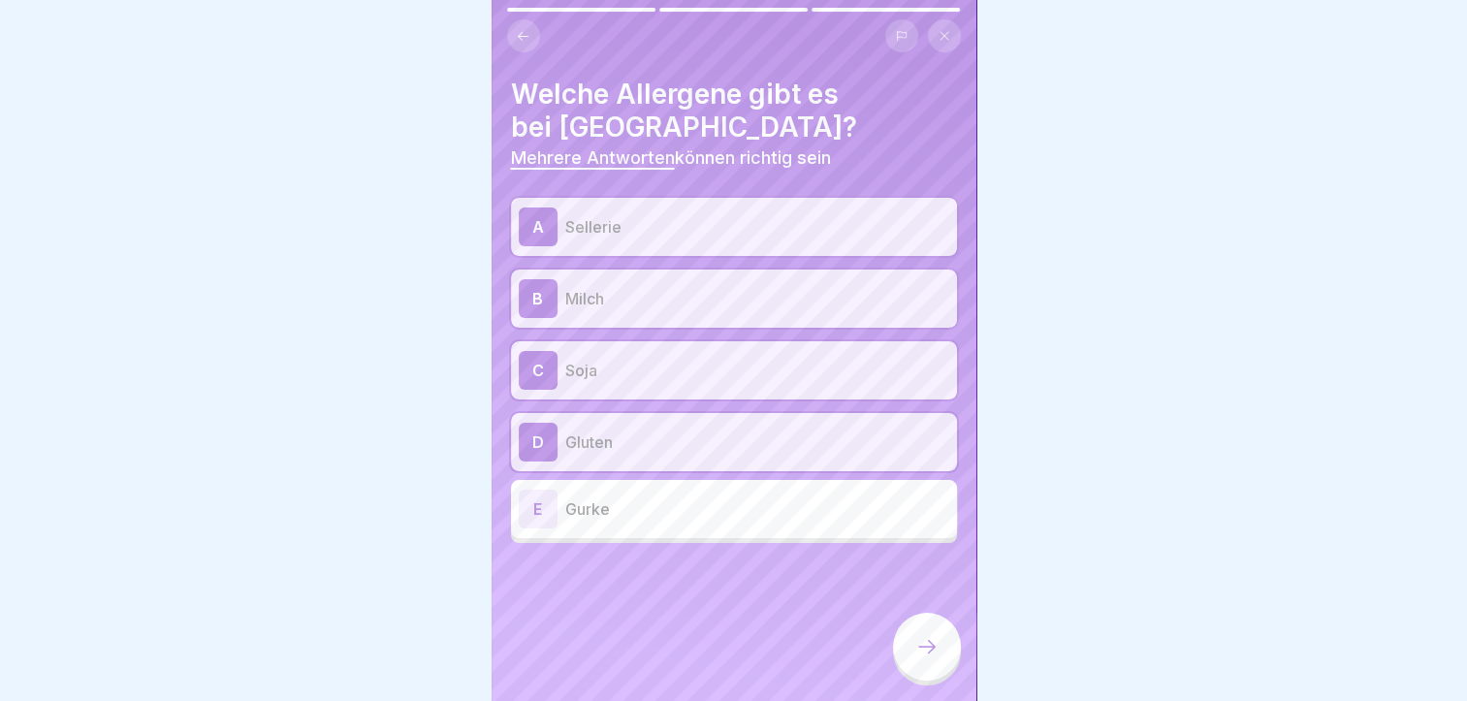
click at [931, 659] on icon at bounding box center [927, 646] width 23 height 23
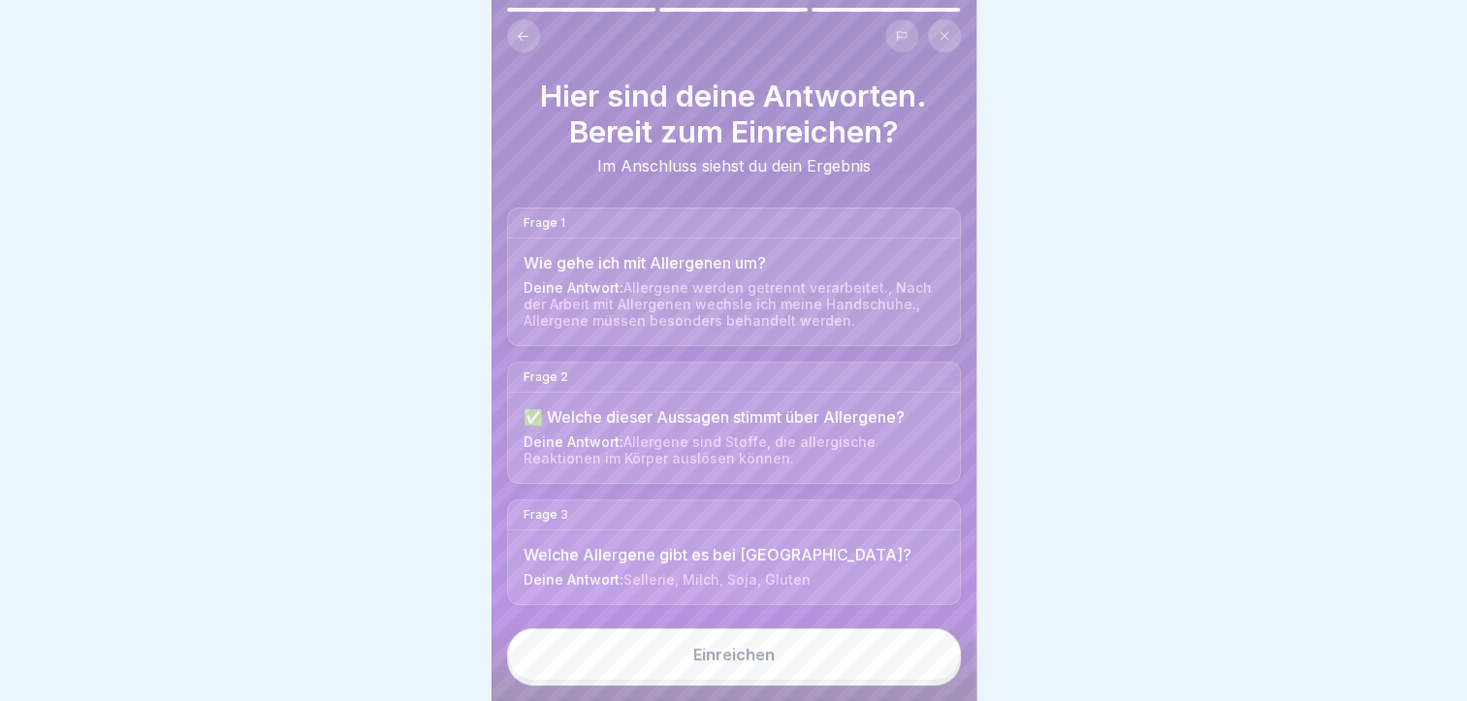
click at [803, 669] on button "Einreichen" at bounding box center [734, 655] width 454 height 52
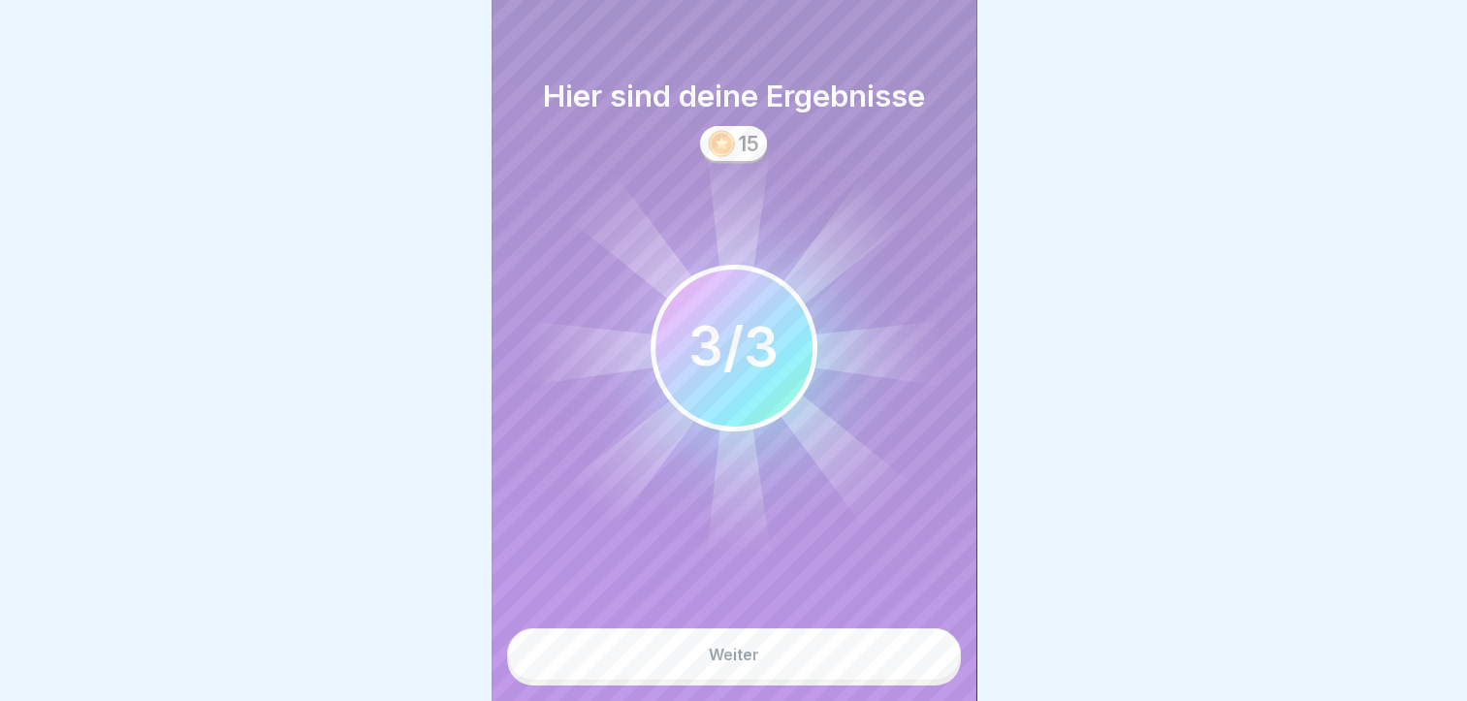
click at [803, 669] on button "Weiter" at bounding box center [734, 655] width 454 height 52
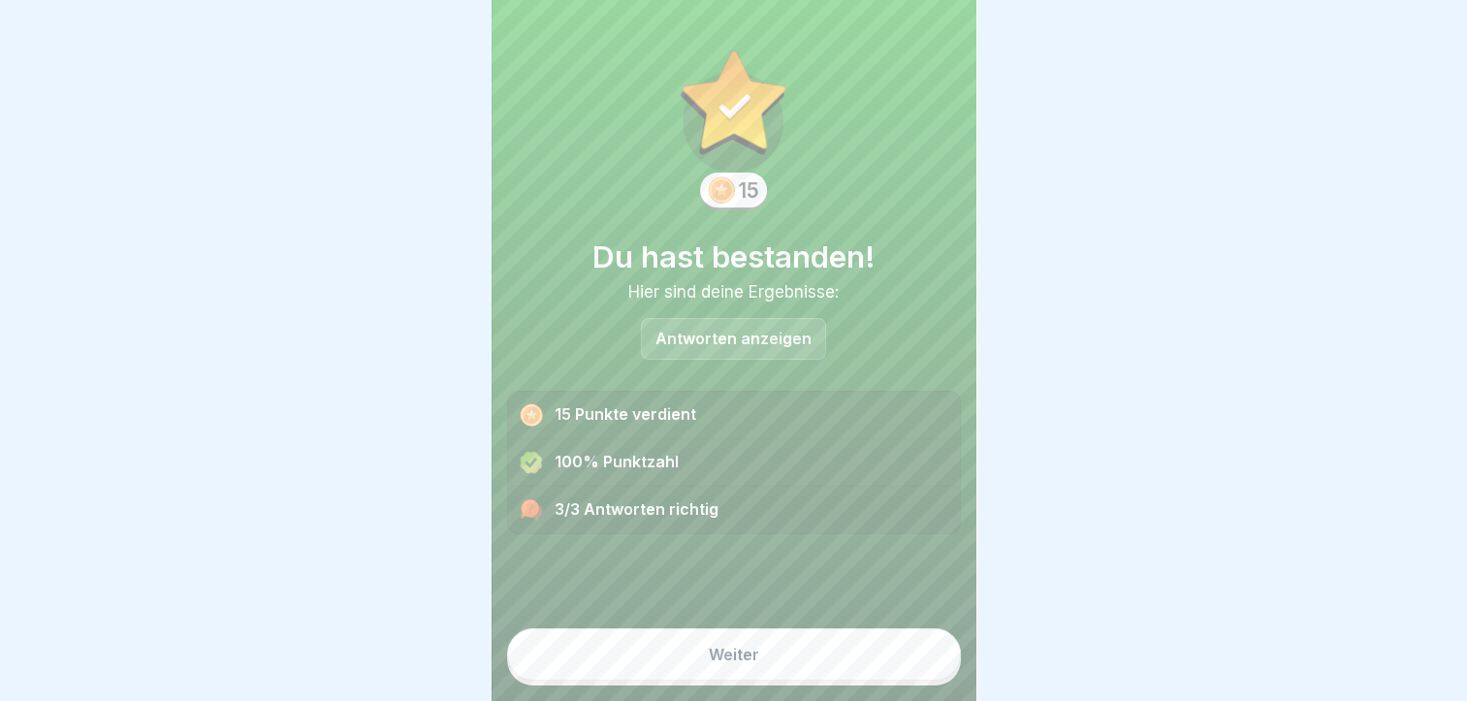
click at [803, 669] on button "Weiter" at bounding box center [734, 655] width 454 height 52
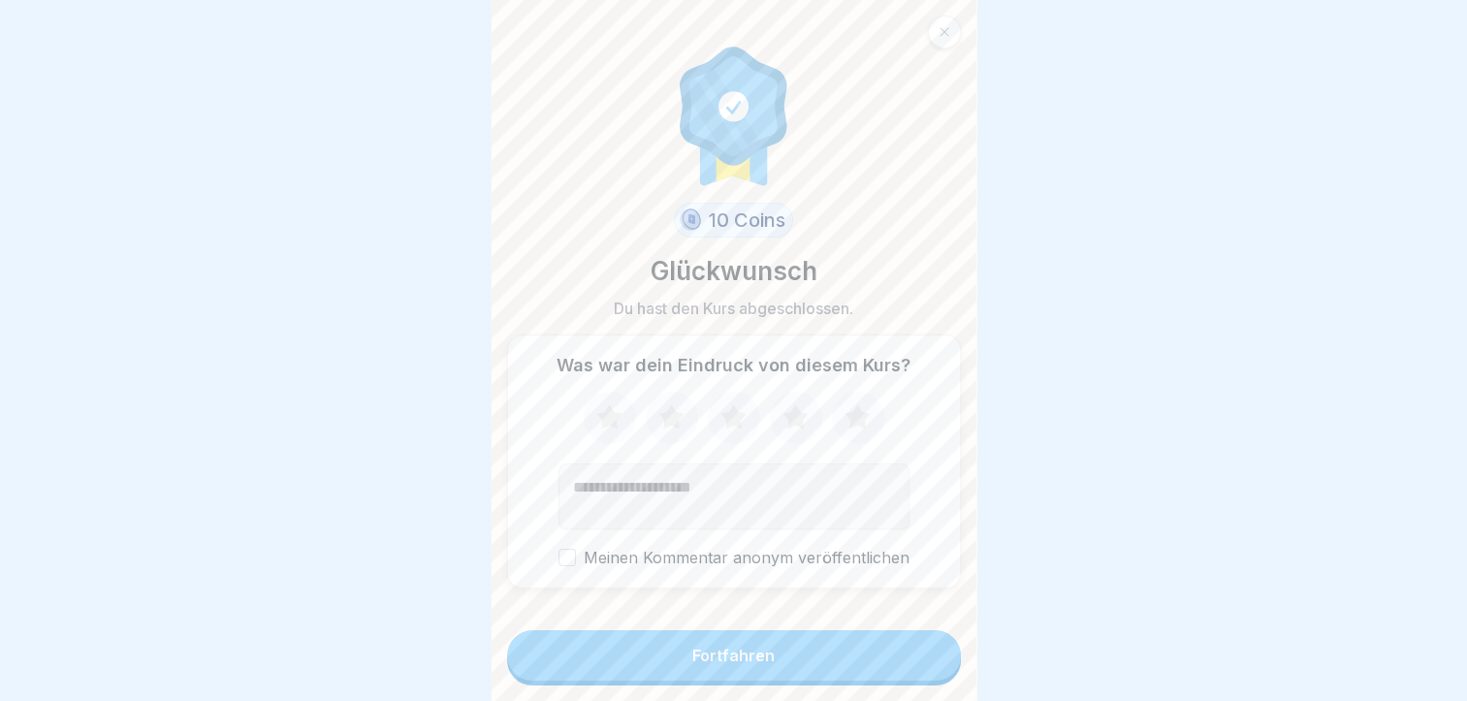
click at [803, 669] on button "Fortfahren" at bounding box center [734, 655] width 454 height 50
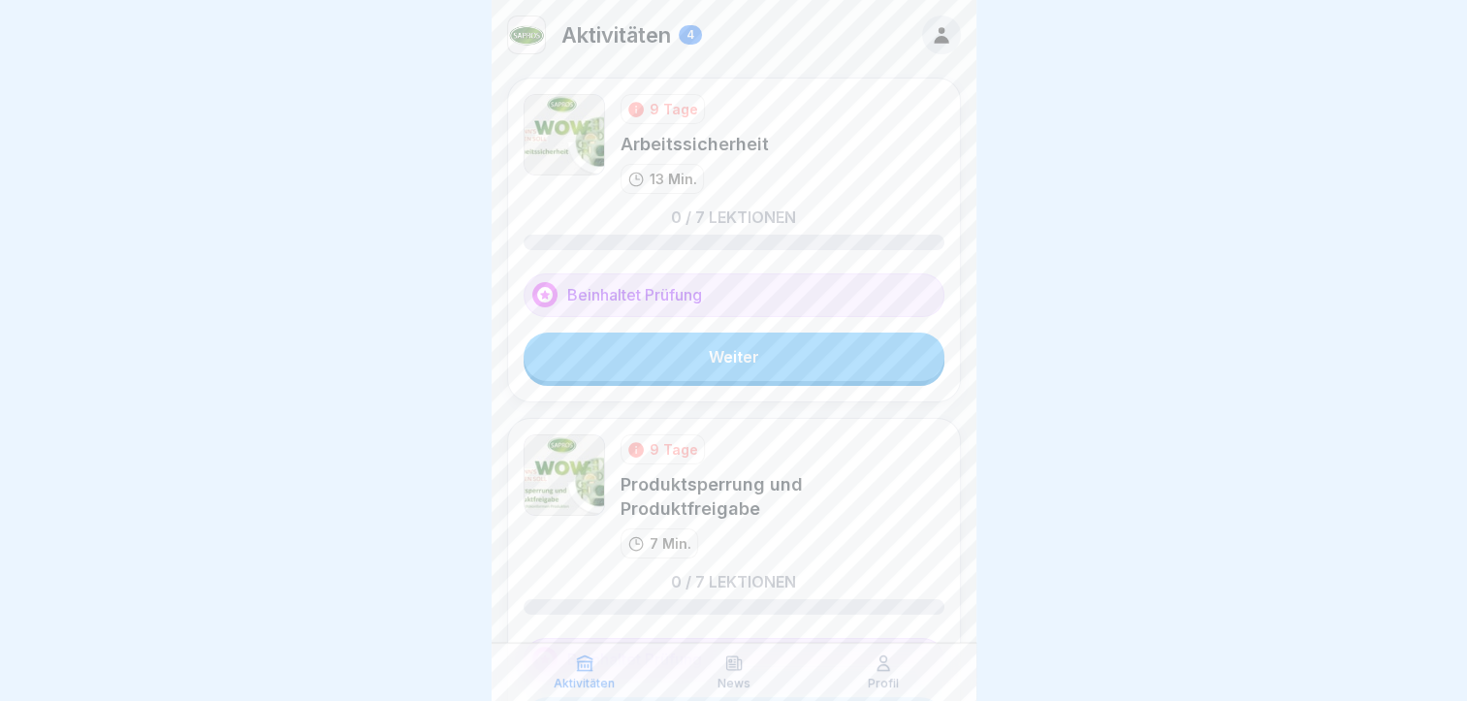
click at [710, 353] on link "Weiter" at bounding box center [734, 357] width 421 height 48
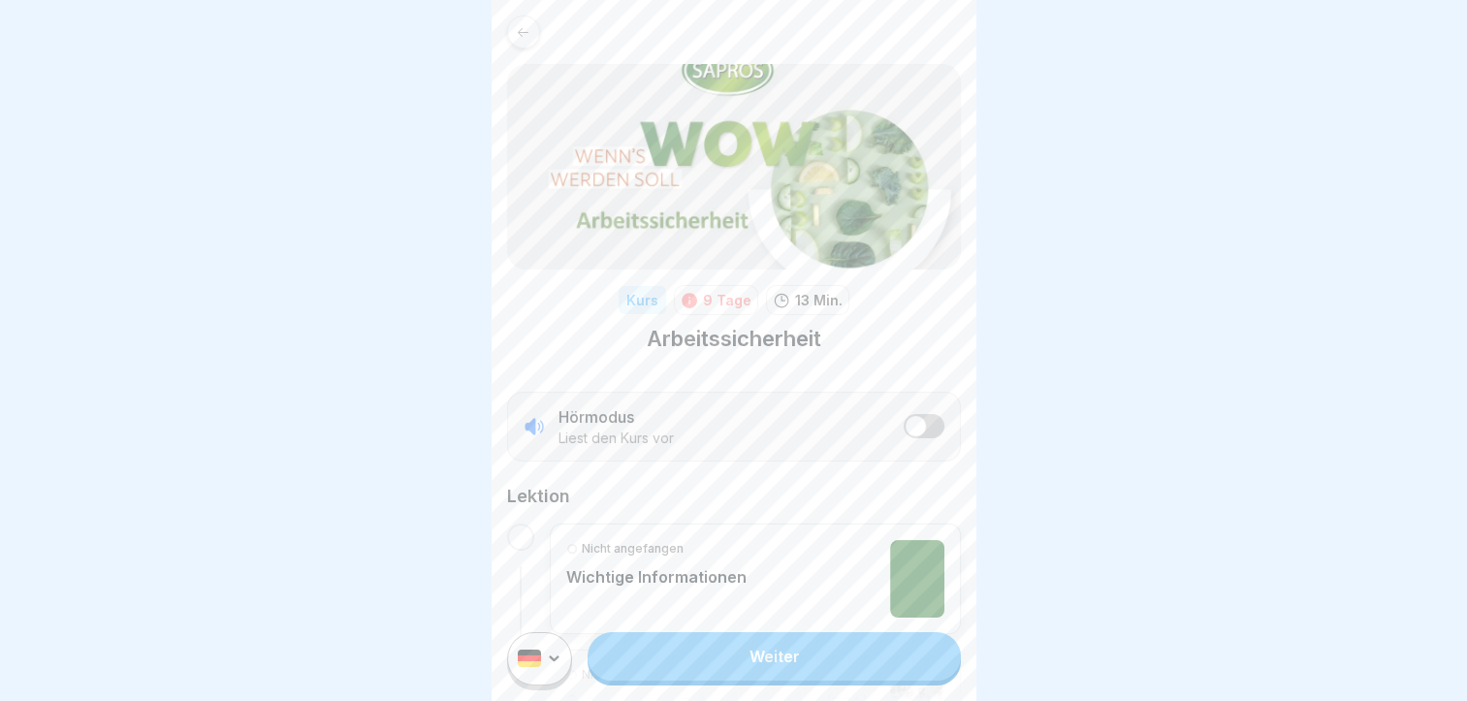
click at [703, 672] on link "Weiter" at bounding box center [774, 656] width 372 height 48
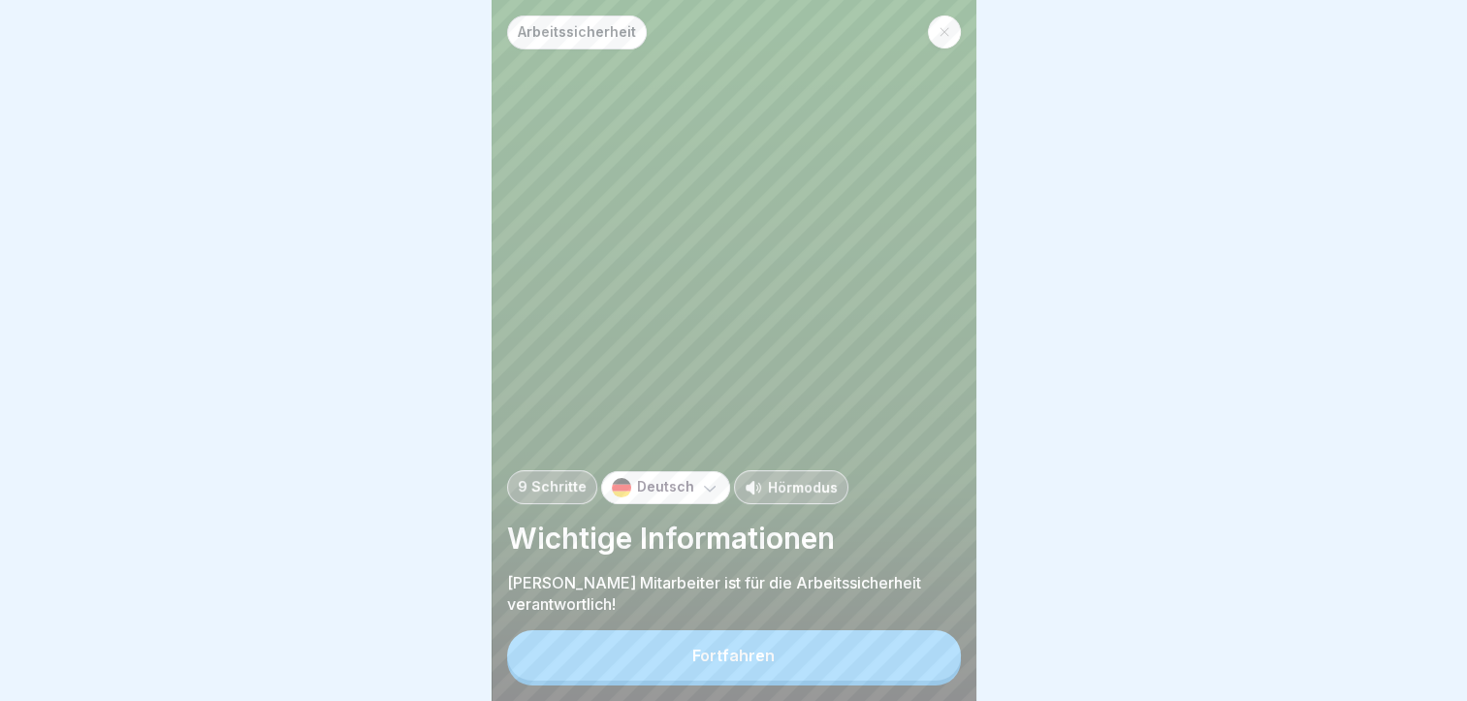
click at [703, 664] on div "Fortfahren" at bounding box center [734, 655] width 82 height 17
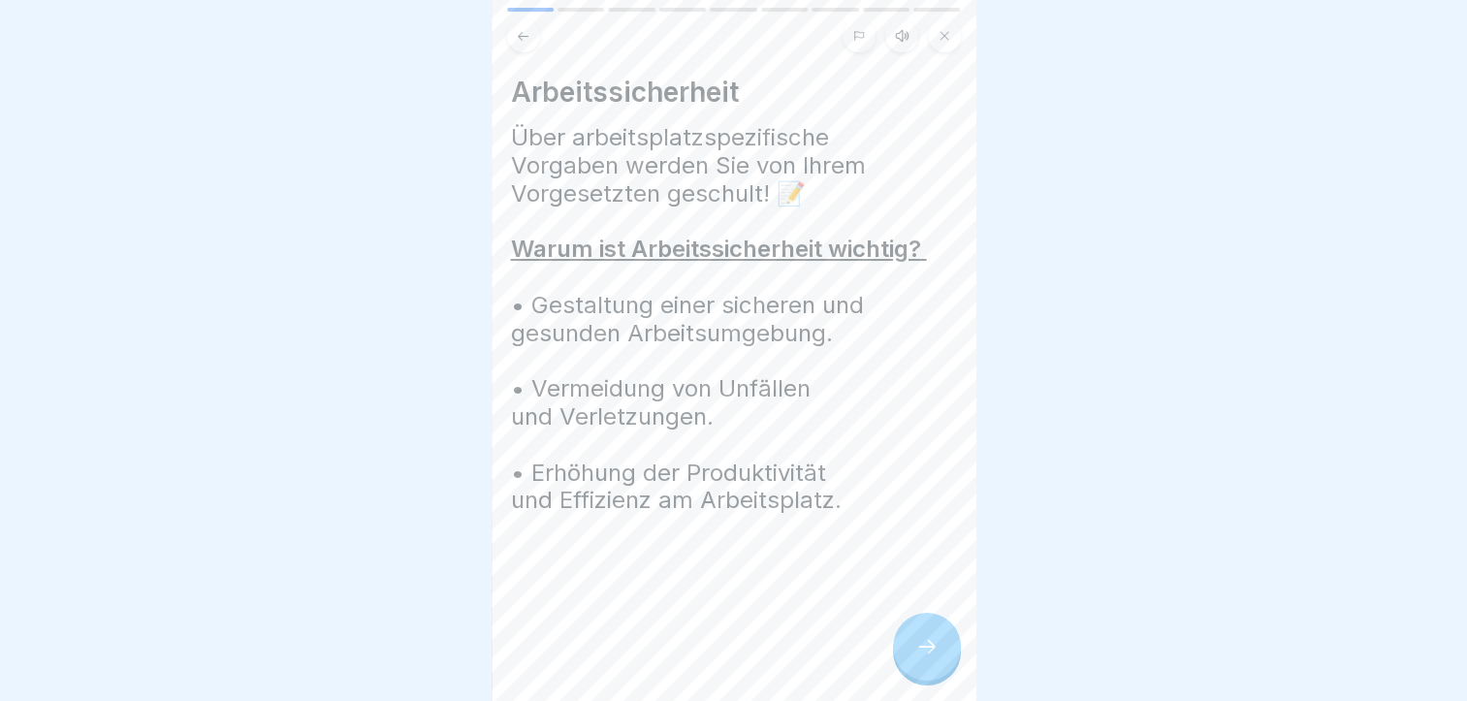
scroll to position [15, 0]
click at [920, 661] on div at bounding box center [927, 647] width 68 height 68
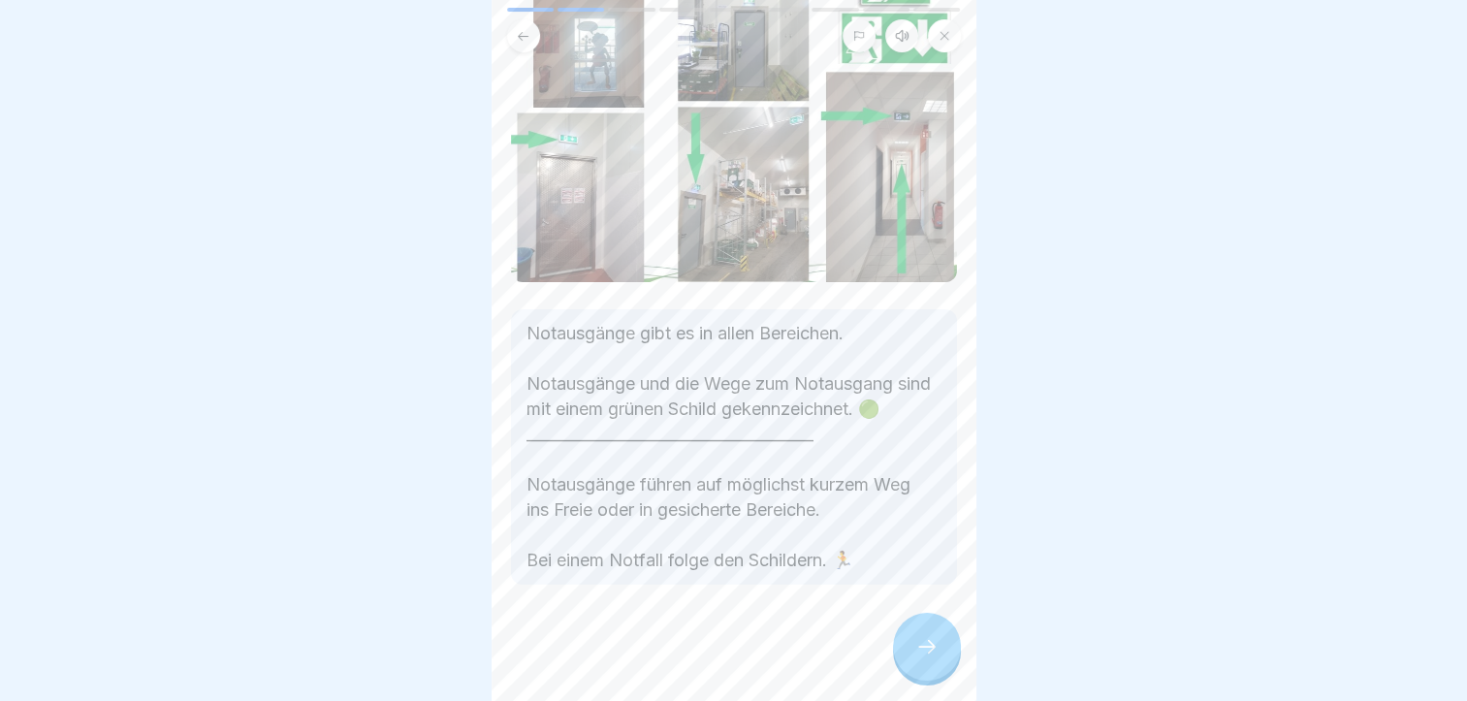
scroll to position [208, 0]
click at [910, 638] on div at bounding box center [927, 647] width 68 height 68
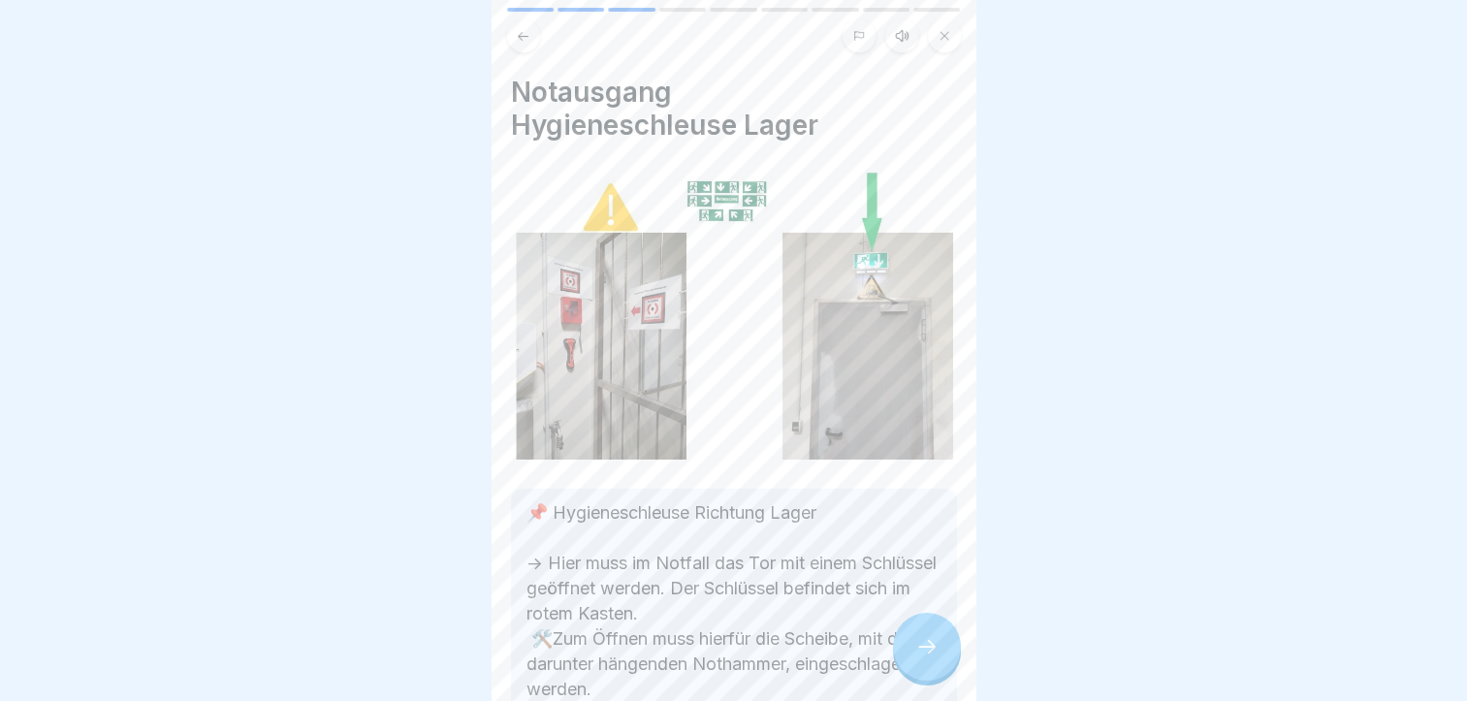
scroll to position [97, 0]
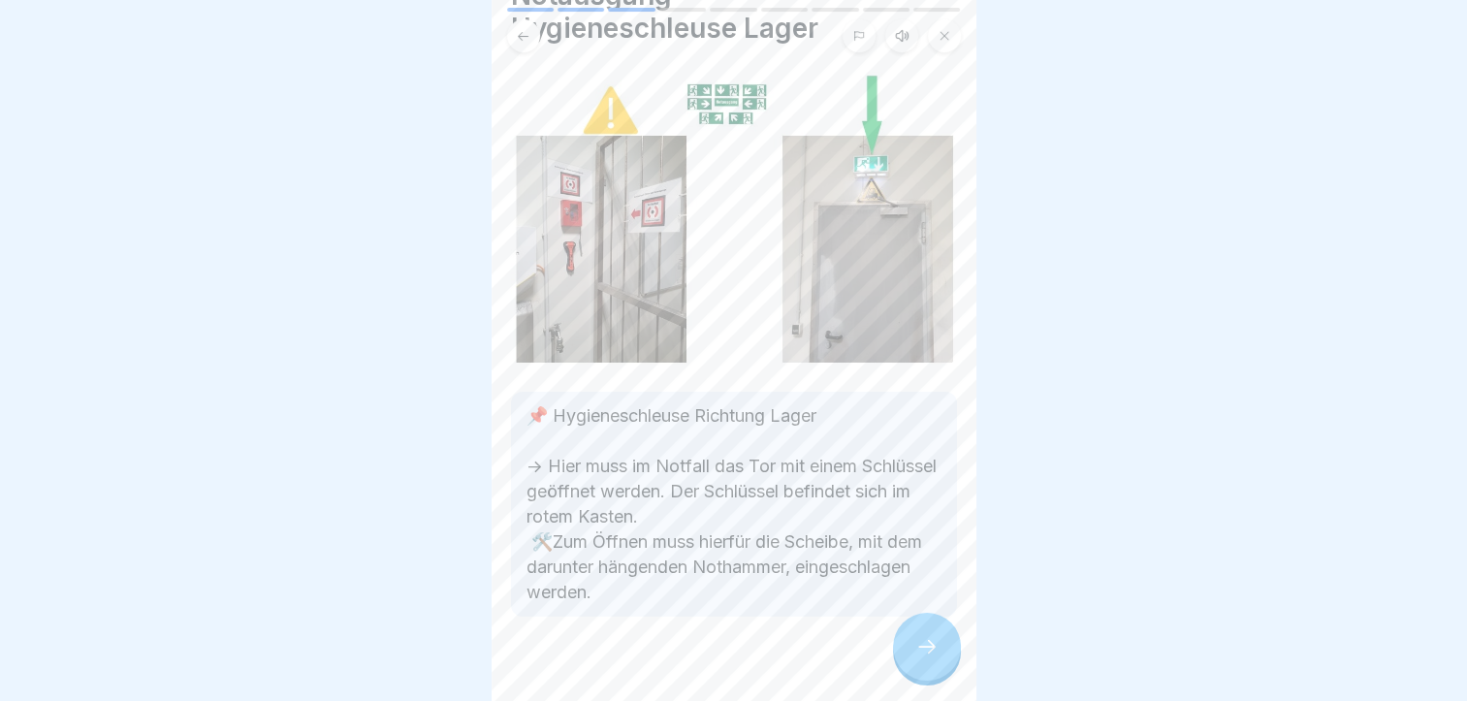
click at [932, 642] on icon at bounding box center [927, 646] width 23 height 23
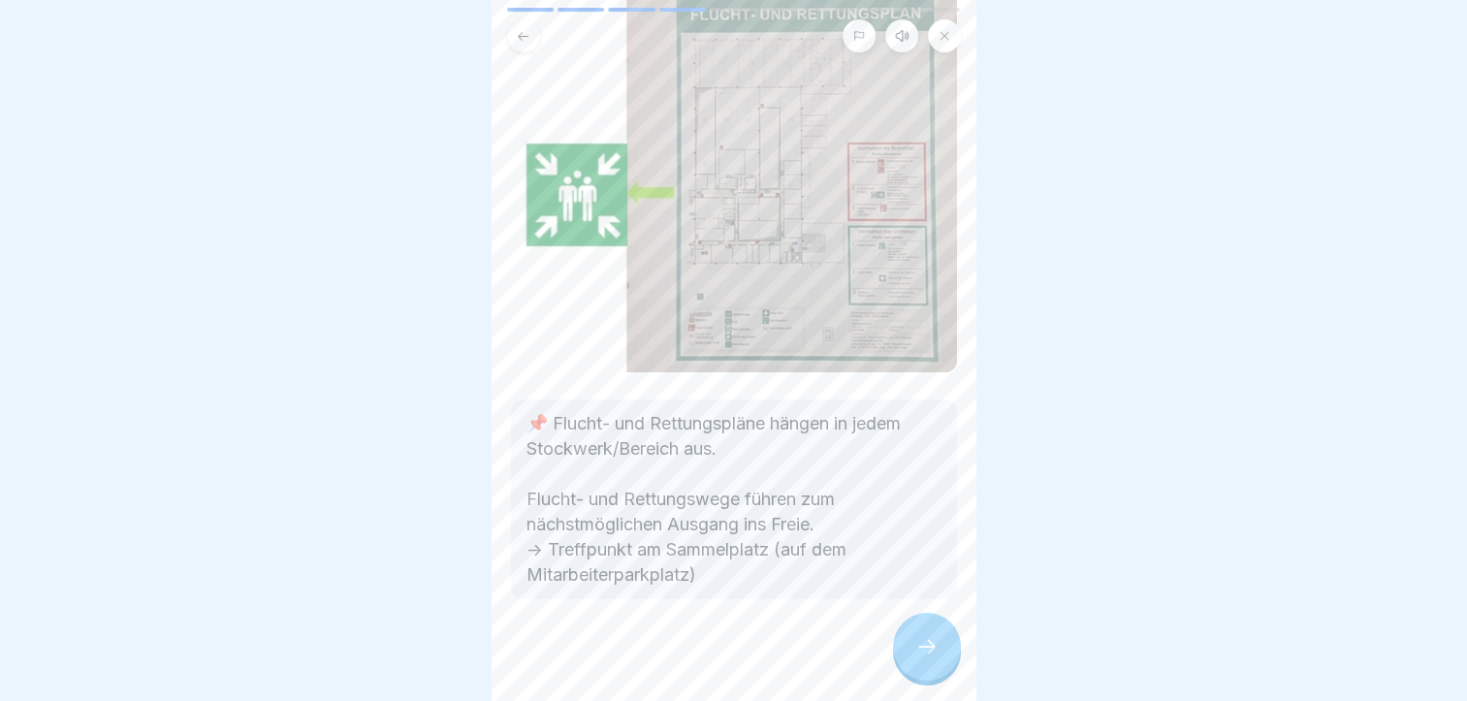
scroll to position [160, 0]
click at [919, 646] on icon at bounding box center [927, 646] width 23 height 23
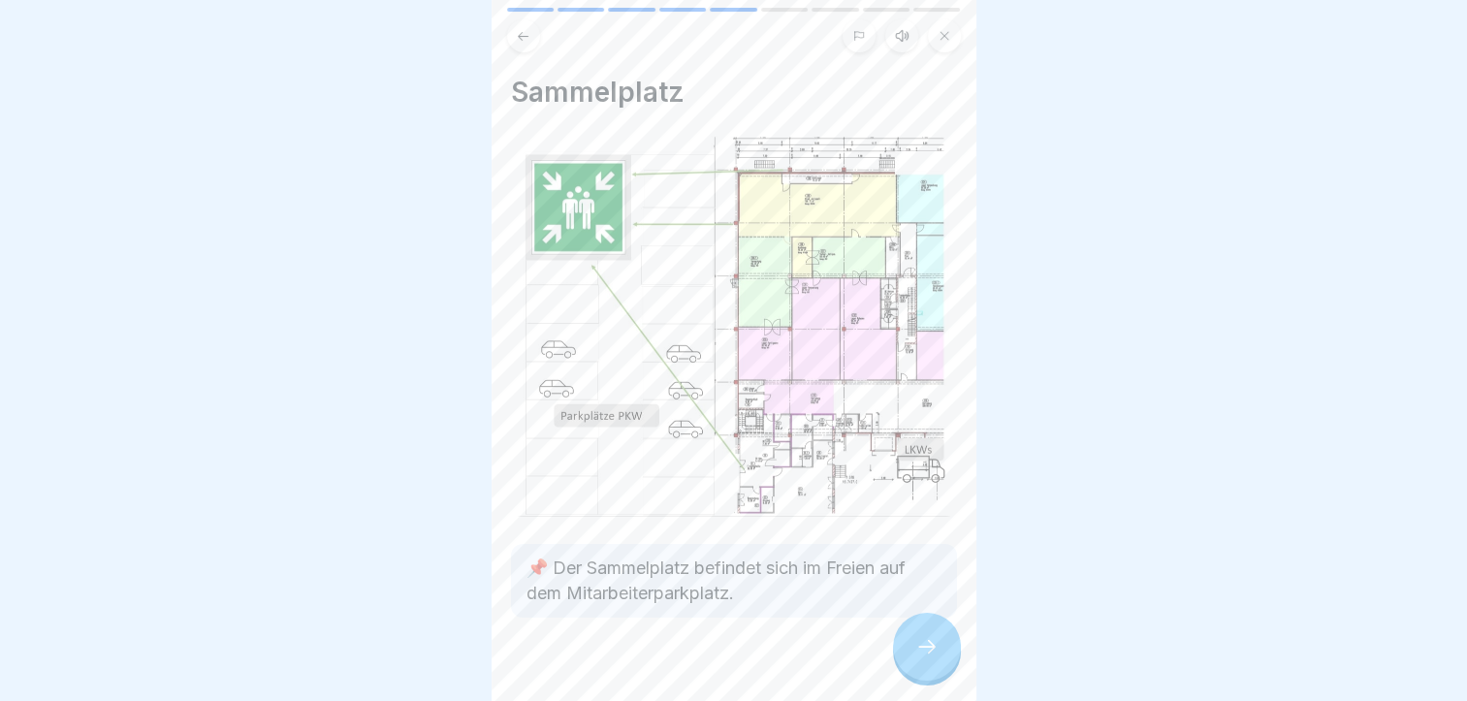
click at [920, 646] on icon at bounding box center [927, 646] width 23 height 23
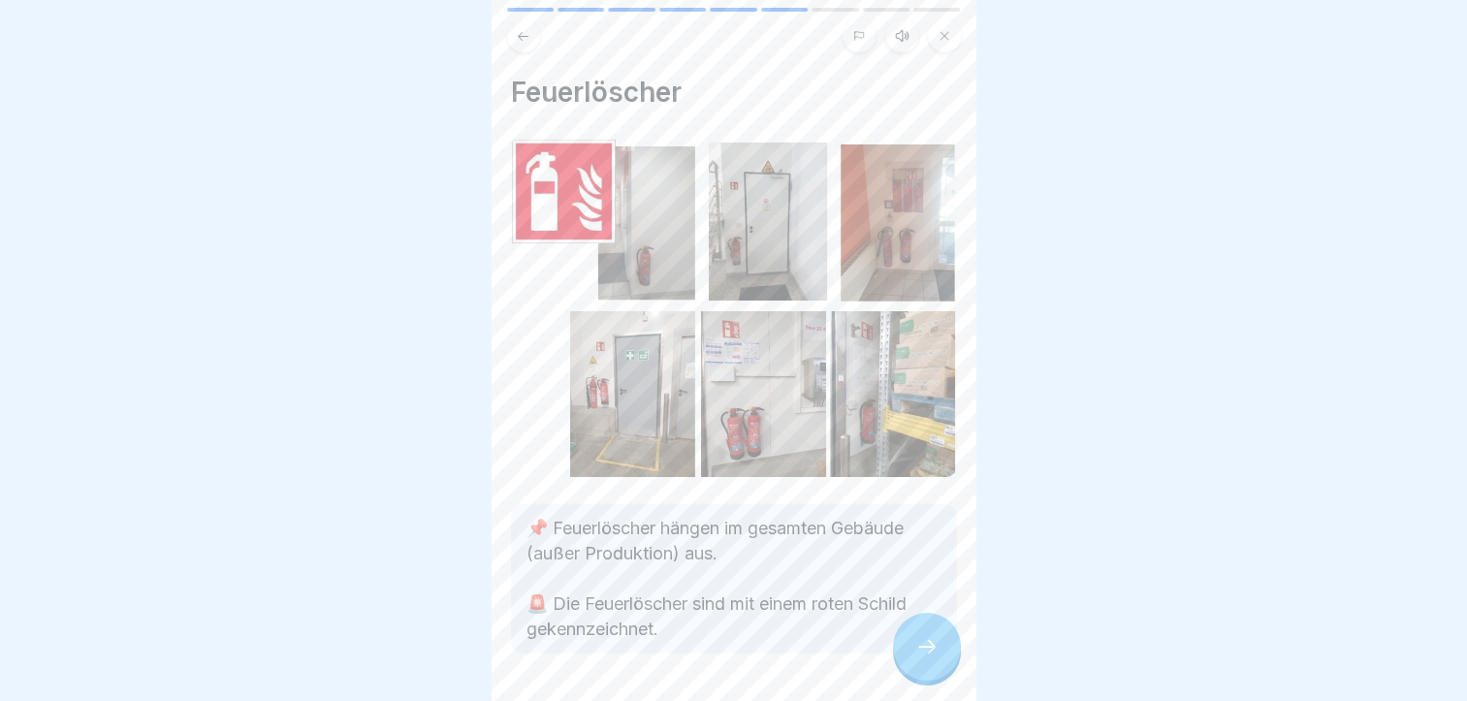
click at [920, 646] on icon at bounding box center [927, 646] width 23 height 23
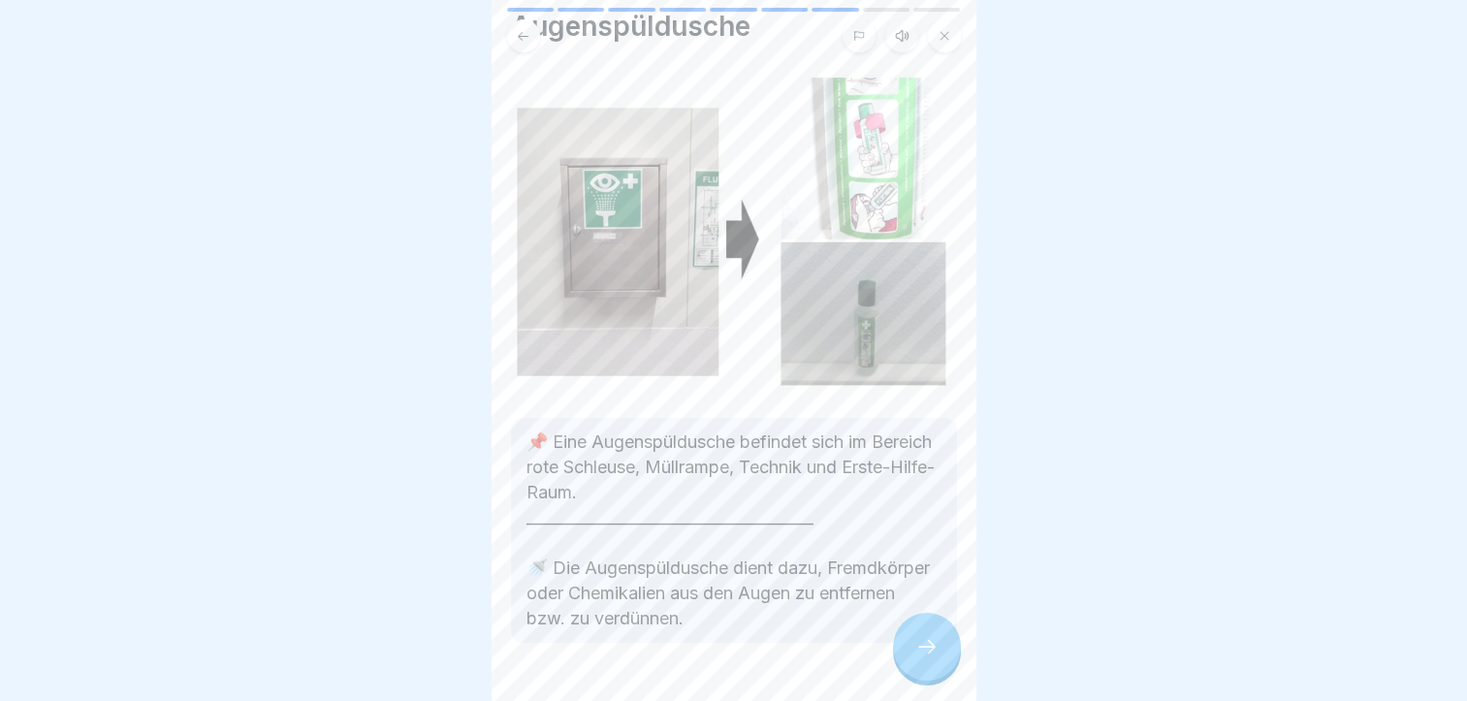
scroll to position [97, 0]
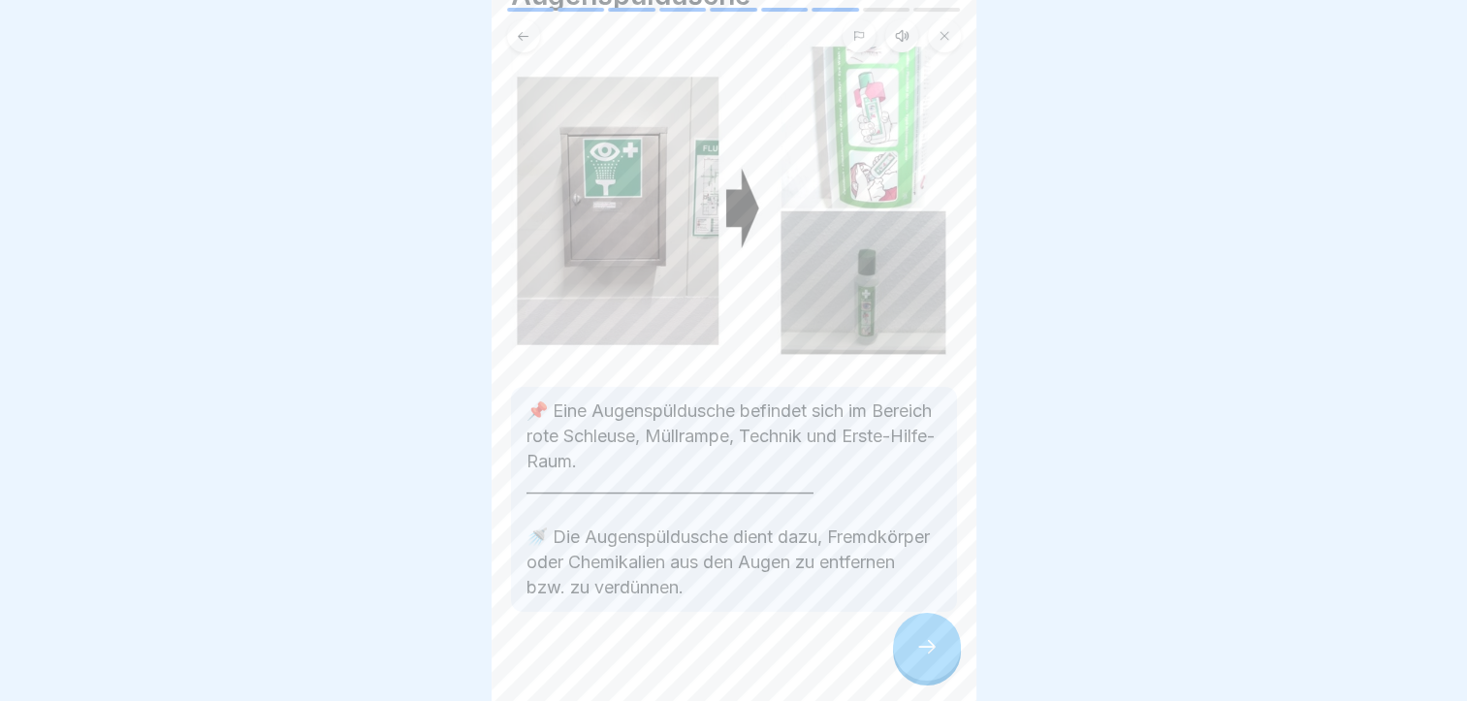
click at [912, 654] on div at bounding box center [927, 647] width 68 height 68
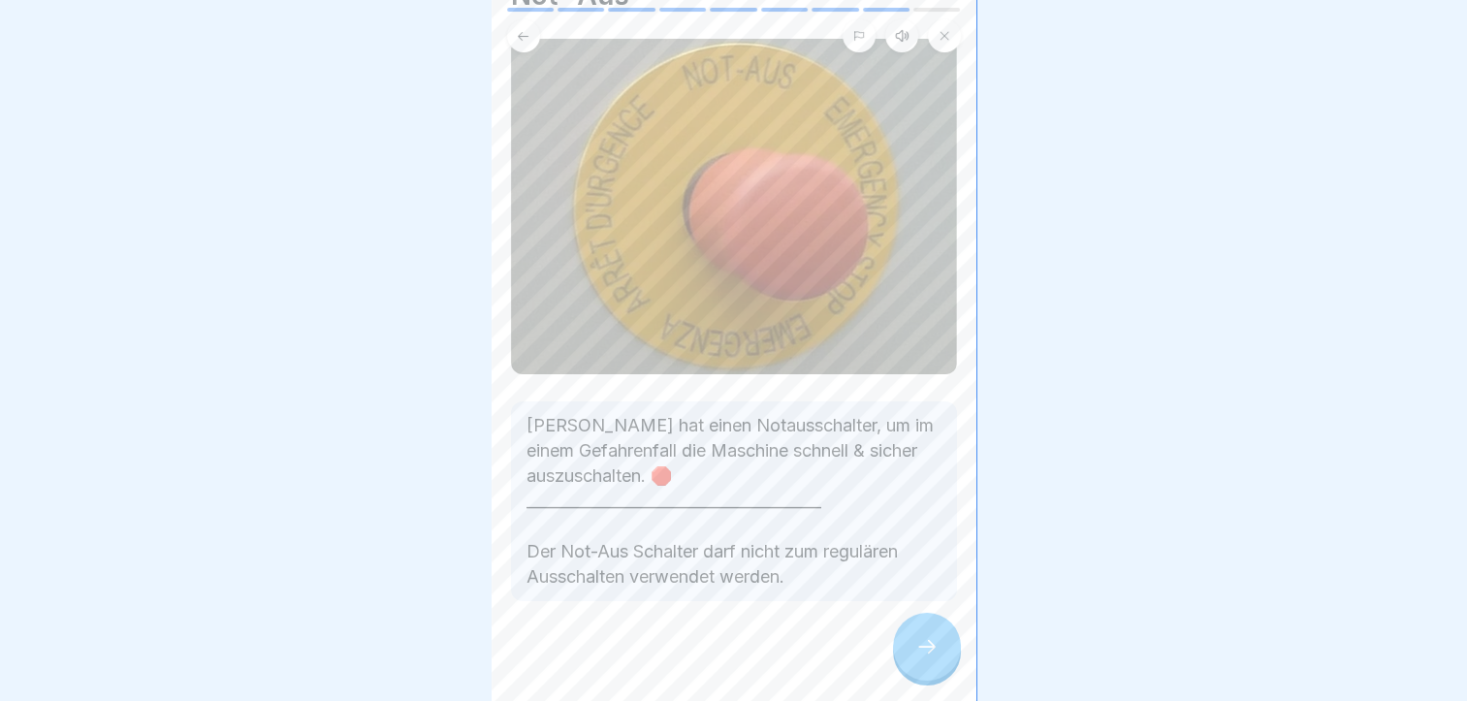
scroll to position [102, 0]
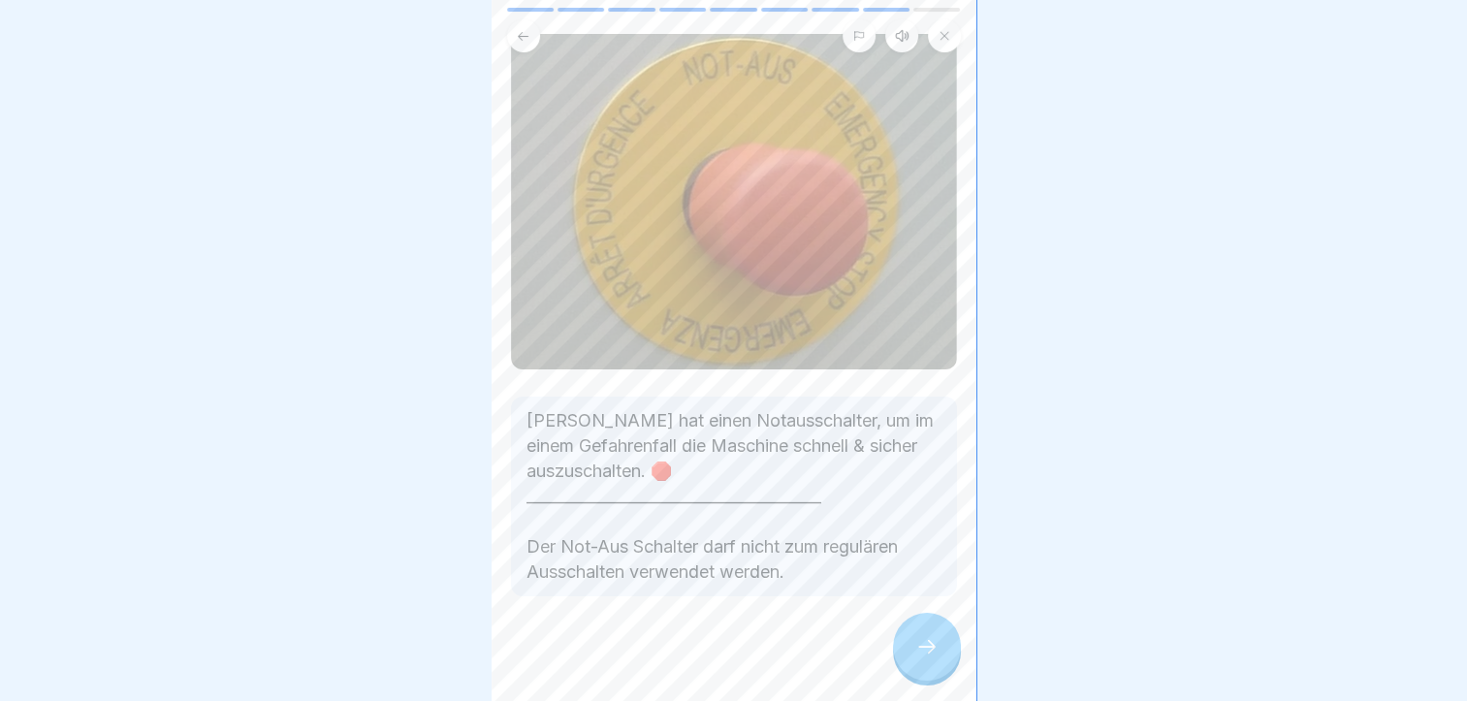
click at [919, 649] on icon at bounding box center [927, 646] width 23 height 23
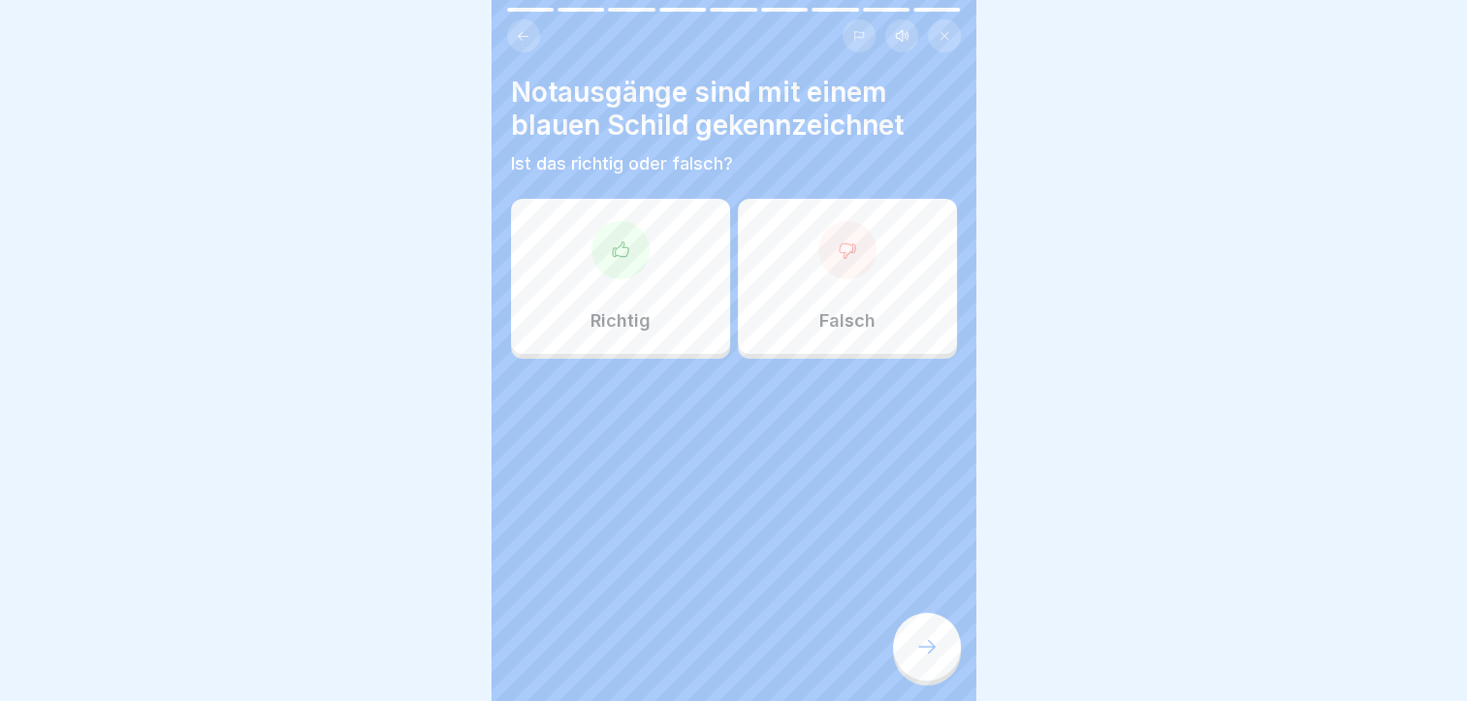
click at [829, 293] on div "Falsch" at bounding box center [847, 276] width 219 height 155
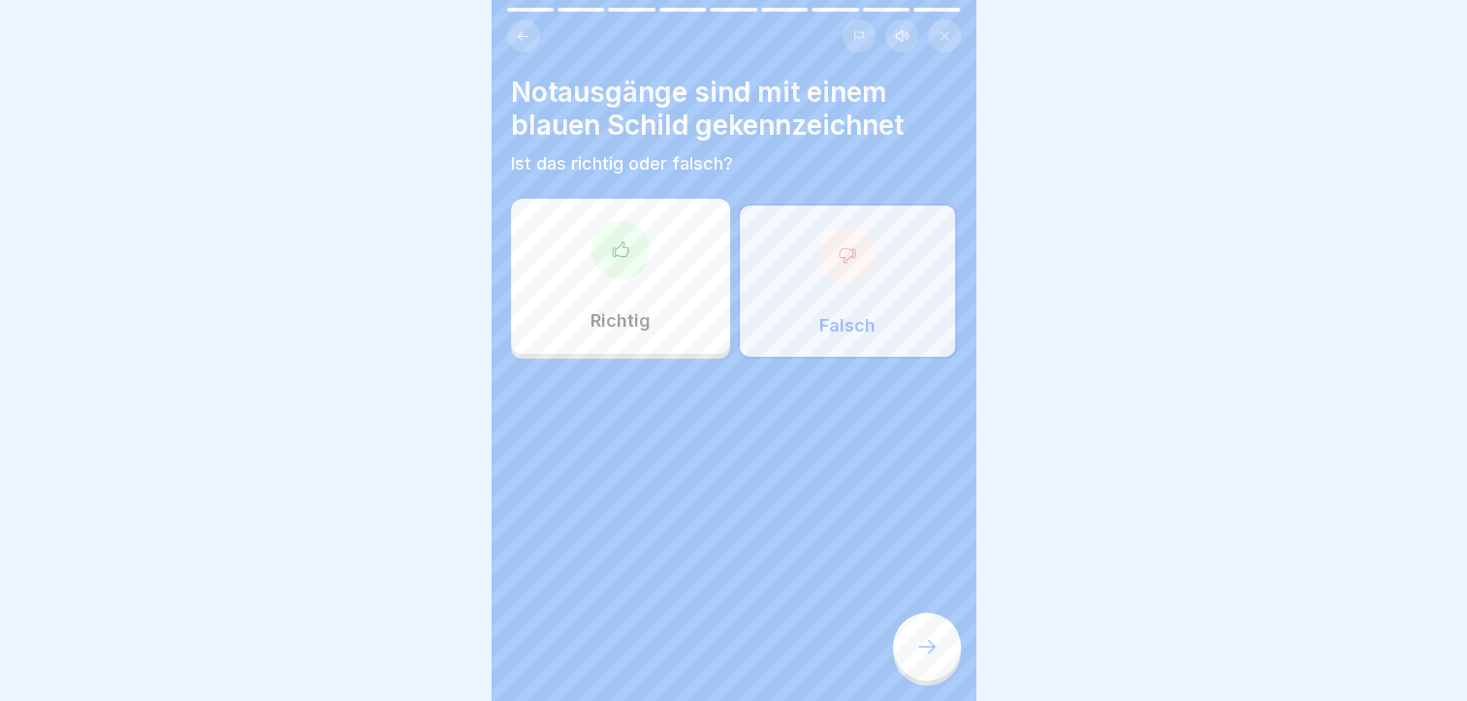
click at [921, 642] on icon at bounding box center [927, 646] width 23 height 23
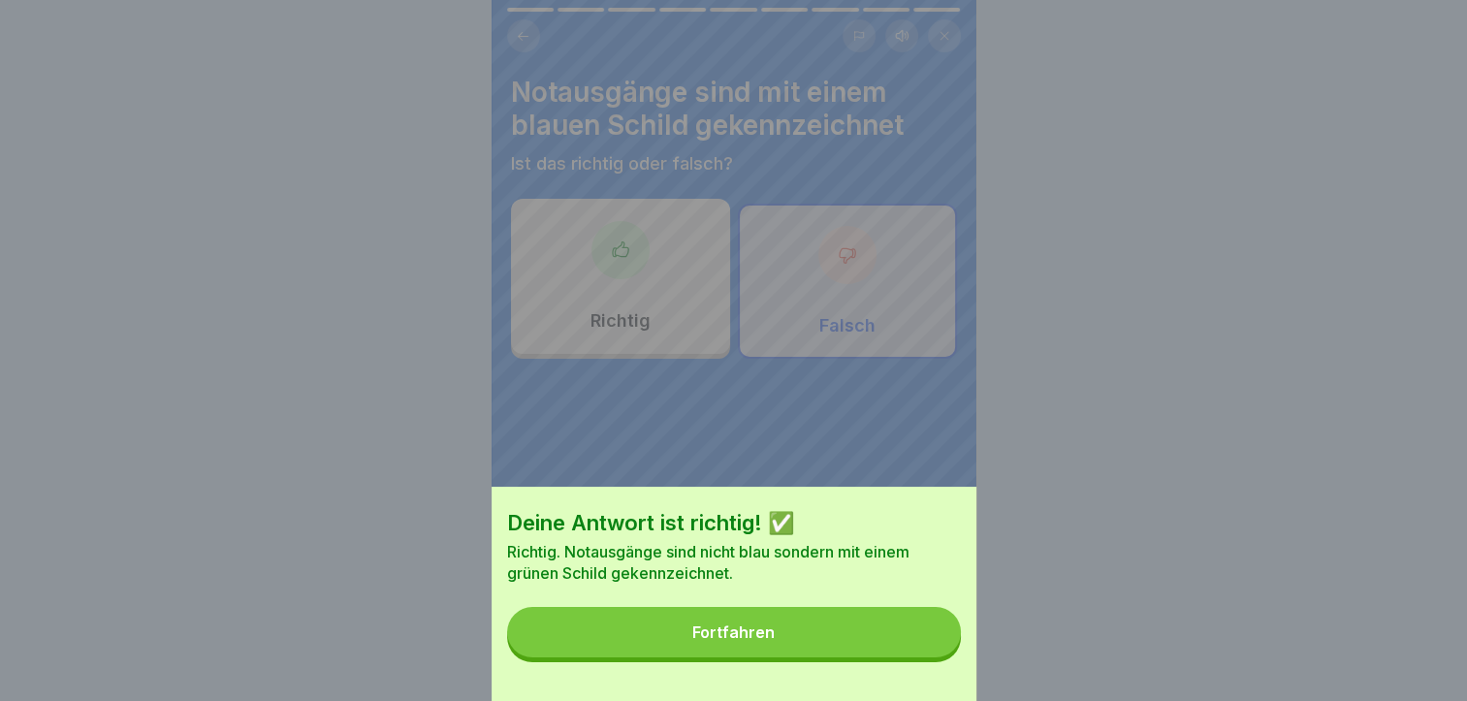
click at [889, 647] on button "Fortfahren" at bounding box center [734, 632] width 454 height 50
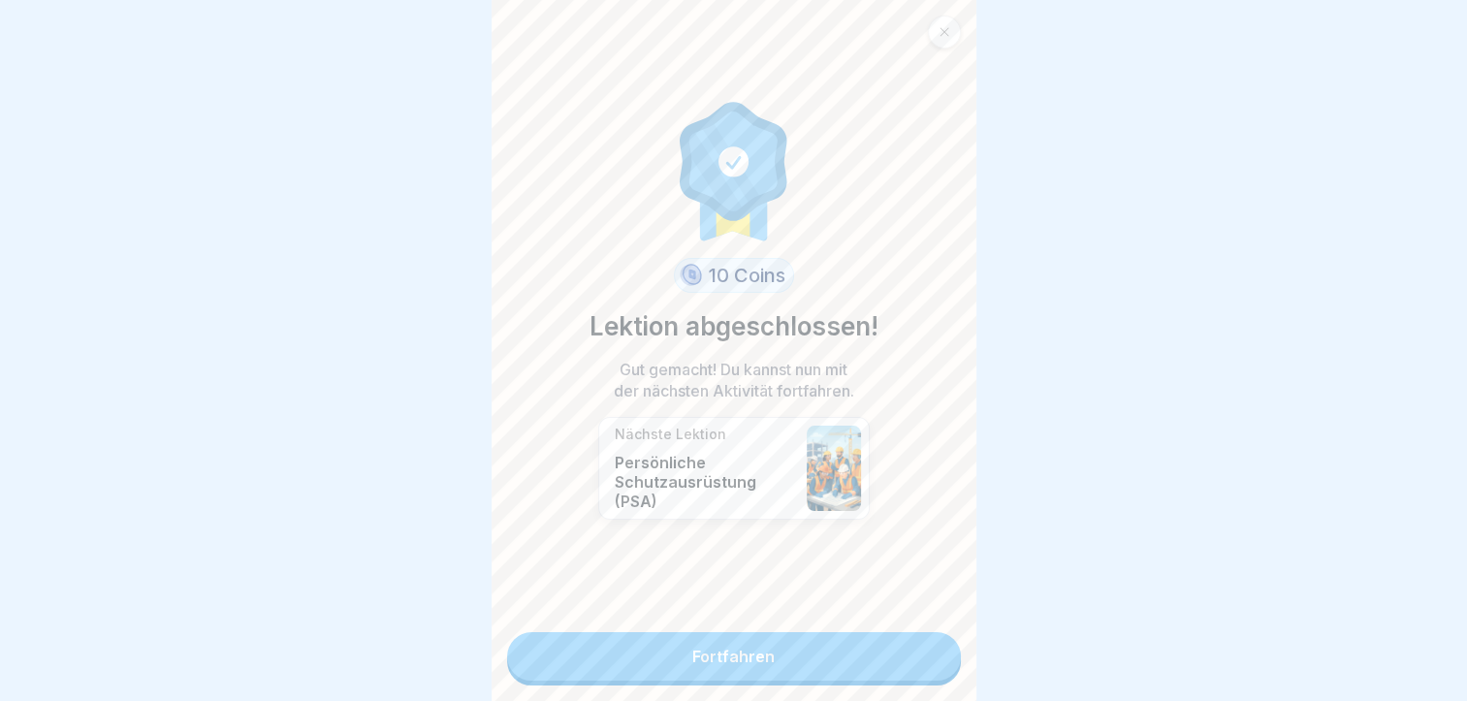
click at [865, 649] on link "Fortfahren" at bounding box center [734, 656] width 454 height 48
click at [741, 652] on link "Fortfahren" at bounding box center [734, 656] width 454 height 48
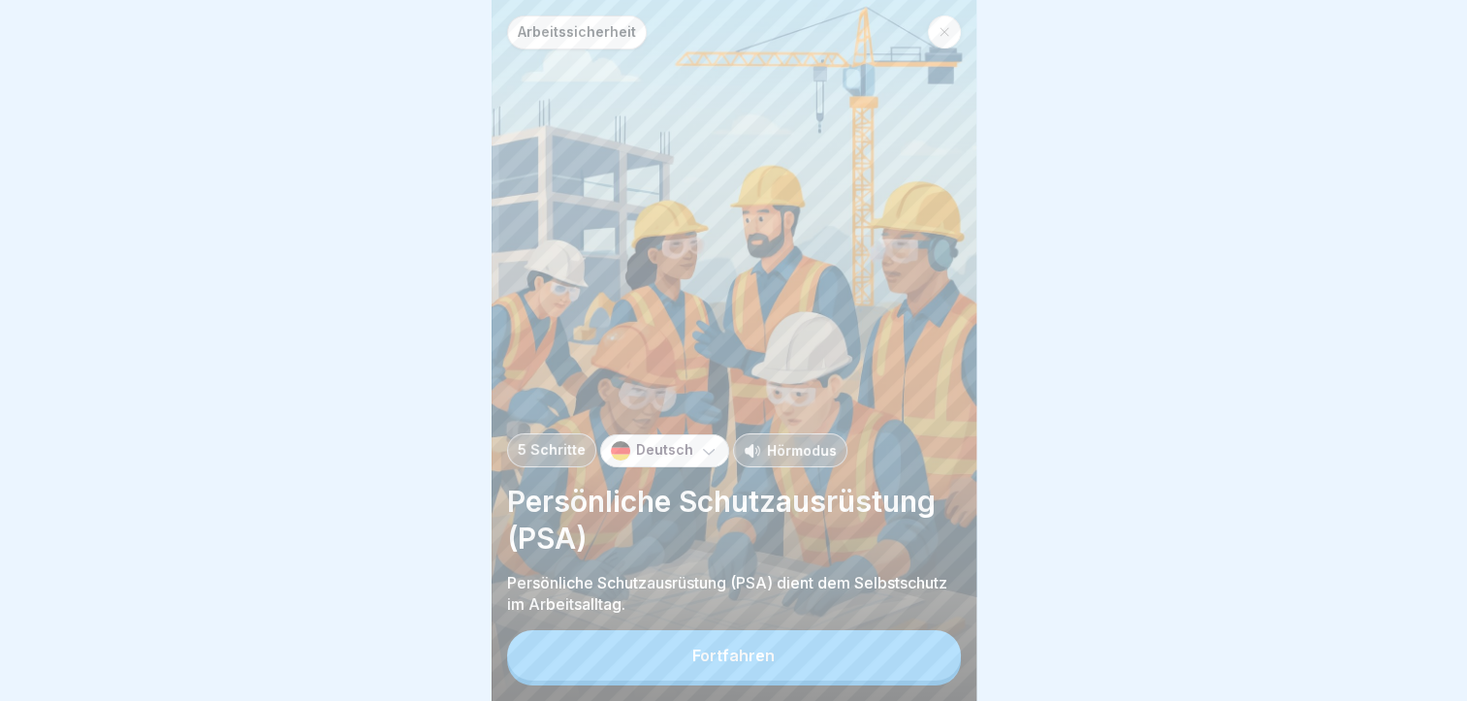
click at [740, 664] on div "Fortfahren" at bounding box center [734, 655] width 82 height 17
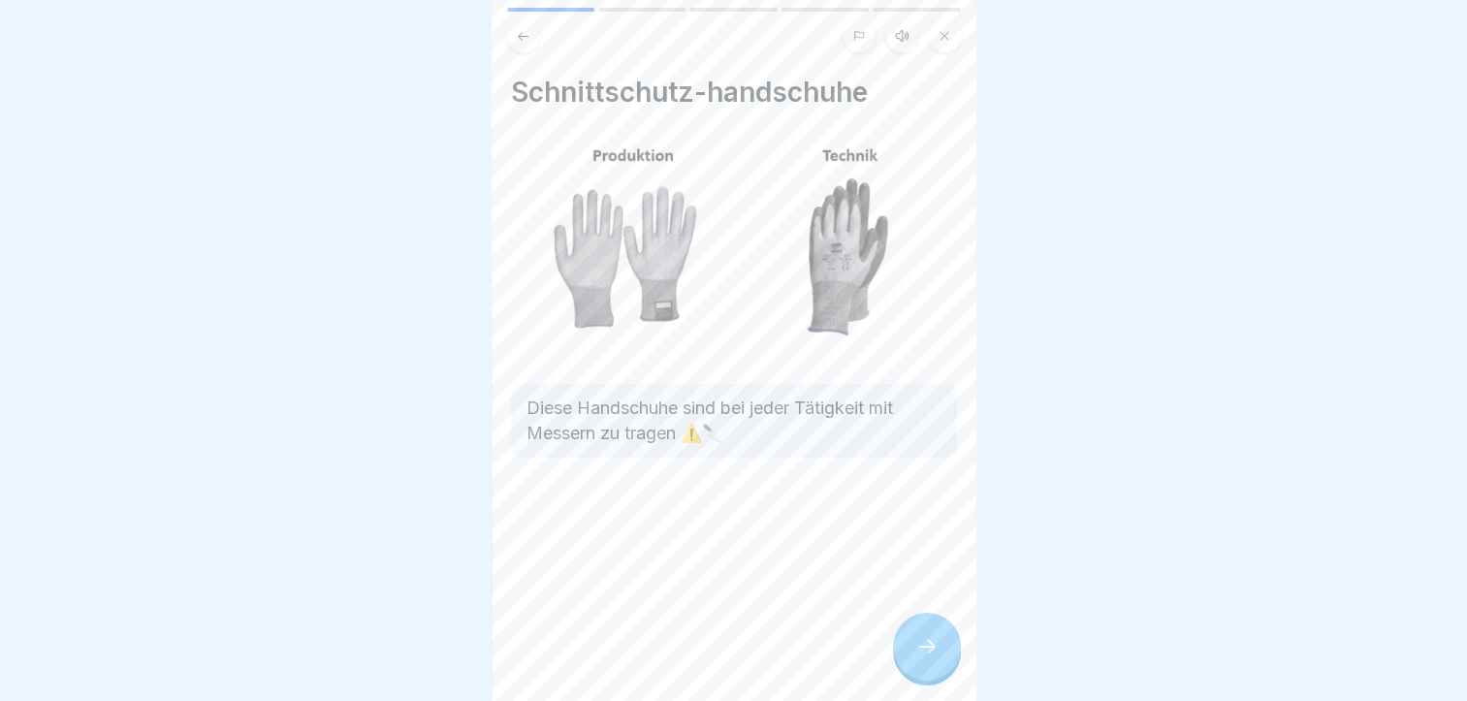
click at [924, 657] on icon at bounding box center [927, 646] width 23 height 23
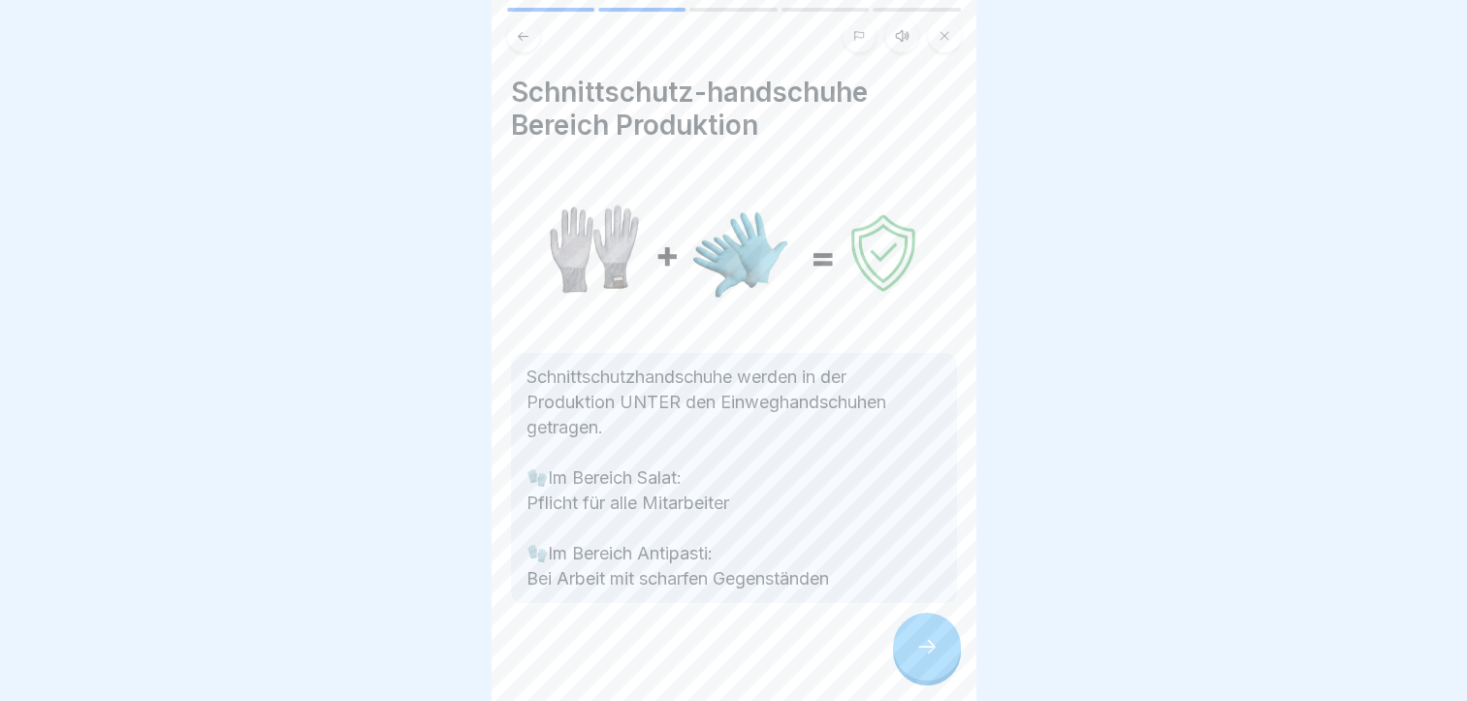
click at [931, 654] on icon at bounding box center [927, 647] width 17 height 14
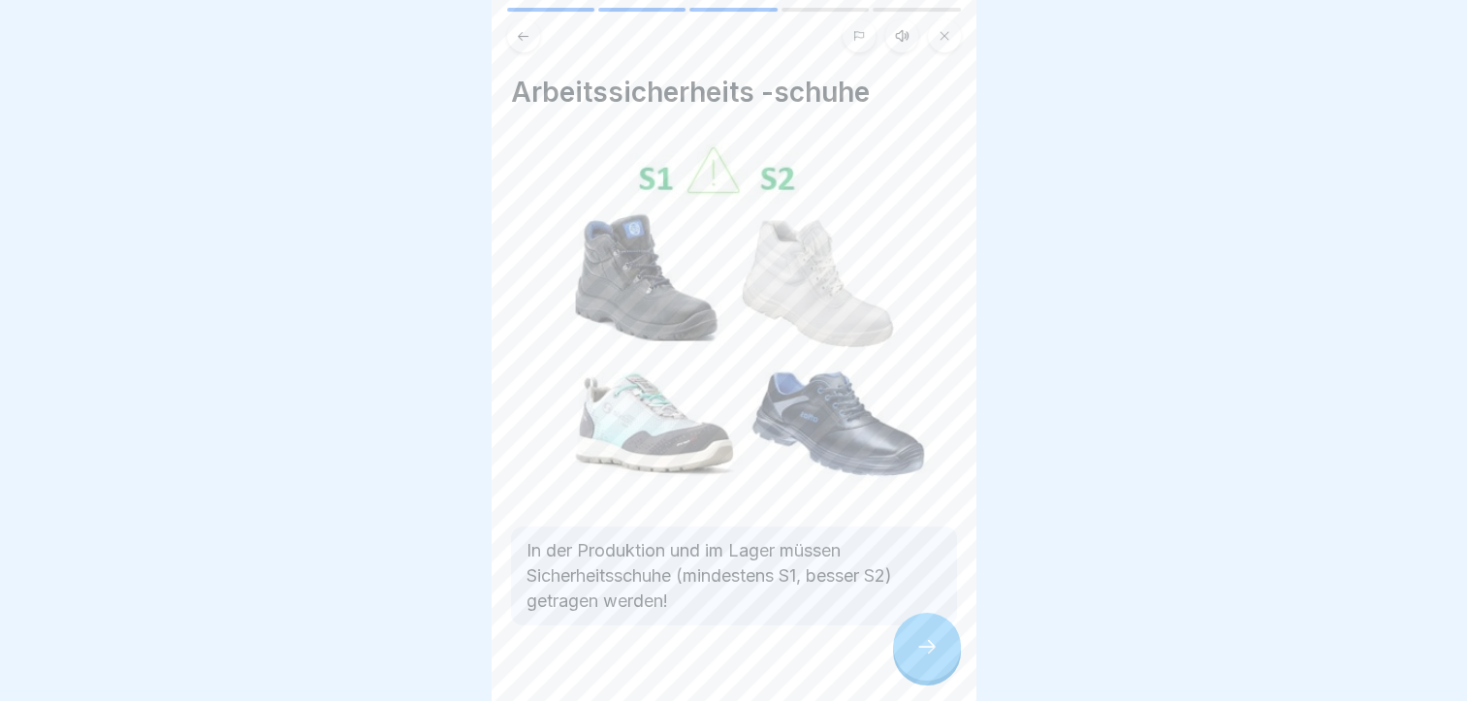
click at [931, 654] on icon at bounding box center [927, 647] width 17 height 14
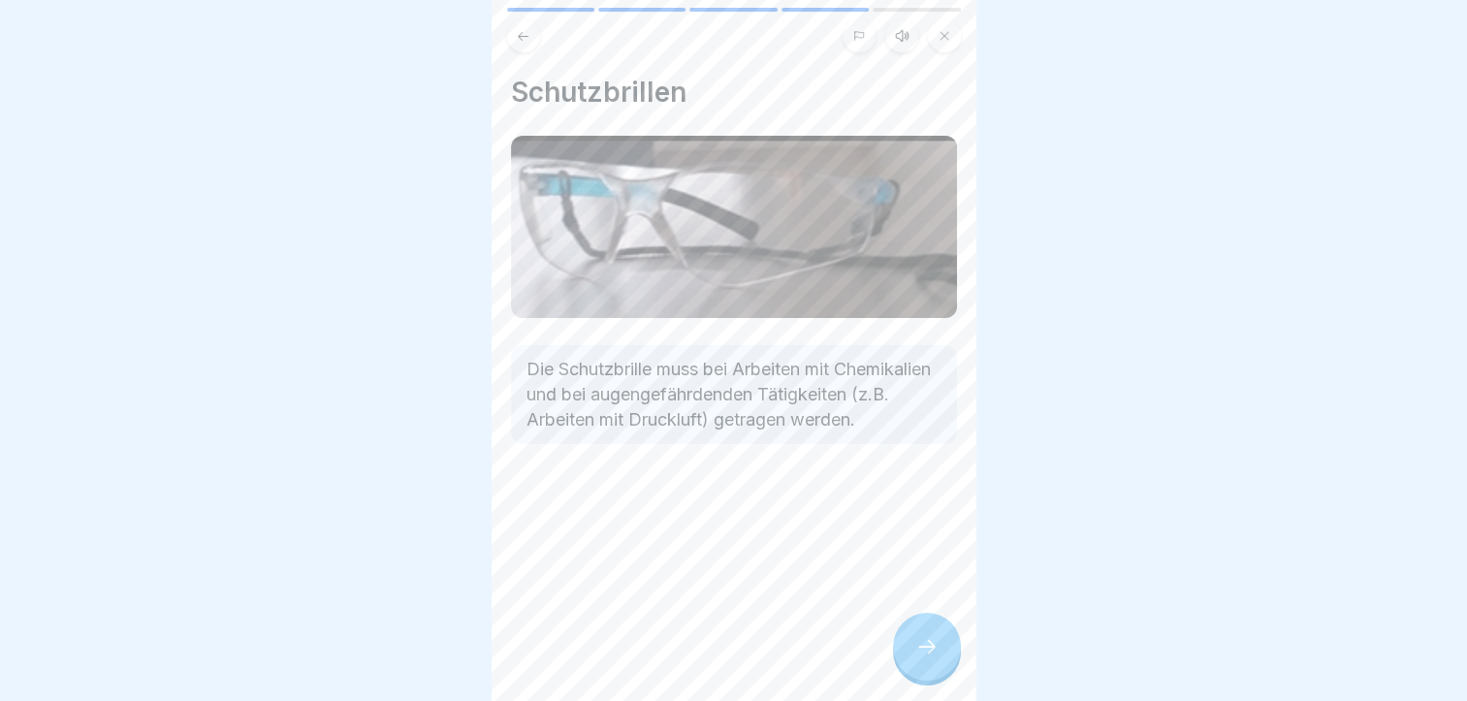
click at [931, 654] on icon at bounding box center [927, 647] width 17 height 14
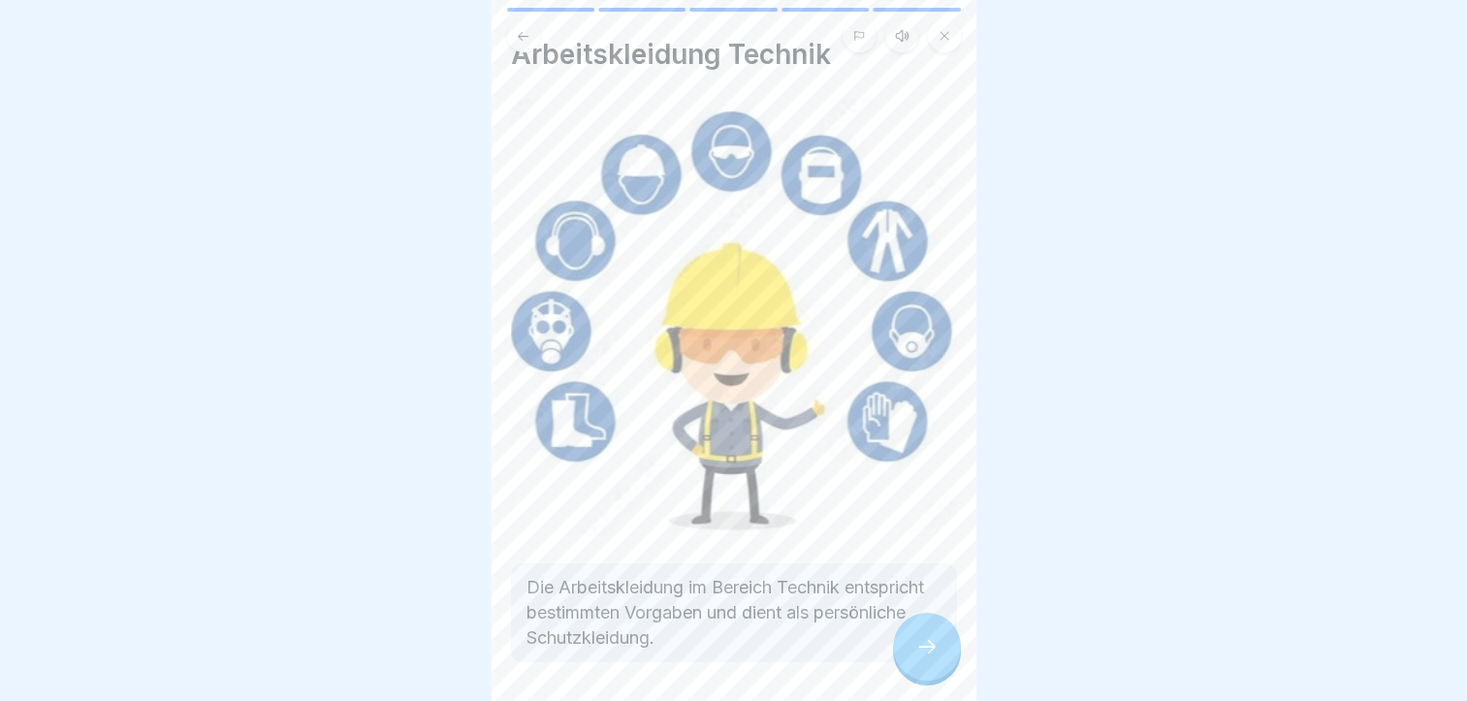
scroll to position [97, 0]
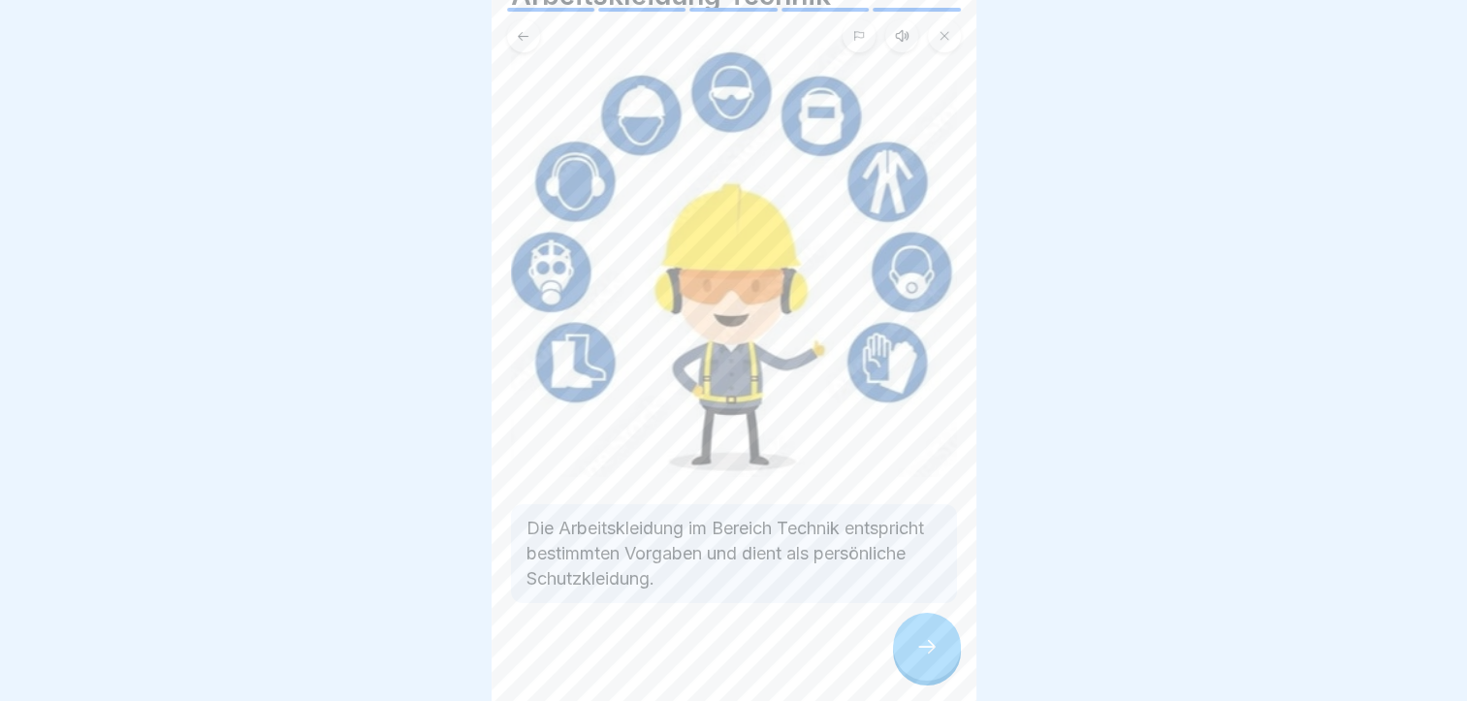
click at [919, 648] on div at bounding box center [927, 647] width 68 height 68
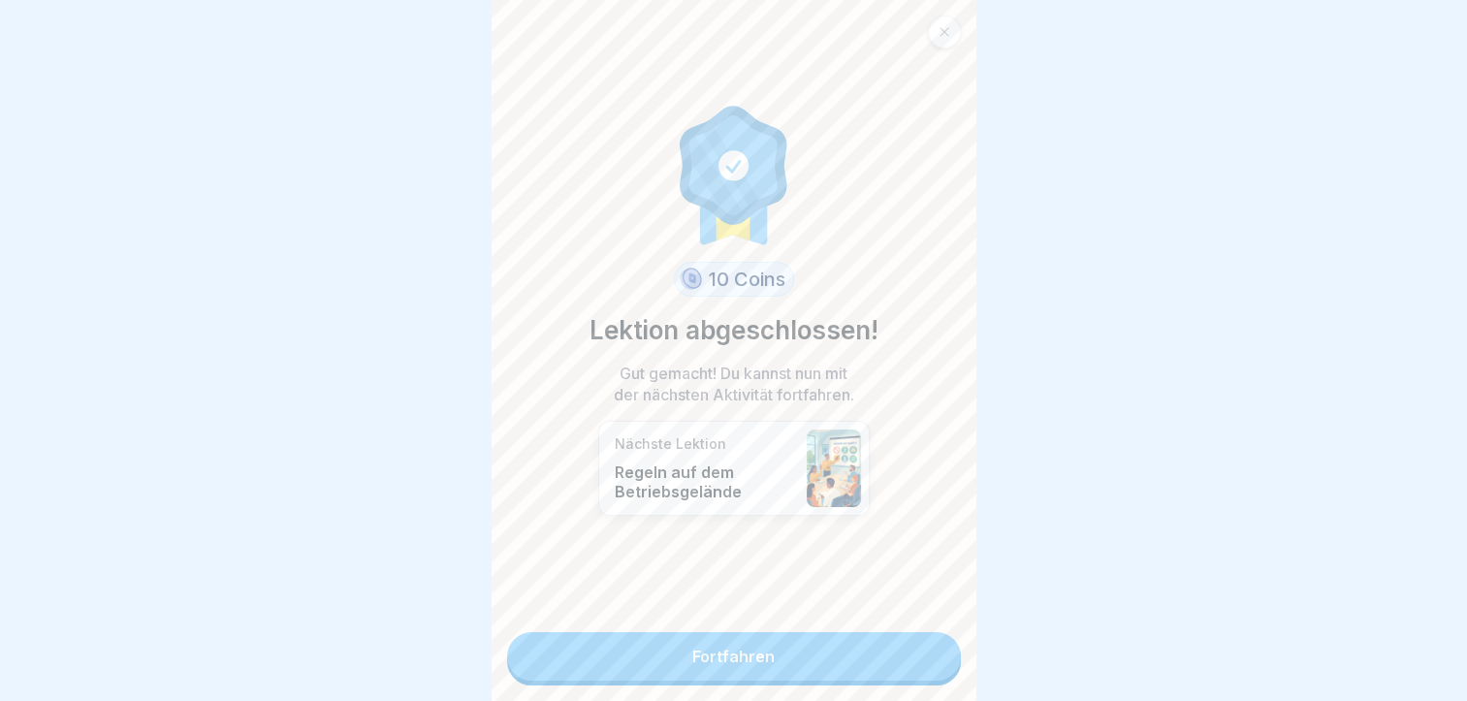
click at [884, 657] on link "Fortfahren" at bounding box center [734, 656] width 454 height 48
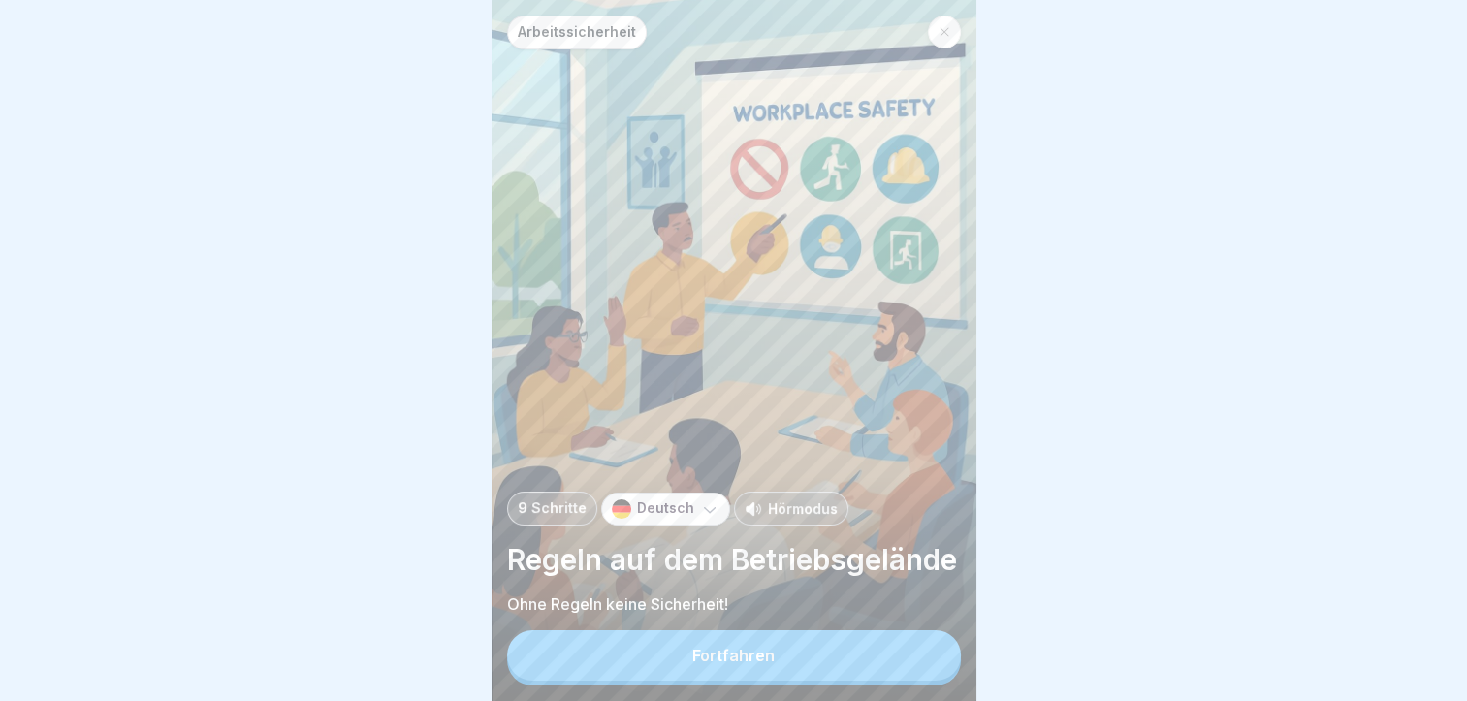
click at [884, 657] on button "Fortfahren" at bounding box center [734, 655] width 454 height 50
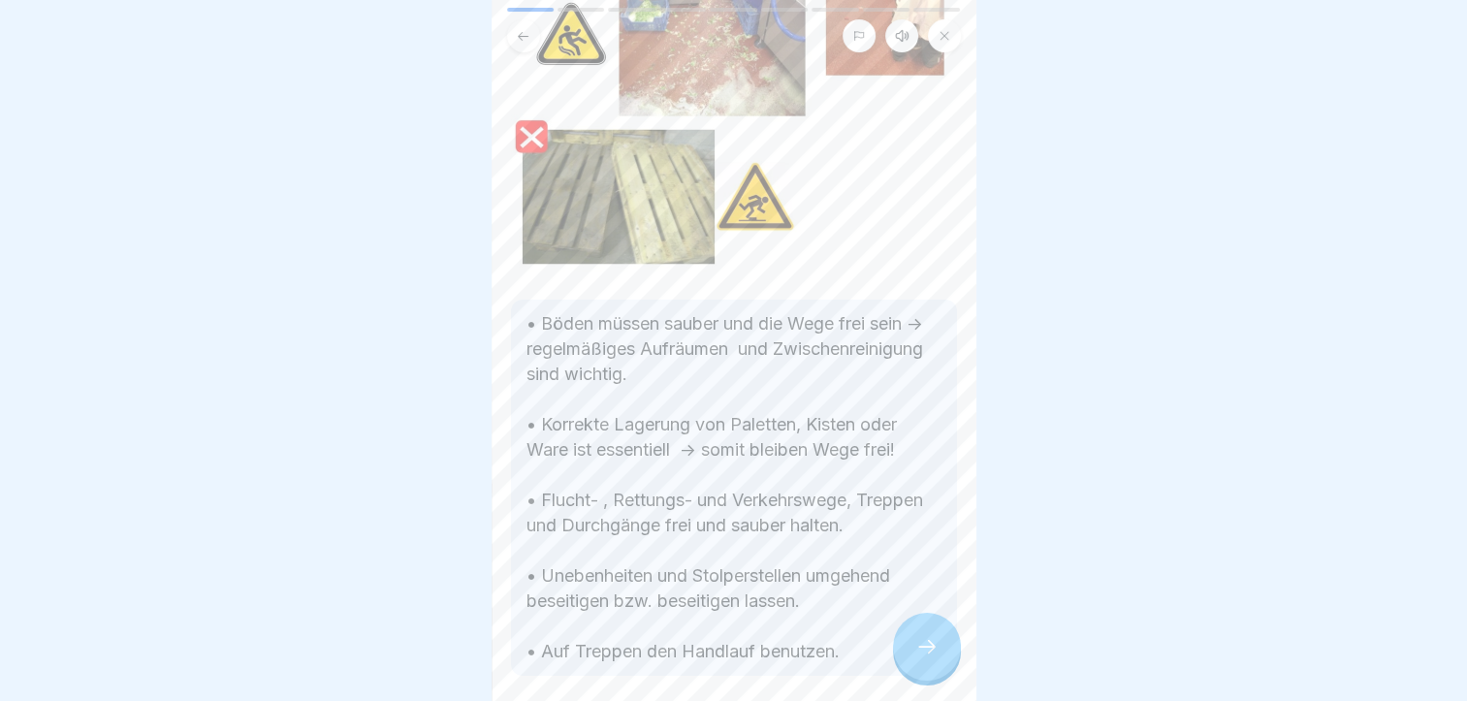
scroll to position [291, 0]
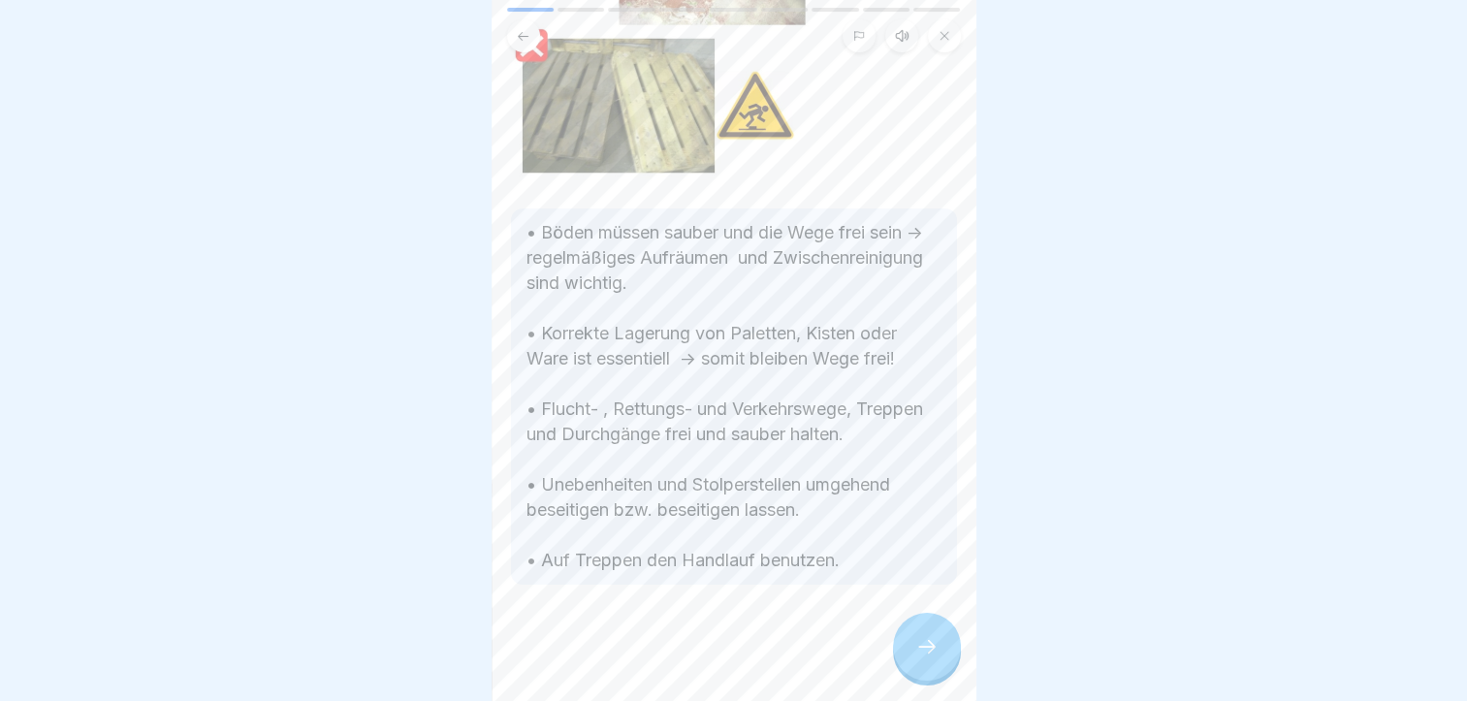
click at [945, 669] on div at bounding box center [927, 647] width 68 height 68
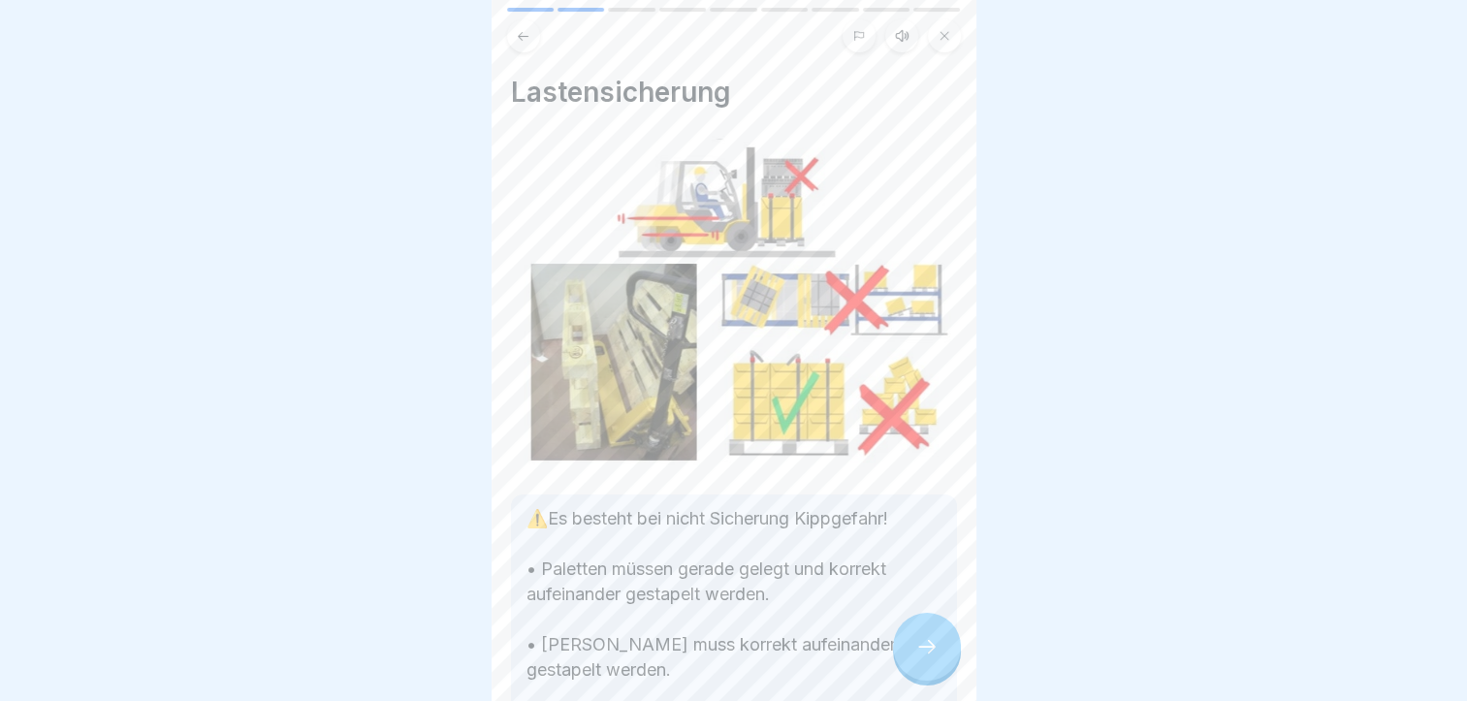
scroll to position [15, 0]
click at [914, 648] on div at bounding box center [927, 647] width 68 height 68
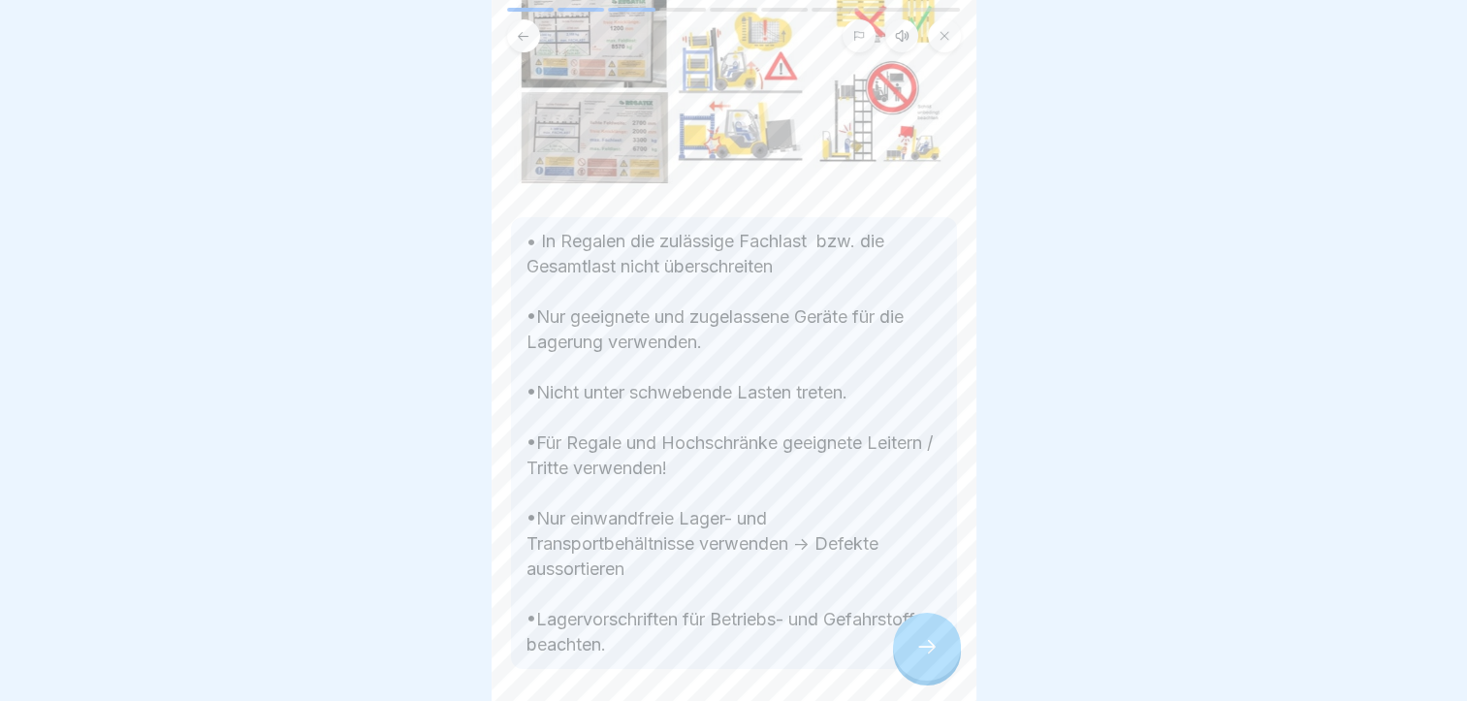
scroll to position [194, 0]
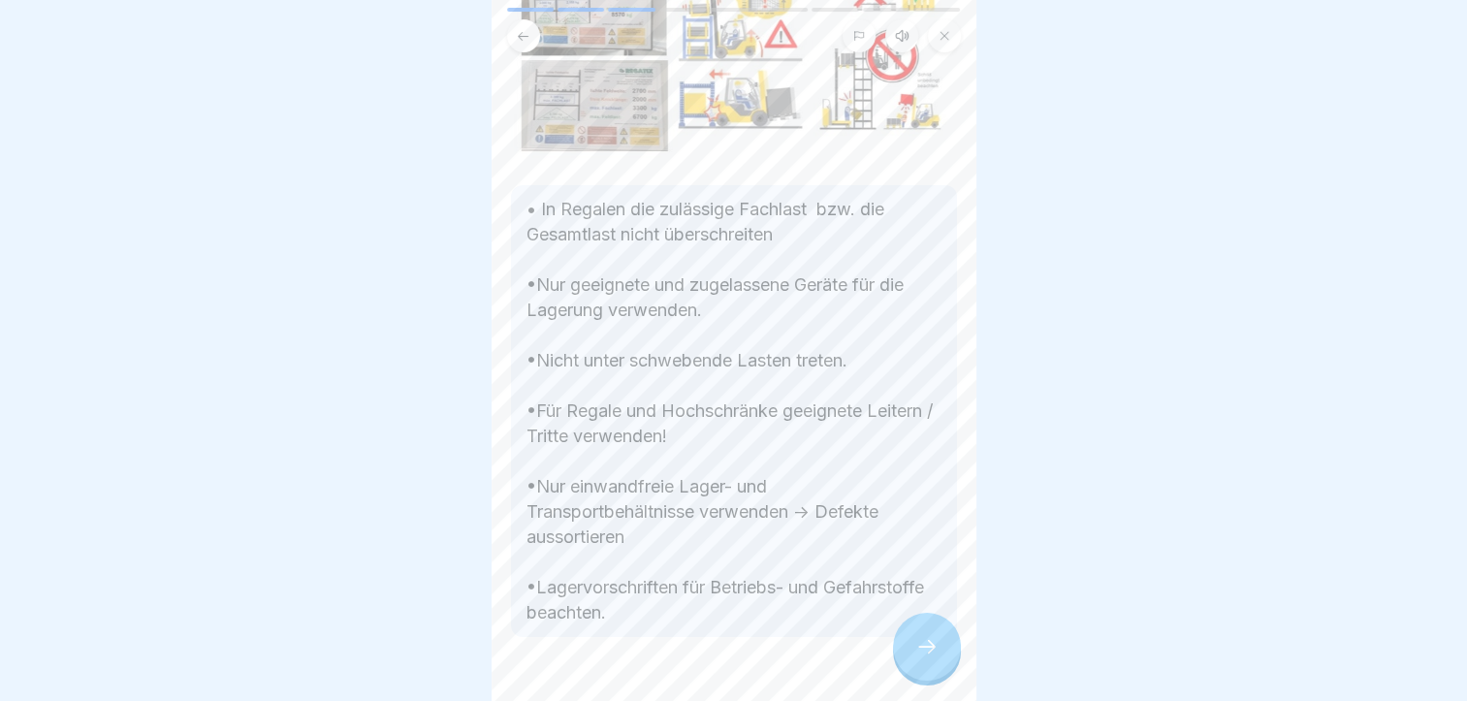
click at [942, 658] on div at bounding box center [927, 647] width 68 height 68
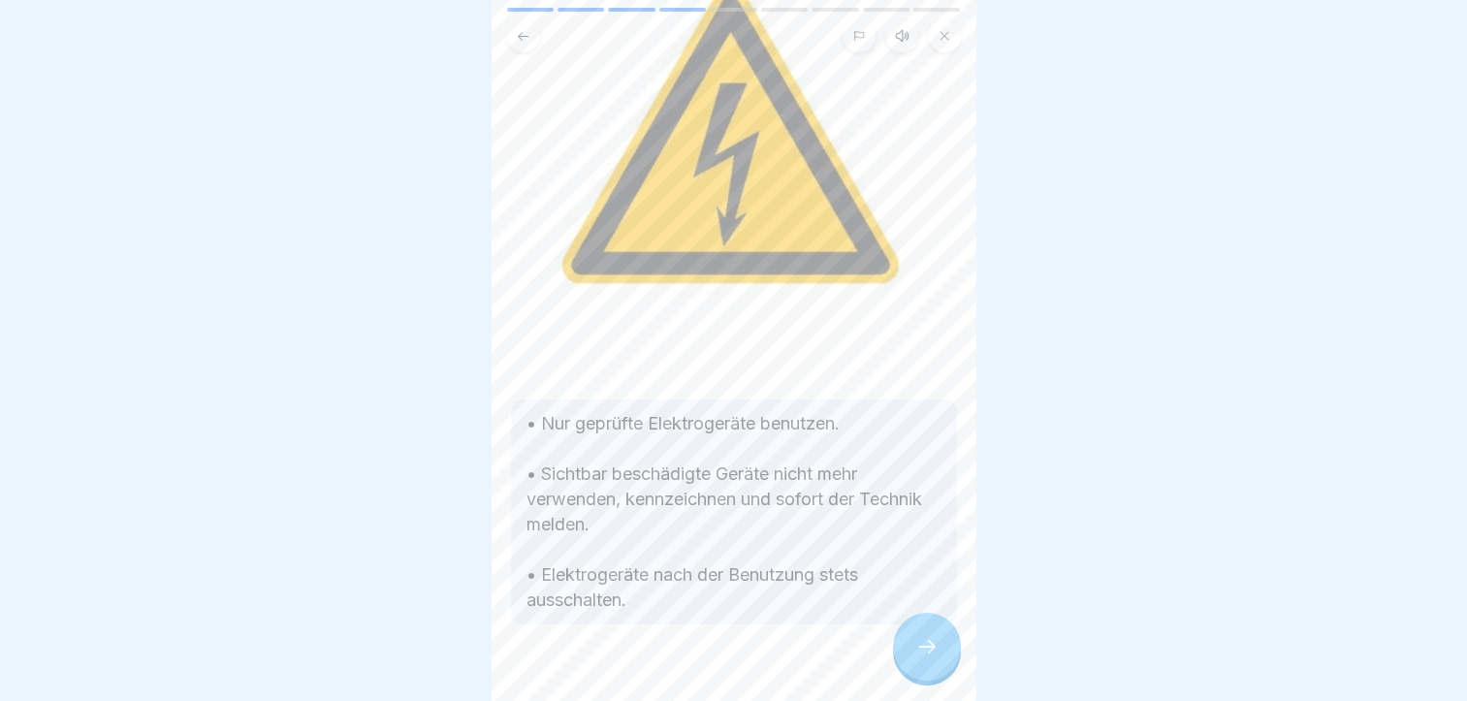
click at [928, 658] on icon at bounding box center [927, 646] width 23 height 23
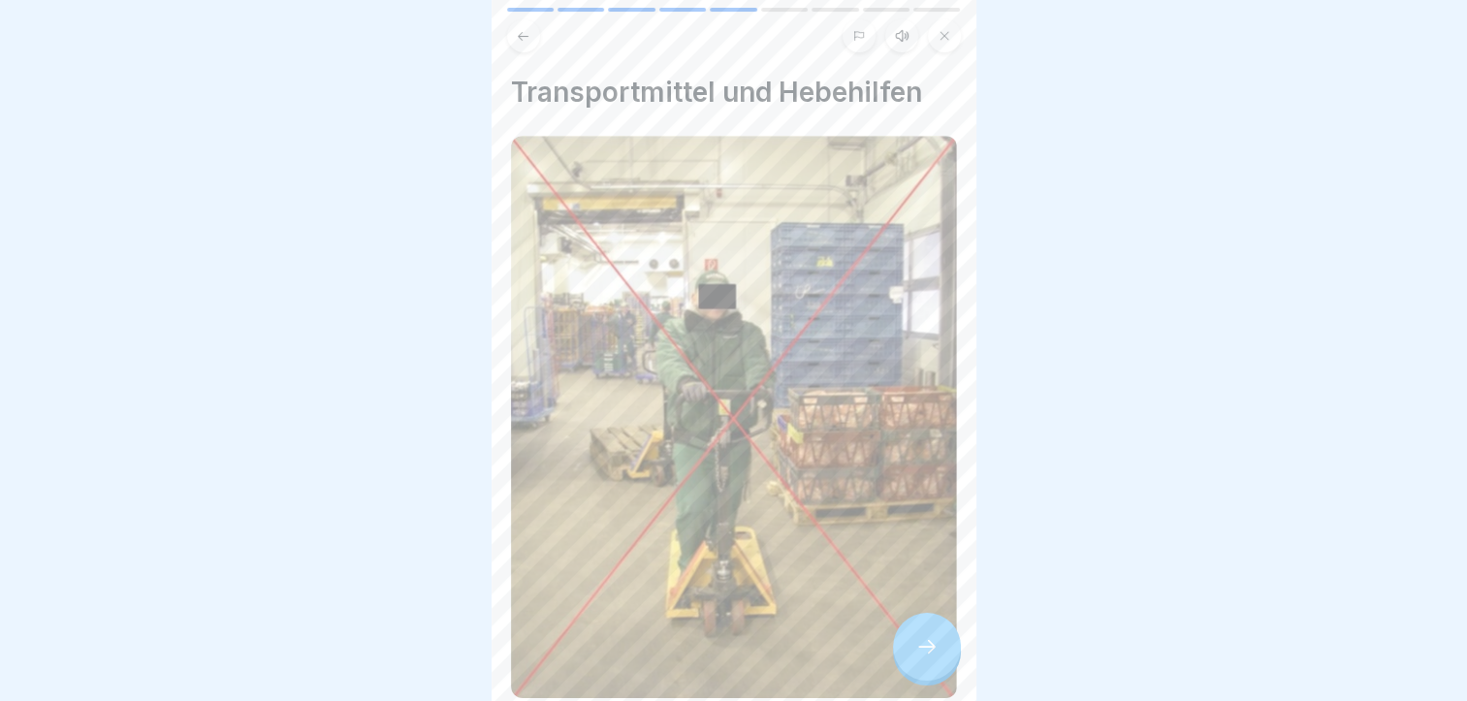
click at [935, 658] on icon at bounding box center [927, 646] width 23 height 23
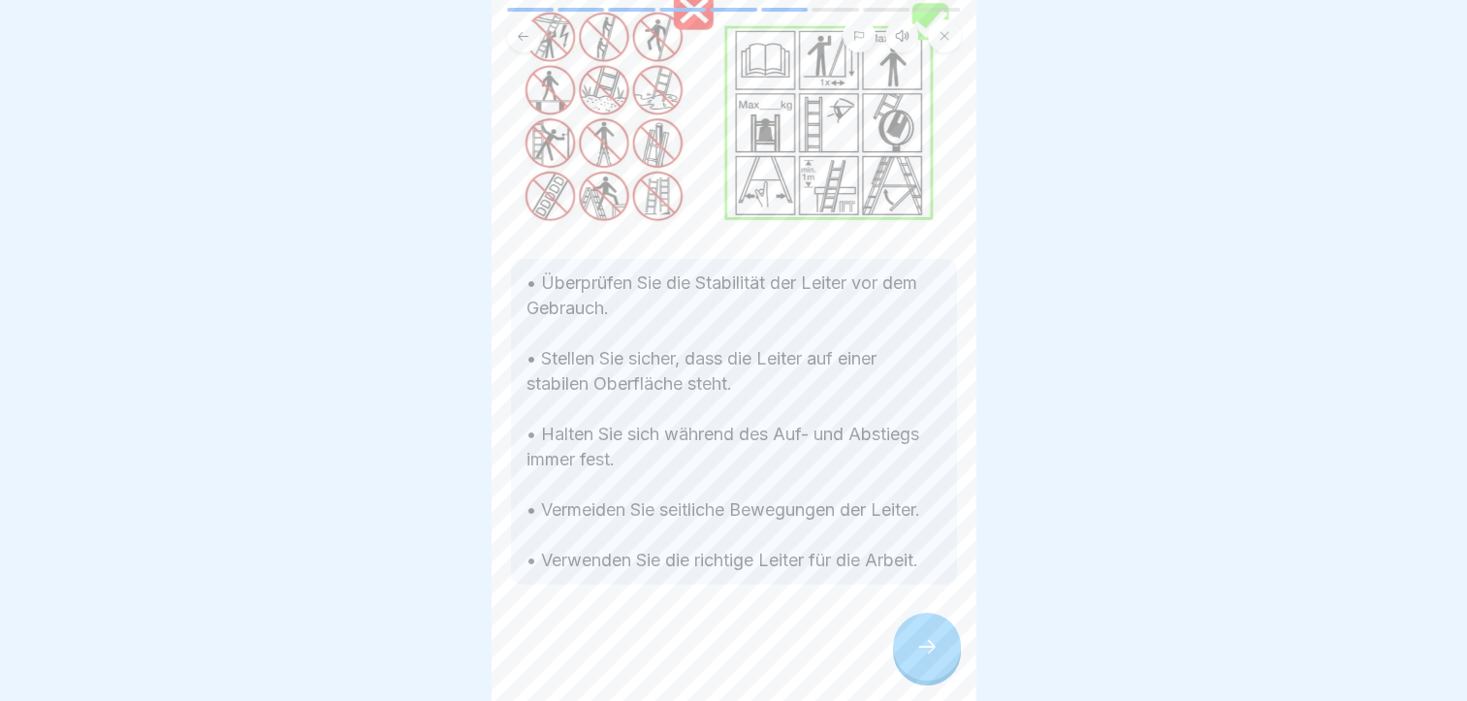
click at [929, 651] on icon at bounding box center [927, 646] width 23 height 23
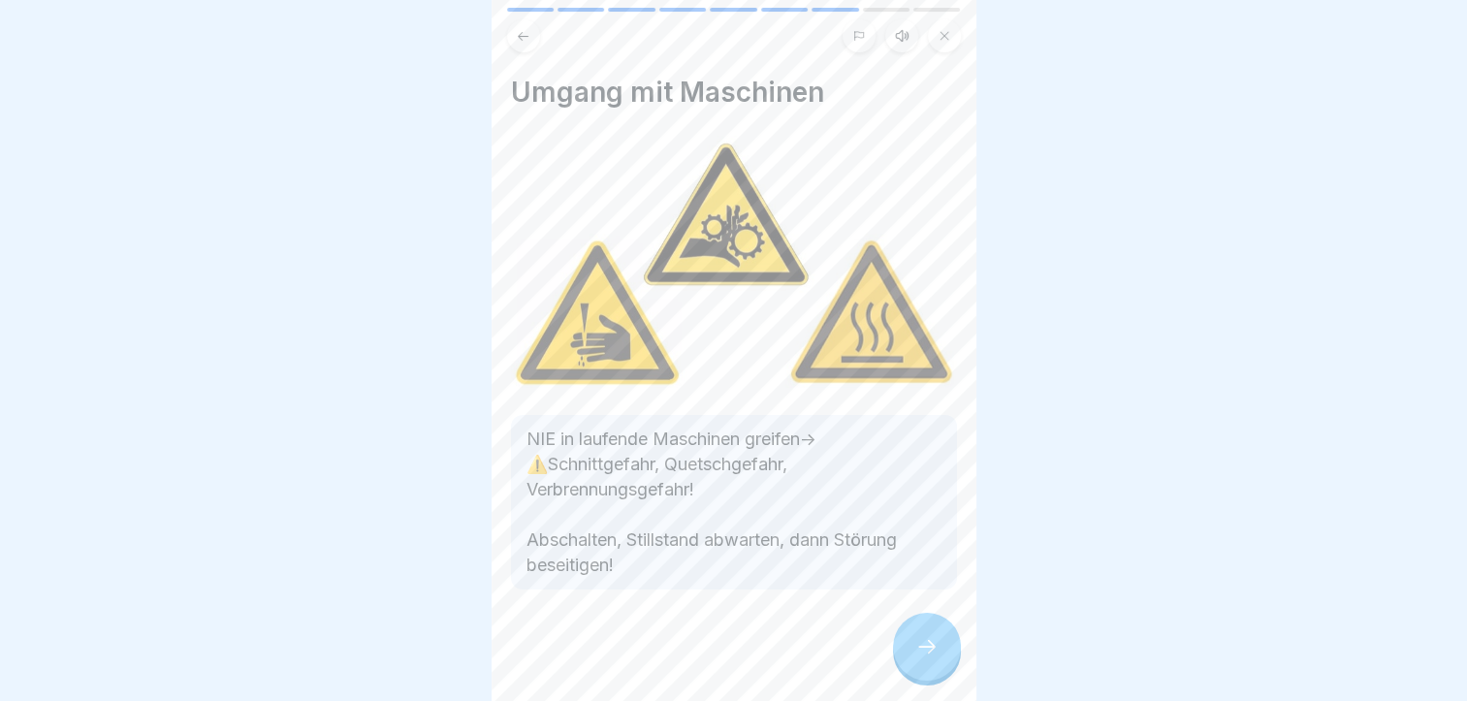
click at [935, 648] on icon at bounding box center [927, 646] width 23 height 23
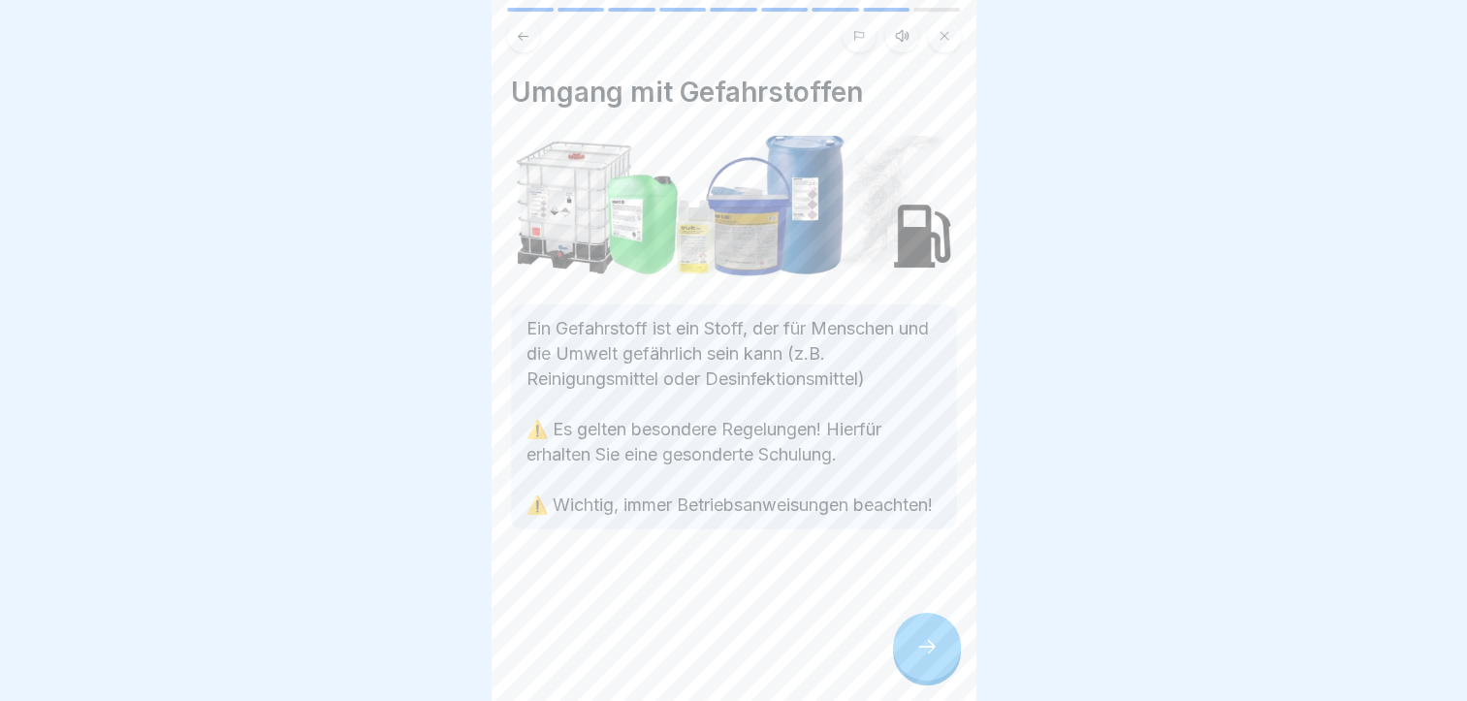
click at [941, 657] on div at bounding box center [927, 647] width 68 height 68
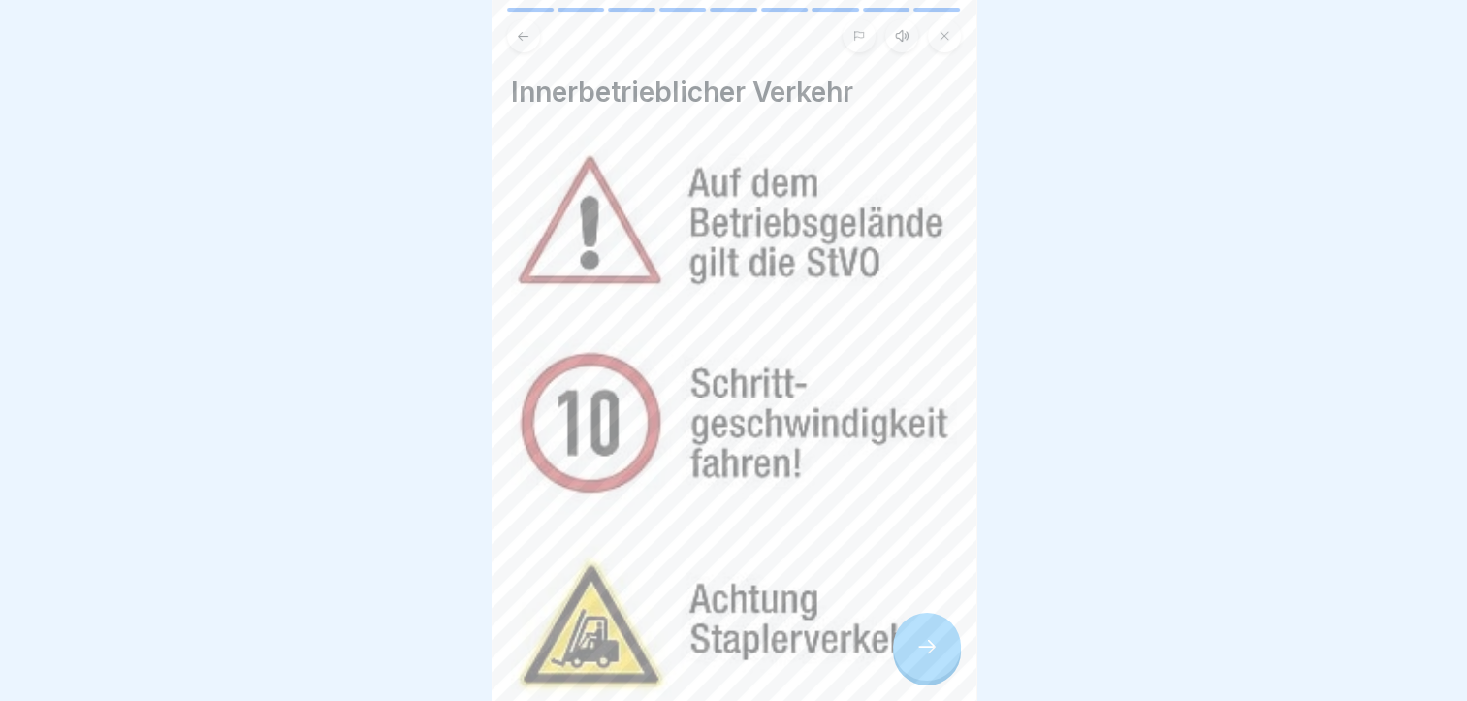
click at [931, 649] on icon at bounding box center [927, 646] width 23 height 23
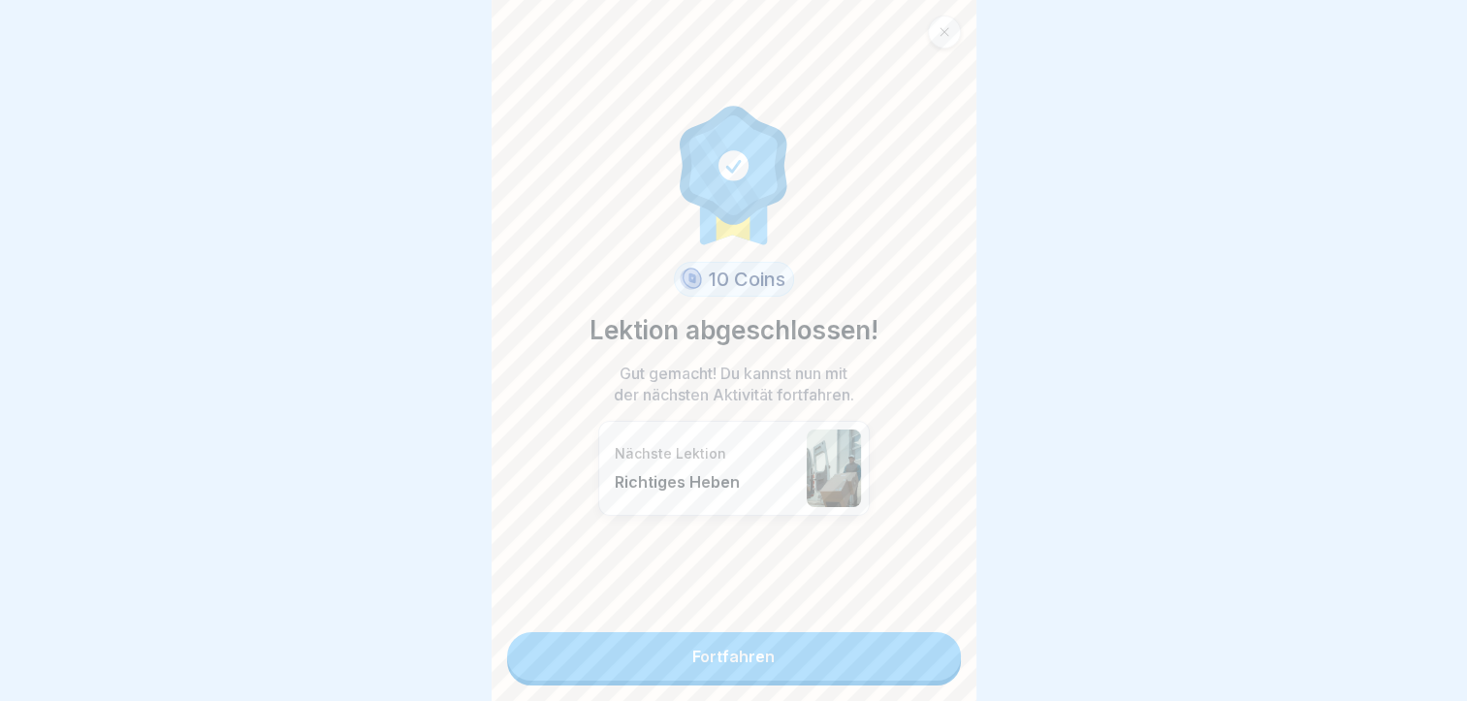
click at [915, 653] on link "Fortfahren" at bounding box center [734, 656] width 454 height 48
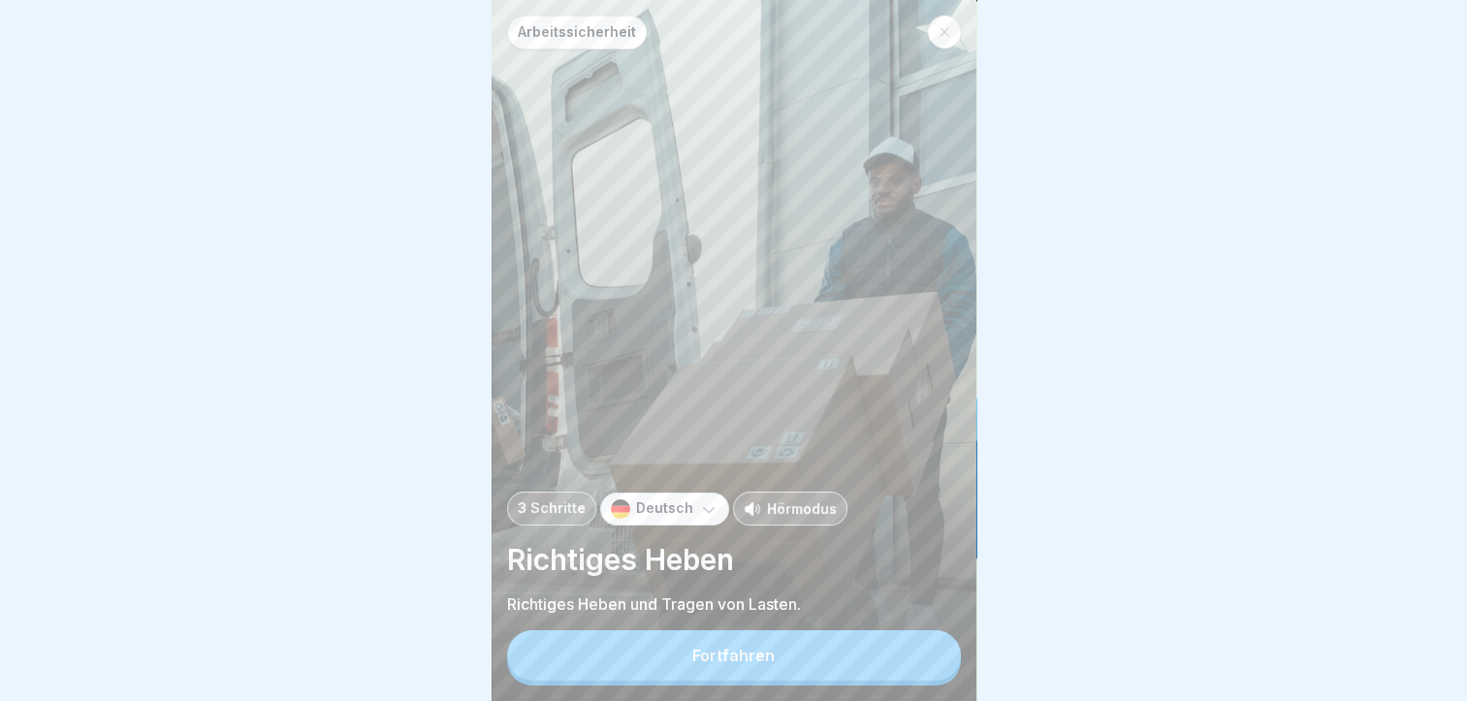
click at [830, 668] on button "Fortfahren" at bounding box center [734, 655] width 454 height 50
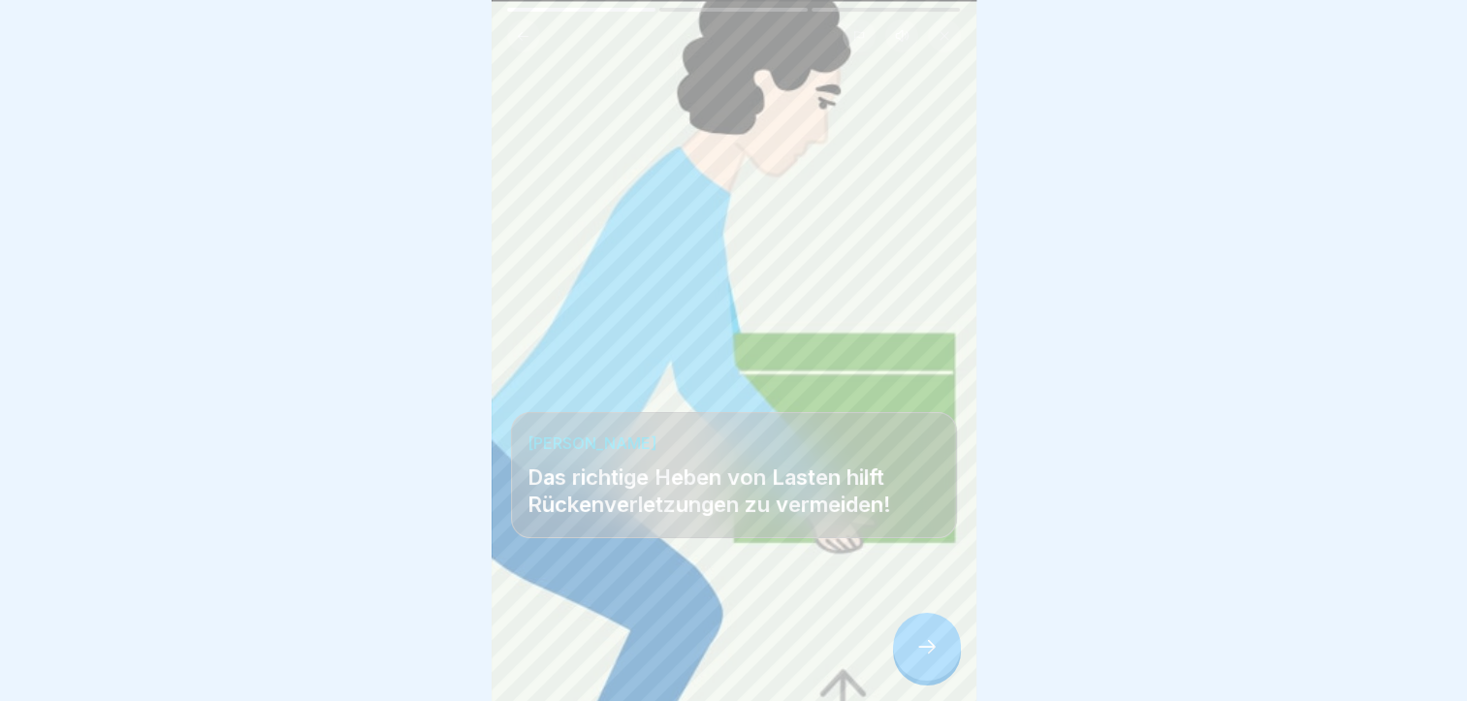
click at [938, 659] on icon at bounding box center [927, 646] width 23 height 23
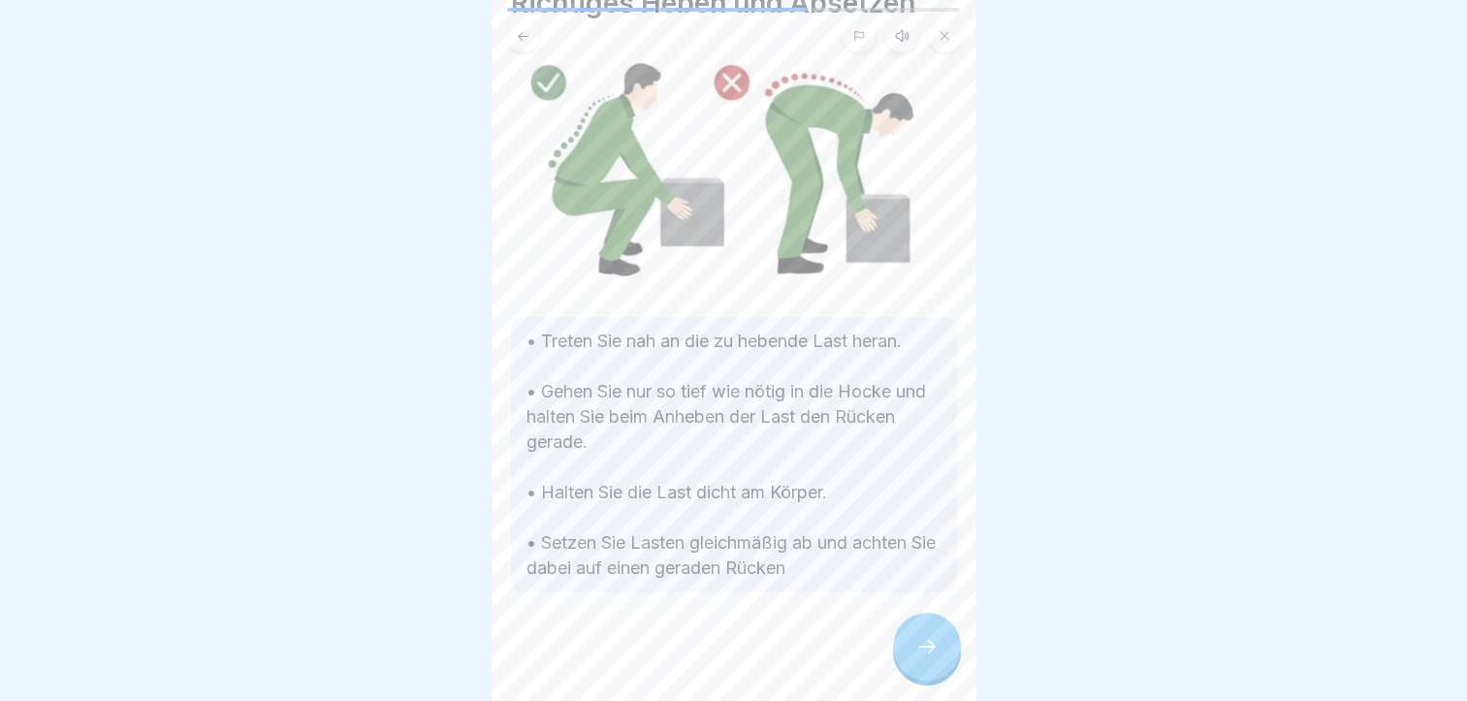
scroll to position [15, 0]
click at [923, 640] on icon at bounding box center [927, 646] width 23 height 23
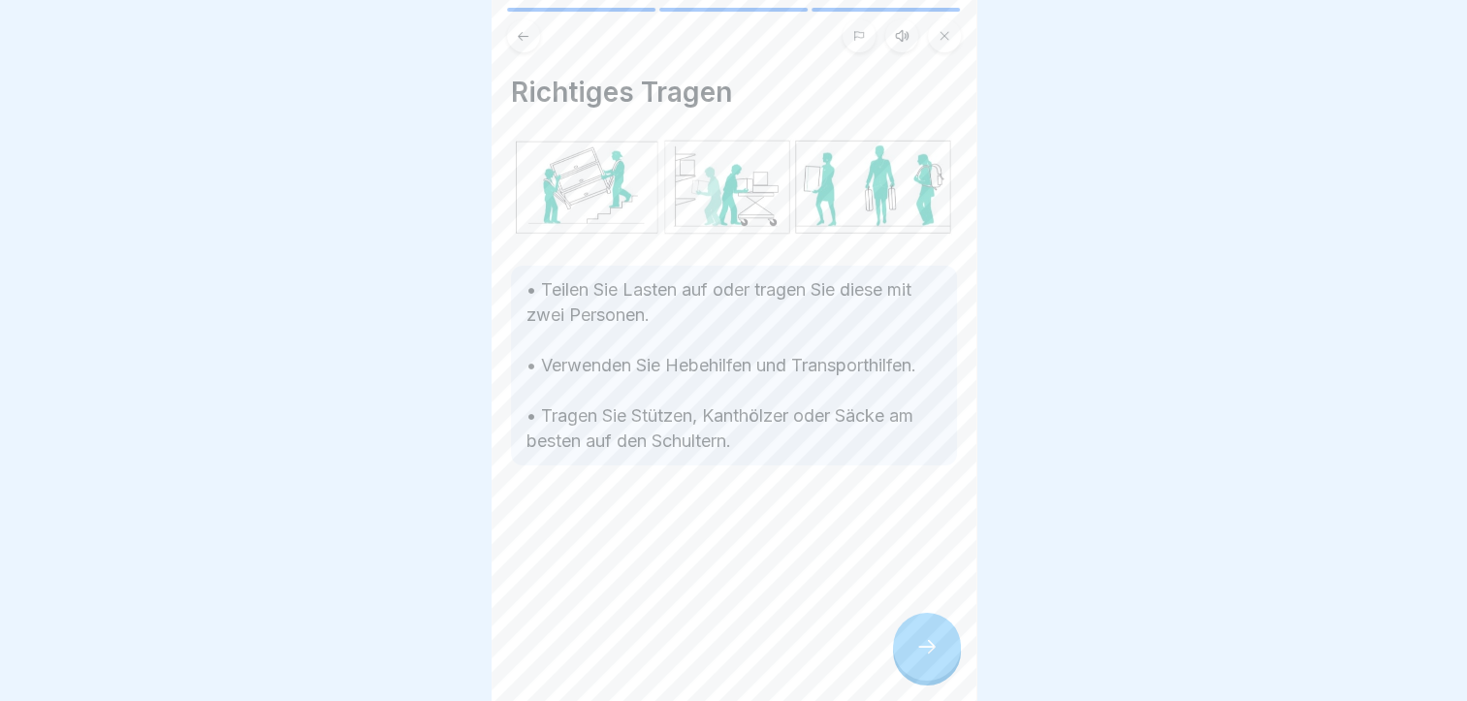
click at [900, 642] on div at bounding box center [927, 647] width 68 height 68
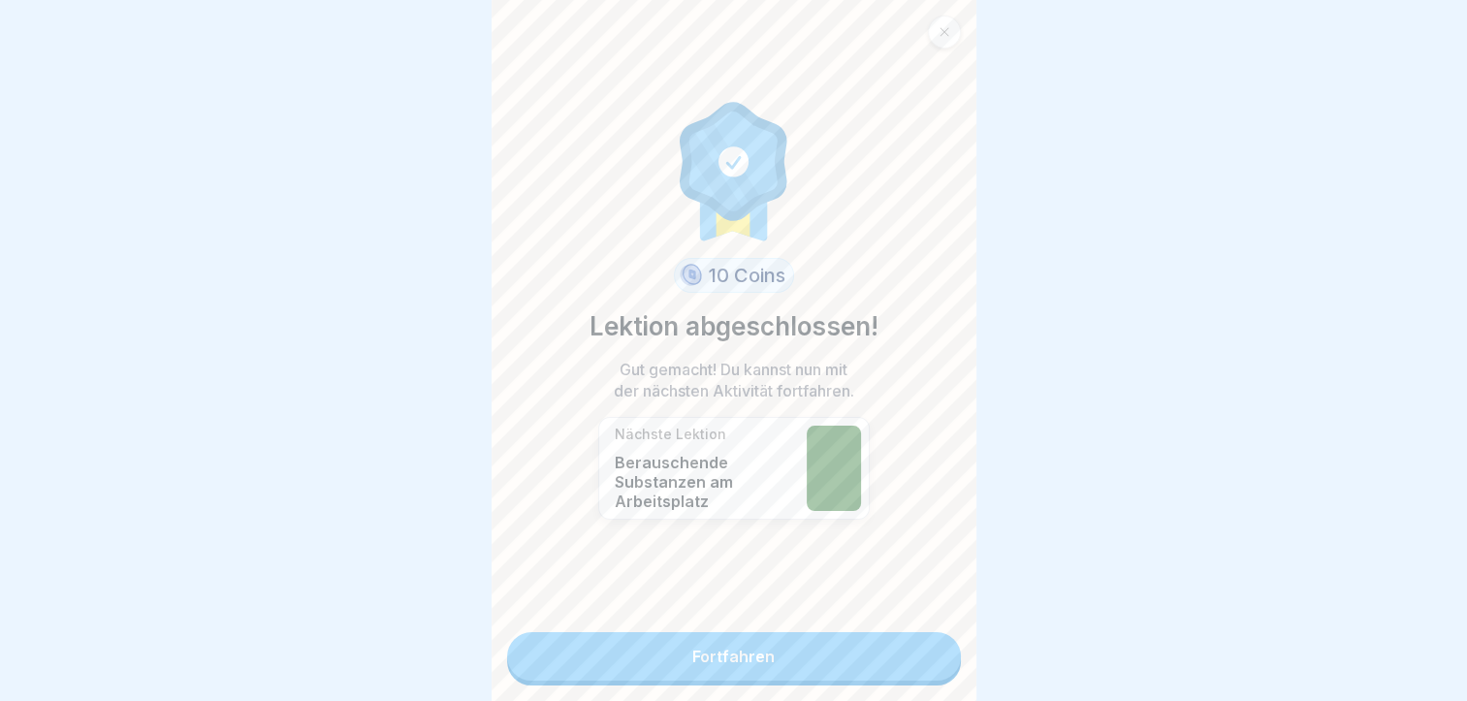
click at [901, 642] on link "Fortfahren" at bounding box center [734, 656] width 454 height 48
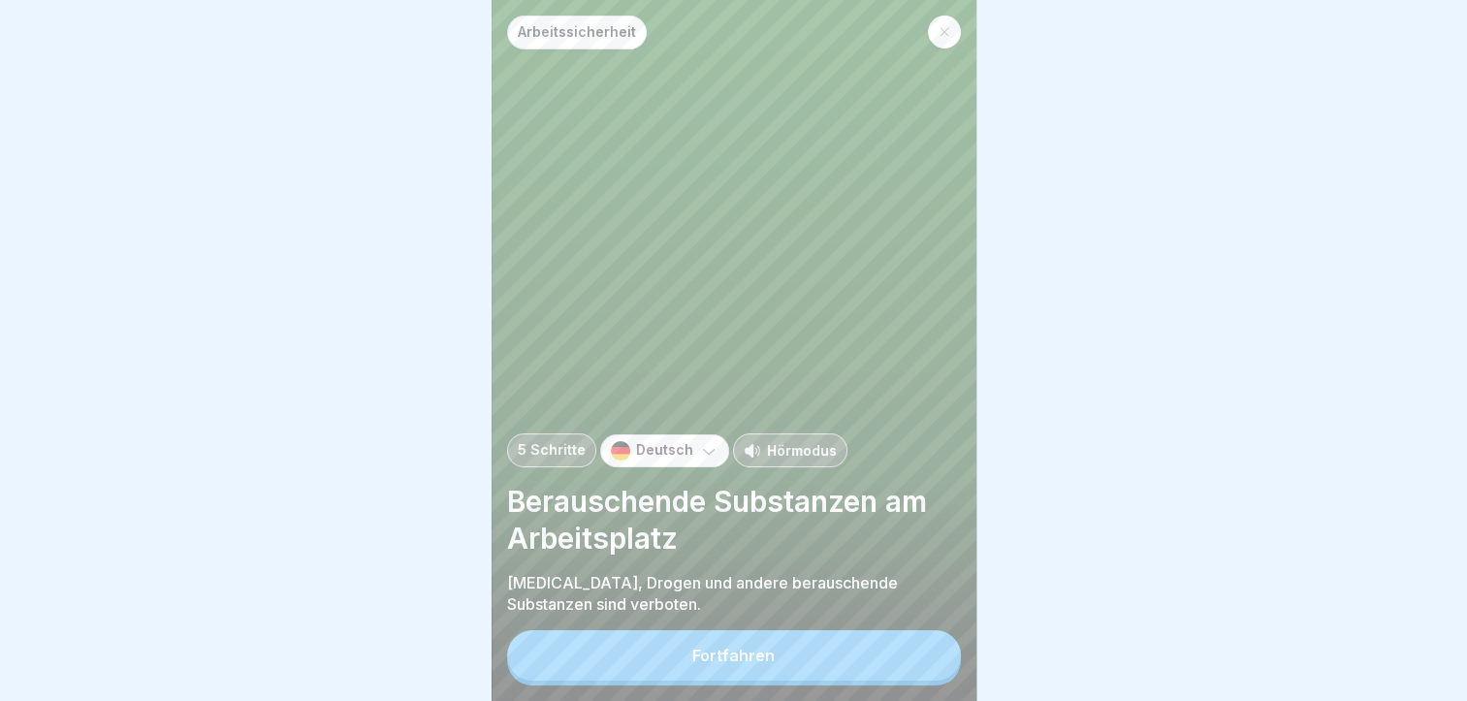
click at [890, 646] on div "Fortfahren" at bounding box center [734, 657] width 454 height 55
click at [833, 665] on button "Fortfahren" at bounding box center [734, 655] width 454 height 50
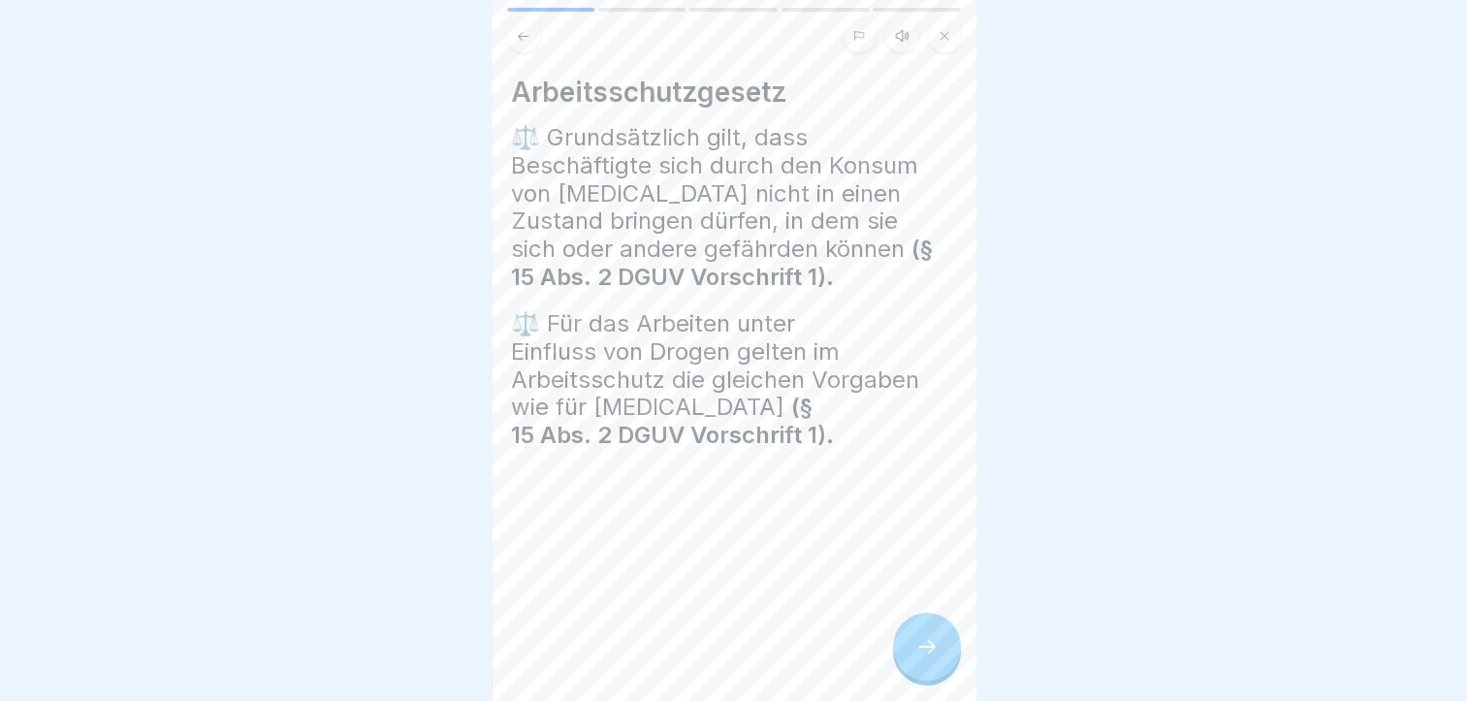
click at [904, 668] on div at bounding box center [927, 647] width 68 height 68
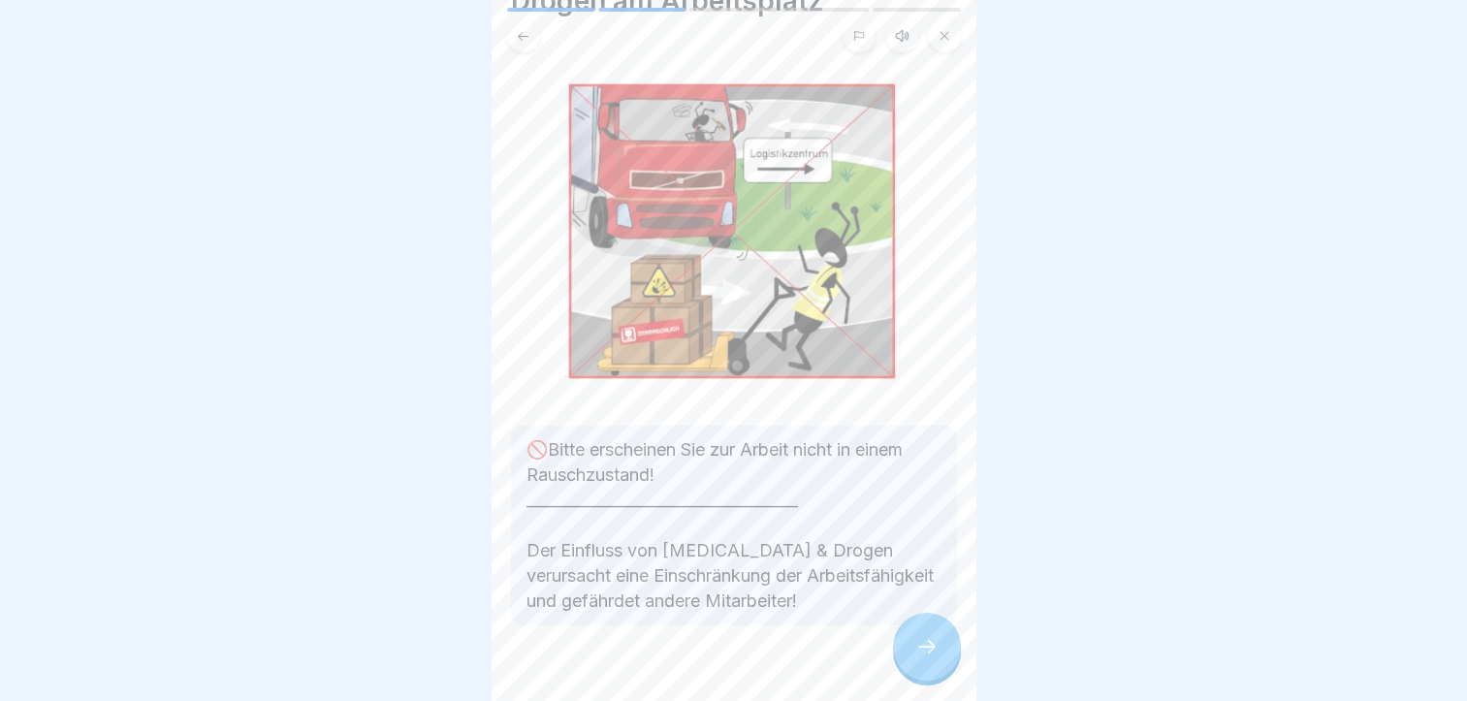
scroll to position [152, 0]
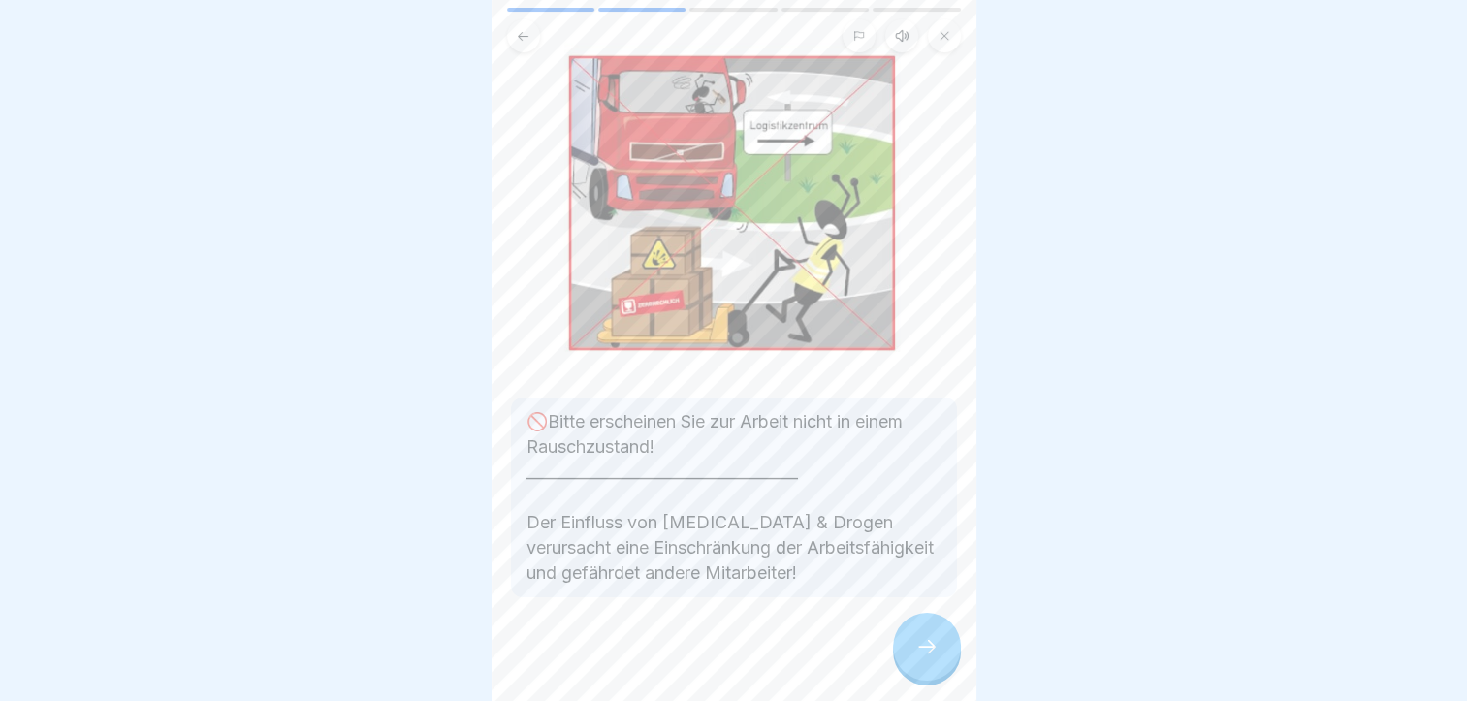
click at [919, 654] on icon at bounding box center [927, 646] width 23 height 23
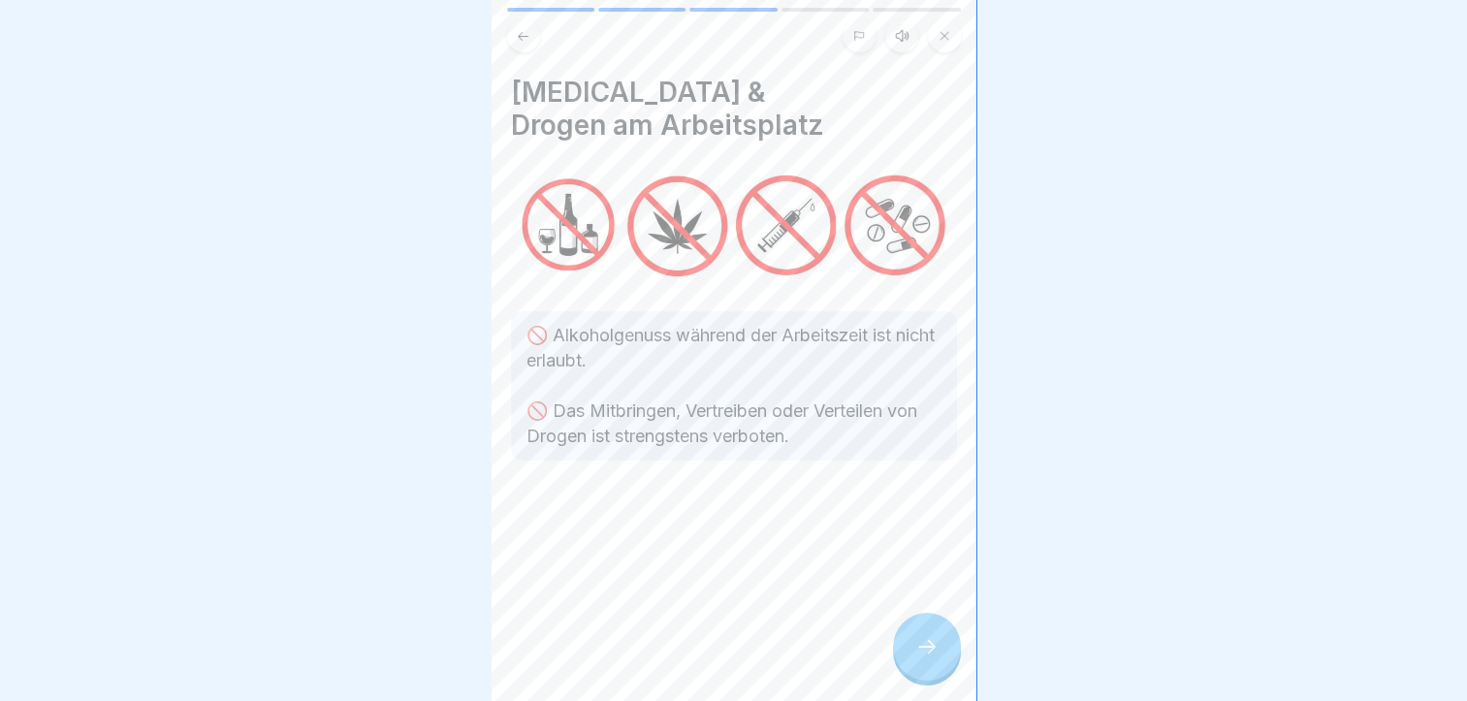
click at [921, 651] on div at bounding box center [927, 647] width 68 height 68
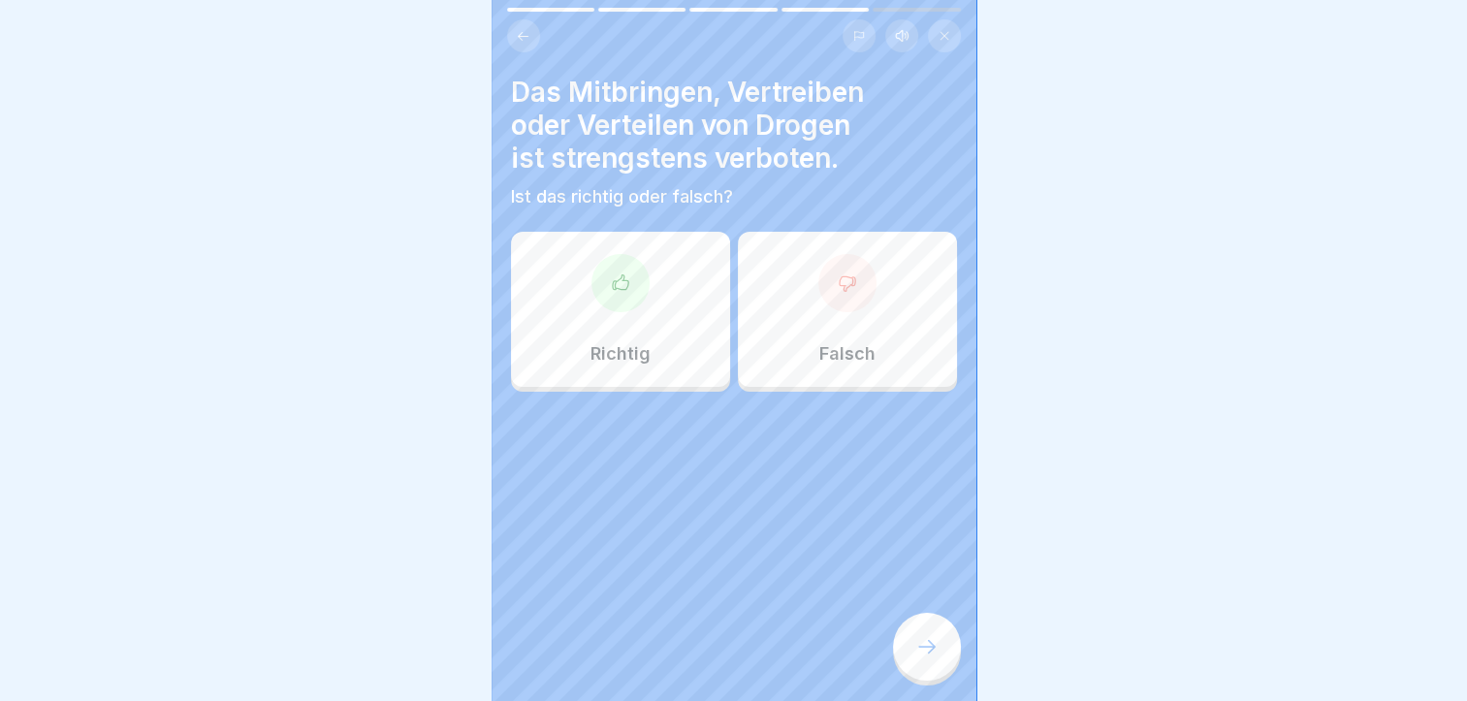
click at [607, 374] on div "Richtig" at bounding box center [620, 309] width 219 height 155
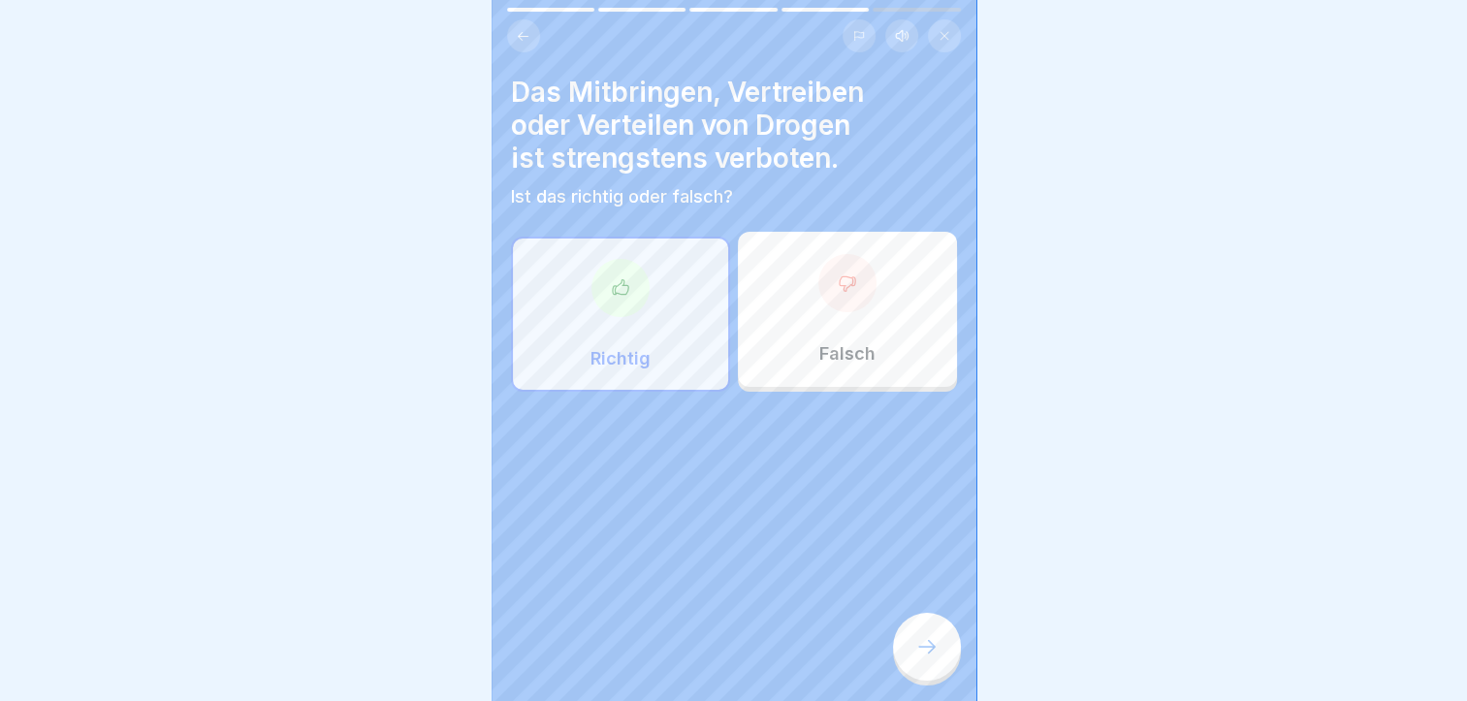
click at [921, 659] on icon at bounding box center [927, 646] width 23 height 23
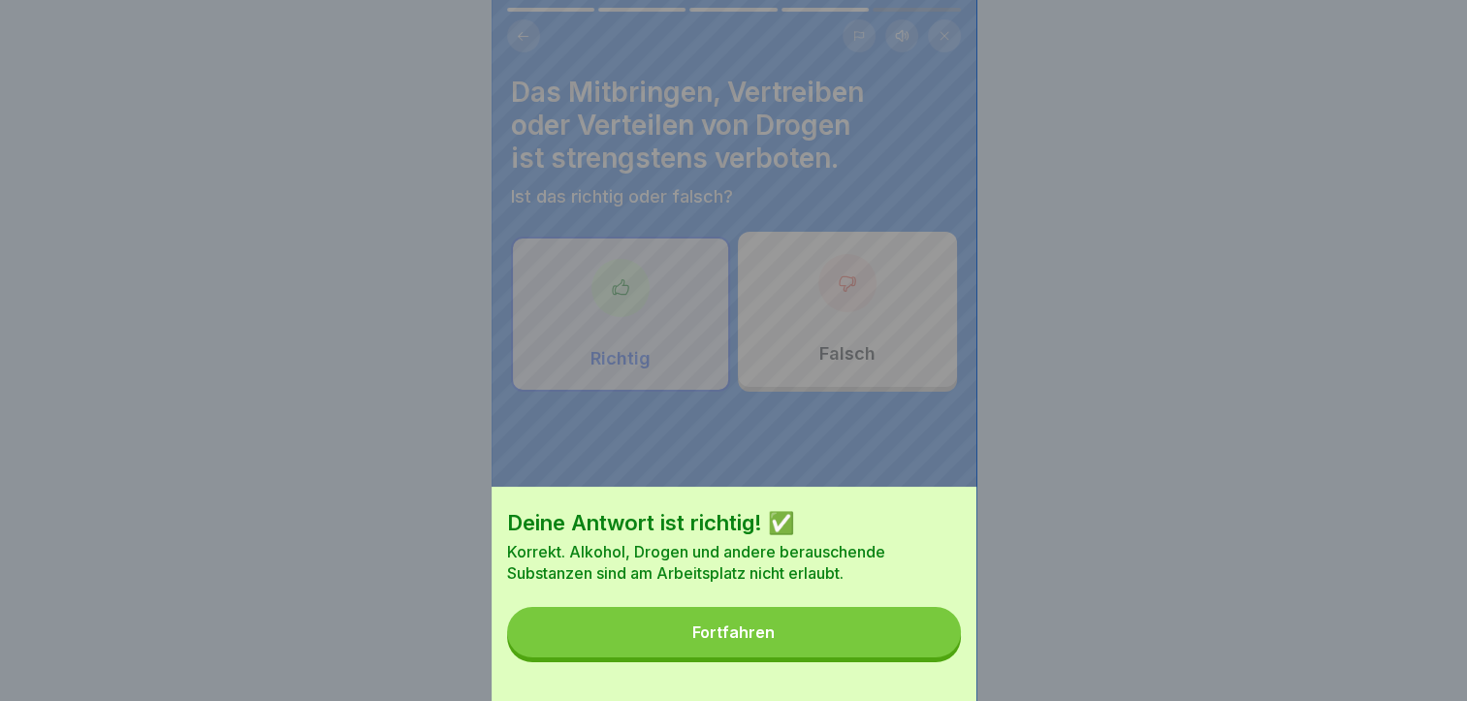
click at [822, 658] on button "Fortfahren" at bounding box center [734, 632] width 454 height 50
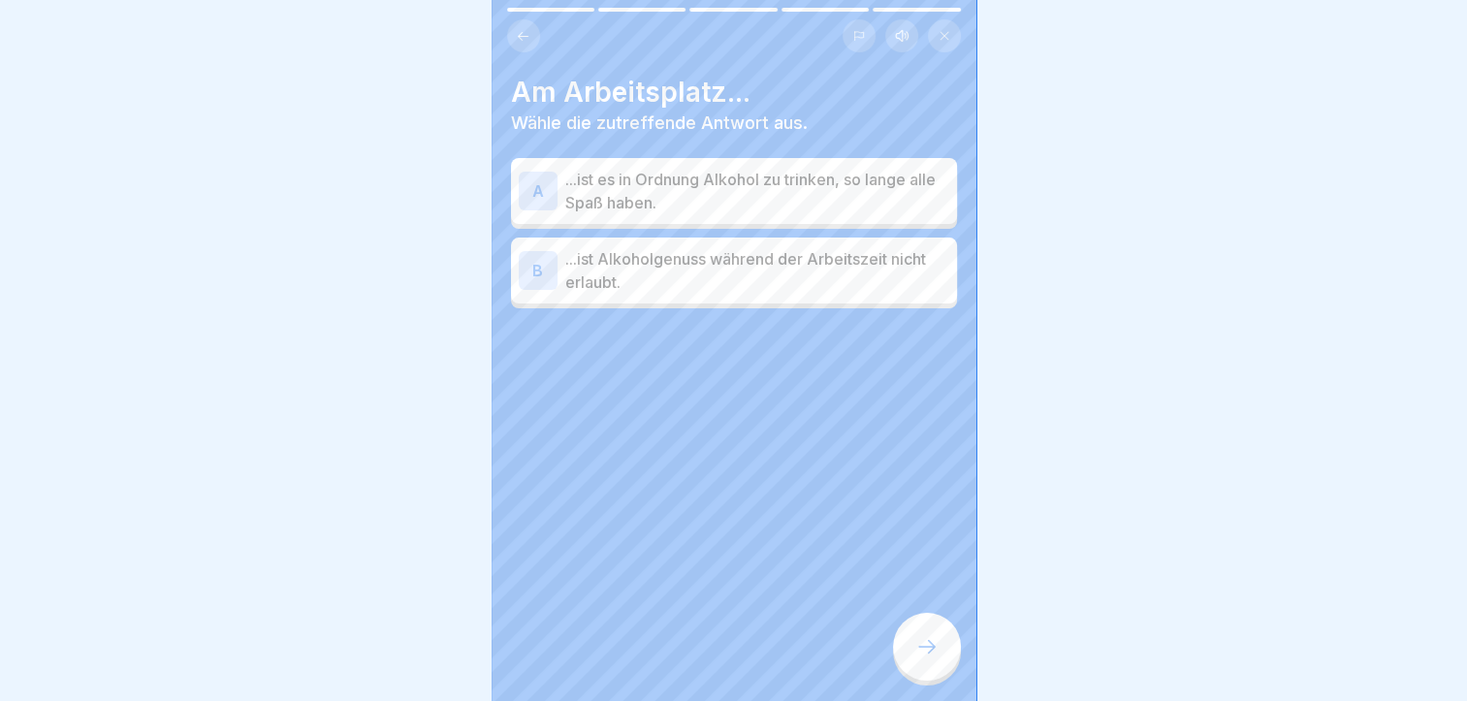
click at [661, 281] on p "...ist Alkoholgenuss während der Arbeitszeit nicht erlaubt." at bounding box center [757, 270] width 384 height 47
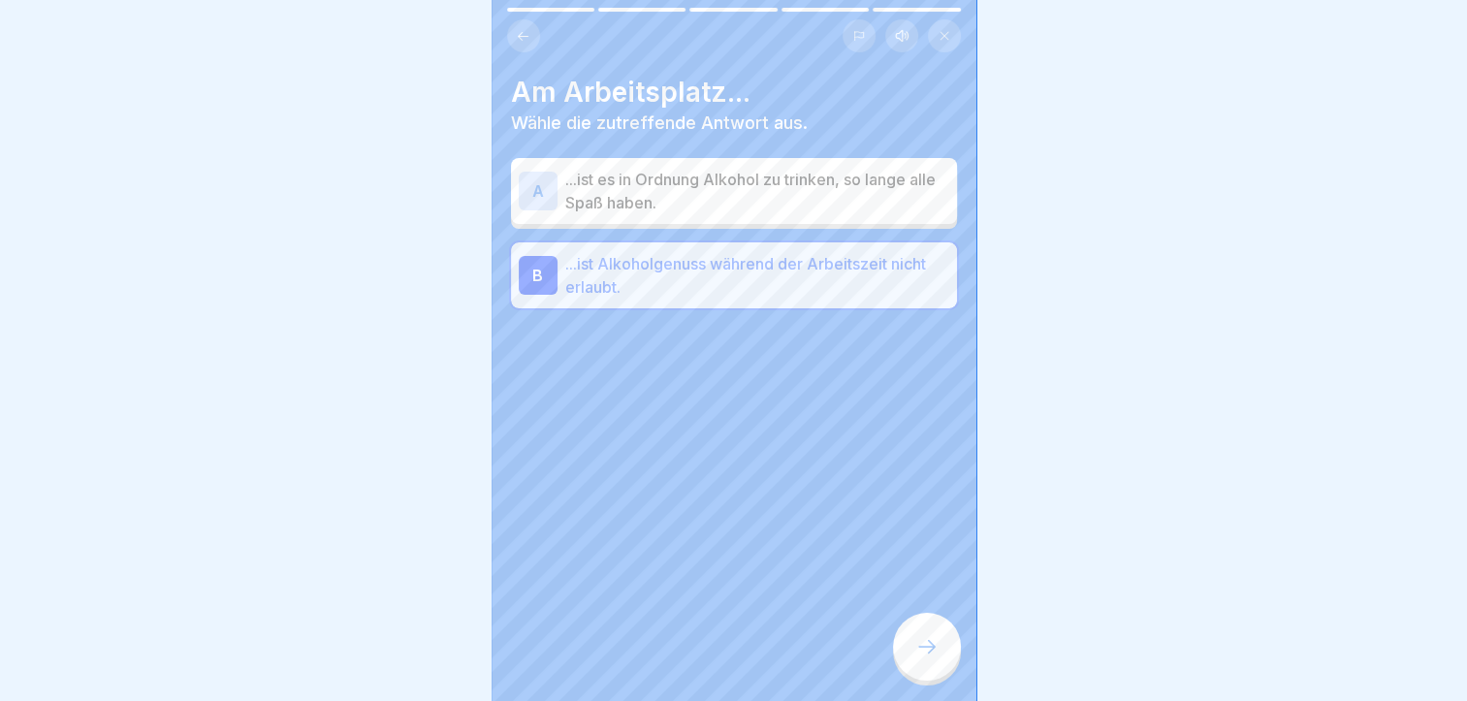
click at [935, 654] on icon at bounding box center [927, 646] width 23 height 23
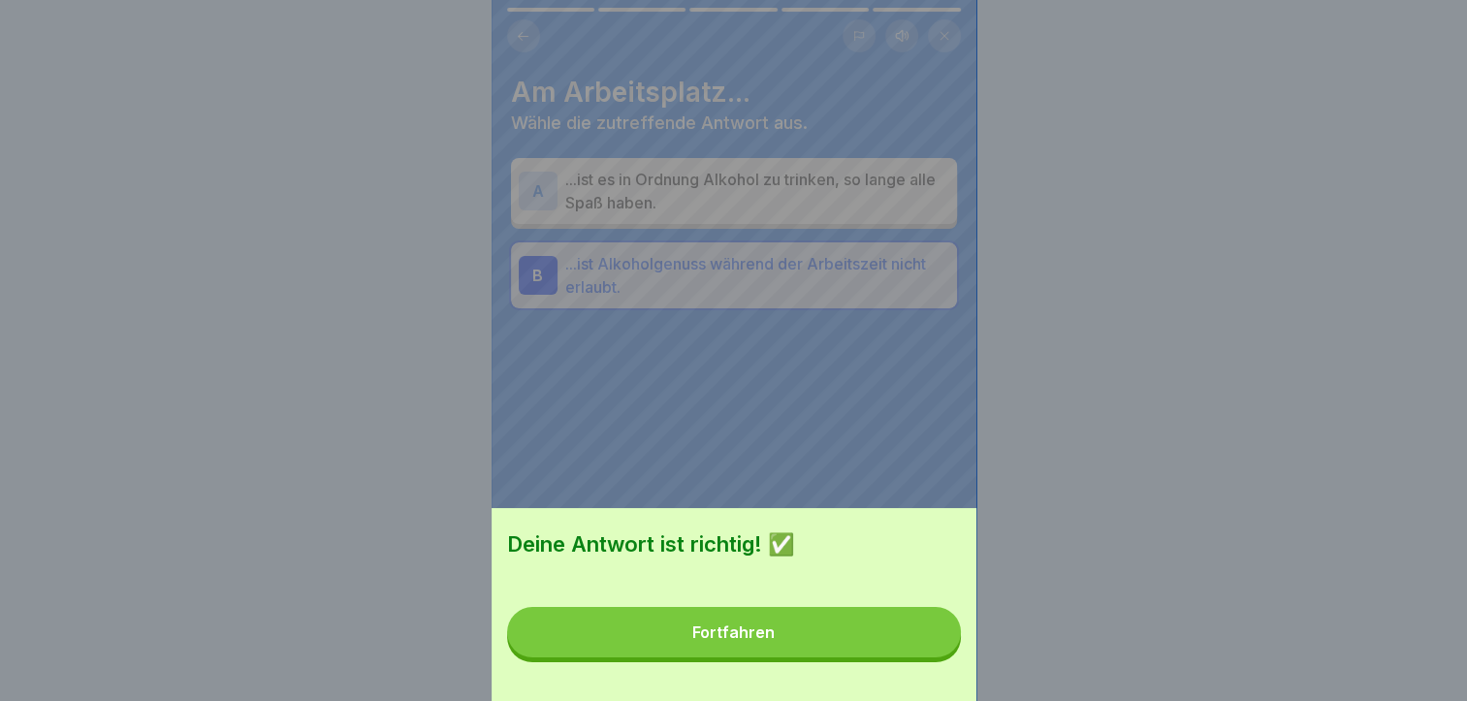
click at [838, 654] on button "Fortfahren" at bounding box center [734, 632] width 454 height 50
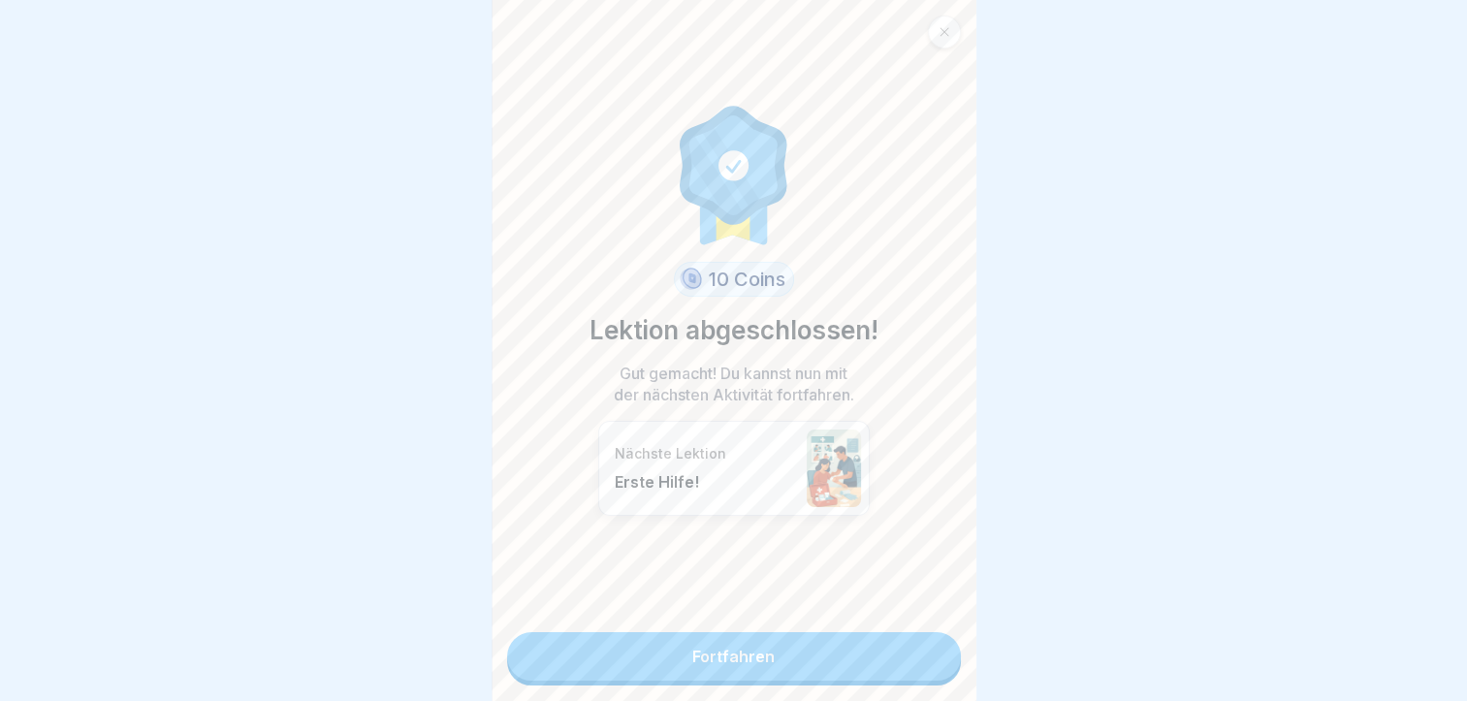
click at [840, 663] on link "Fortfahren" at bounding box center [734, 656] width 454 height 48
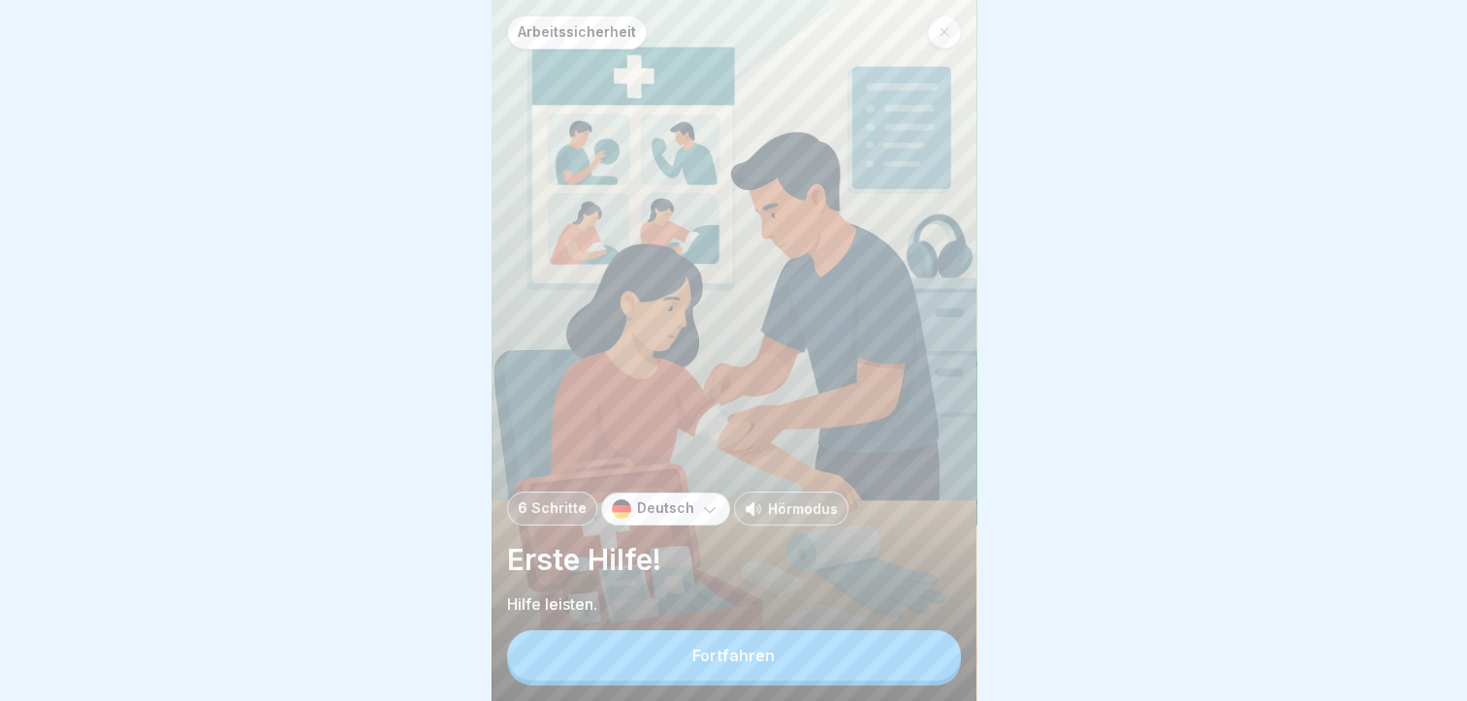
click at [847, 681] on button "Fortfahren" at bounding box center [734, 655] width 454 height 50
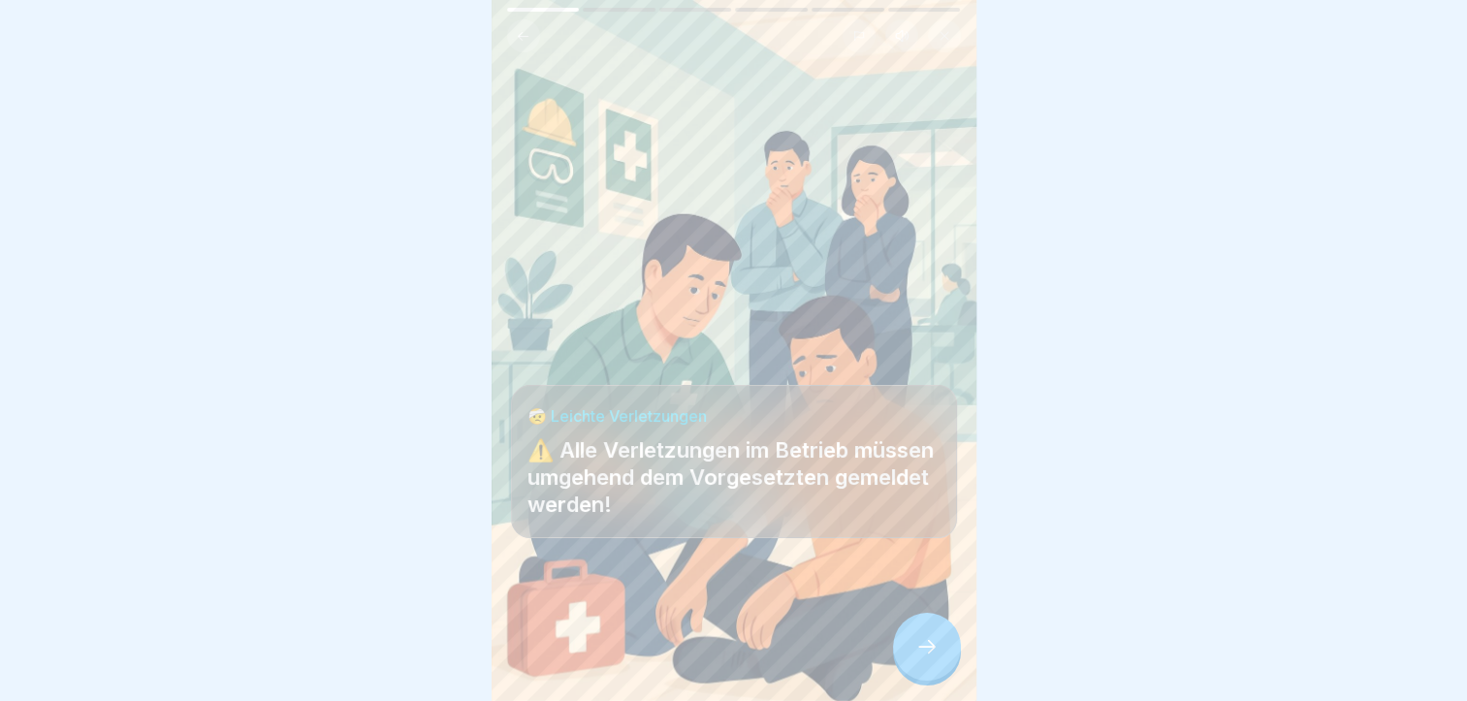
click at [939, 651] on div at bounding box center [927, 647] width 68 height 68
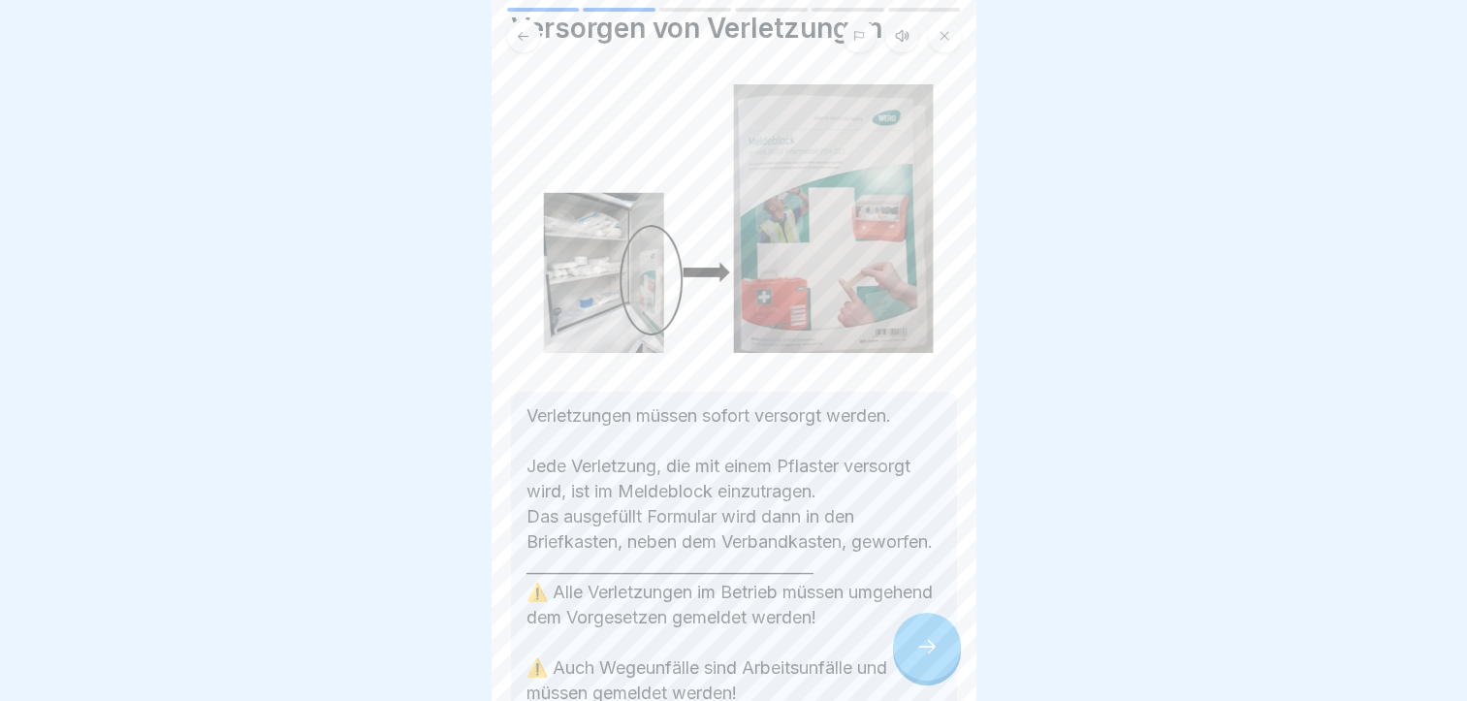
scroll to position [194, 0]
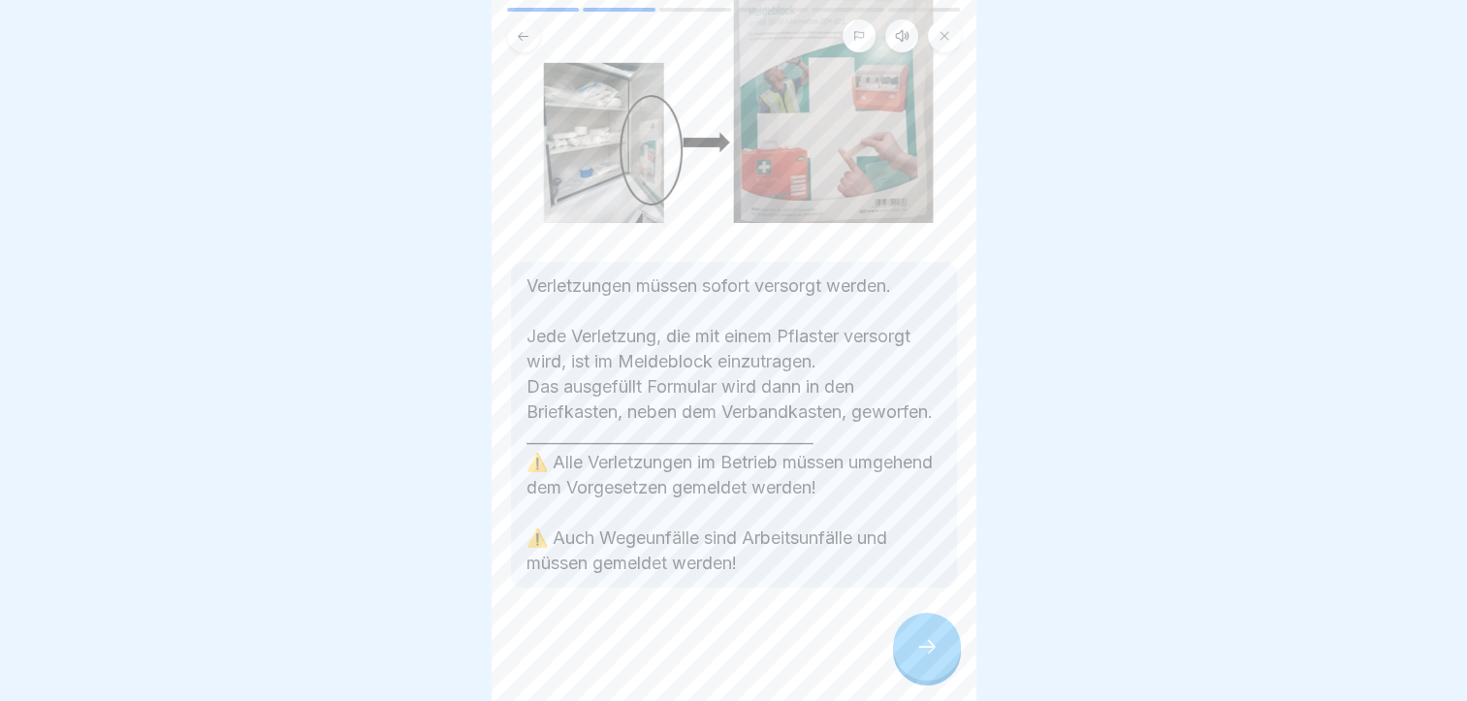
click at [907, 663] on div at bounding box center [927, 647] width 68 height 68
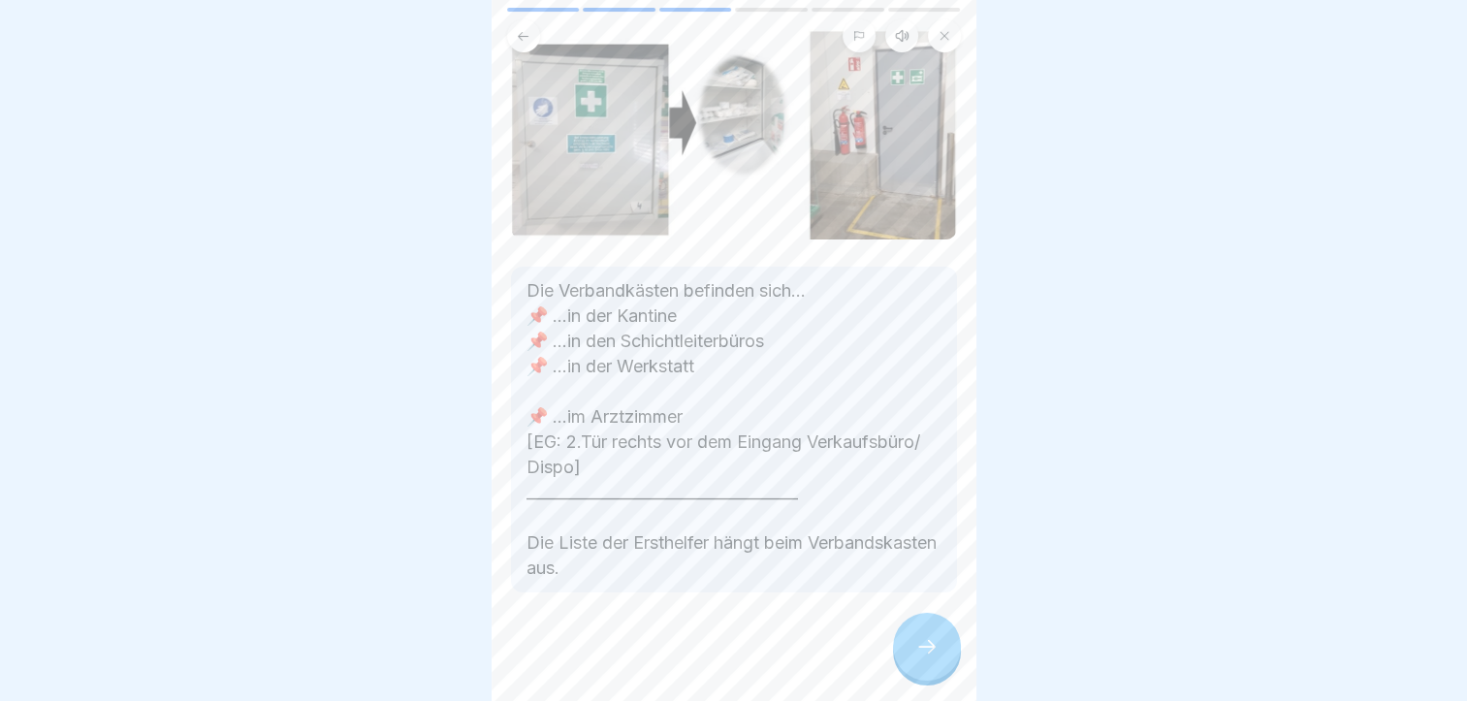
scroll to position [15, 0]
click at [932, 645] on icon at bounding box center [927, 646] width 23 height 23
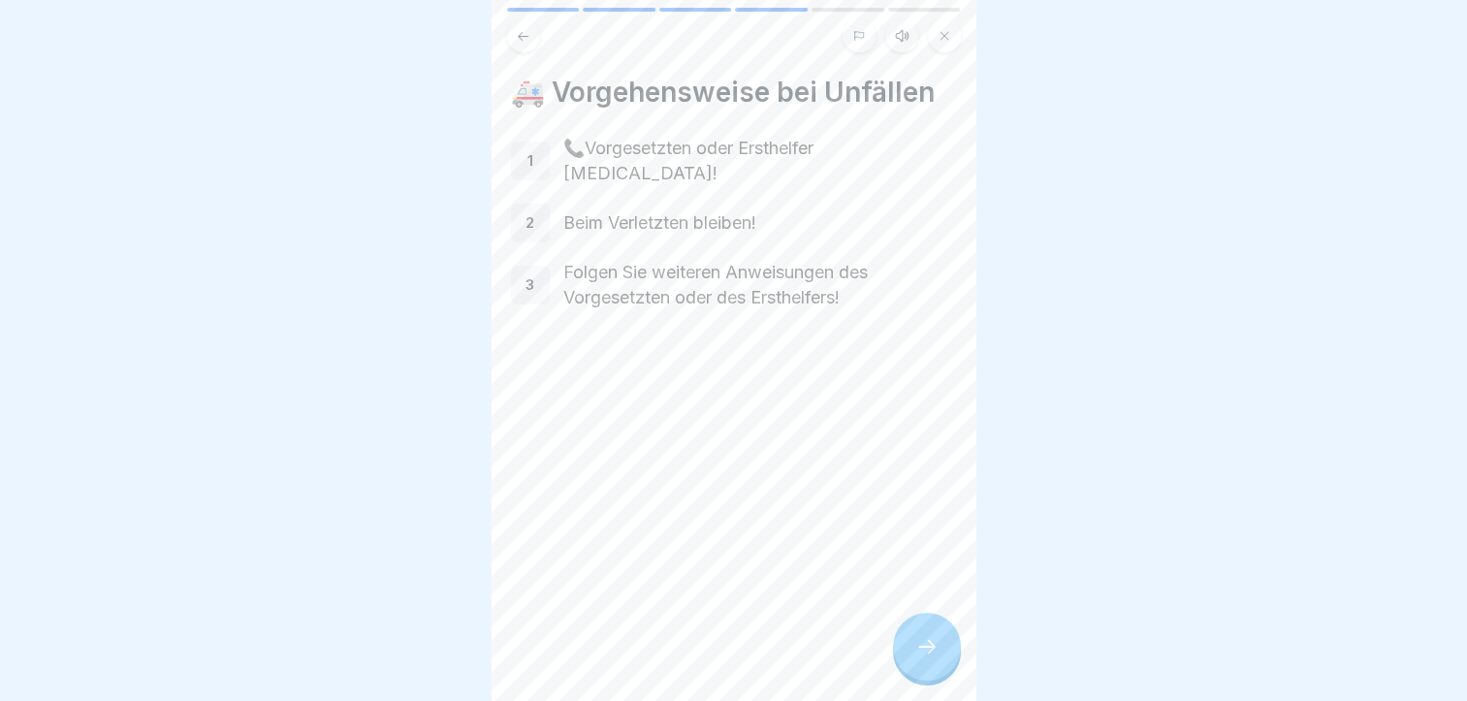
click at [925, 646] on icon at bounding box center [927, 646] width 23 height 23
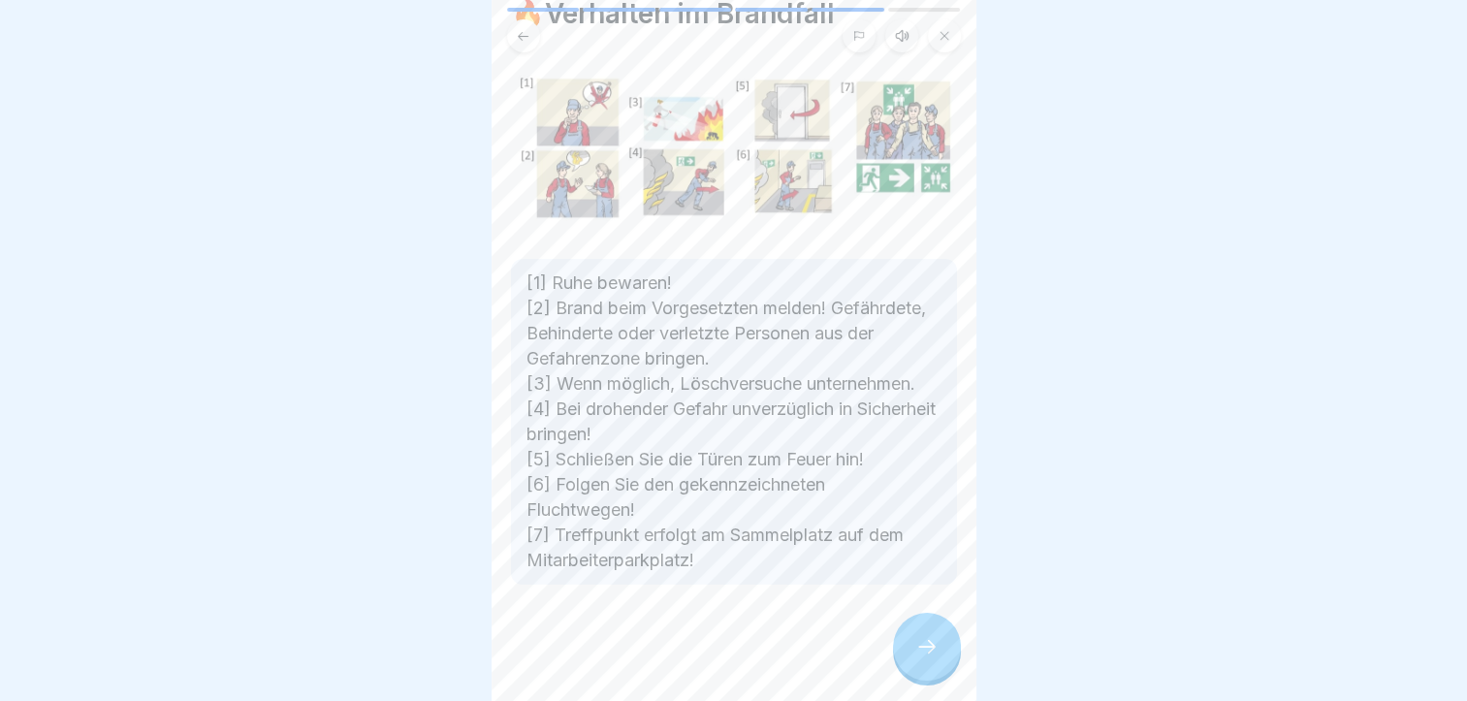
scroll to position [97, 0]
click at [933, 654] on icon at bounding box center [927, 646] width 23 height 23
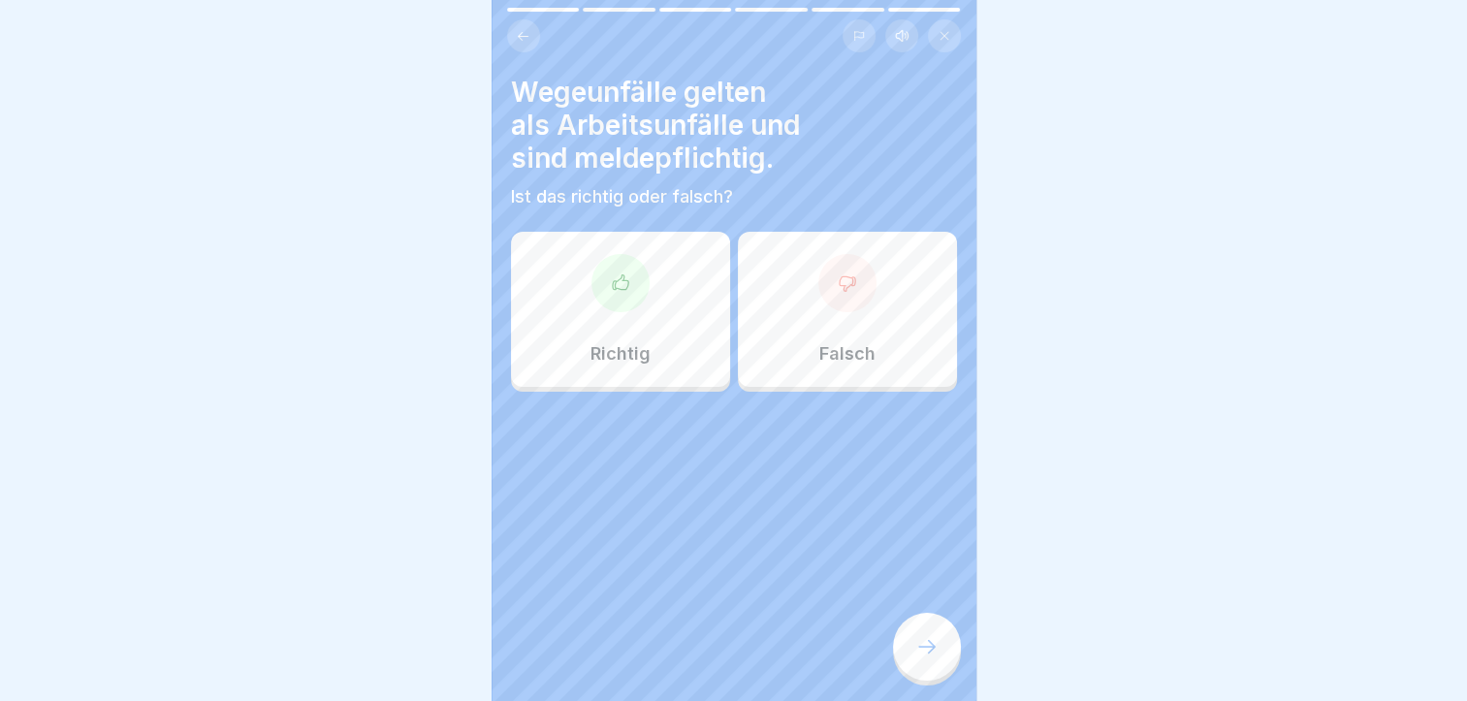
click at [586, 307] on div "Richtig" at bounding box center [620, 309] width 219 height 155
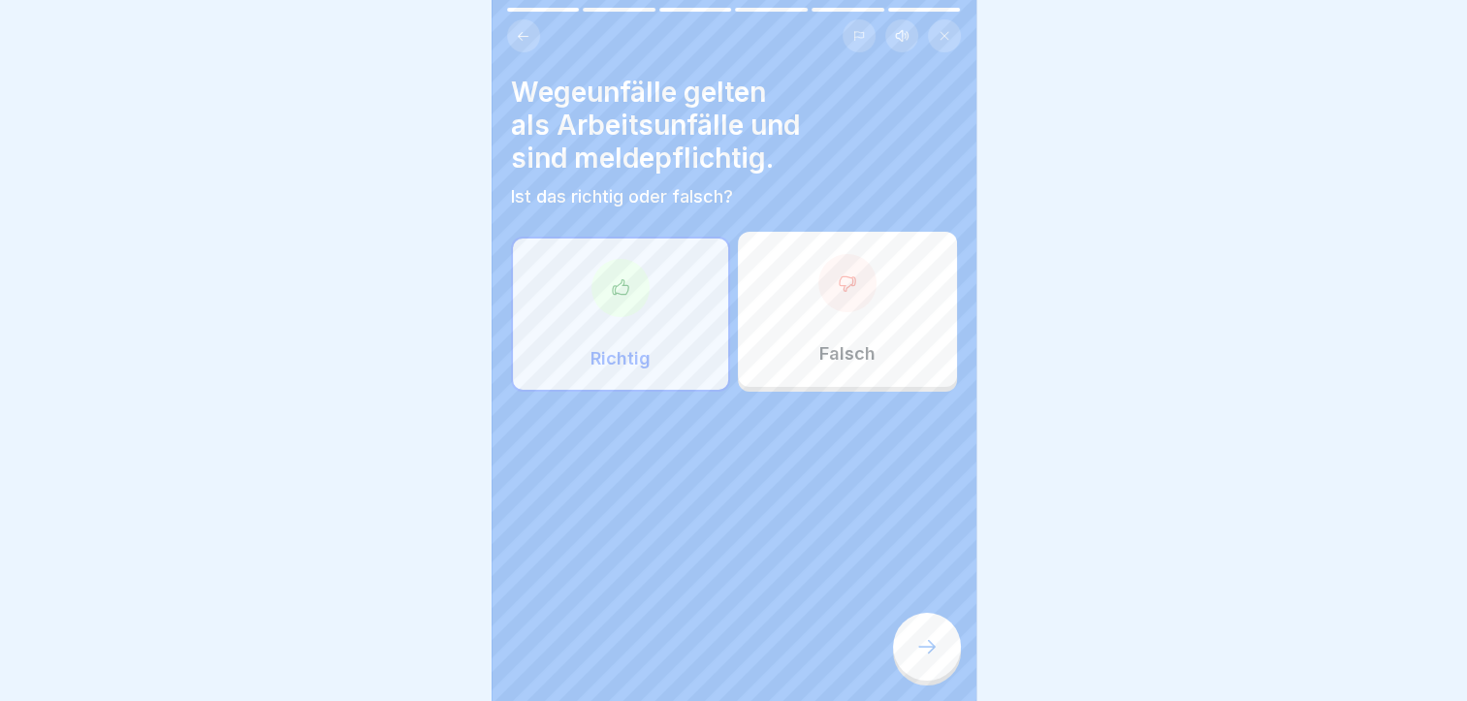
click at [914, 661] on div at bounding box center [927, 647] width 68 height 68
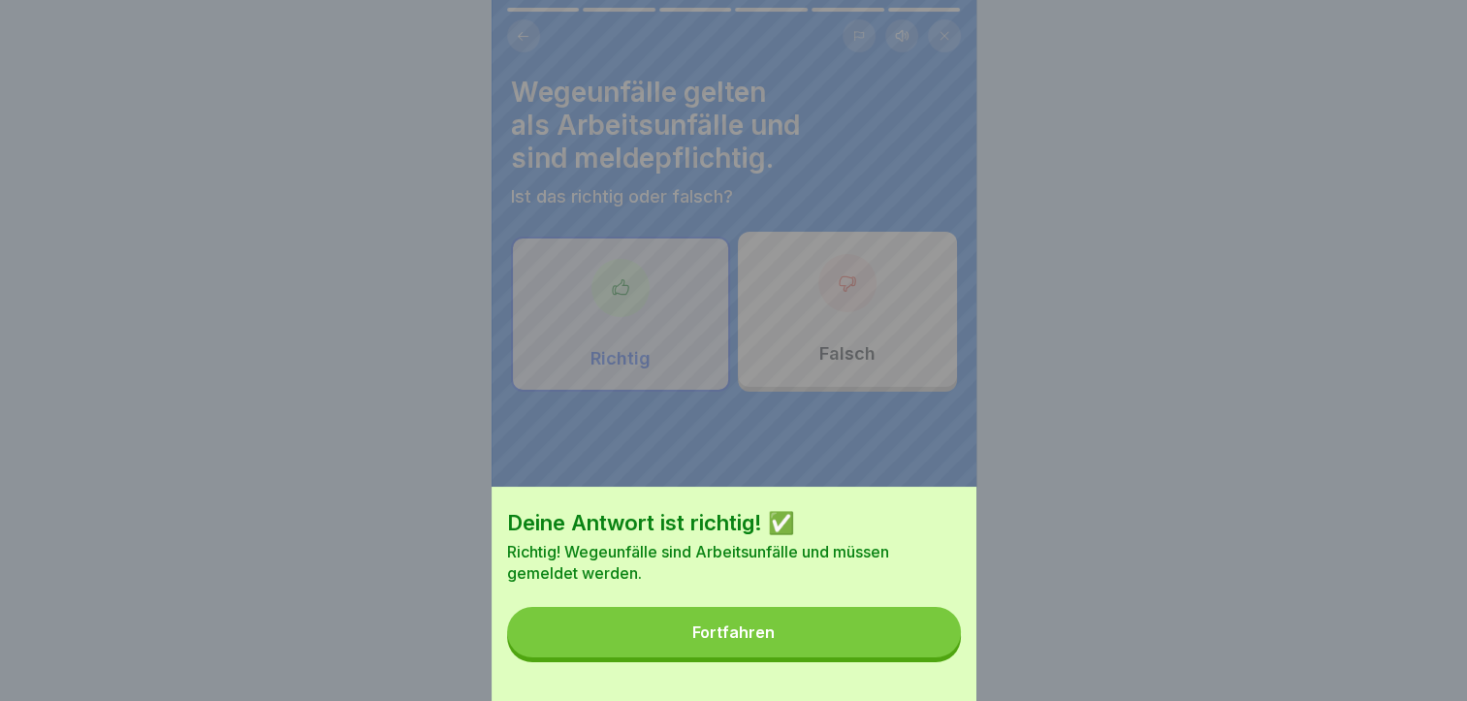
click at [765, 641] on div "Fortfahren" at bounding box center [734, 632] width 82 height 17
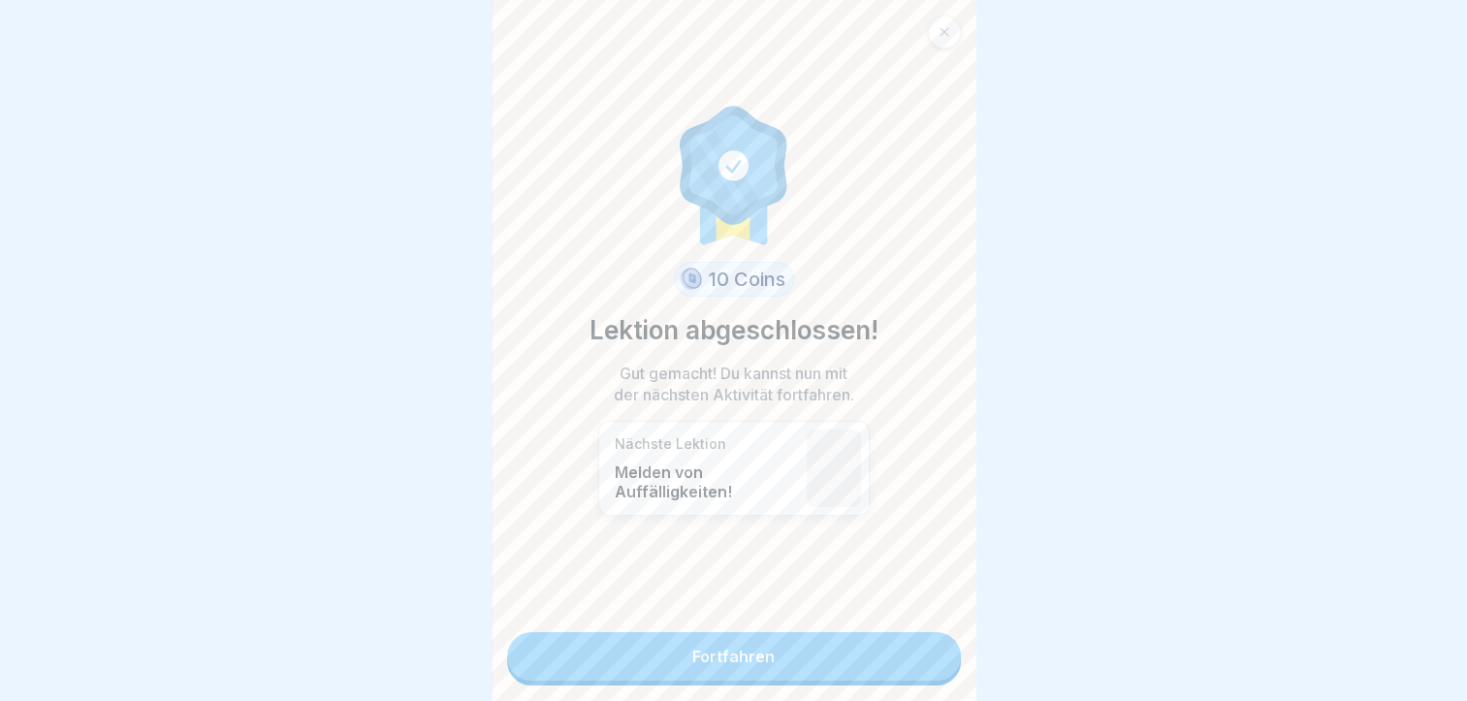
click at [765, 654] on link "Fortfahren" at bounding box center [734, 656] width 454 height 48
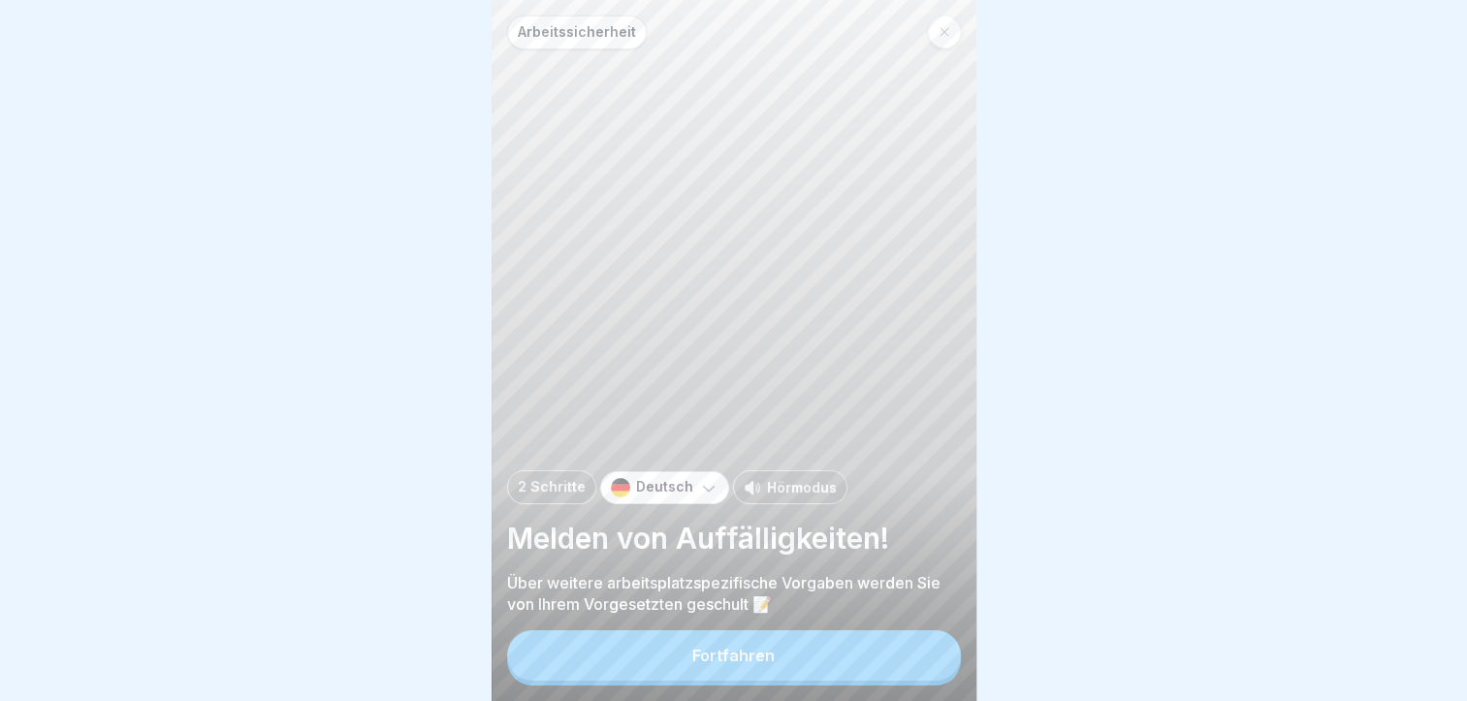
click at [765, 654] on button "Fortfahren" at bounding box center [734, 655] width 454 height 50
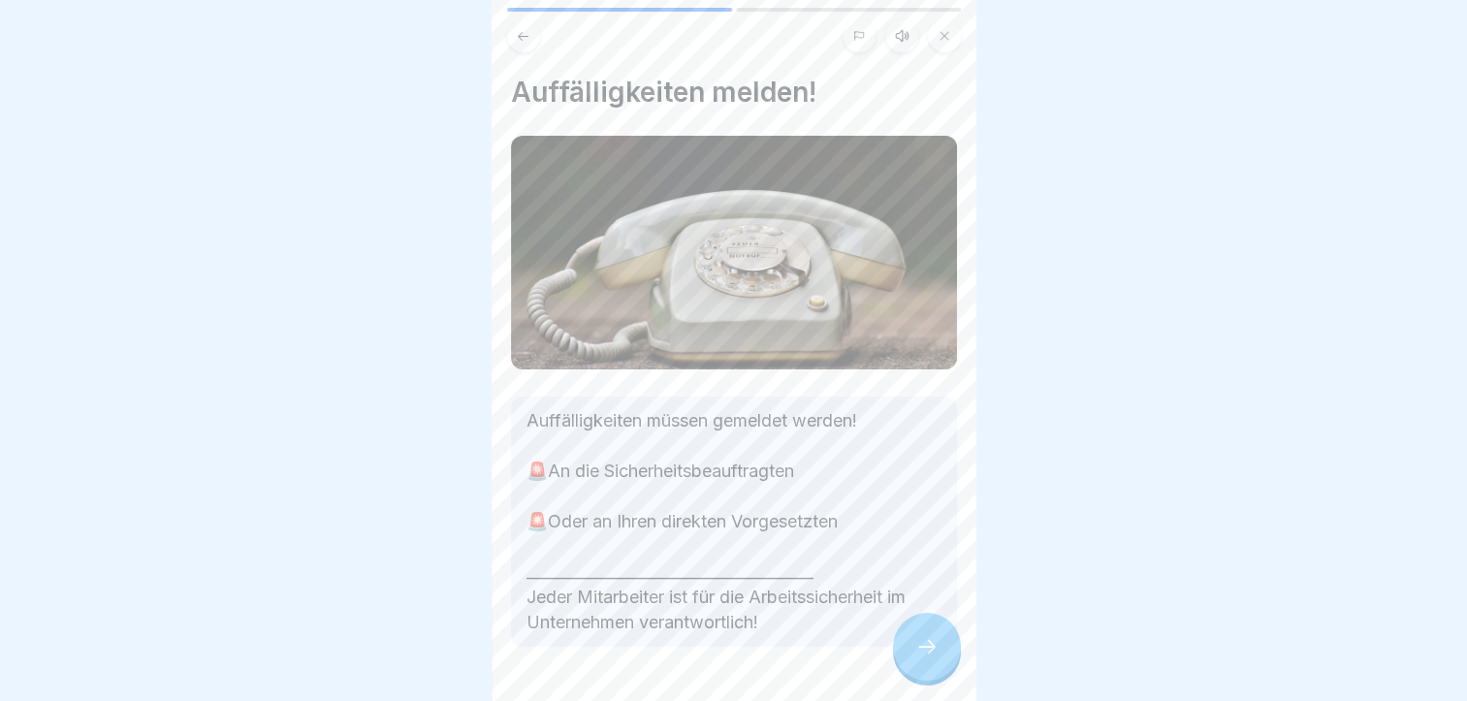
click at [923, 659] on icon at bounding box center [927, 646] width 23 height 23
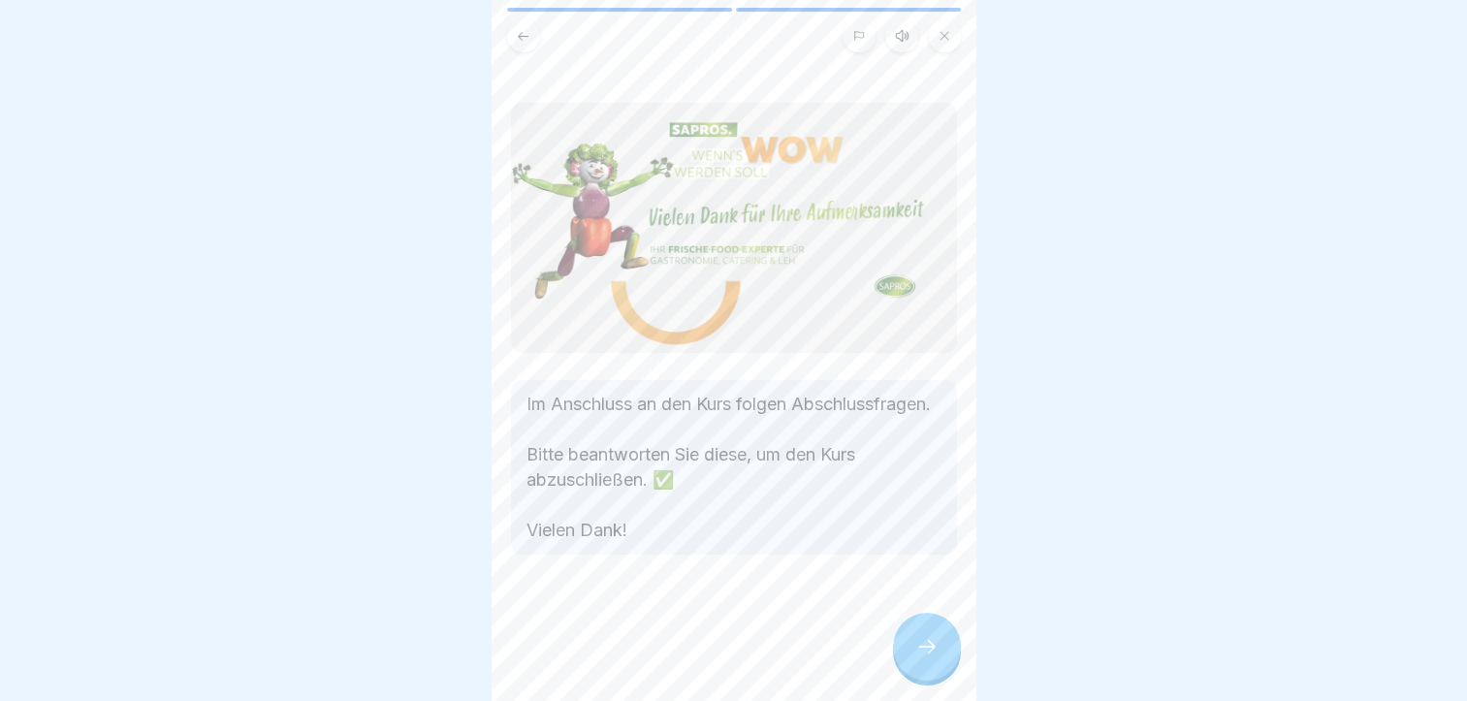
click at [920, 655] on icon at bounding box center [927, 646] width 23 height 23
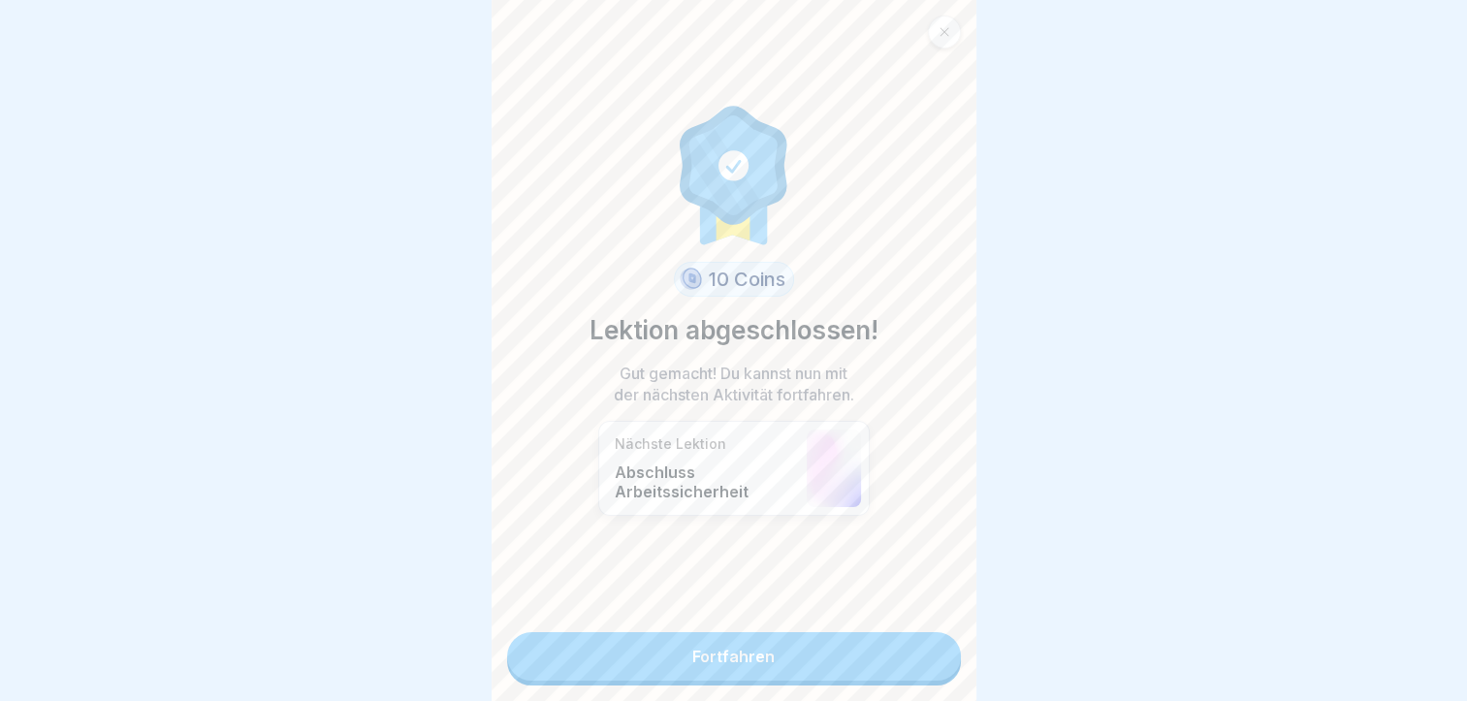
click at [772, 661] on link "Fortfahren" at bounding box center [734, 656] width 454 height 48
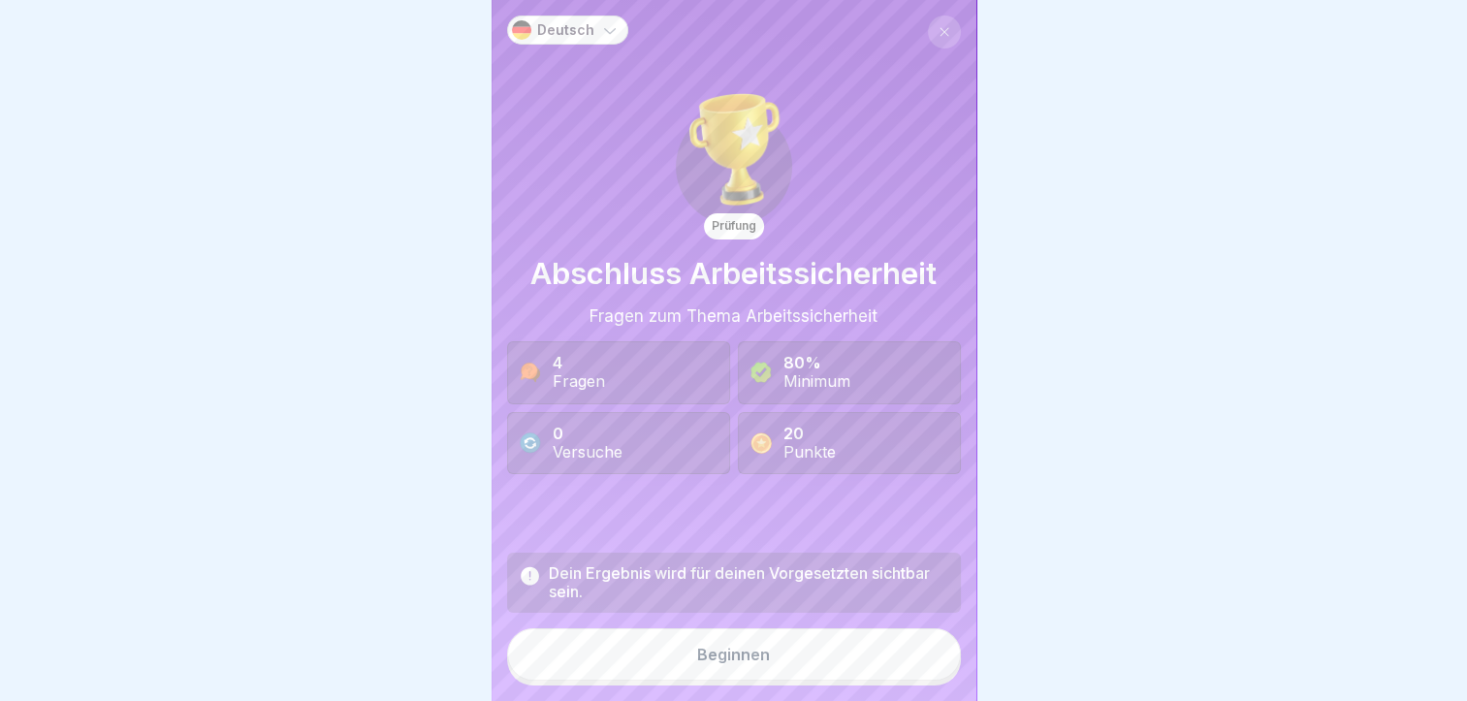
click at [780, 681] on button "Beginnen" at bounding box center [734, 655] width 454 height 52
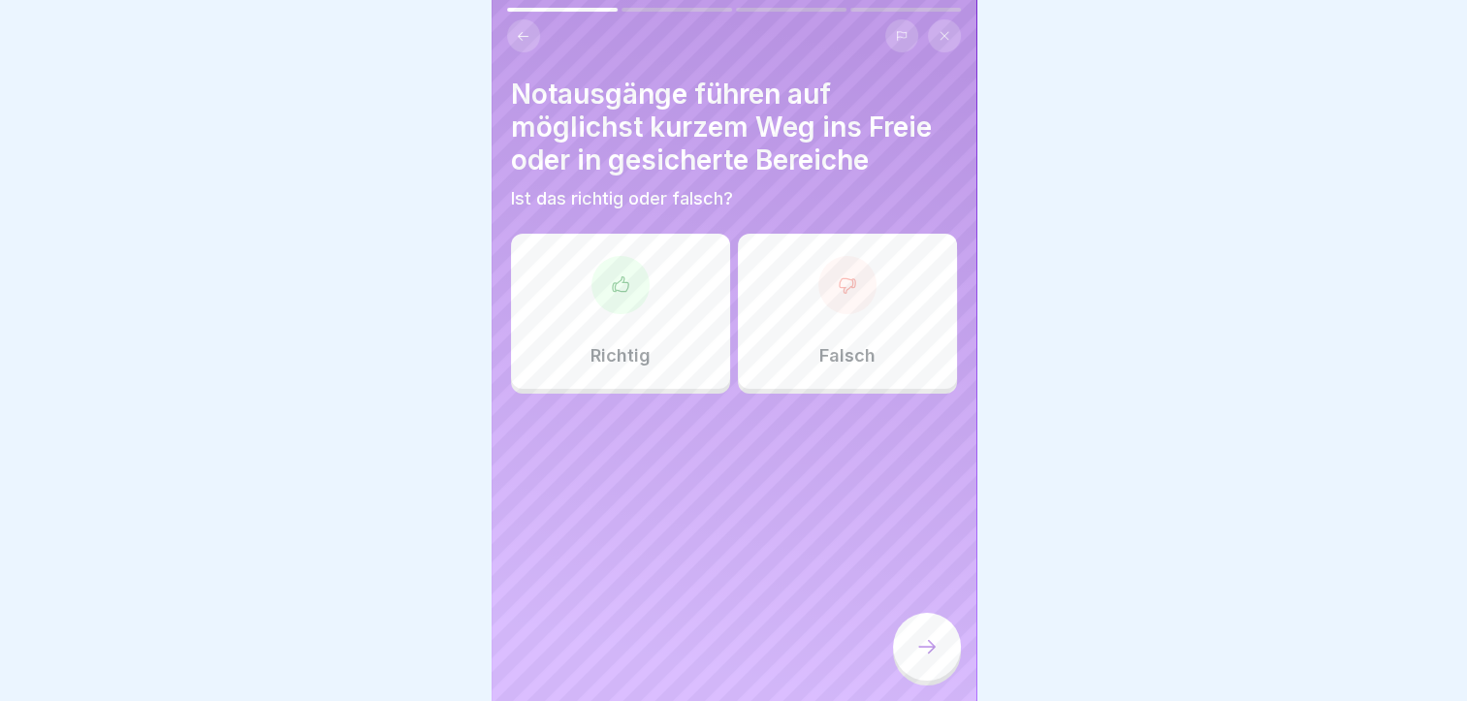
click at [629, 356] on p "Richtig" at bounding box center [621, 355] width 60 height 21
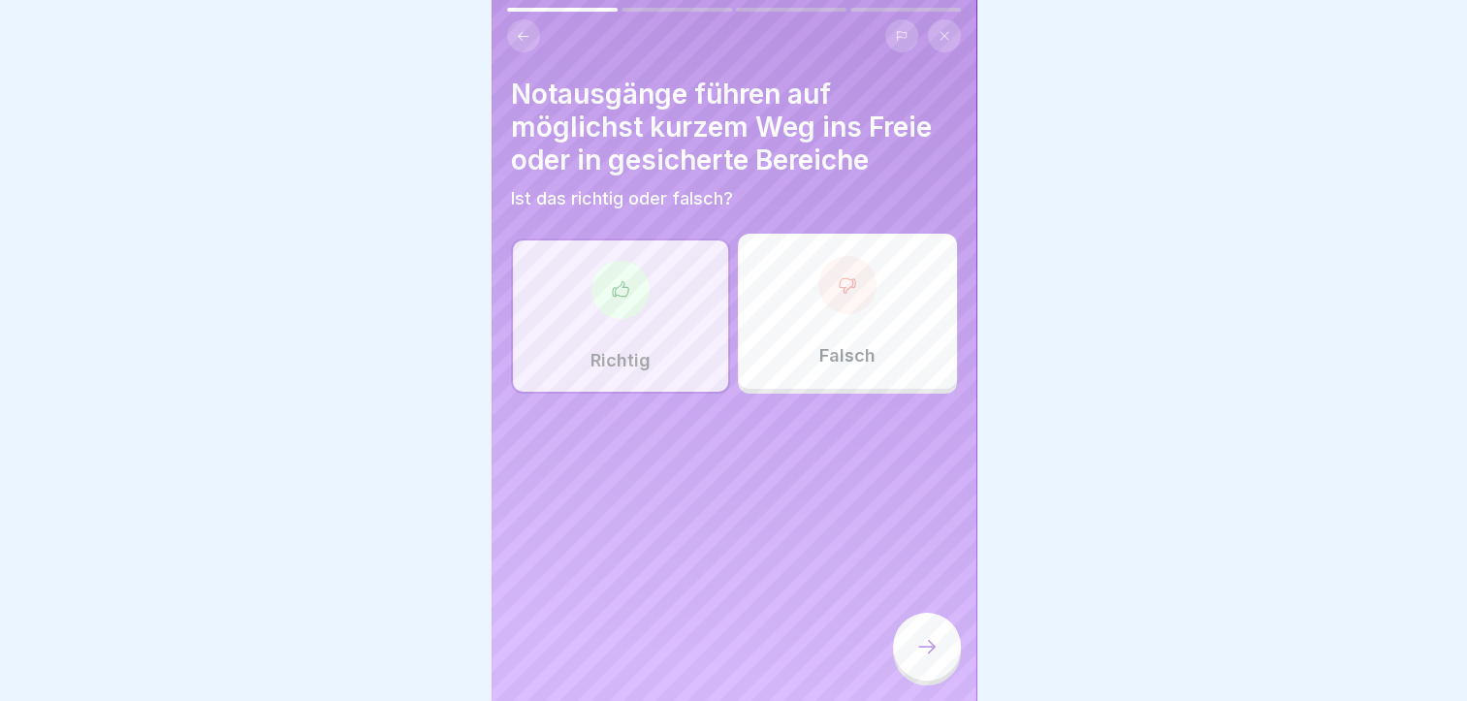
click at [930, 659] on icon at bounding box center [927, 646] width 23 height 23
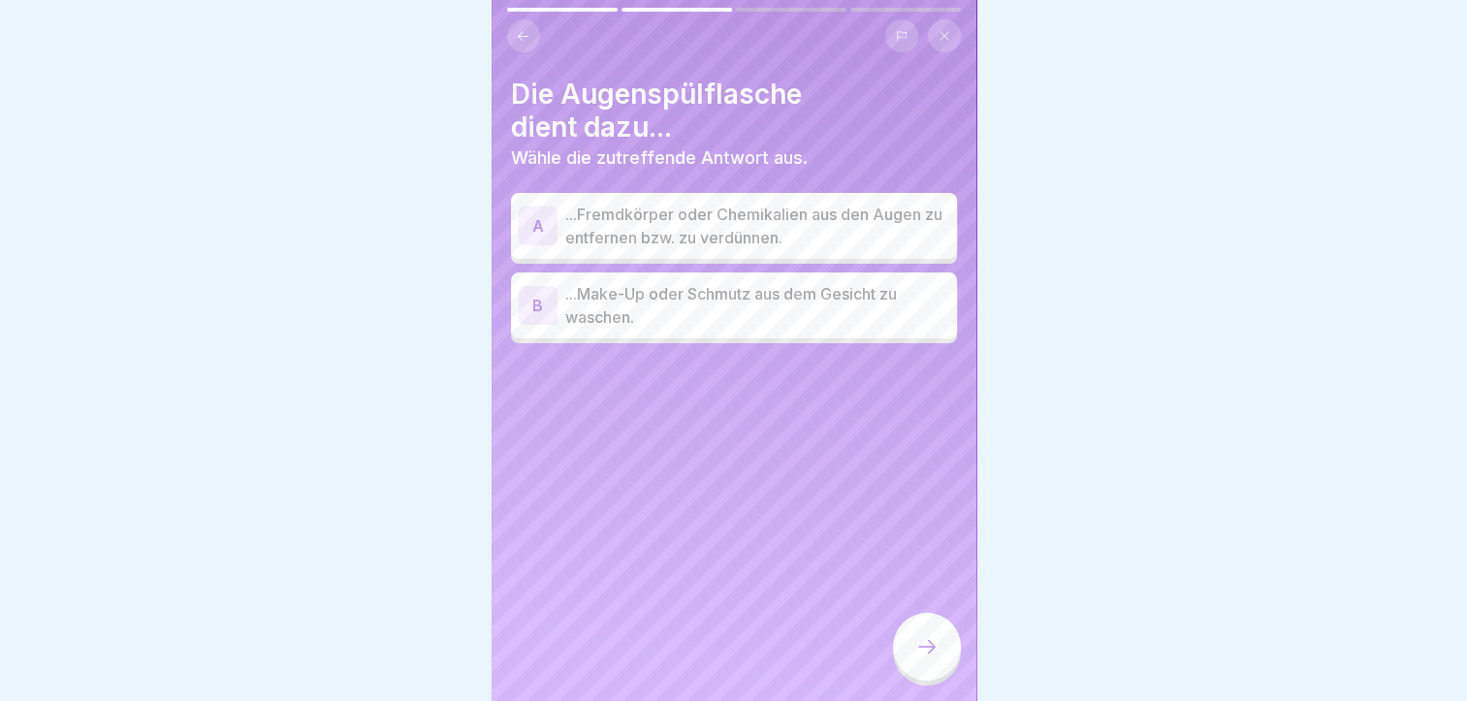
click at [771, 229] on p "...Fremdkörper oder Chemikalien aus den Augen zu entfernen bzw. zu verdünnen." at bounding box center [757, 226] width 384 height 47
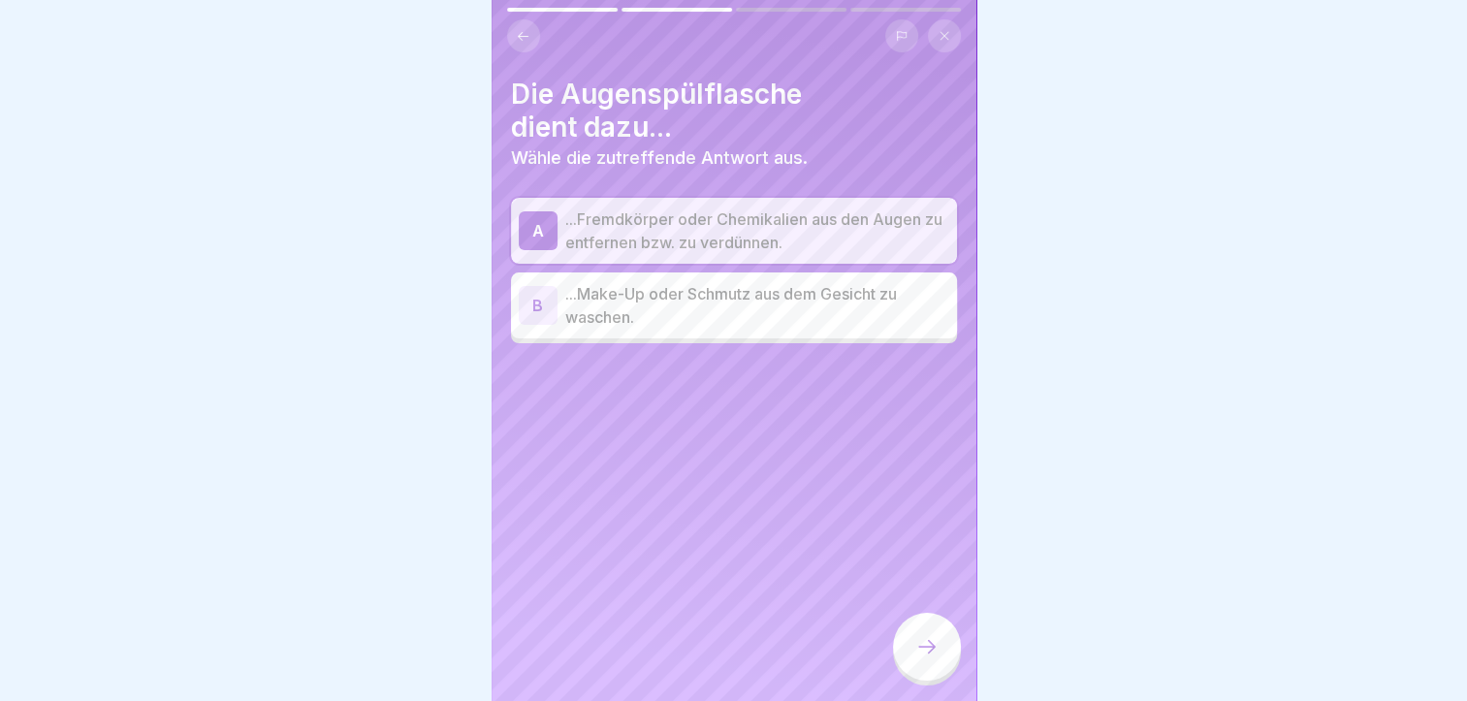
click at [930, 659] on icon at bounding box center [927, 646] width 23 height 23
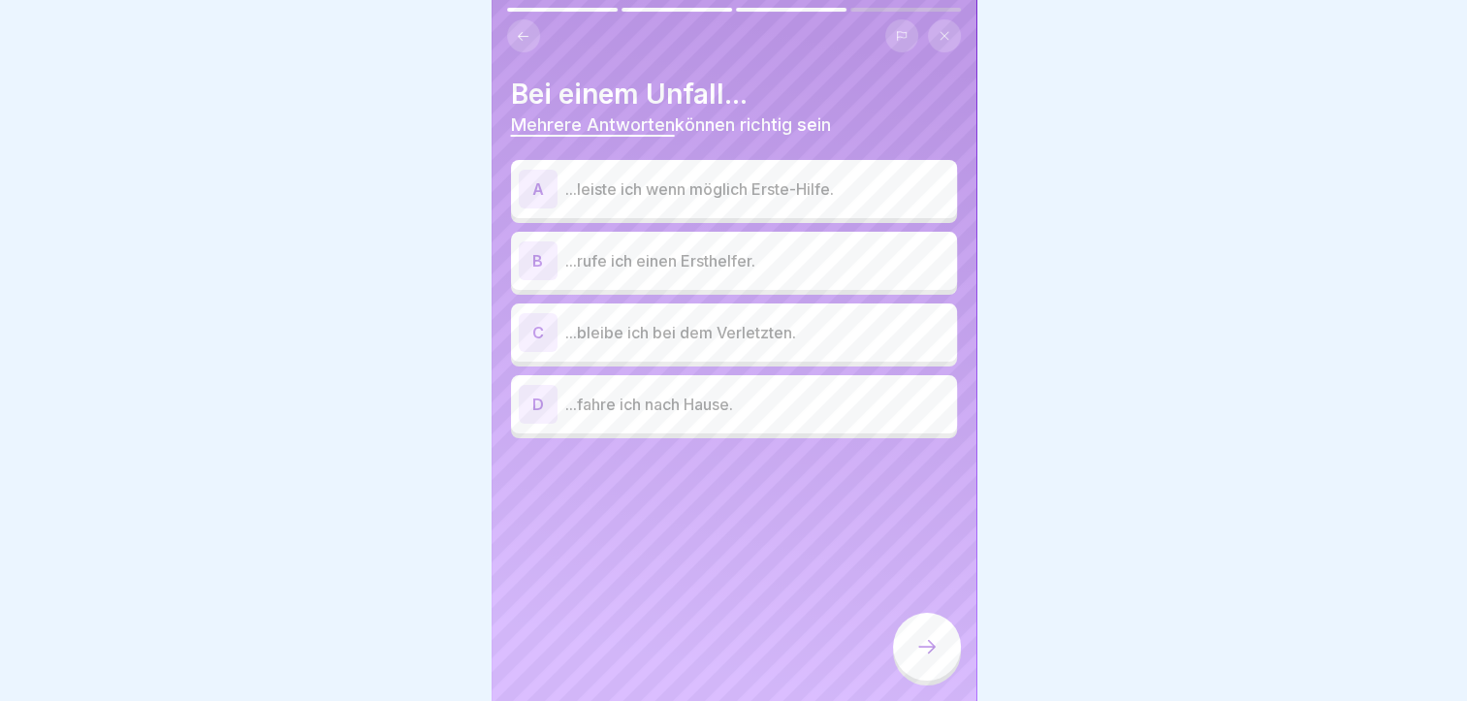
click at [700, 186] on p "...leiste ich wenn möglich Erste-Hilfe." at bounding box center [757, 188] width 384 height 23
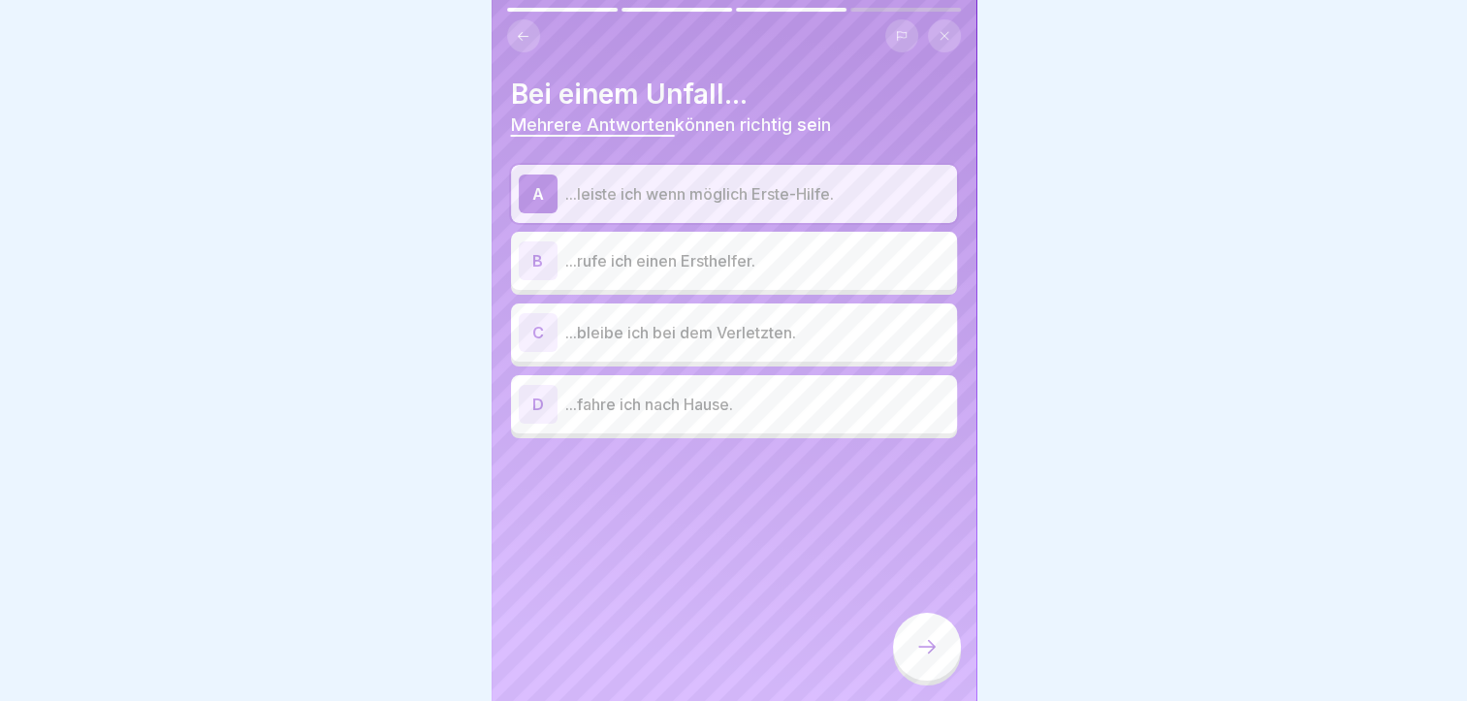
click at [702, 274] on div "B ...rufe ich einen Ersthelfer." at bounding box center [734, 261] width 431 height 39
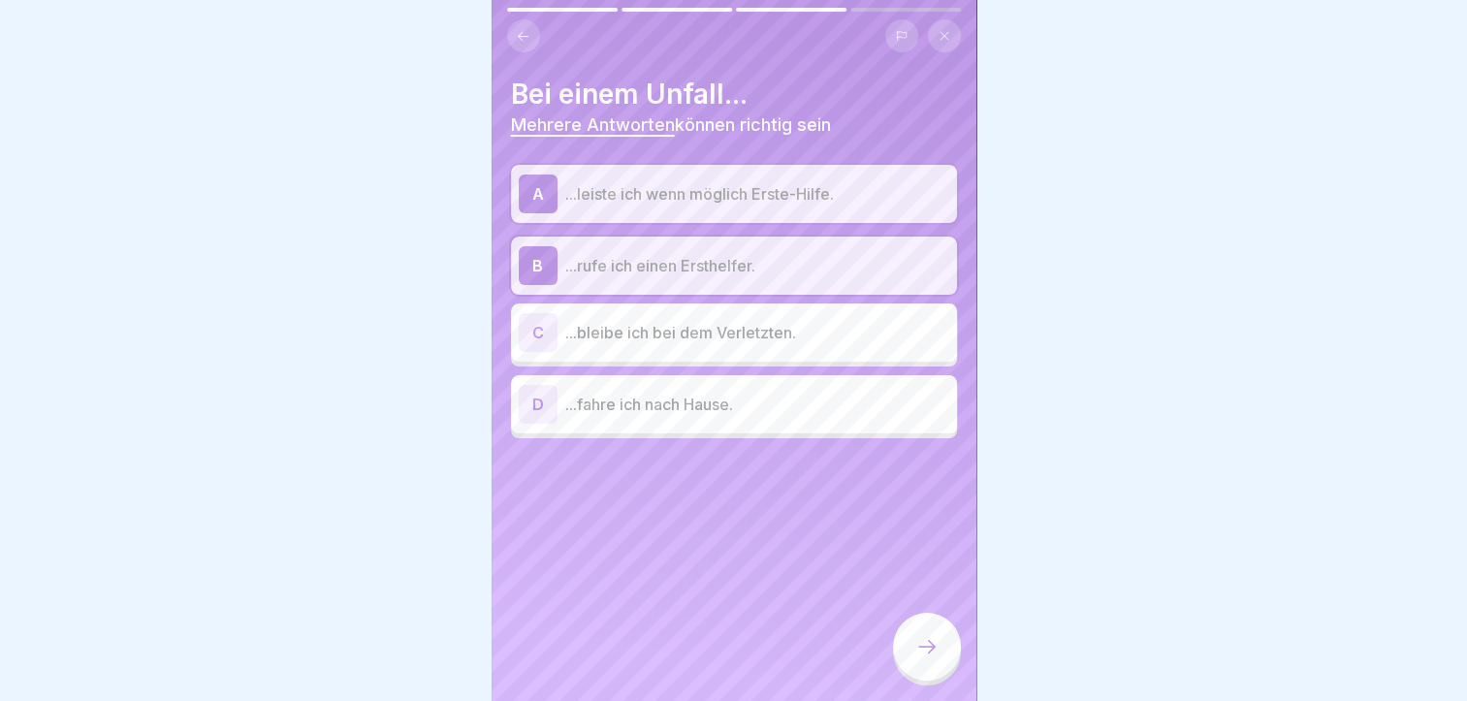
click at [753, 347] on div "C ...bleibe ich bei dem Verletzten." at bounding box center [734, 332] width 431 height 39
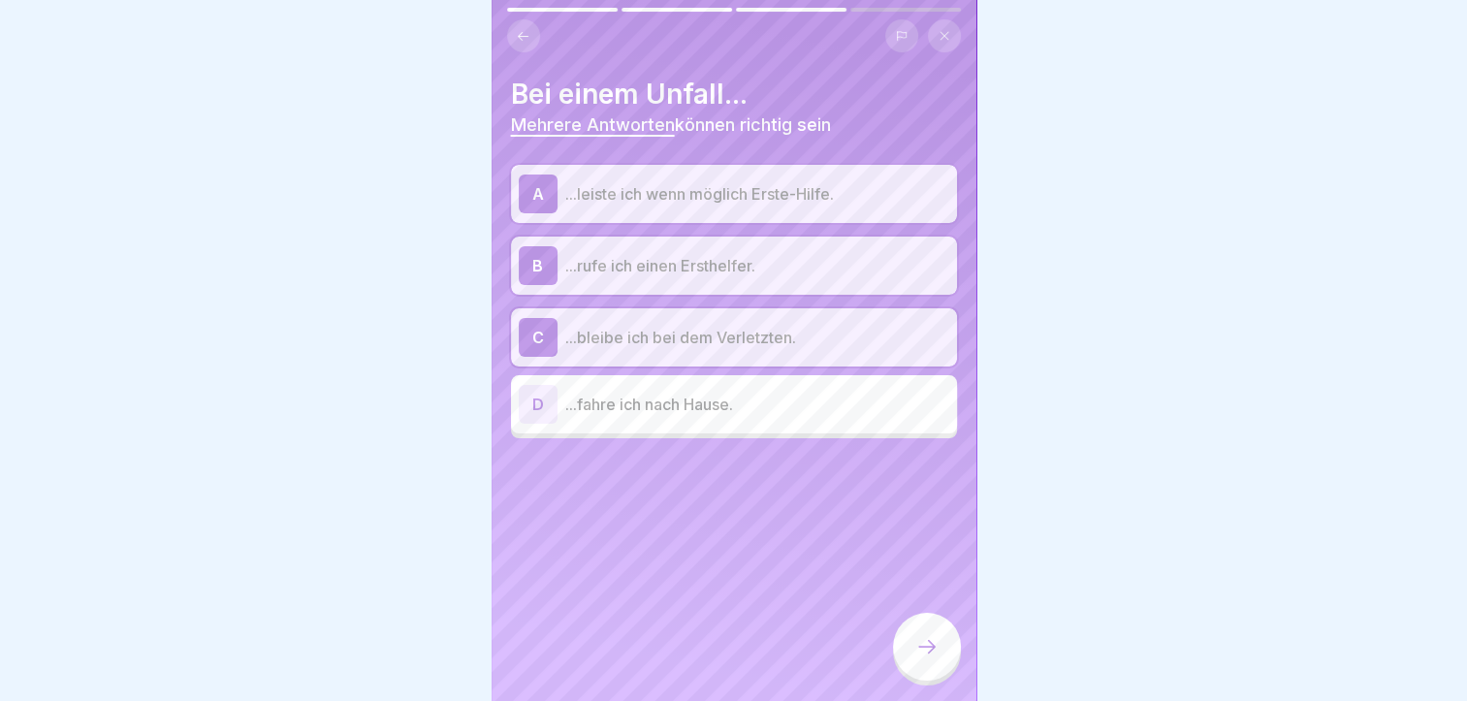
click at [943, 664] on div at bounding box center [927, 647] width 68 height 68
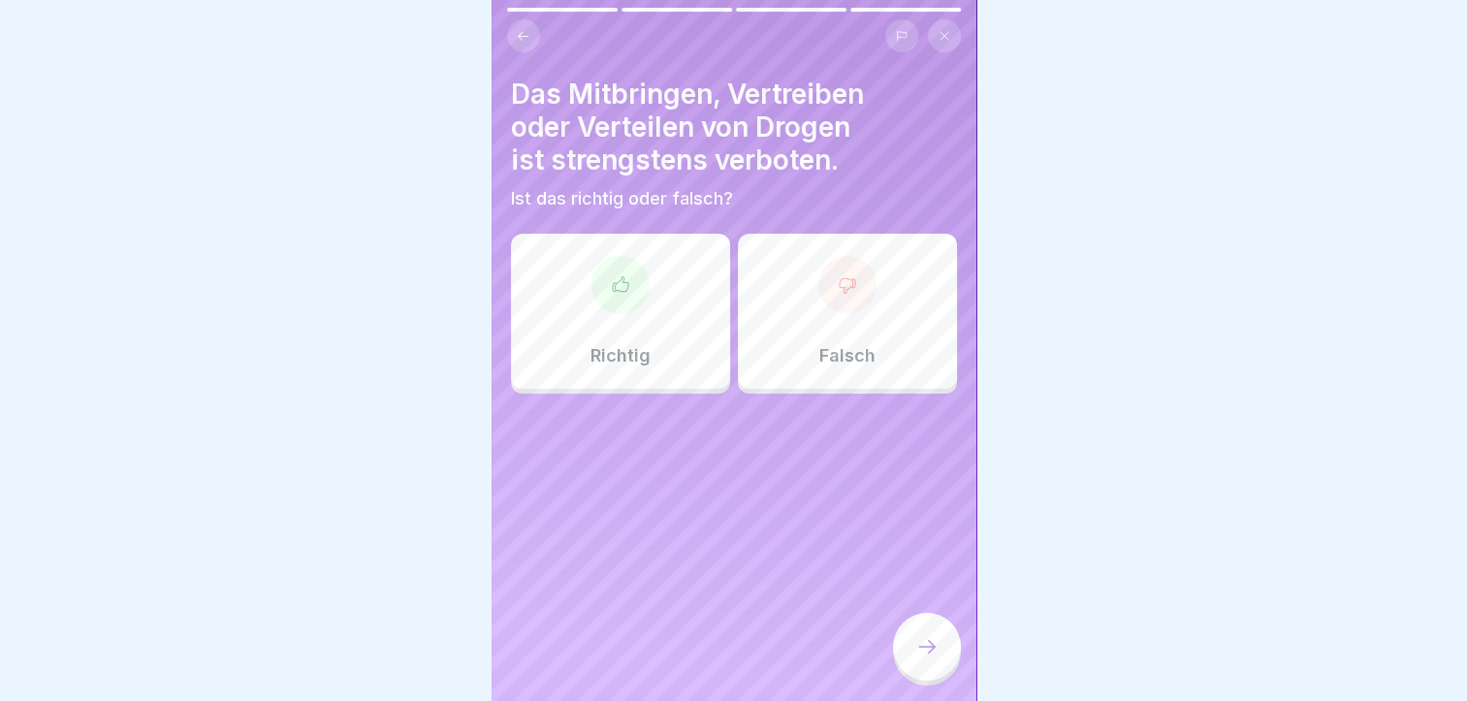
click at [637, 348] on p "Richtig" at bounding box center [621, 355] width 60 height 21
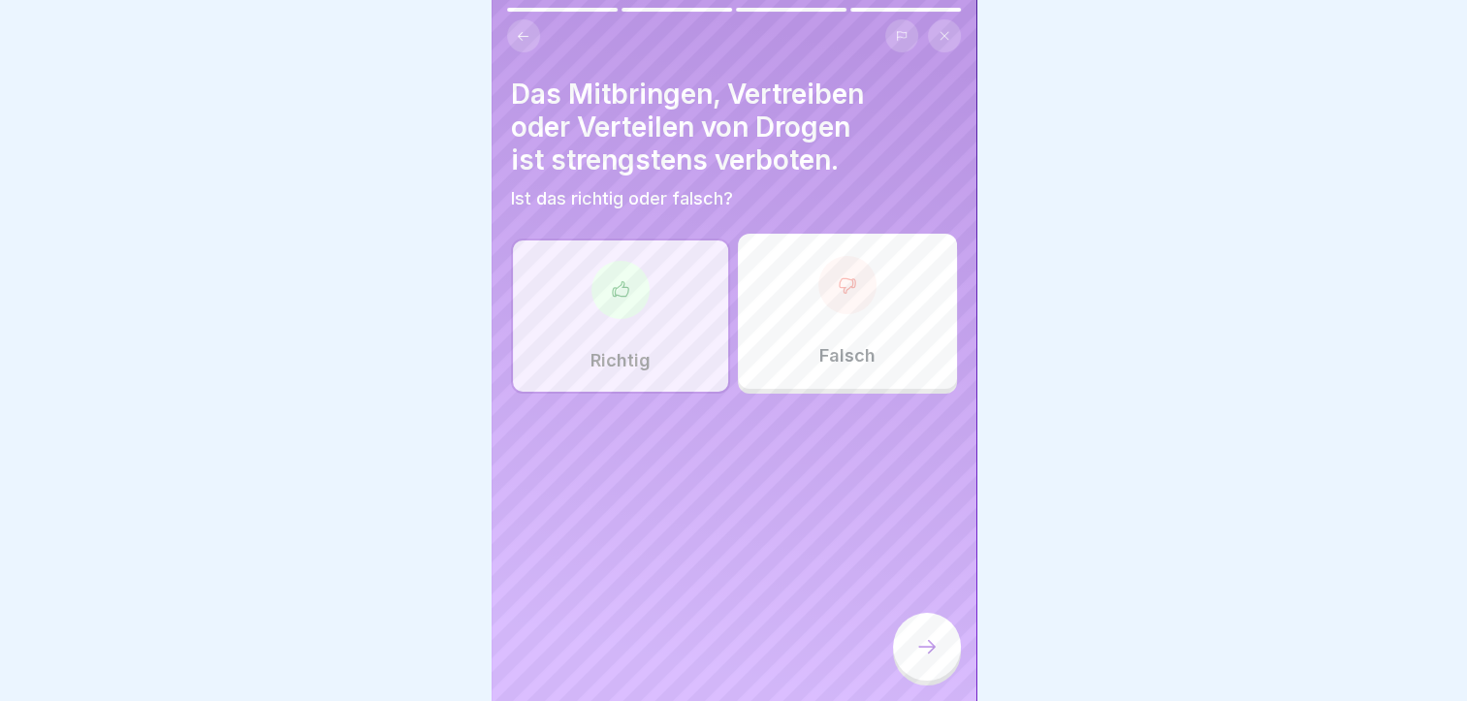
click at [925, 659] on icon at bounding box center [927, 646] width 23 height 23
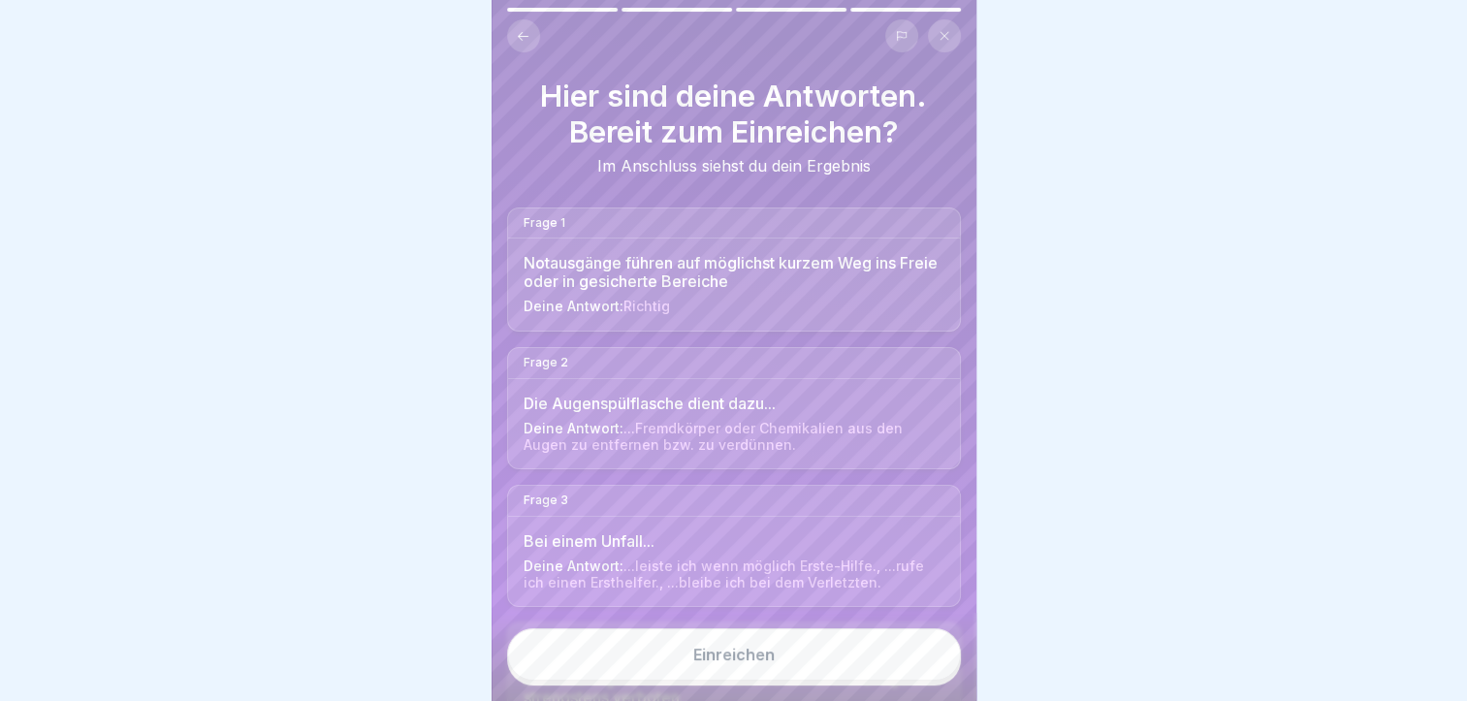
click at [806, 674] on button "Einreichen" at bounding box center [734, 655] width 454 height 52
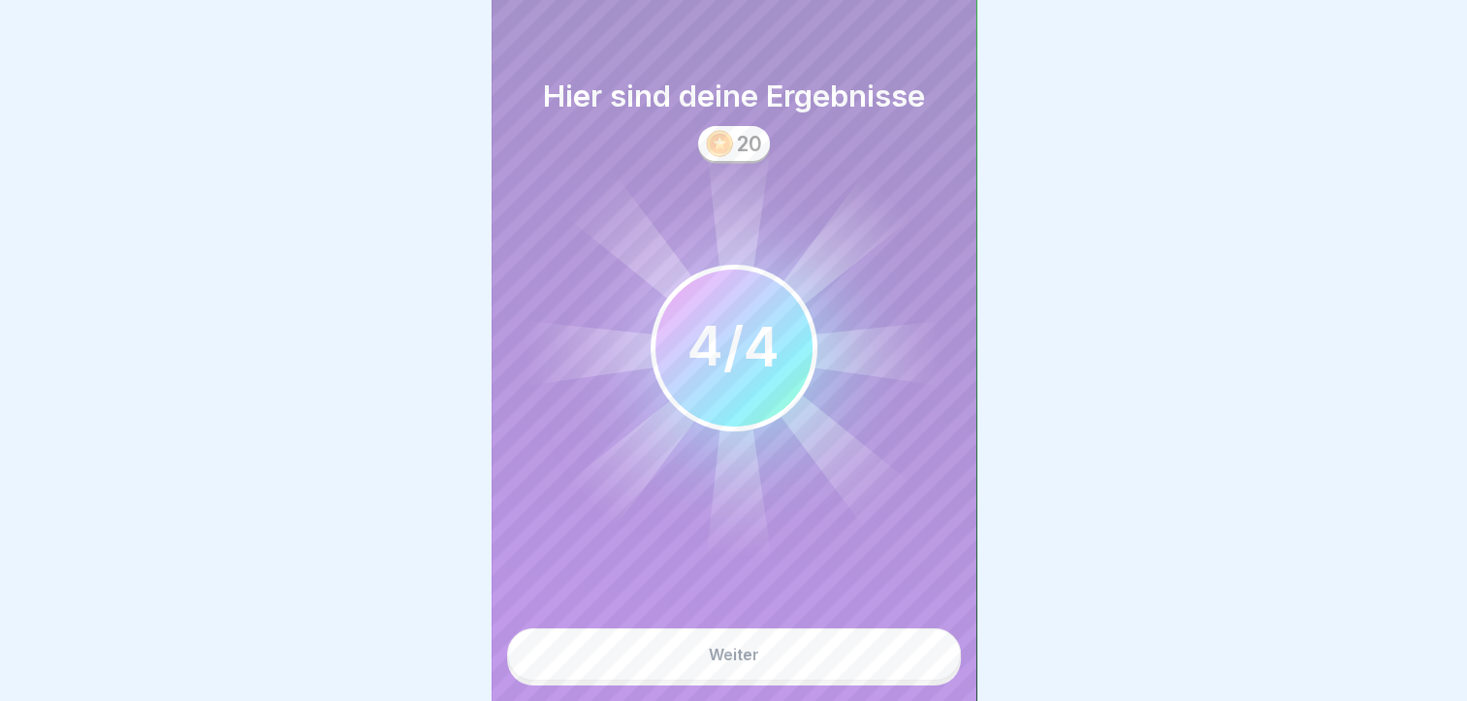
click at [806, 674] on button "Weiter" at bounding box center [734, 655] width 454 height 52
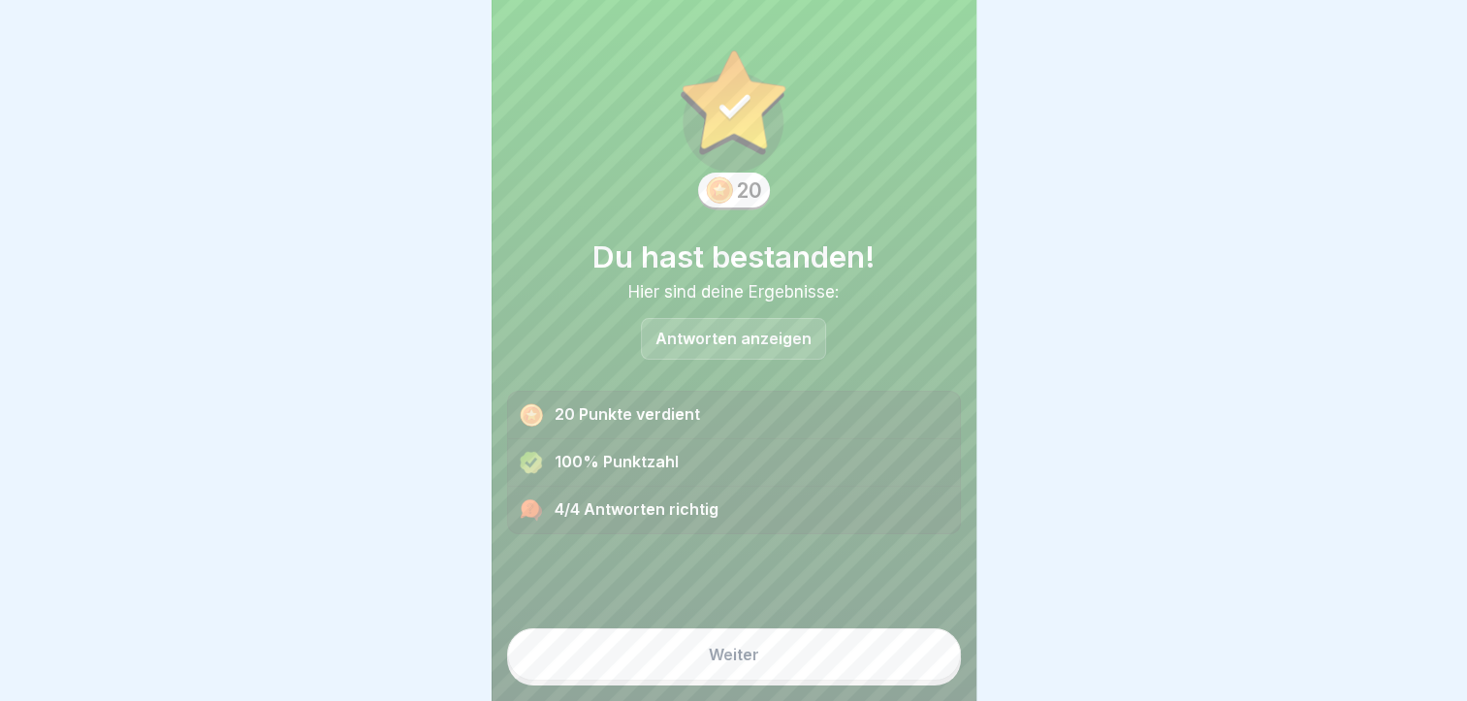
click at [822, 673] on button "Weiter" at bounding box center [734, 655] width 454 height 52
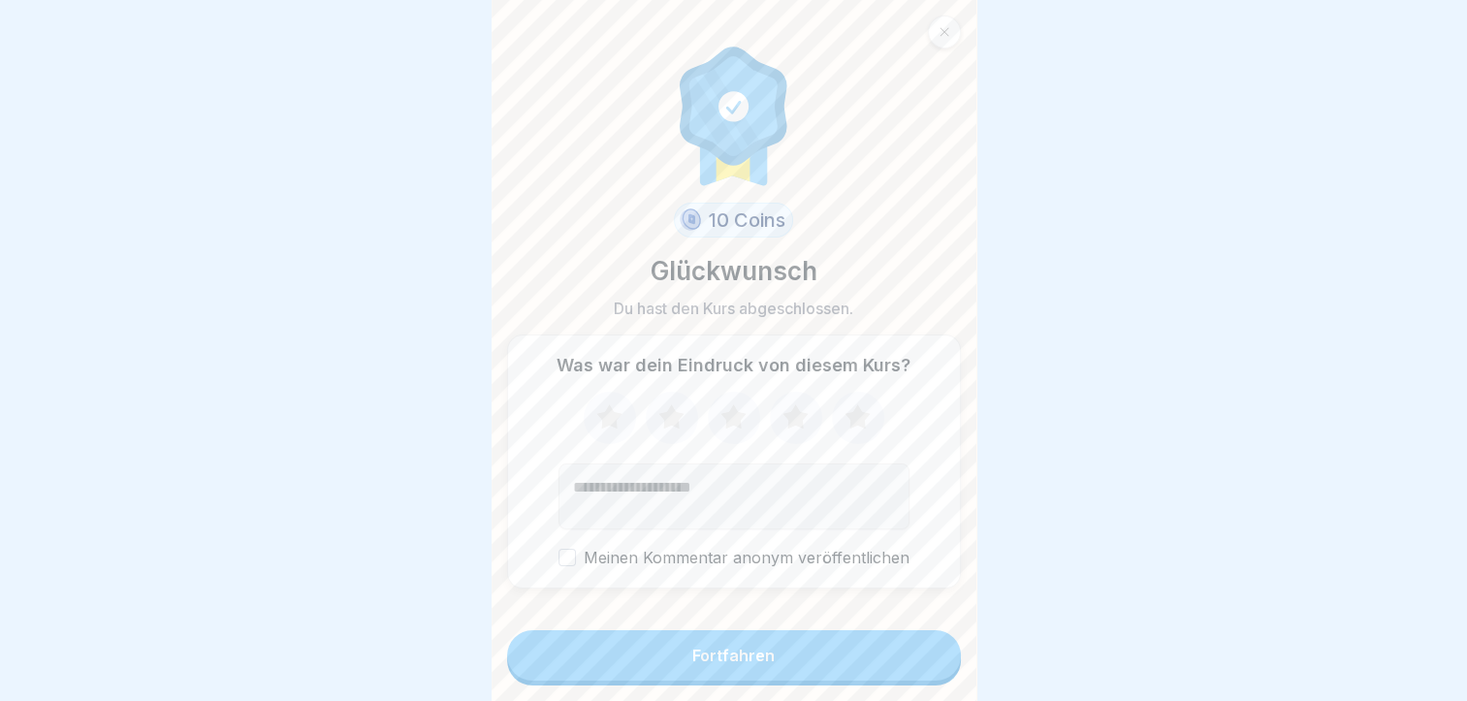
click at [822, 674] on button "Fortfahren" at bounding box center [734, 655] width 454 height 50
click at [718, 664] on div "Fortfahren" at bounding box center [734, 655] width 82 height 17
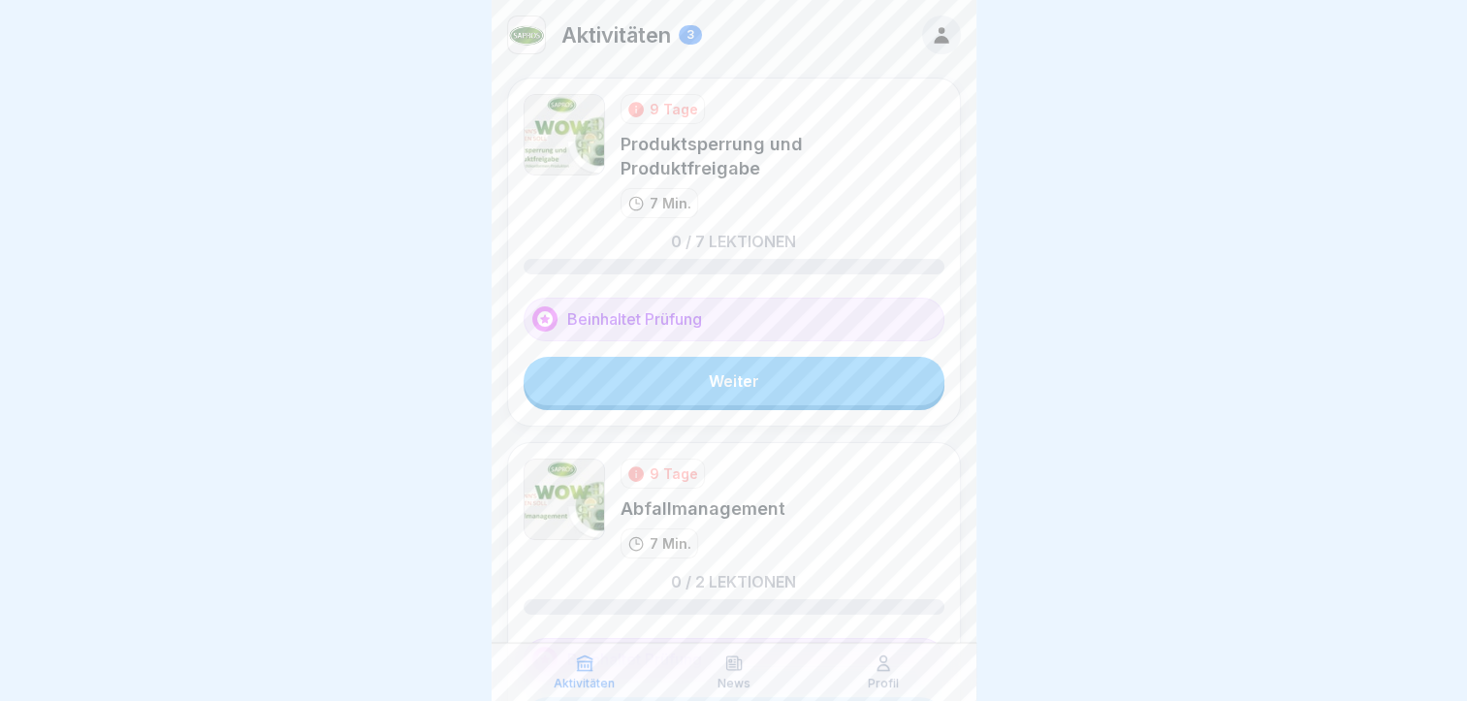
click at [784, 394] on link "Weiter" at bounding box center [734, 381] width 421 height 48
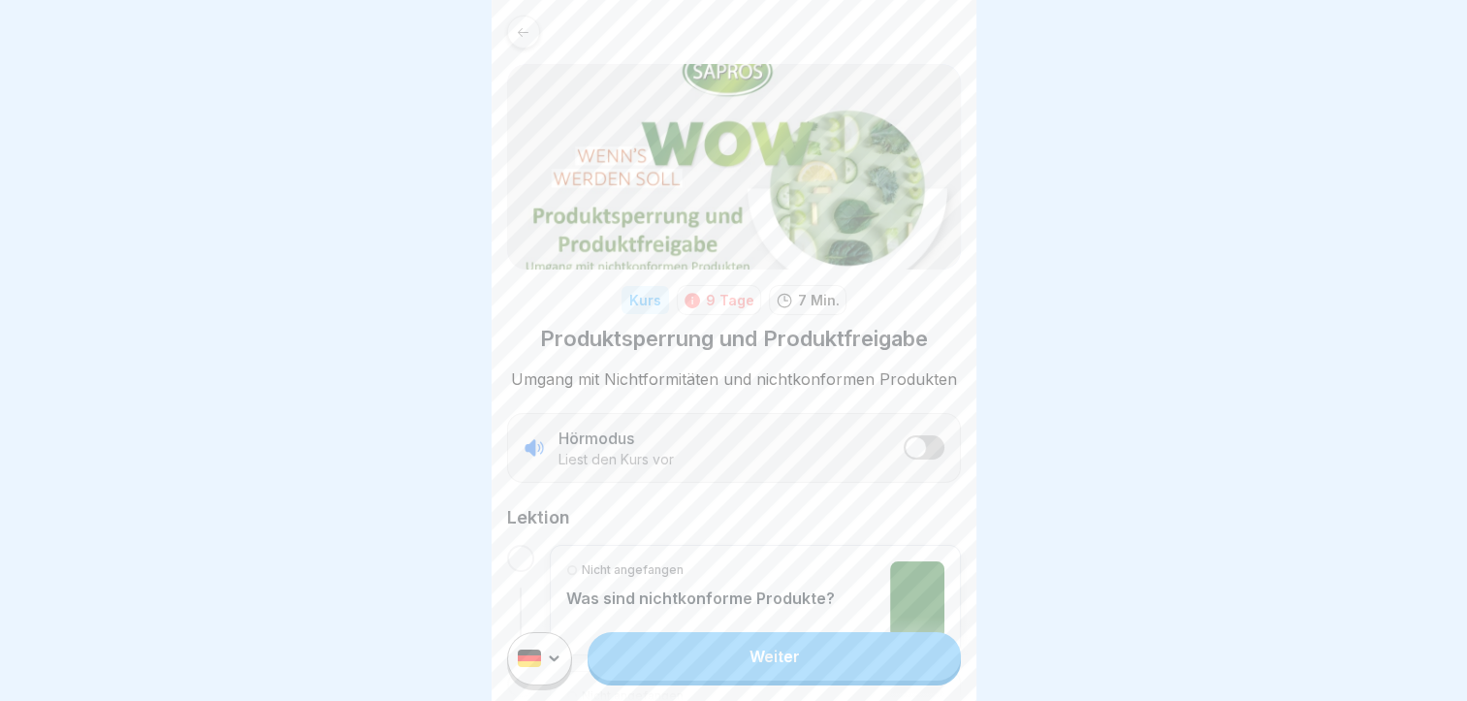
click at [759, 674] on link "Weiter" at bounding box center [774, 656] width 372 height 48
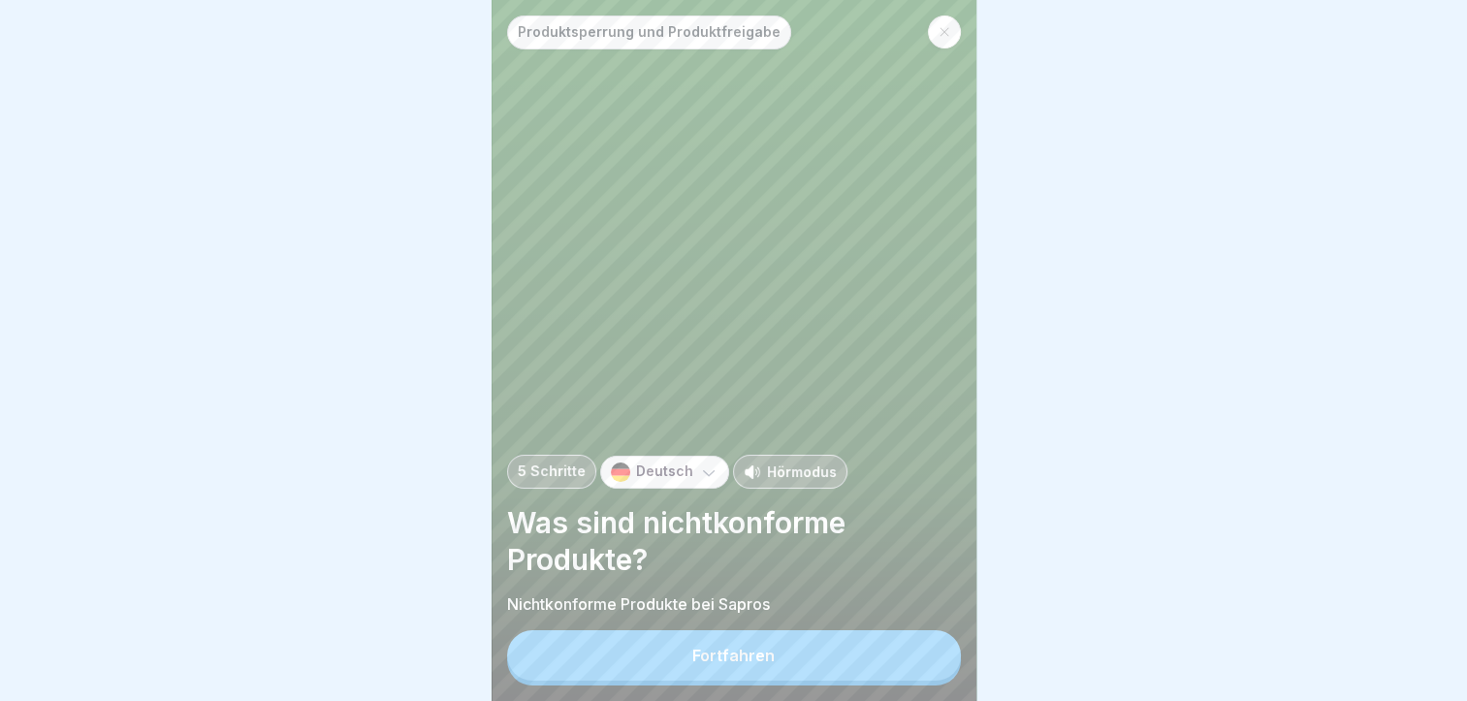
scroll to position [15, 0]
click at [876, 643] on button "Fortfahren" at bounding box center [734, 655] width 454 height 50
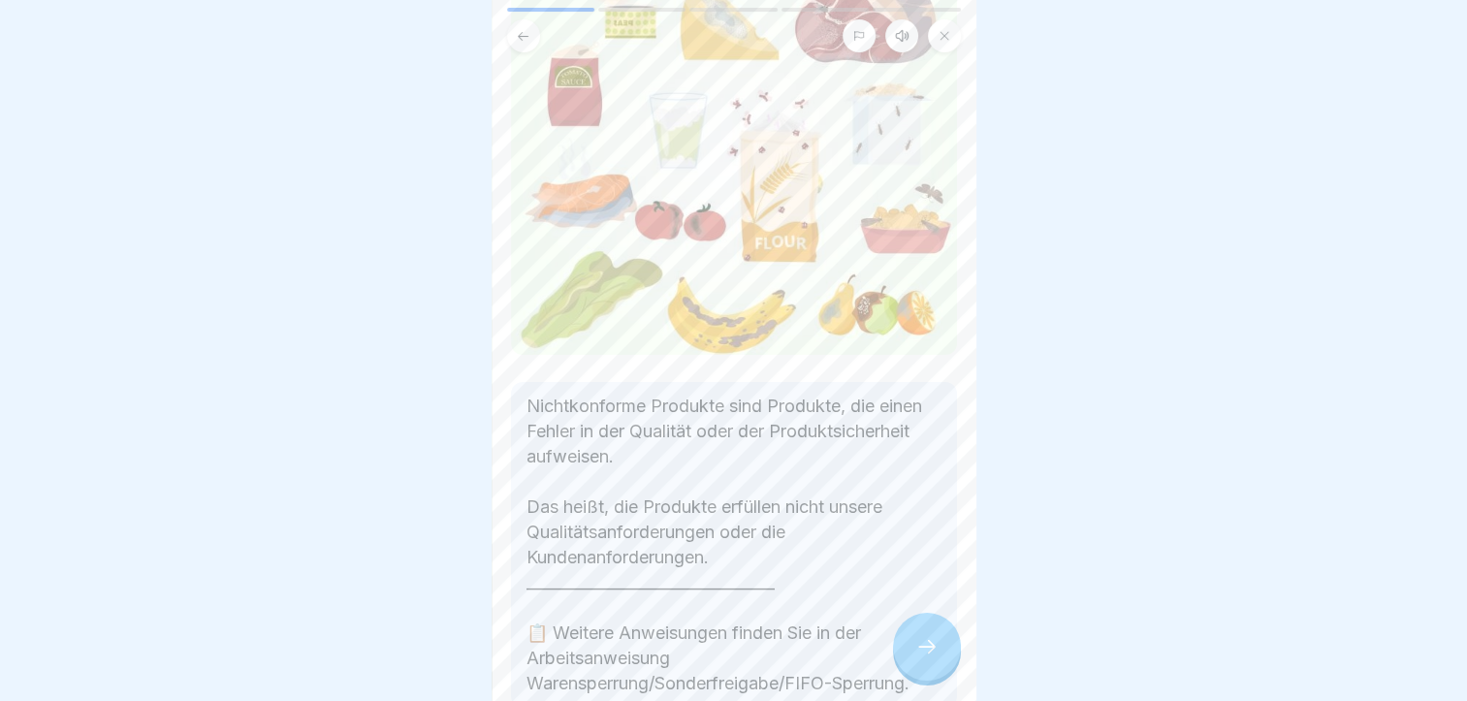
scroll to position [291, 0]
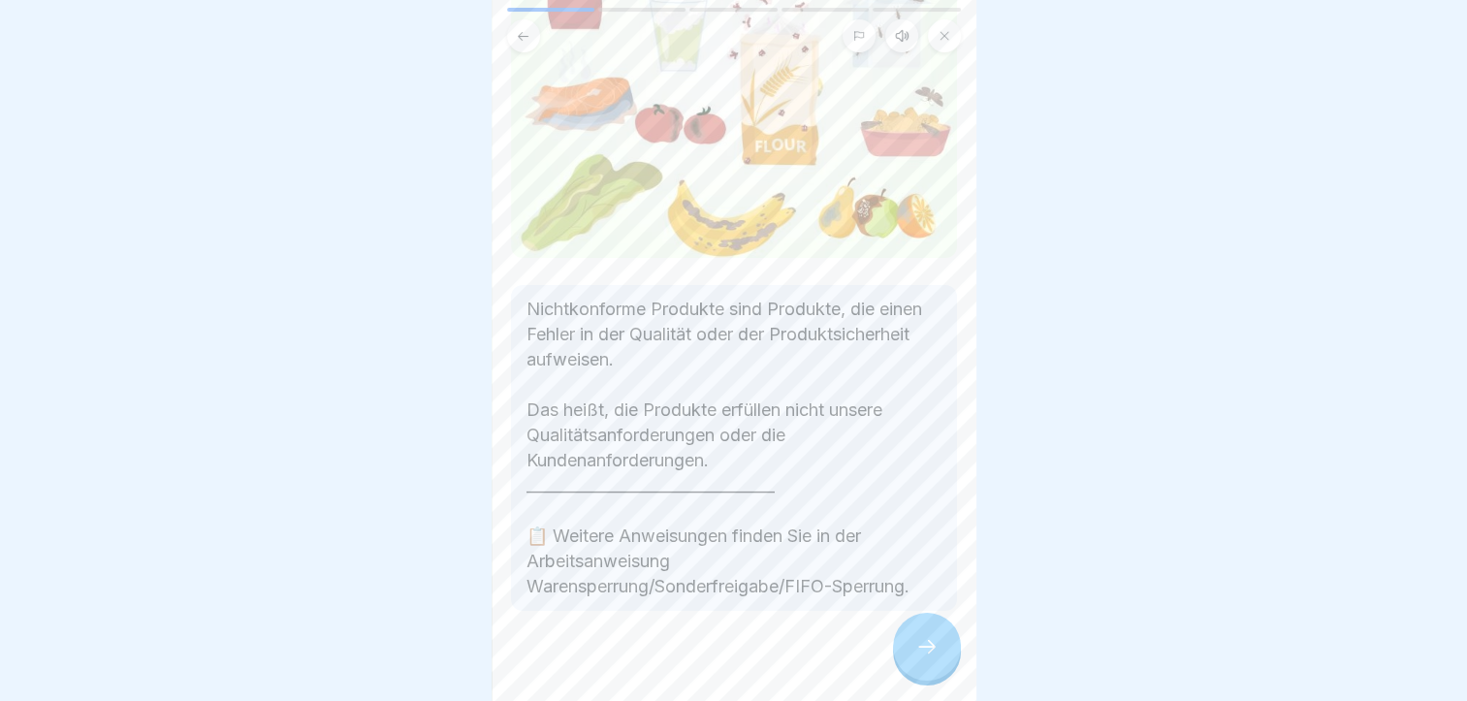
click at [923, 640] on icon at bounding box center [927, 646] width 23 height 23
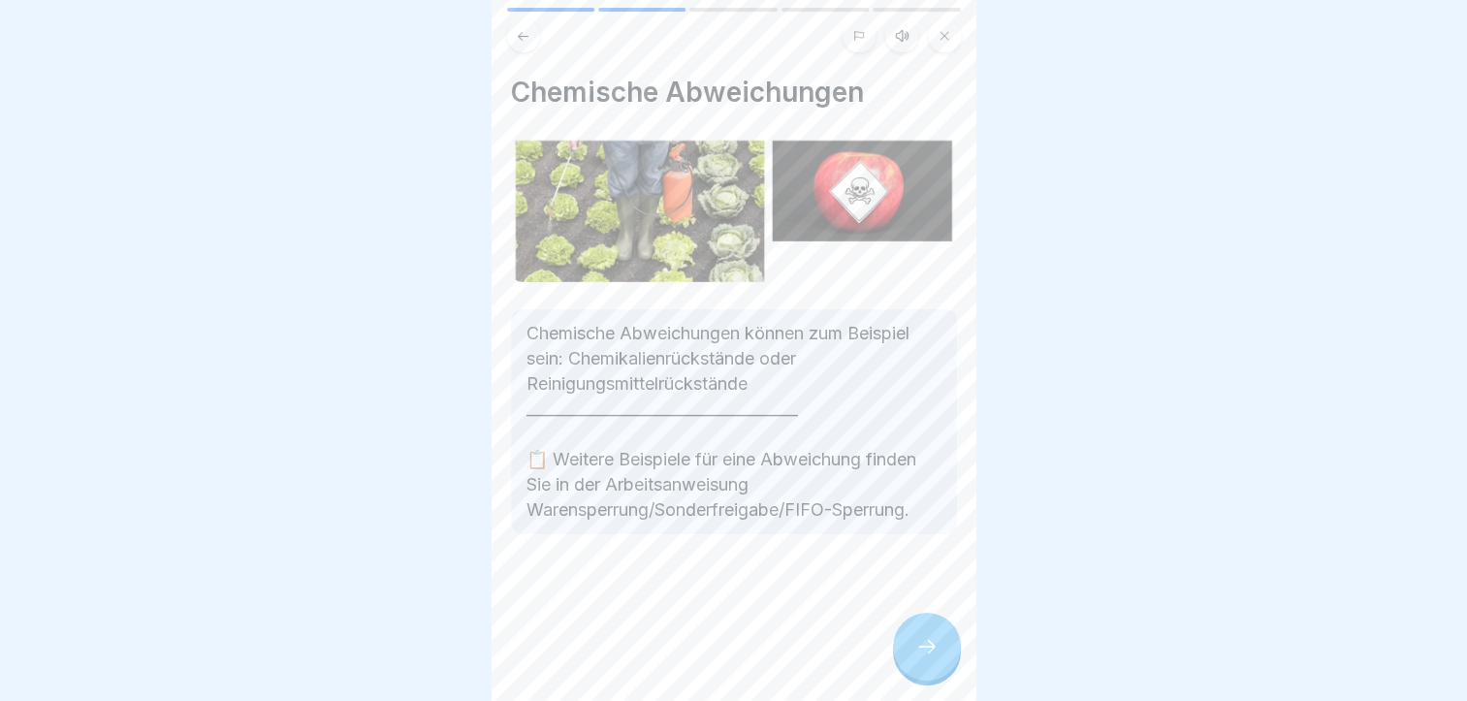
click at [933, 643] on icon at bounding box center [927, 646] width 23 height 23
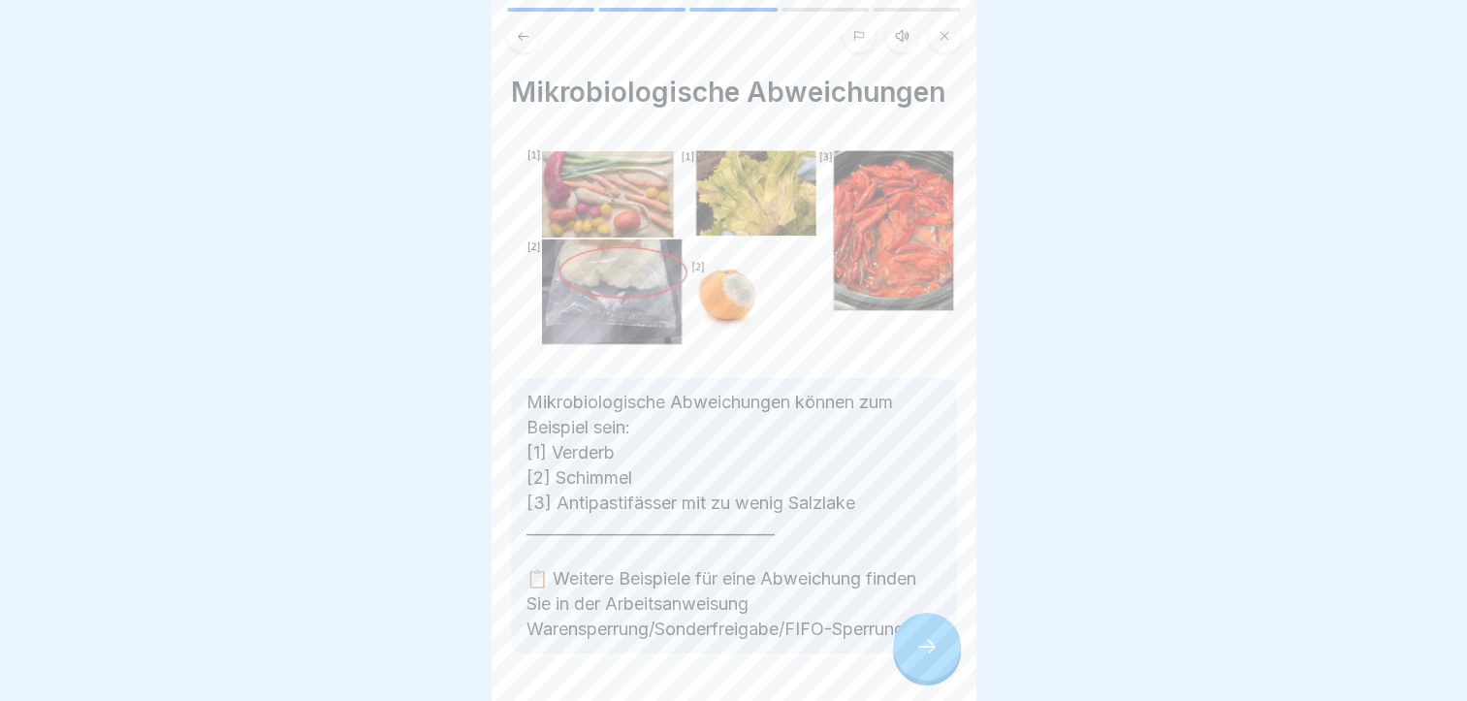
click at [951, 644] on div at bounding box center [927, 647] width 68 height 68
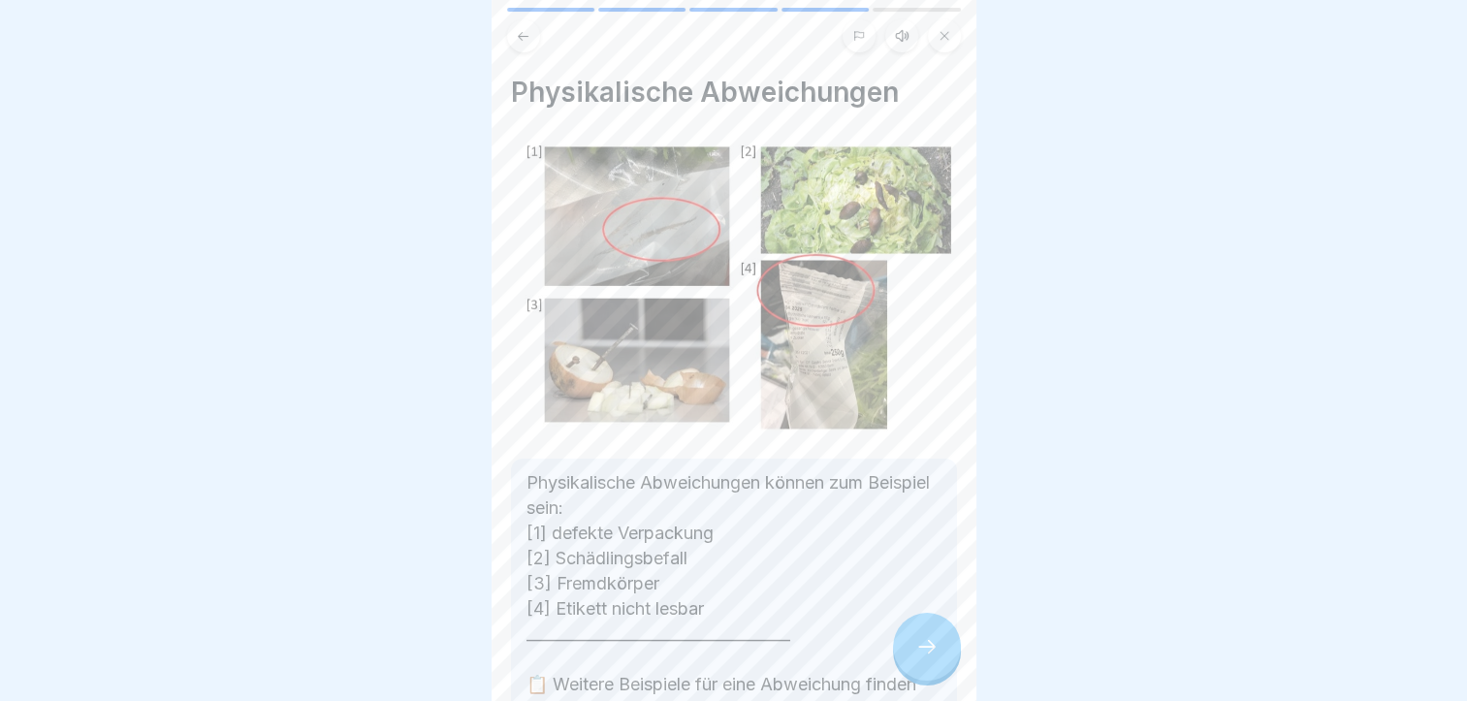
click at [951, 642] on div at bounding box center [927, 647] width 68 height 68
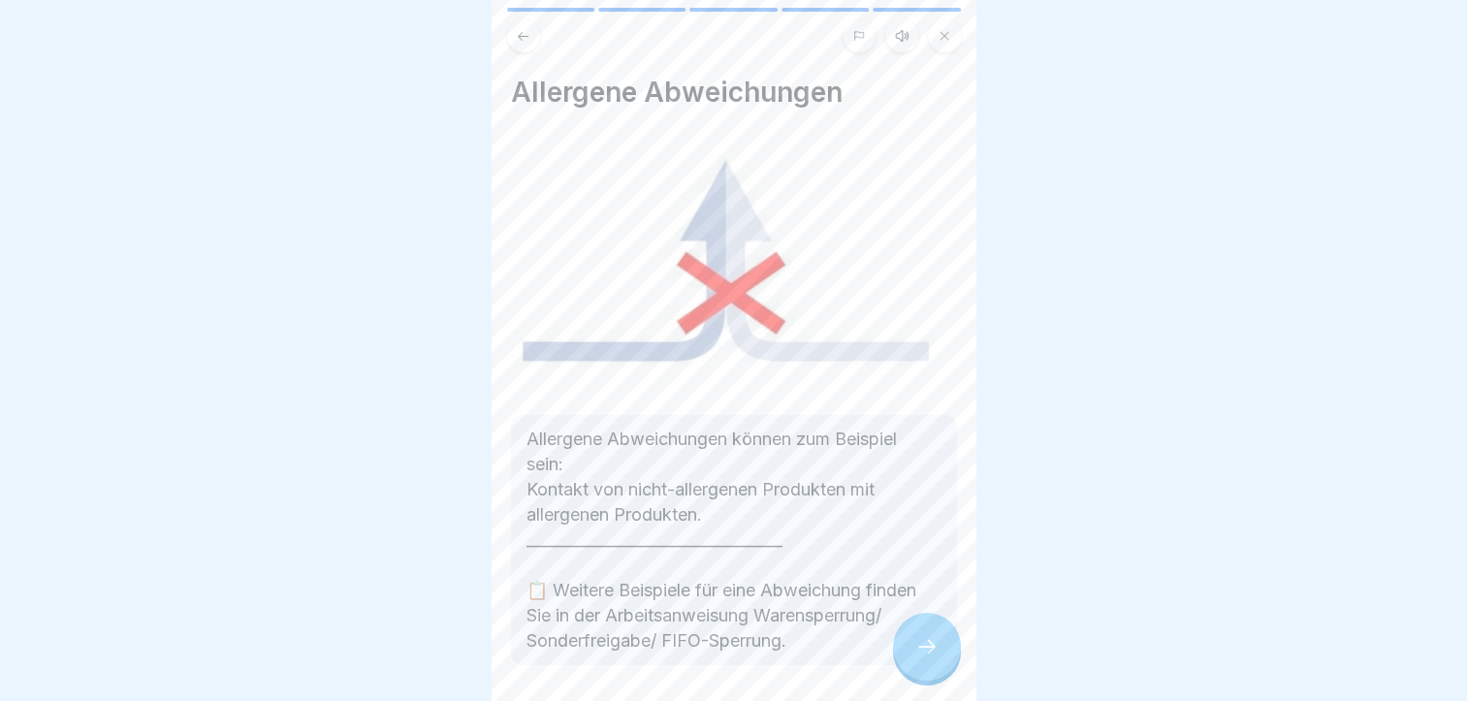
click at [952, 643] on div at bounding box center [927, 647] width 68 height 68
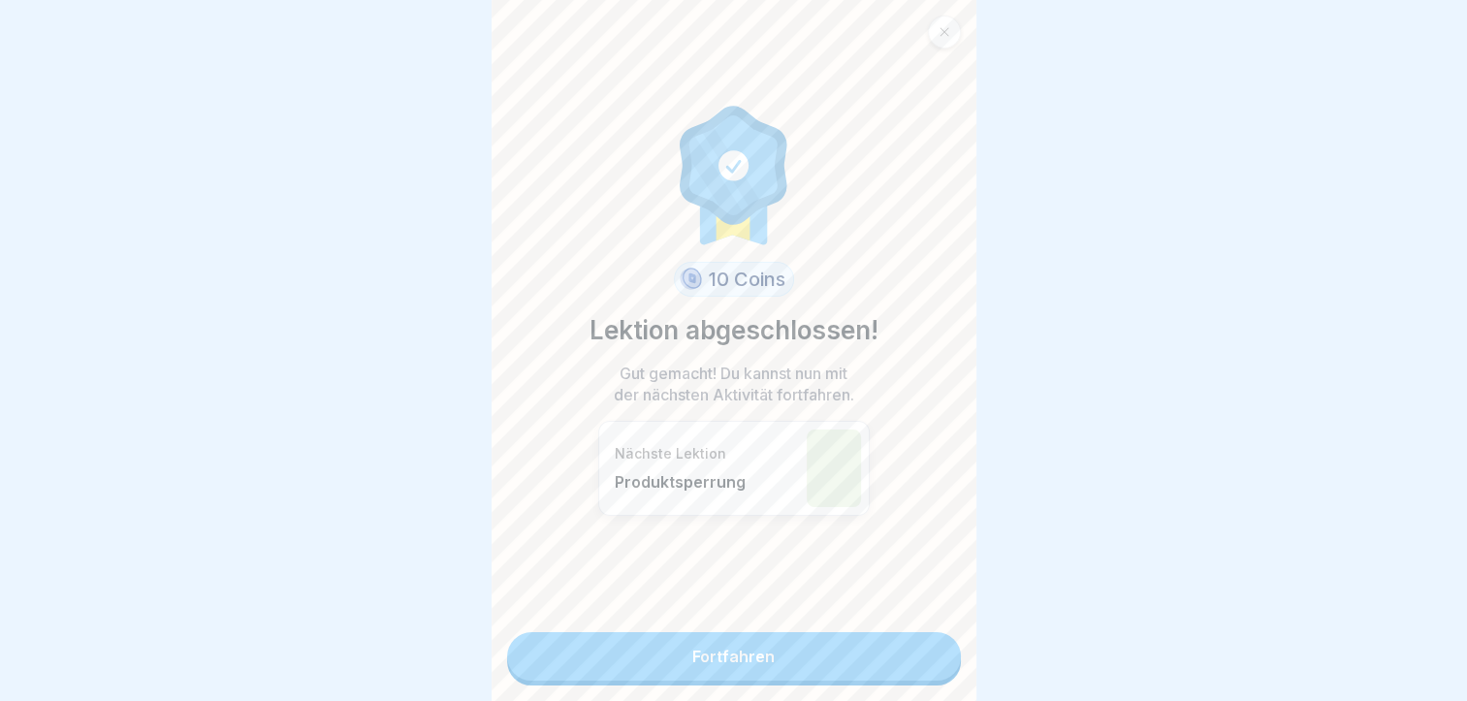
click at [899, 655] on link "Fortfahren" at bounding box center [734, 656] width 454 height 48
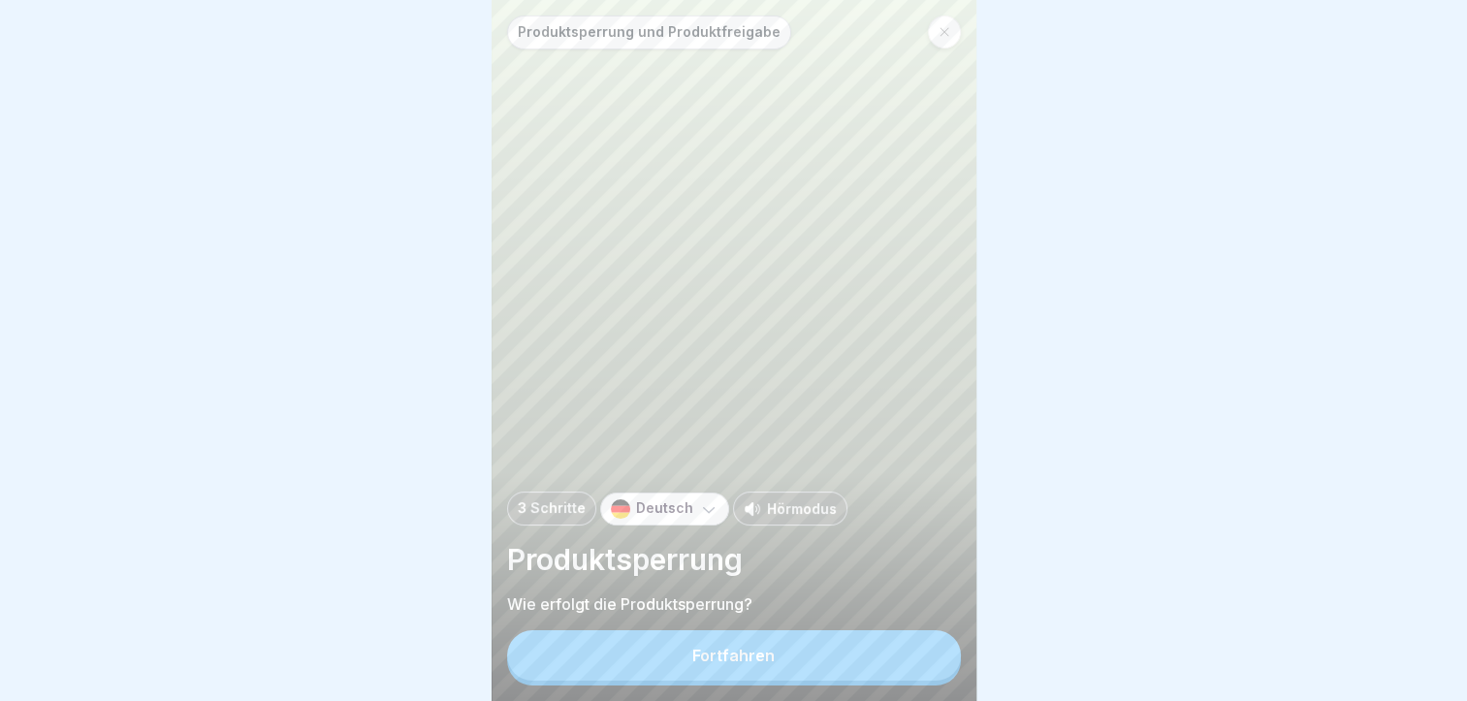
click at [904, 651] on button "Fortfahren" at bounding box center [734, 655] width 454 height 50
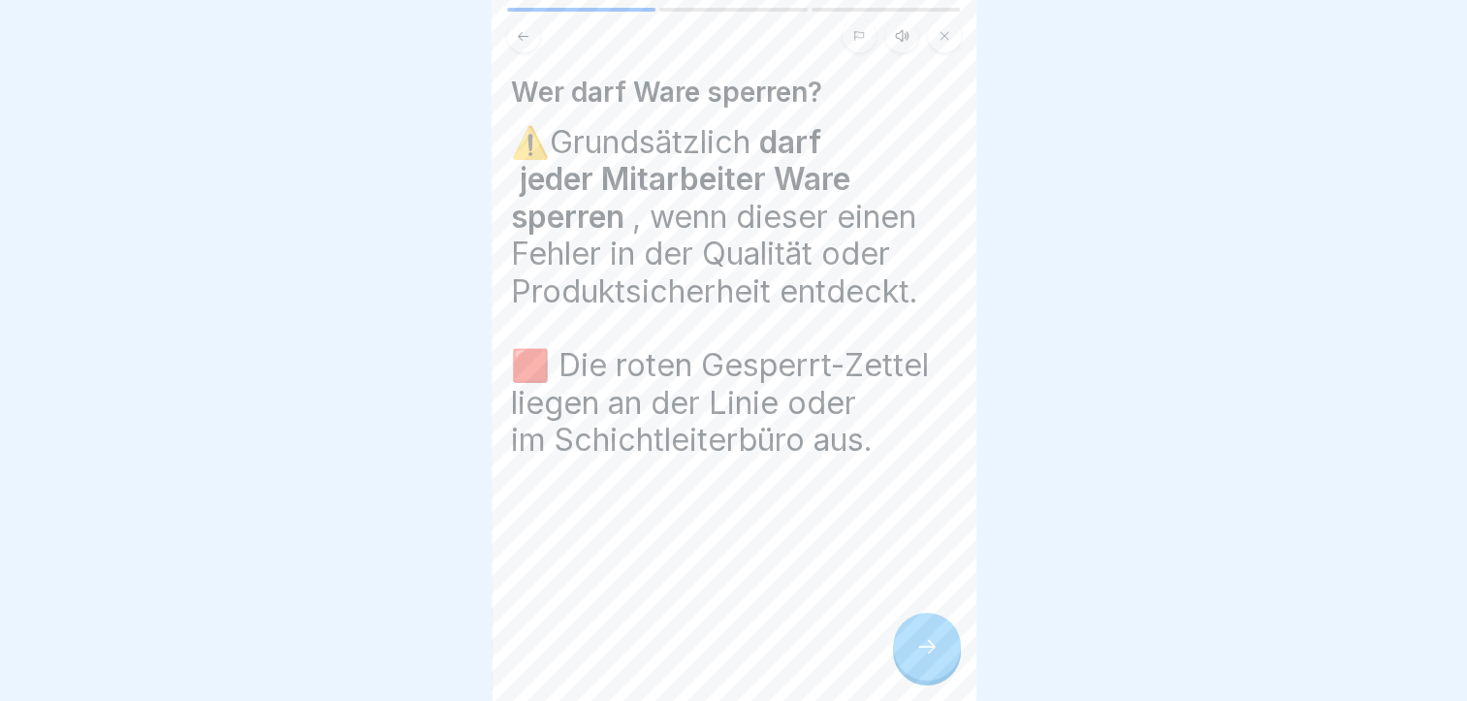
click at [935, 659] on icon at bounding box center [927, 646] width 23 height 23
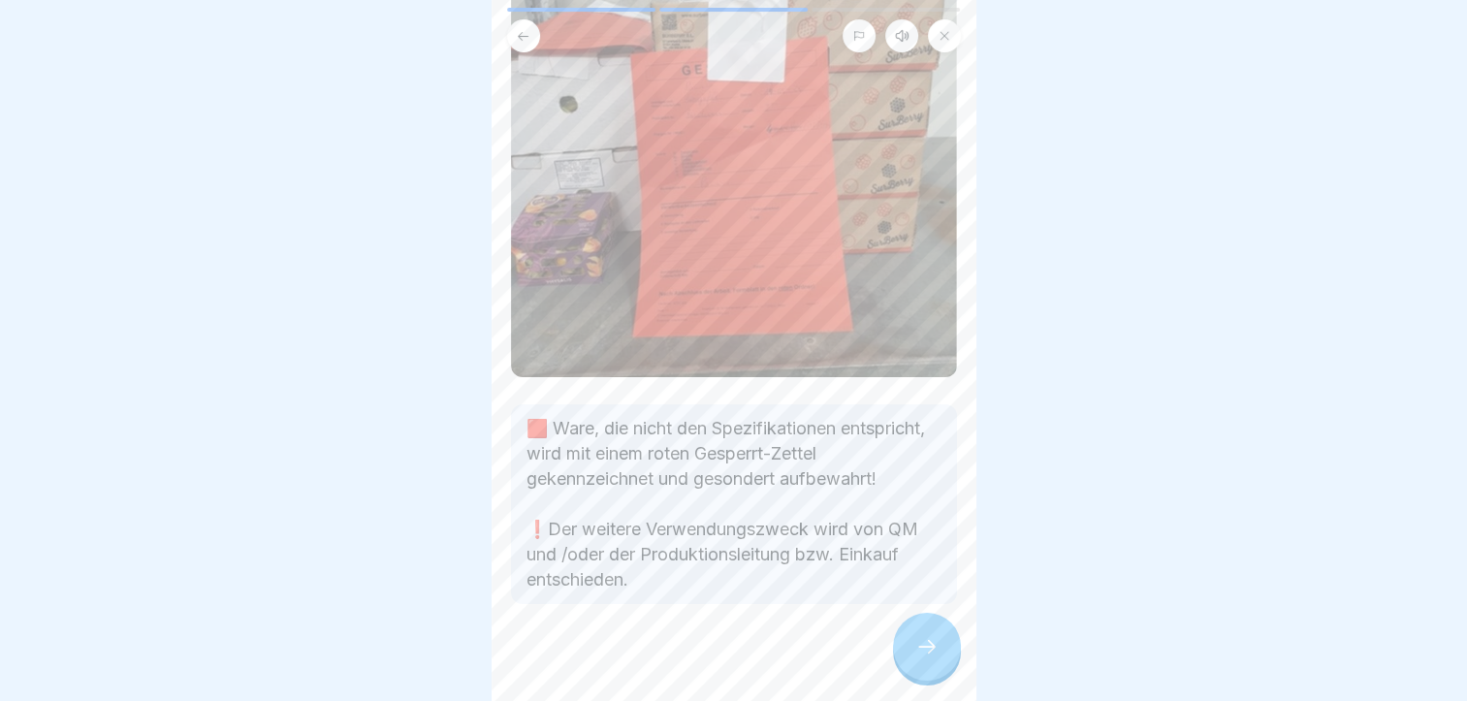
scroll to position [178, 0]
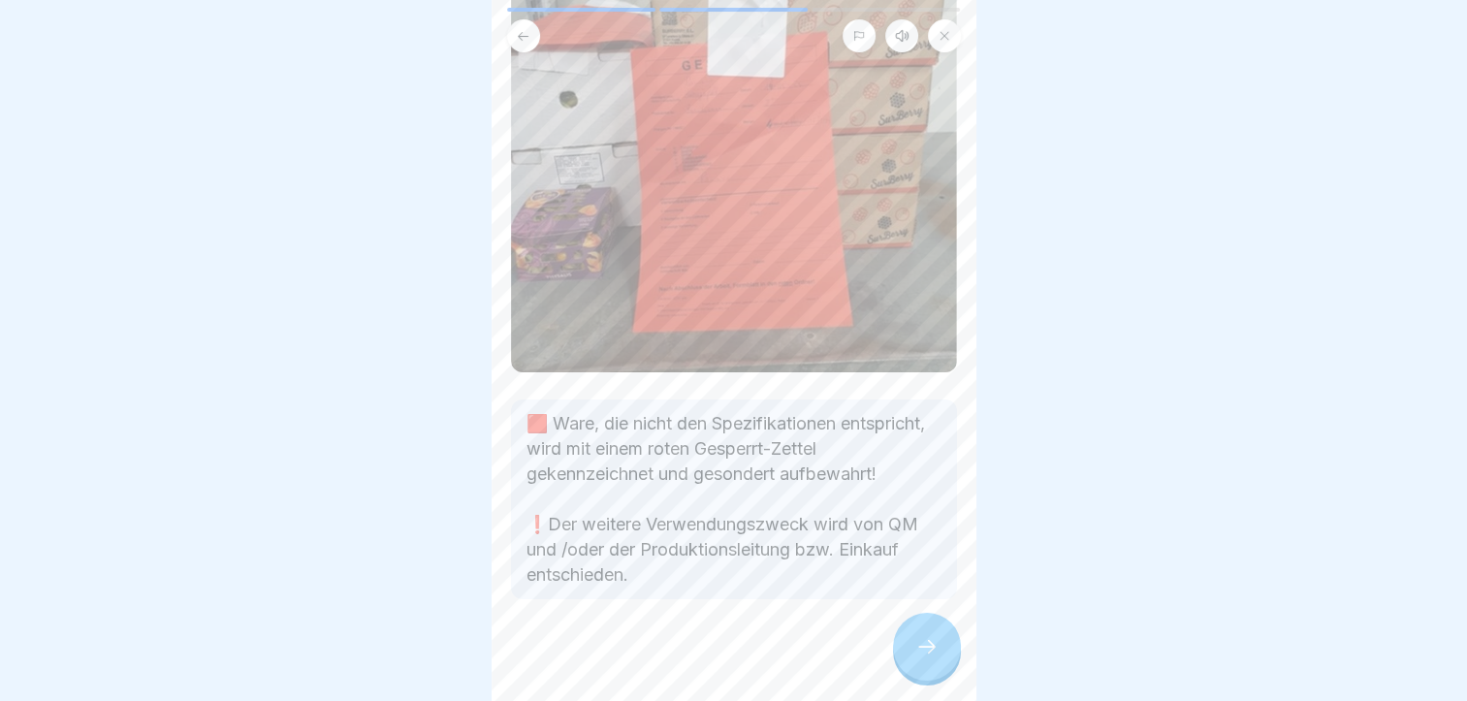
click at [919, 642] on icon at bounding box center [927, 646] width 23 height 23
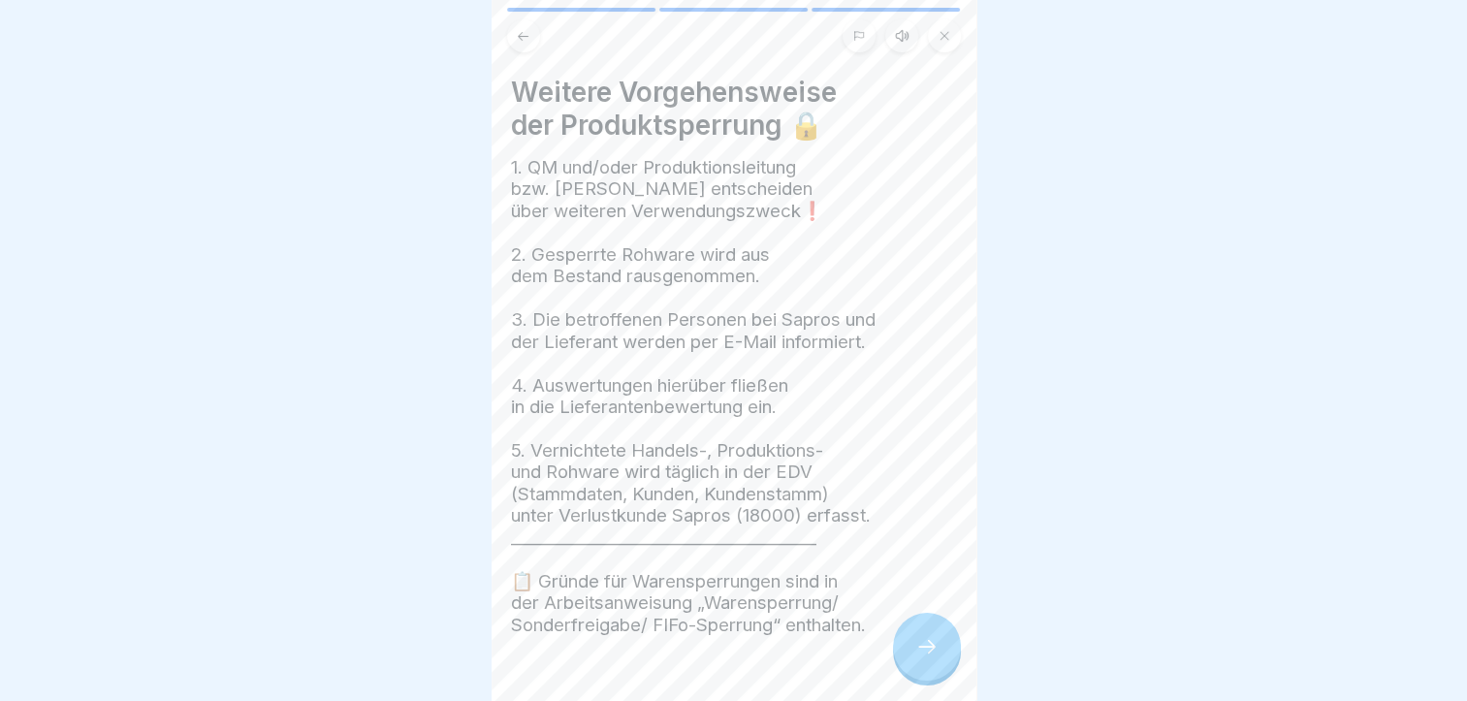
scroll to position [70, 0]
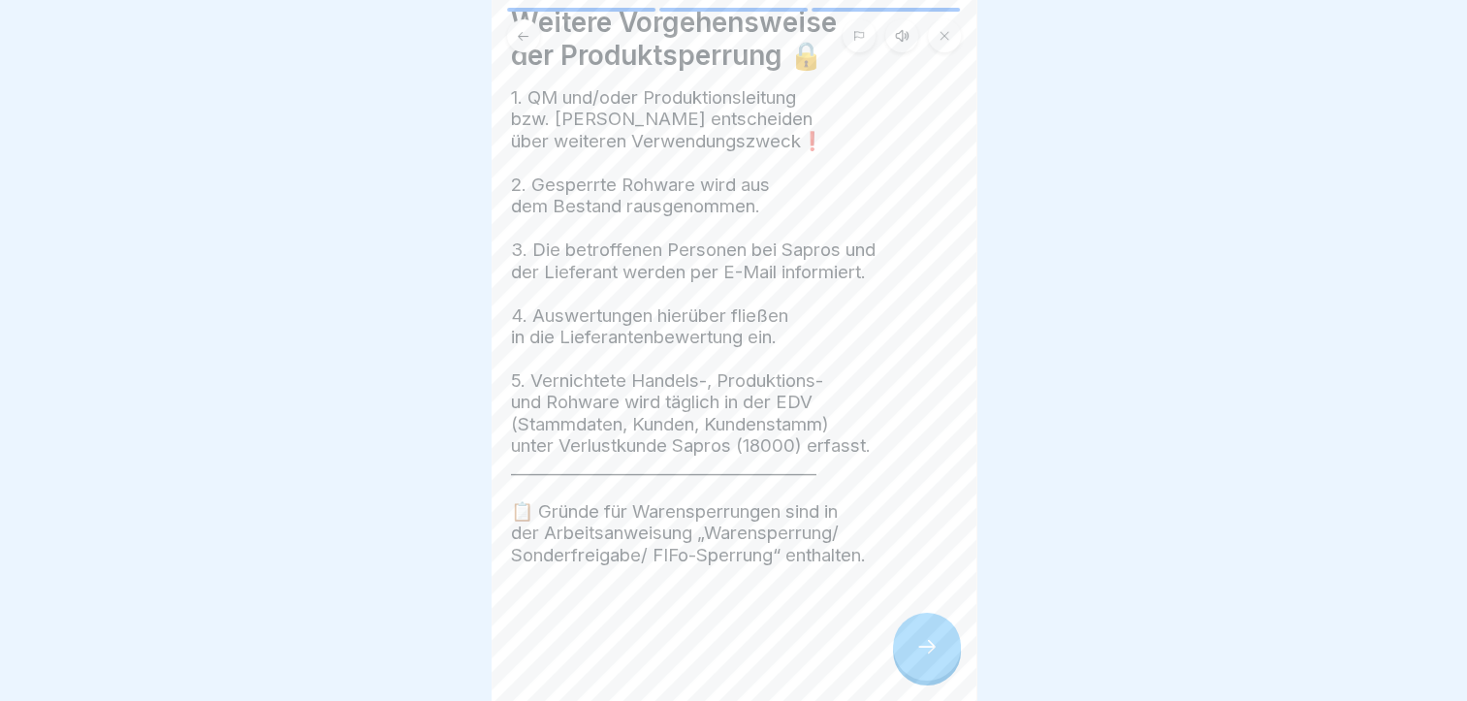
click at [923, 658] on icon at bounding box center [927, 646] width 23 height 23
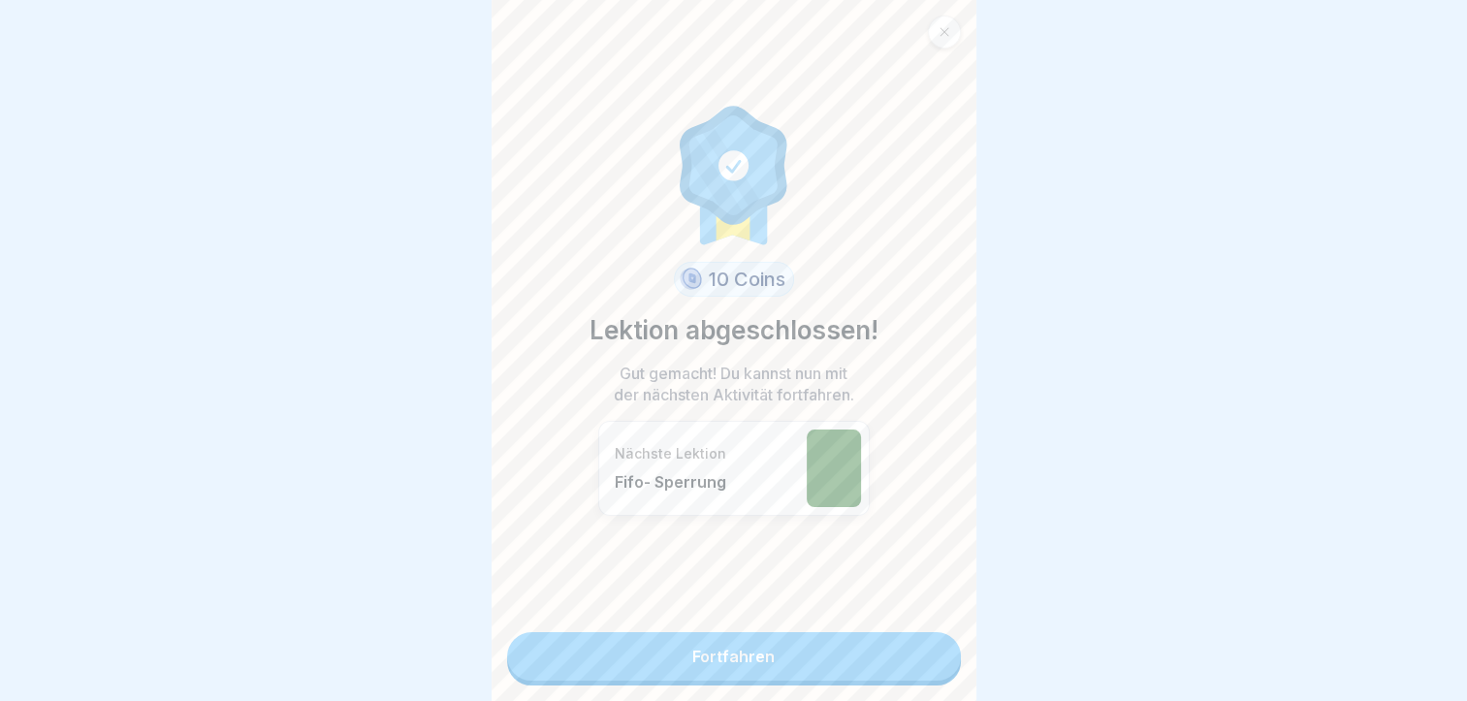
click at [755, 643] on link "Fortfahren" at bounding box center [734, 656] width 454 height 48
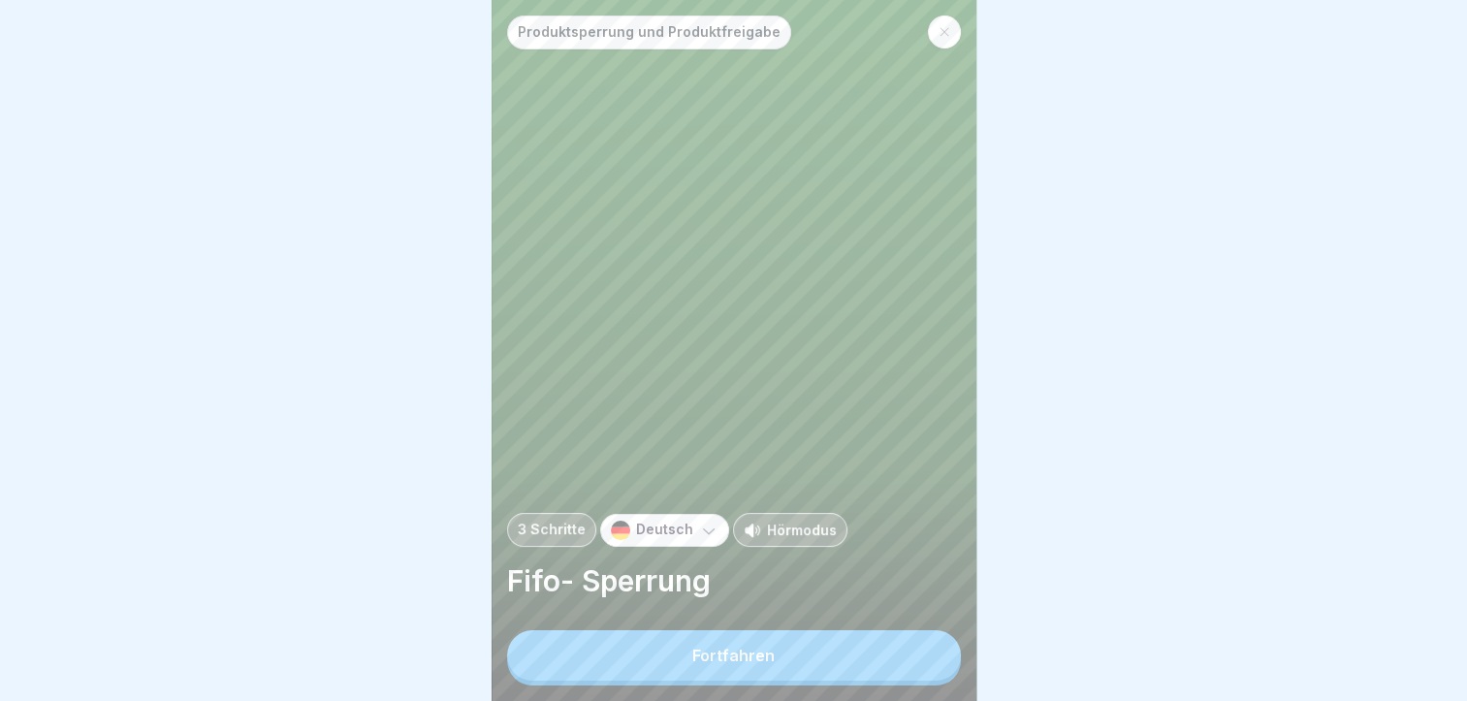
click at [744, 664] on div "Fortfahren" at bounding box center [734, 655] width 82 height 17
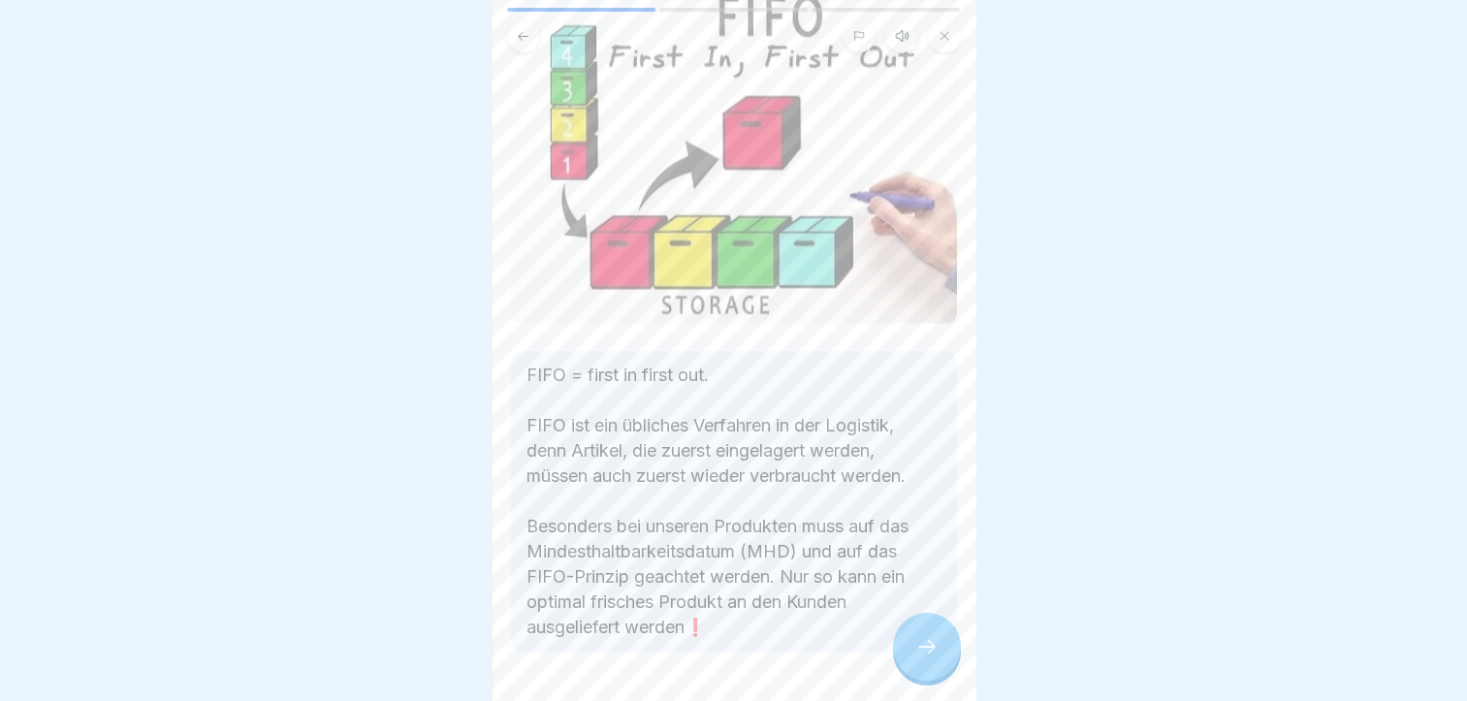
scroll to position [194, 0]
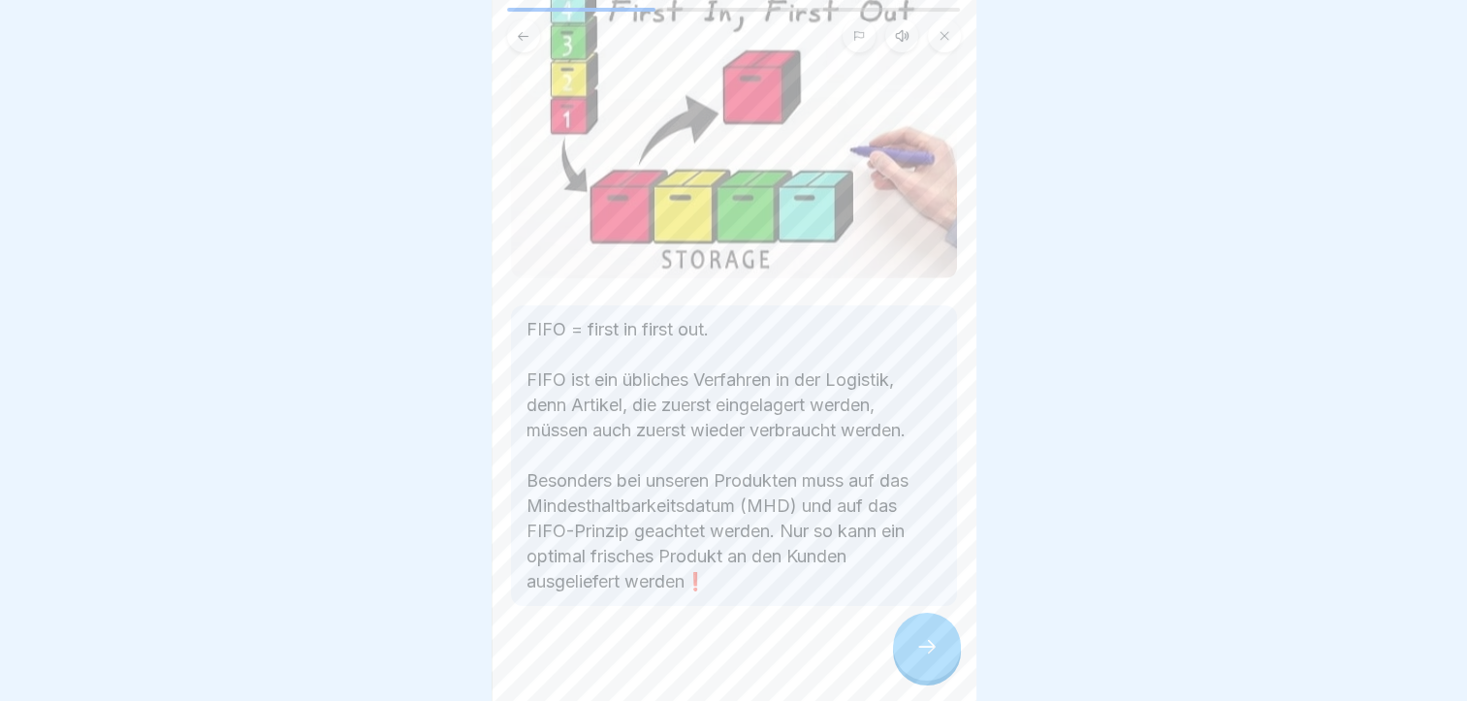
click at [905, 665] on div at bounding box center [927, 647] width 68 height 68
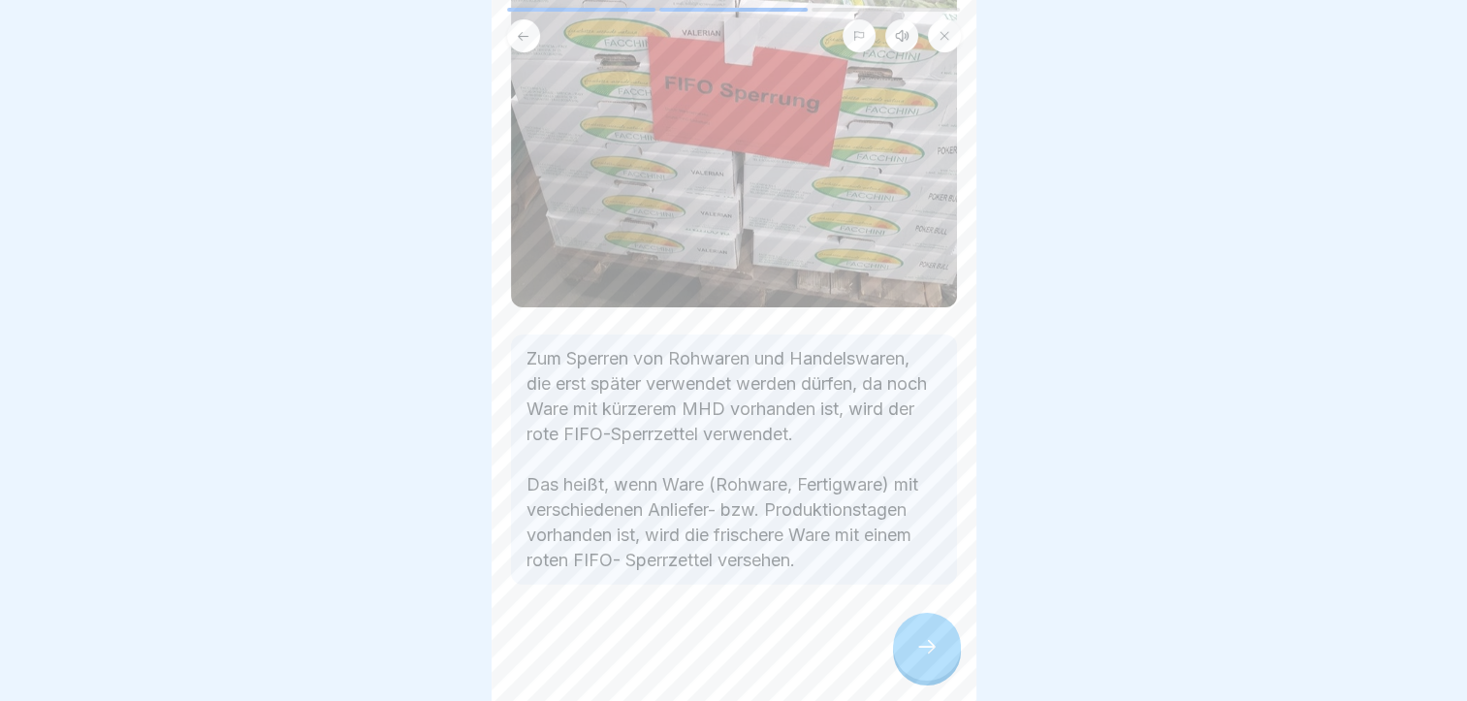
scroll to position [178, 0]
click at [919, 658] on icon at bounding box center [927, 646] width 23 height 23
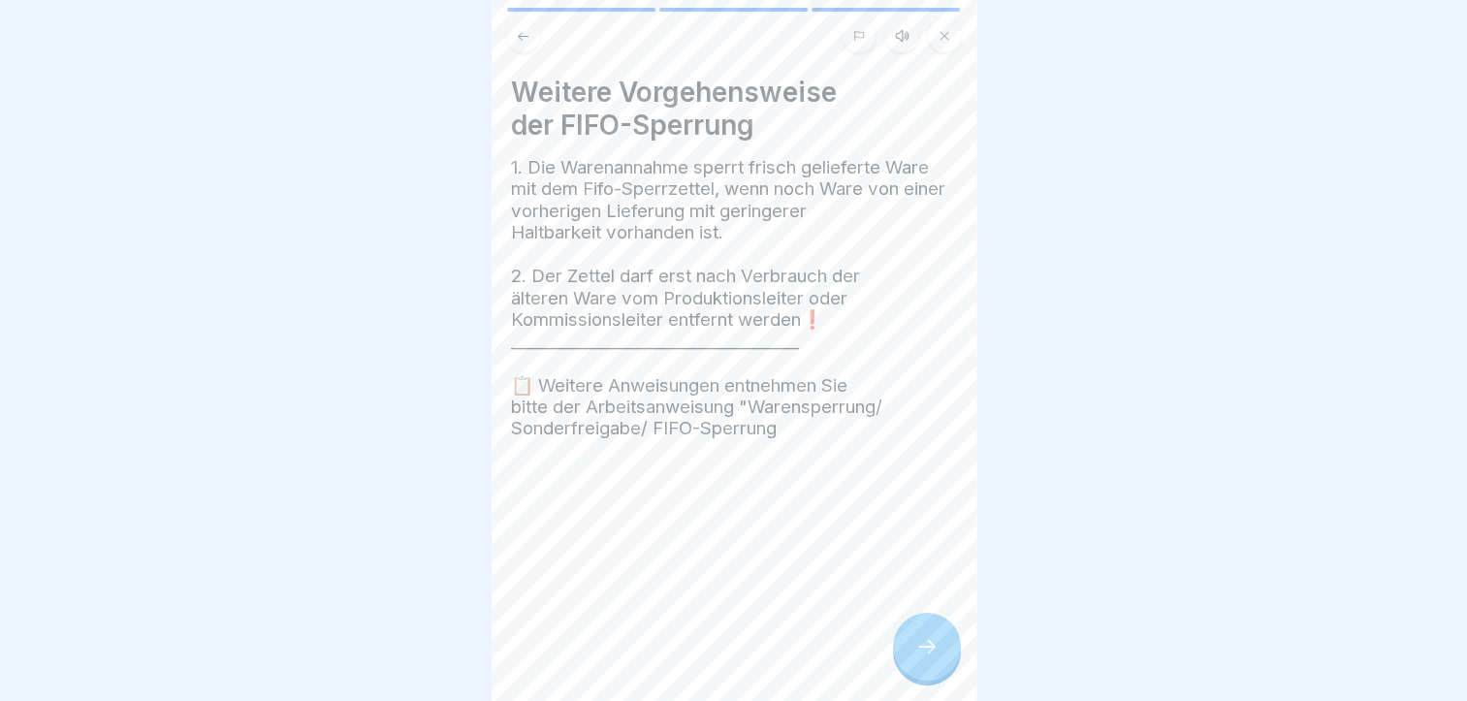
drag, startPoint x: 923, startPoint y: 619, endPoint x: 933, endPoint y: 635, distance: 19.1
click at [933, 635] on div at bounding box center [927, 647] width 68 height 68
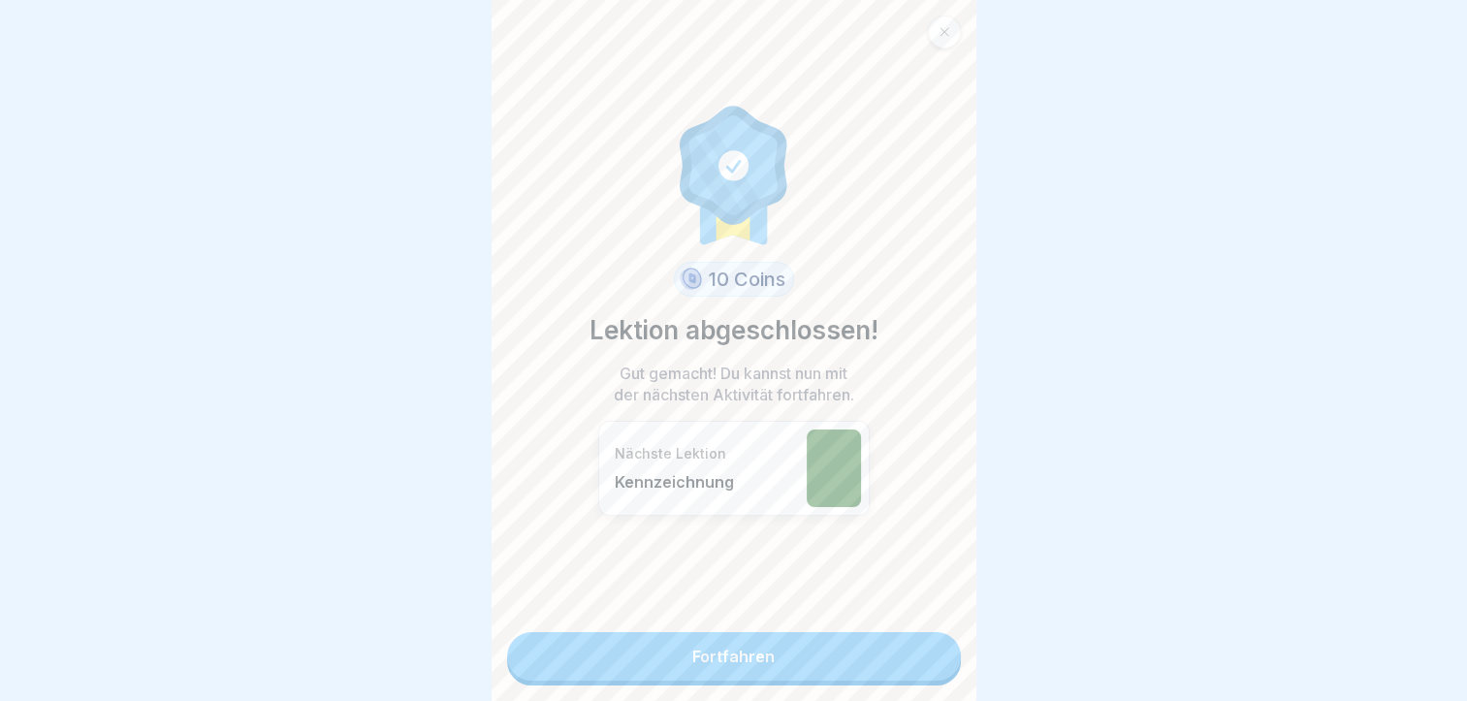
click at [919, 639] on link "Fortfahren" at bounding box center [734, 656] width 454 height 48
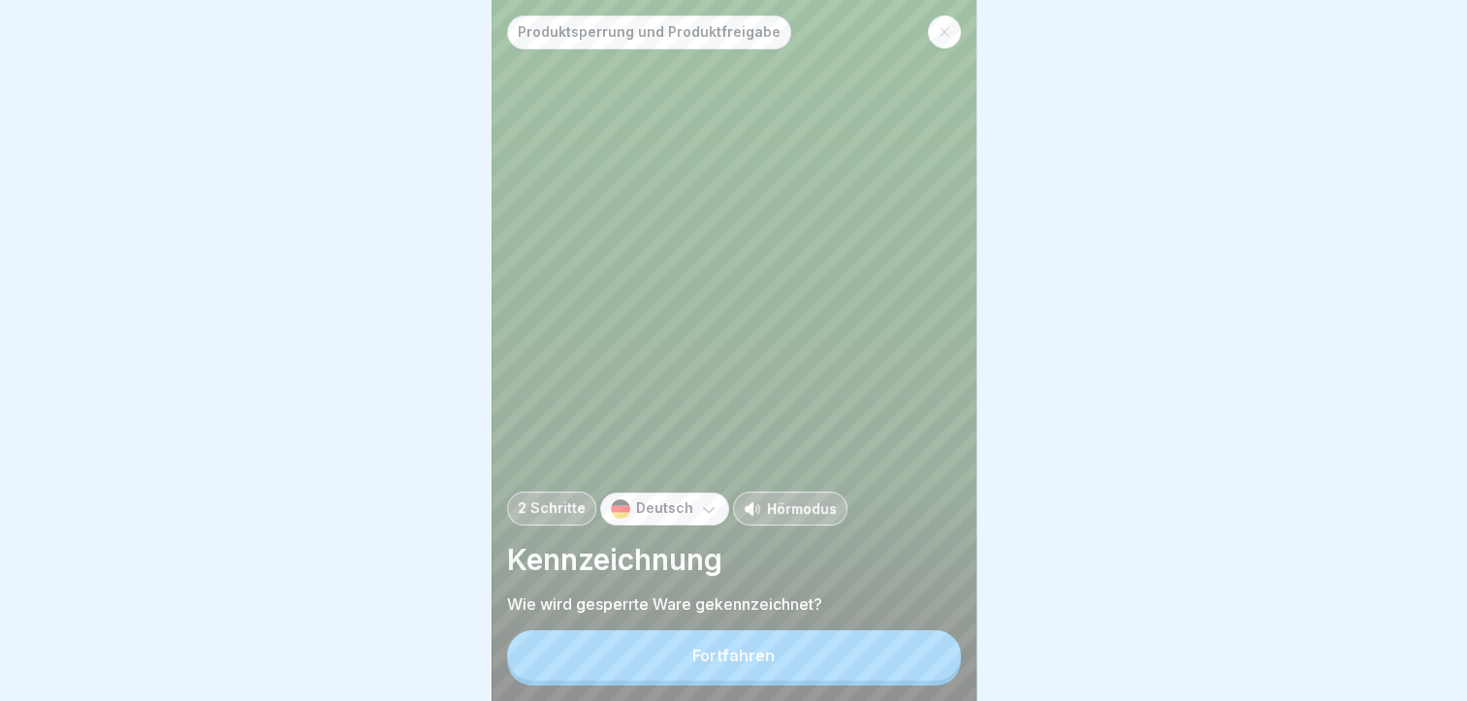
click at [741, 651] on button "Fortfahren" at bounding box center [734, 655] width 454 height 50
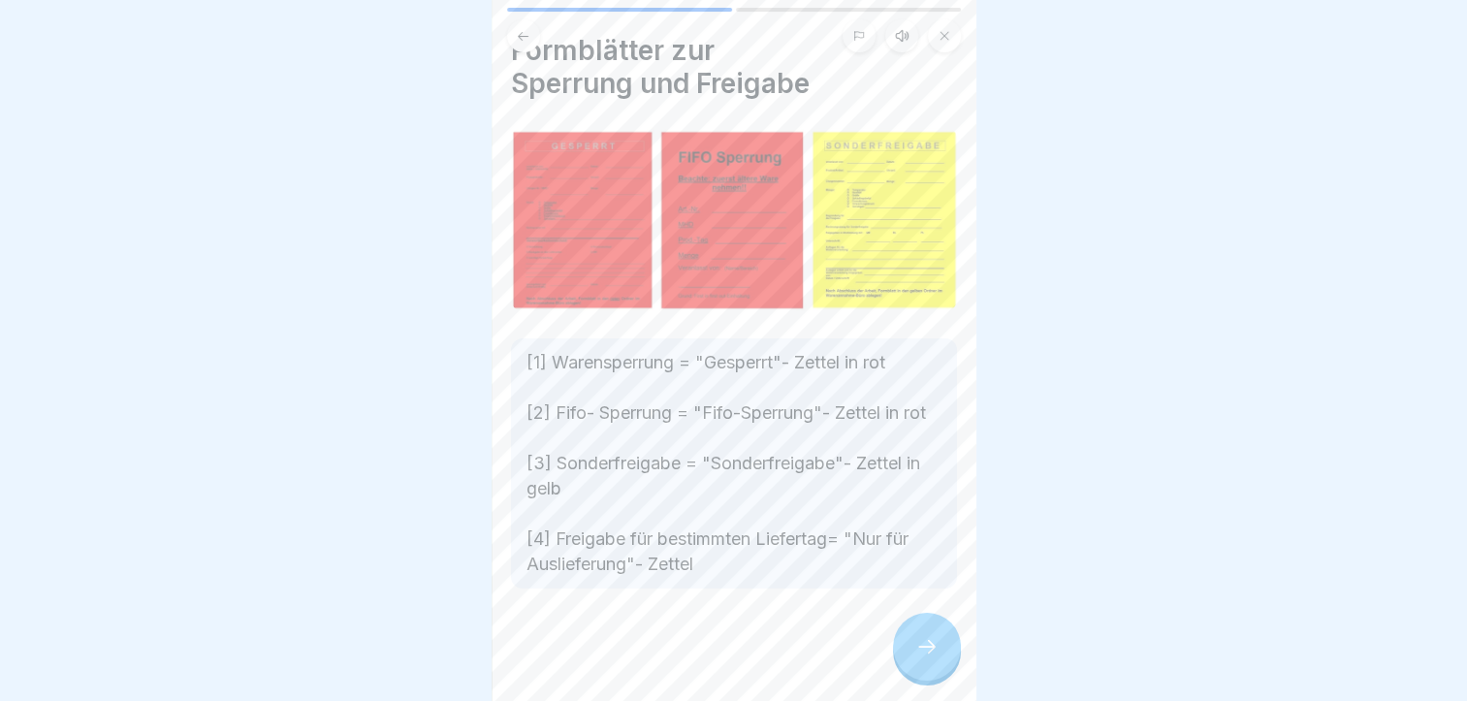
scroll to position [64, 0]
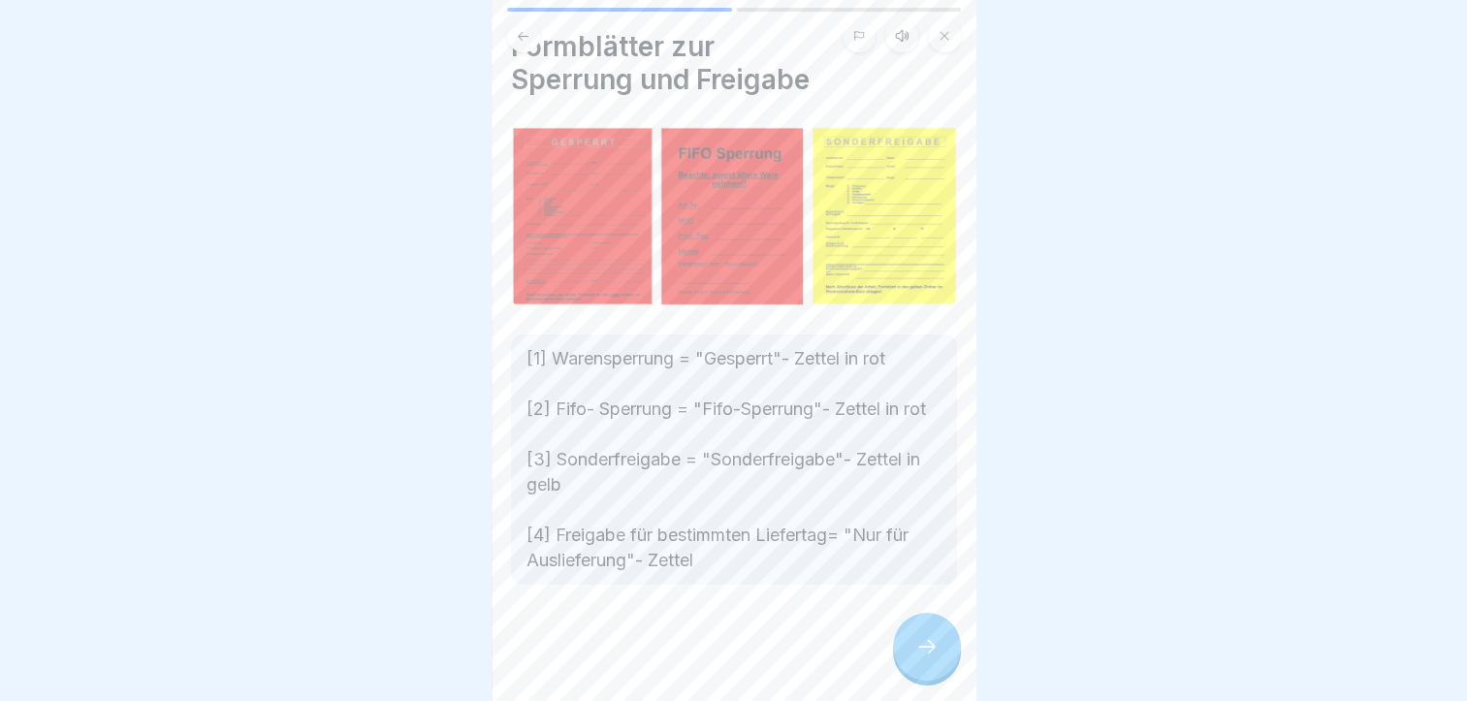
click at [918, 650] on div at bounding box center [927, 647] width 68 height 68
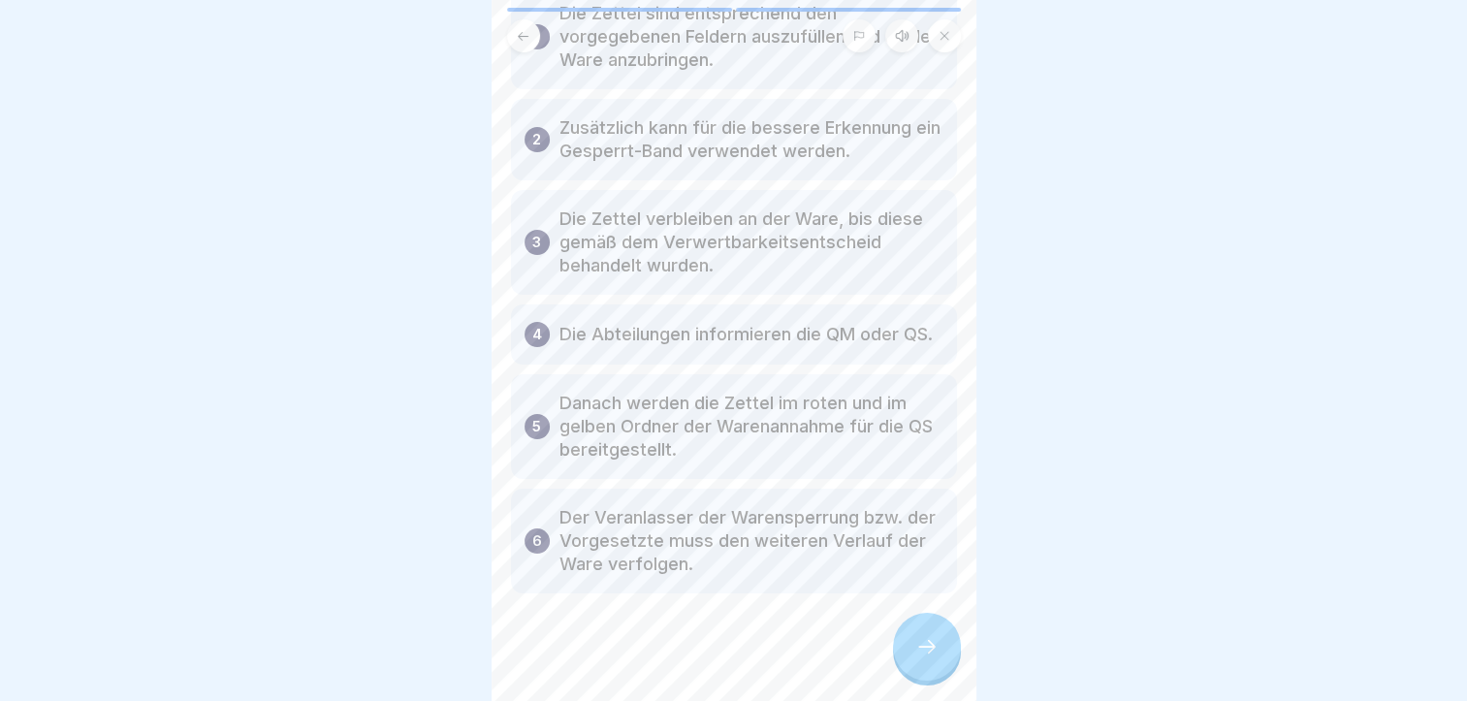
scroll to position [181, 0]
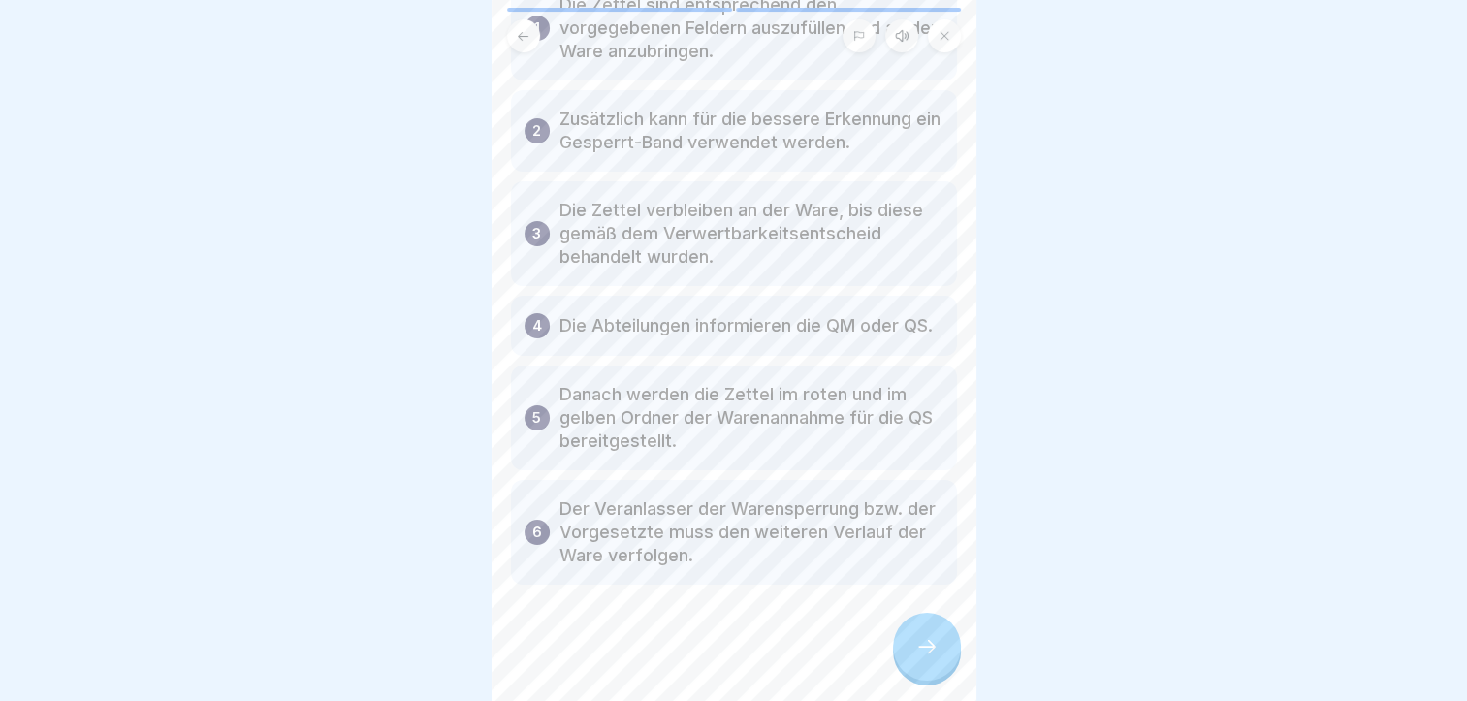
click at [939, 646] on div at bounding box center [927, 647] width 68 height 68
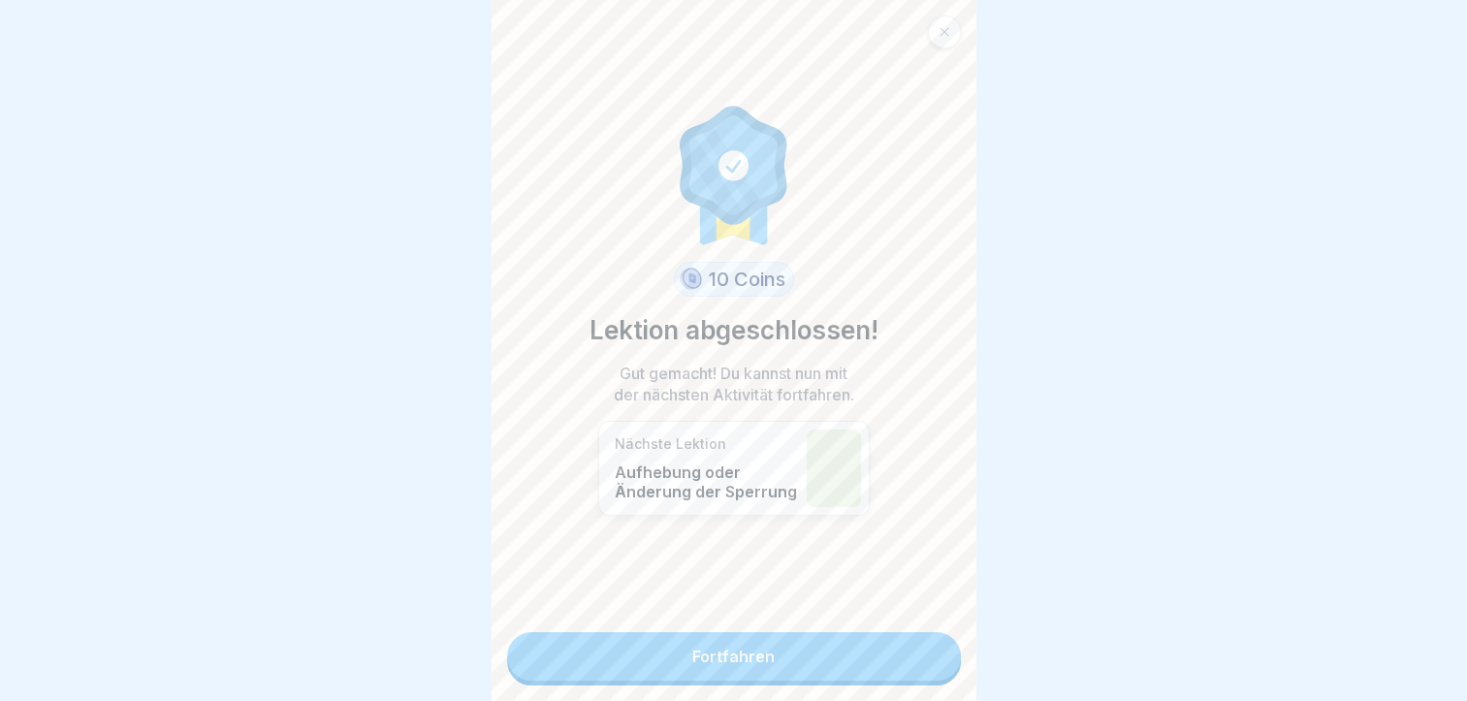
click at [937, 646] on link "Fortfahren" at bounding box center [734, 656] width 454 height 48
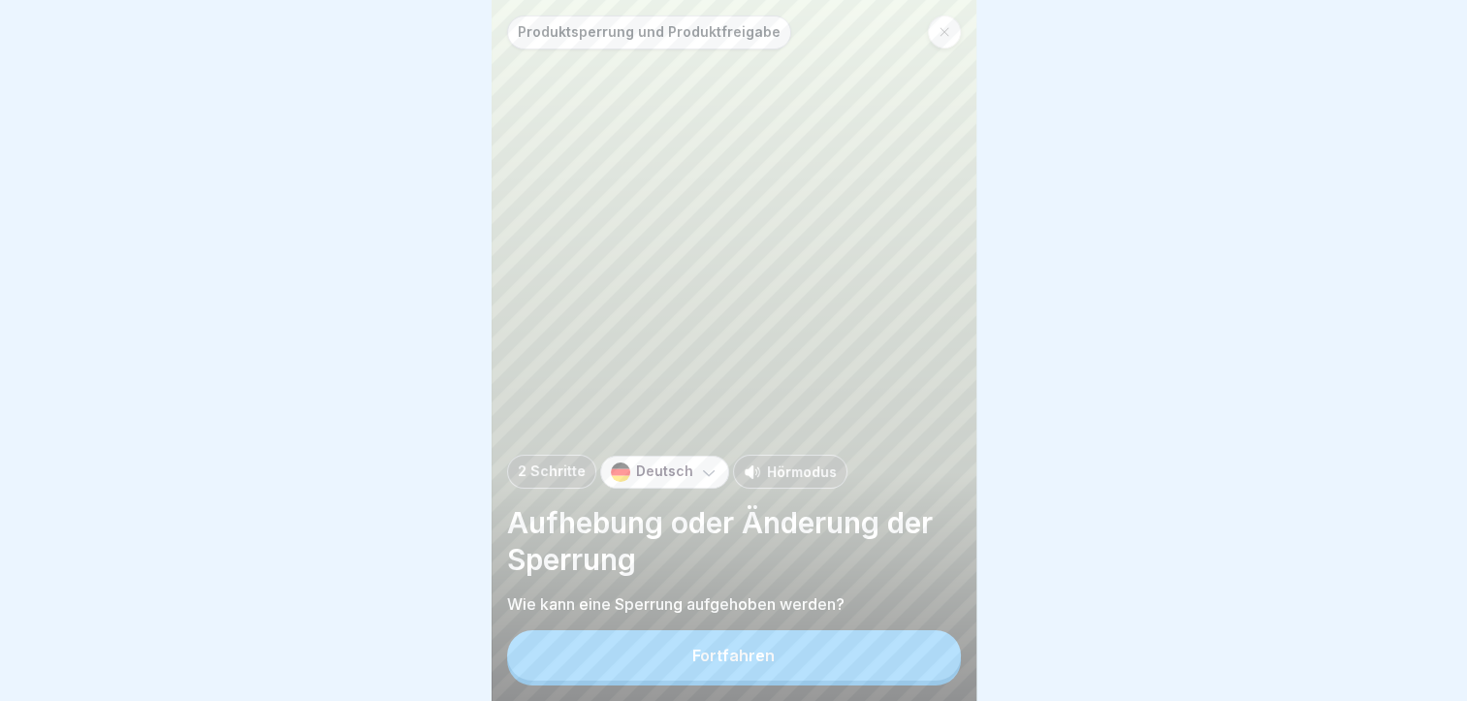
click at [691, 648] on button "Fortfahren" at bounding box center [734, 655] width 454 height 50
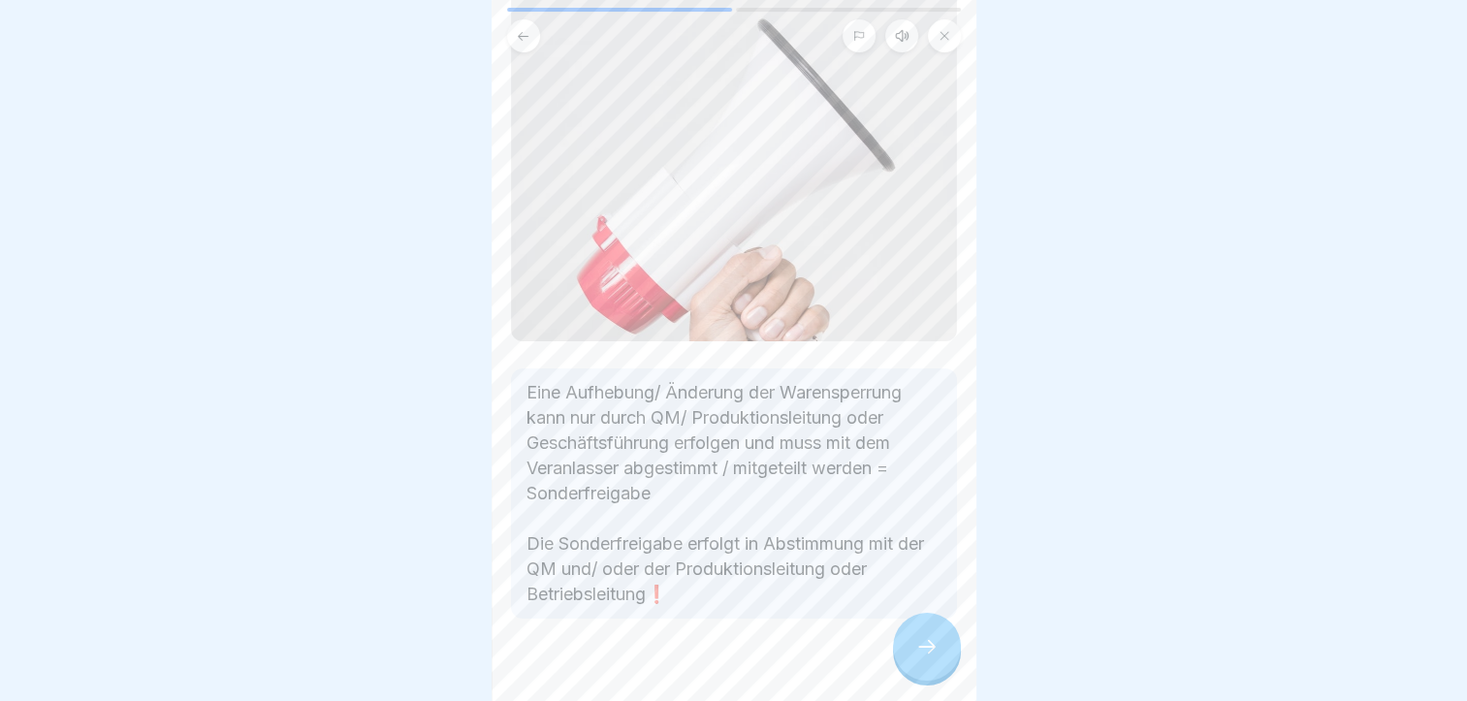
scroll to position [215, 0]
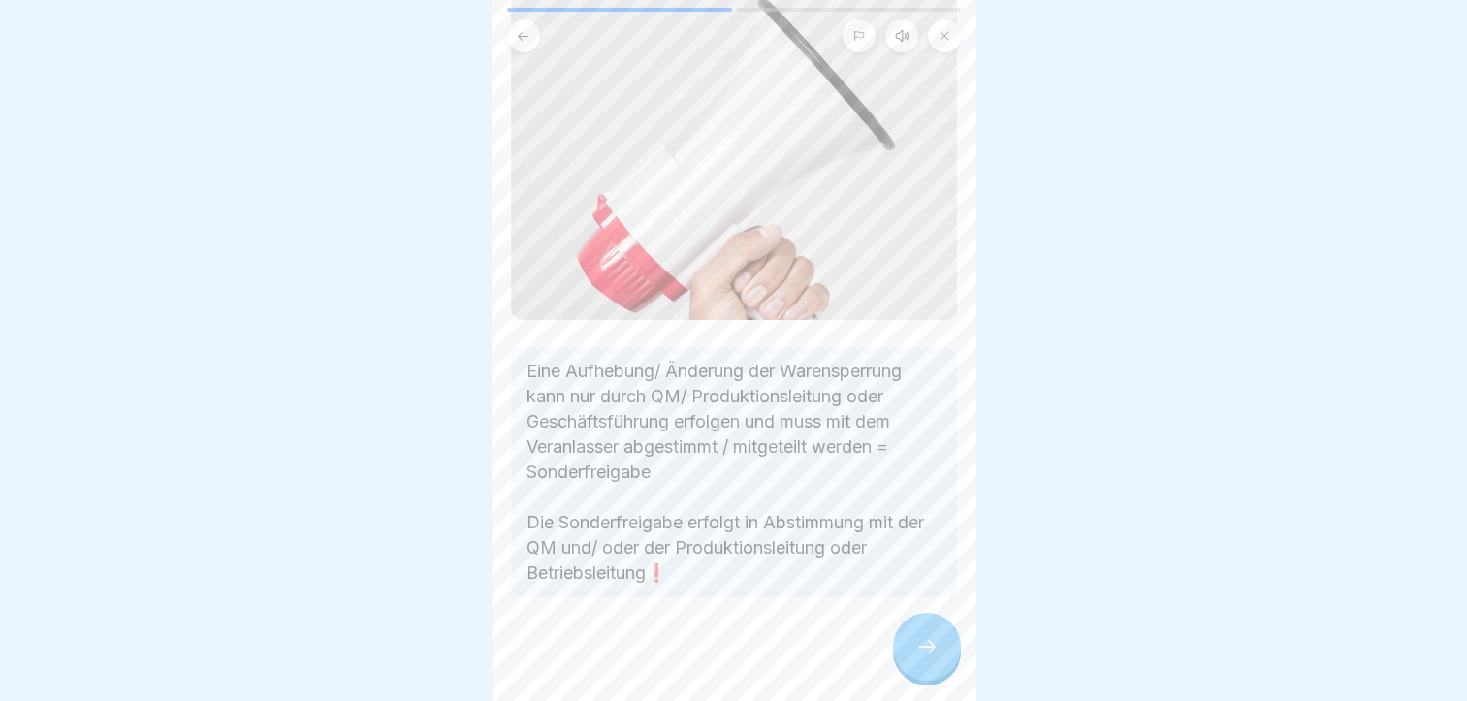
click at [928, 659] on icon at bounding box center [927, 646] width 23 height 23
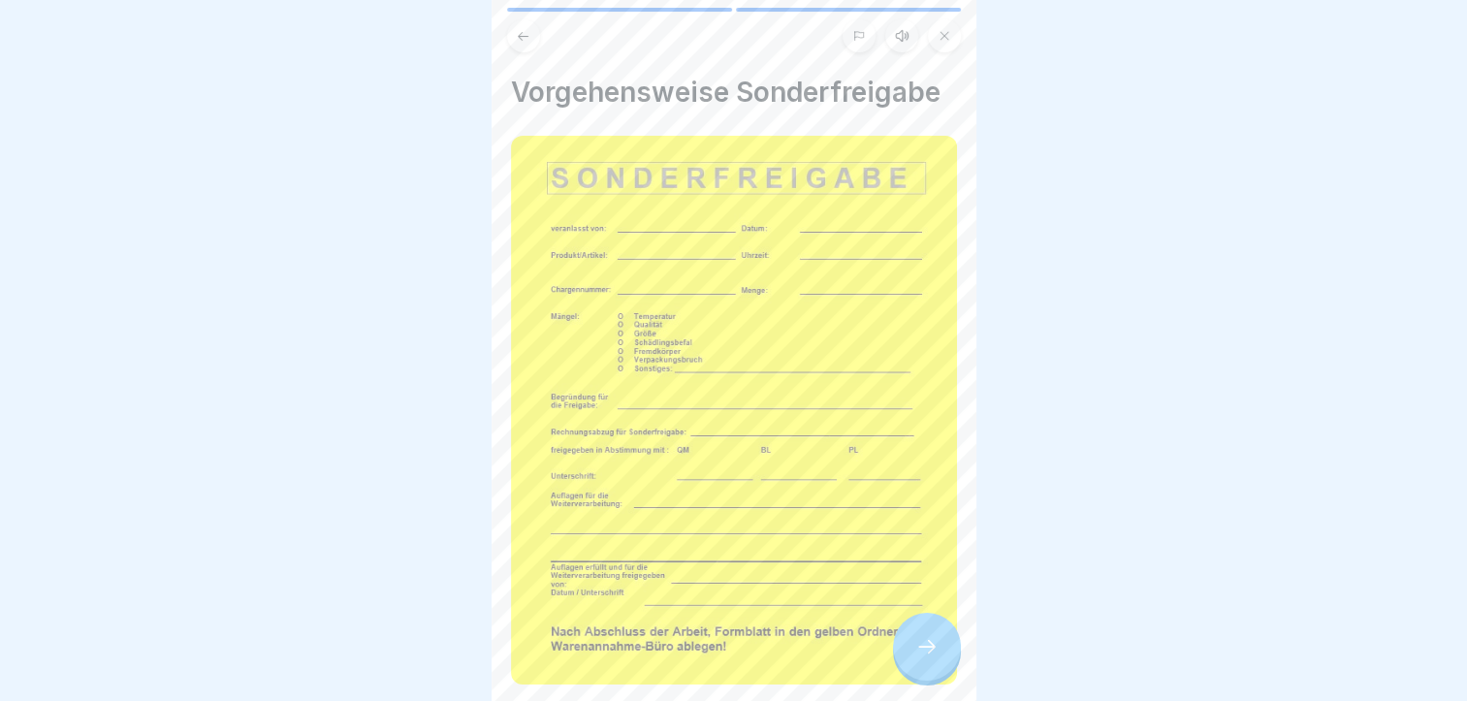
click at [932, 659] on icon at bounding box center [927, 646] width 23 height 23
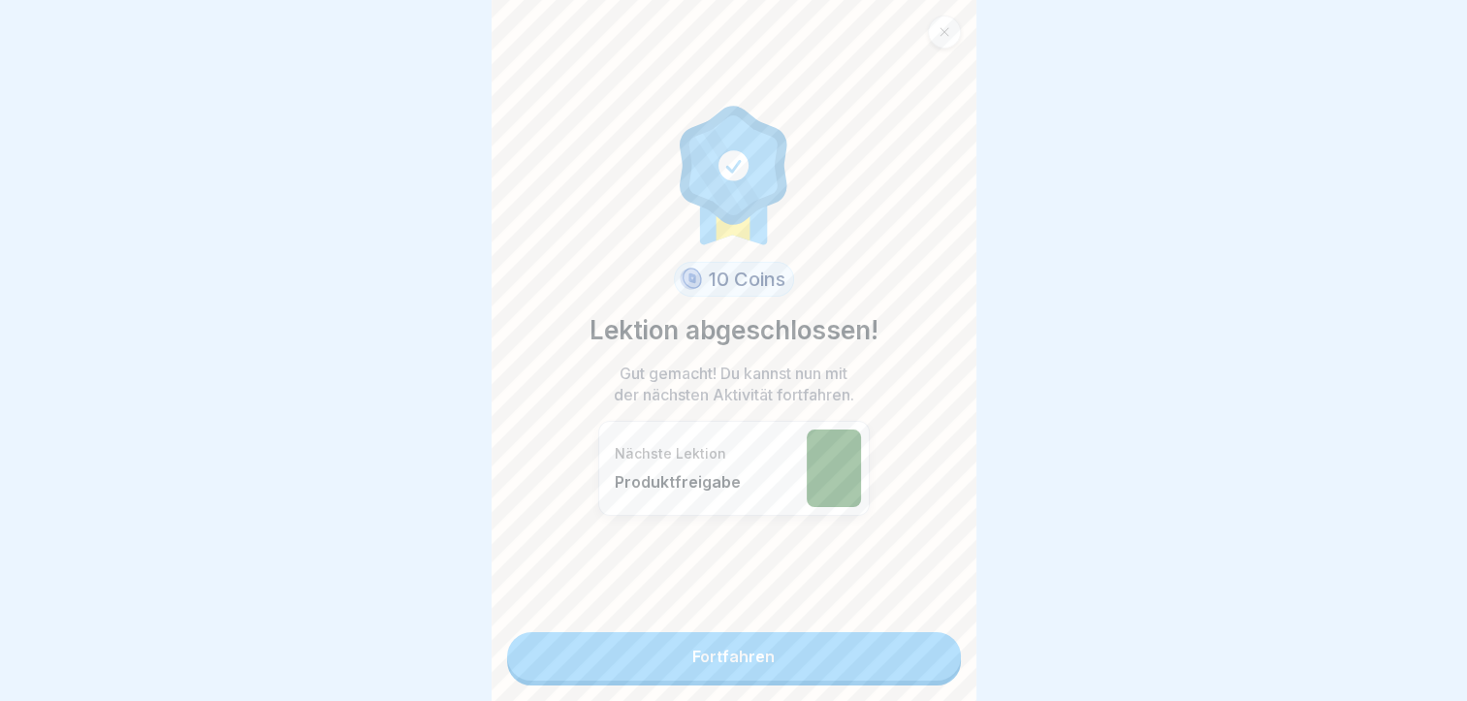
click at [771, 666] on link "Fortfahren" at bounding box center [734, 656] width 454 height 48
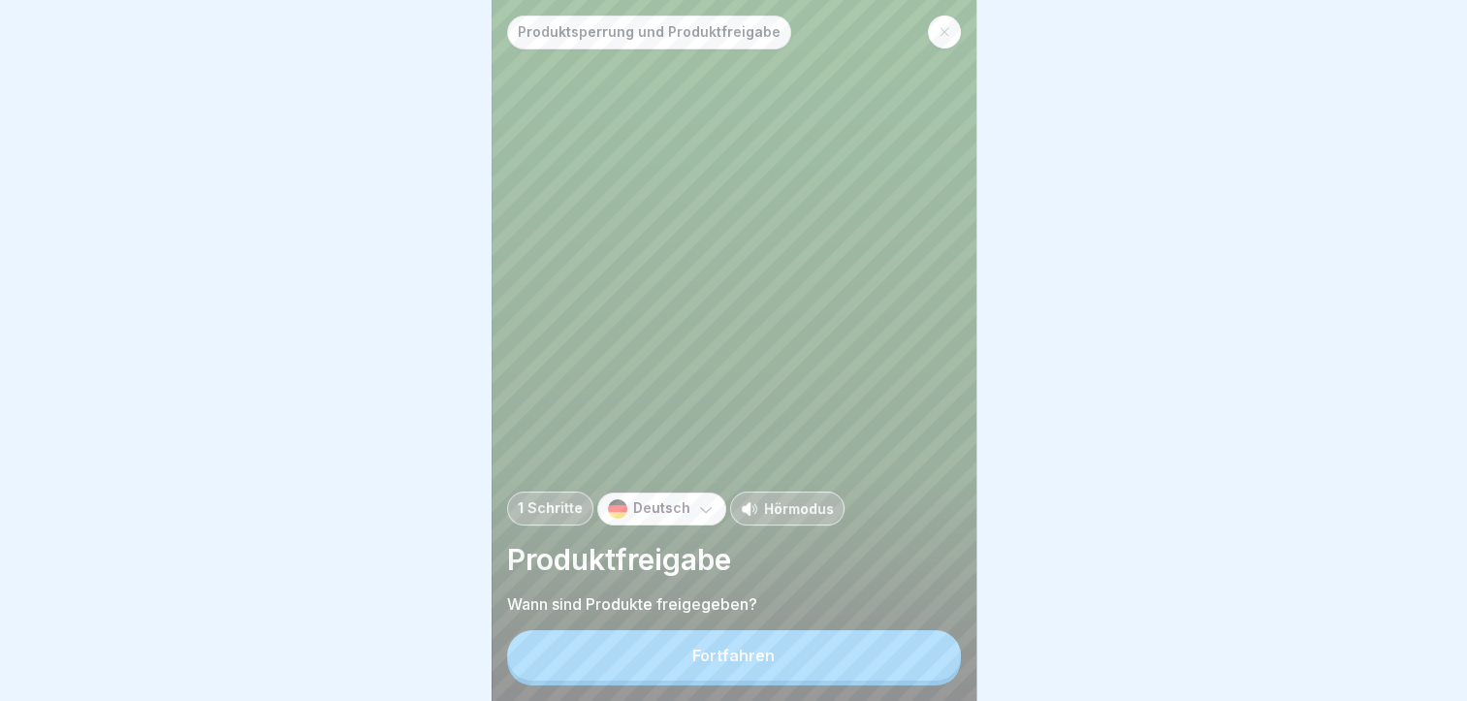
click at [771, 664] on div "Fortfahren" at bounding box center [734, 655] width 82 height 17
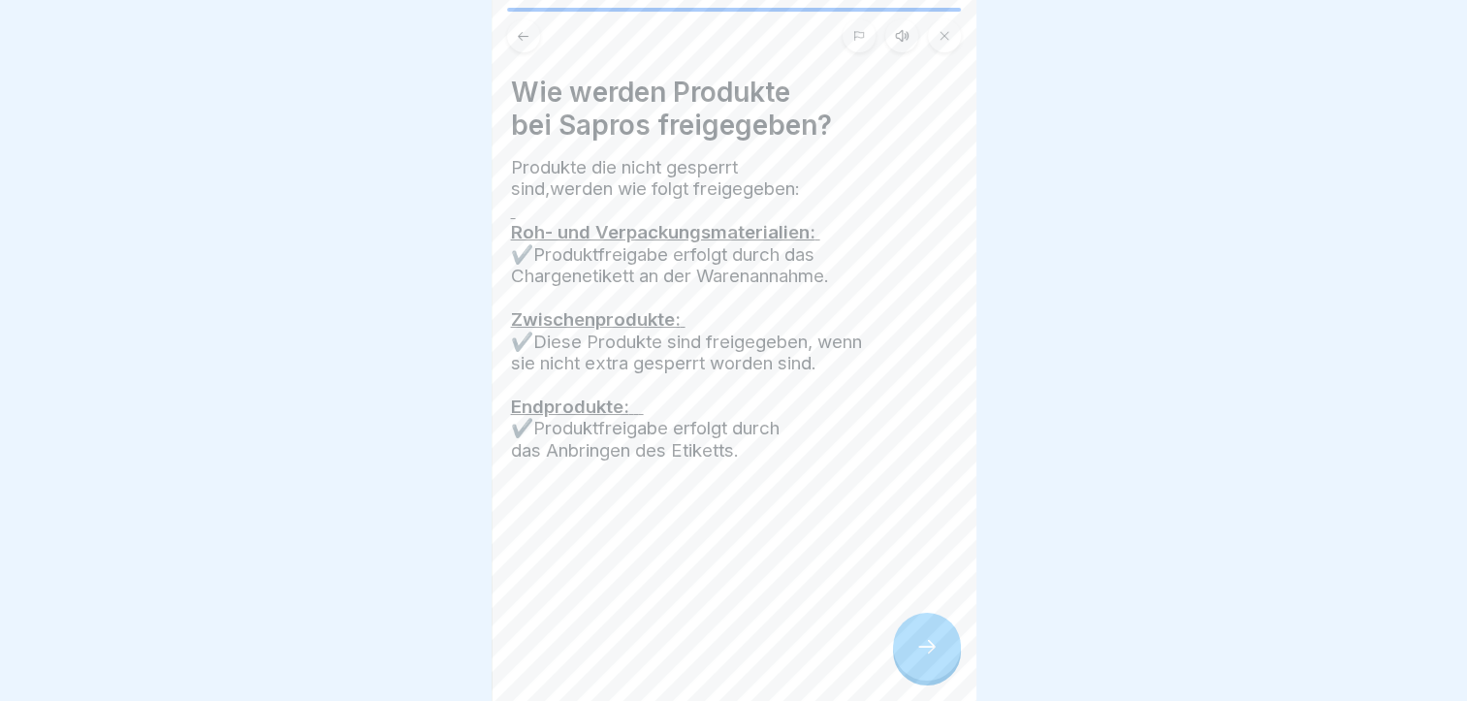
click at [927, 659] on icon at bounding box center [927, 646] width 23 height 23
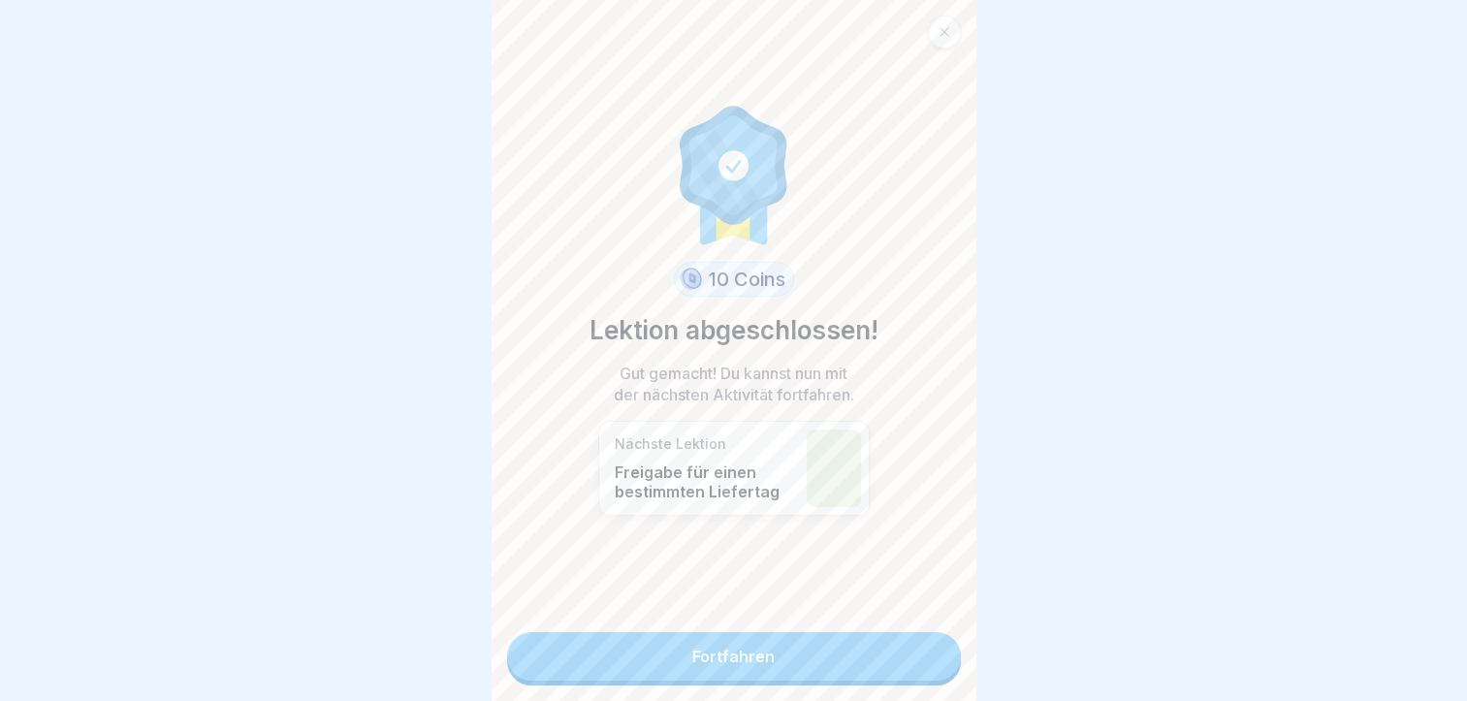
click at [926, 670] on link "Fortfahren" at bounding box center [734, 656] width 454 height 48
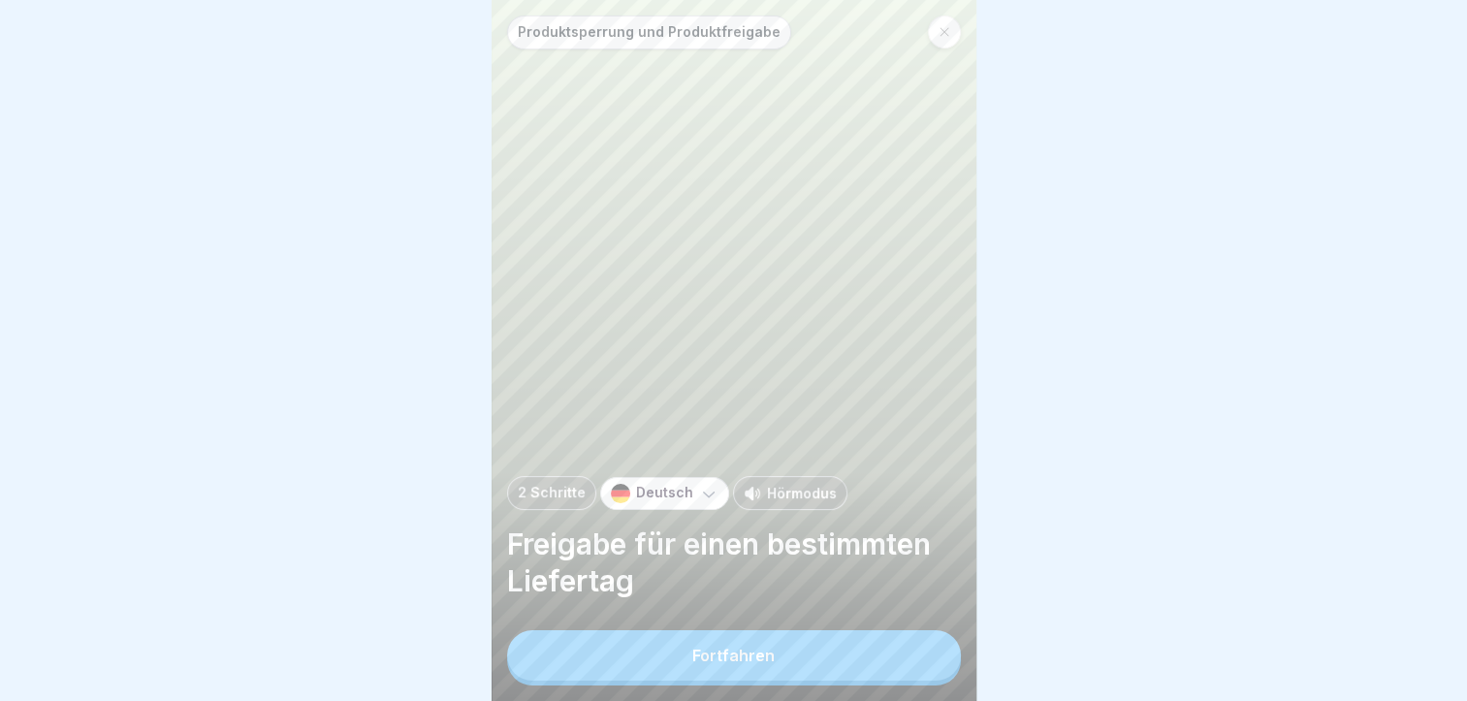
click at [687, 669] on button "Fortfahren" at bounding box center [734, 655] width 454 height 50
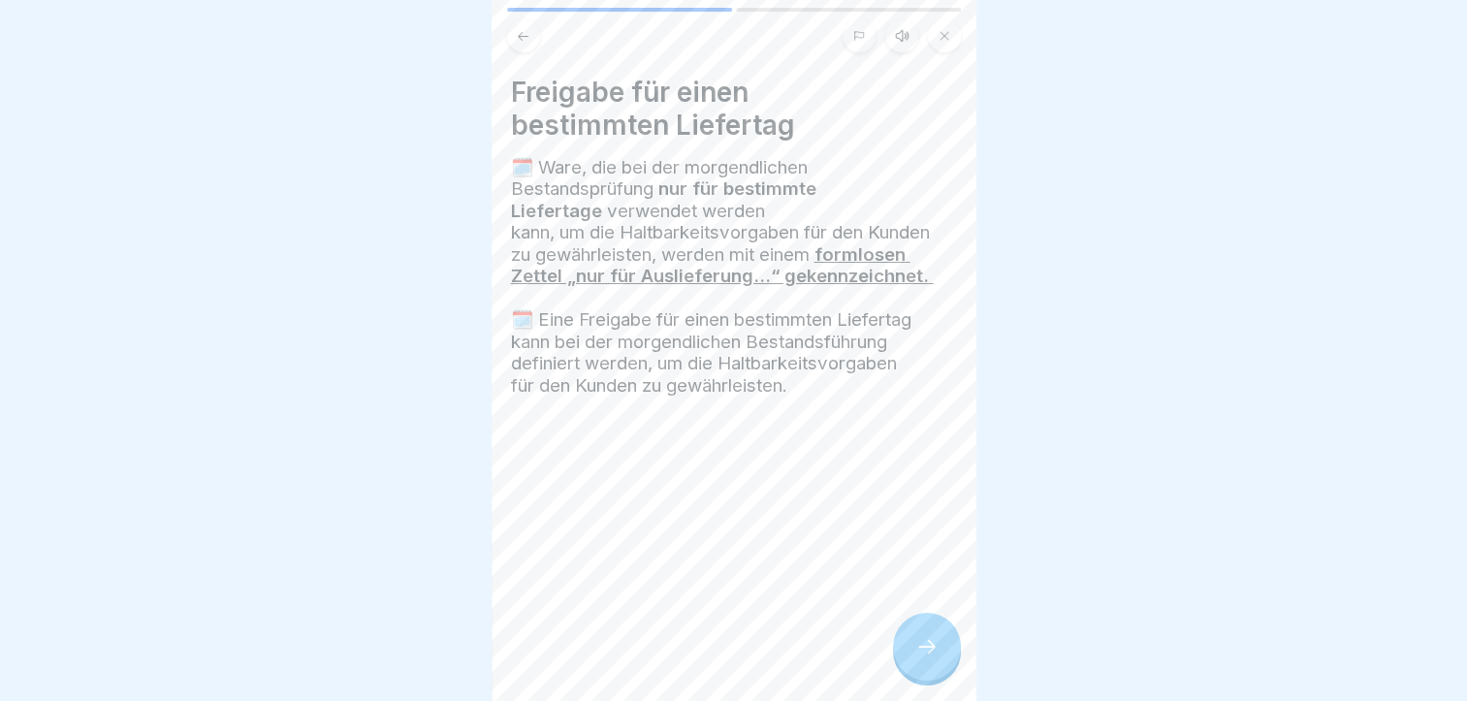
click at [916, 659] on icon at bounding box center [927, 646] width 23 height 23
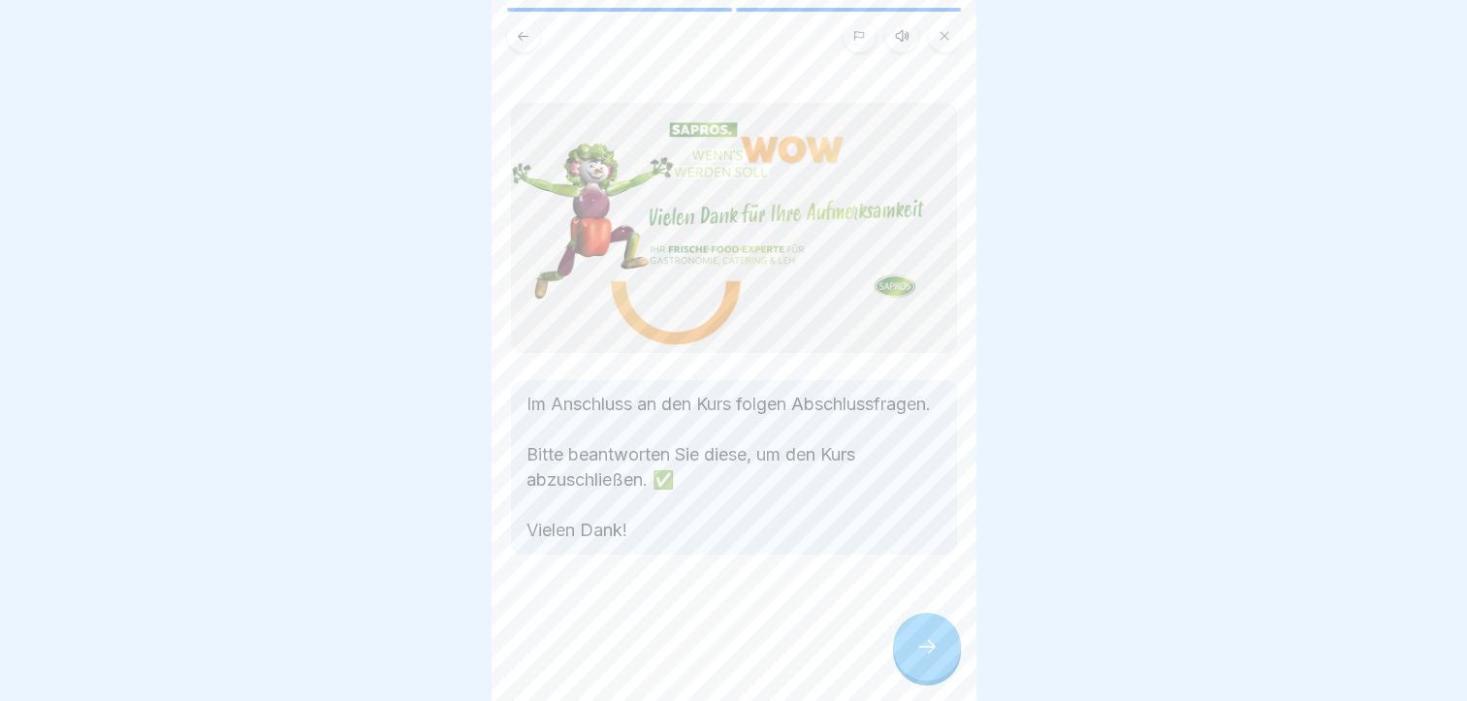
click at [916, 659] on icon at bounding box center [927, 646] width 23 height 23
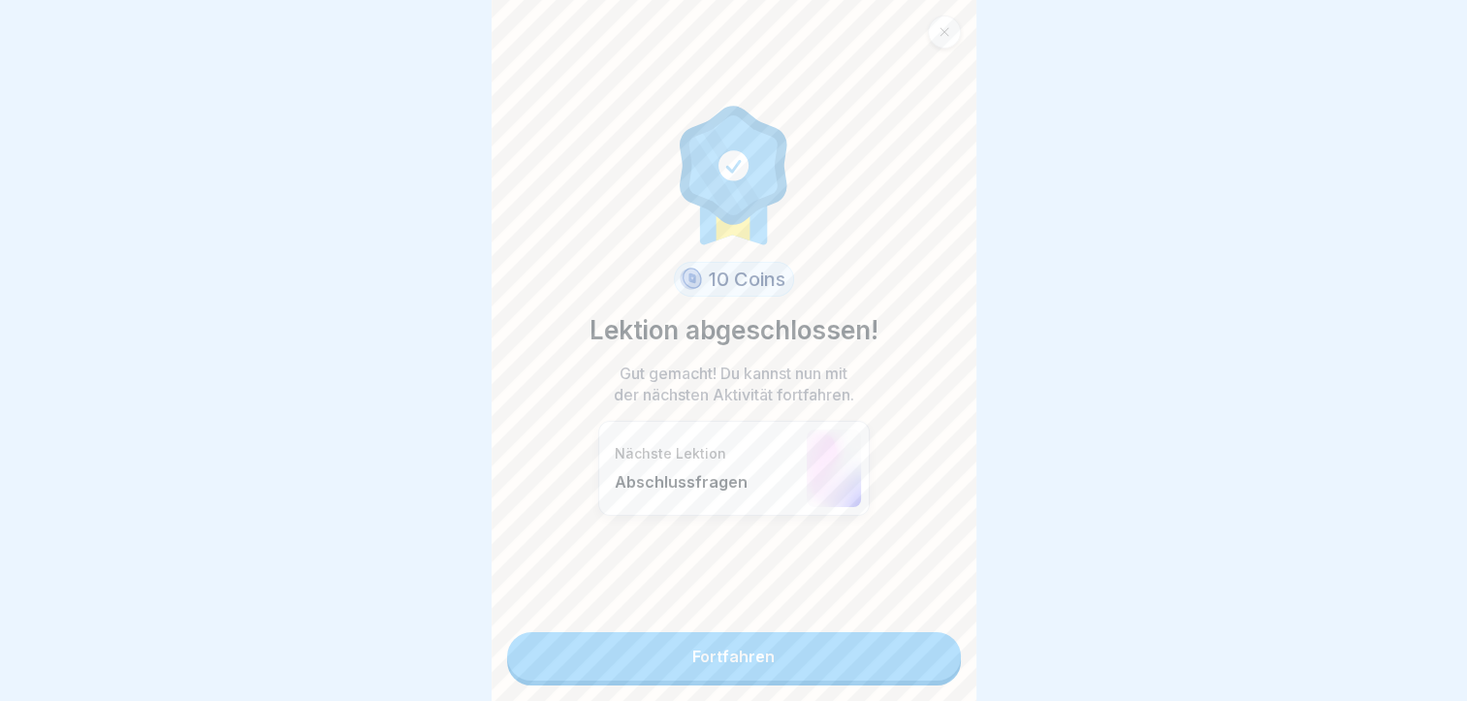
click at [915, 672] on link "Fortfahren" at bounding box center [734, 656] width 454 height 48
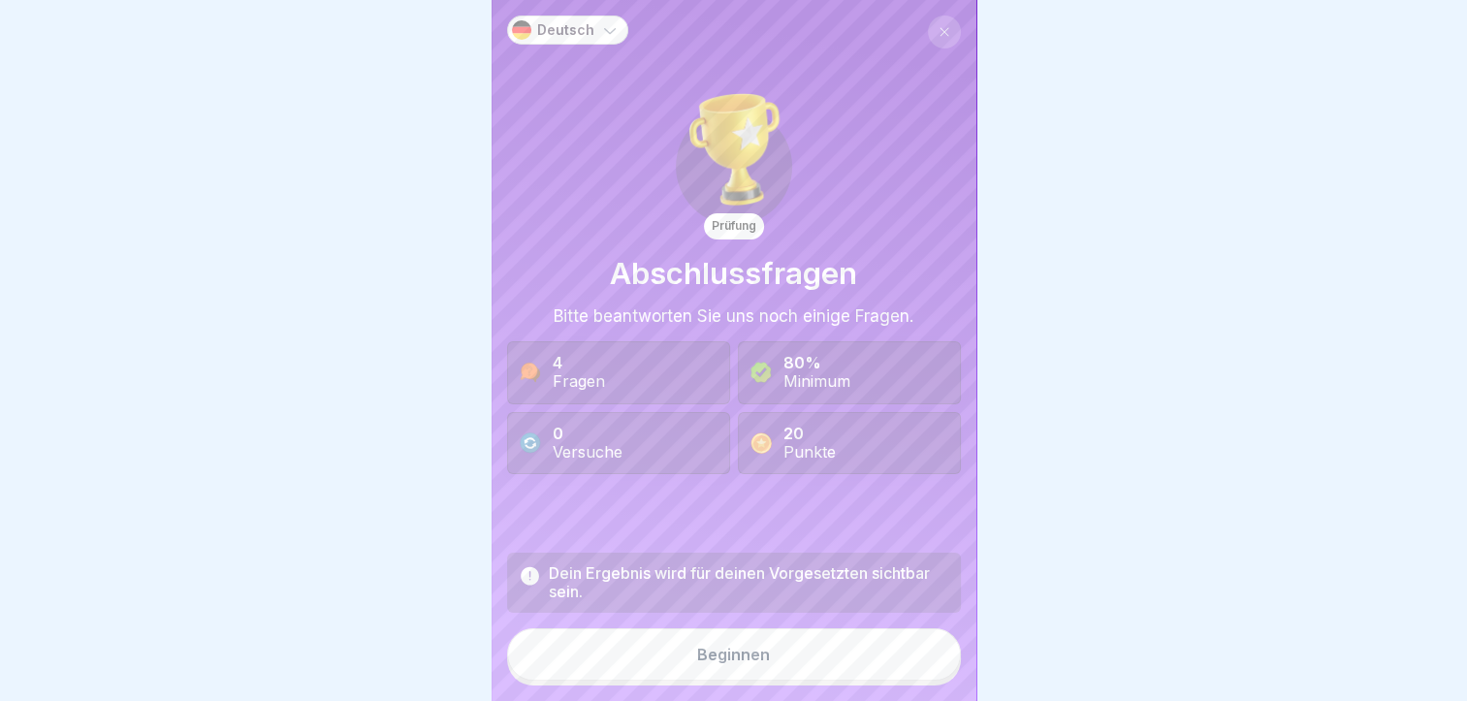
click at [915, 672] on button "Beginnen" at bounding box center [734, 655] width 454 height 52
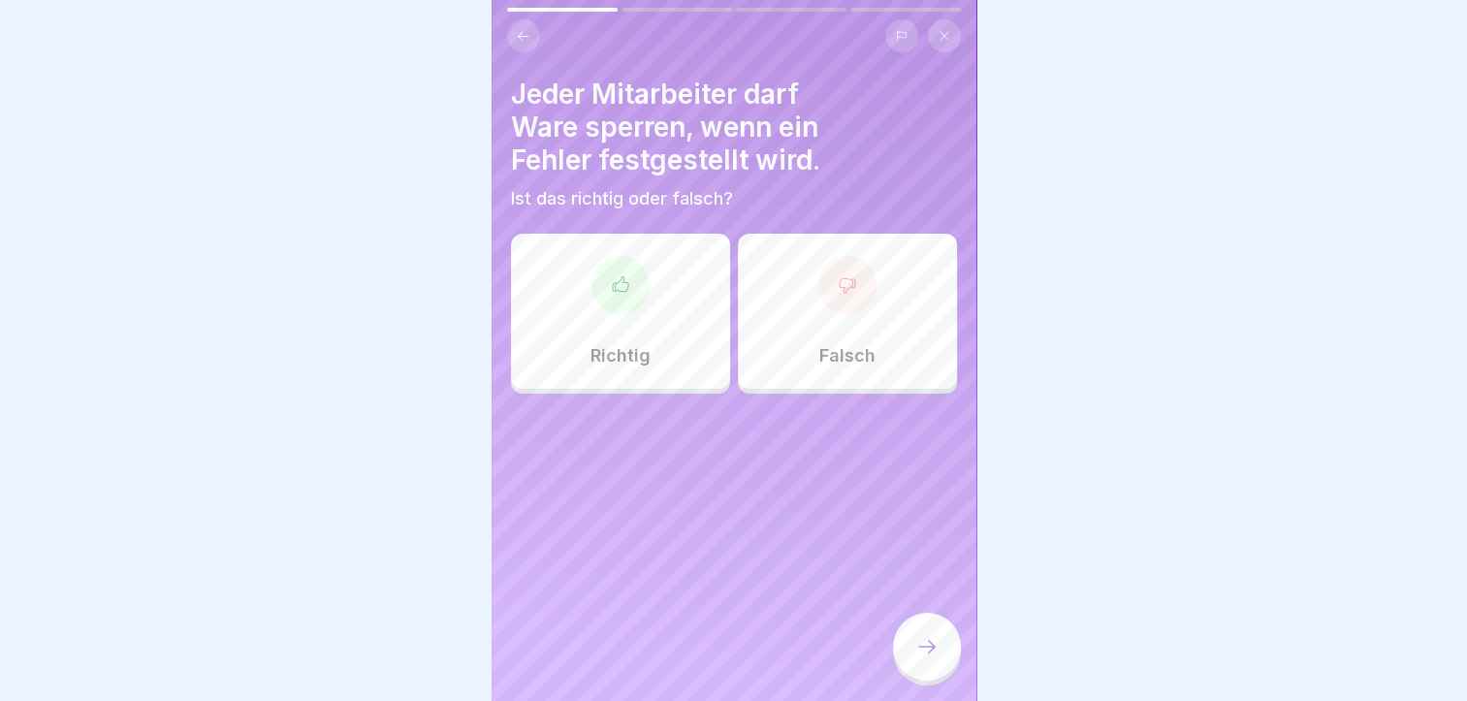
click at [585, 350] on div "Richtig" at bounding box center [620, 311] width 219 height 155
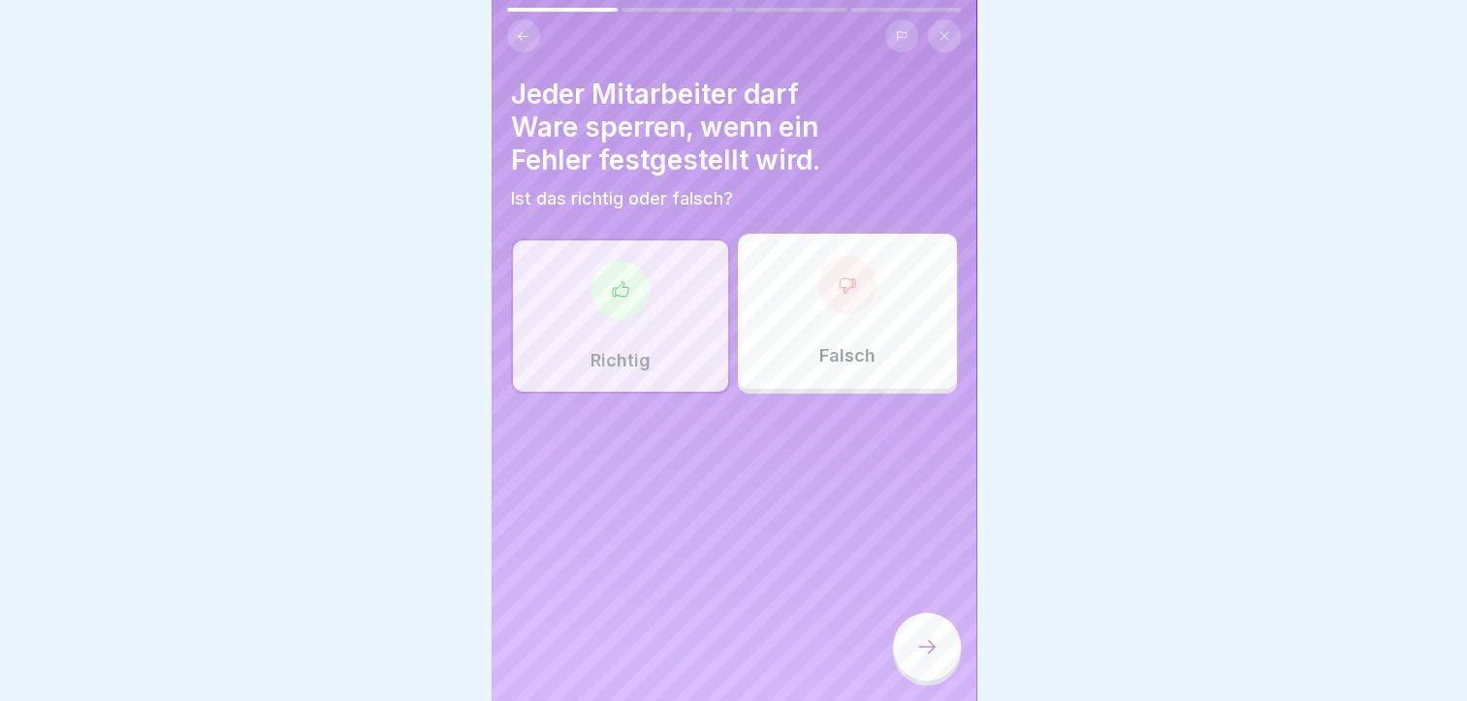
click at [944, 669] on div at bounding box center [927, 647] width 68 height 68
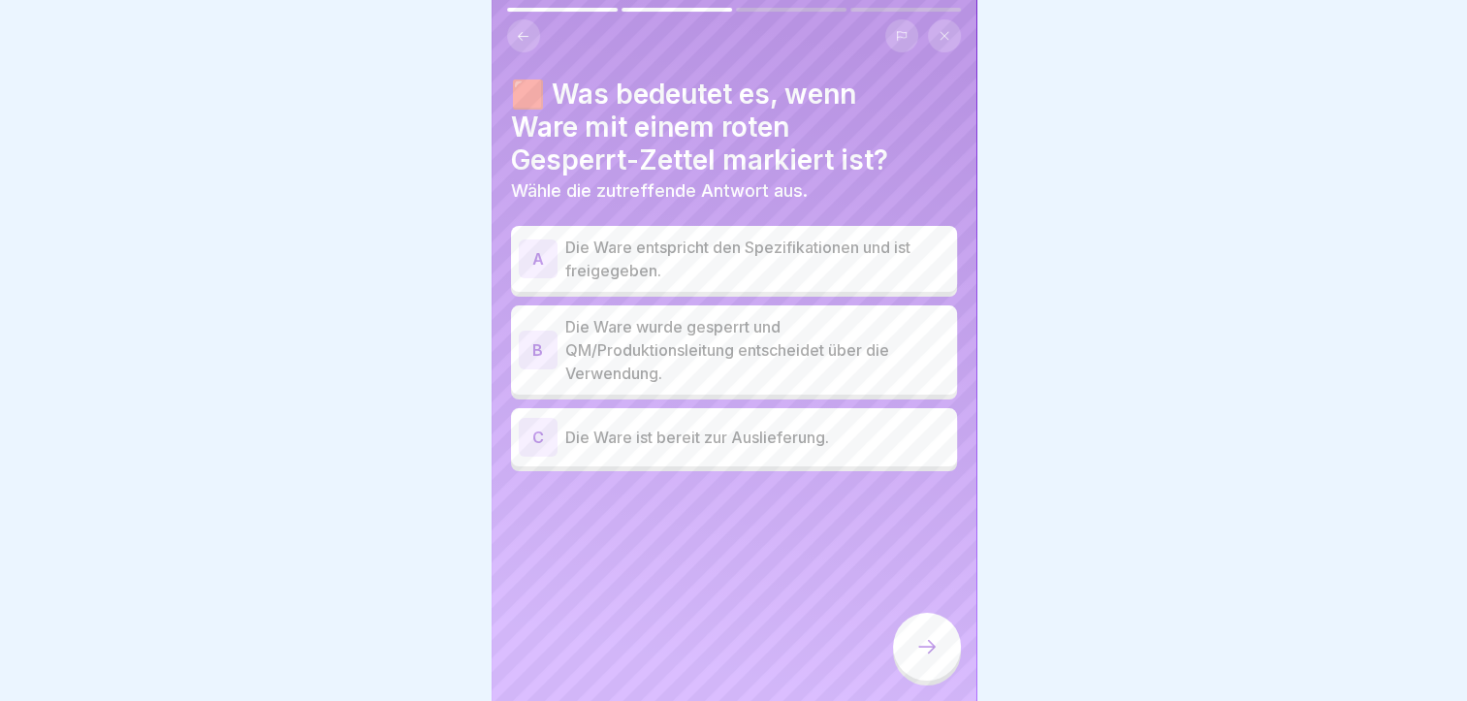
click at [614, 365] on p "Die Ware wurde gesperrt und QM/Produktionsleitung entscheidet über die Verwendu…" at bounding box center [757, 350] width 384 height 70
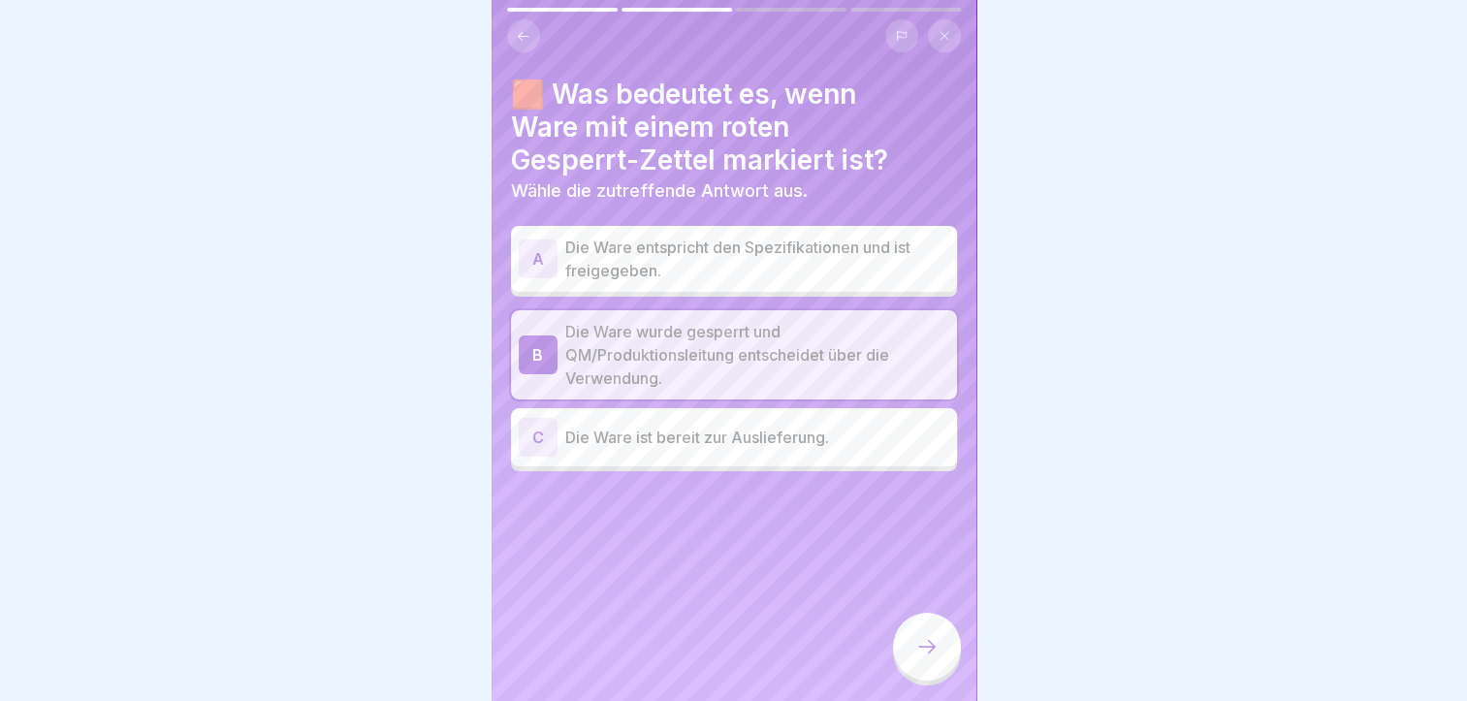
click at [940, 670] on div at bounding box center [927, 647] width 68 height 68
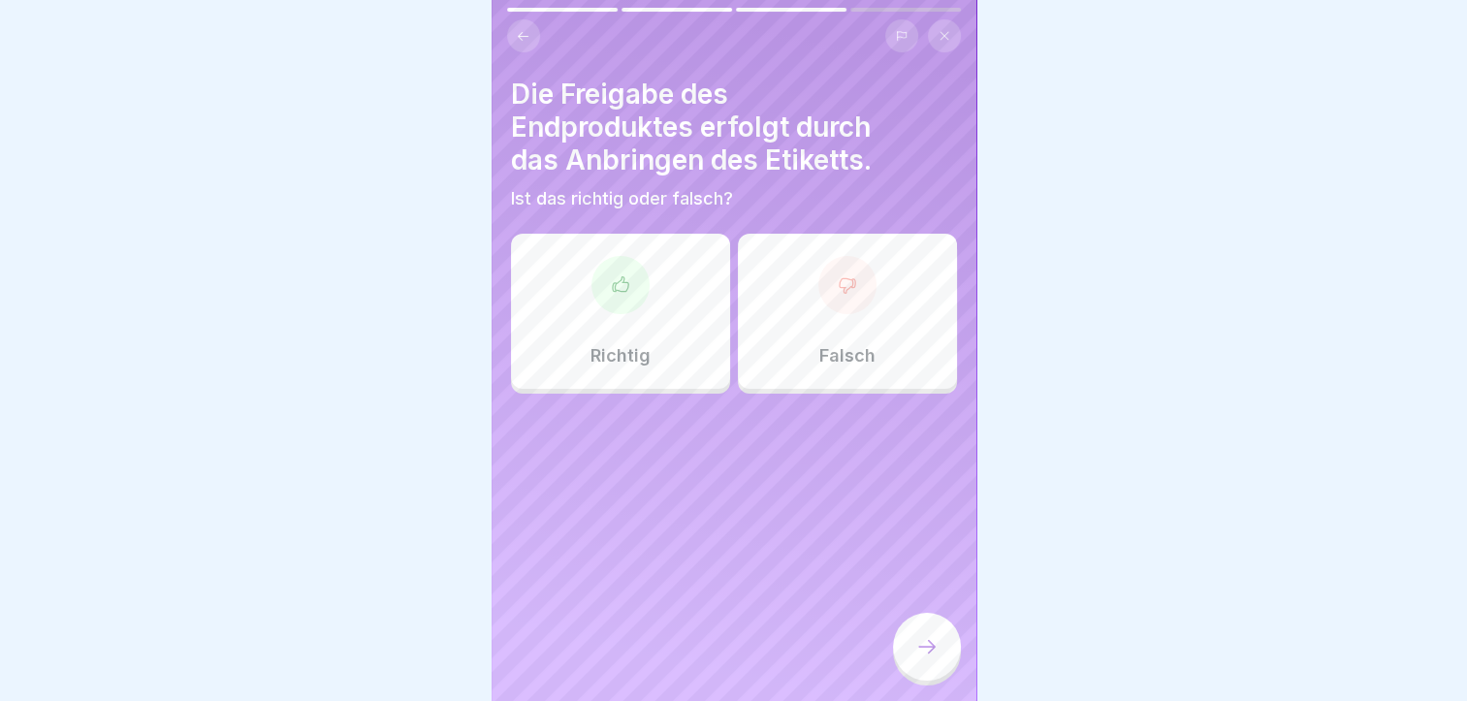
click at [654, 389] on div "Richtig Falsch" at bounding box center [734, 316] width 446 height 155
click at [638, 348] on p "Richtig" at bounding box center [621, 355] width 60 height 21
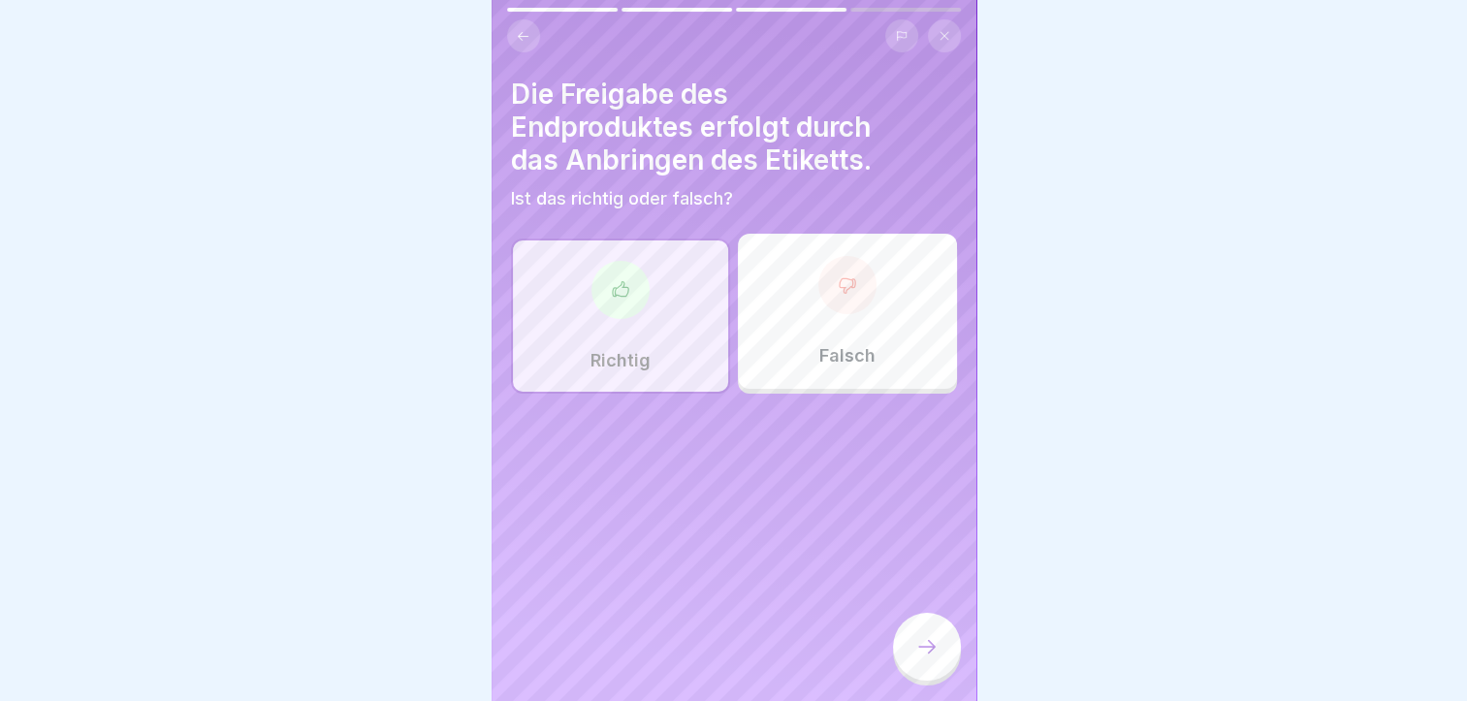
click at [942, 677] on div at bounding box center [927, 647] width 68 height 68
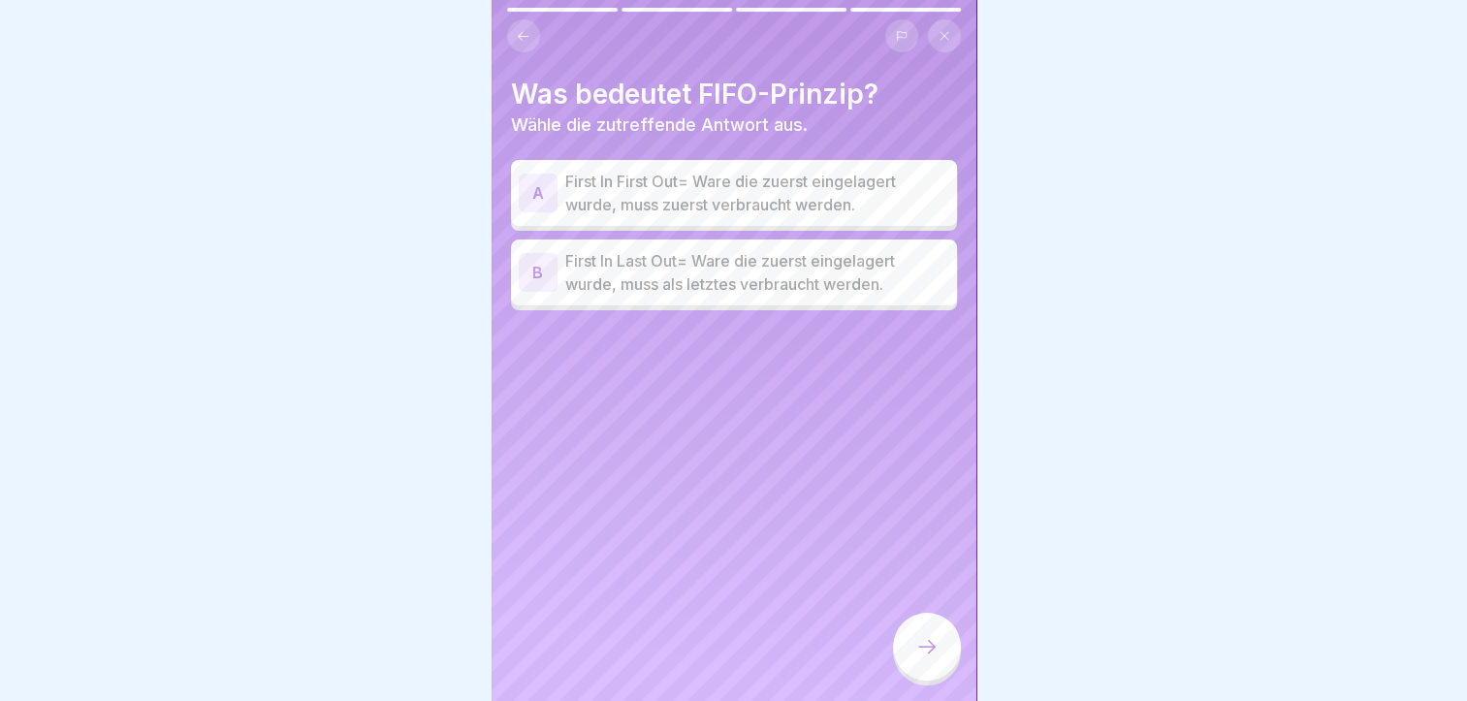
click at [600, 182] on p "First In First Out= Ware die zuerst eingelagert wurde, muss zuerst verbraucht w…" at bounding box center [757, 193] width 384 height 47
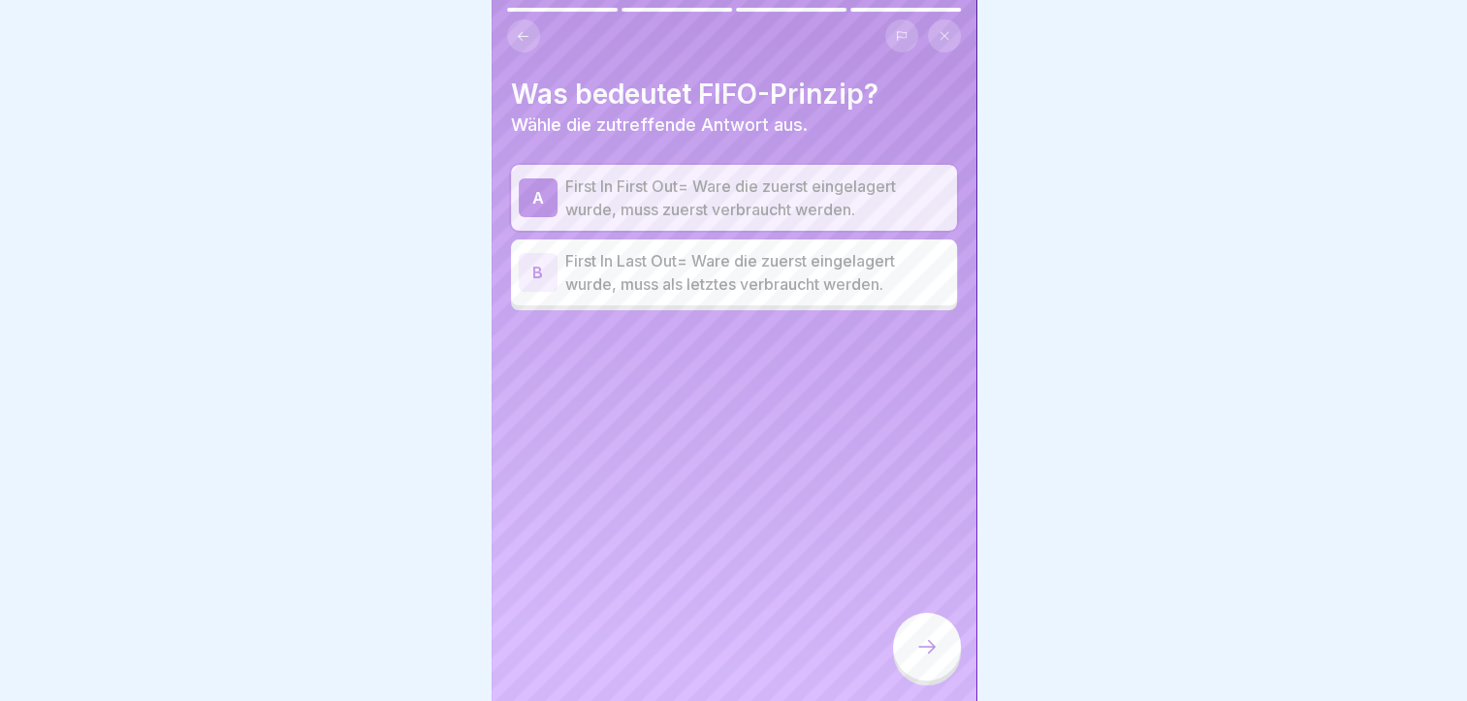
click at [938, 659] on icon at bounding box center [927, 646] width 23 height 23
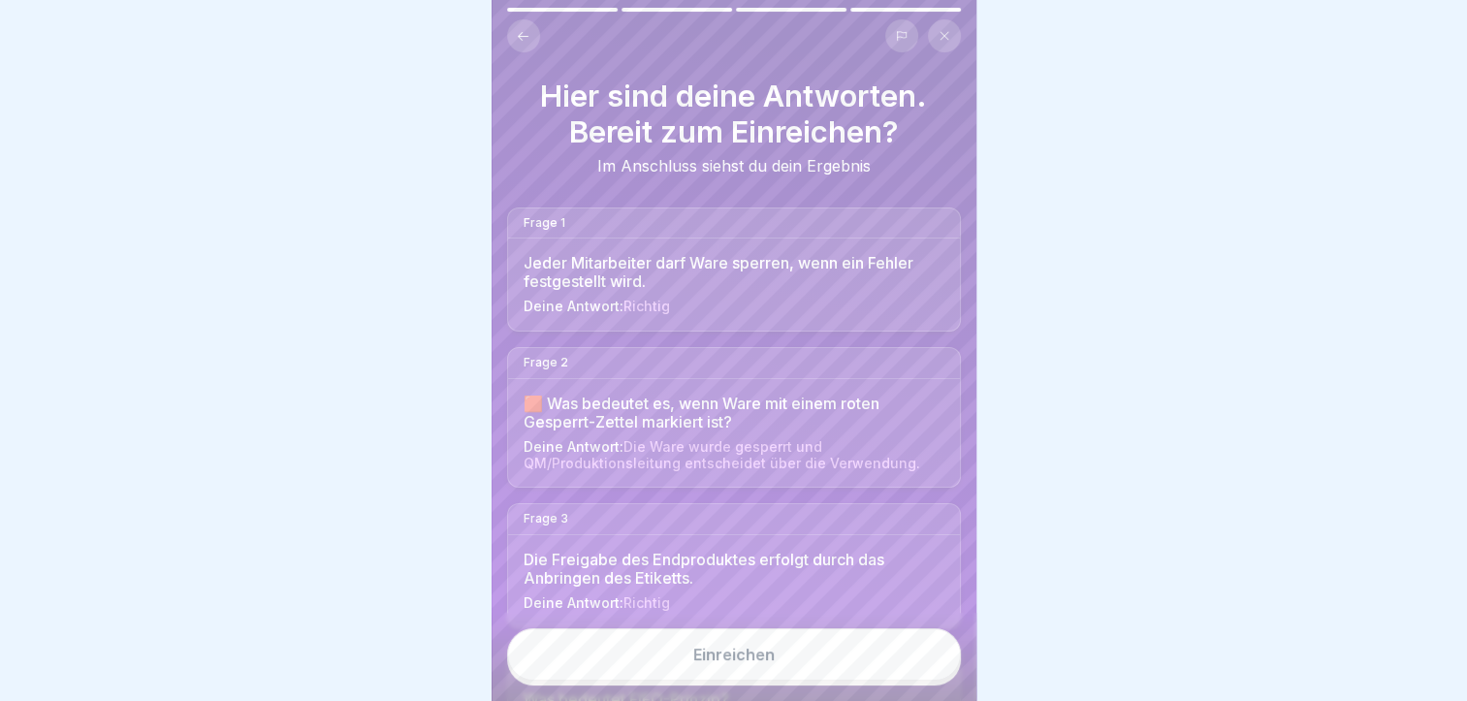
click at [869, 660] on button "Einreichen" at bounding box center [734, 655] width 454 height 52
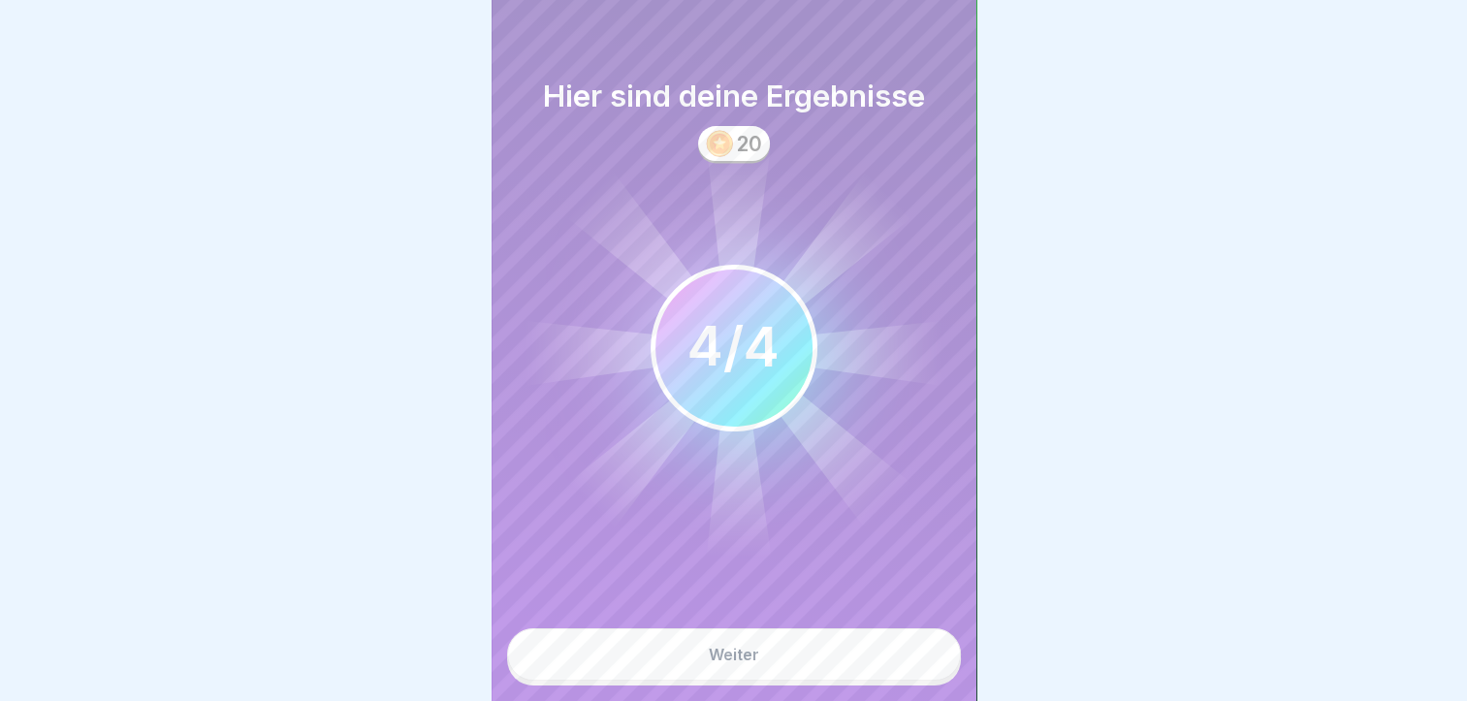
click at [869, 661] on button "Weiter" at bounding box center [734, 655] width 454 height 52
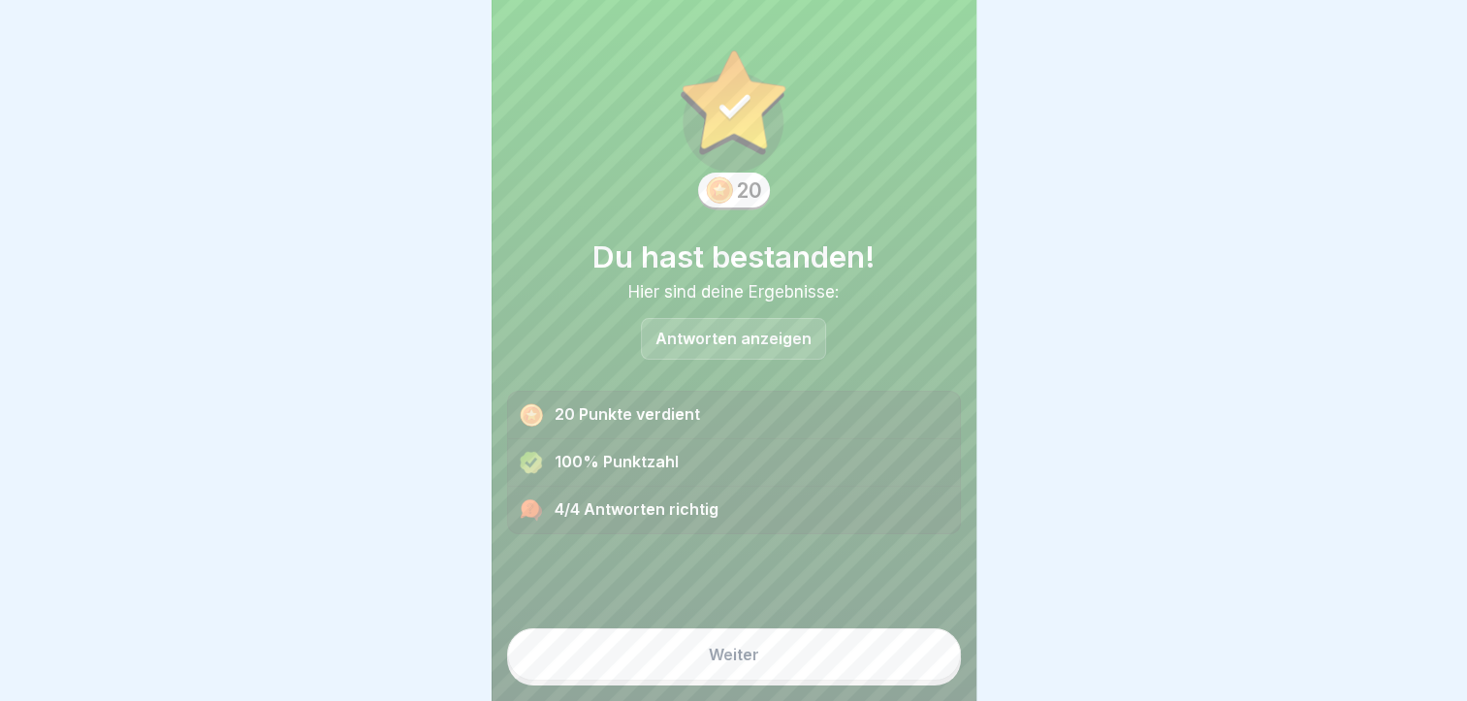
click at [869, 661] on button "Weiter" at bounding box center [734, 655] width 454 height 52
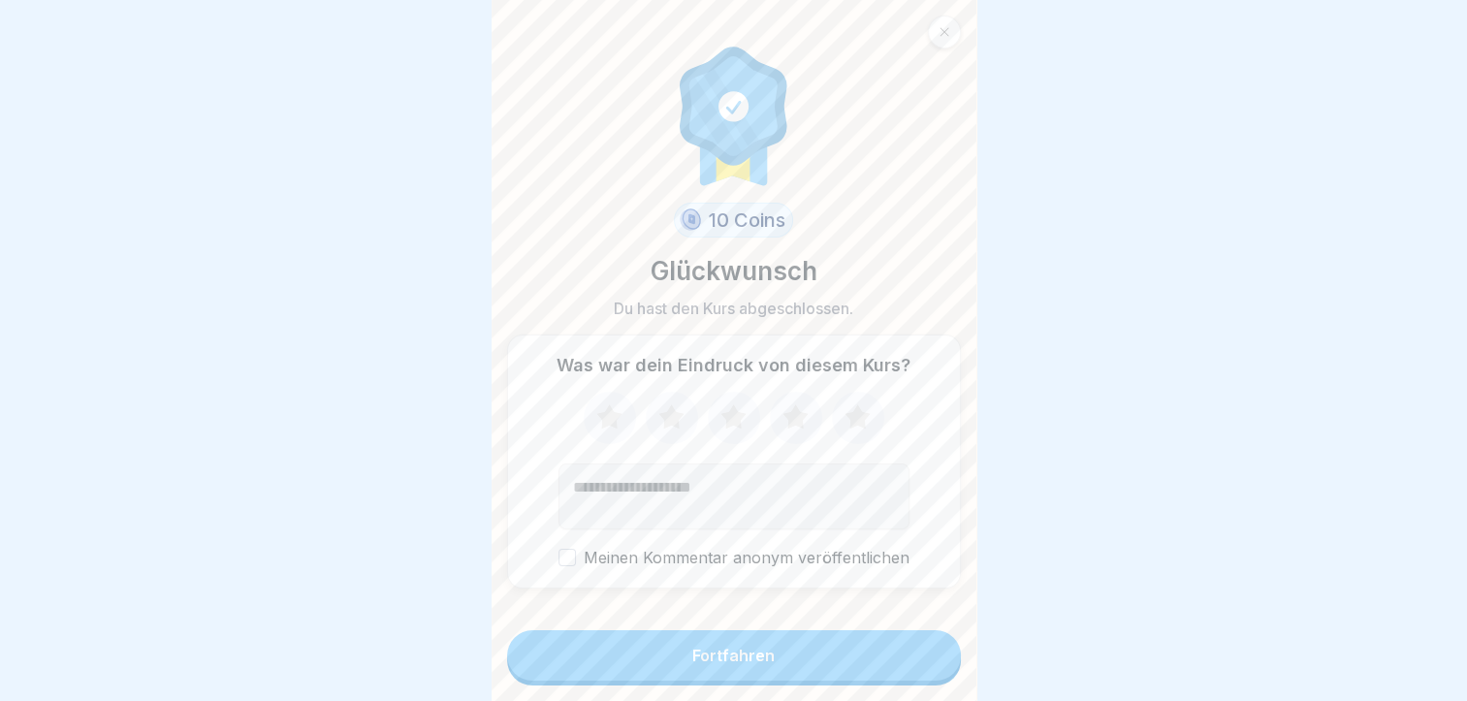
click at [876, 670] on button "Fortfahren" at bounding box center [734, 655] width 454 height 50
click at [615, 665] on button "Fortfahren" at bounding box center [734, 655] width 454 height 50
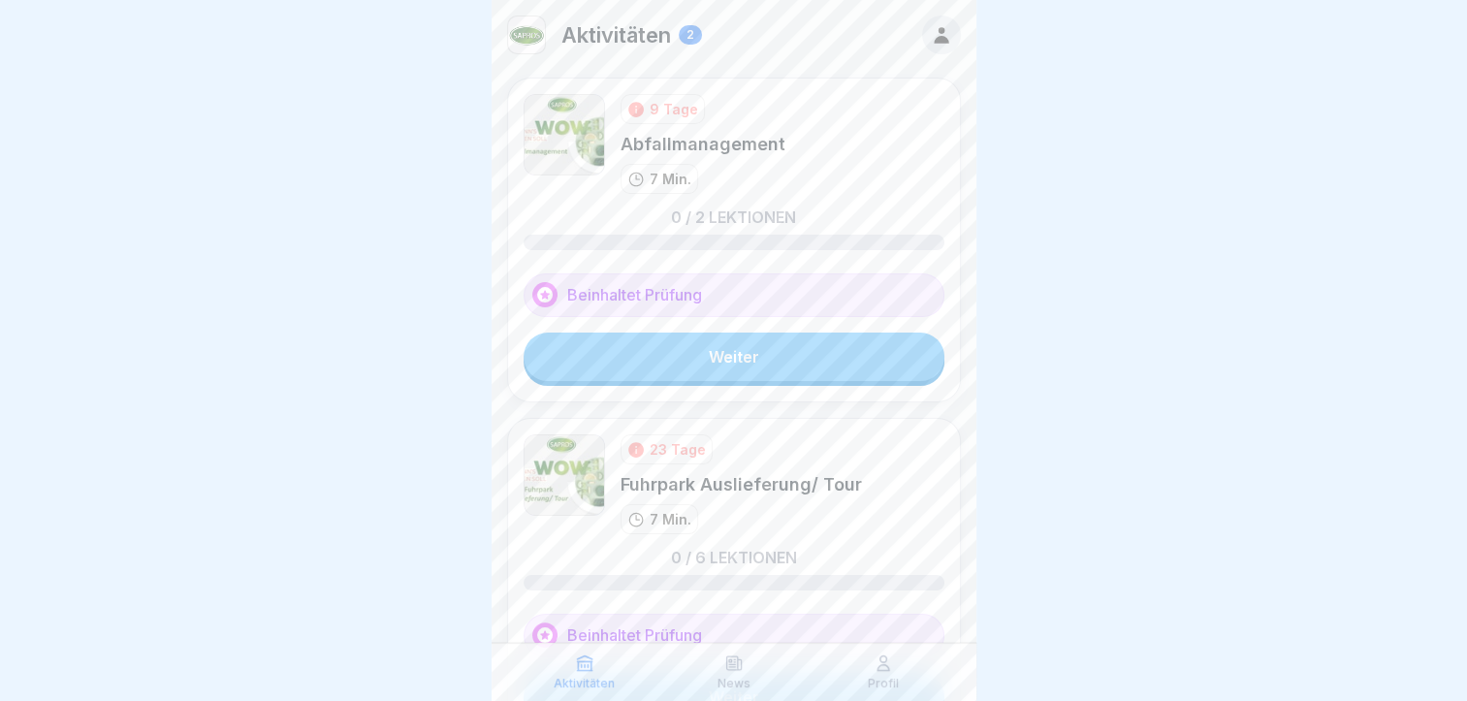
click at [702, 366] on link "Weiter" at bounding box center [734, 357] width 421 height 48
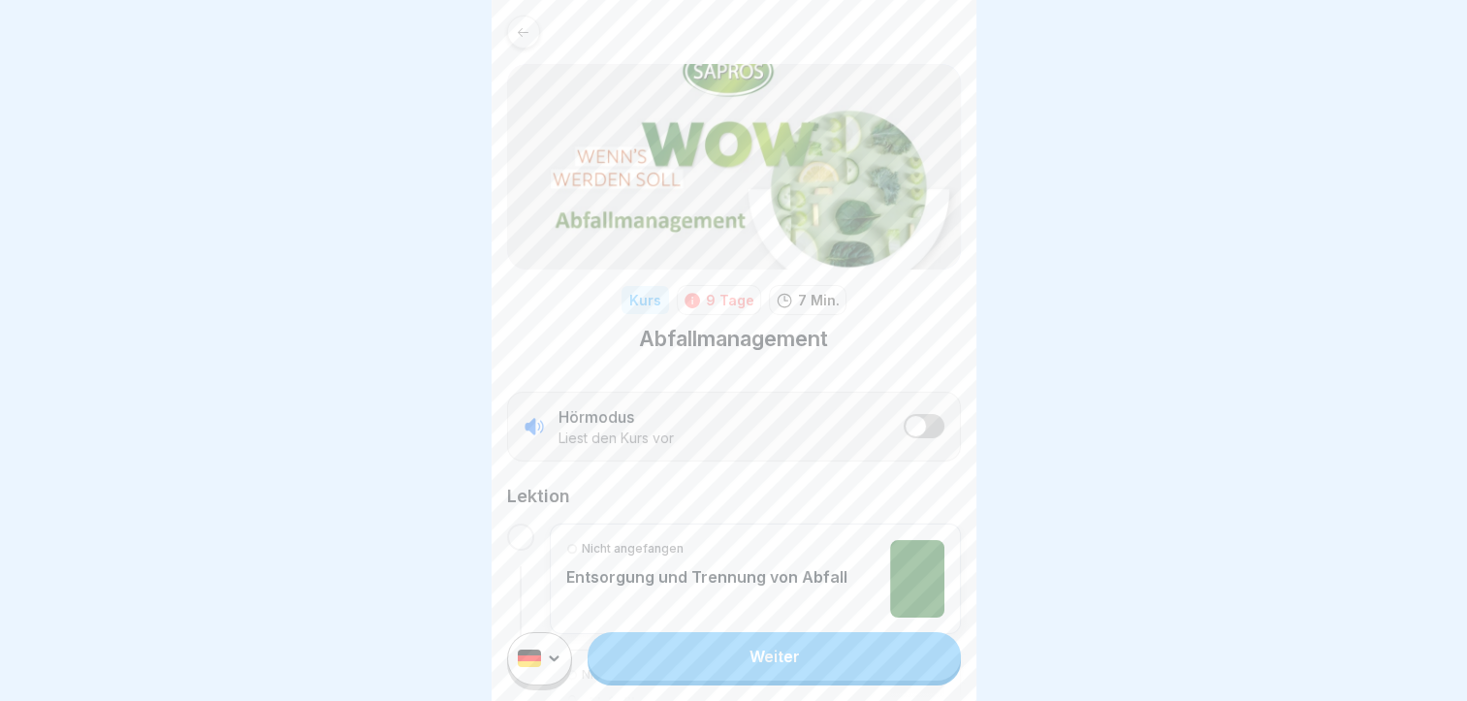
click at [745, 677] on link "Weiter" at bounding box center [774, 656] width 372 height 48
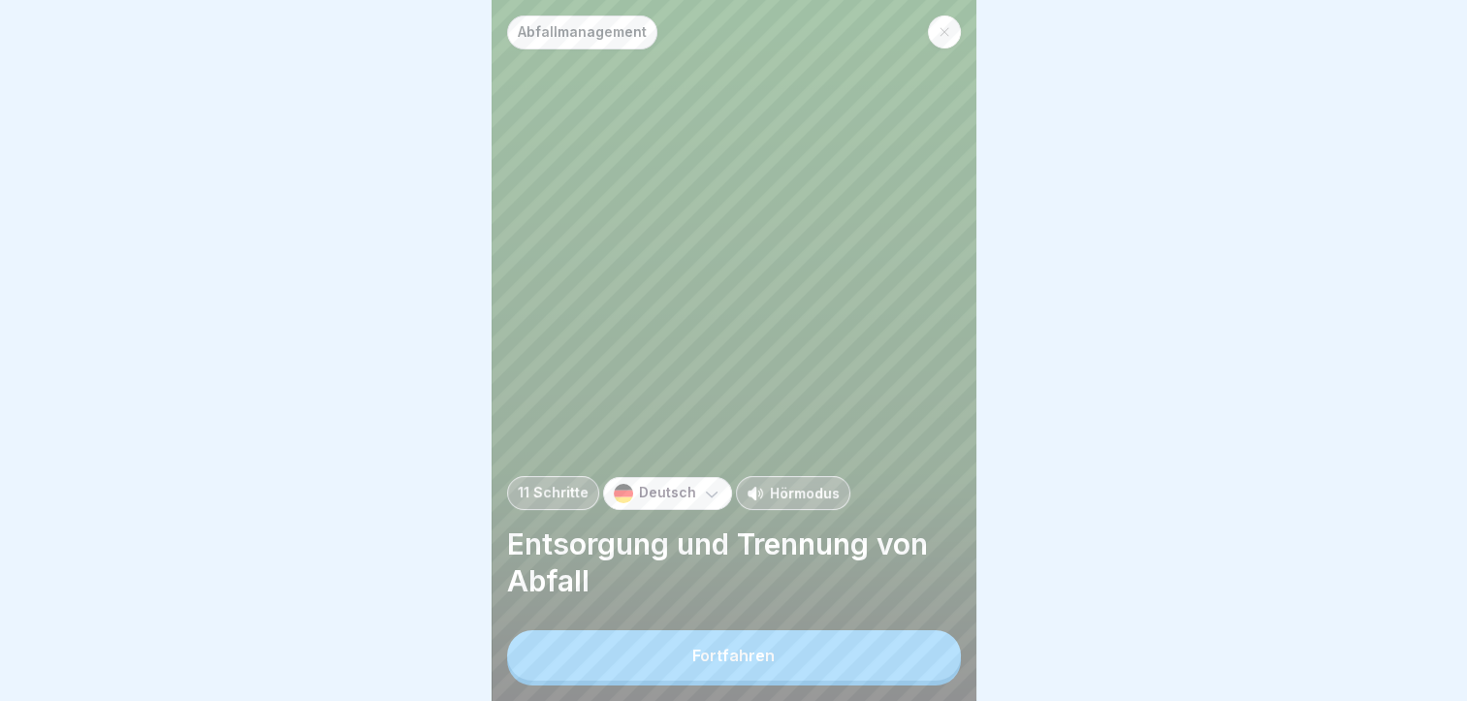
click at [749, 664] on div "Fortfahren" at bounding box center [734, 655] width 82 height 17
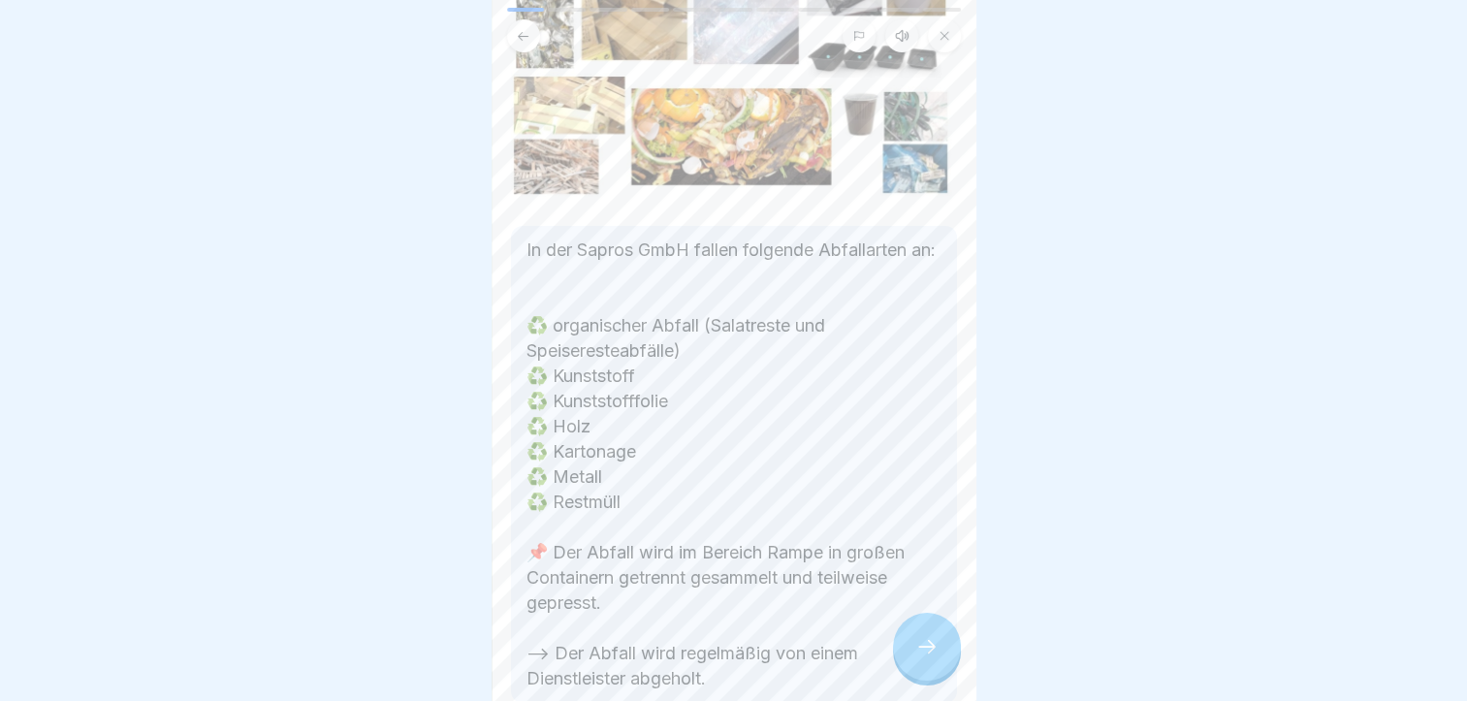
scroll to position [291, 0]
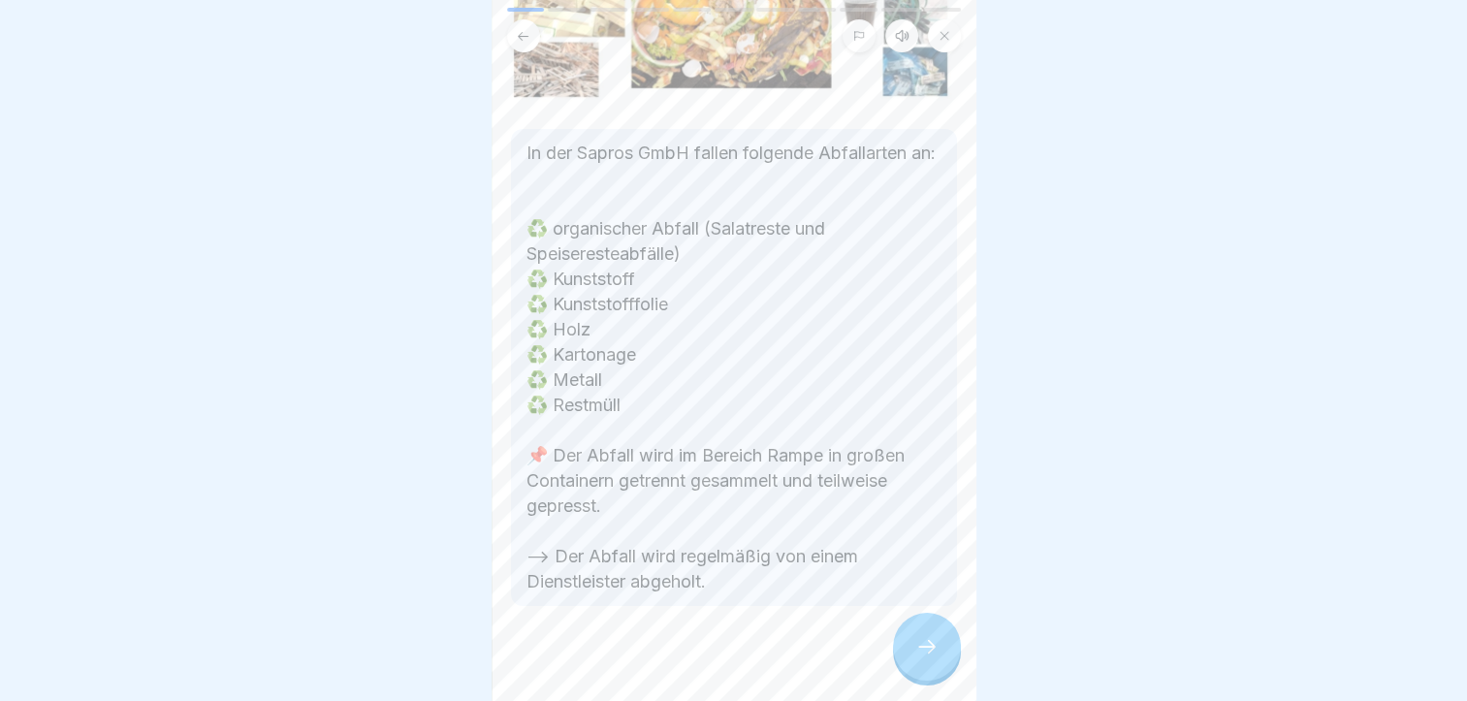
click at [911, 656] on div at bounding box center [927, 647] width 68 height 68
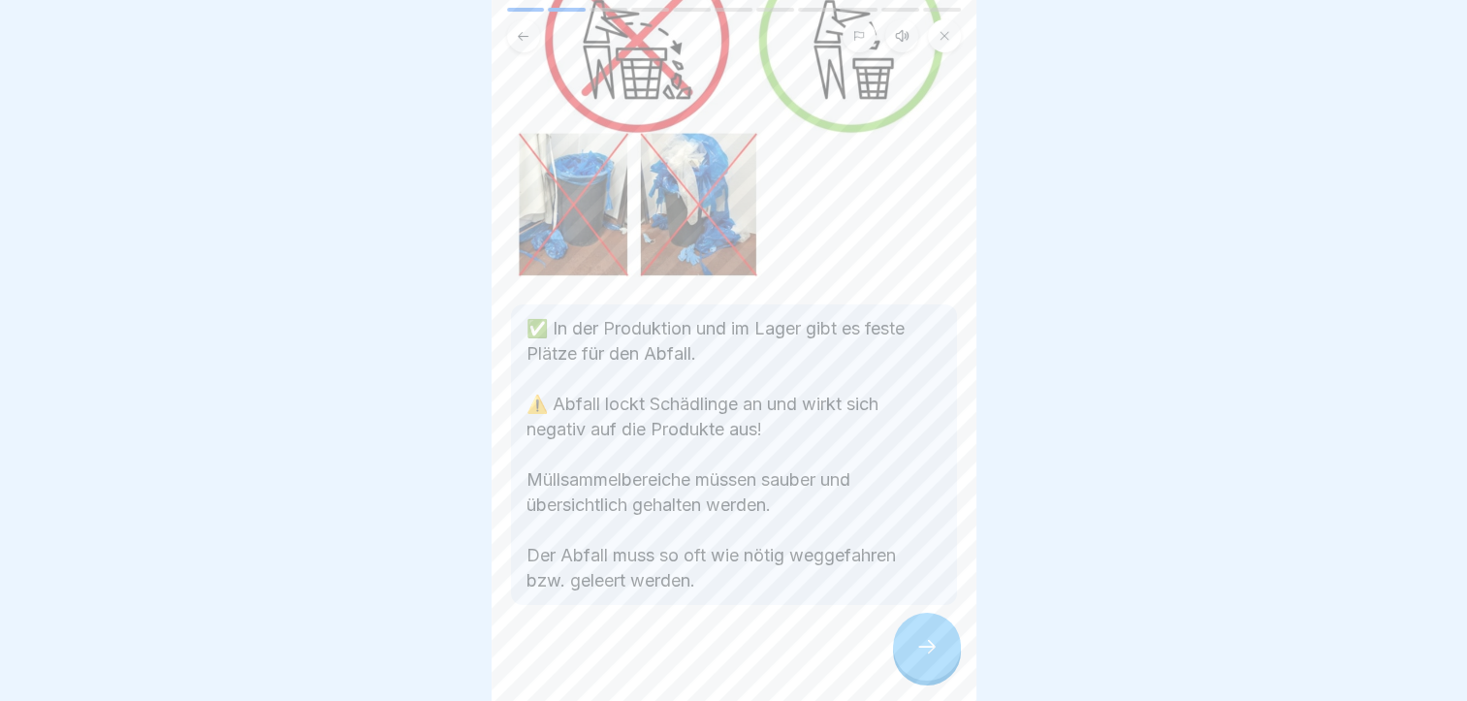
scroll to position [233, 0]
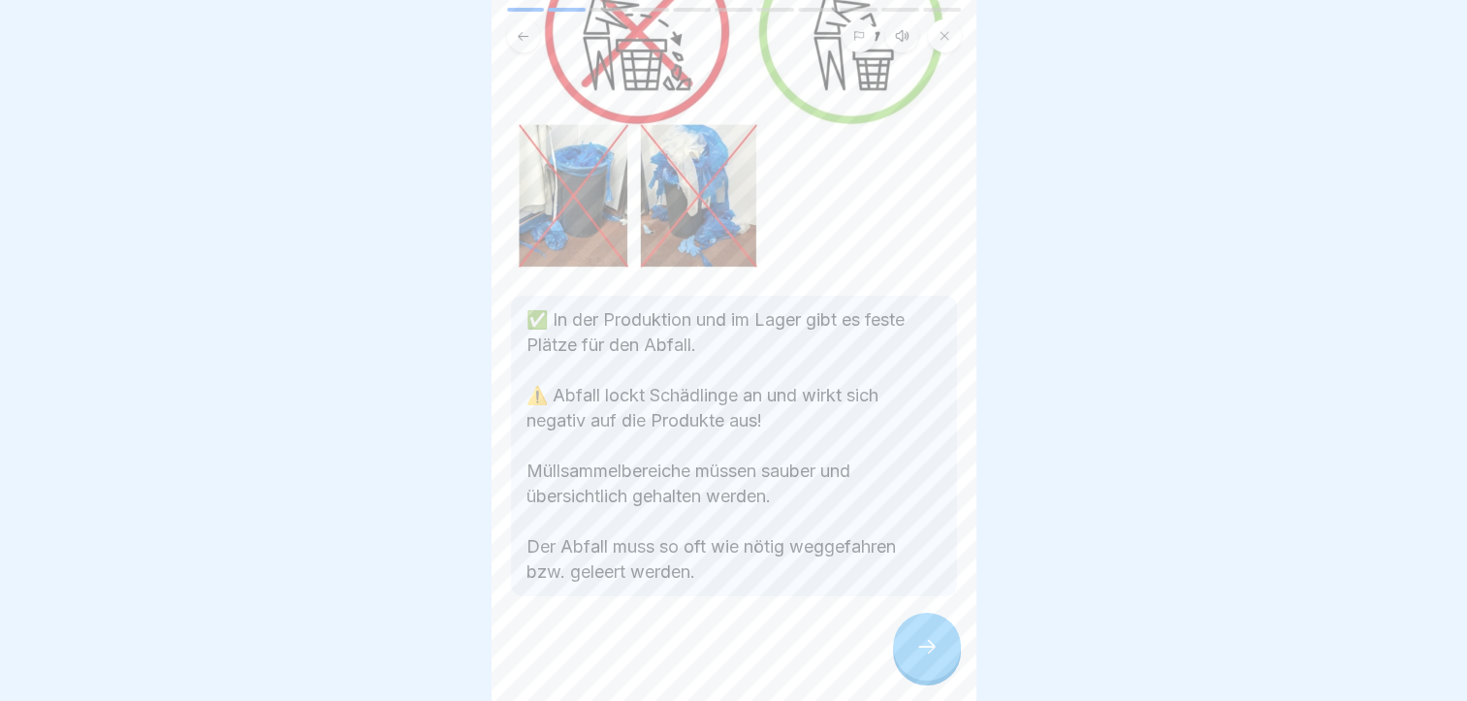
click at [931, 649] on icon at bounding box center [927, 646] width 23 height 23
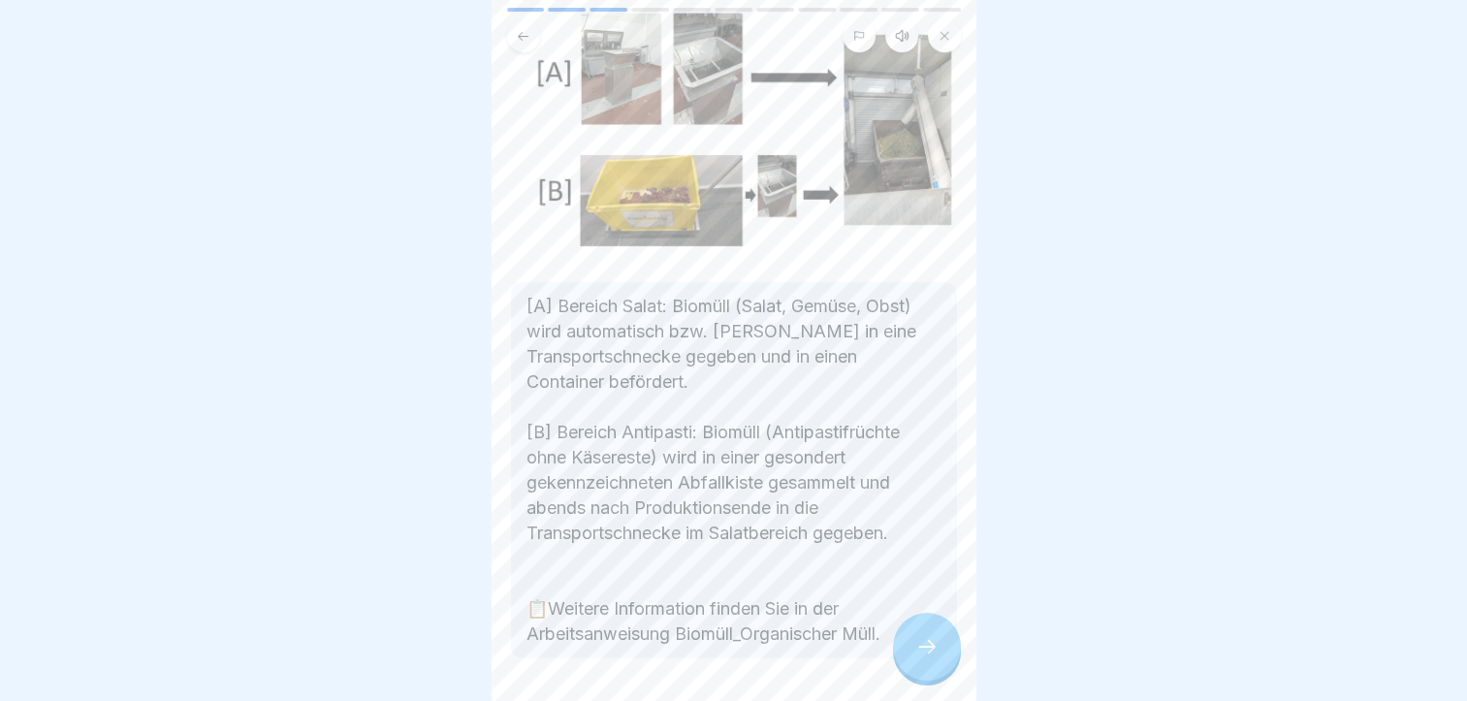
scroll to position [259, 0]
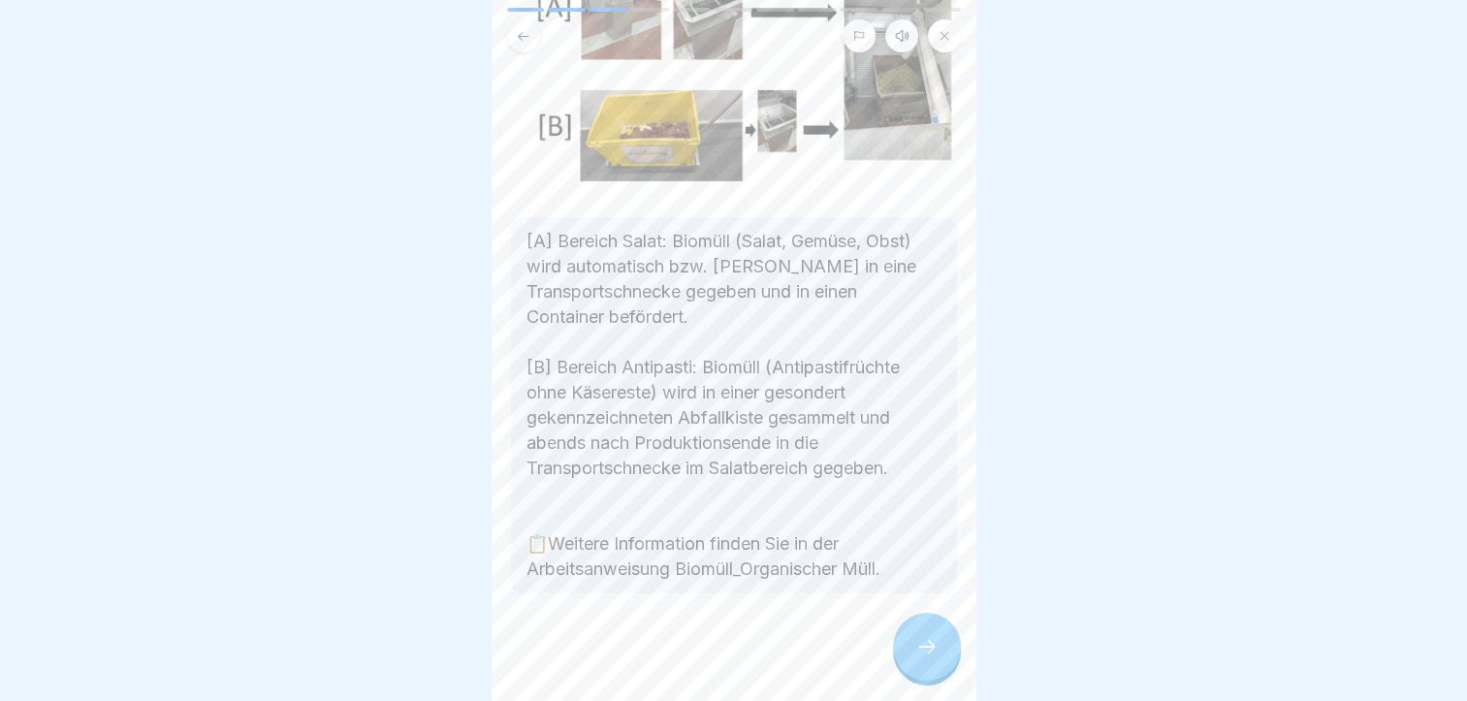
click at [924, 658] on icon at bounding box center [927, 646] width 23 height 23
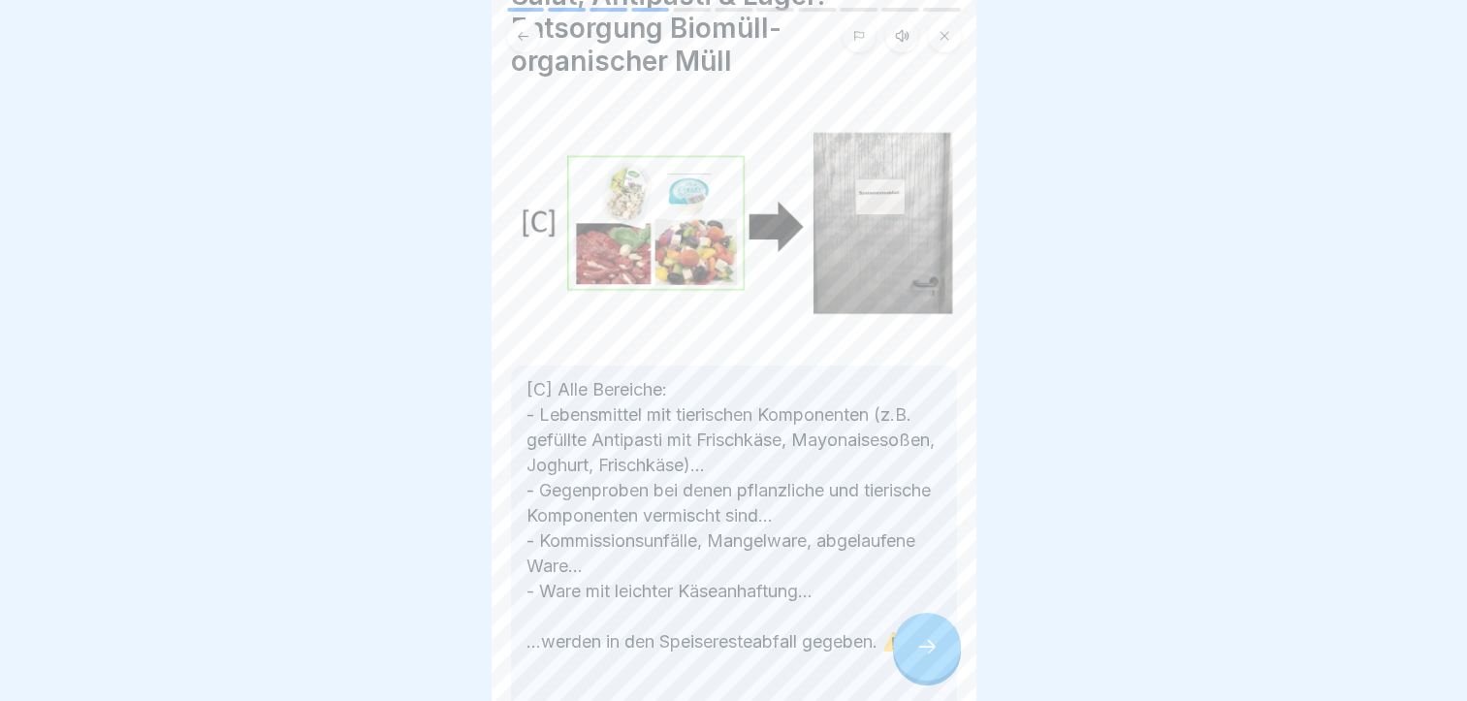
scroll to position [194, 0]
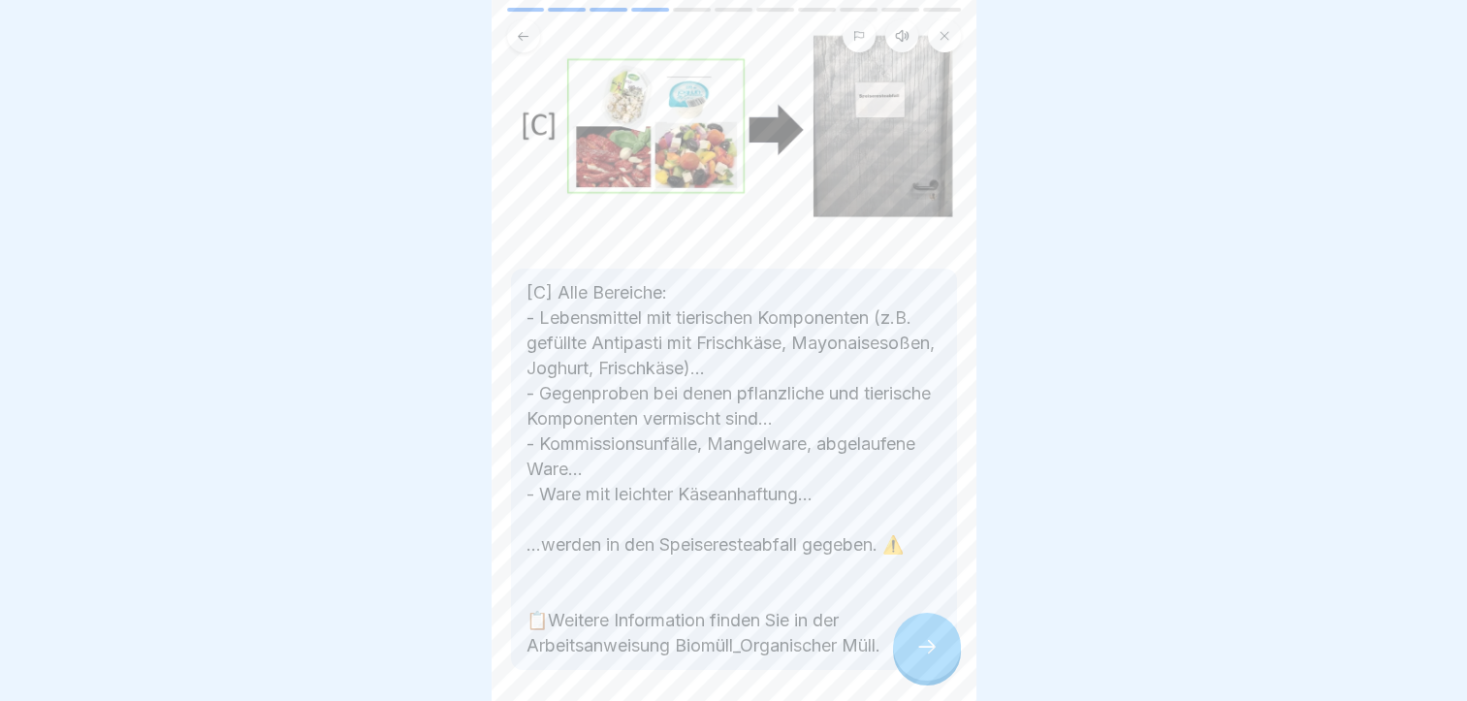
click at [934, 658] on icon at bounding box center [927, 646] width 23 height 23
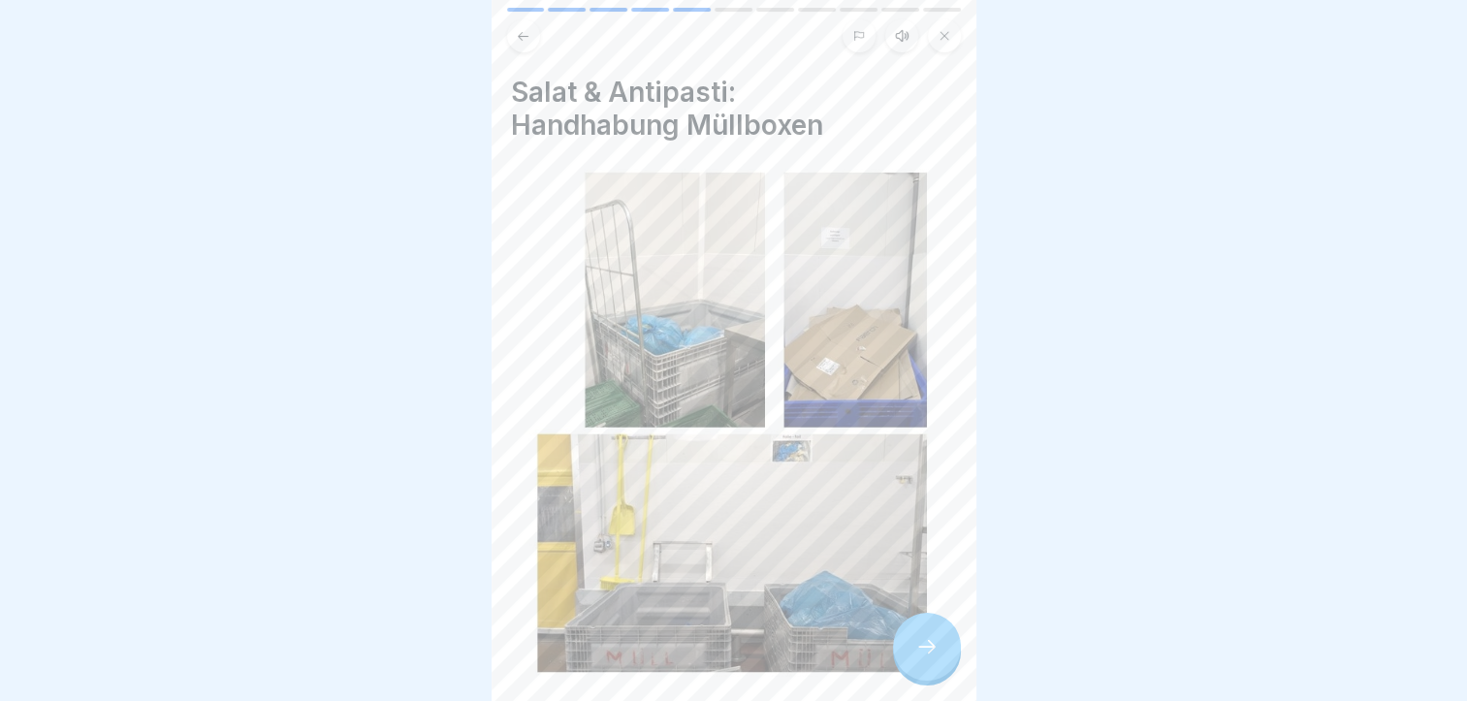
click at [919, 646] on icon at bounding box center [927, 646] width 23 height 23
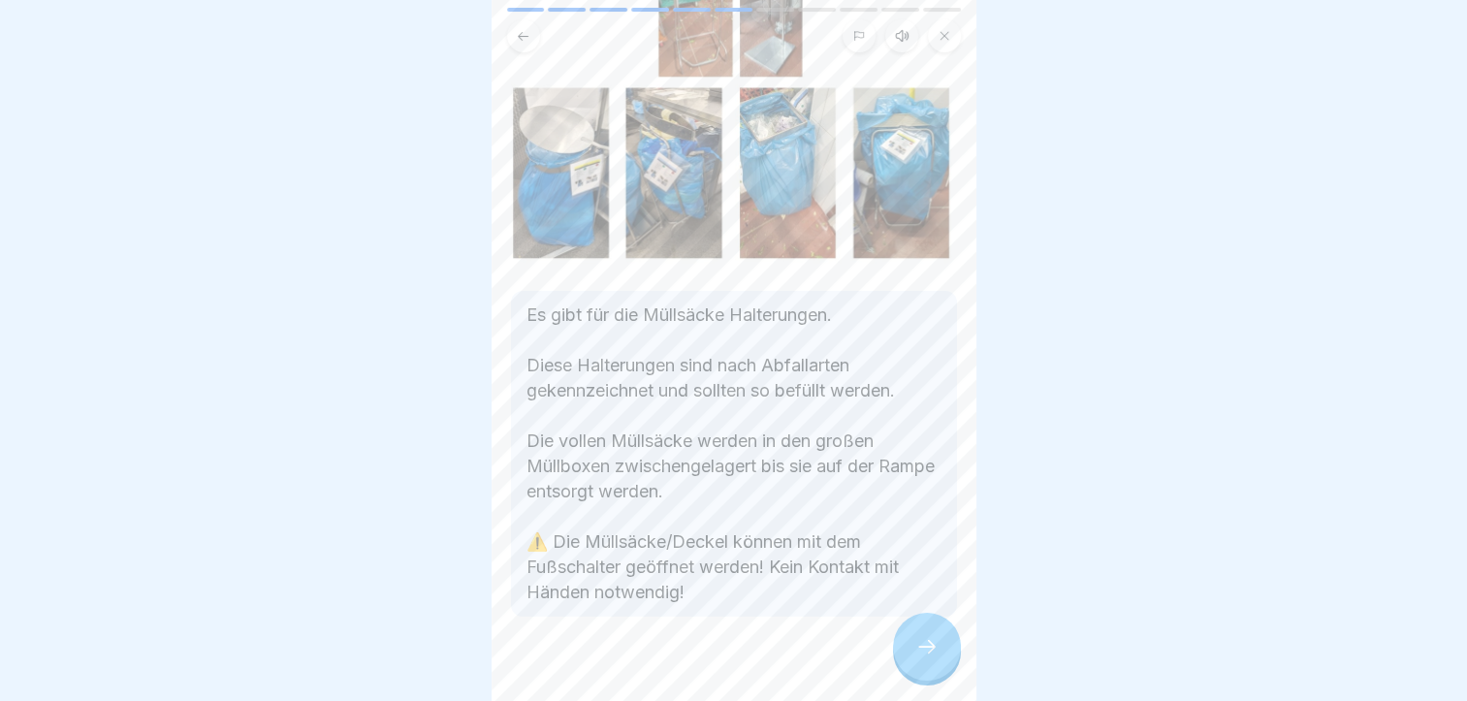
scroll to position [193, 0]
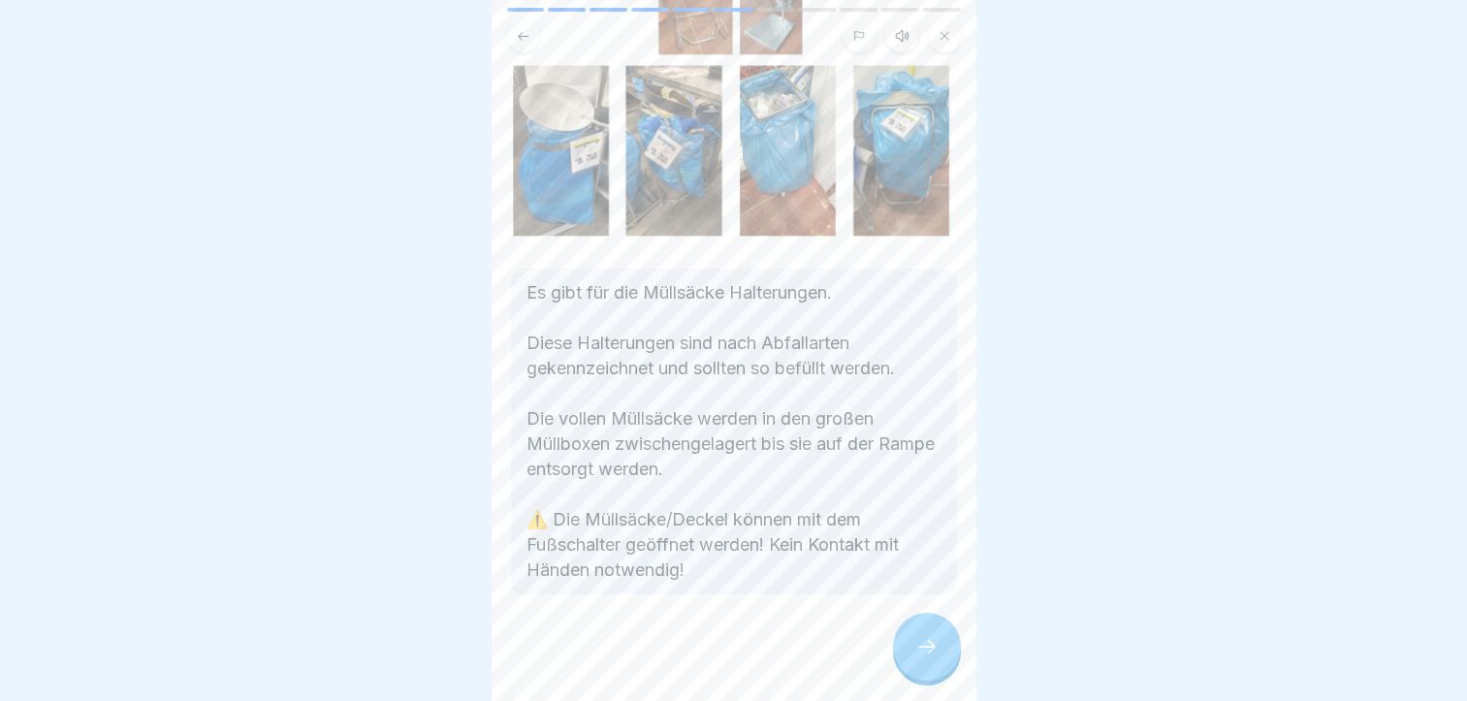
click at [927, 642] on icon at bounding box center [927, 646] width 23 height 23
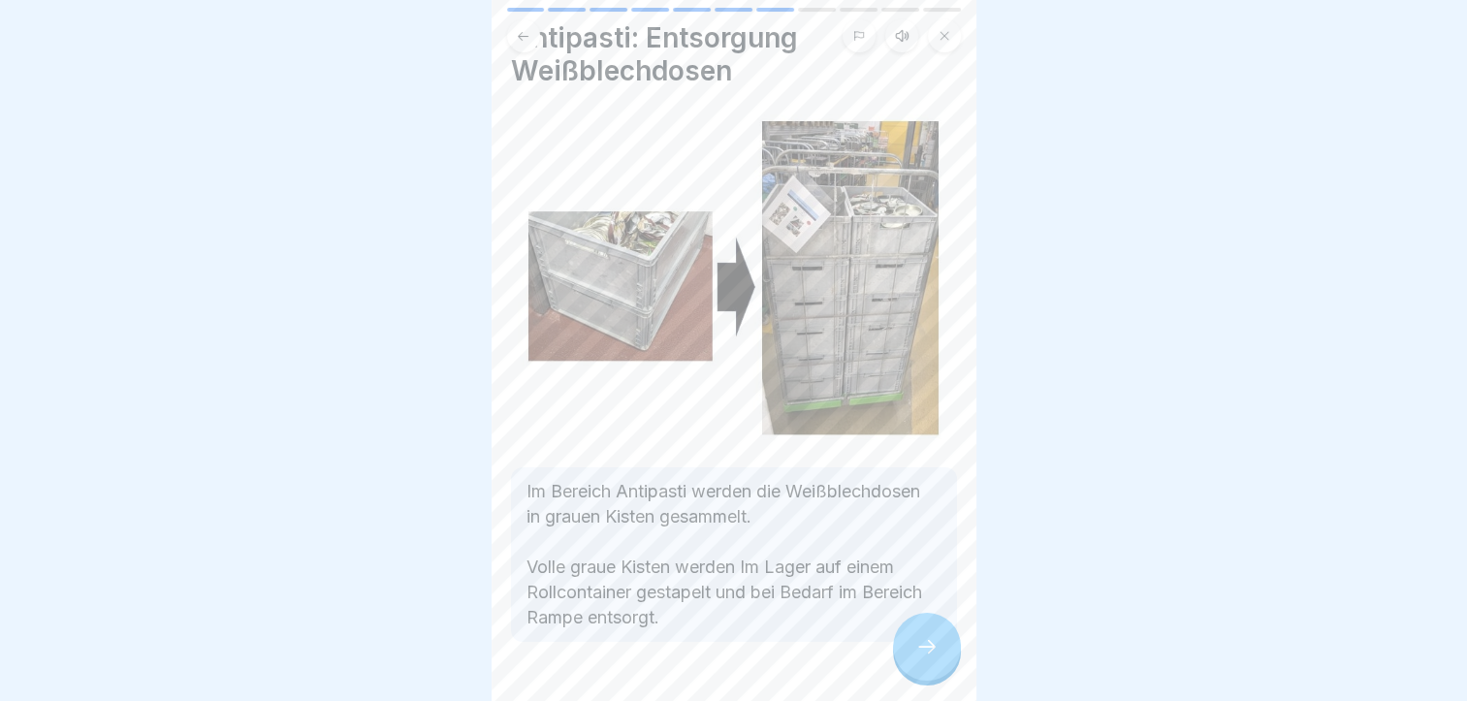
scroll to position [97, 0]
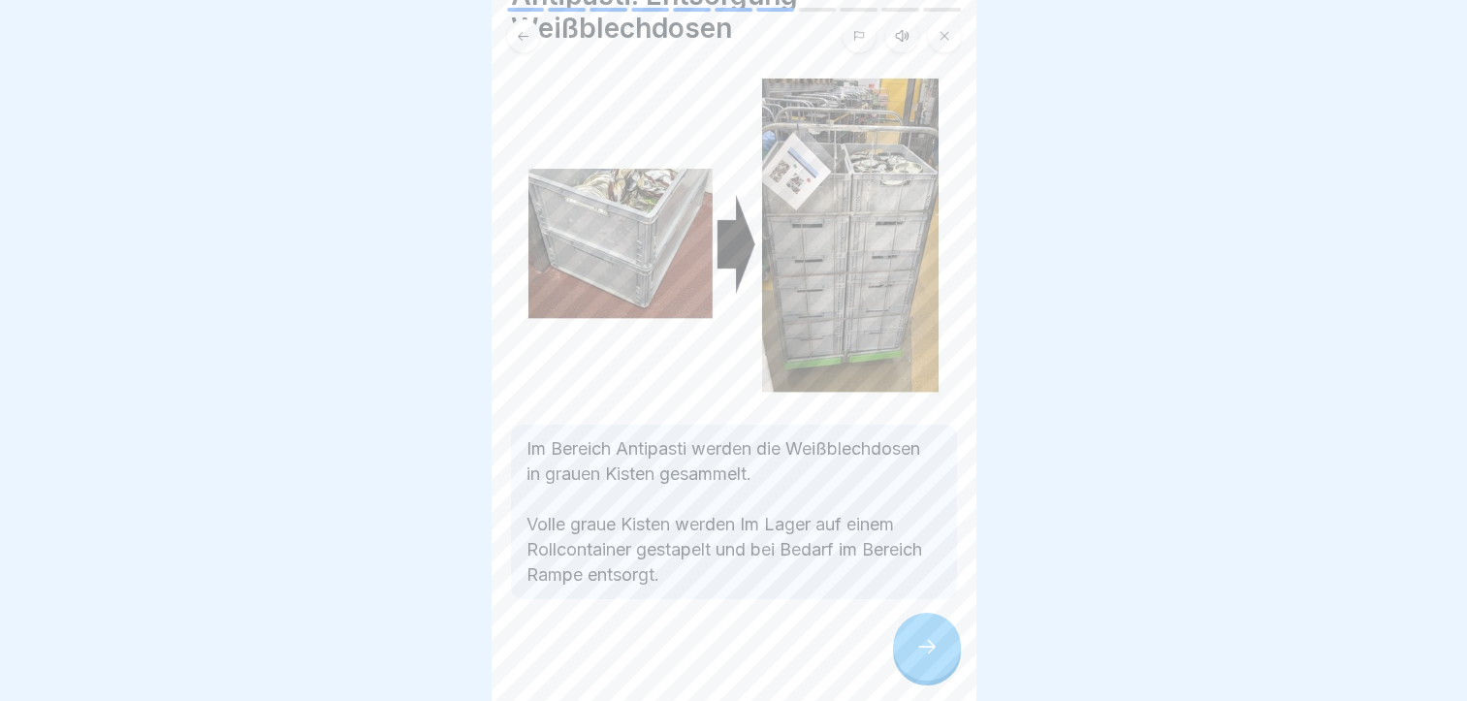
click at [943, 664] on div at bounding box center [927, 647] width 68 height 68
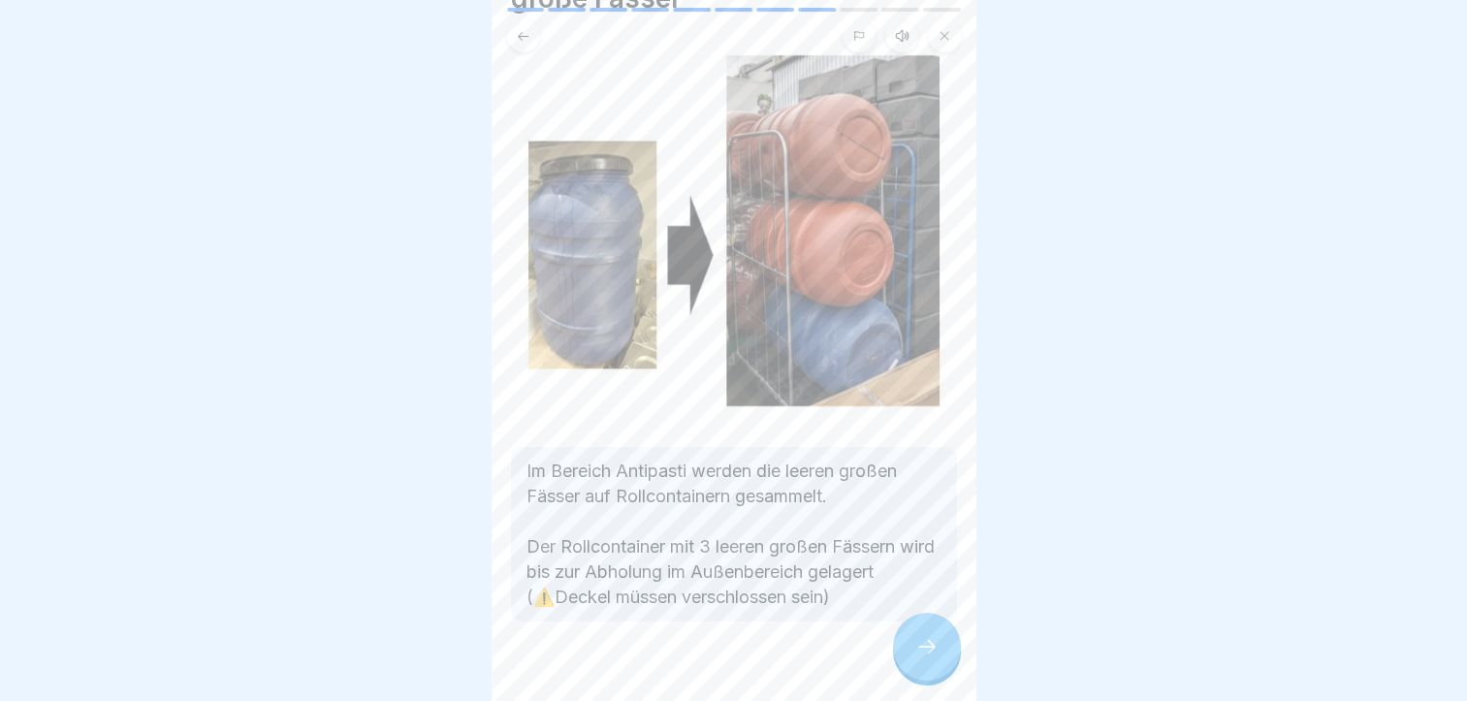
scroll to position [177, 0]
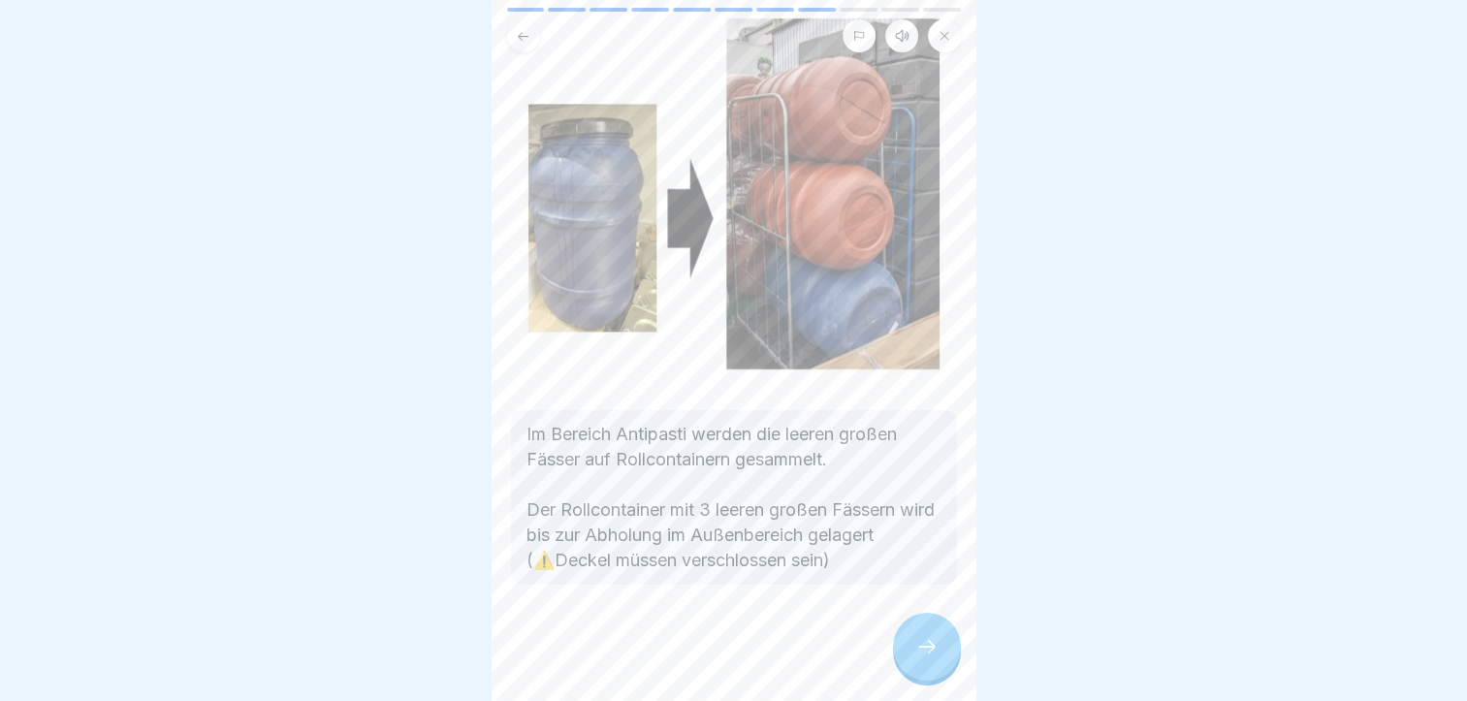
click at [908, 654] on div at bounding box center [927, 647] width 68 height 68
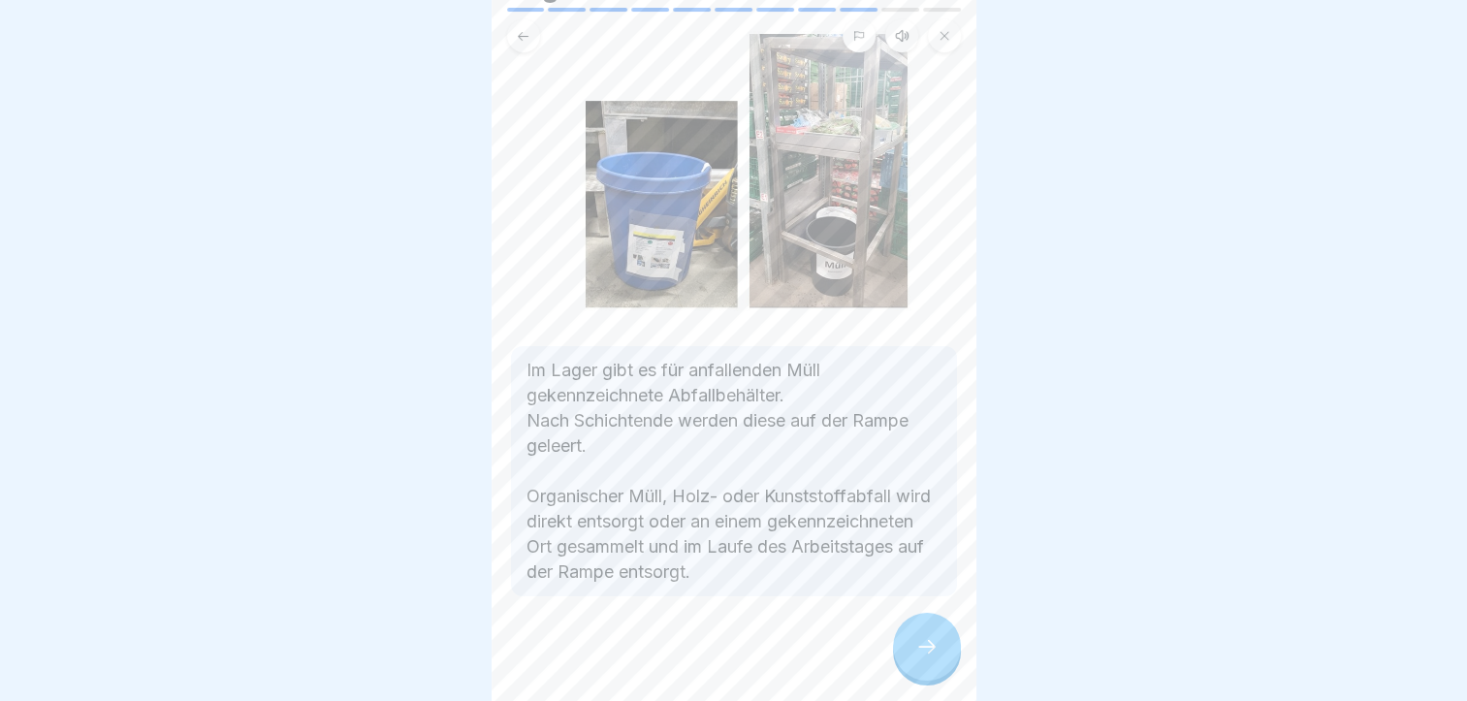
scroll to position [107, 0]
click at [910, 652] on div at bounding box center [927, 647] width 68 height 68
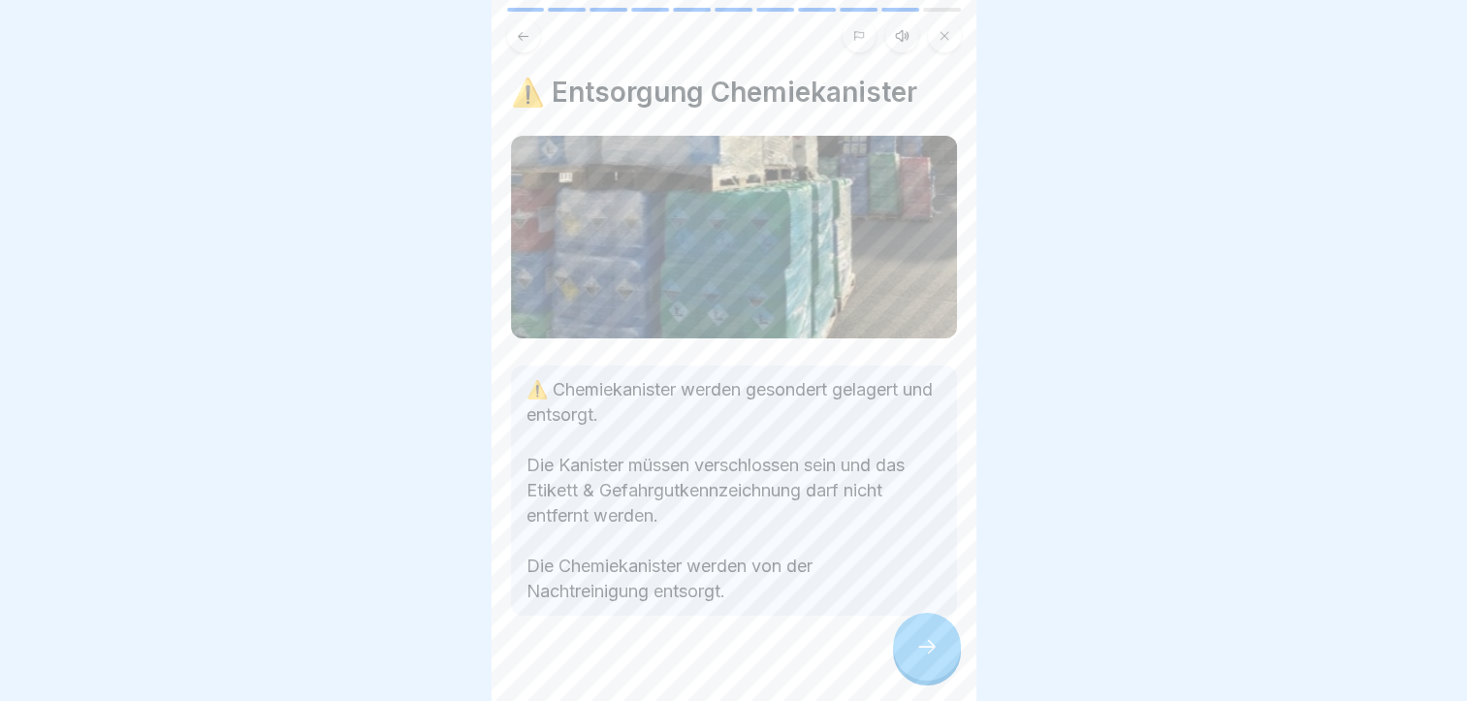
click at [909, 653] on div at bounding box center [927, 647] width 68 height 68
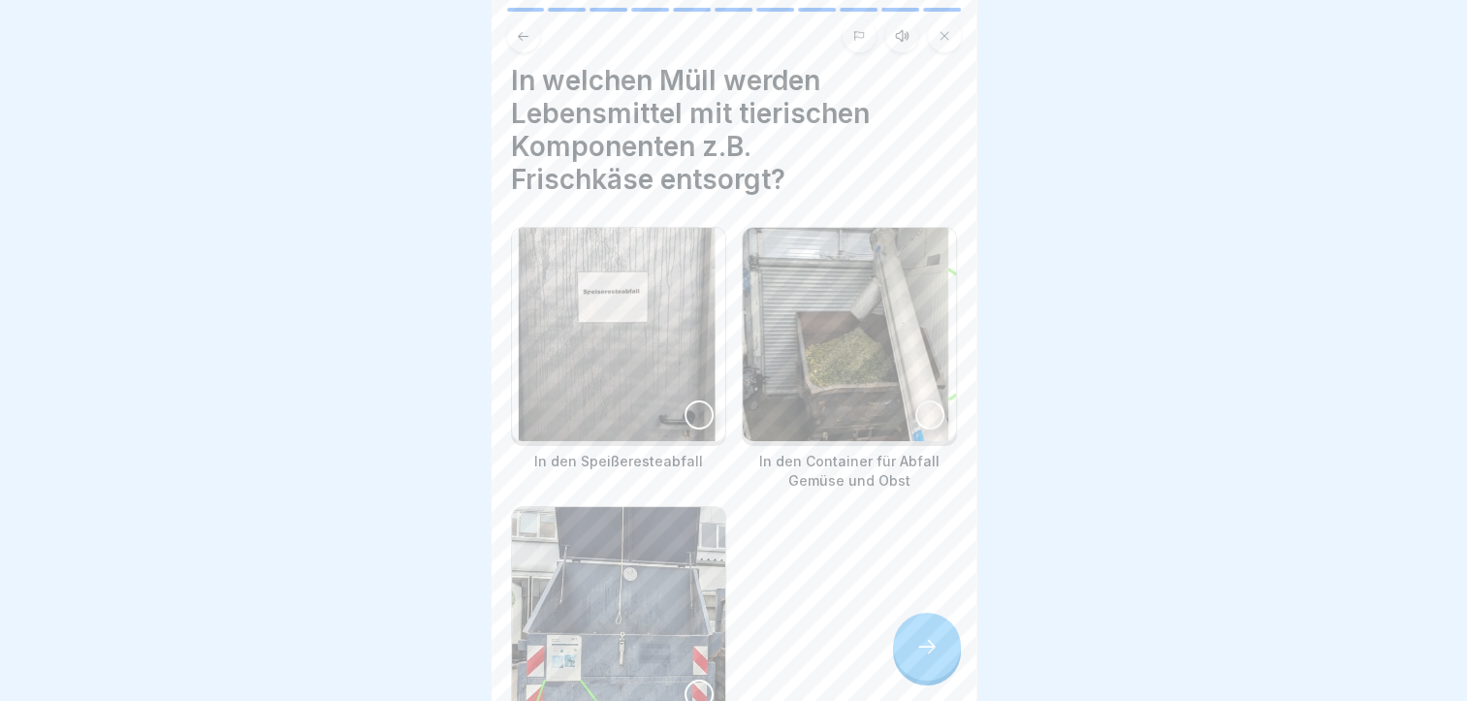
scroll to position [0, 0]
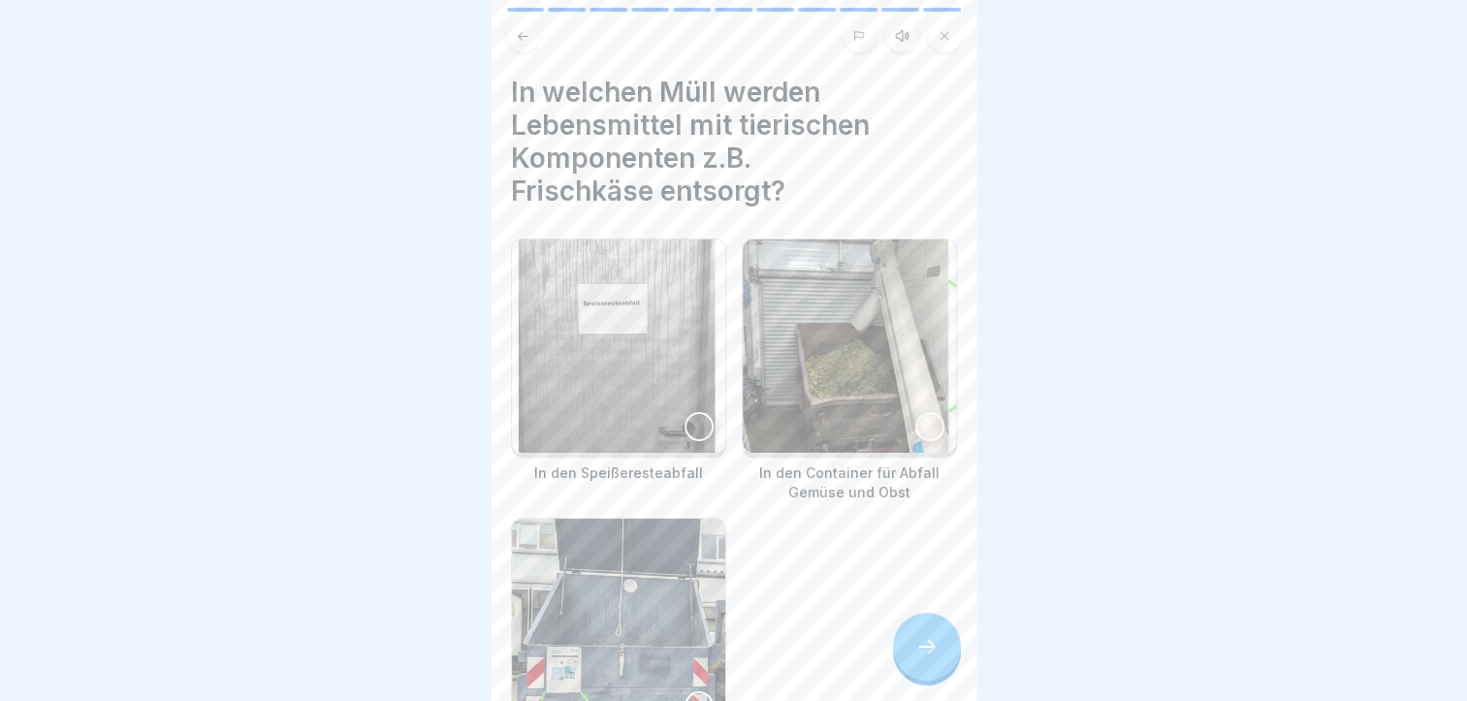
click at [600, 380] on img at bounding box center [618, 346] width 213 height 213
click at [933, 657] on icon at bounding box center [927, 646] width 23 height 23
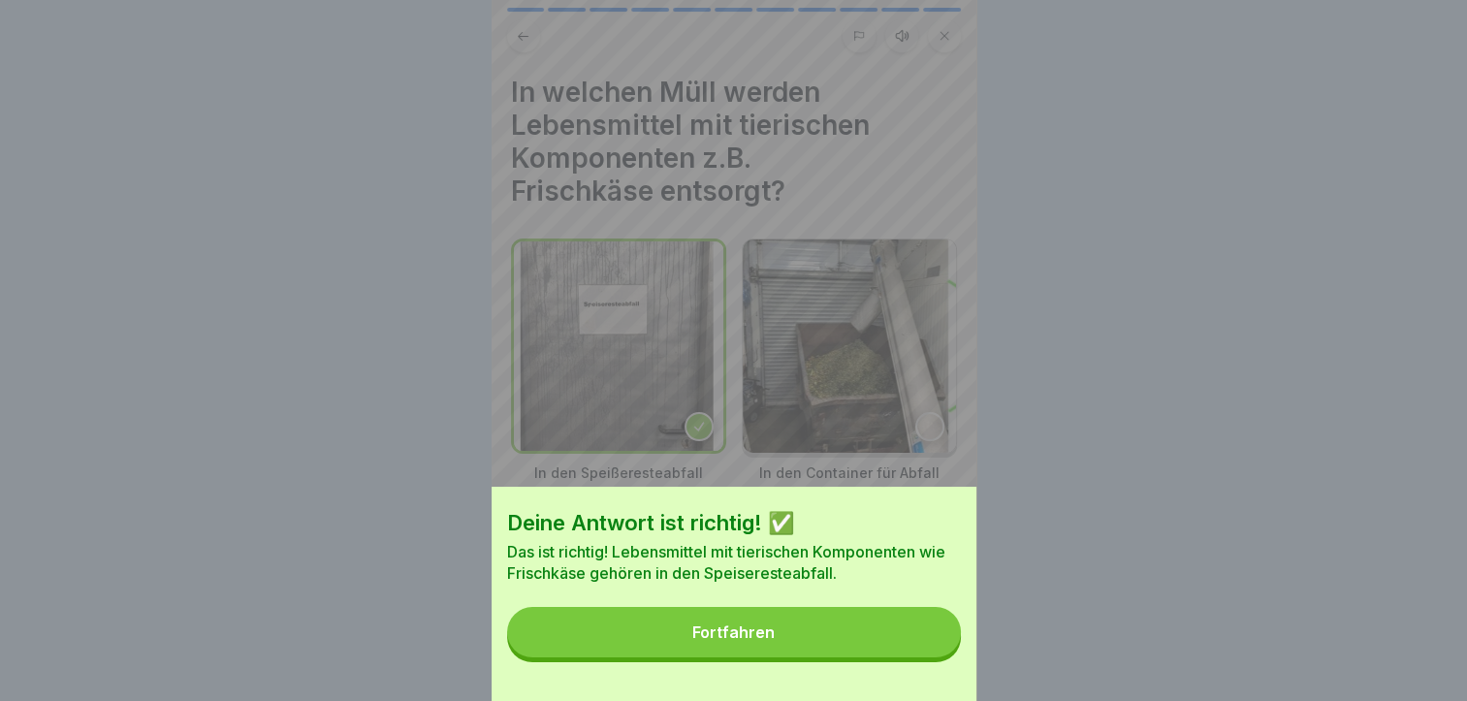
click at [934, 657] on button "Fortfahren" at bounding box center [734, 632] width 454 height 50
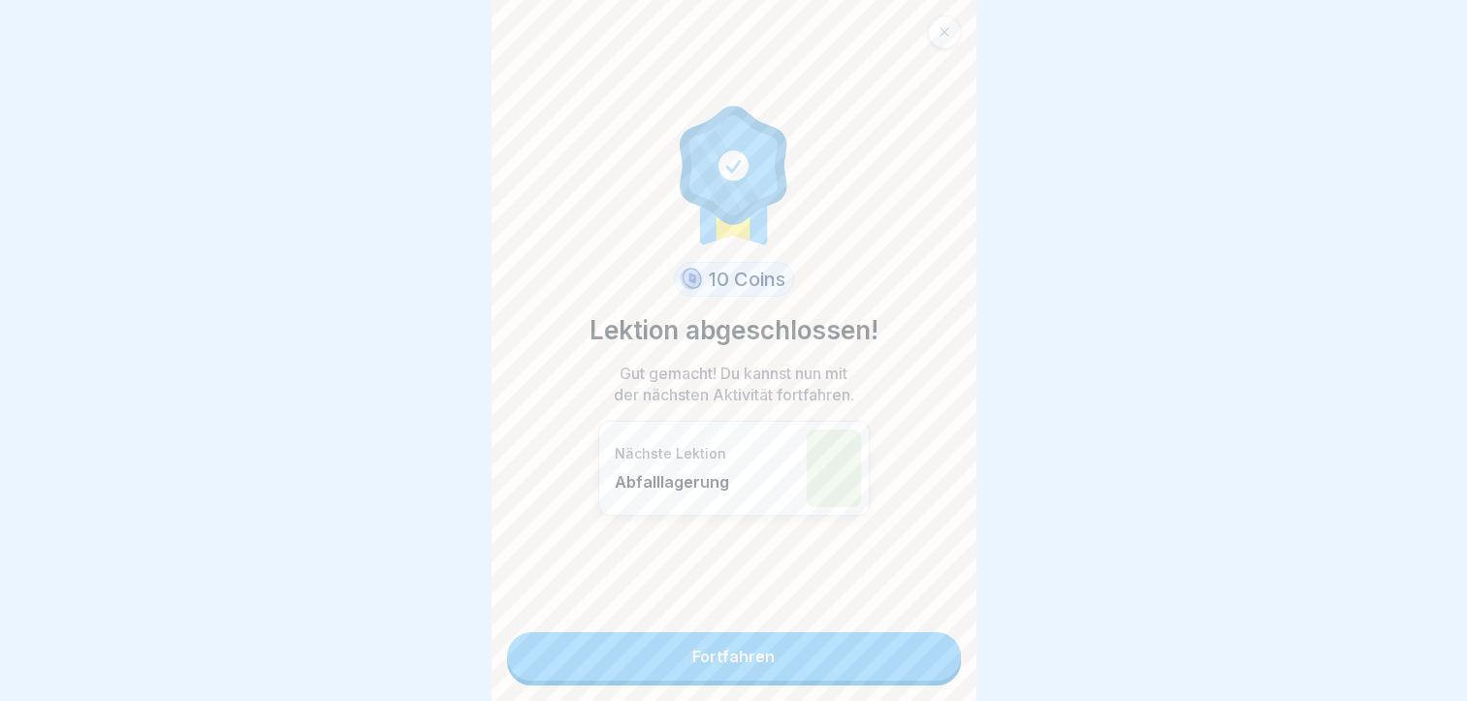
click at [931, 657] on link "Fortfahren" at bounding box center [734, 656] width 454 height 48
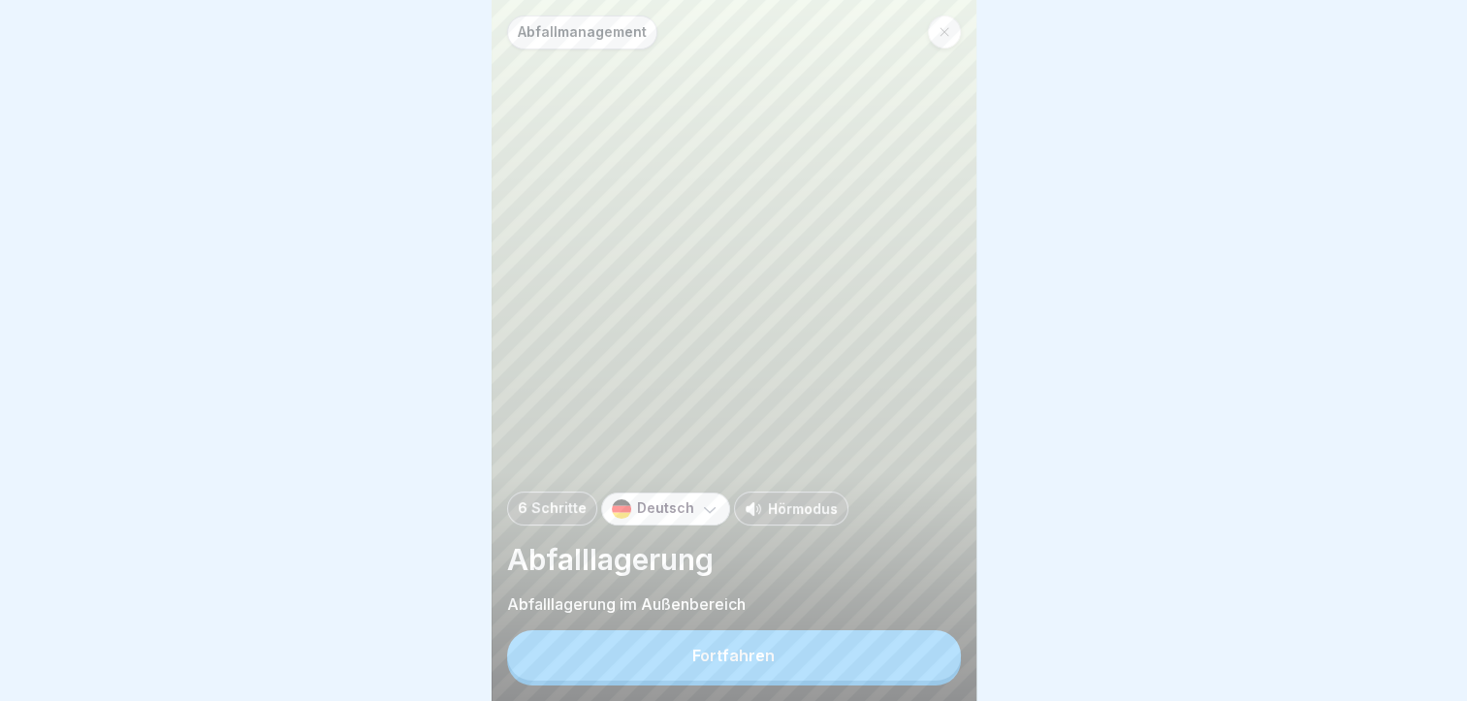
click at [758, 681] on button "Fortfahren" at bounding box center [734, 655] width 454 height 50
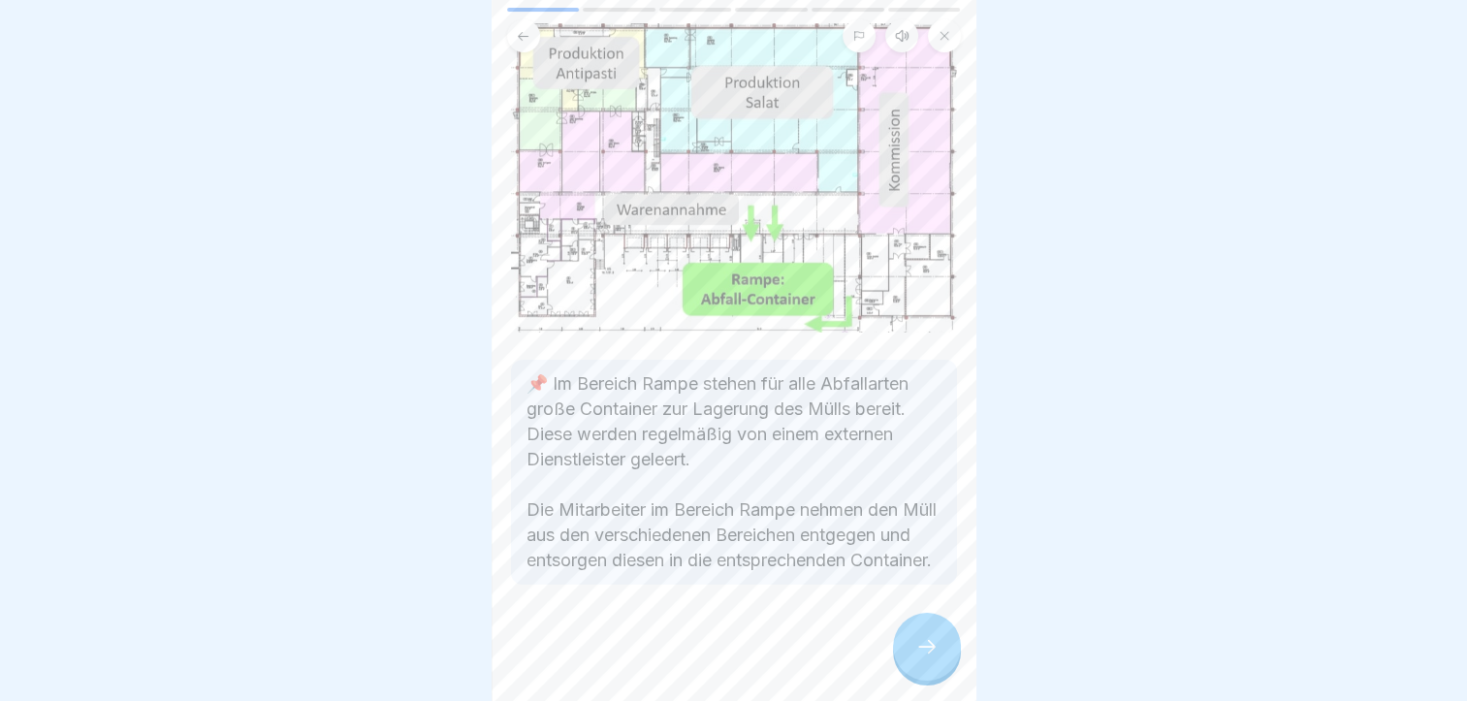
scroll to position [15, 0]
click at [930, 644] on icon at bounding box center [927, 646] width 23 height 23
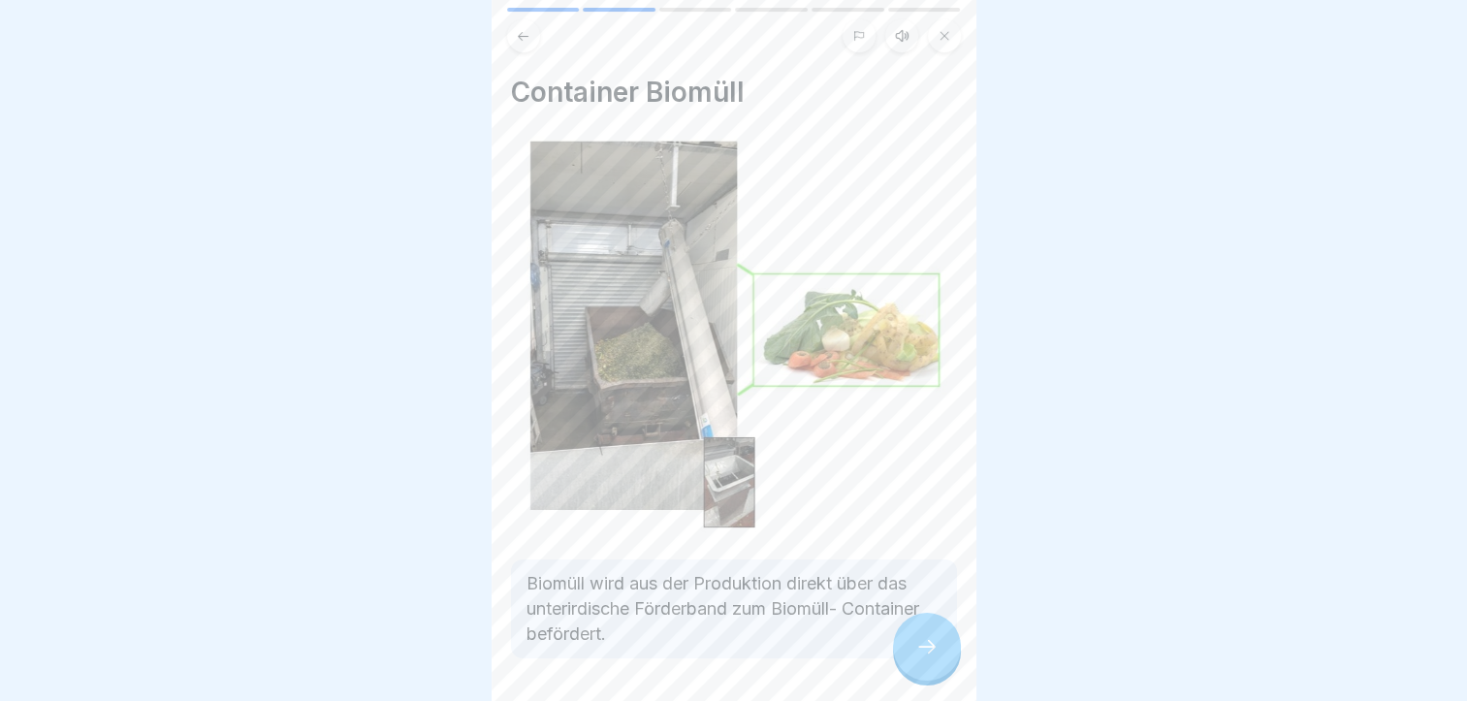
click at [930, 644] on icon at bounding box center [927, 646] width 23 height 23
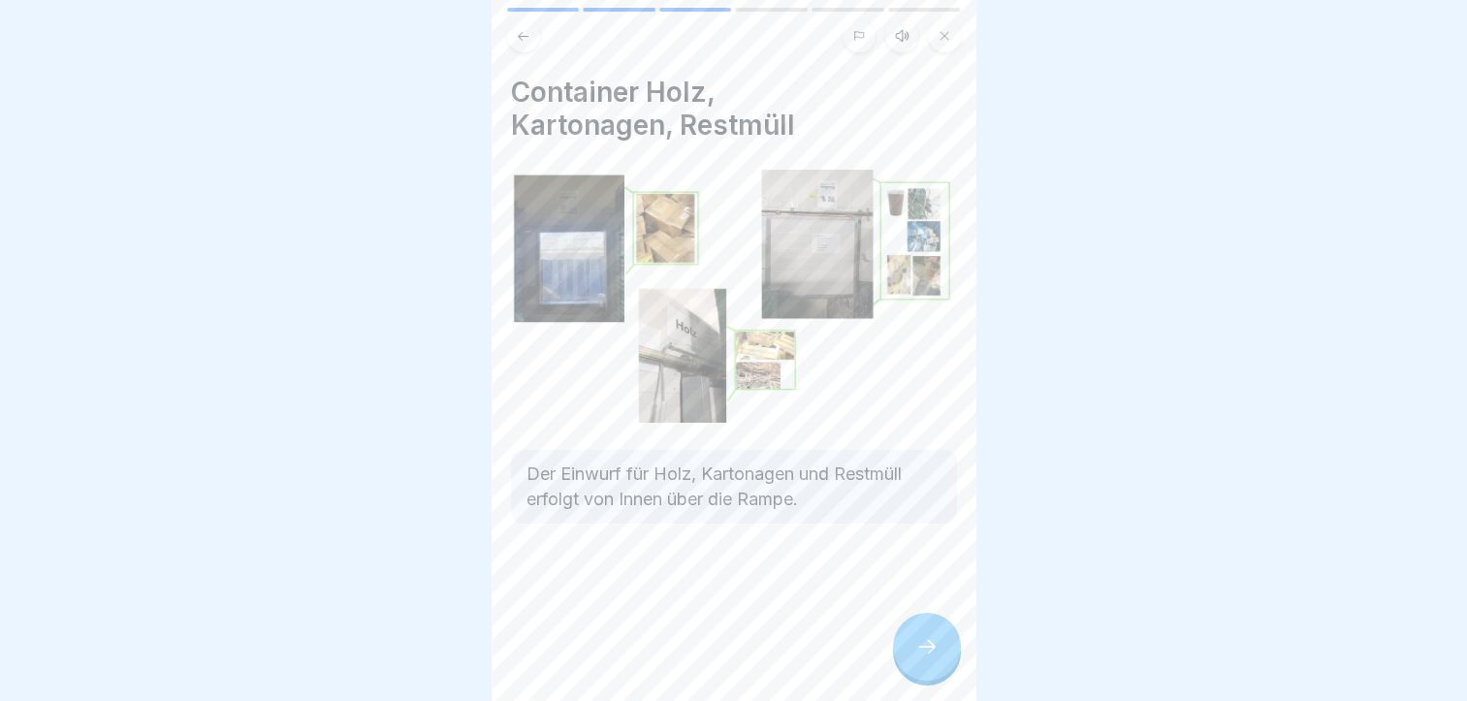
click at [930, 644] on icon at bounding box center [927, 646] width 23 height 23
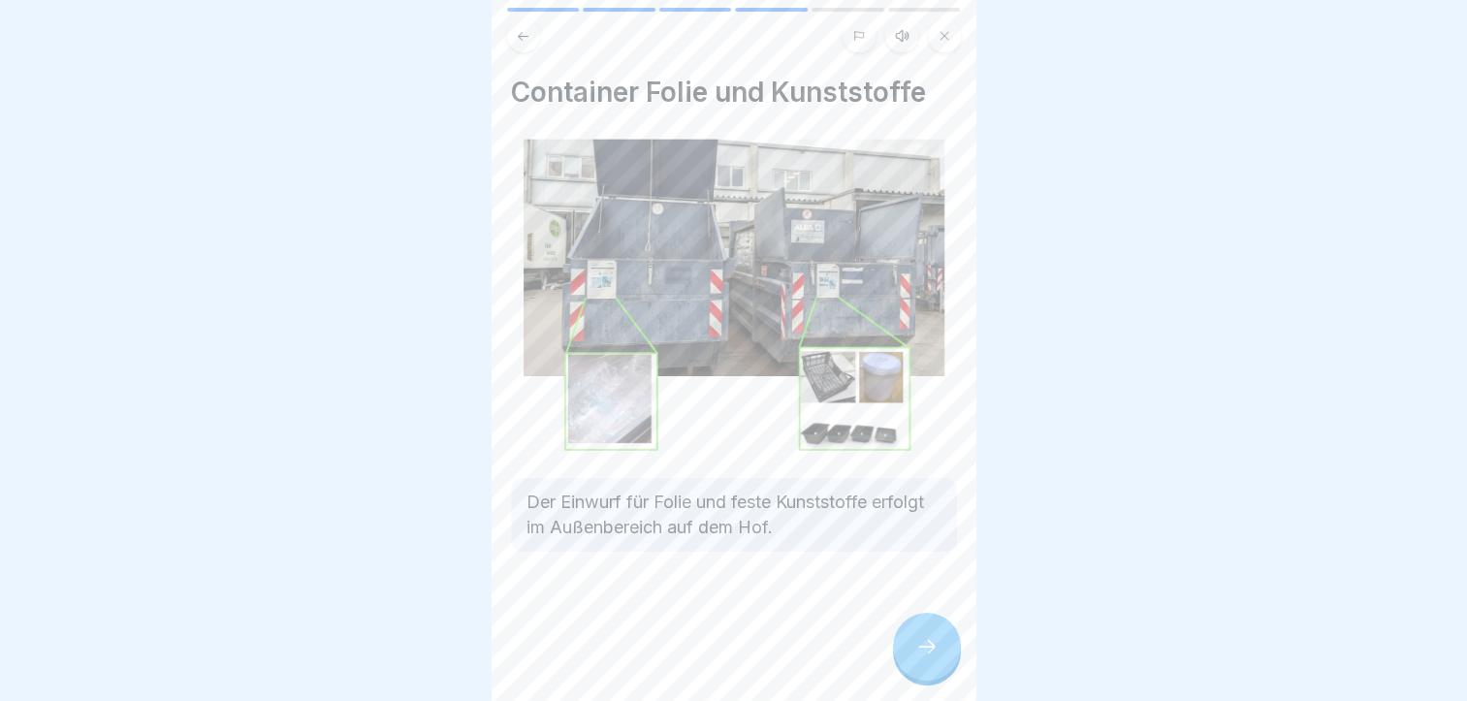
click at [930, 644] on icon at bounding box center [927, 646] width 23 height 23
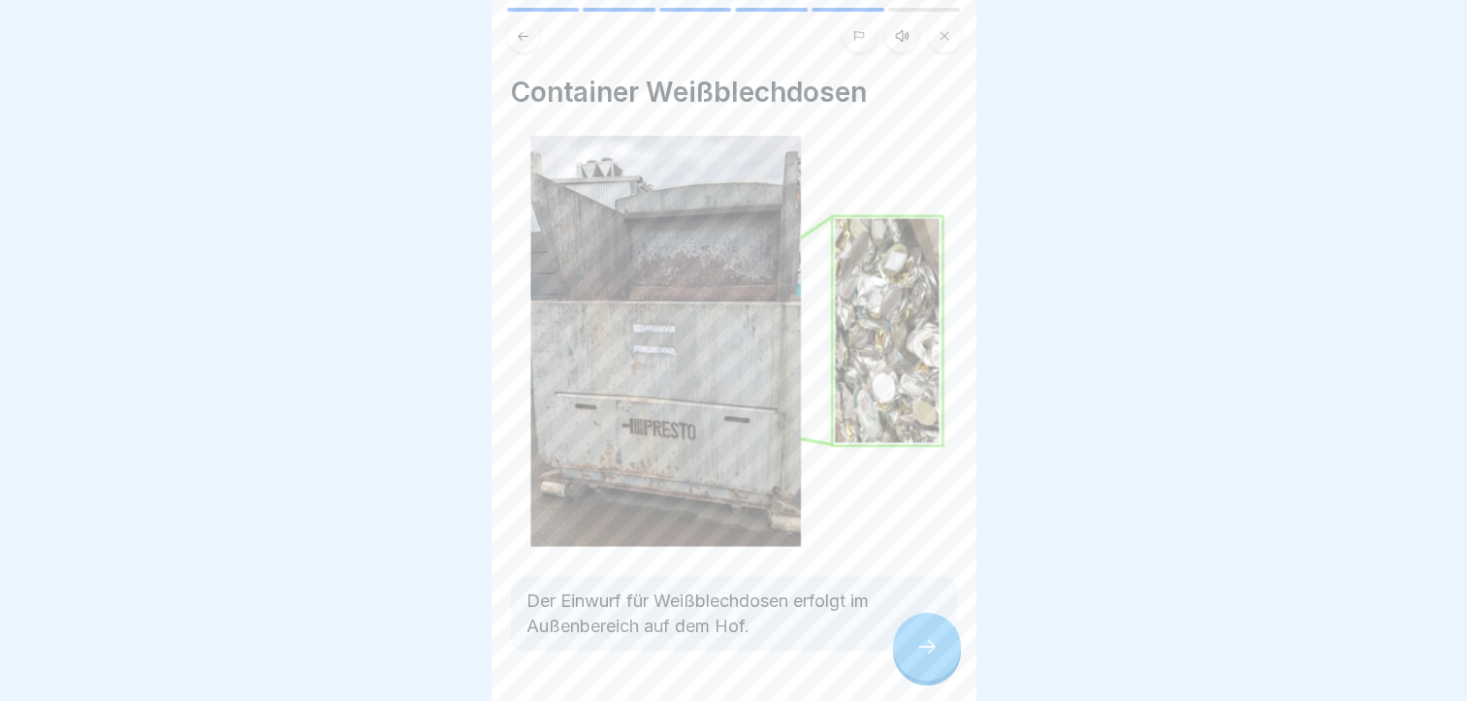
click at [930, 644] on icon at bounding box center [927, 646] width 23 height 23
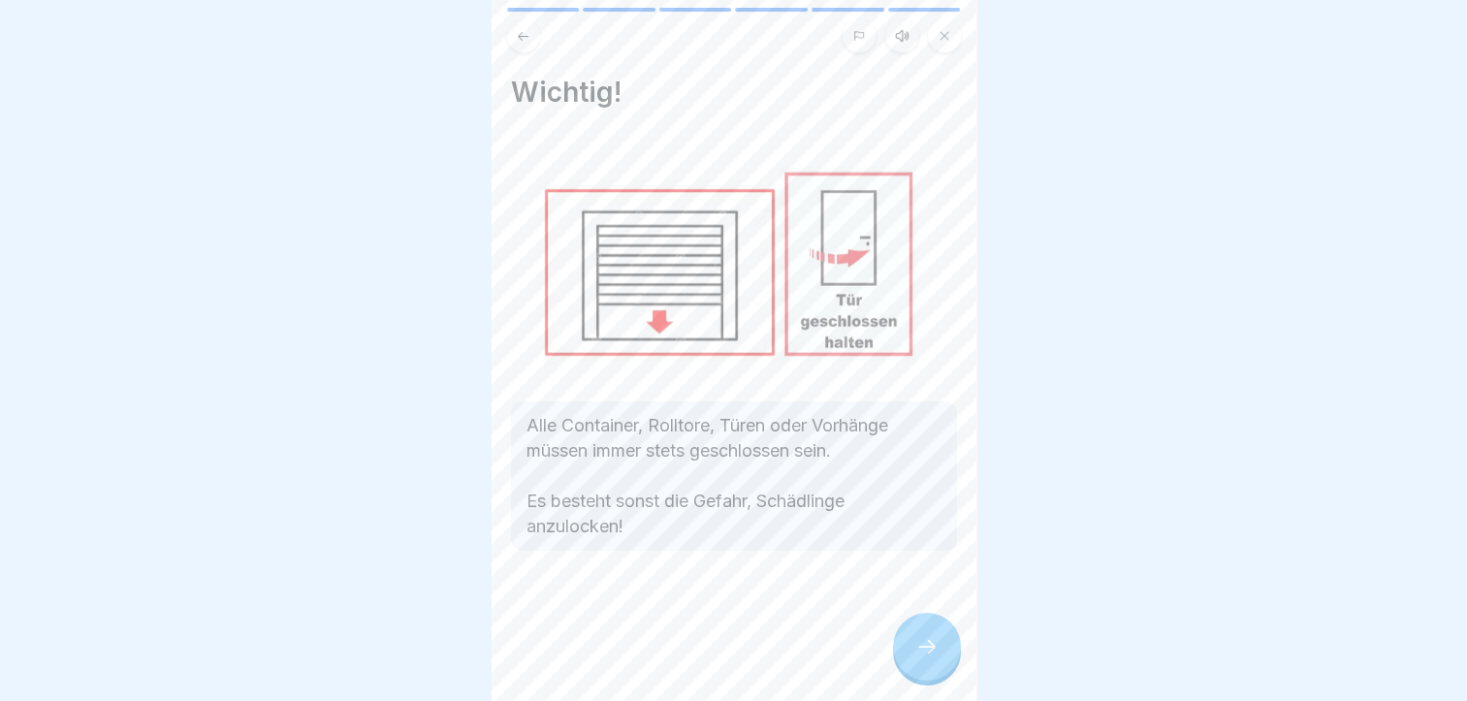
click at [903, 641] on div at bounding box center [927, 647] width 68 height 68
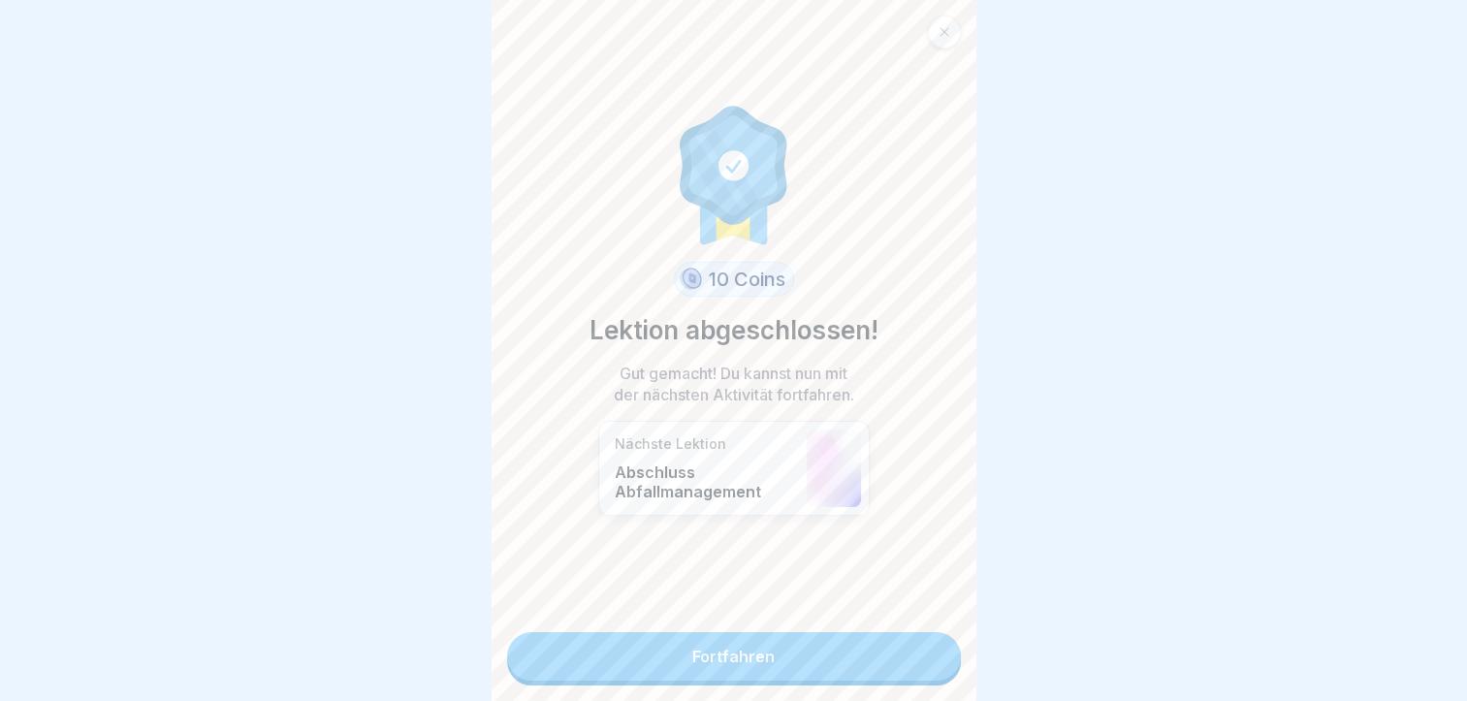
click at [903, 641] on link "Fortfahren" at bounding box center [734, 656] width 454 height 48
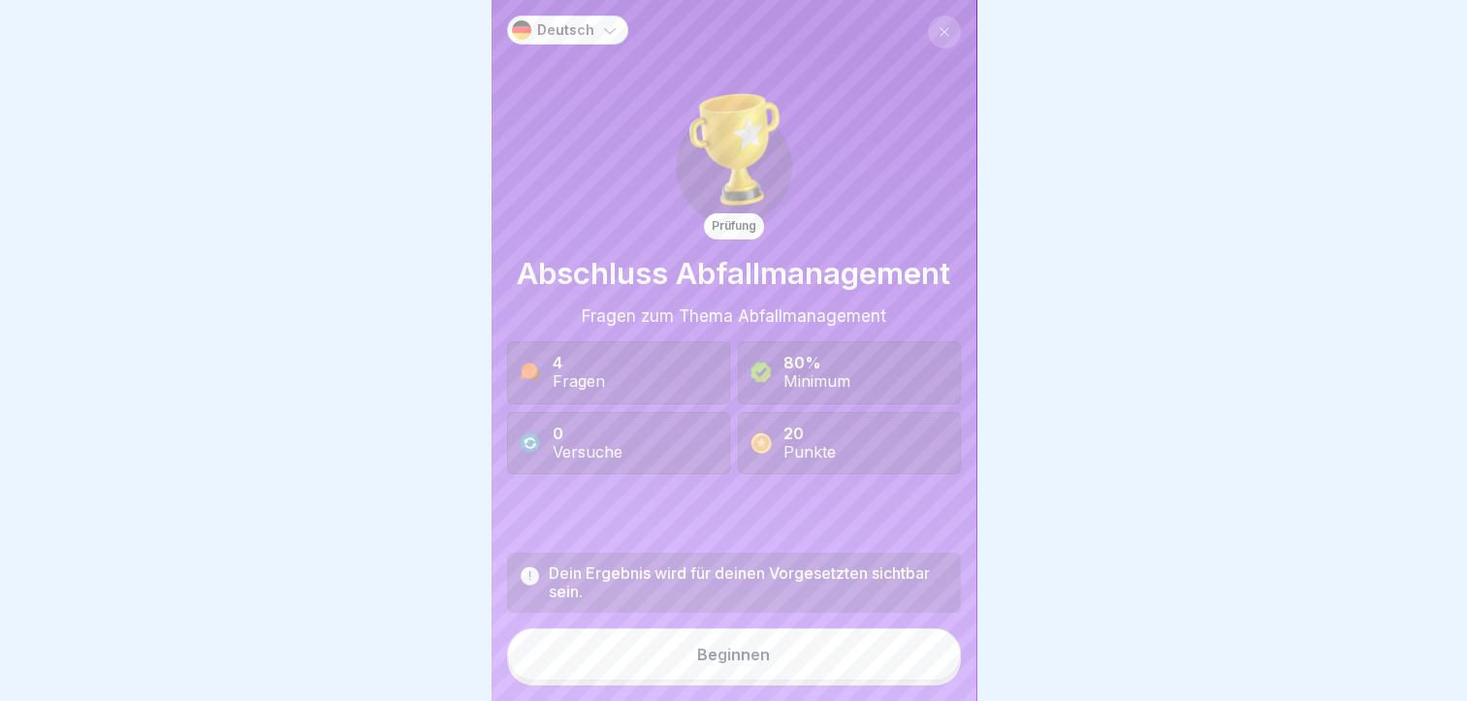
click at [903, 641] on div "Dein Ergebnis wird für deinen Vorgesetzten sichtbar sein. Beginnen" at bounding box center [734, 619] width 454 height 133
click at [818, 654] on button "Beginnen" at bounding box center [734, 655] width 454 height 52
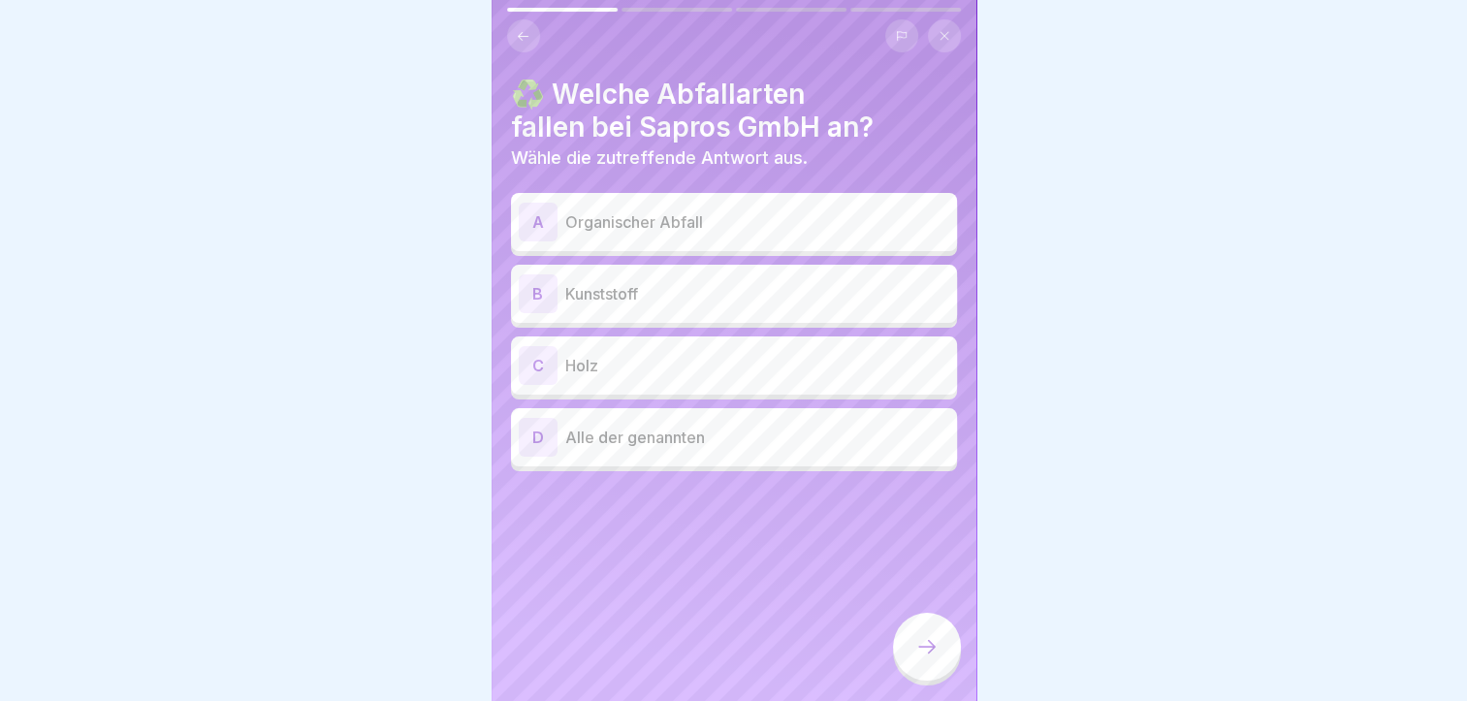
click at [674, 446] on p "Alle der genannten" at bounding box center [757, 437] width 384 height 23
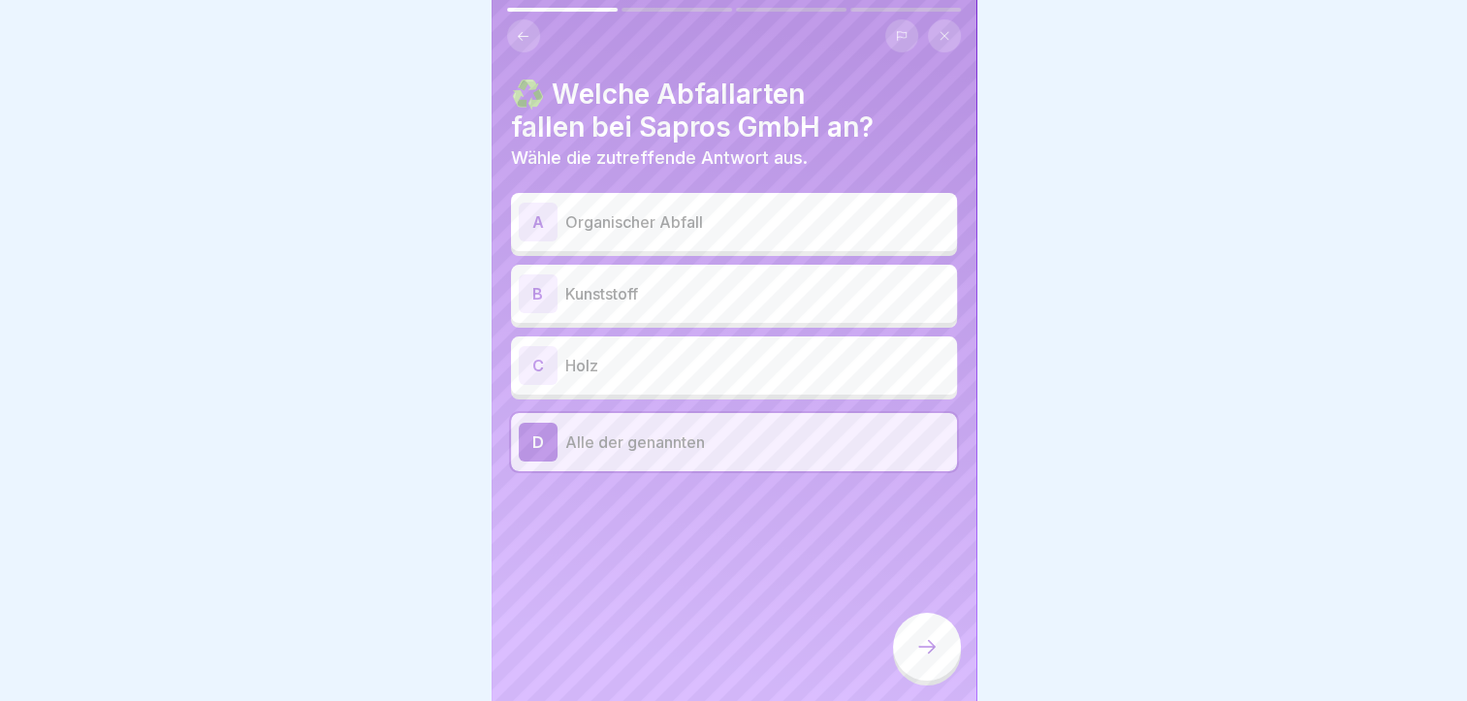
click at [923, 679] on div at bounding box center [927, 647] width 68 height 68
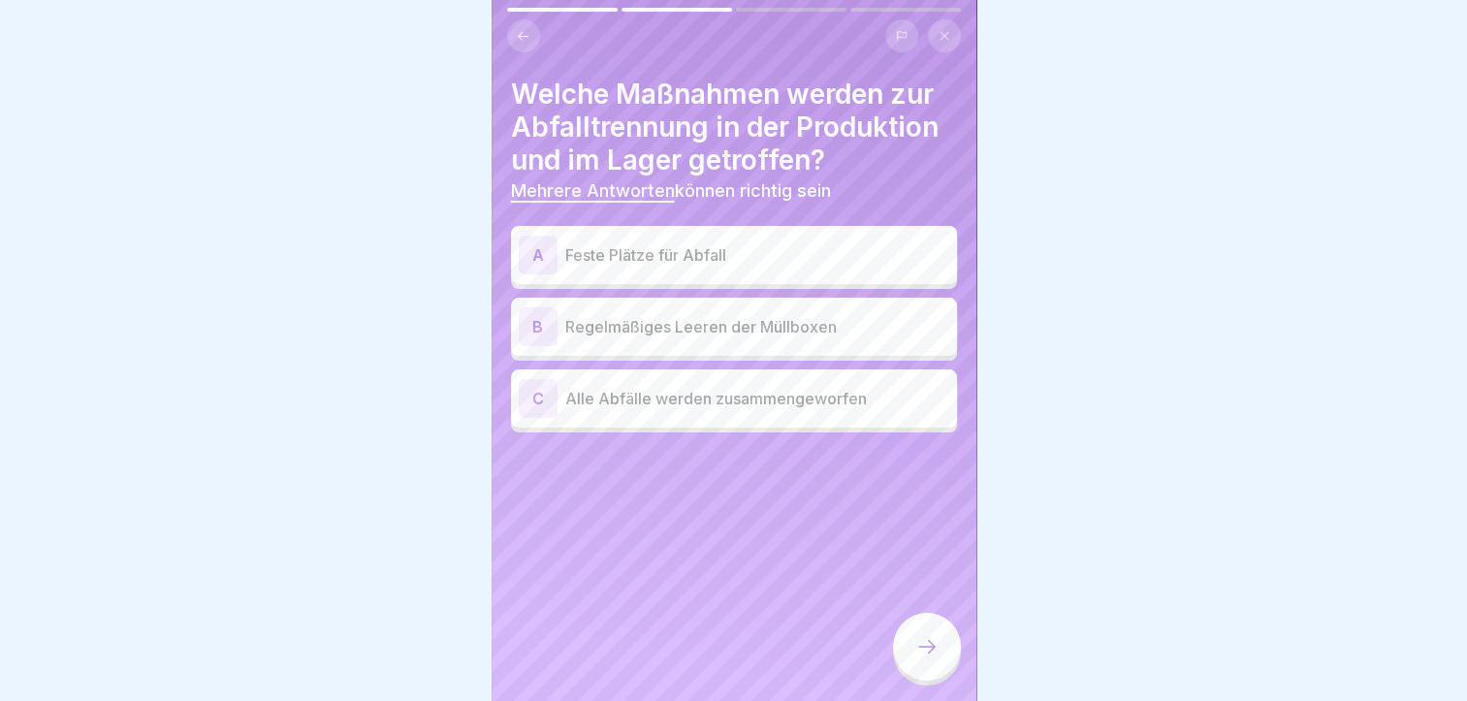
click at [690, 267] on div "A Feste Plätze für Abfall" at bounding box center [734, 255] width 431 height 39
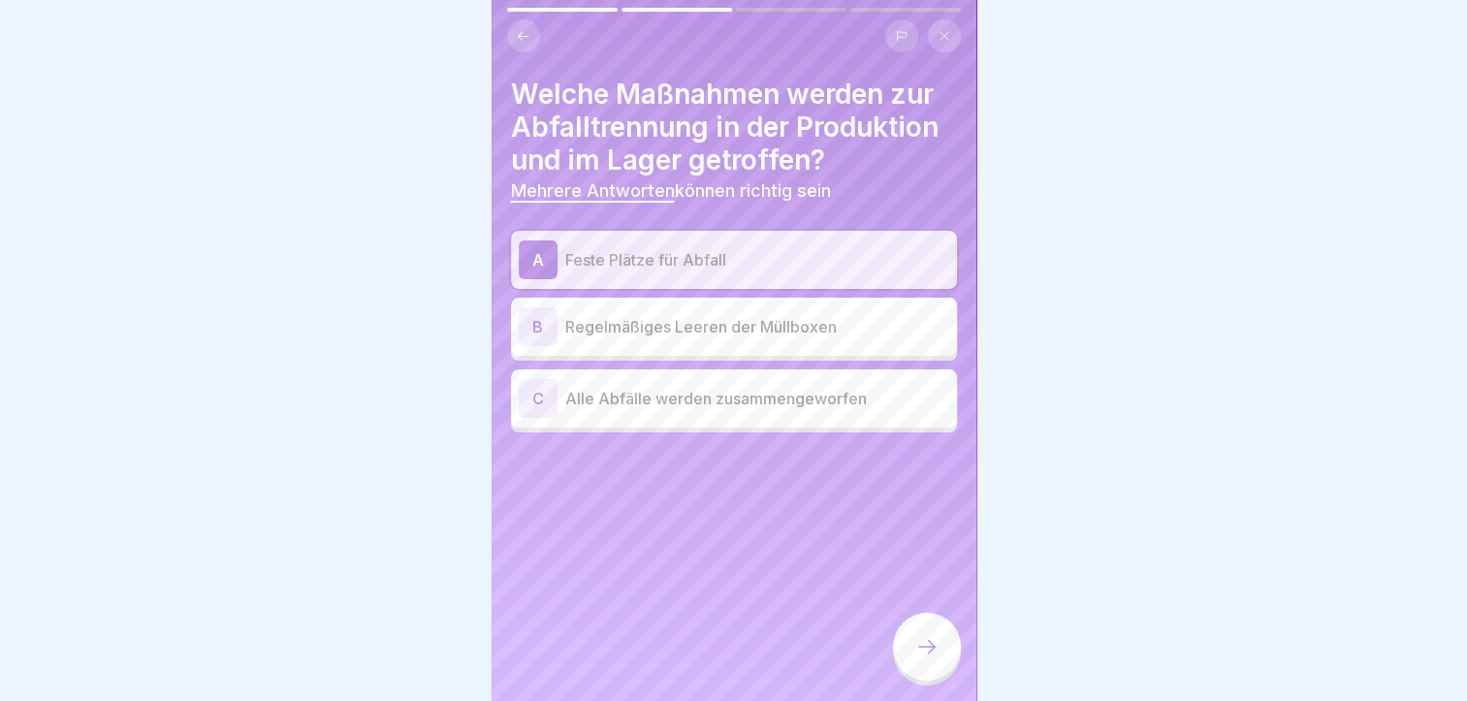
click at [731, 342] on div "B Regelmäßiges Leeren der Müllboxen" at bounding box center [734, 326] width 431 height 39
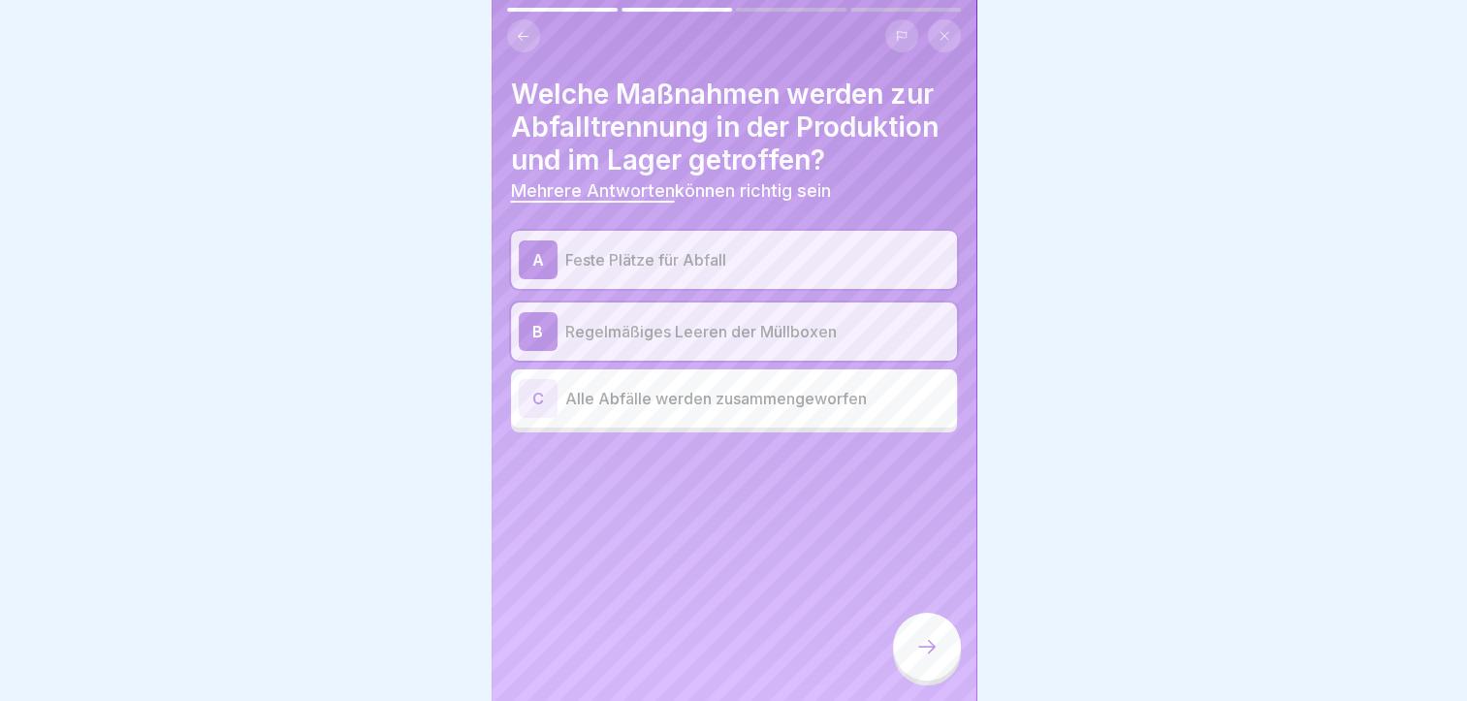
click at [917, 659] on icon at bounding box center [927, 646] width 23 height 23
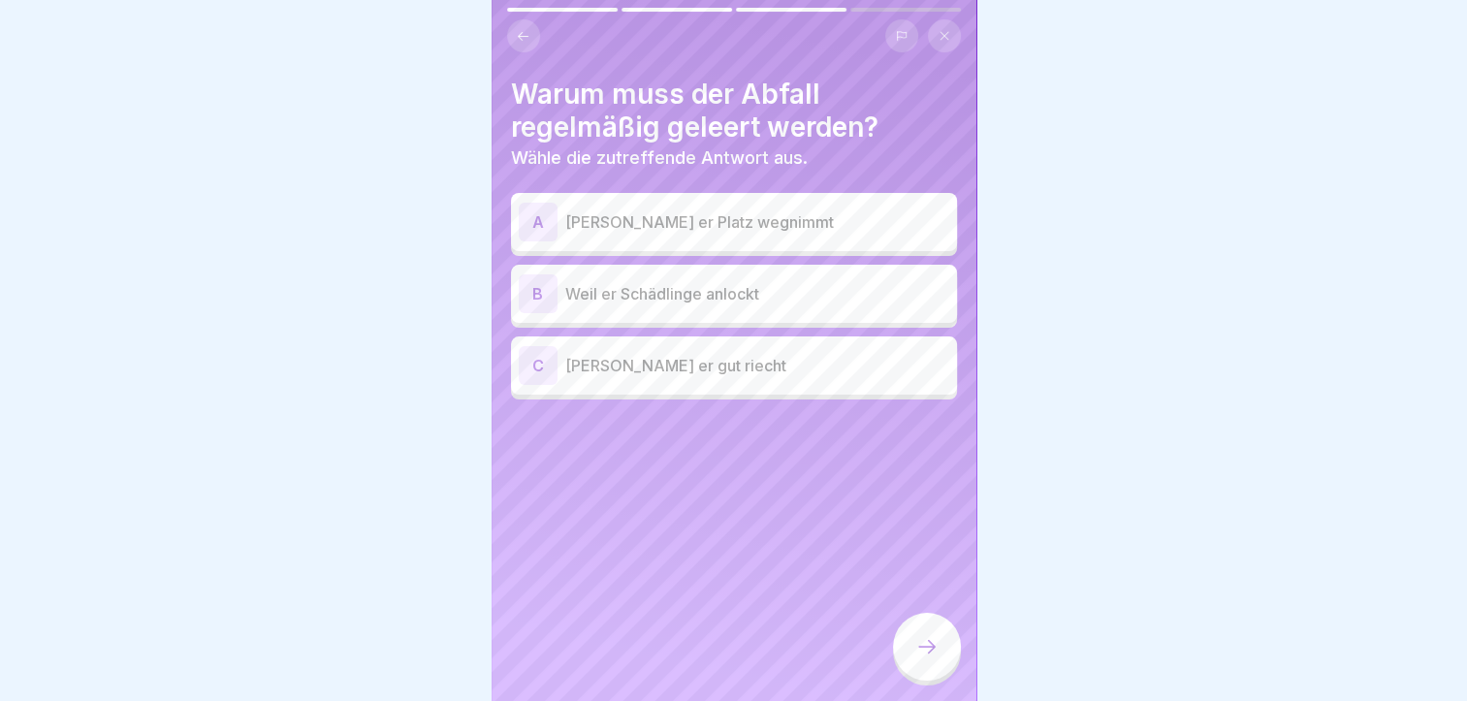
click at [748, 224] on p "[PERSON_NAME] er Platz wegnimmt" at bounding box center [757, 221] width 384 height 23
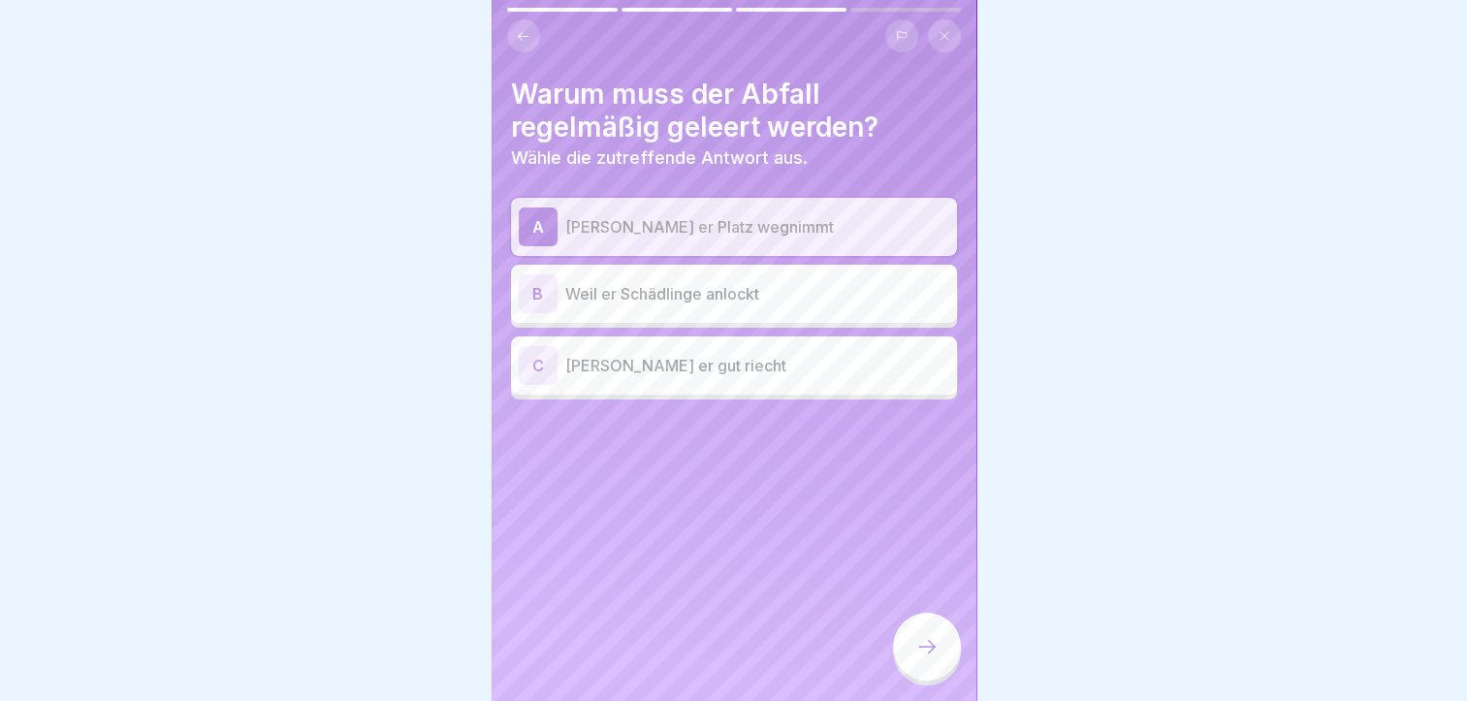
click at [749, 284] on div "B Weil er Schädlinge anlockt" at bounding box center [734, 293] width 431 height 39
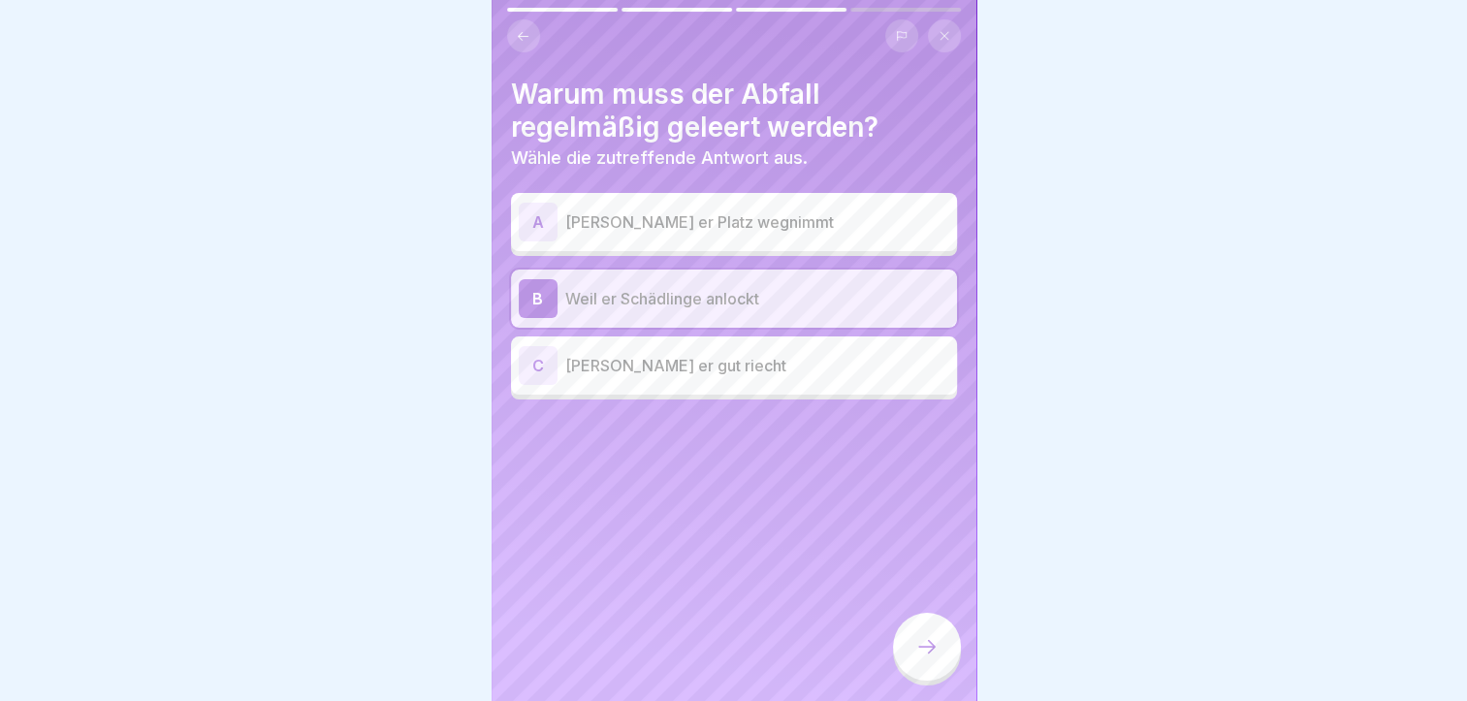
click at [912, 666] on div at bounding box center [927, 647] width 68 height 68
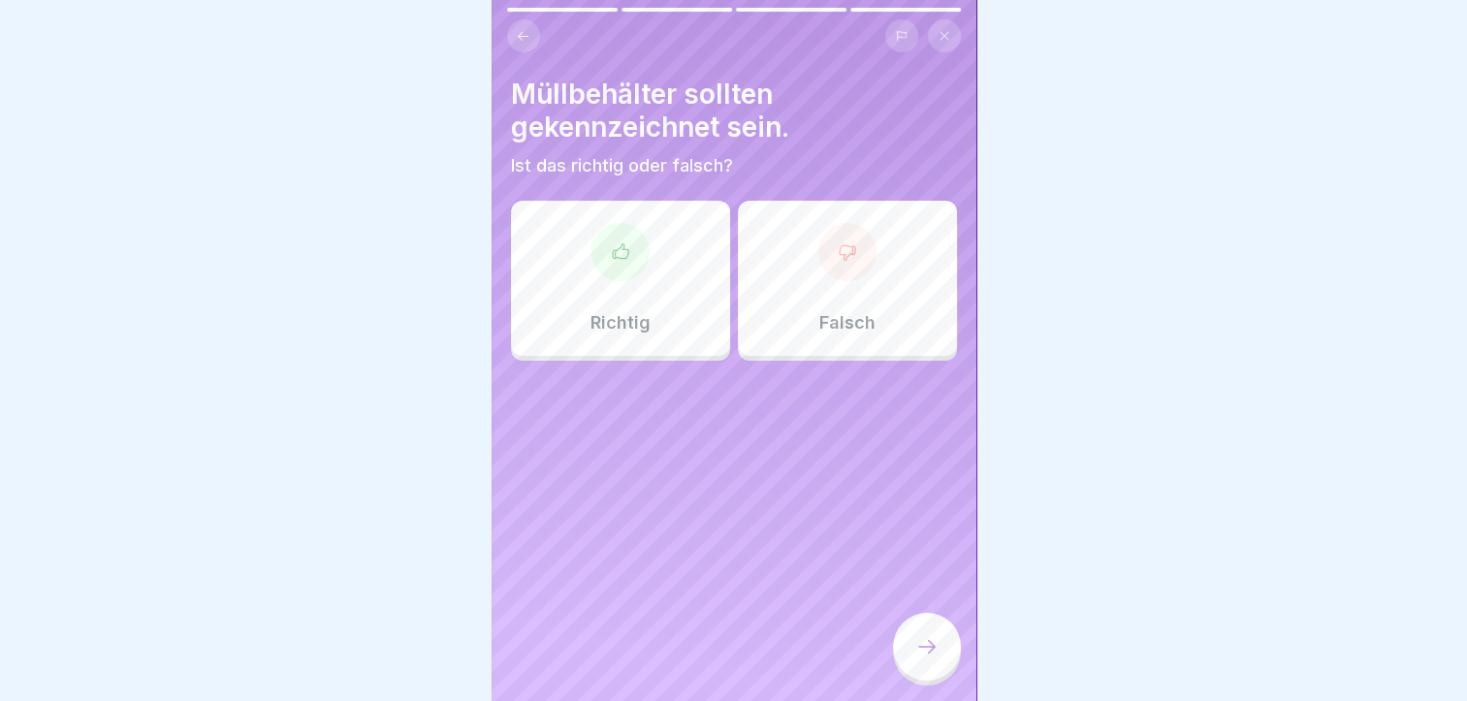
click at [617, 318] on p "Richtig" at bounding box center [621, 322] width 60 height 21
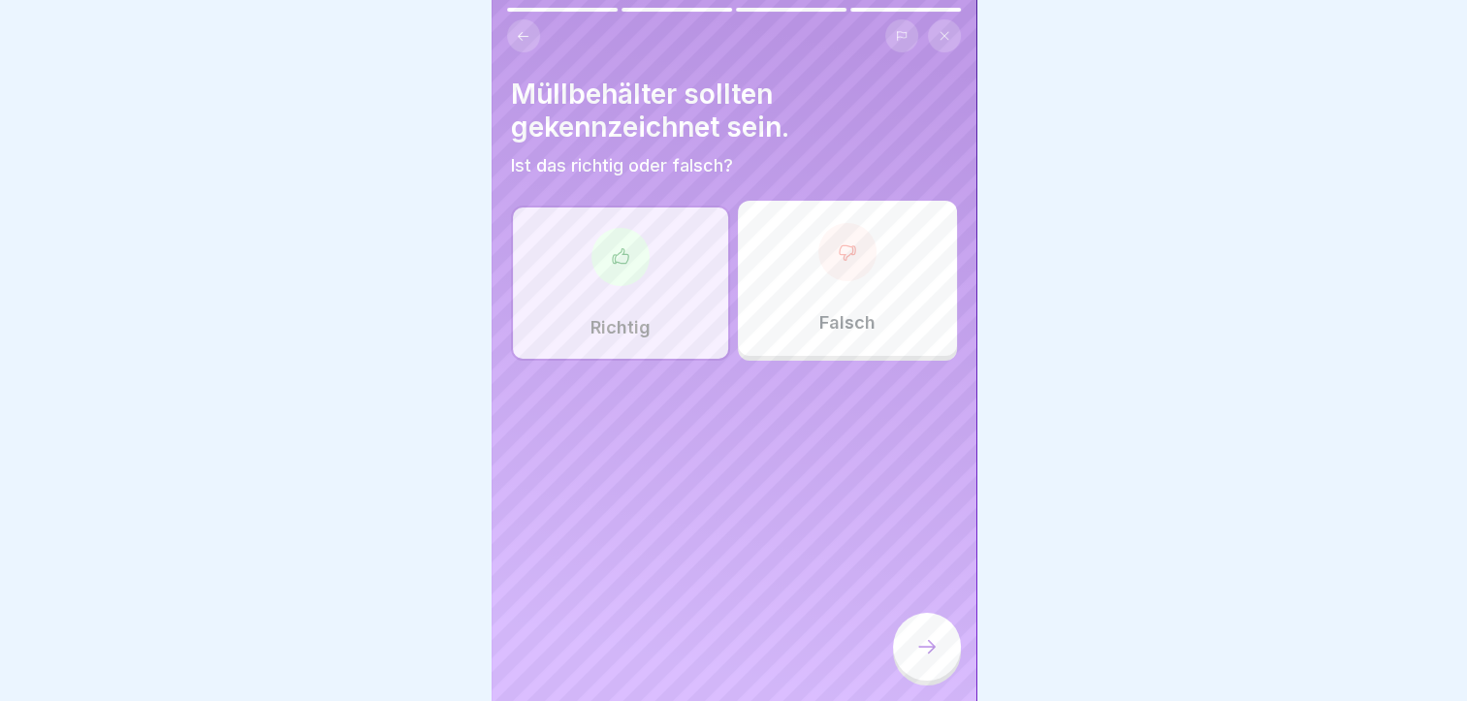
click at [924, 659] on icon at bounding box center [927, 646] width 23 height 23
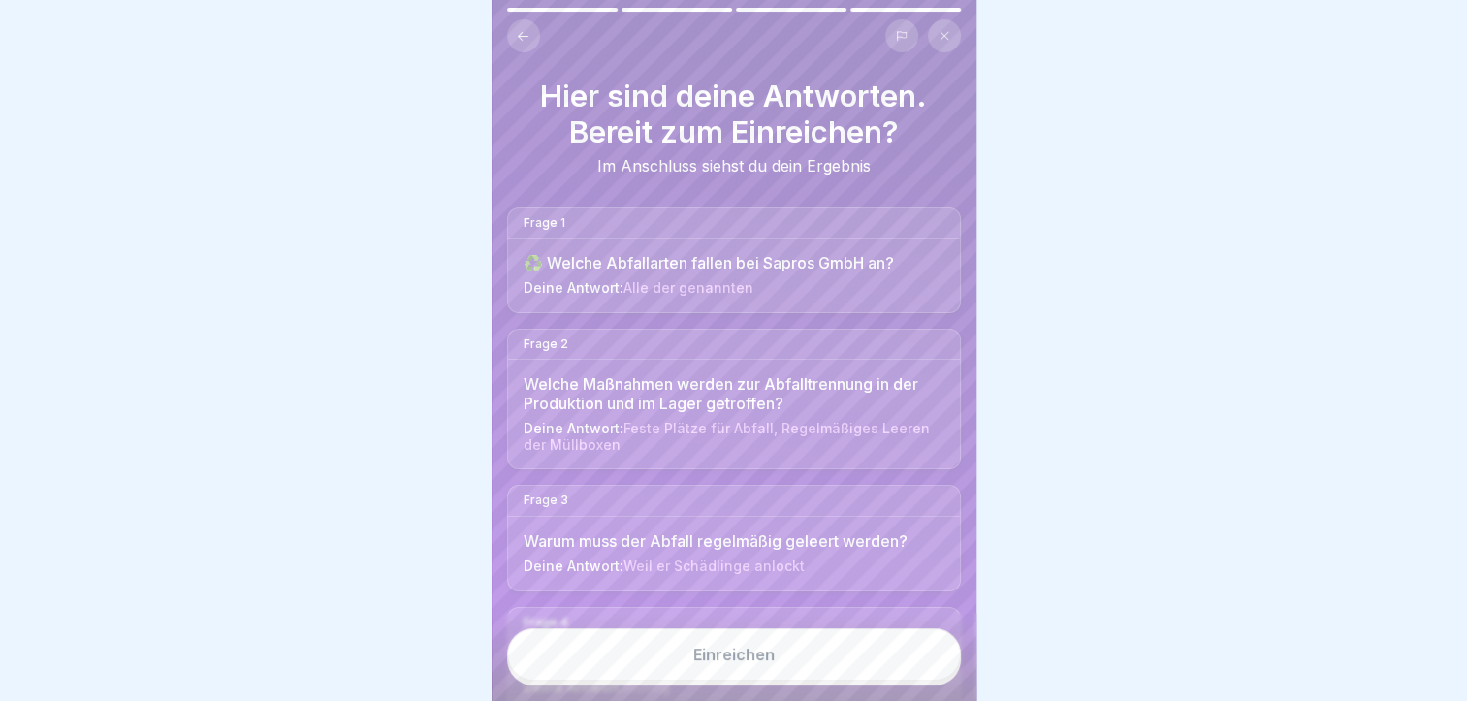
click at [900, 657] on button "Einreichen" at bounding box center [734, 655] width 454 height 52
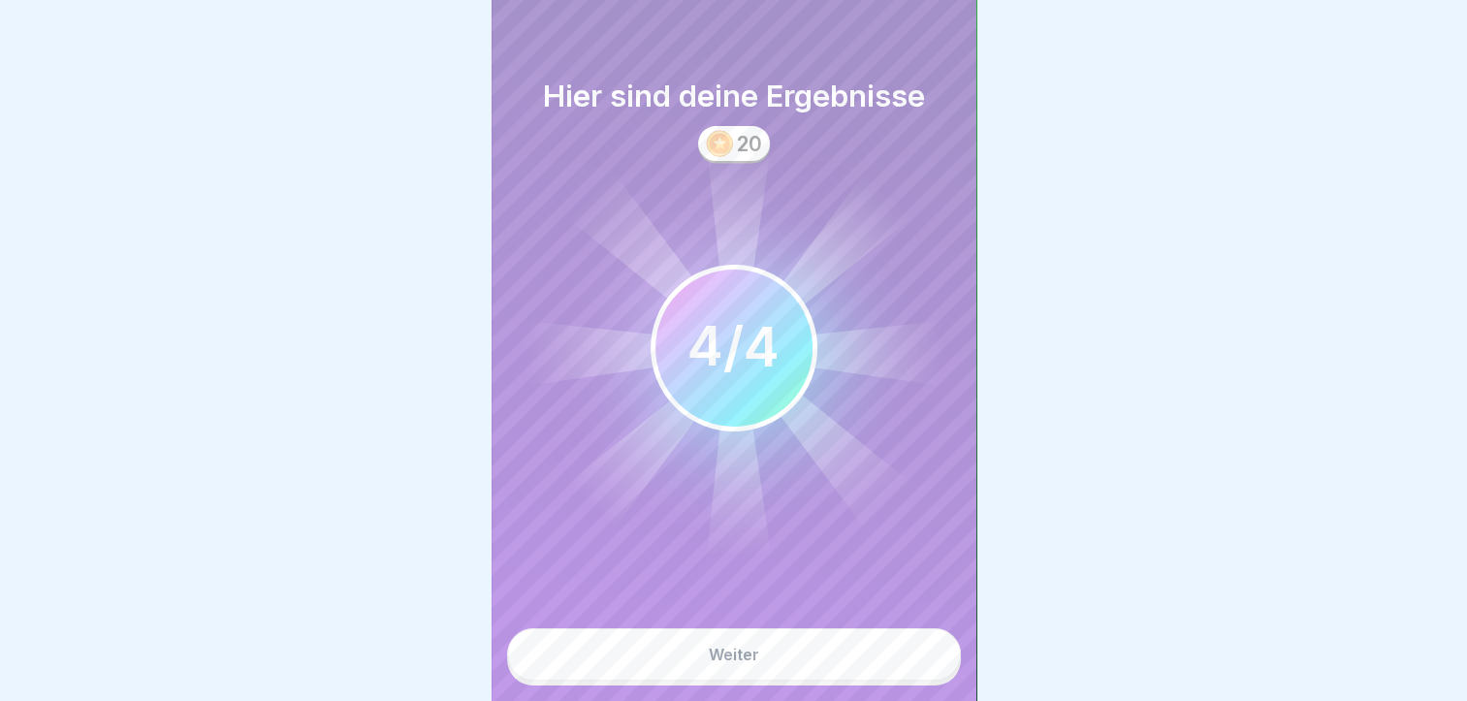
click at [864, 670] on button "Weiter" at bounding box center [734, 655] width 454 height 52
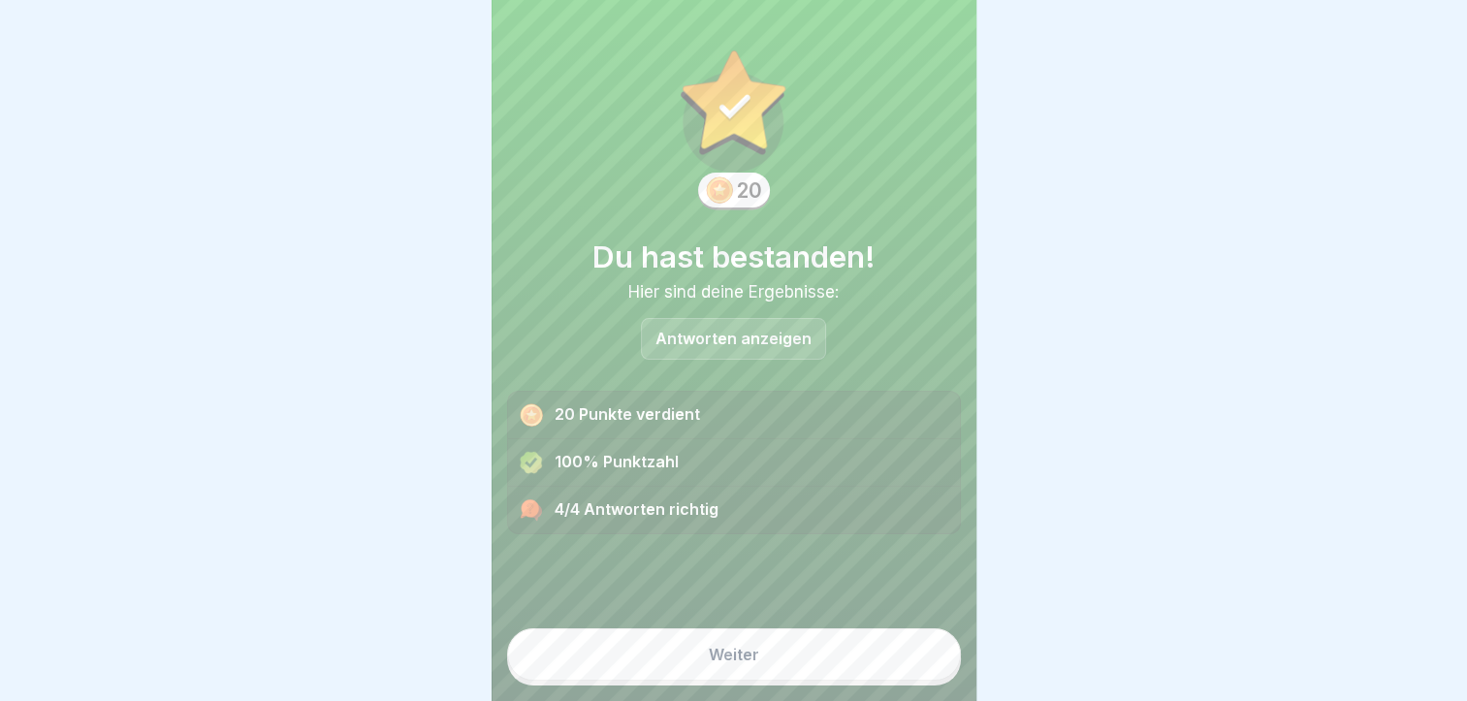
click at [873, 677] on button "Weiter" at bounding box center [734, 655] width 454 height 52
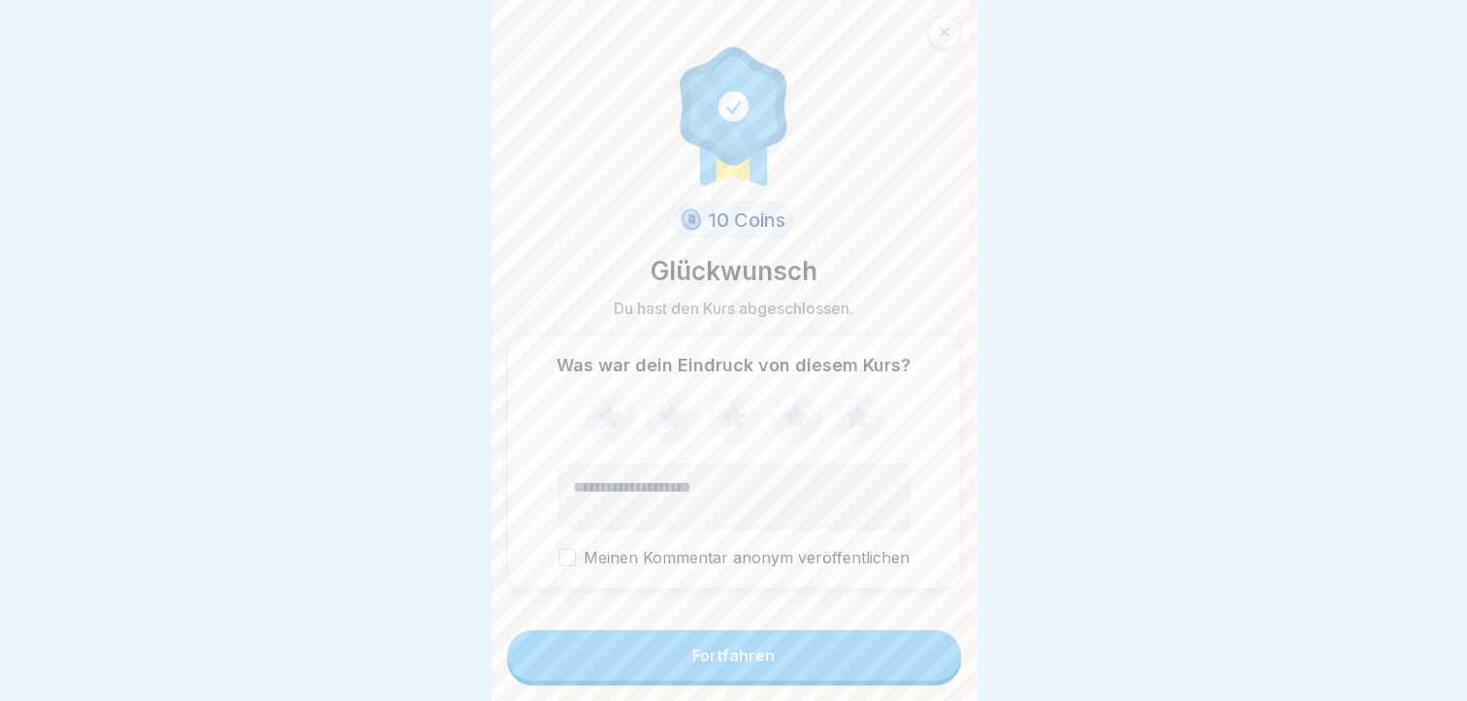
click at [873, 677] on button "Fortfahren" at bounding box center [734, 655] width 454 height 50
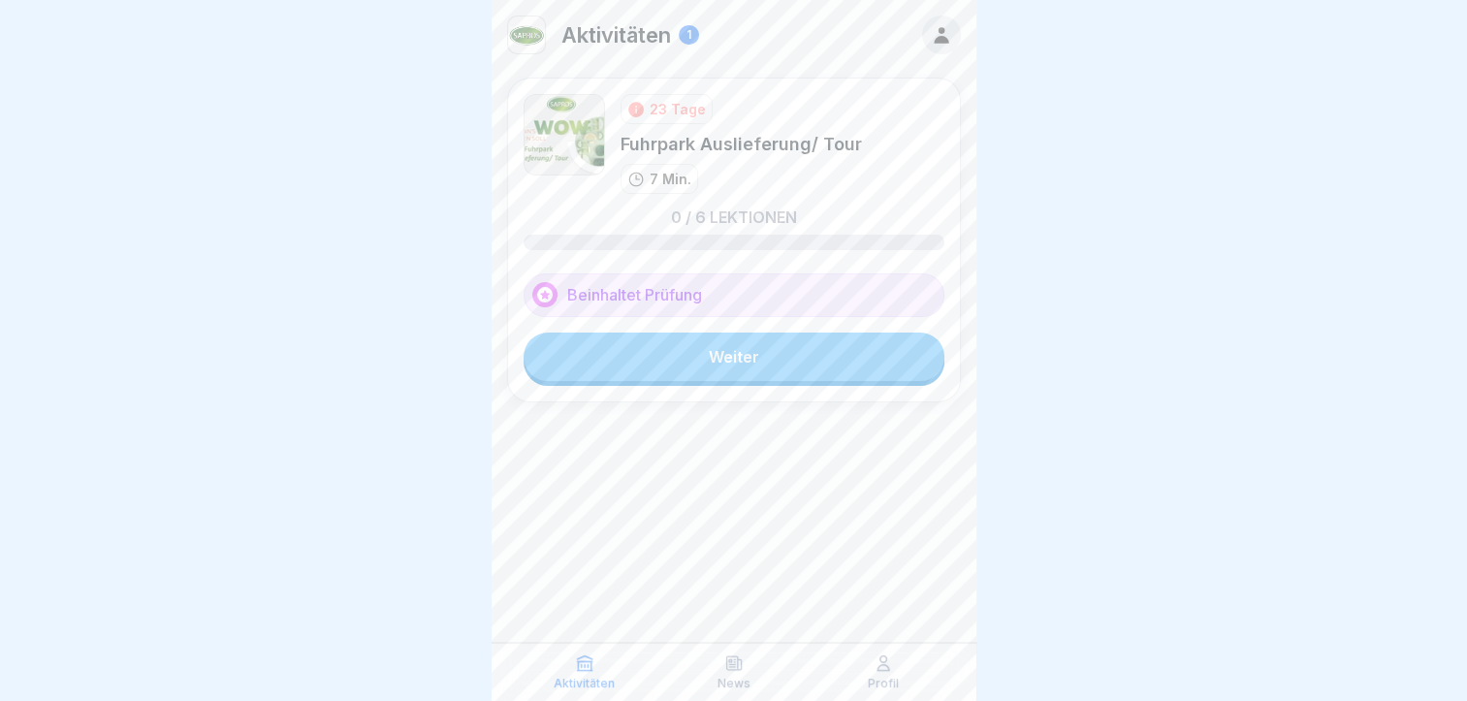
click at [731, 362] on link "Weiter" at bounding box center [734, 357] width 421 height 48
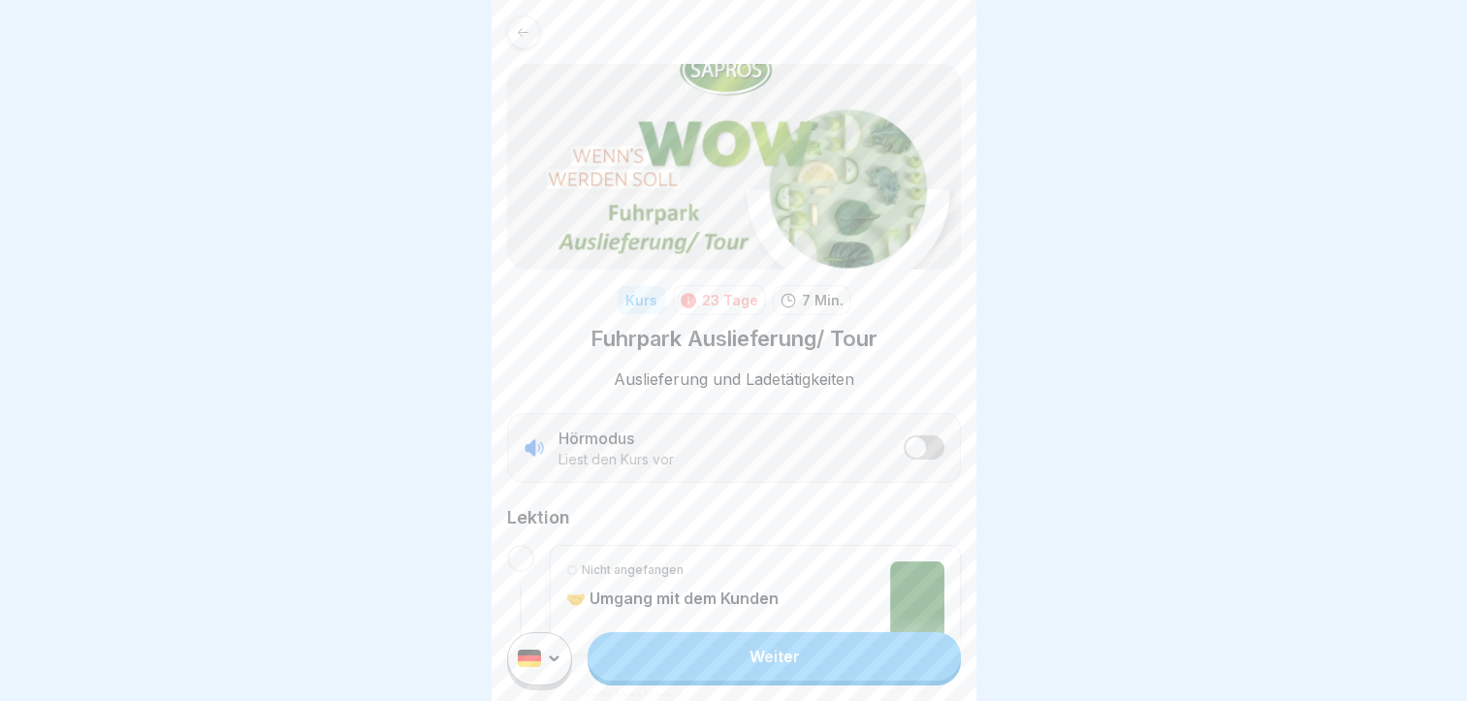
click at [748, 666] on link "Weiter" at bounding box center [774, 656] width 372 height 48
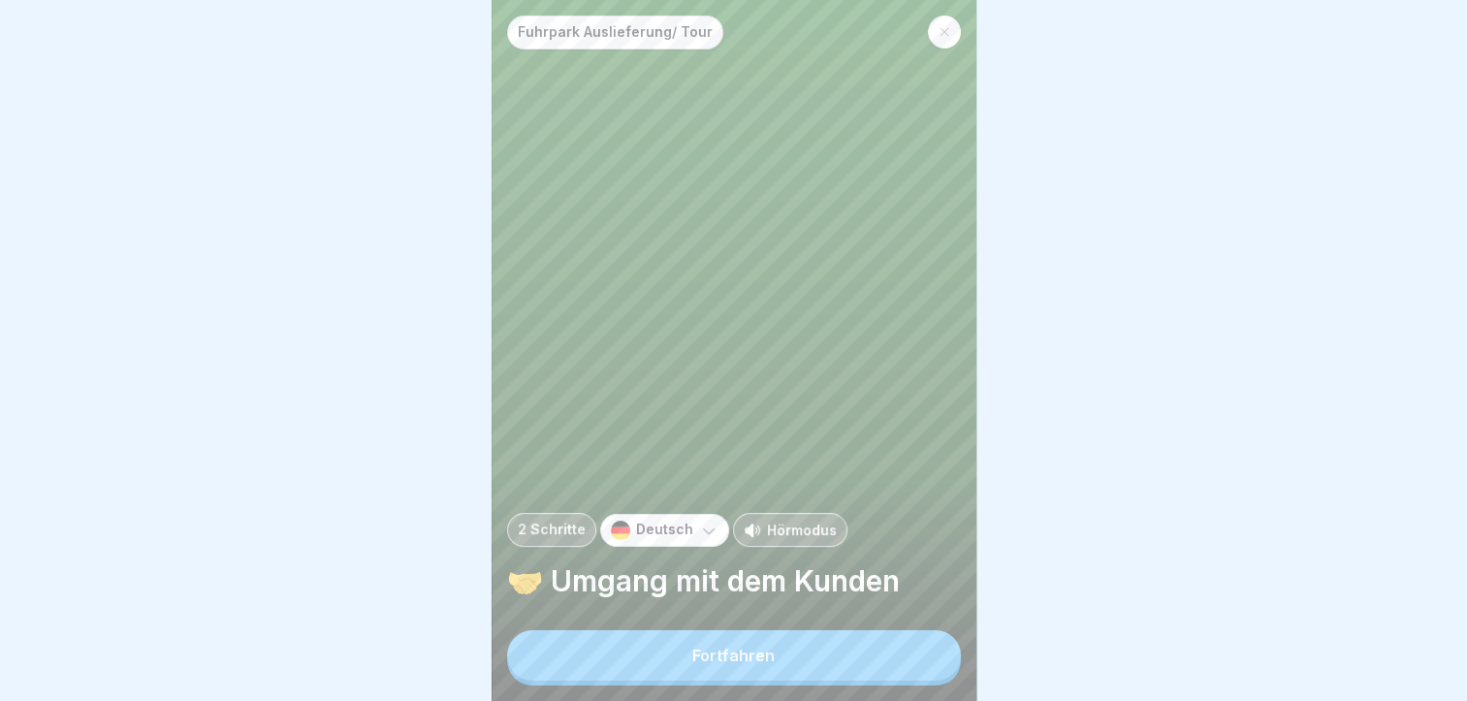
click at [749, 664] on div "Fortfahren" at bounding box center [734, 655] width 82 height 17
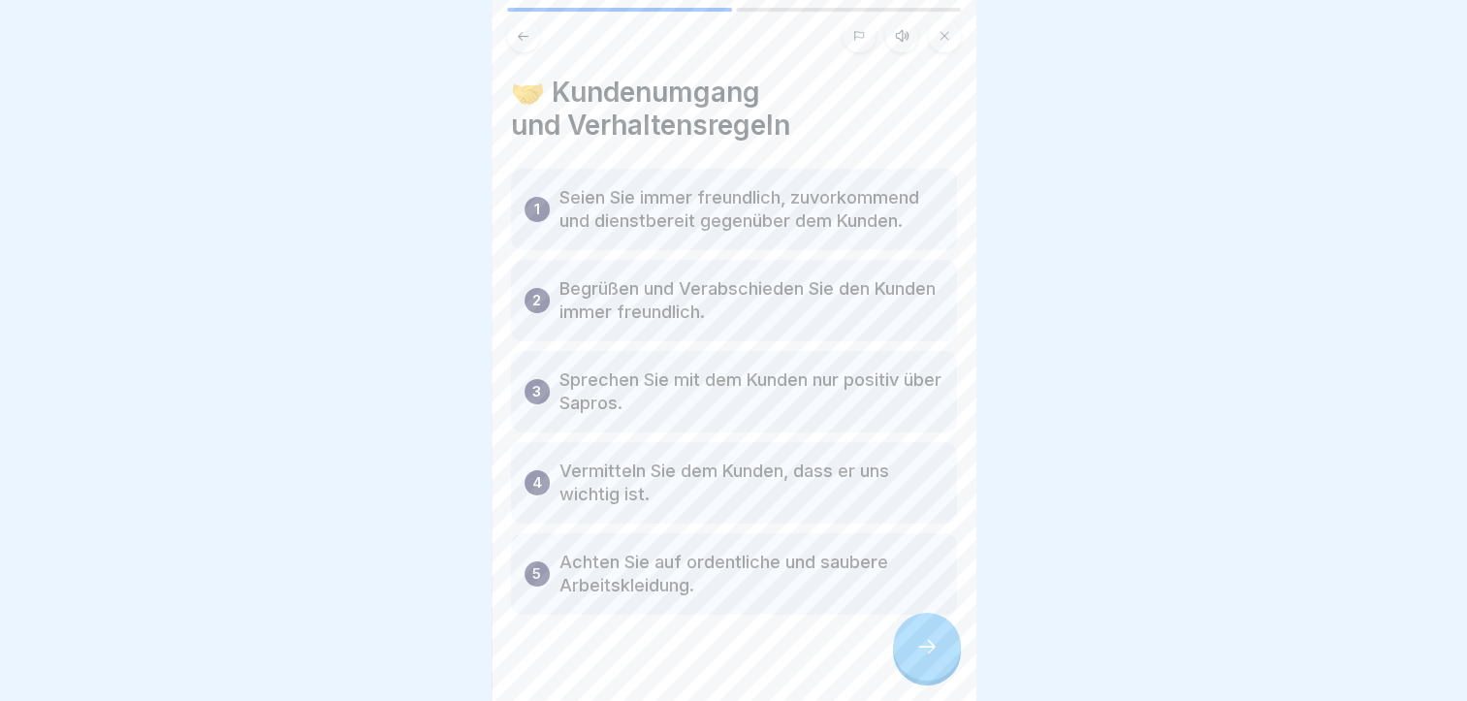
click at [933, 659] on icon at bounding box center [927, 646] width 23 height 23
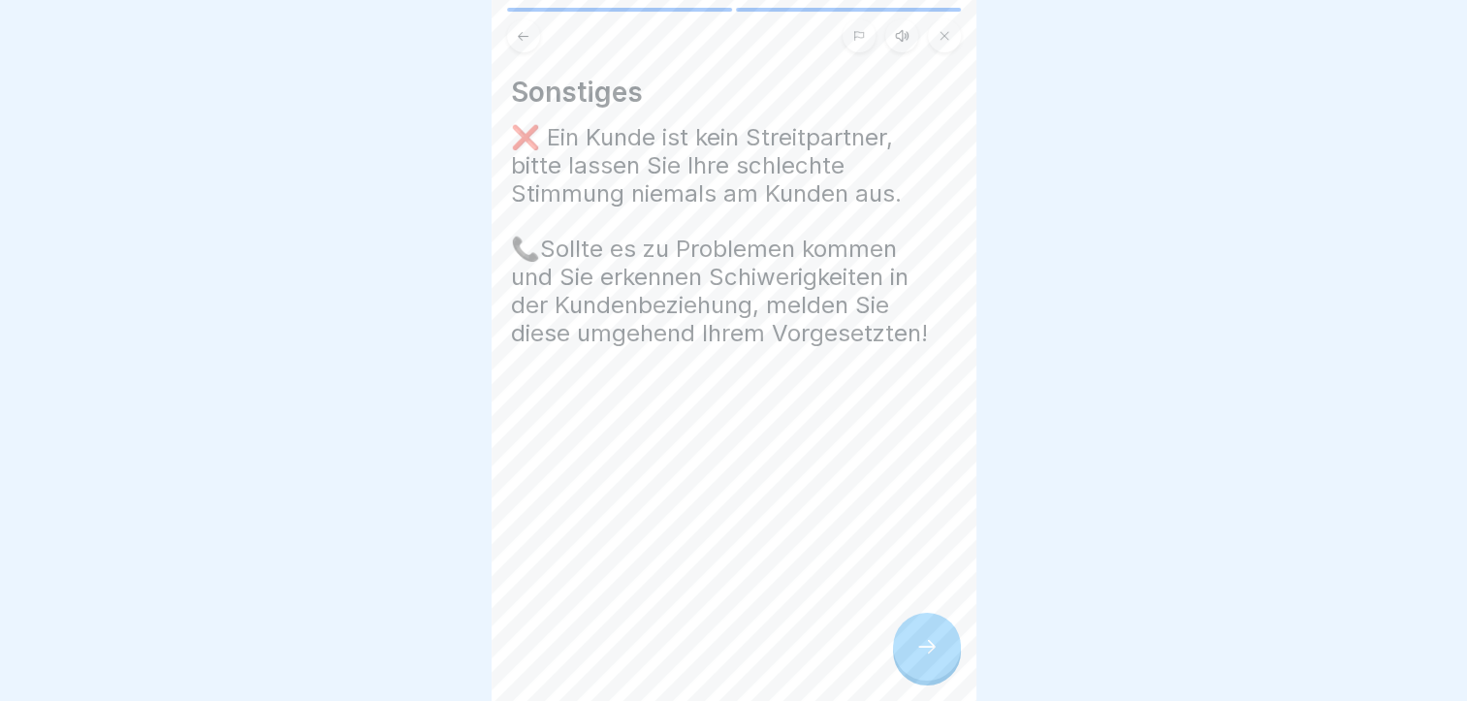
click at [935, 653] on icon at bounding box center [927, 646] width 23 height 23
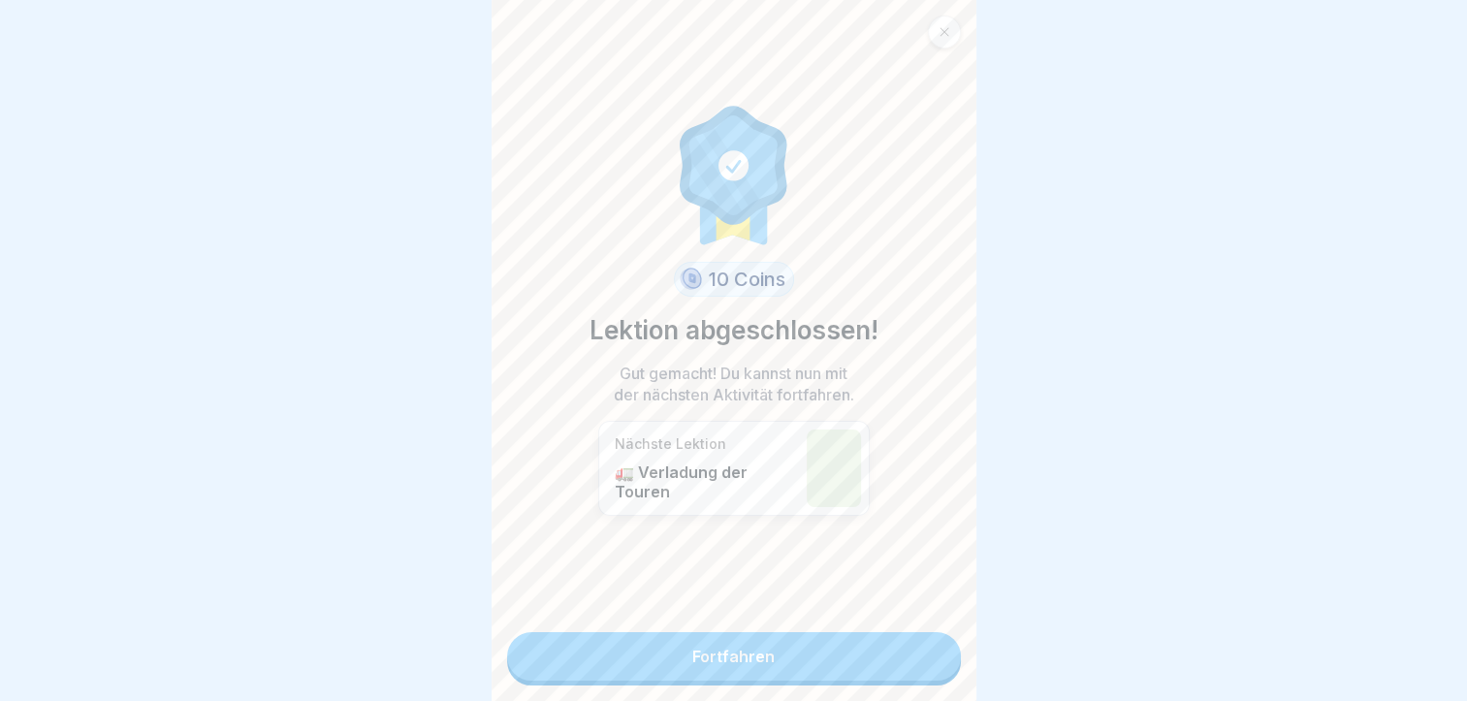
click at [812, 668] on link "Fortfahren" at bounding box center [734, 656] width 454 height 48
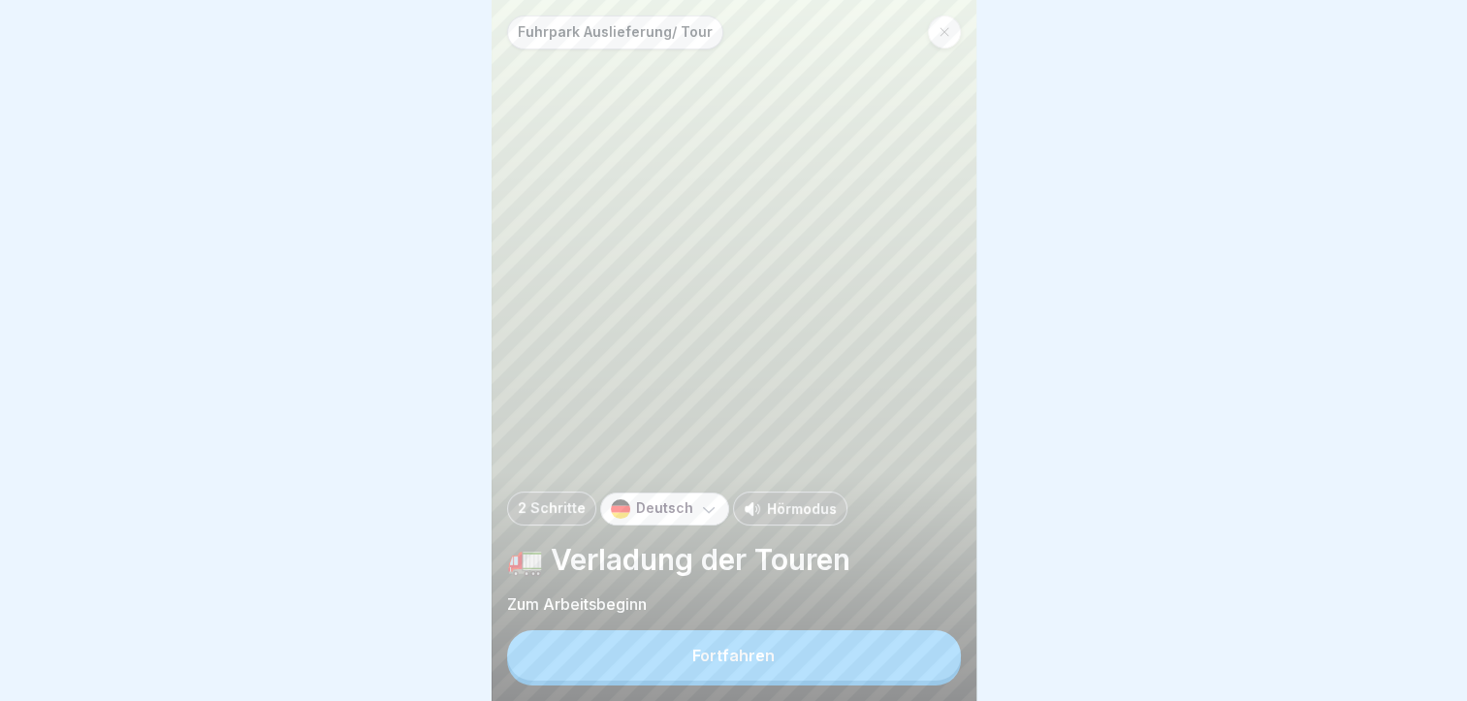
click at [812, 668] on button "Fortfahren" at bounding box center [734, 655] width 454 height 50
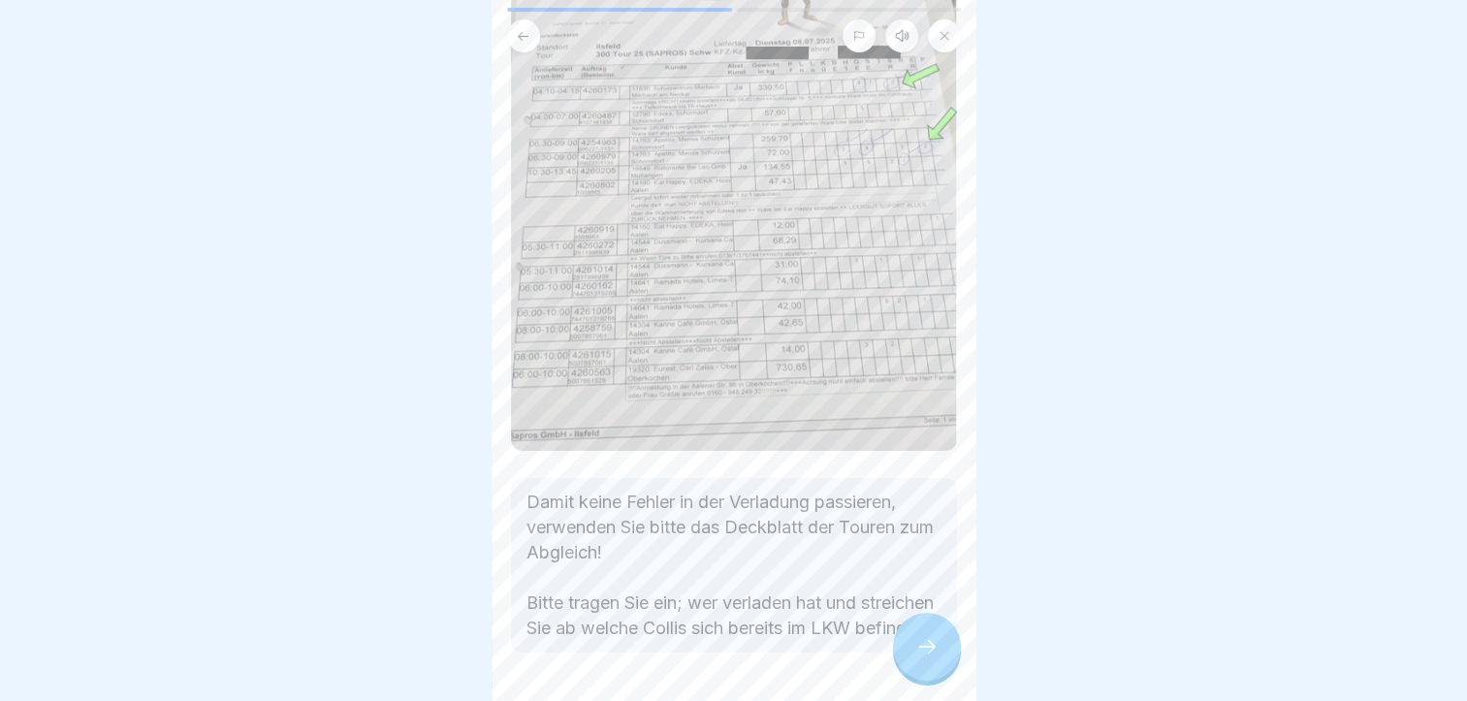
scroll to position [194, 0]
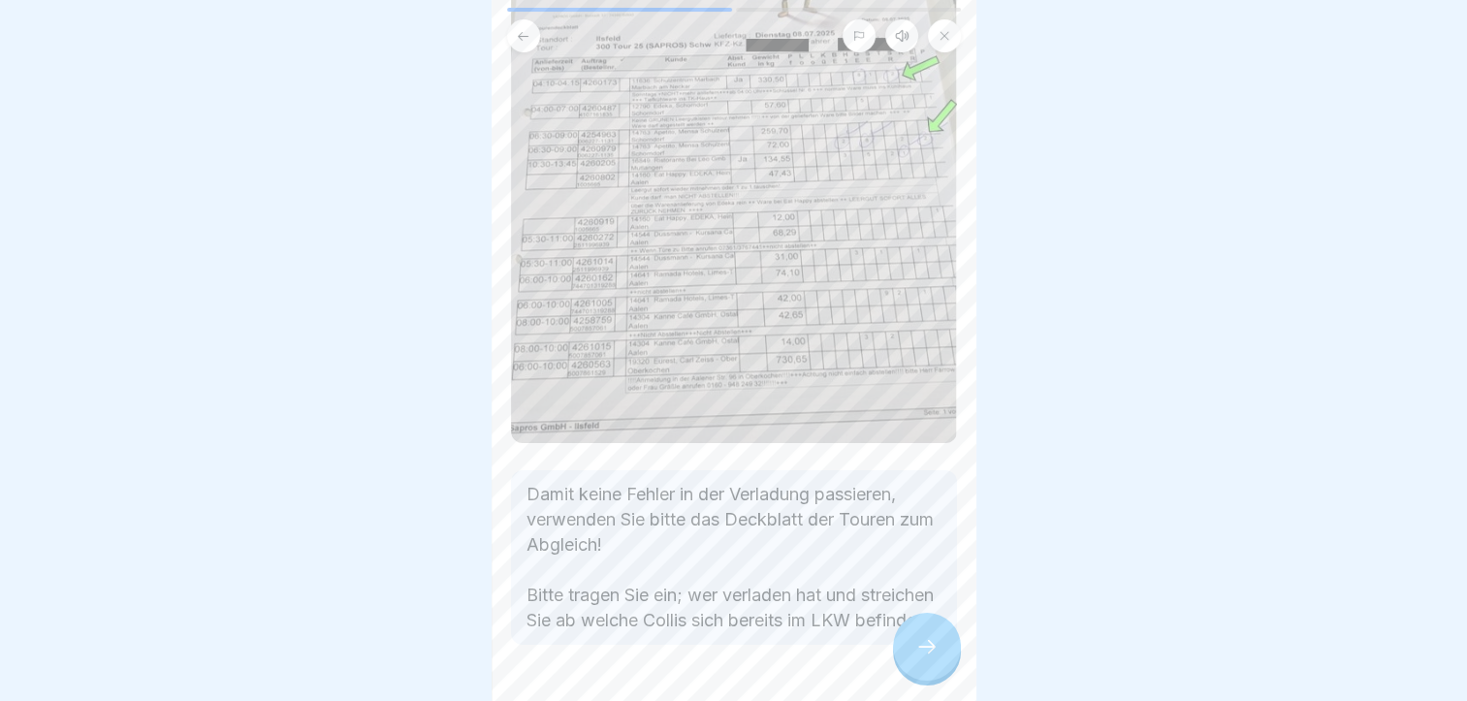
click at [912, 665] on div at bounding box center [927, 647] width 68 height 68
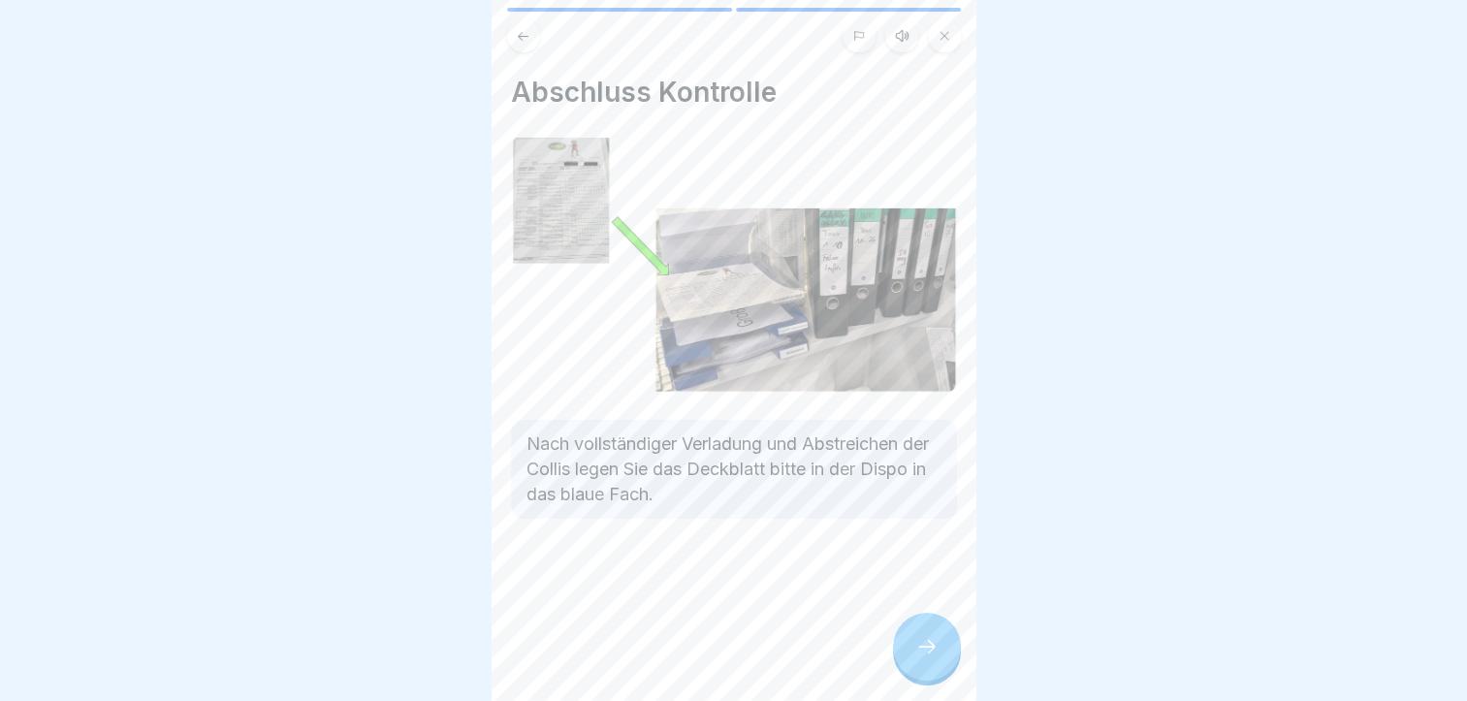
click at [919, 659] on icon at bounding box center [927, 646] width 23 height 23
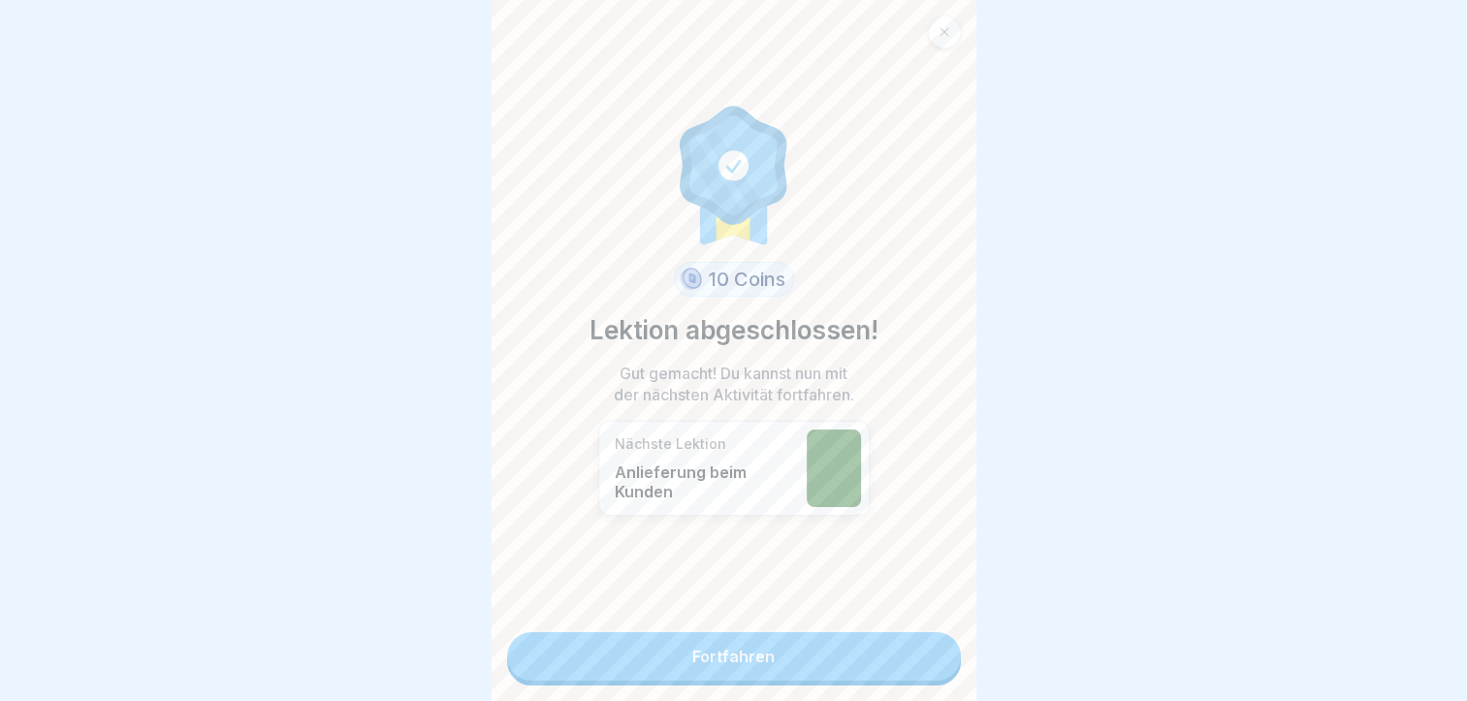
click at [919, 661] on link "Fortfahren" at bounding box center [734, 656] width 454 height 48
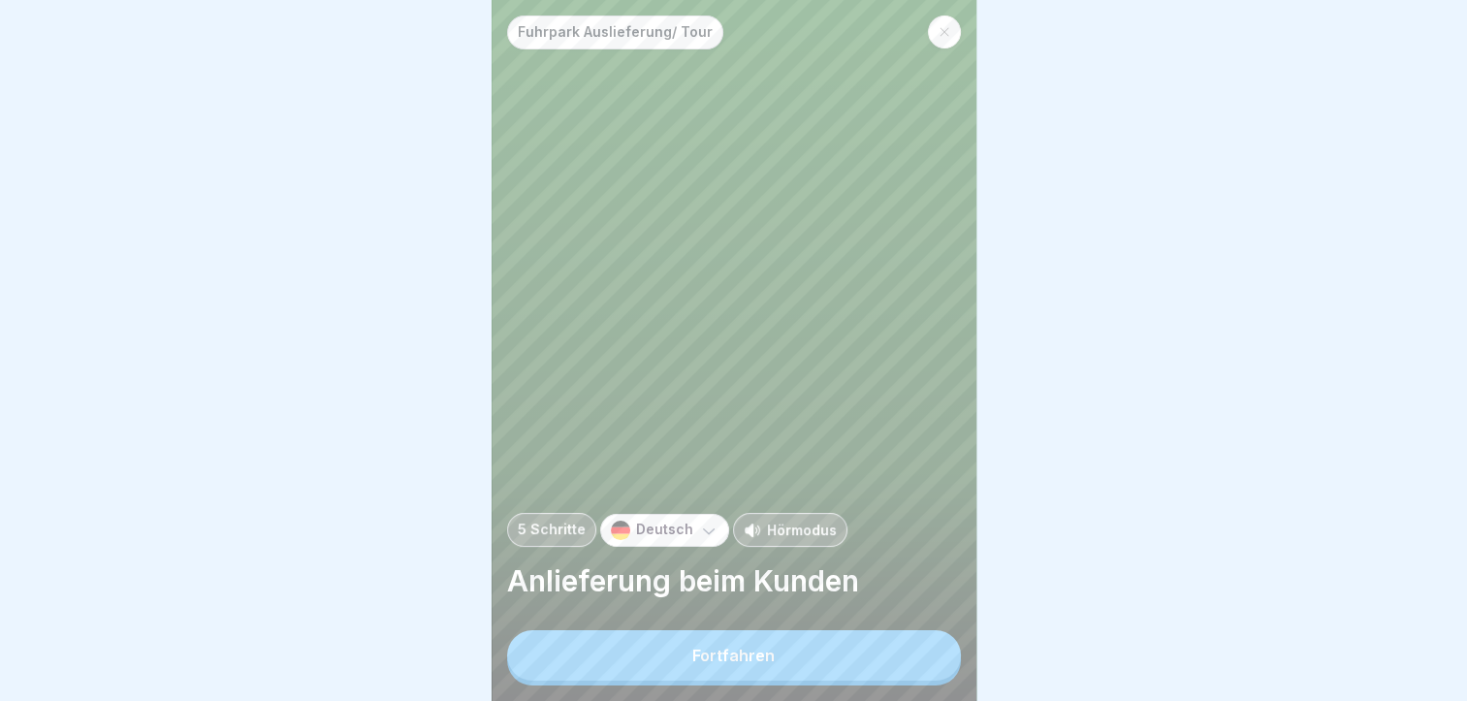
click at [919, 661] on button "Fortfahren" at bounding box center [734, 655] width 454 height 50
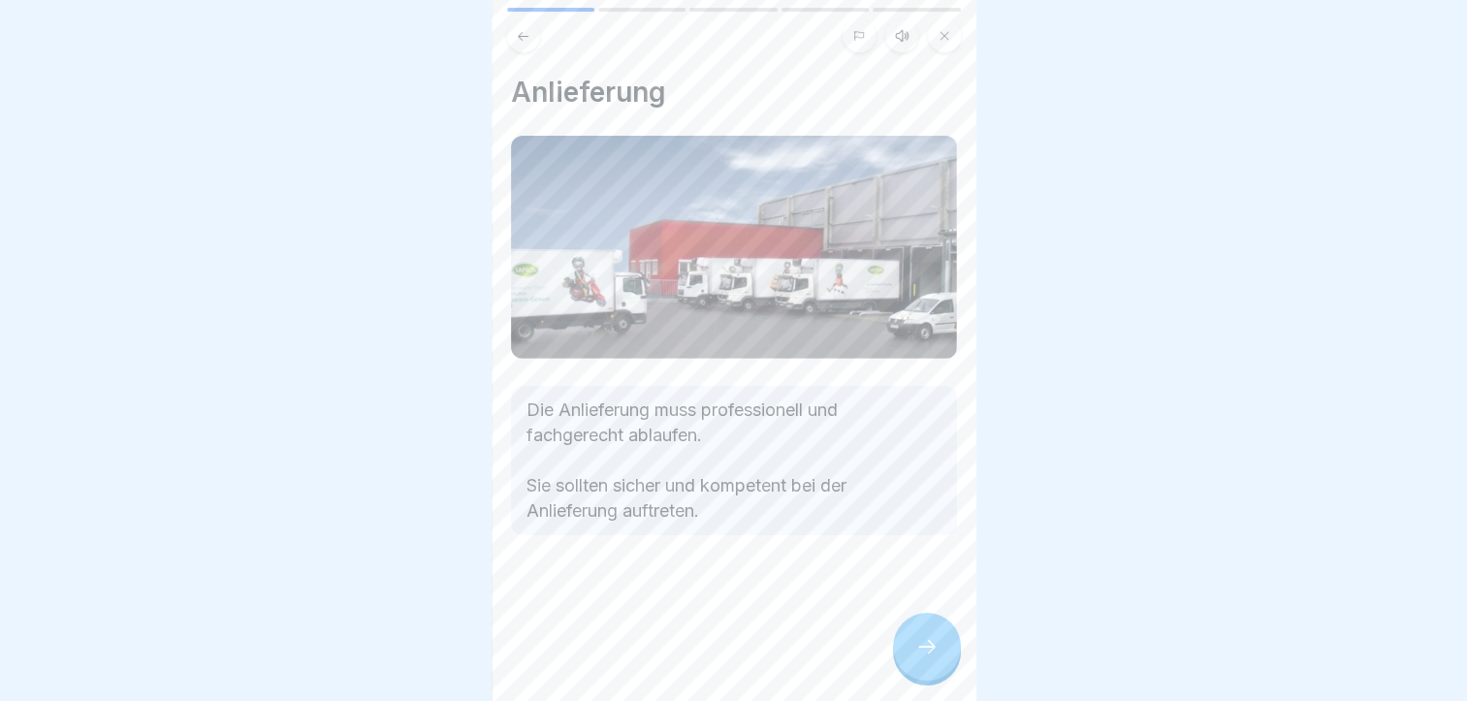
click at [916, 653] on icon at bounding box center [927, 646] width 23 height 23
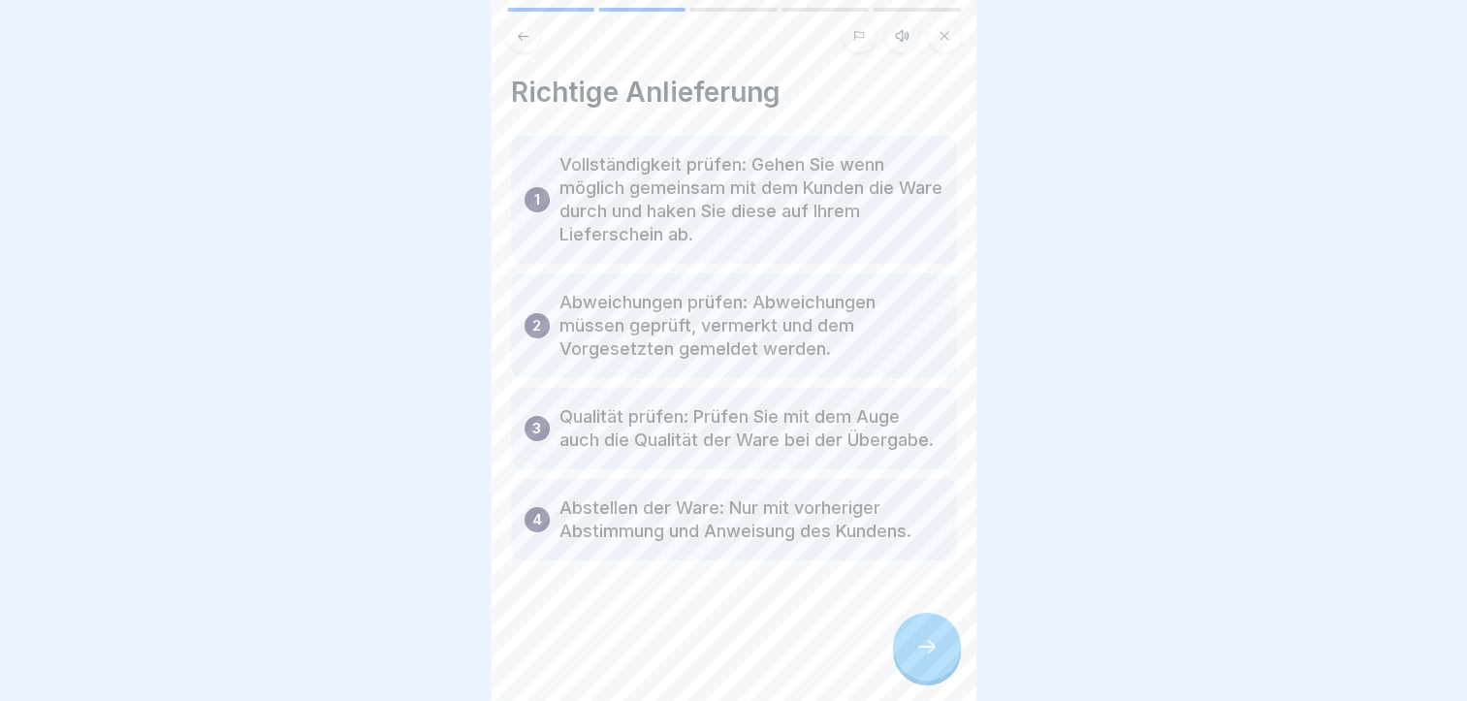
click at [922, 654] on icon at bounding box center [927, 646] width 23 height 23
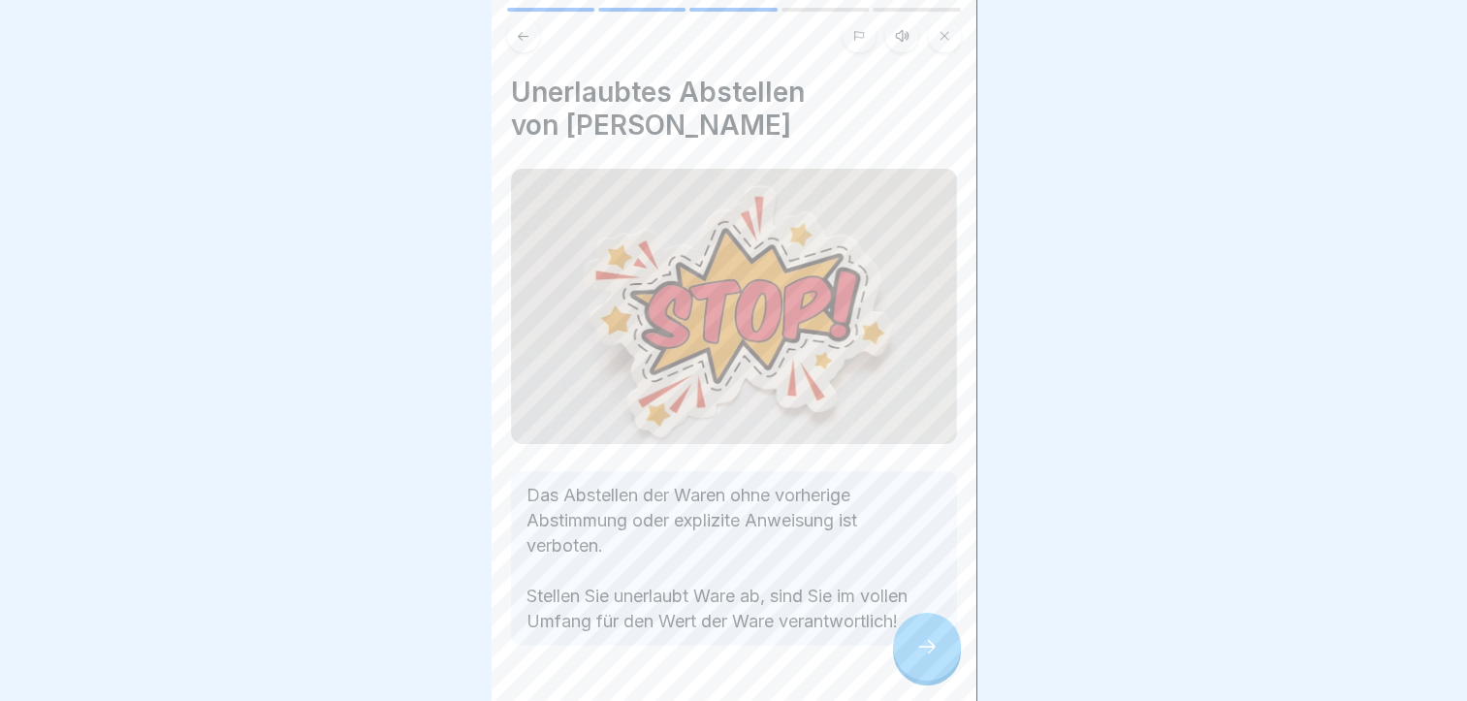
click at [922, 654] on icon at bounding box center [927, 646] width 23 height 23
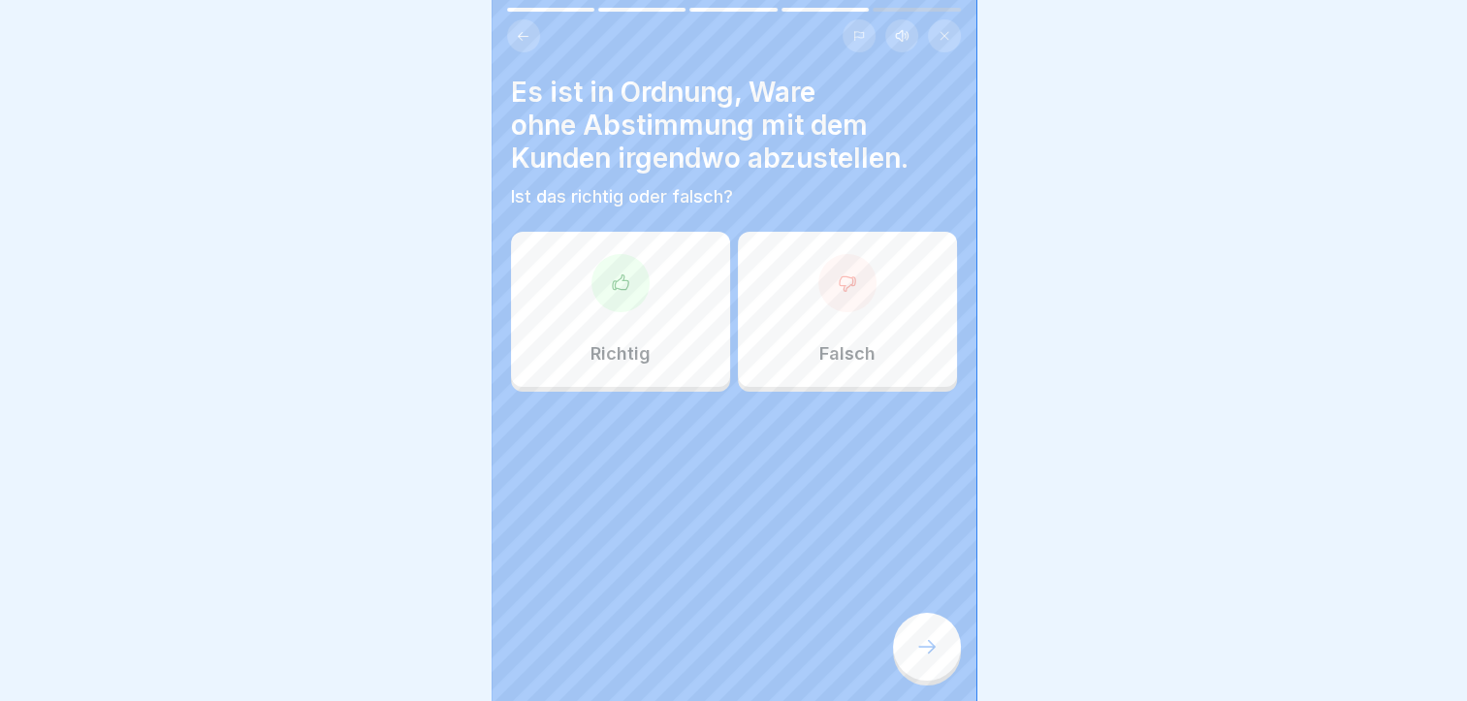
click at [795, 372] on div "Falsch" at bounding box center [847, 309] width 219 height 155
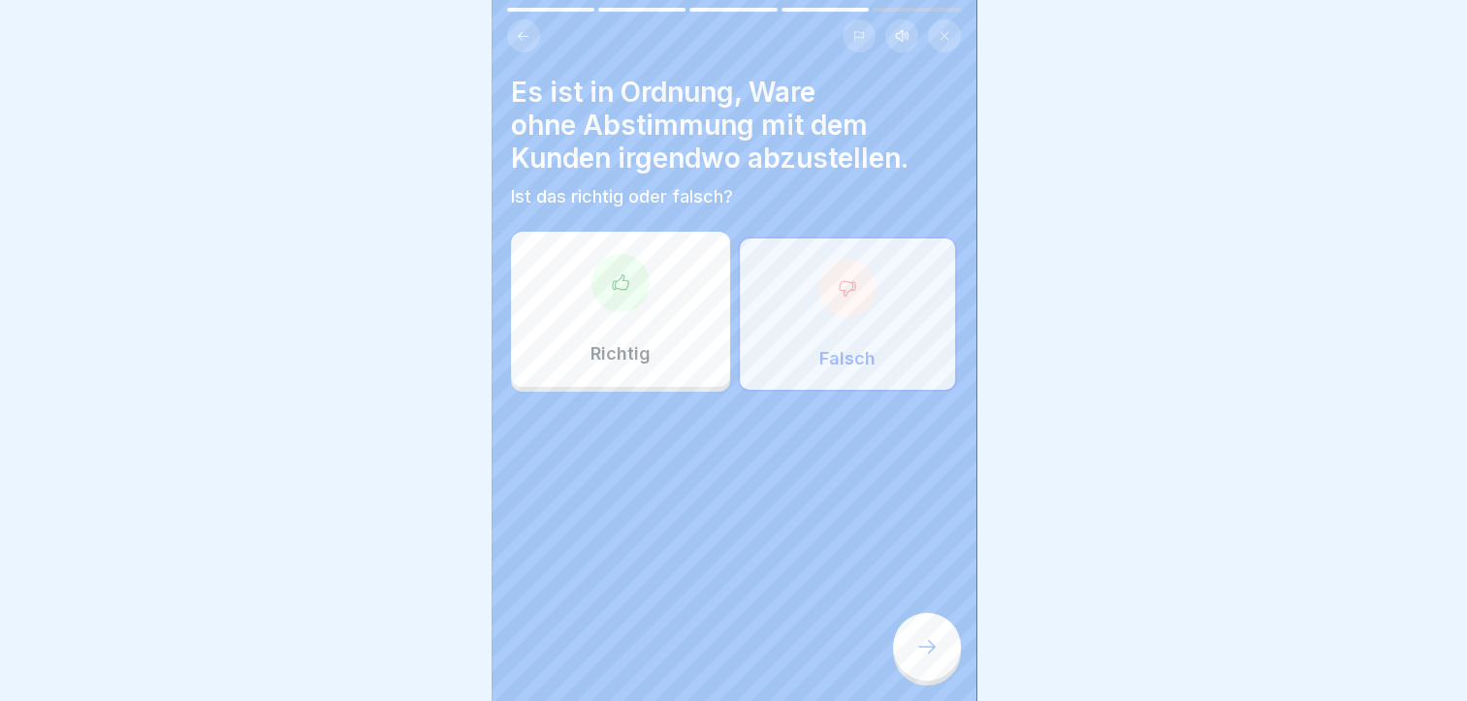
click at [937, 659] on icon at bounding box center [927, 646] width 23 height 23
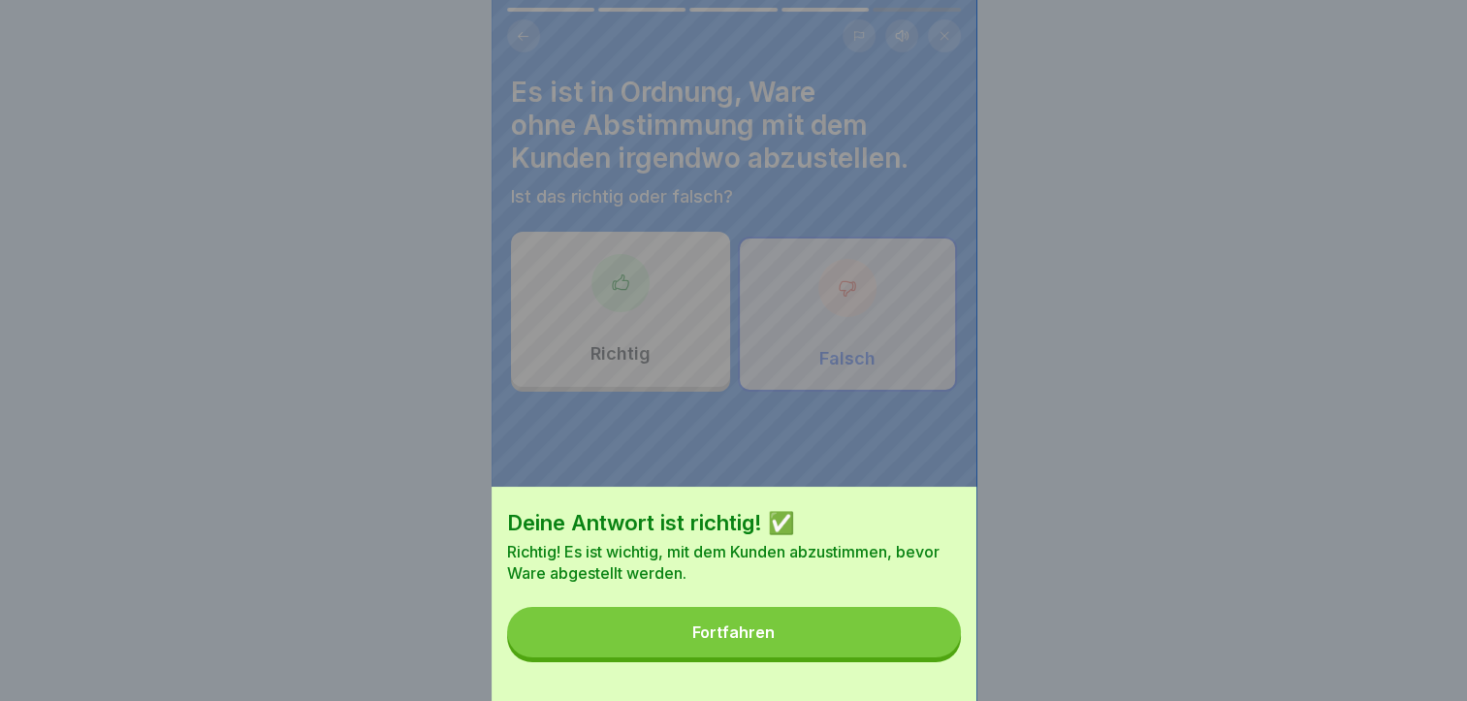
click at [791, 645] on button "Fortfahren" at bounding box center [734, 632] width 454 height 50
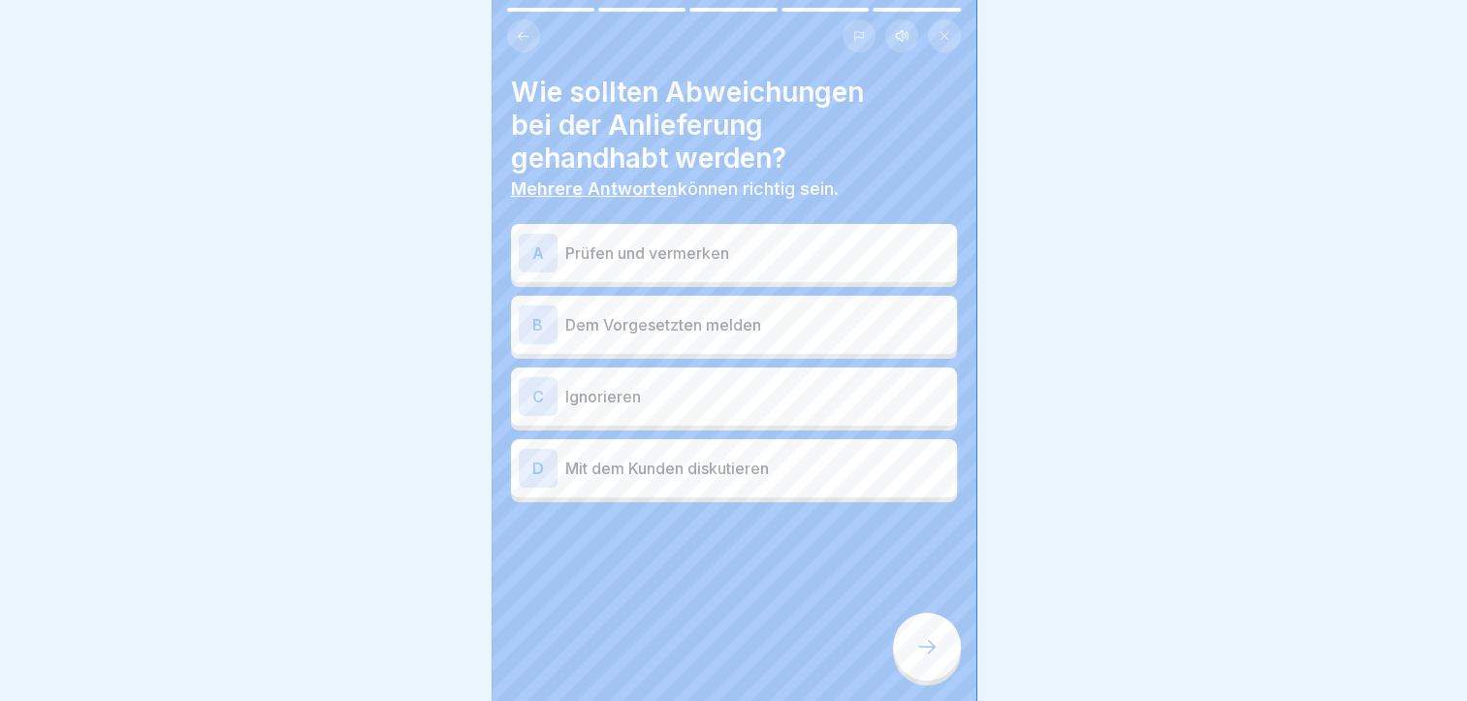
click at [632, 256] on p "Prüfen und vermerken" at bounding box center [757, 253] width 384 height 23
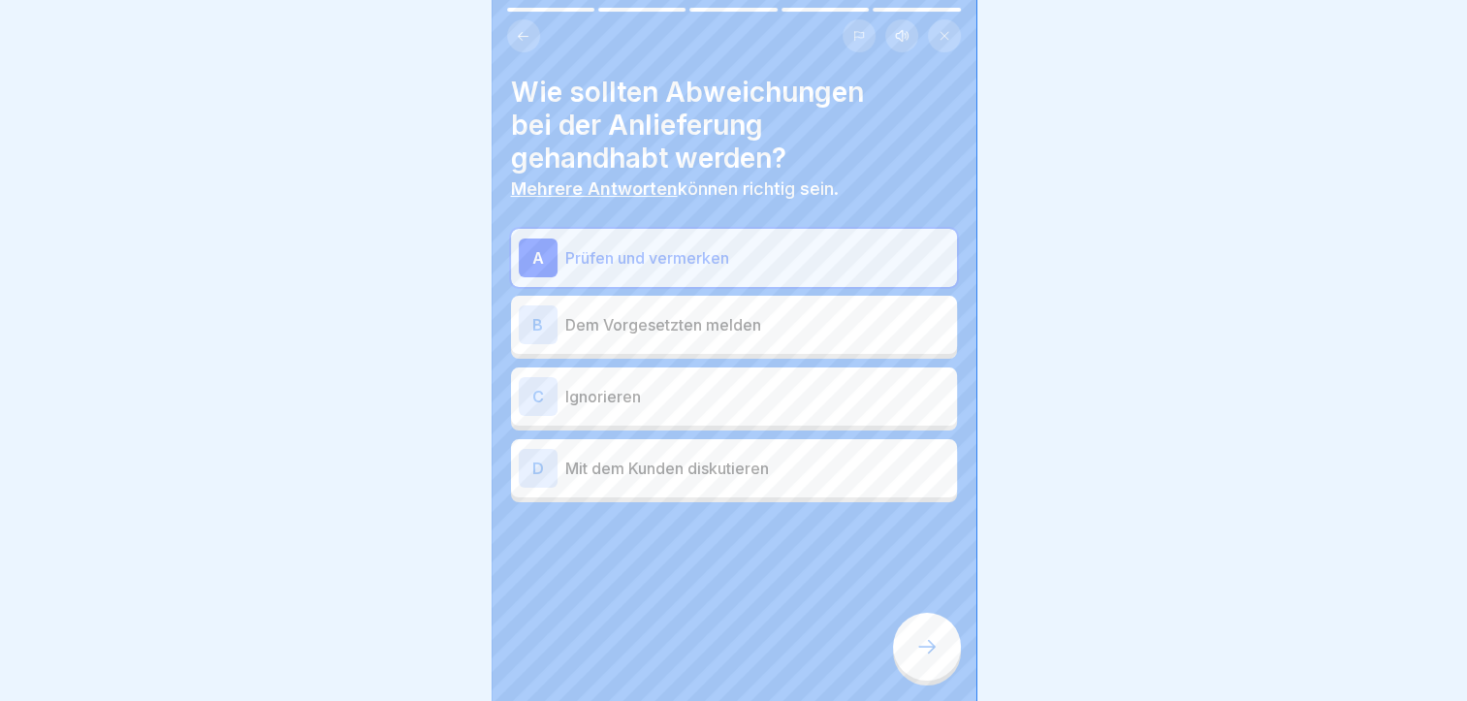
click at [644, 335] on p "Dem Vorgesetzten melden" at bounding box center [757, 324] width 384 height 23
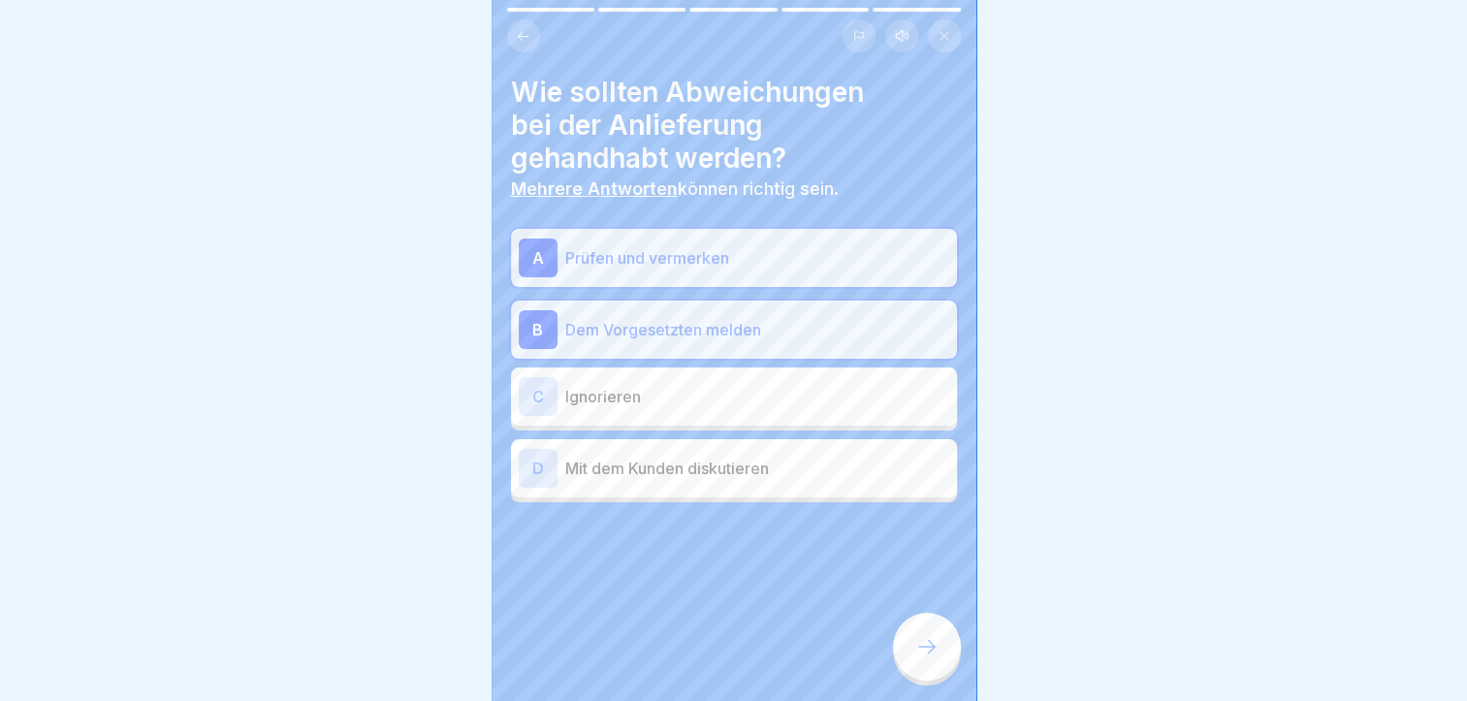
click at [929, 659] on icon at bounding box center [927, 646] width 23 height 23
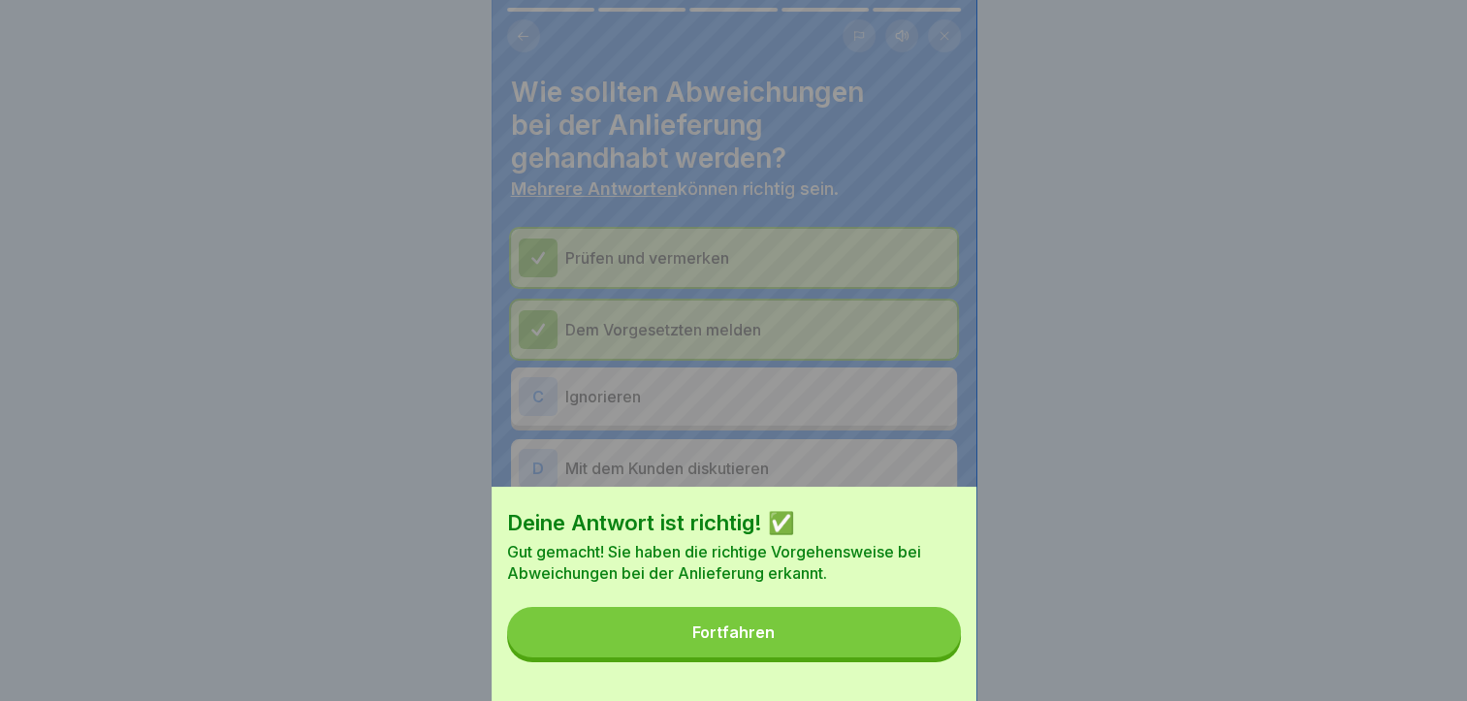
click at [887, 658] on button "Fortfahren" at bounding box center [734, 632] width 454 height 50
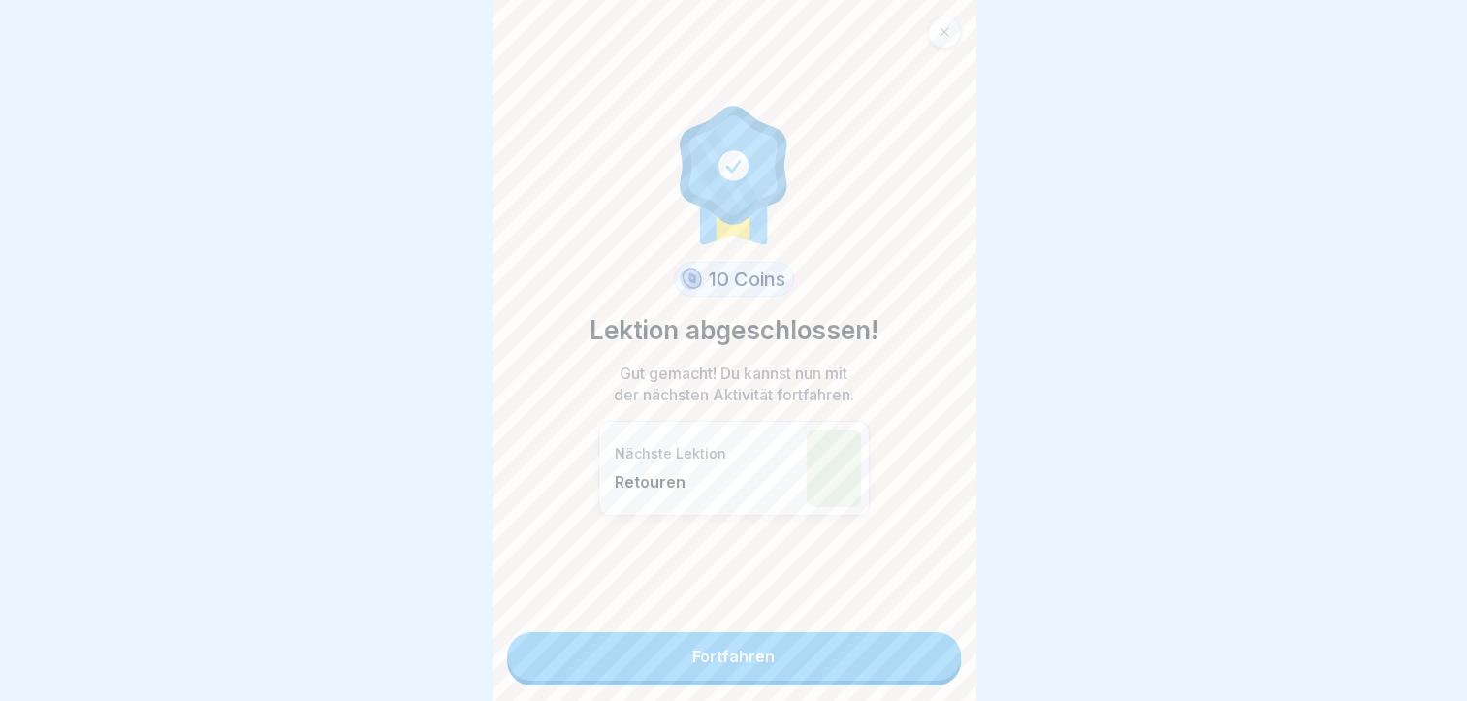
click at [869, 665] on link "Fortfahren" at bounding box center [734, 656] width 454 height 48
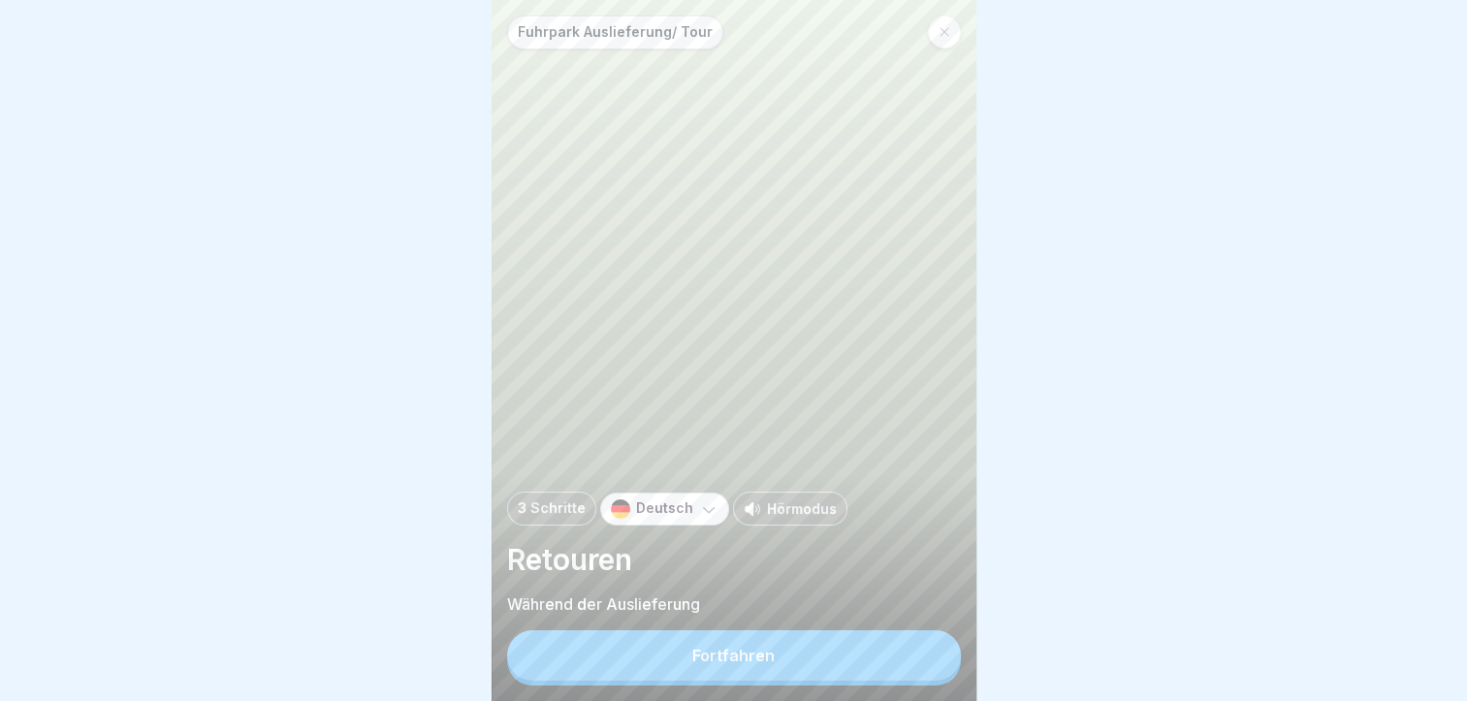
click at [867, 666] on button "Fortfahren" at bounding box center [734, 655] width 454 height 50
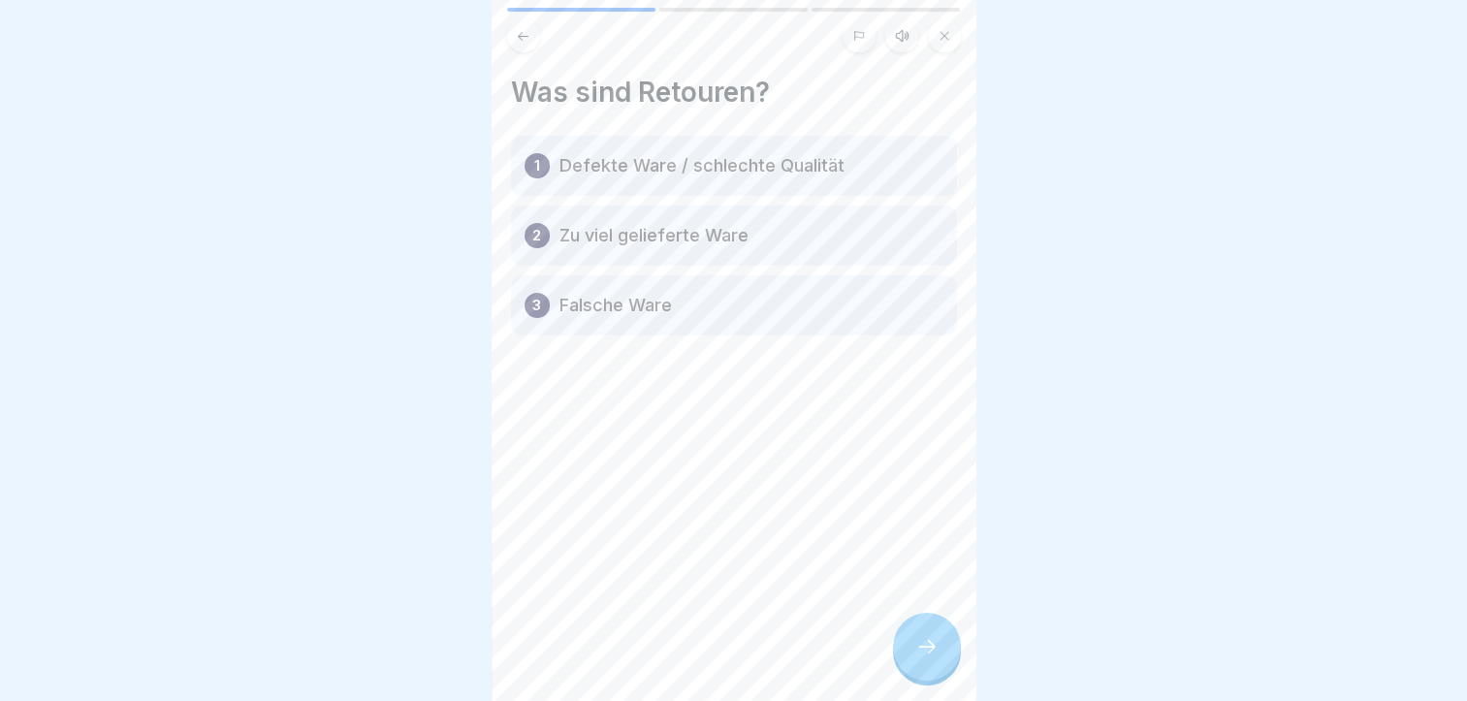
click at [908, 664] on div at bounding box center [927, 647] width 68 height 68
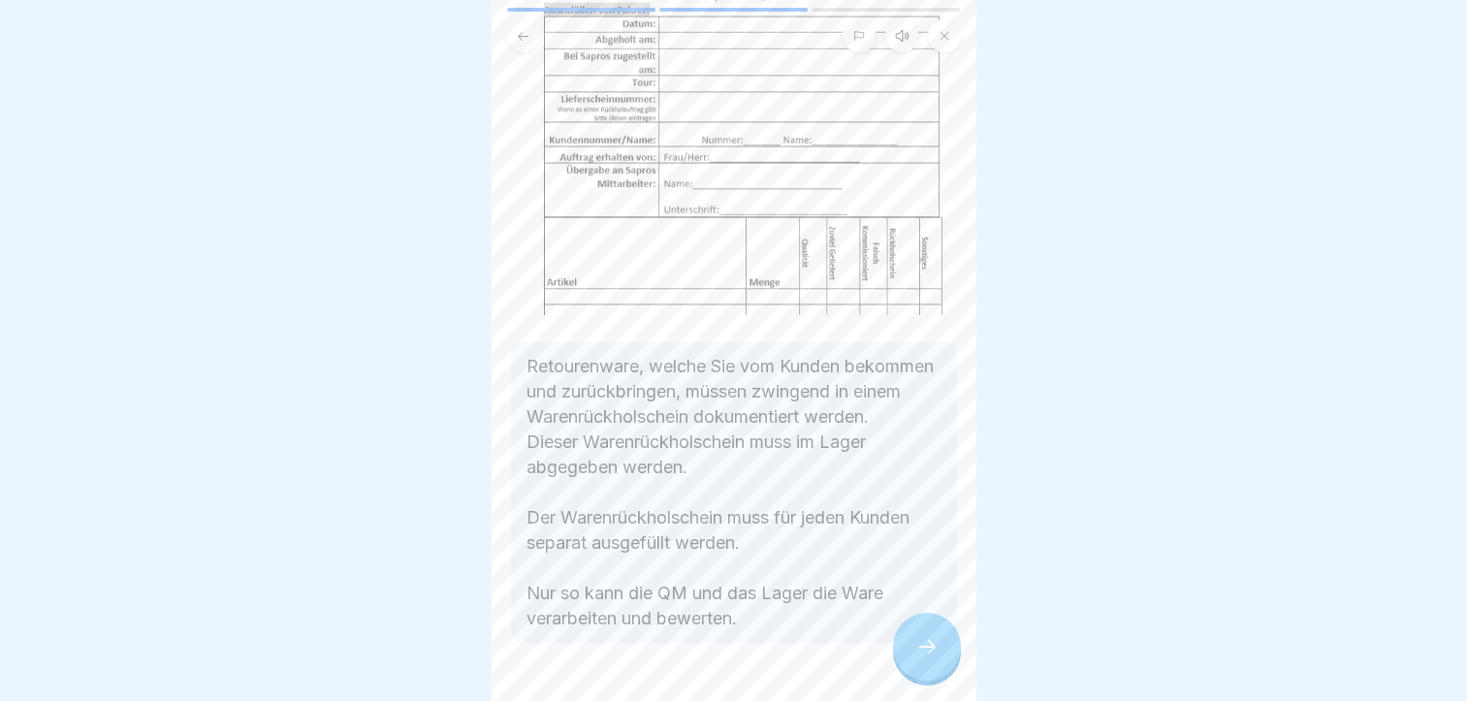
scroll to position [326, 0]
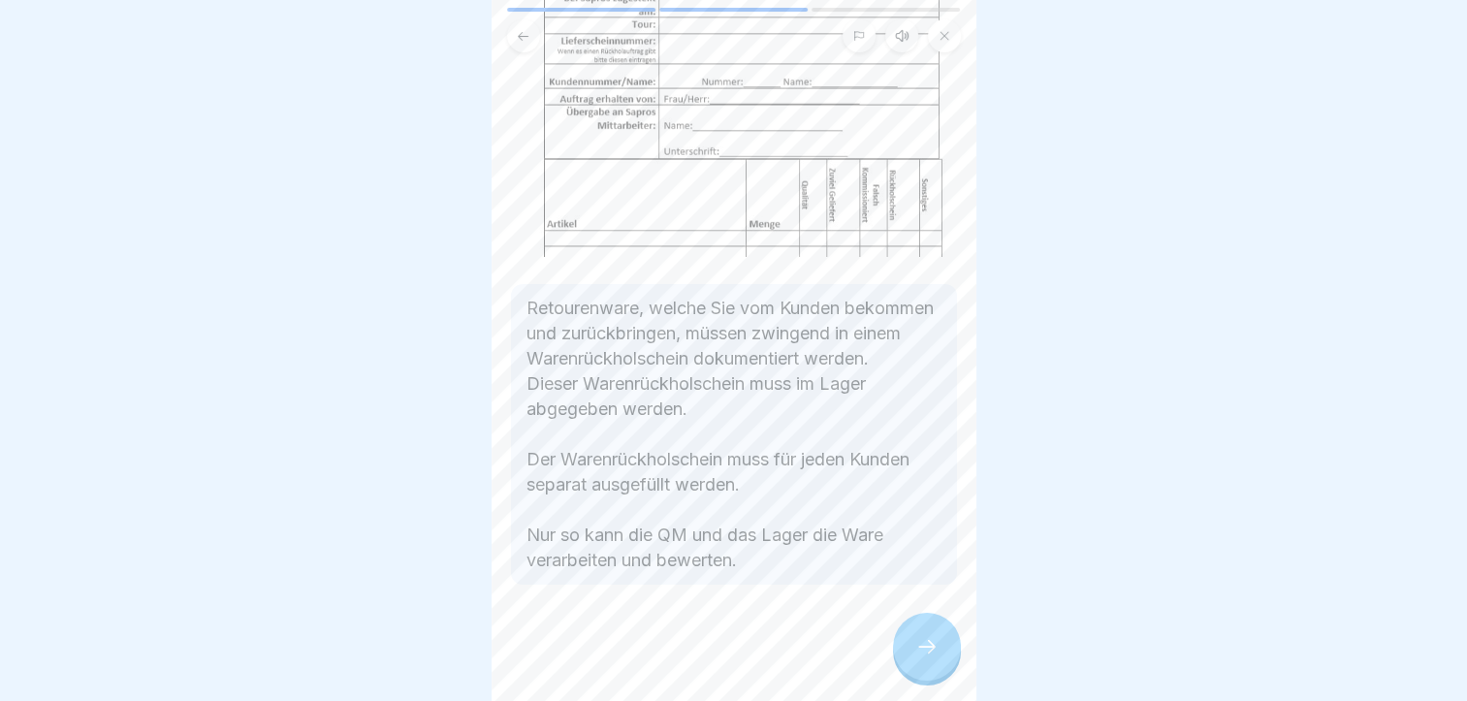
click at [912, 657] on div at bounding box center [927, 647] width 68 height 68
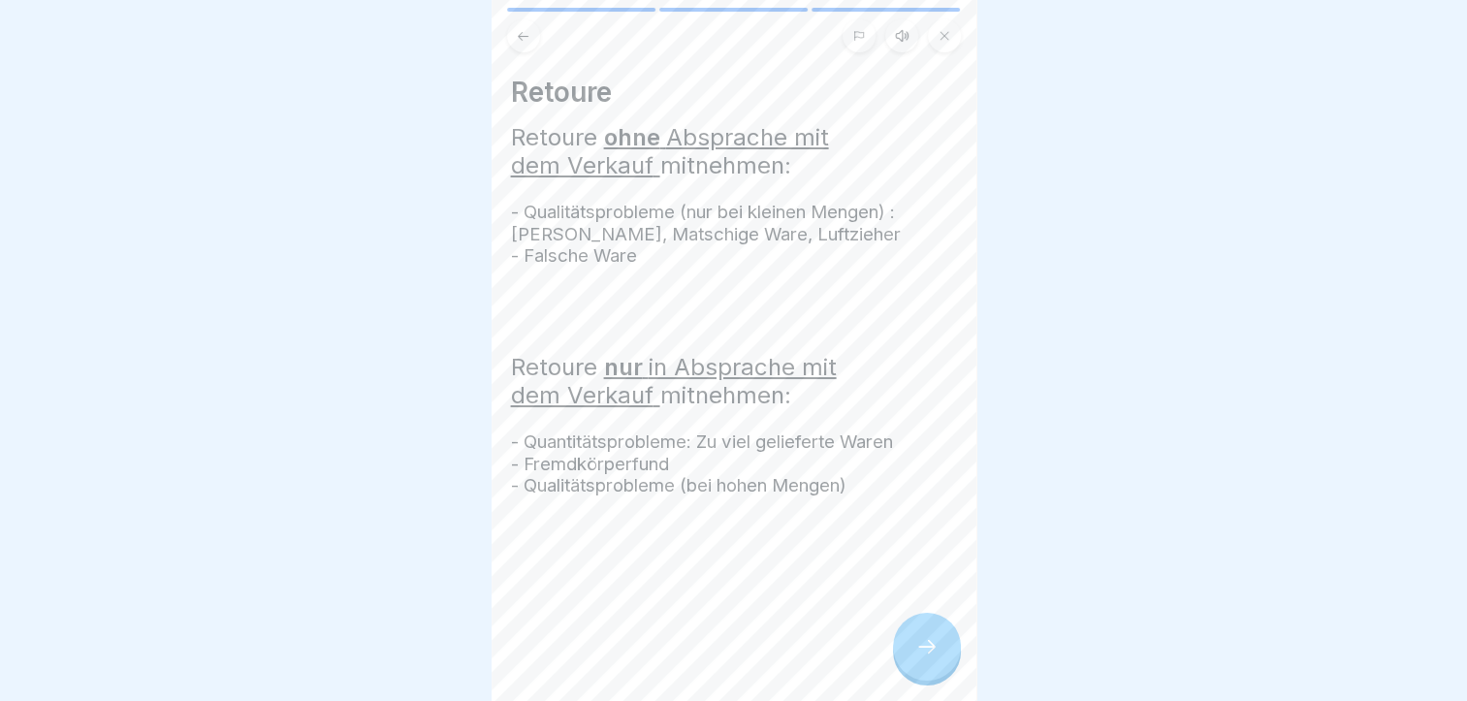
click at [911, 658] on div at bounding box center [927, 647] width 68 height 68
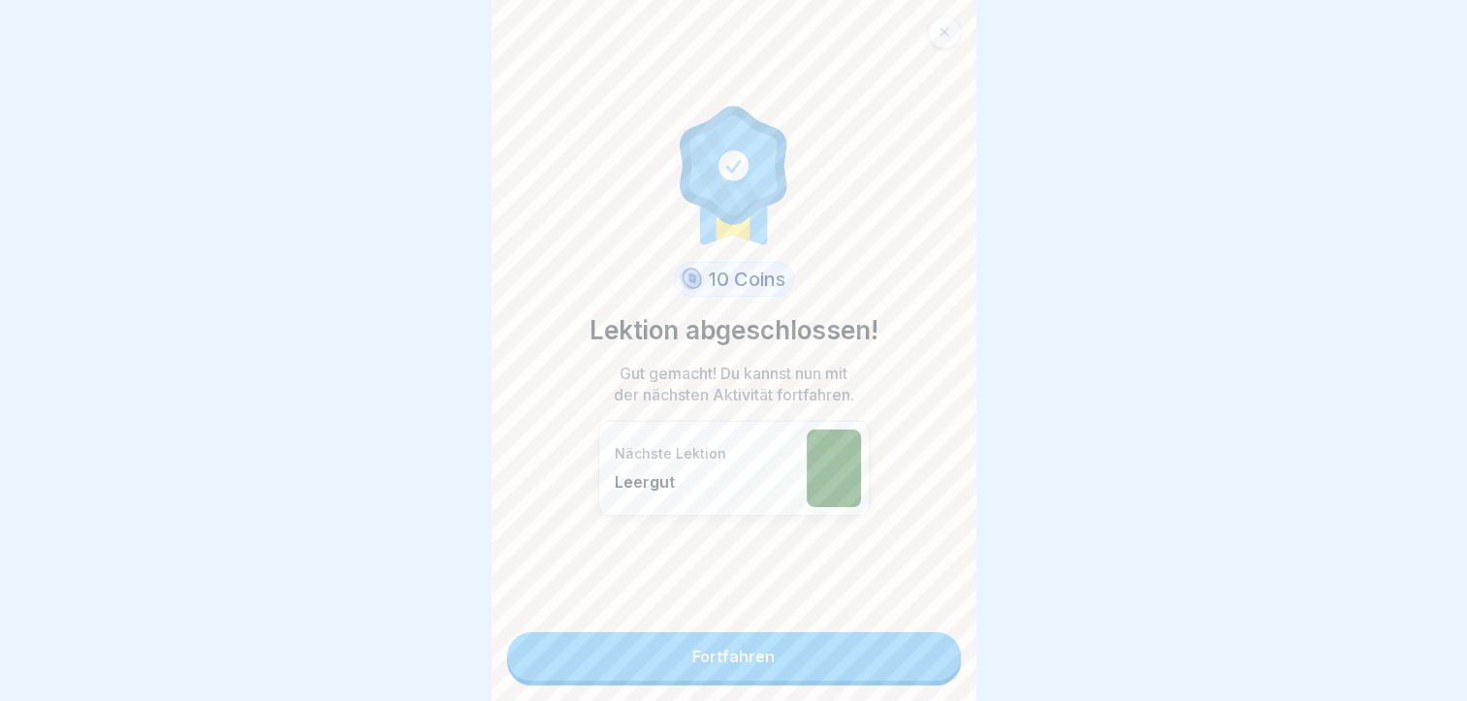
click at [911, 658] on link "Fortfahren" at bounding box center [734, 656] width 454 height 48
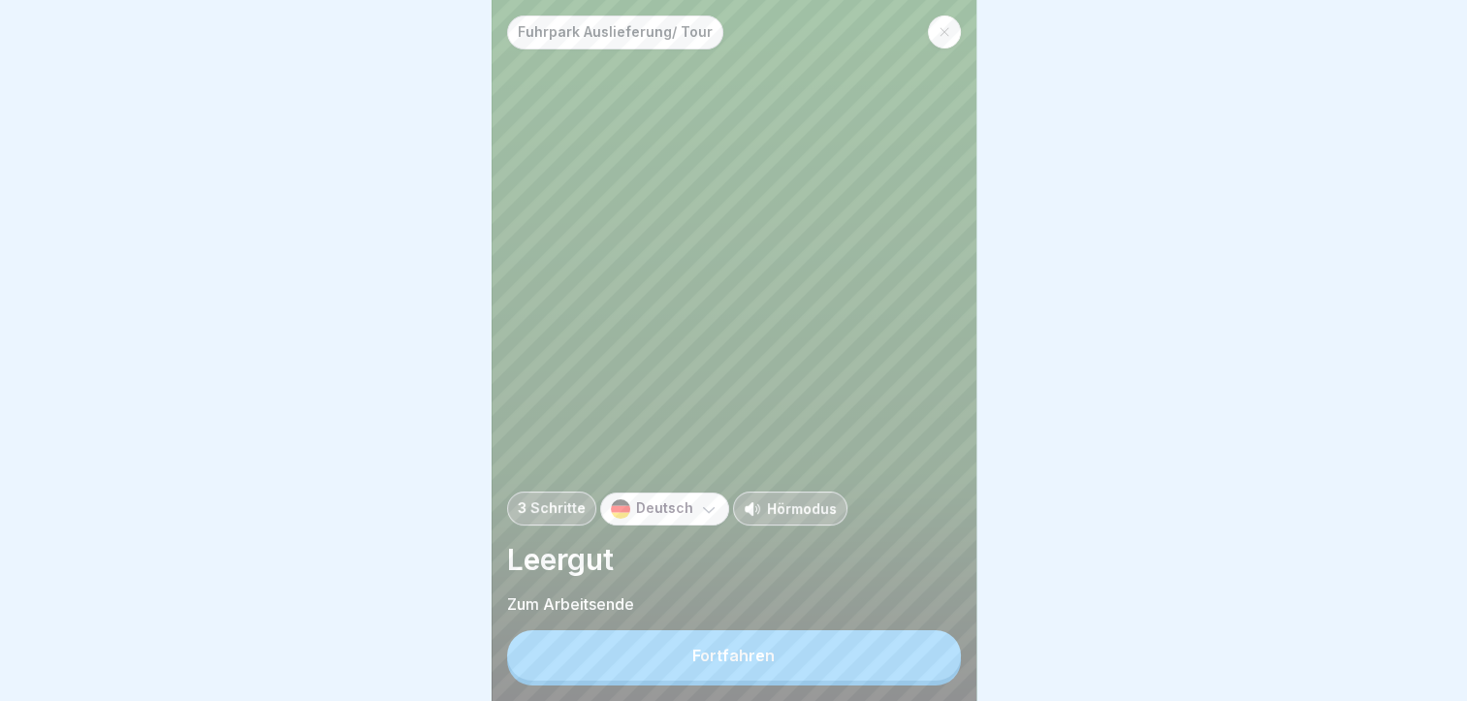
click at [911, 658] on button "Fortfahren" at bounding box center [734, 655] width 454 height 50
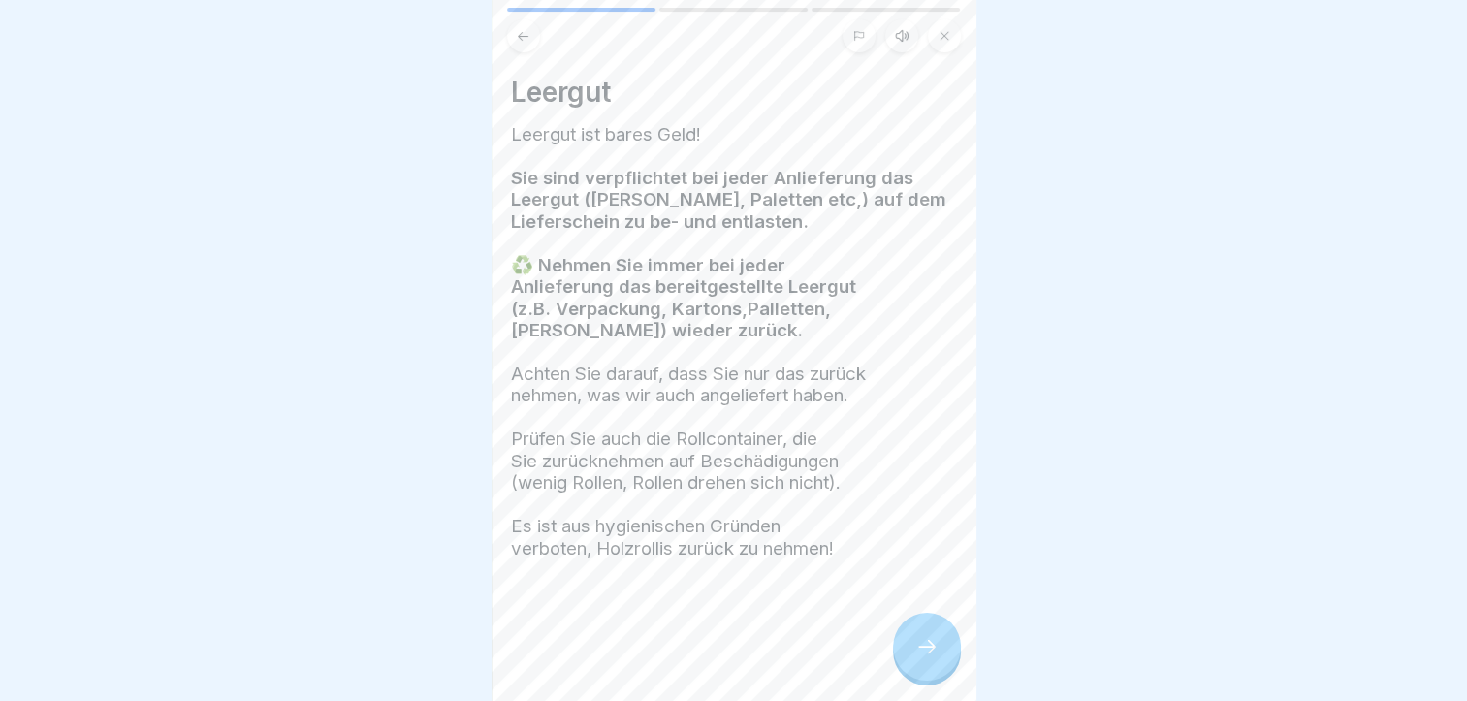
click at [942, 667] on div at bounding box center [927, 647] width 68 height 68
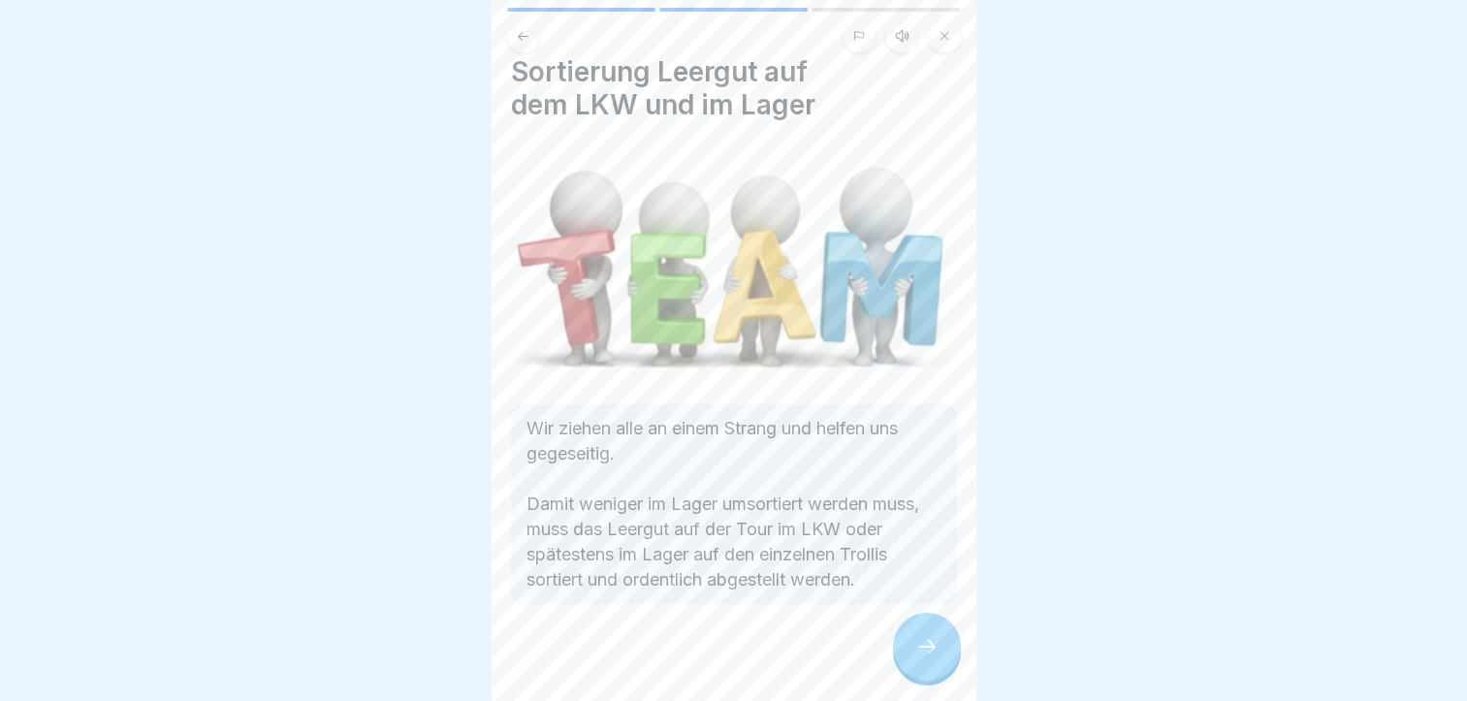
scroll to position [31, 0]
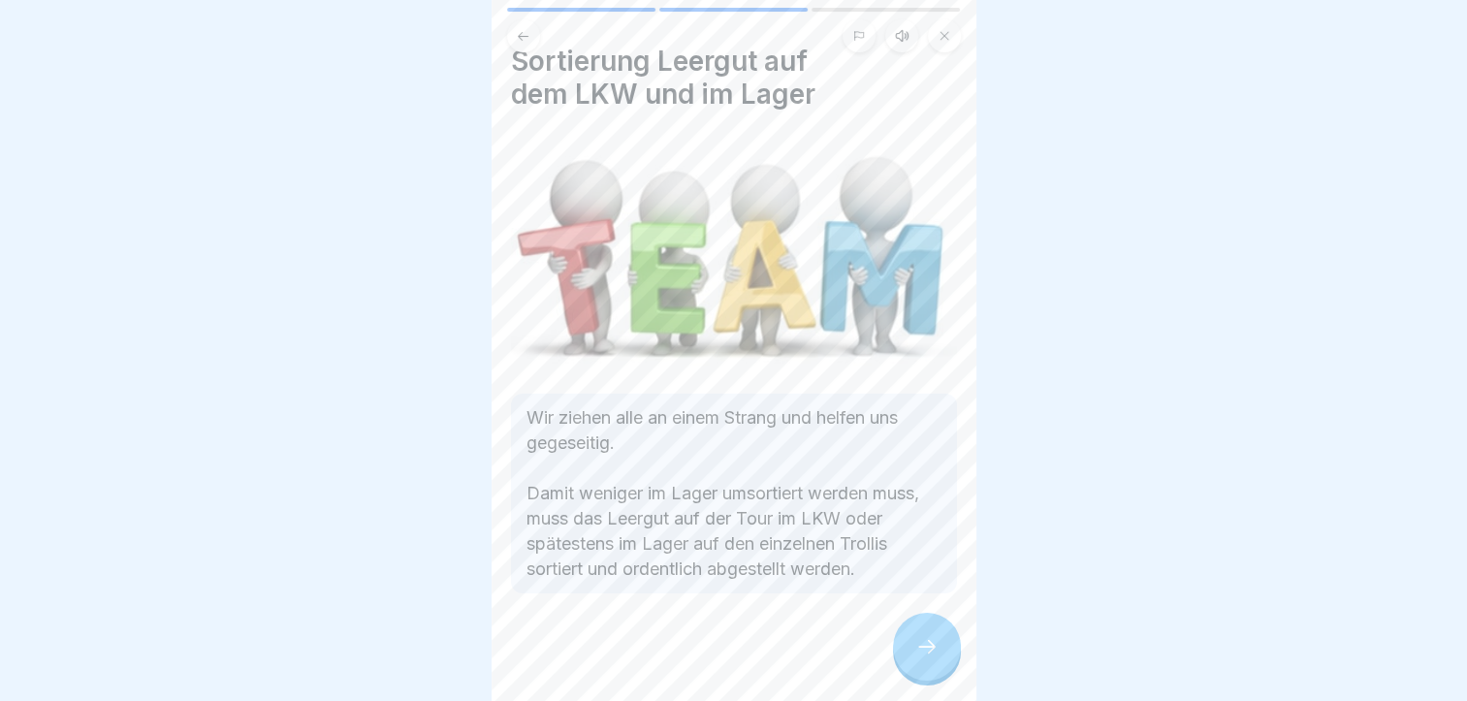
click at [905, 669] on div at bounding box center [927, 647] width 68 height 68
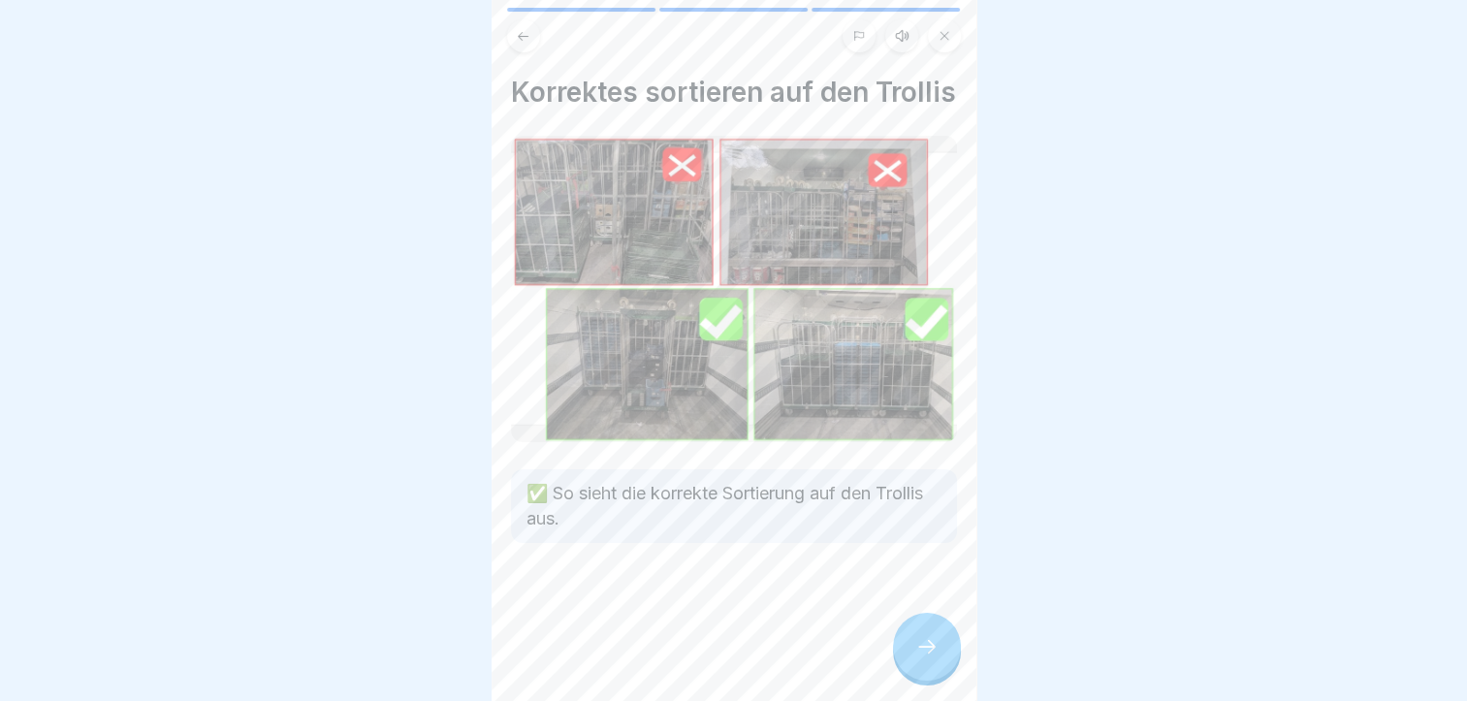
click at [905, 669] on div at bounding box center [927, 647] width 68 height 68
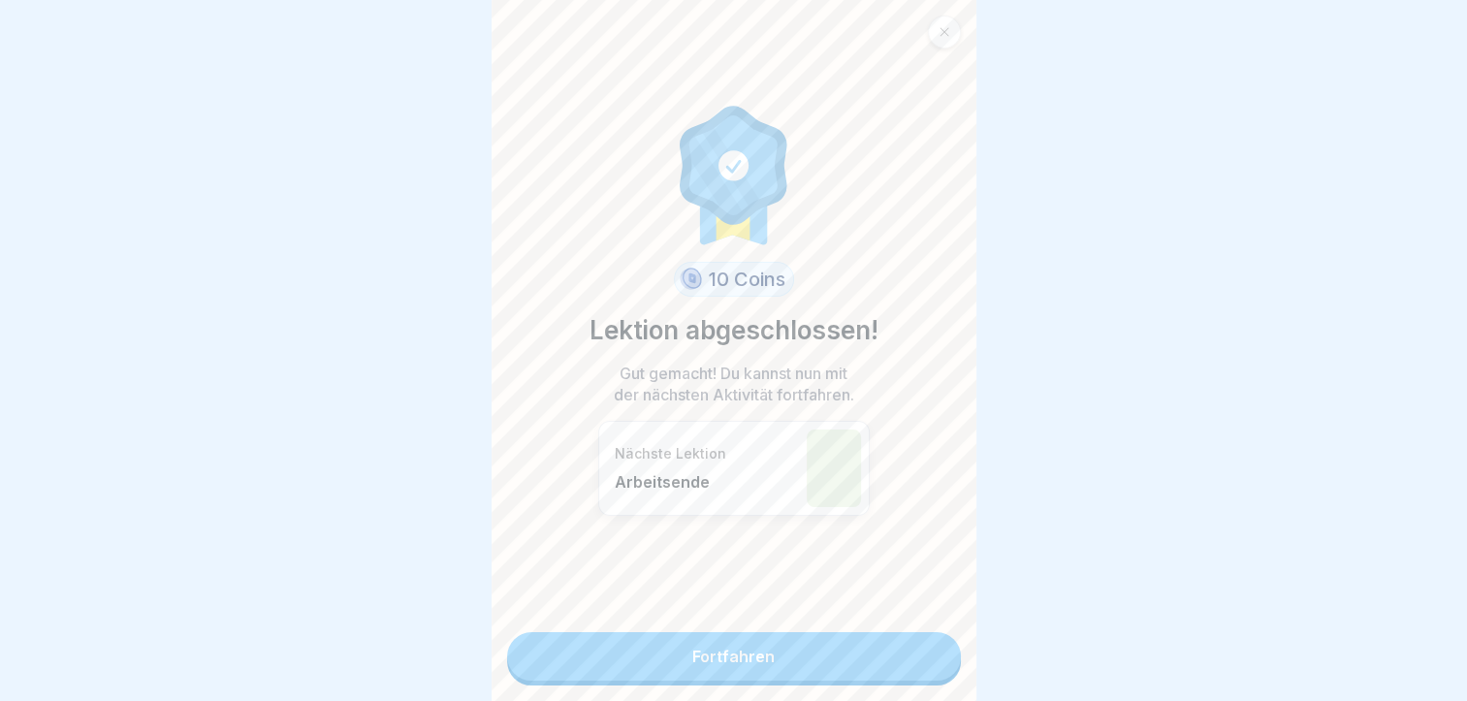
click at [905, 669] on link "Fortfahren" at bounding box center [734, 656] width 454 height 48
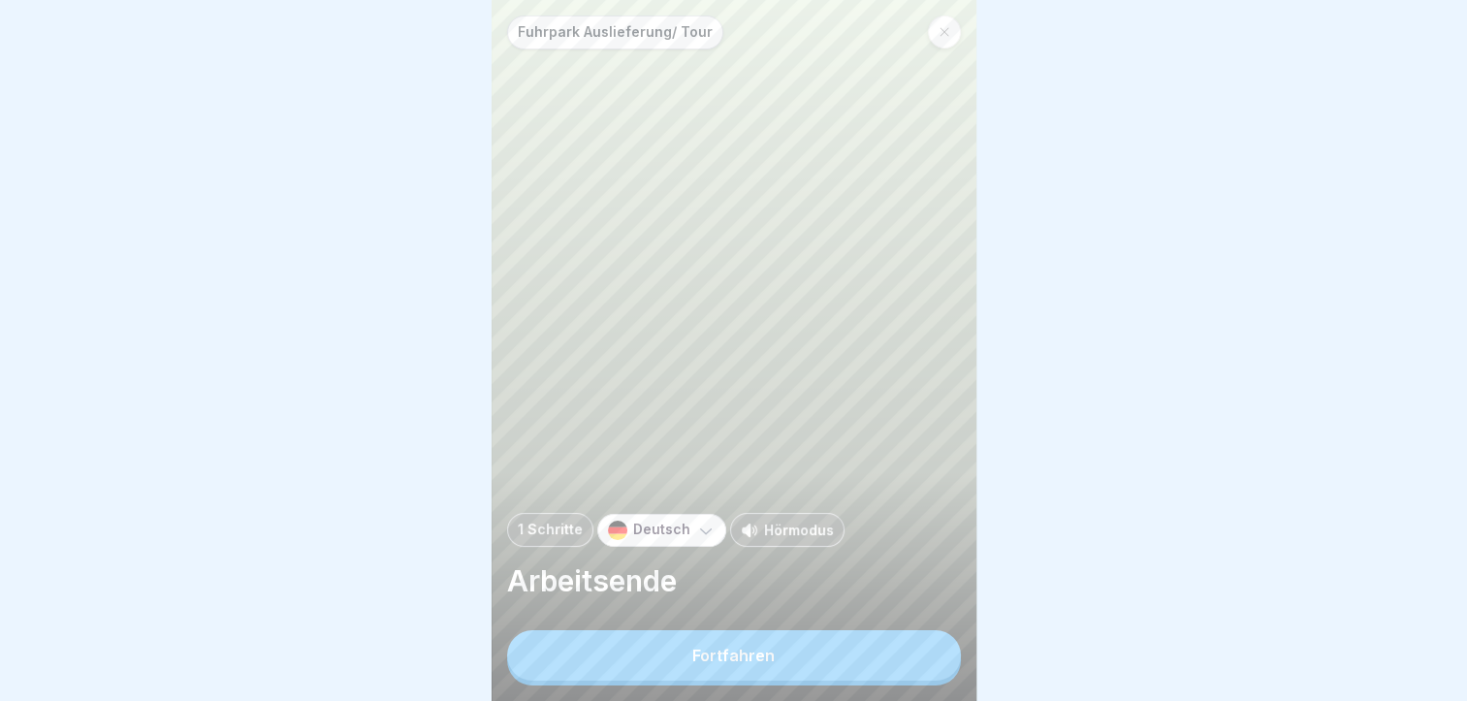
click at [905, 669] on button "Fortfahren" at bounding box center [734, 655] width 454 height 50
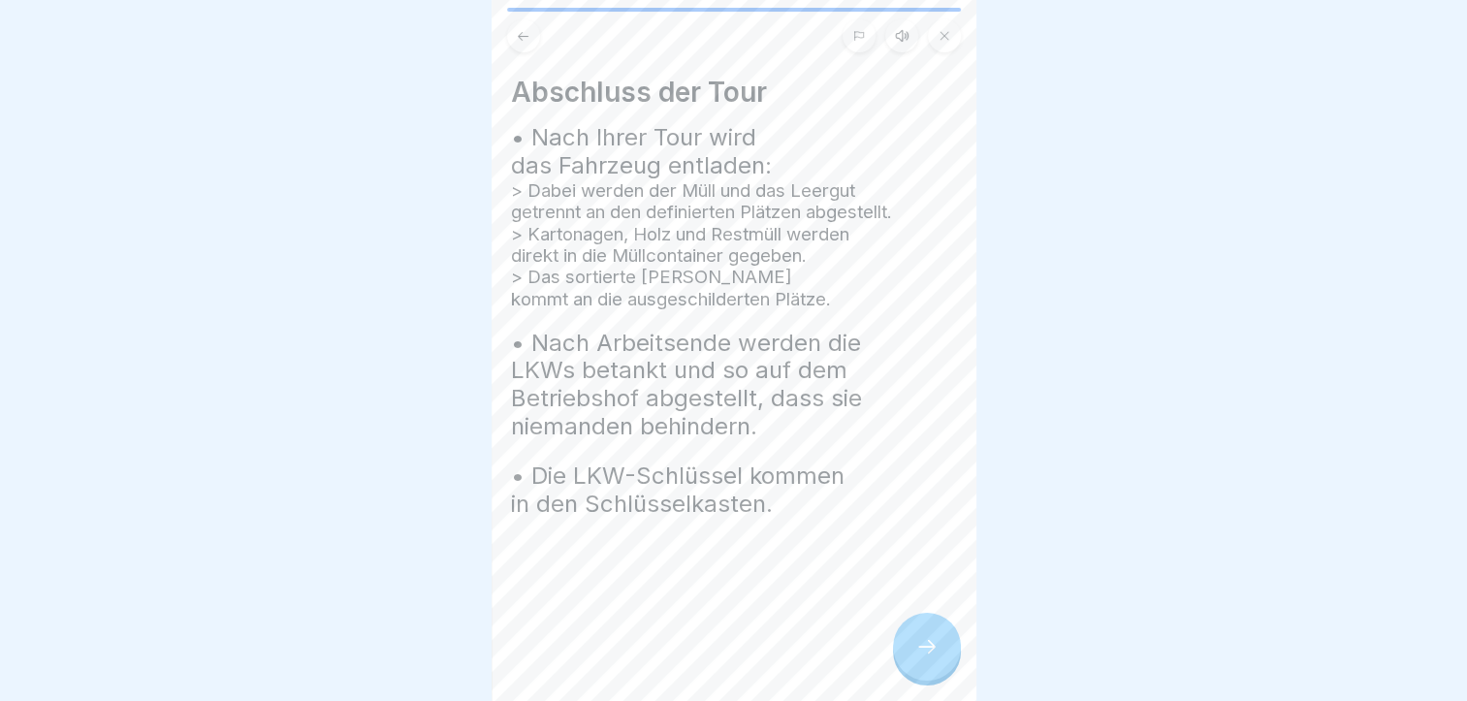
click at [939, 657] on div at bounding box center [927, 647] width 68 height 68
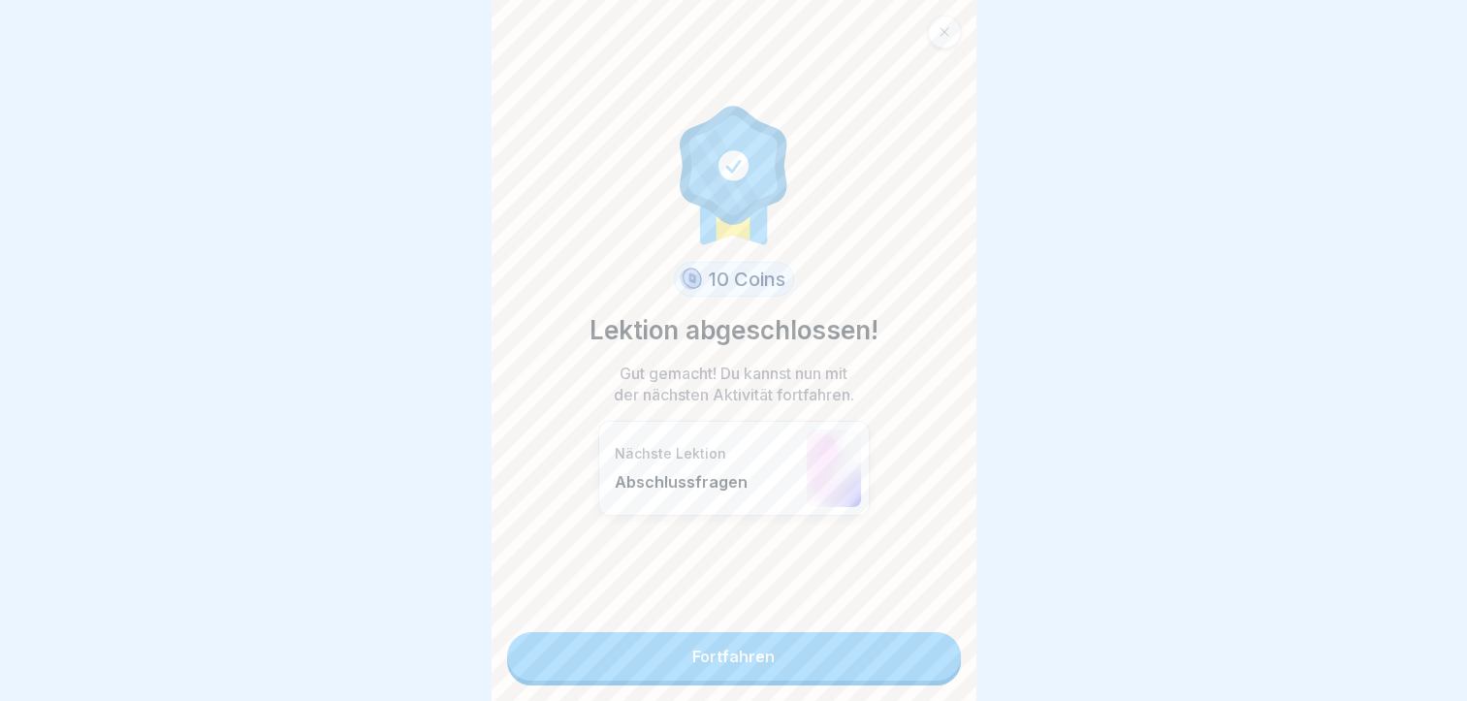
click at [756, 650] on link "Fortfahren" at bounding box center [734, 656] width 454 height 48
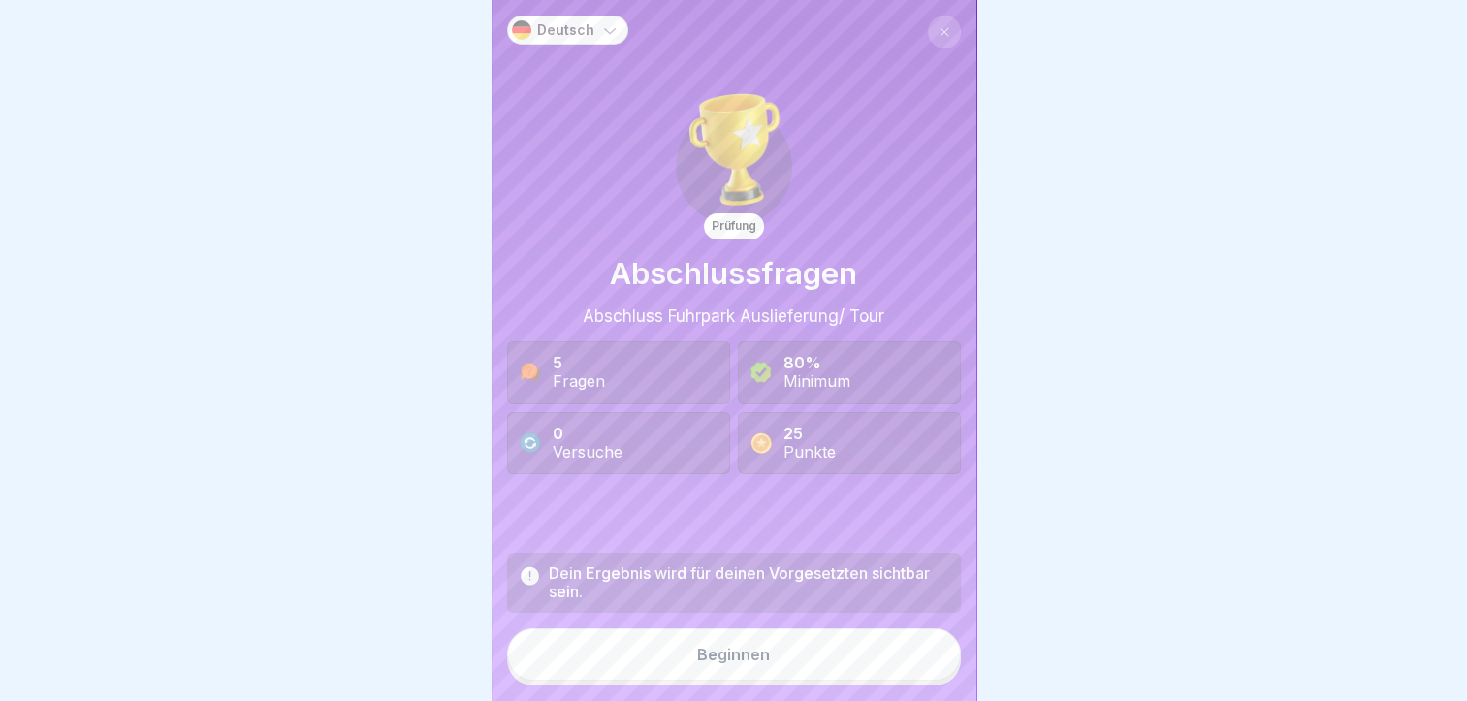
click at [760, 663] on div "Beginnen" at bounding box center [733, 654] width 73 height 17
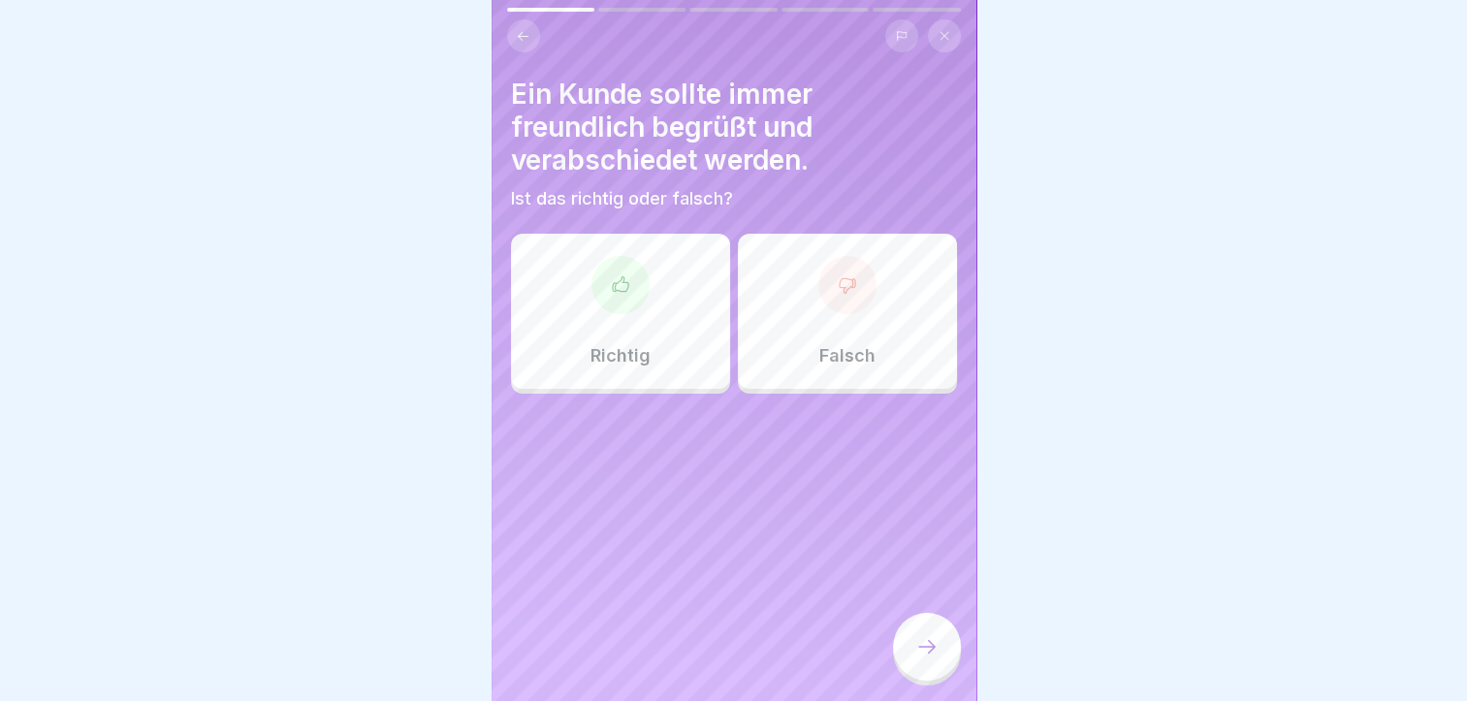
click at [625, 364] on p "Richtig" at bounding box center [621, 355] width 60 height 21
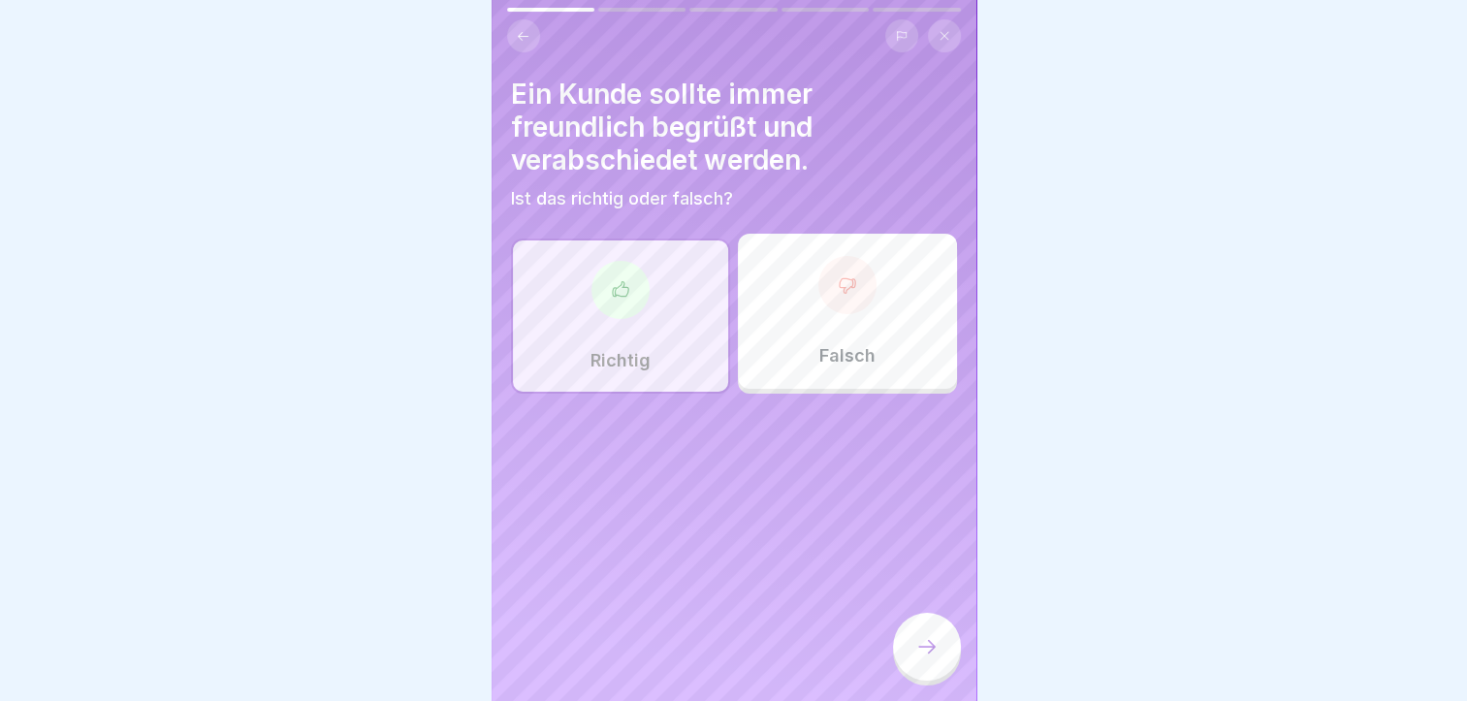
click at [912, 673] on div at bounding box center [927, 647] width 68 height 68
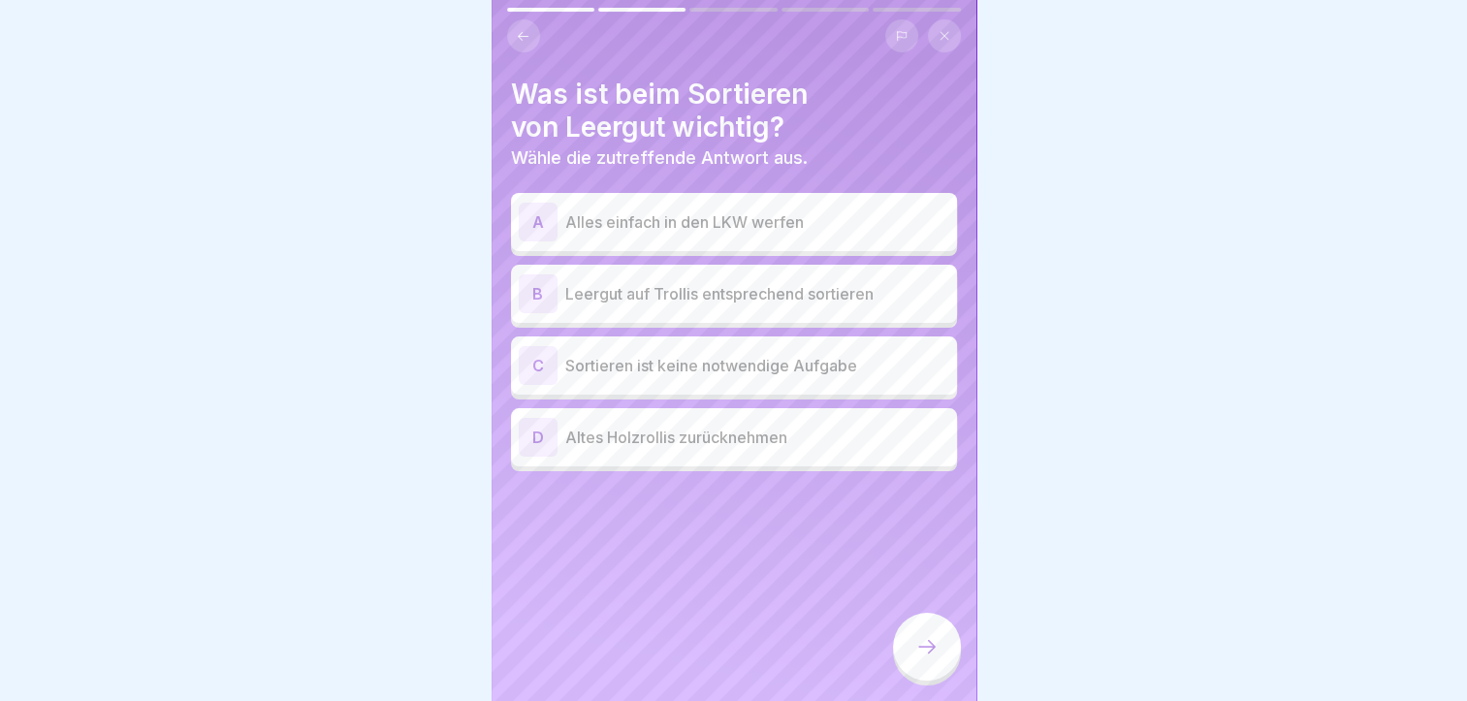
click at [716, 307] on div "B Leergut auf Trollis entsprechend sortieren" at bounding box center [734, 293] width 431 height 39
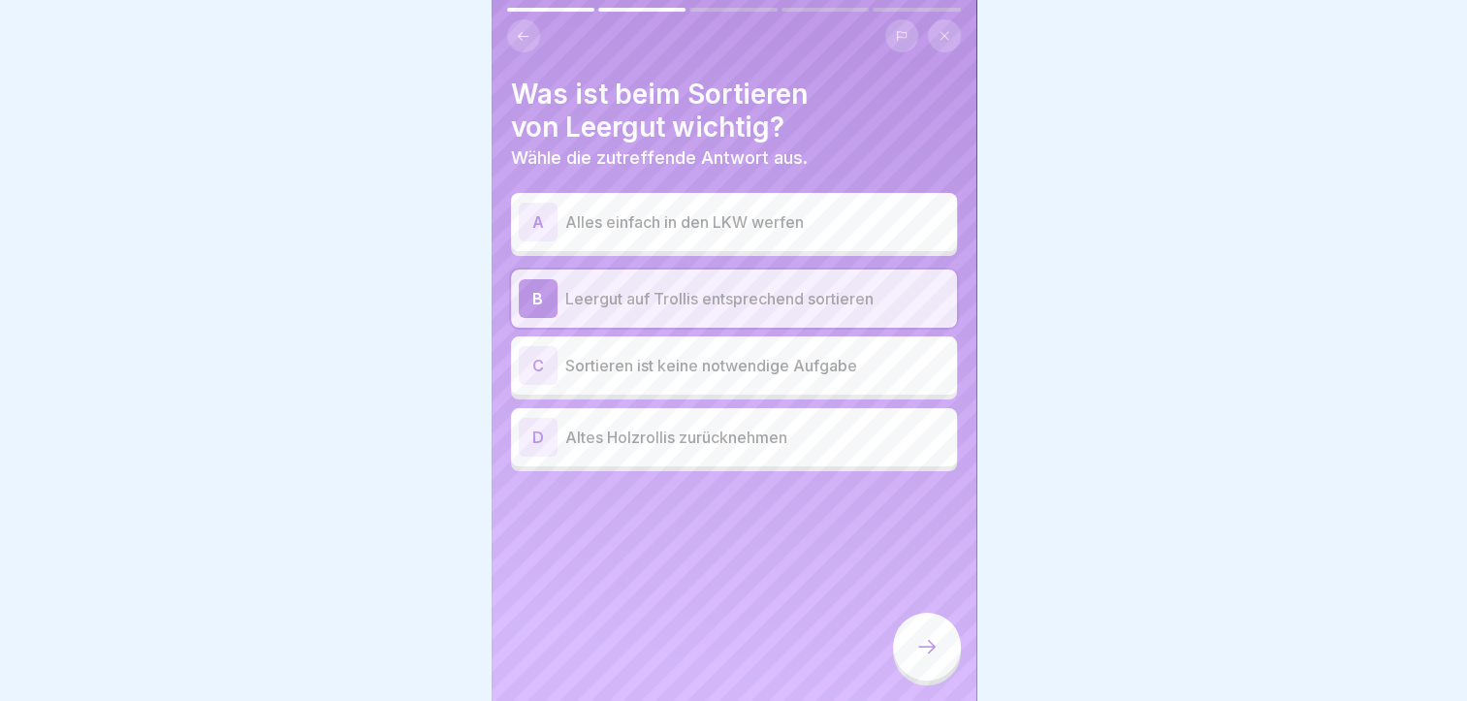
click at [923, 659] on icon at bounding box center [927, 646] width 23 height 23
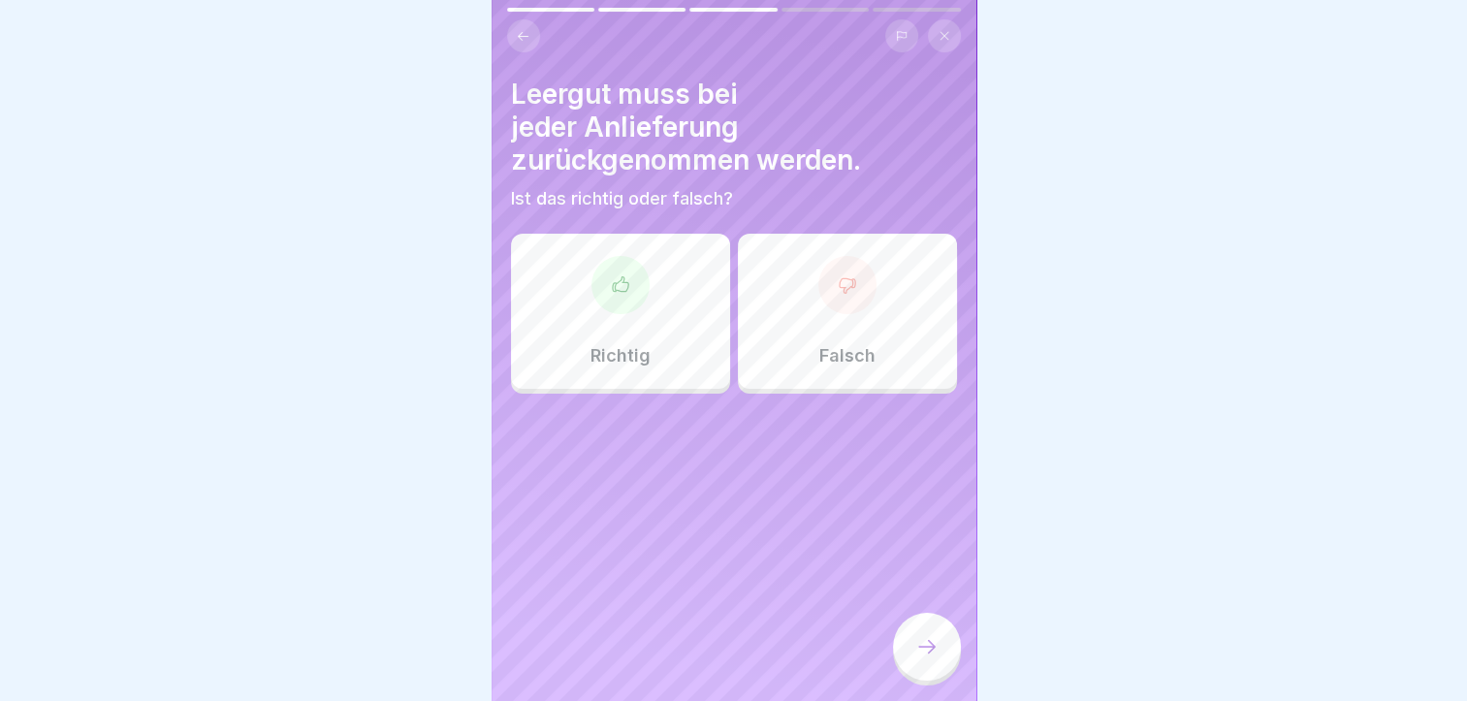
click at [643, 359] on p "Richtig" at bounding box center [621, 355] width 60 height 21
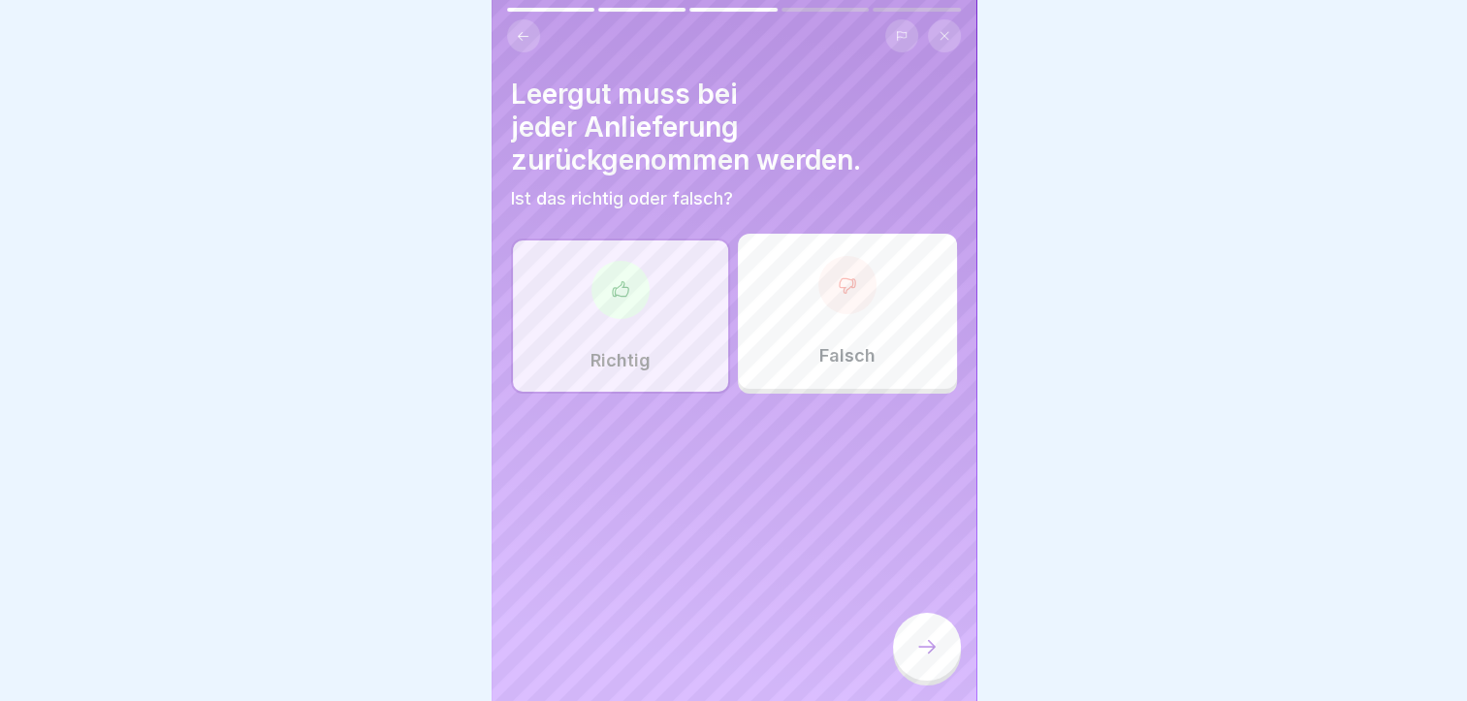
click at [931, 655] on icon at bounding box center [927, 646] width 23 height 23
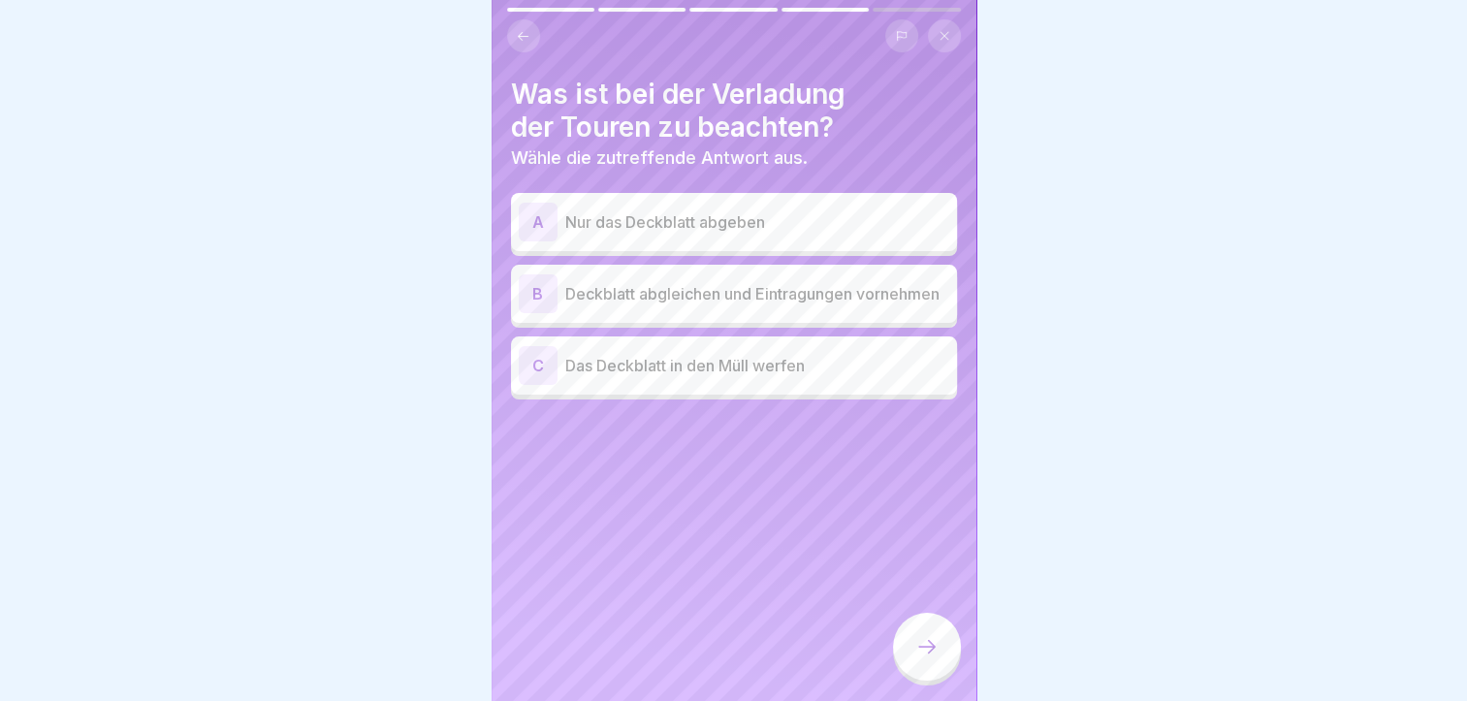
click at [643, 293] on p "Deckblatt abgleichen und Eintragungen vornehmen" at bounding box center [757, 293] width 384 height 23
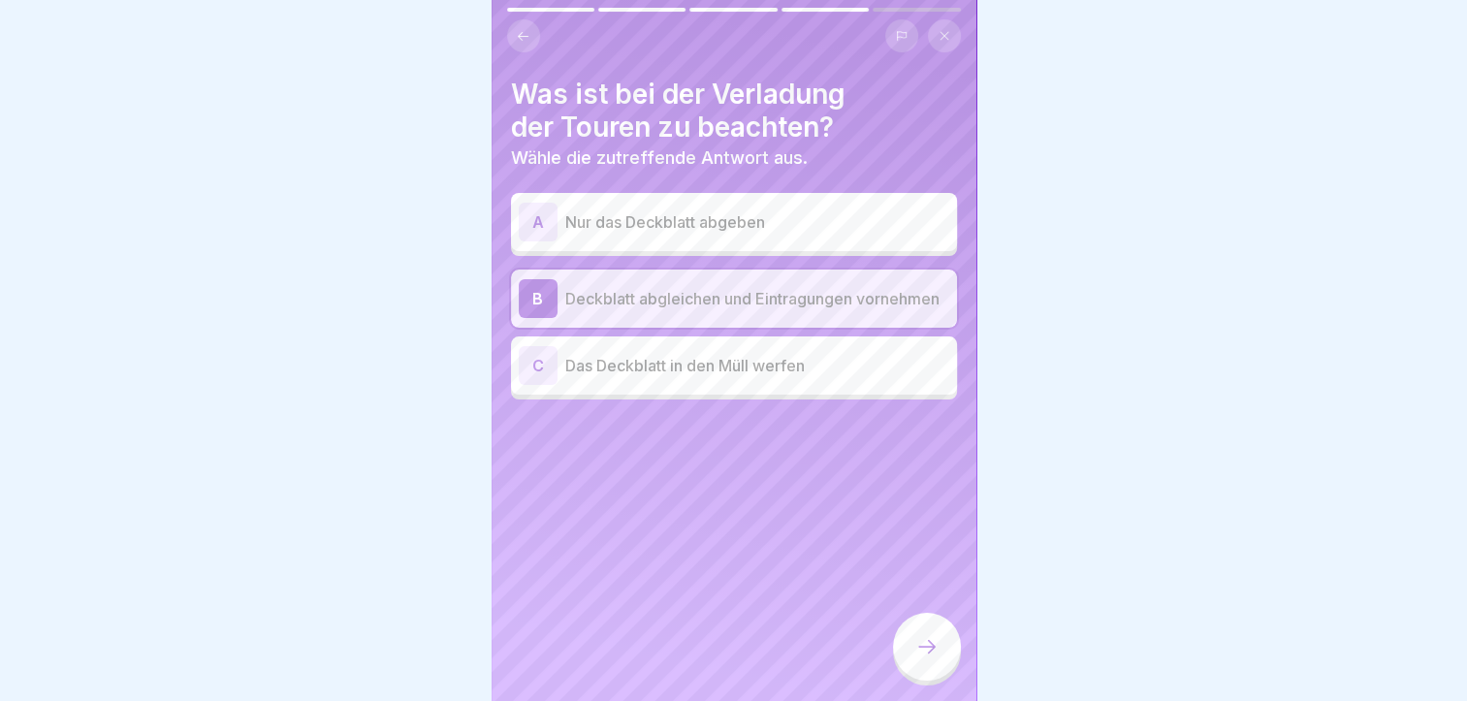
click at [916, 659] on icon at bounding box center [927, 646] width 23 height 23
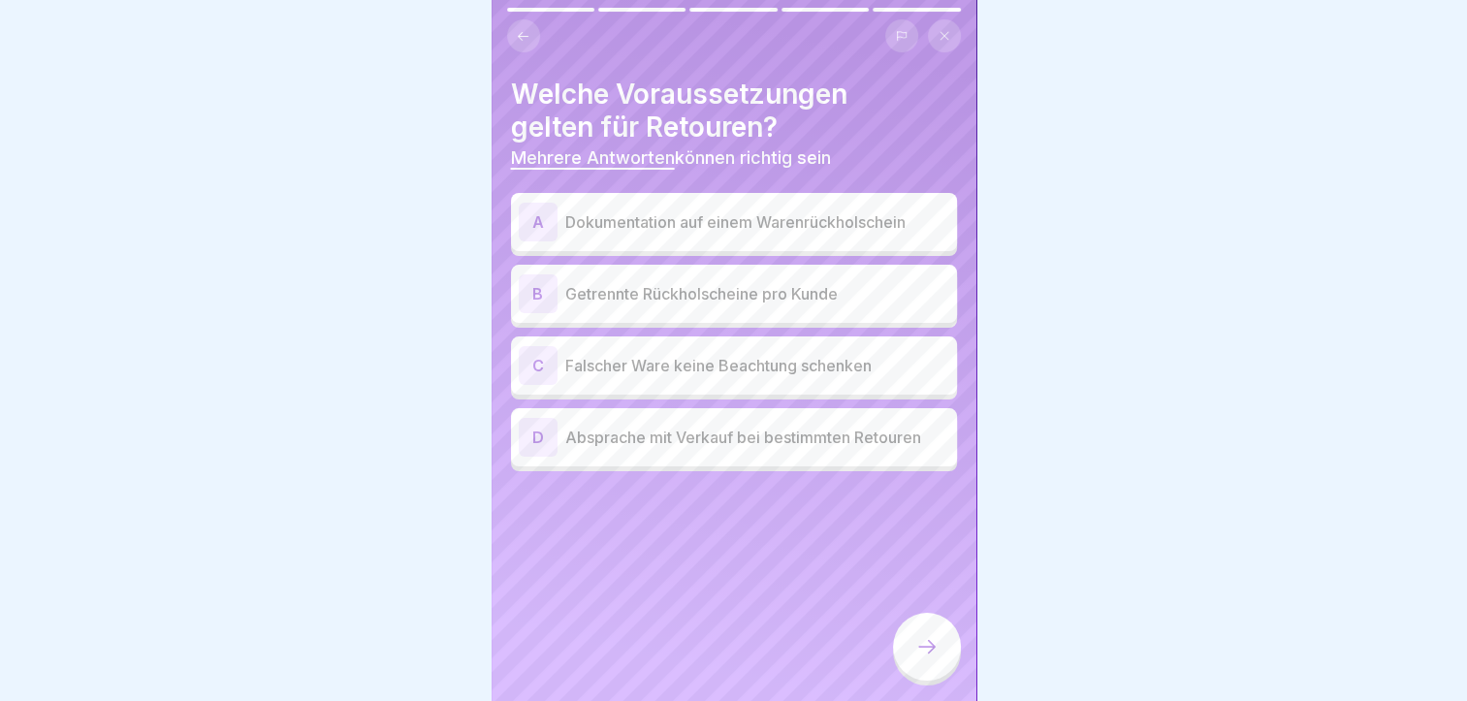
click at [763, 227] on p "Dokumentation auf einem Warenrückholschein" at bounding box center [757, 221] width 384 height 23
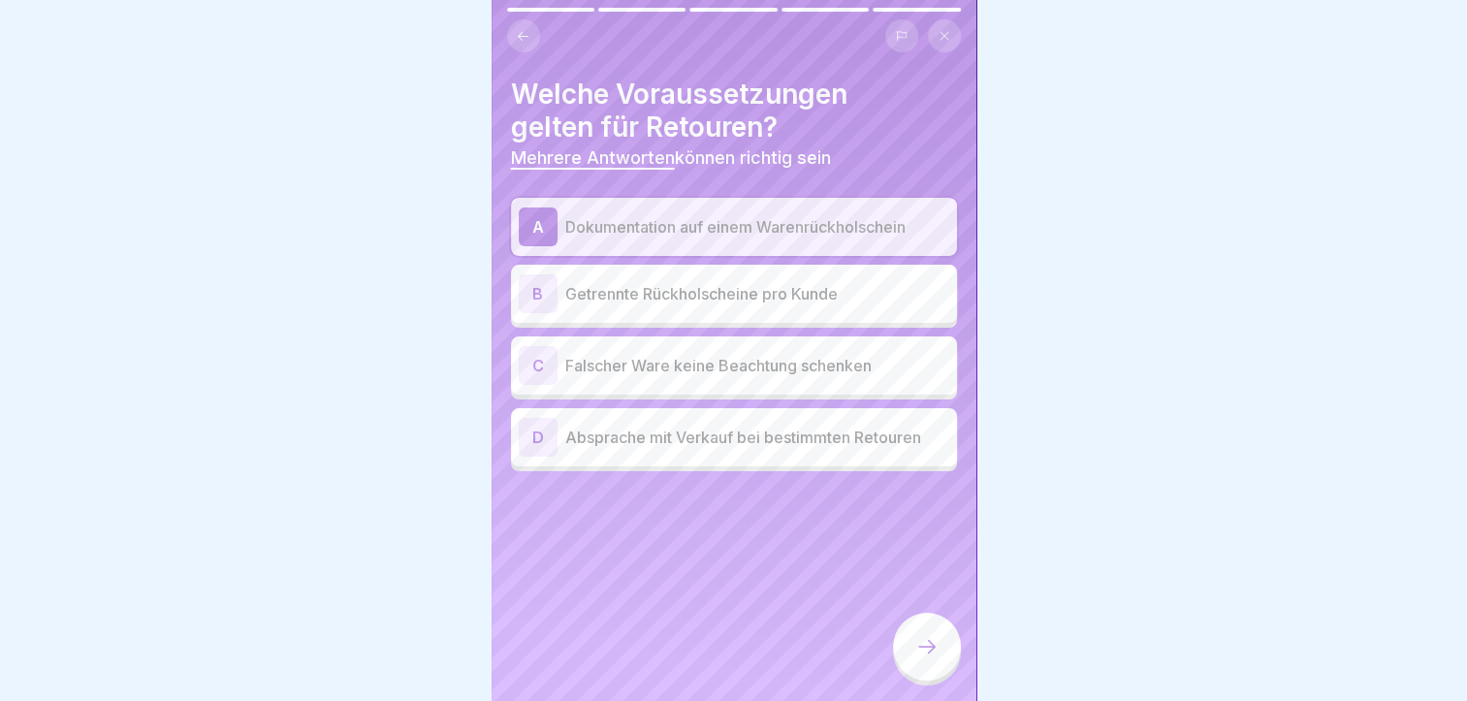
click at [733, 299] on p "Getrennte Rückholscheine pro Kunde" at bounding box center [757, 293] width 384 height 23
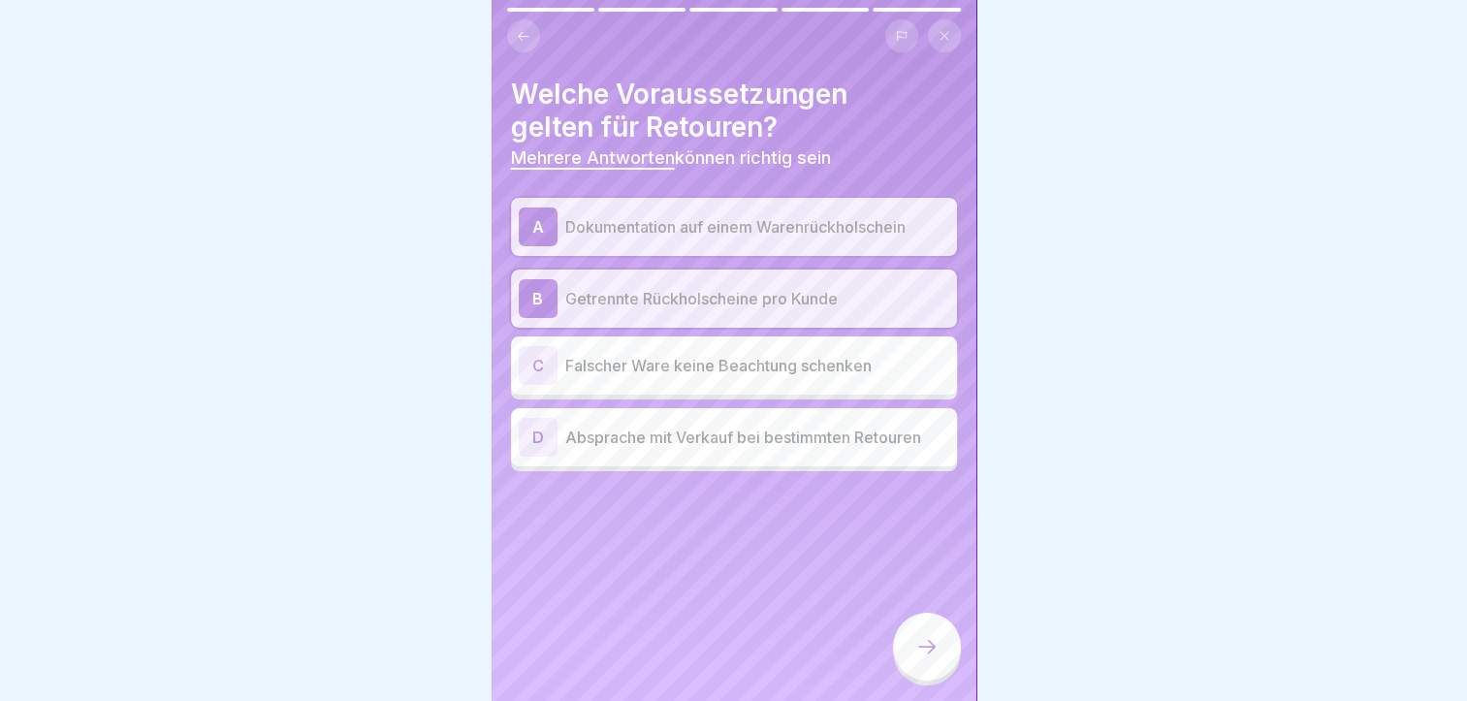
click at [783, 447] on p "Absprache mit Verkauf bei bestimmten Retouren" at bounding box center [757, 437] width 384 height 23
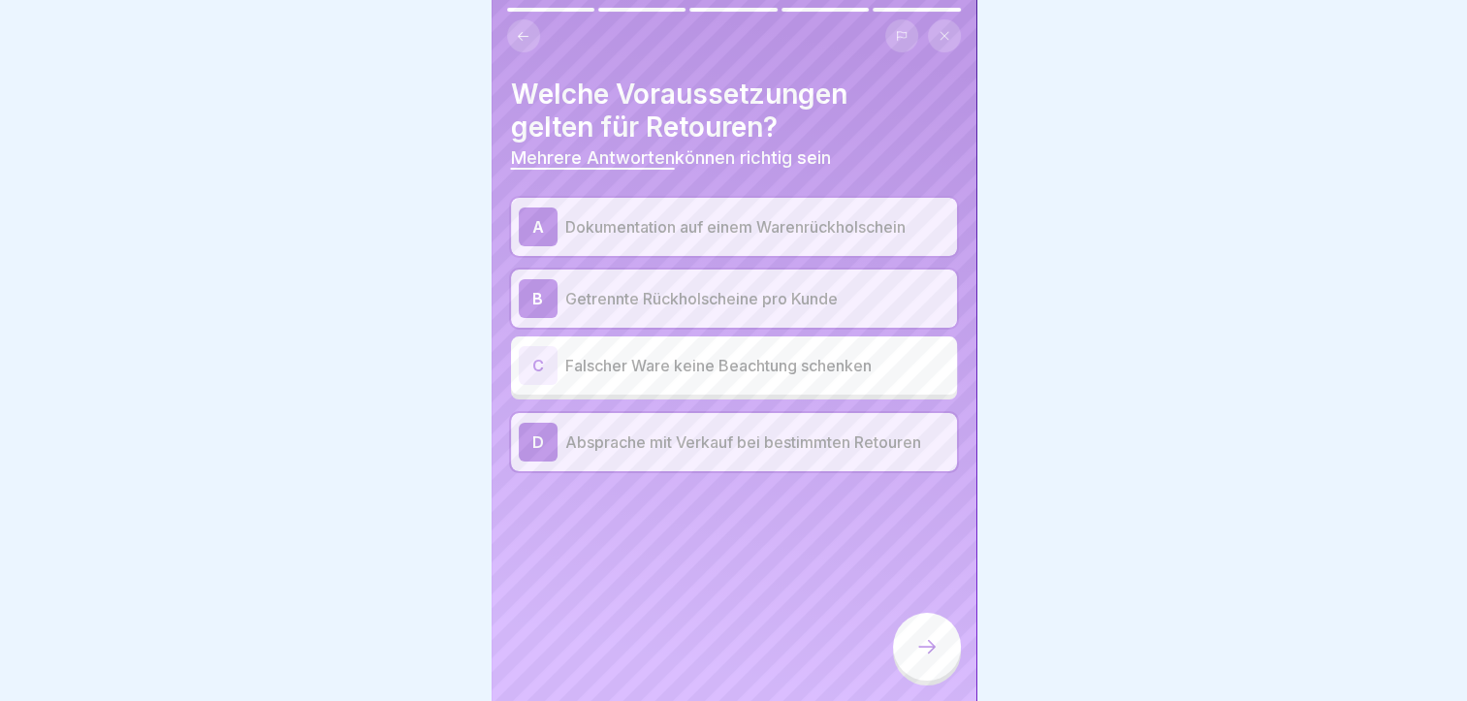
click at [939, 665] on div at bounding box center [927, 647] width 68 height 68
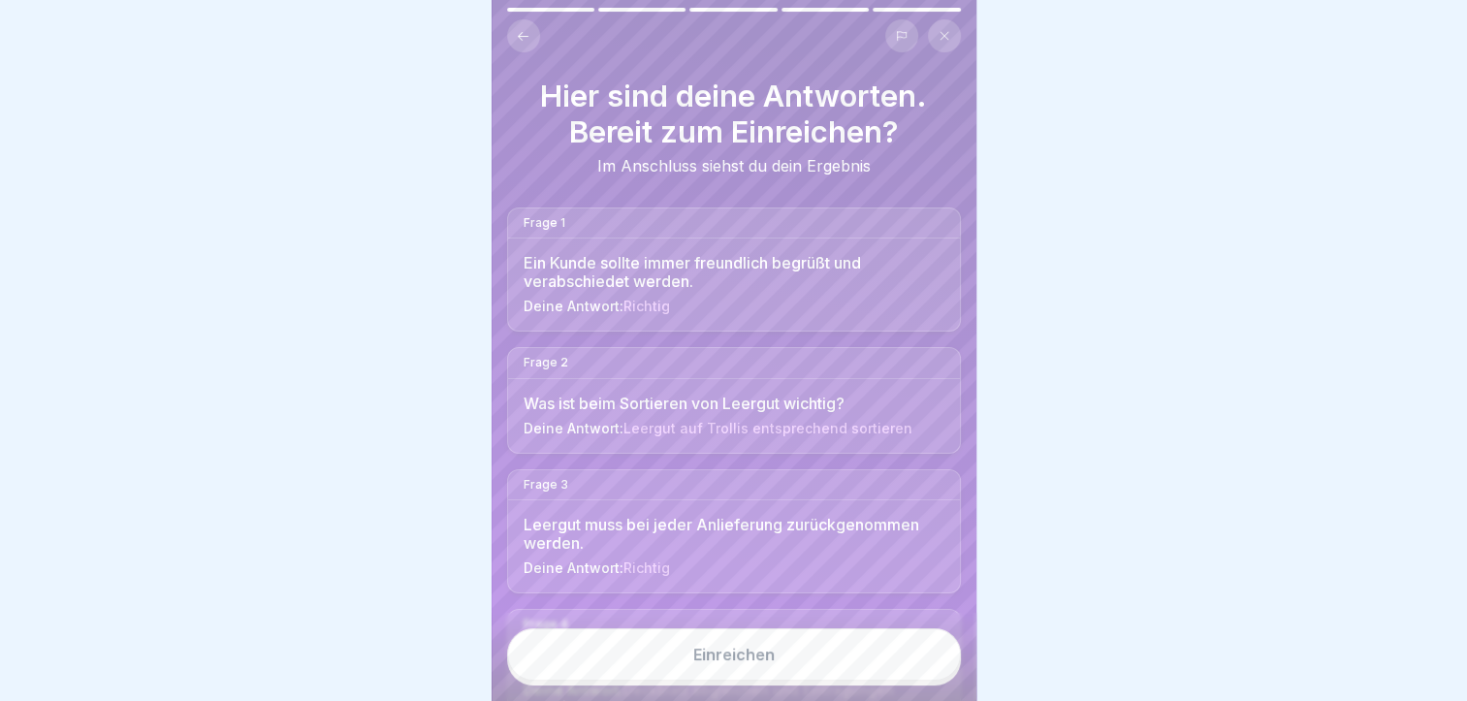
click at [826, 677] on button "Einreichen" at bounding box center [734, 655] width 454 height 52
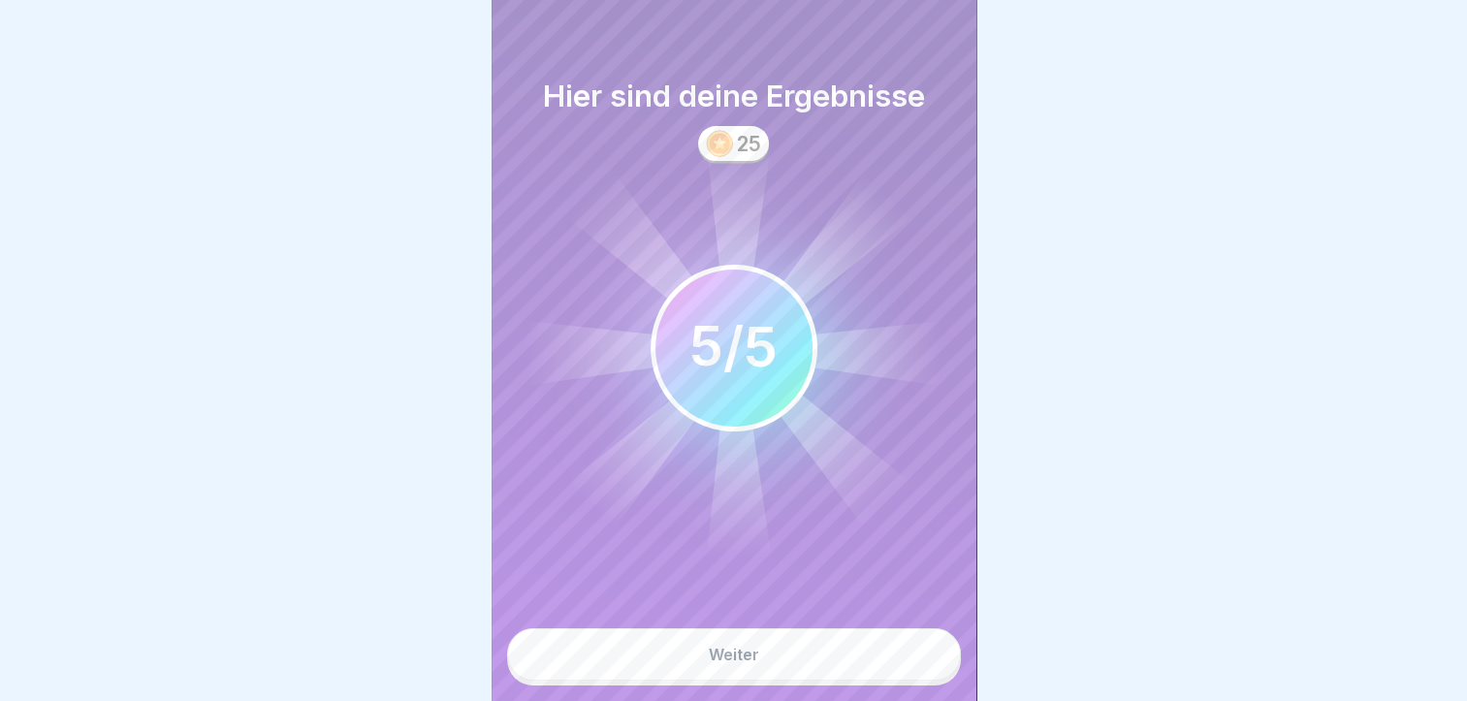
click at [834, 677] on button "Weiter" at bounding box center [734, 655] width 454 height 52
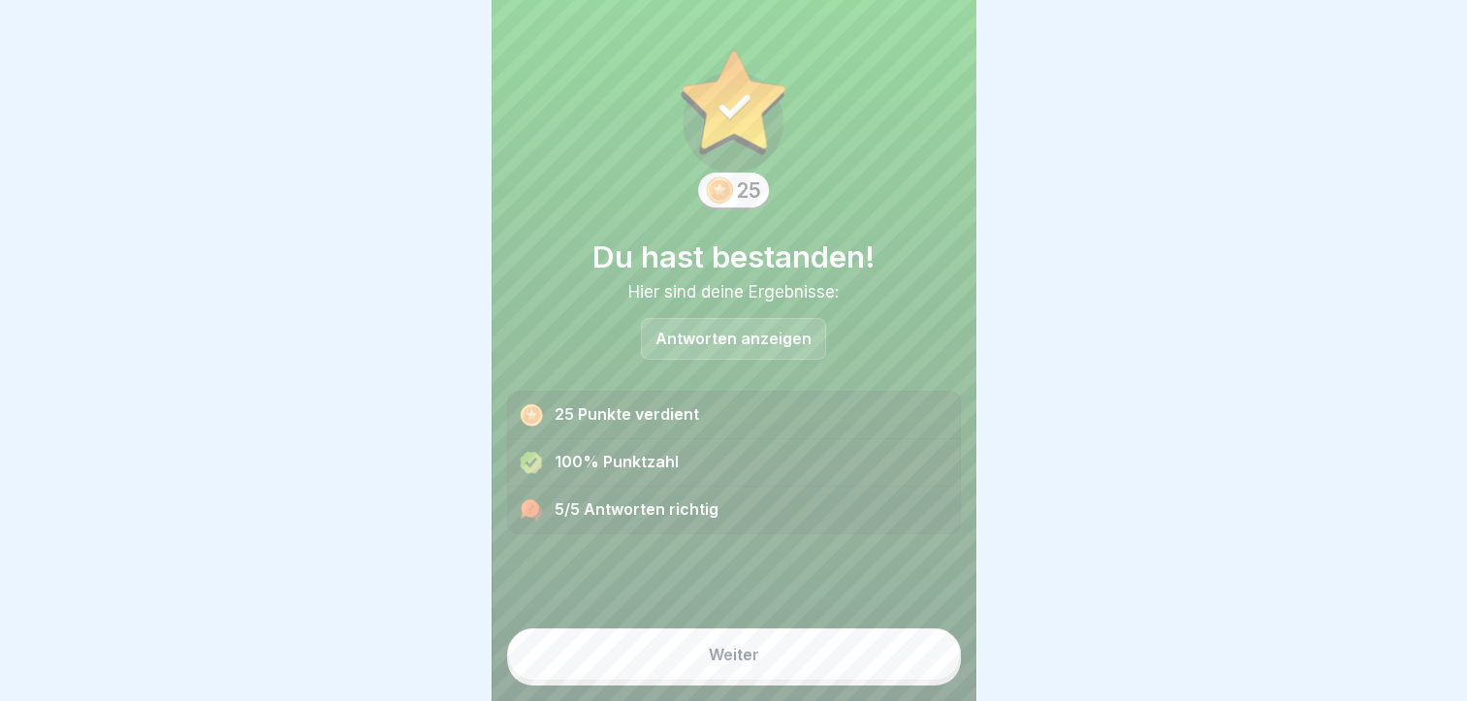
click at [836, 677] on button "Weiter" at bounding box center [734, 655] width 454 height 52
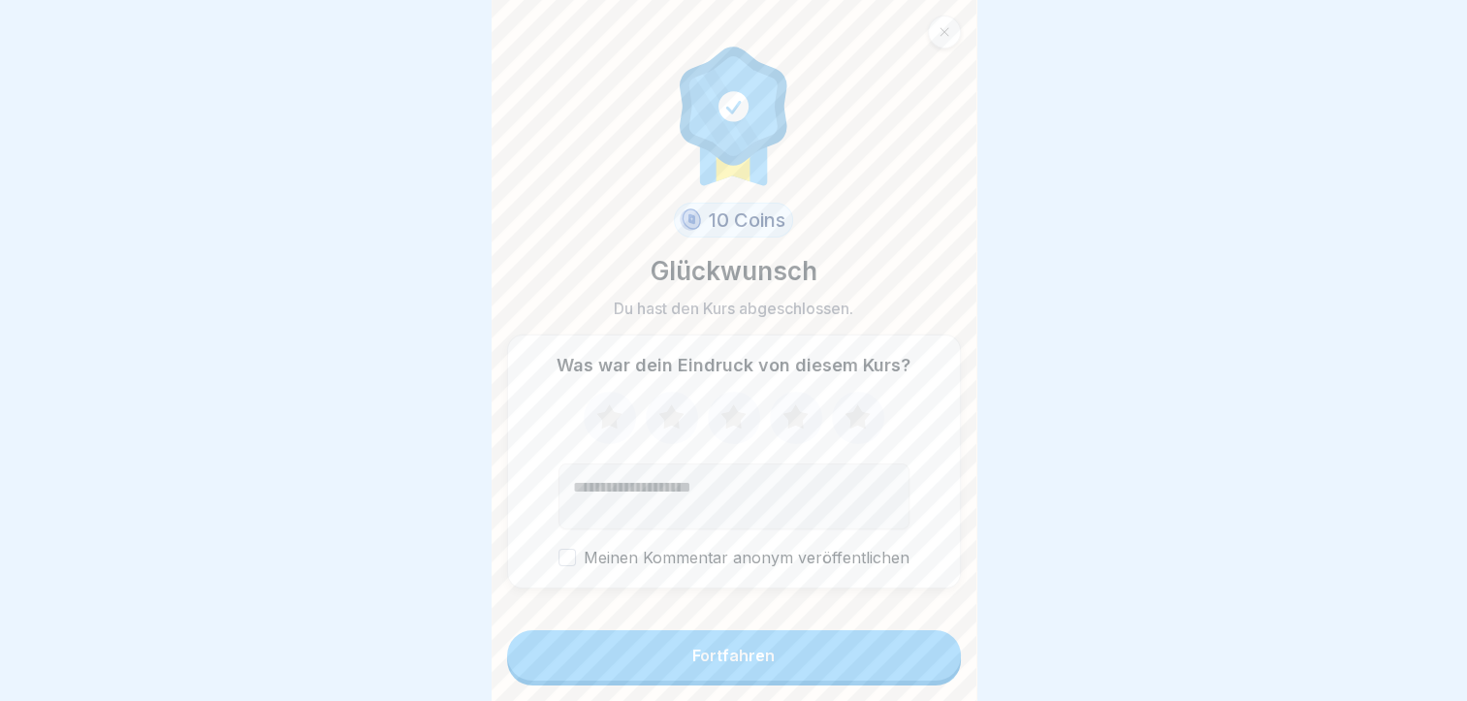
click at [836, 677] on button "Fortfahren" at bounding box center [734, 655] width 454 height 50
